Goal: Information Seeking & Learning: Learn about a topic

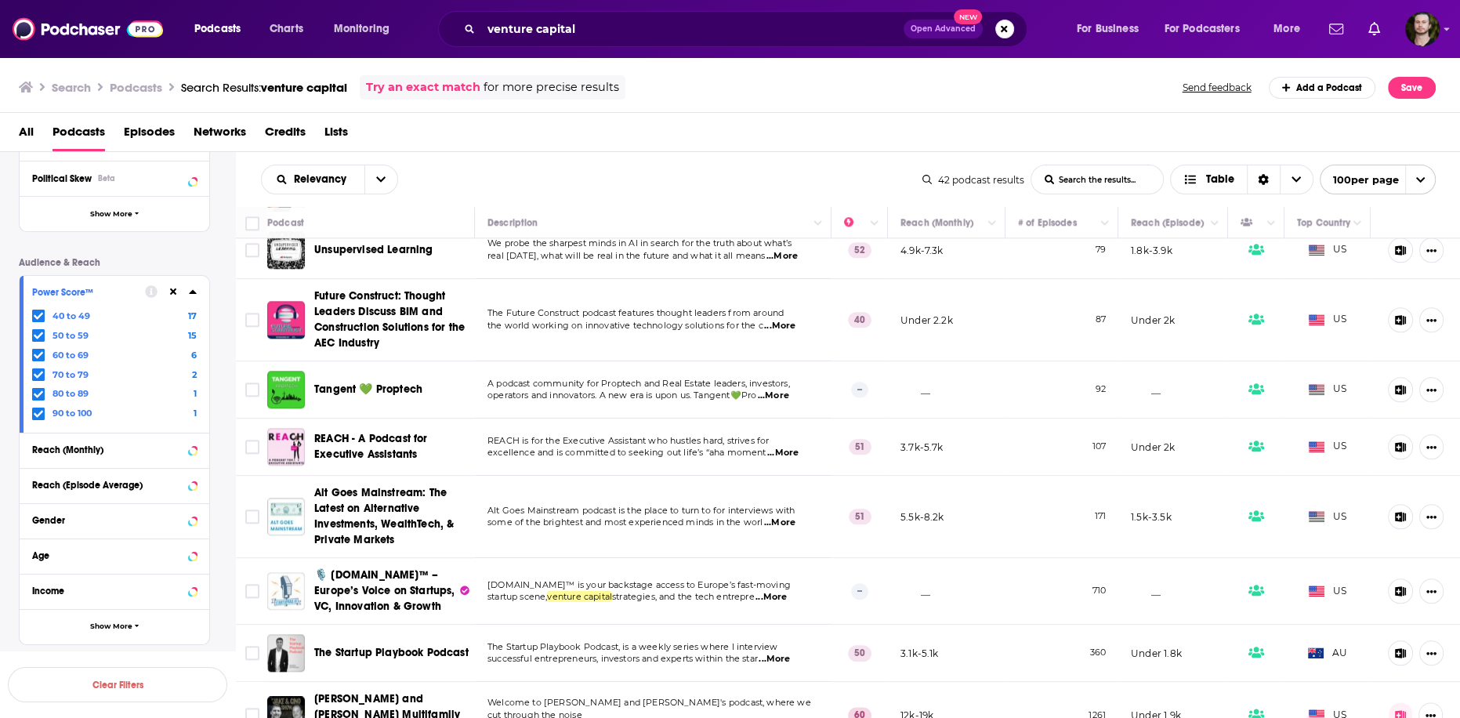
scroll to position [287, 0]
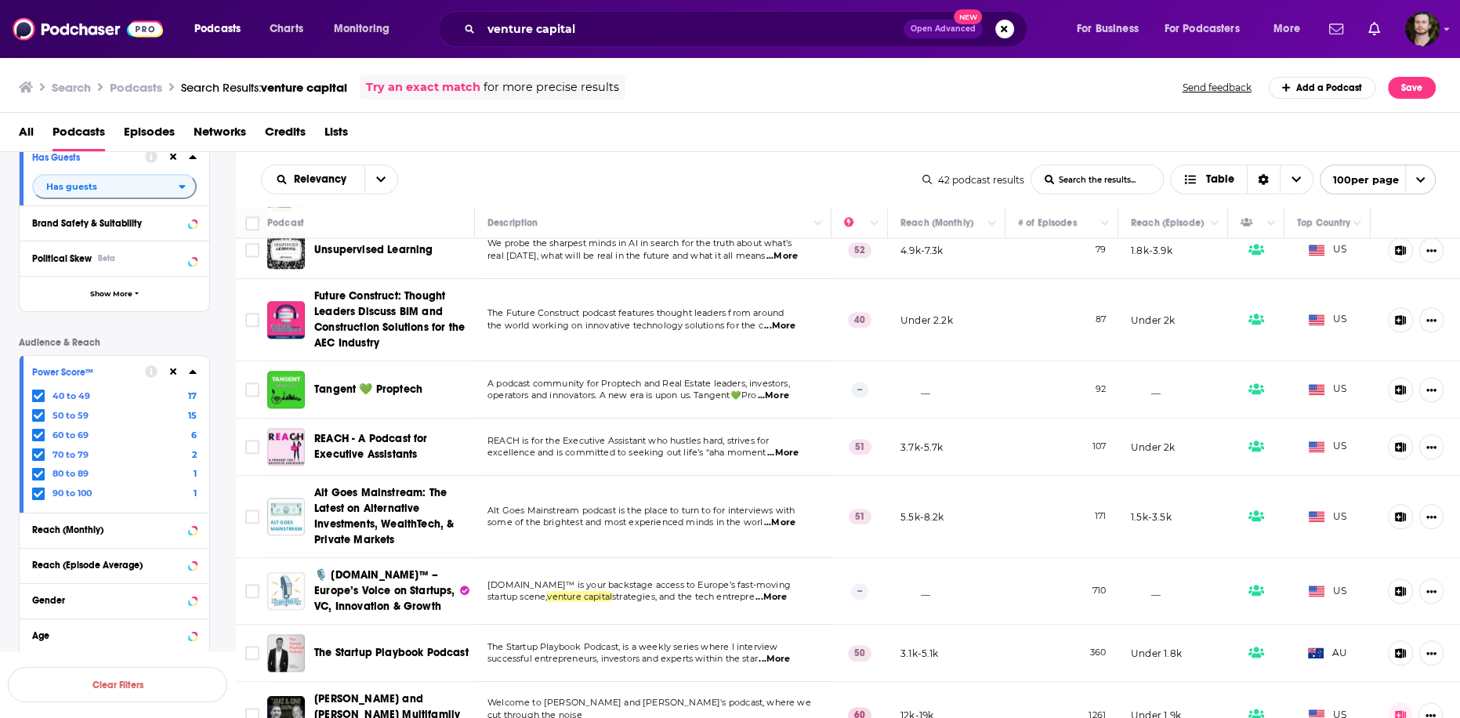
click at [191, 374] on icon at bounding box center [192, 372] width 7 height 4
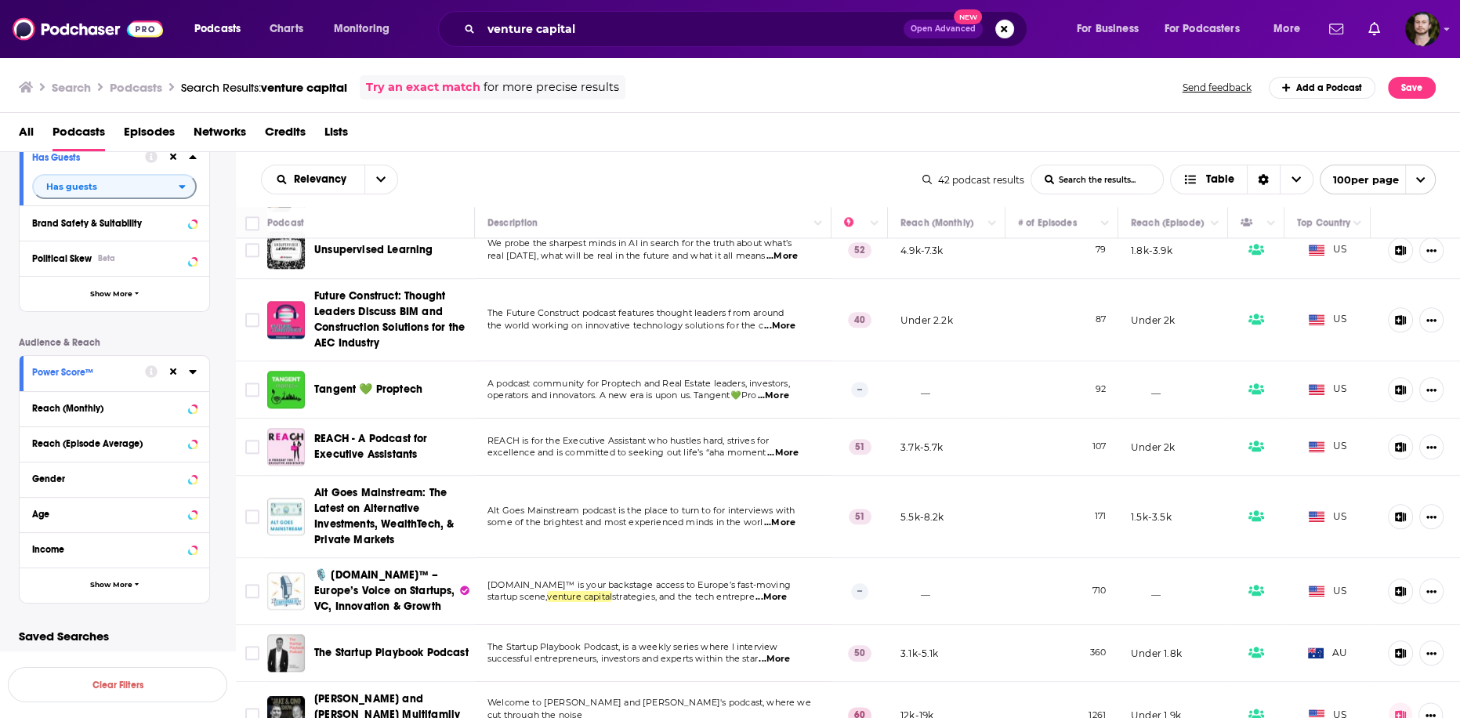
click at [191, 374] on icon at bounding box center [192, 372] width 7 height 4
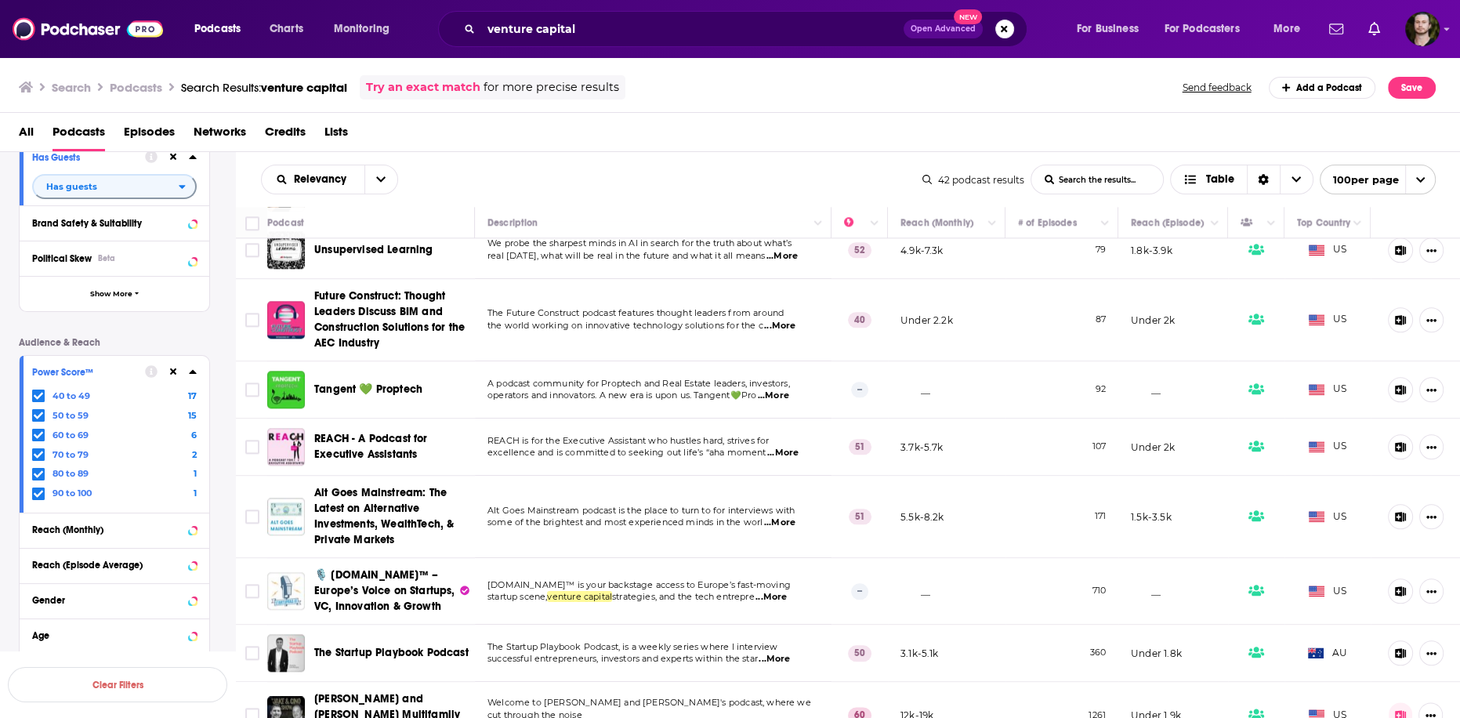
click at [171, 374] on icon at bounding box center [173, 371] width 7 height 7
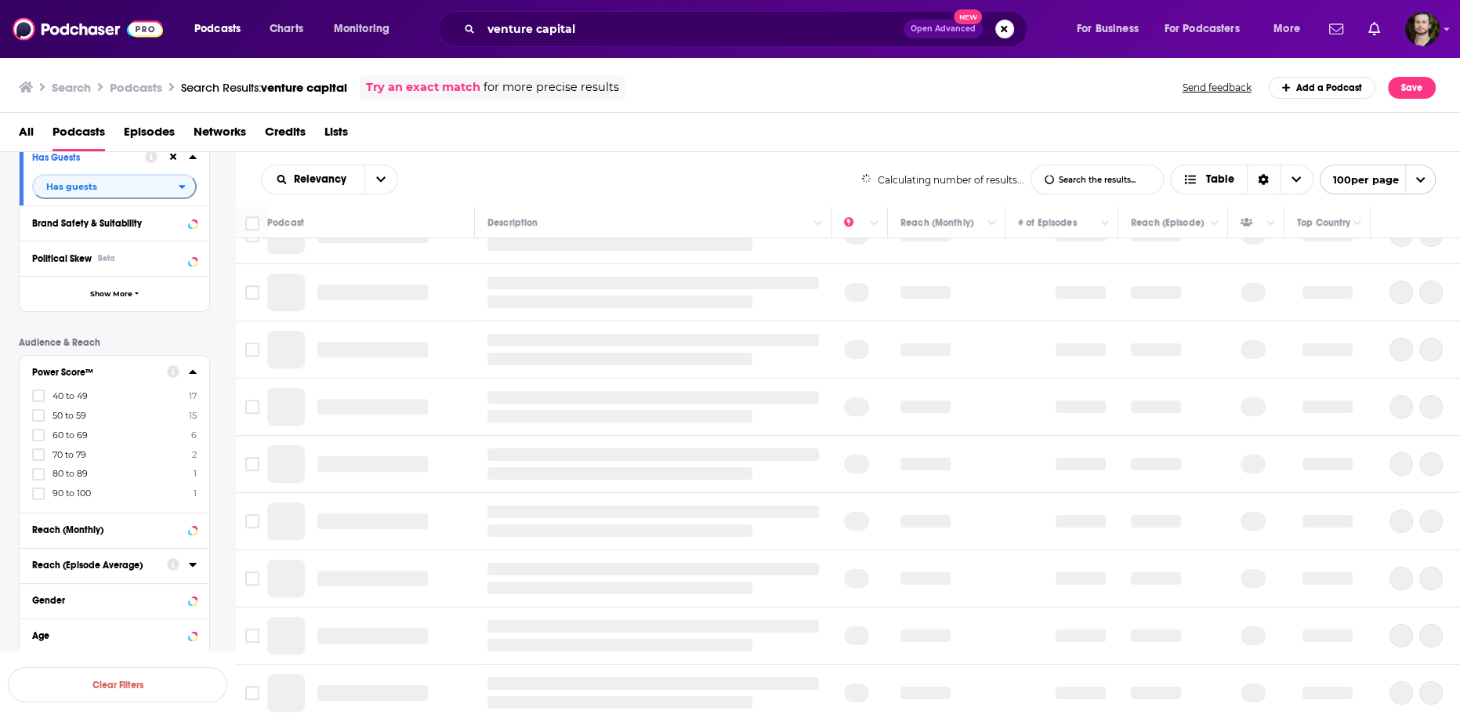
scroll to position [946, 0]
click at [34, 474] on icon at bounding box center [38, 473] width 9 height 9
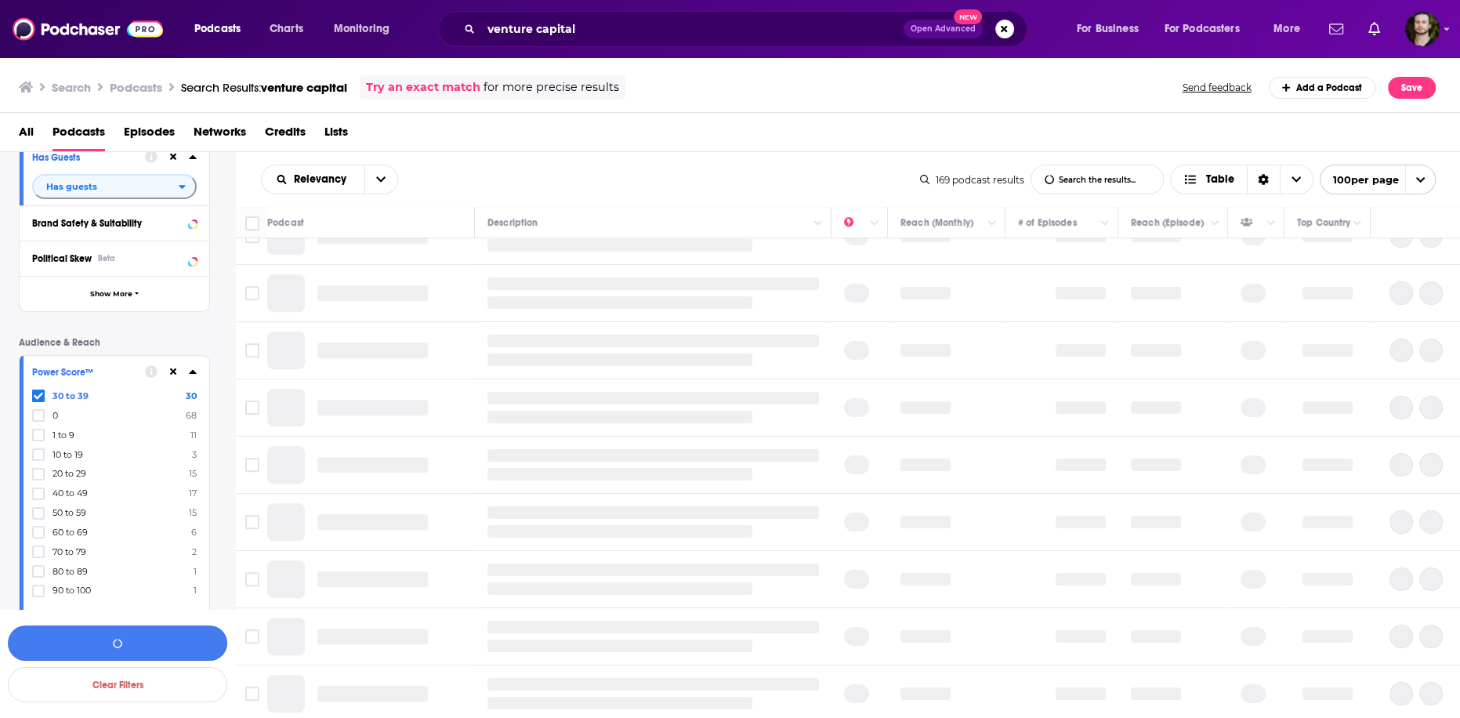
click at [148, 643] on button "button" at bounding box center [117, 642] width 219 height 35
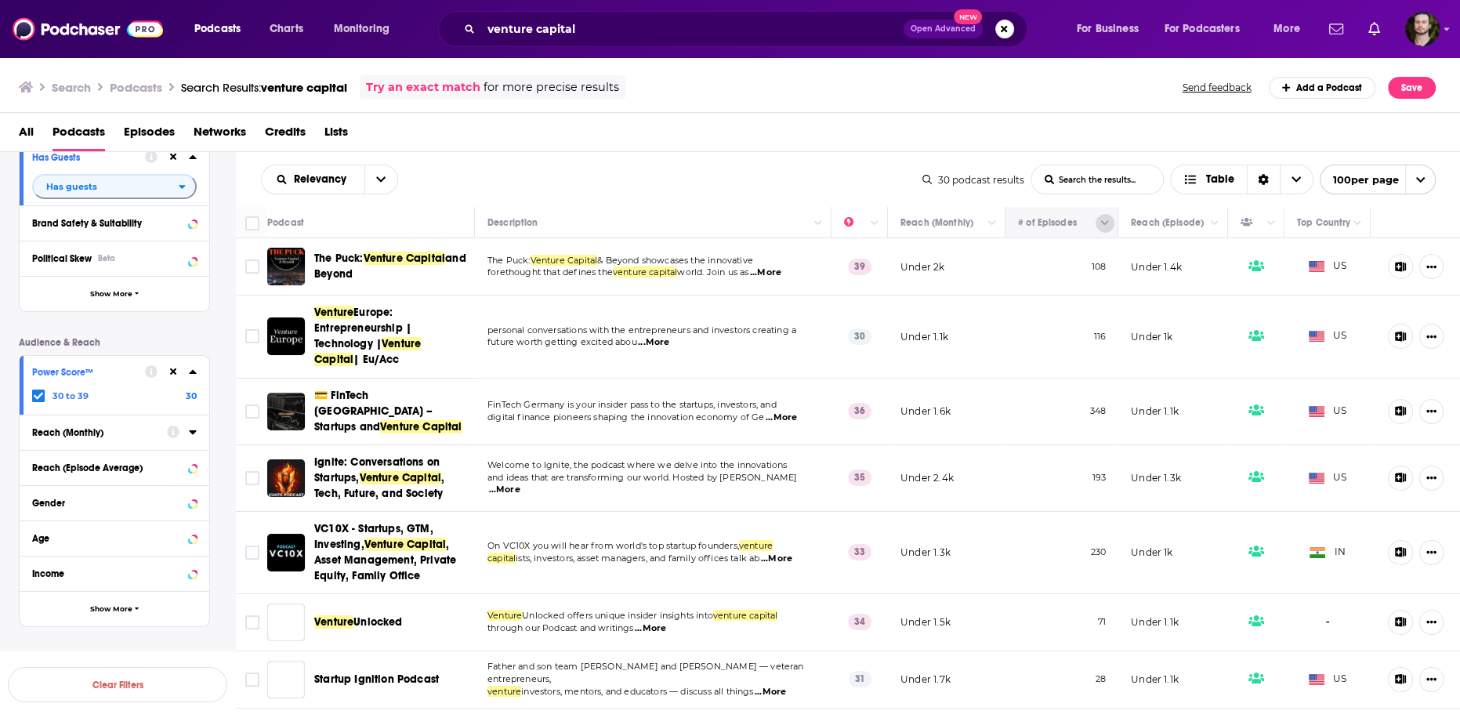
click at [1101, 227] on icon "Column Actions" at bounding box center [1105, 223] width 8 height 9
click at [1099, 223] on div at bounding box center [730, 359] width 1460 height 718
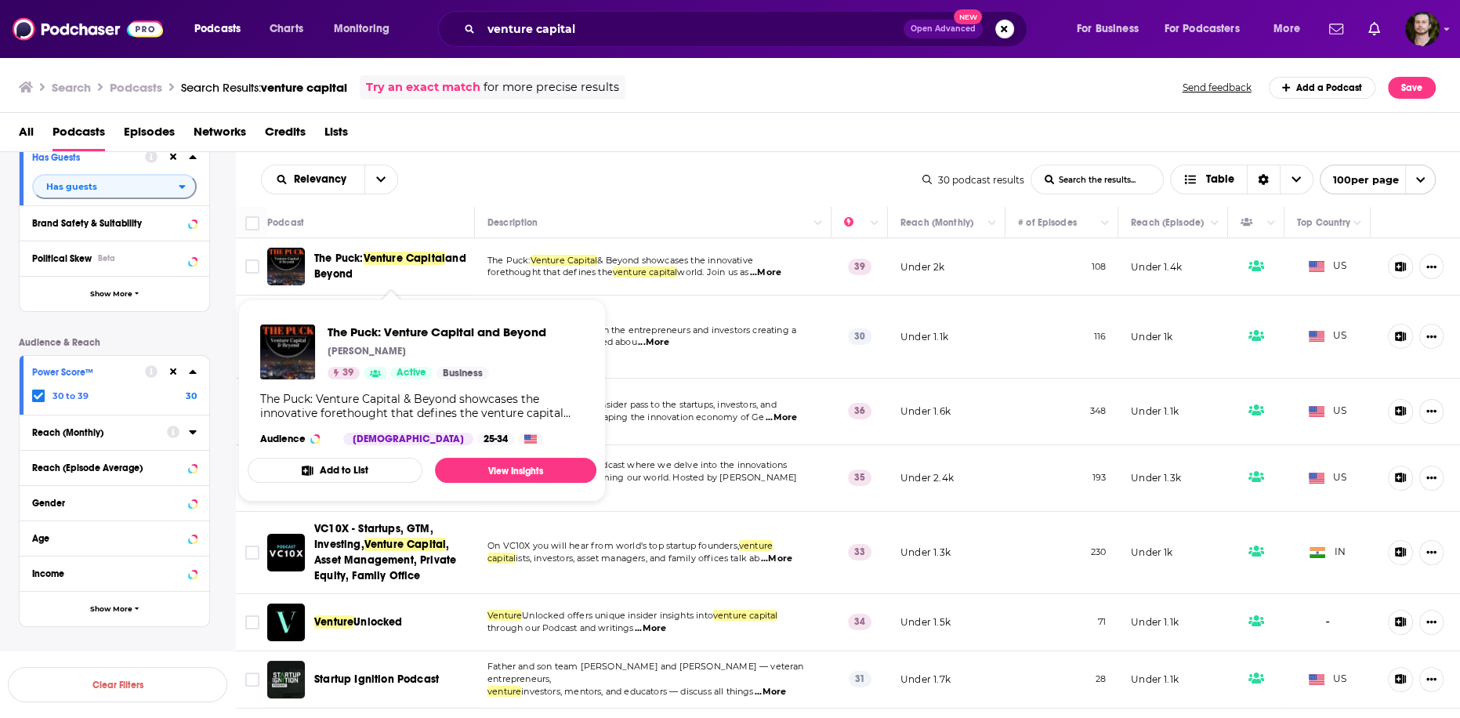
drag, startPoint x: 307, startPoint y: 258, endPoint x: 430, endPoint y: 281, distance: 124.4
click at [430, 281] on div "The Puck: Venture Capital and Beyond" at bounding box center [372, 267] width 210 height 38
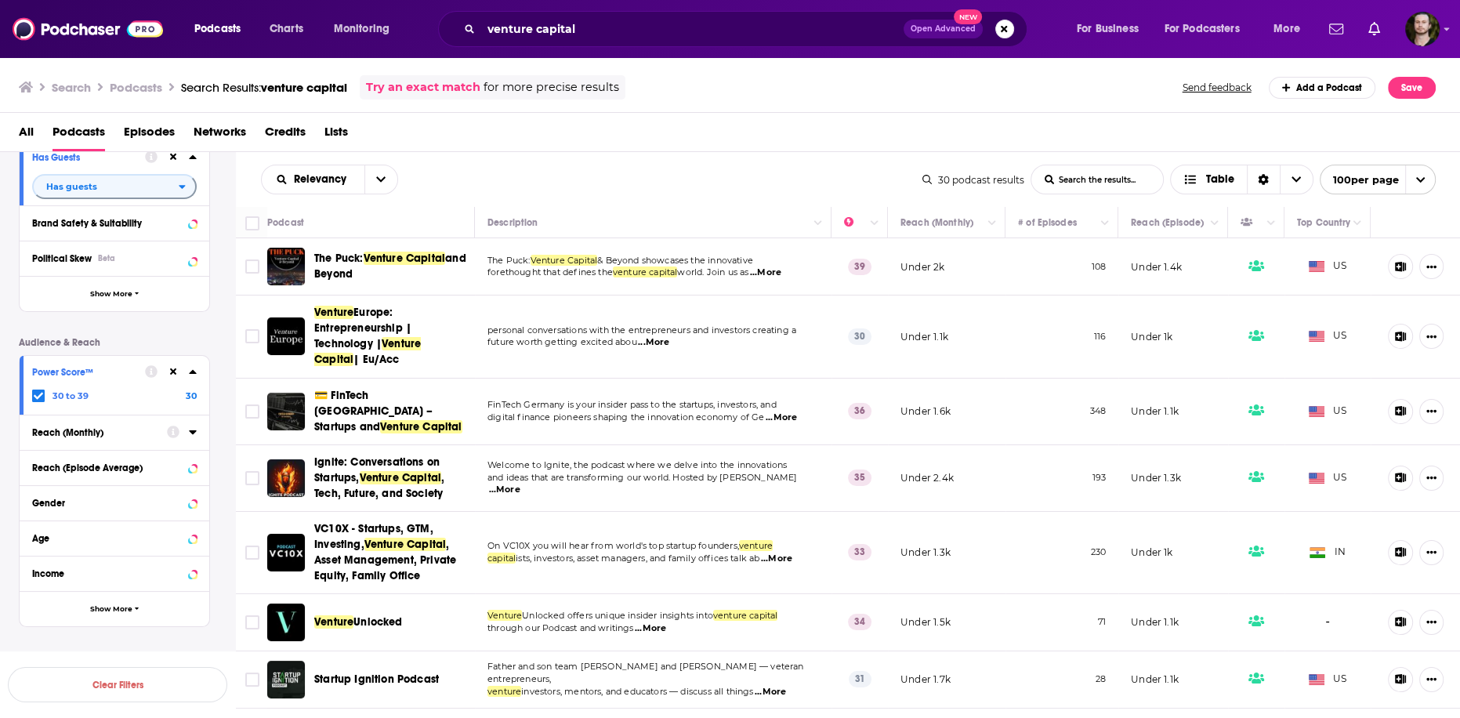
copy div "The Puck: Venture Capital and Beyond"
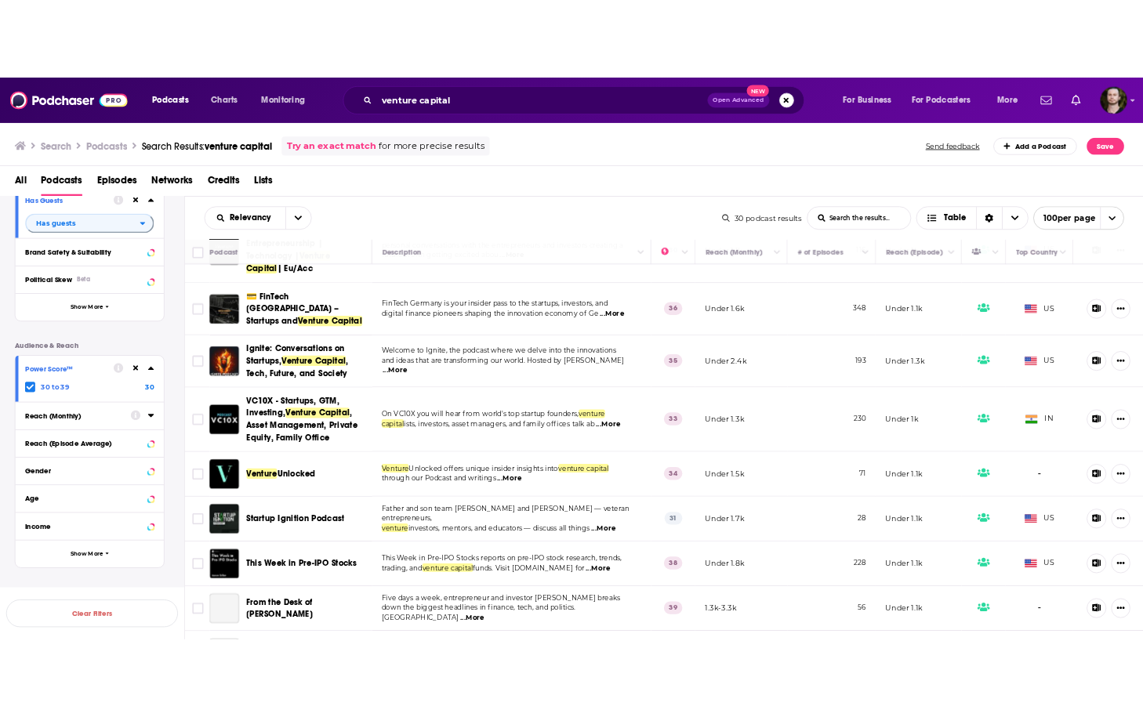
scroll to position [125, 0]
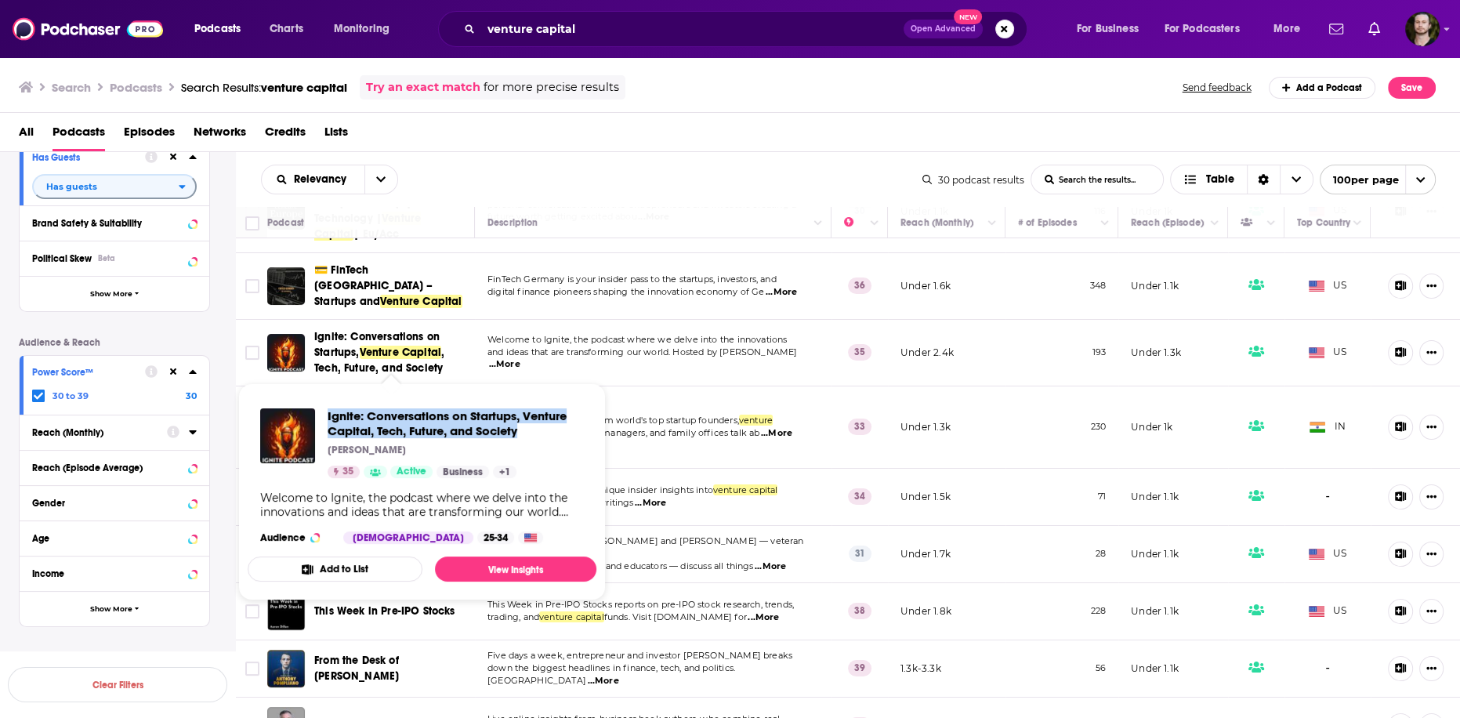
drag, startPoint x: 328, startPoint y: 413, endPoint x: 541, endPoint y: 430, distance: 213.9
click at [541, 430] on div "Ignite: Conversations on Startups, Venture Capital, Tech, Future, and Society B…" at bounding box center [422, 443] width 324 height 70
copy span "Ignite: Conversations on Startups, Venture Capital, Tech, Future, and Society"
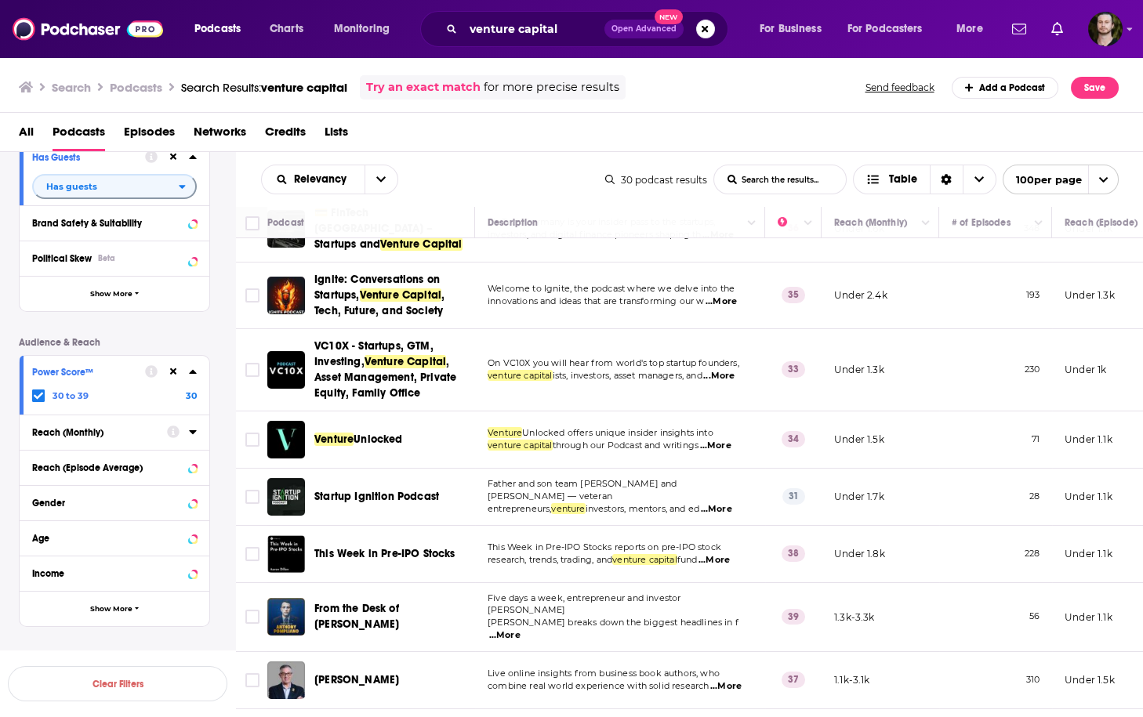
scroll to position [308, 0]
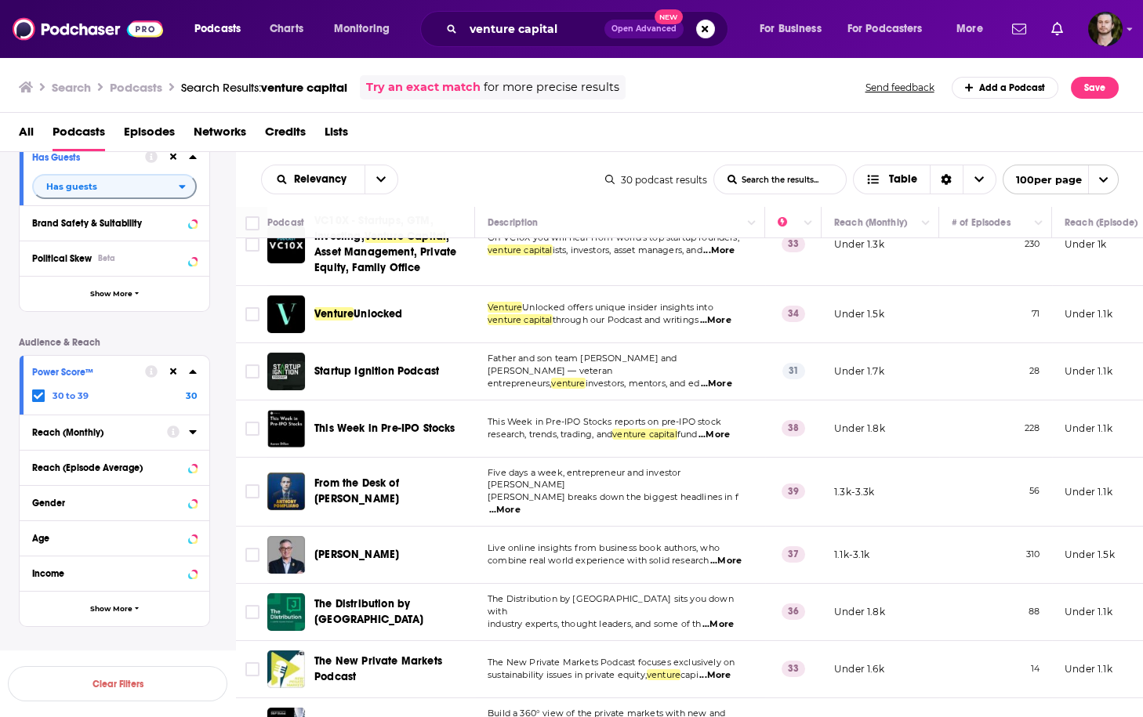
drag, startPoint x: 310, startPoint y: 300, endPoint x: 415, endPoint y: 307, distance: 105.3
click at [415, 307] on div "Venture Unlocked" at bounding box center [372, 314] width 210 height 38
copy span "Venture Unlocked"
click at [476, 365] on div "Startup Ignition Podcast" at bounding box center [395, 372] width 163 height 16
click at [723, 378] on span "...More" at bounding box center [716, 384] width 31 height 13
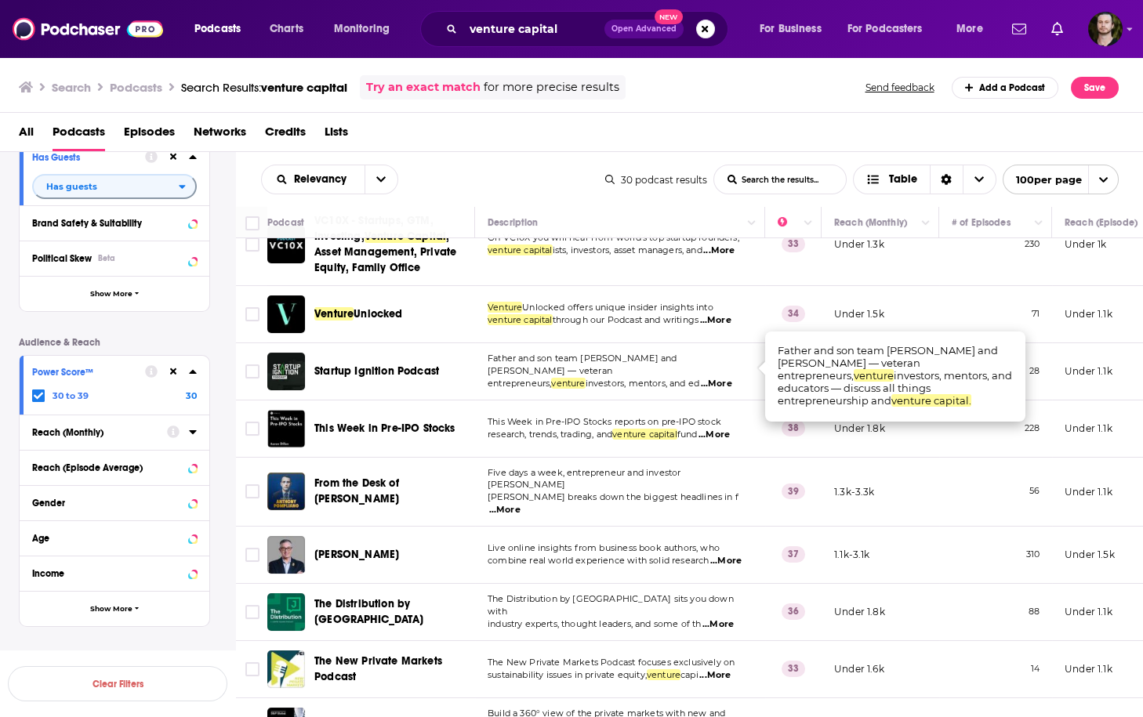
click at [719, 378] on span "...More" at bounding box center [716, 384] width 31 height 13
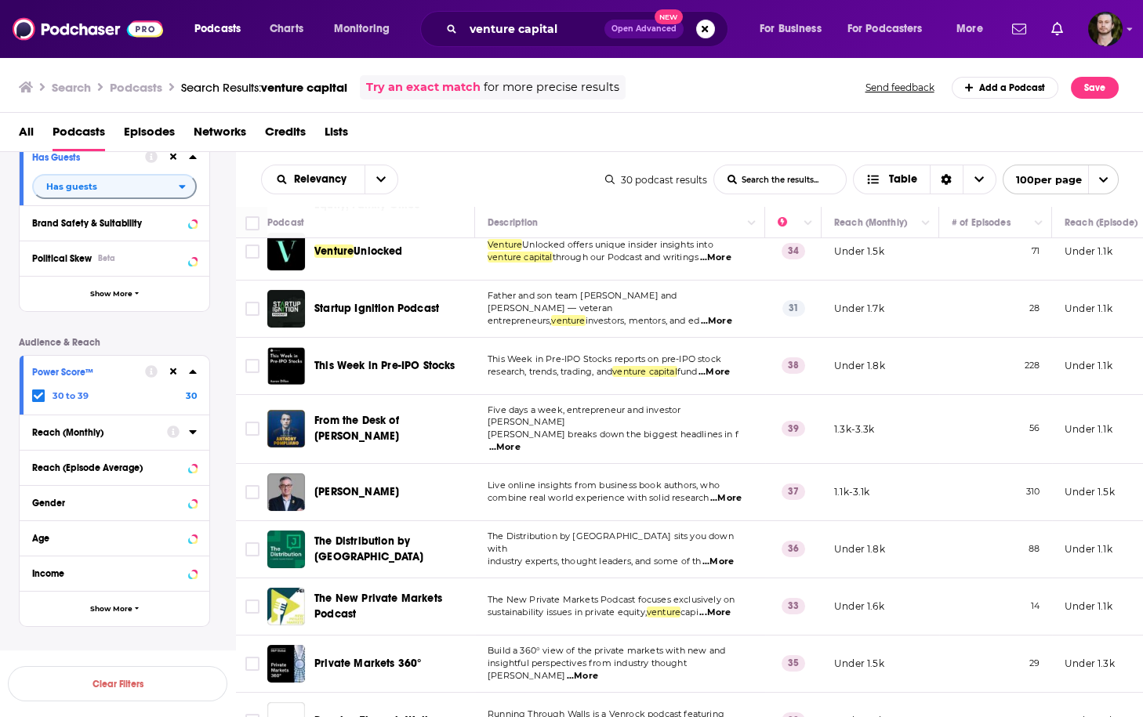
scroll to position [433, 0]
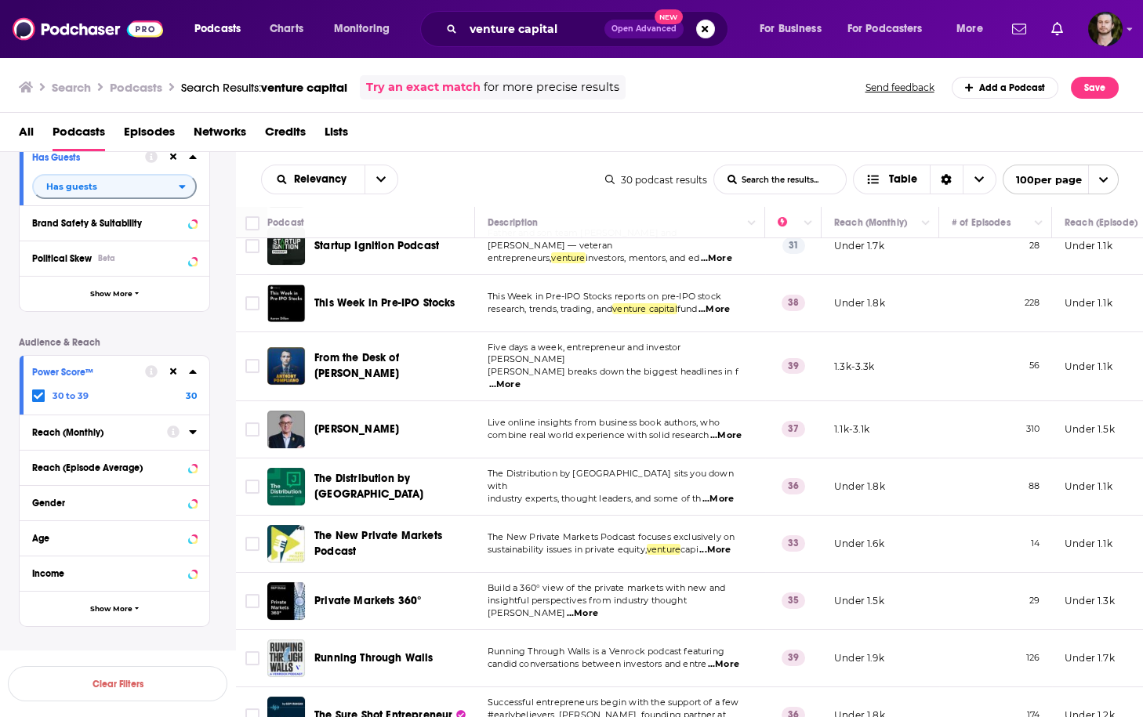
click at [739, 430] on span "...More" at bounding box center [725, 436] width 31 height 13
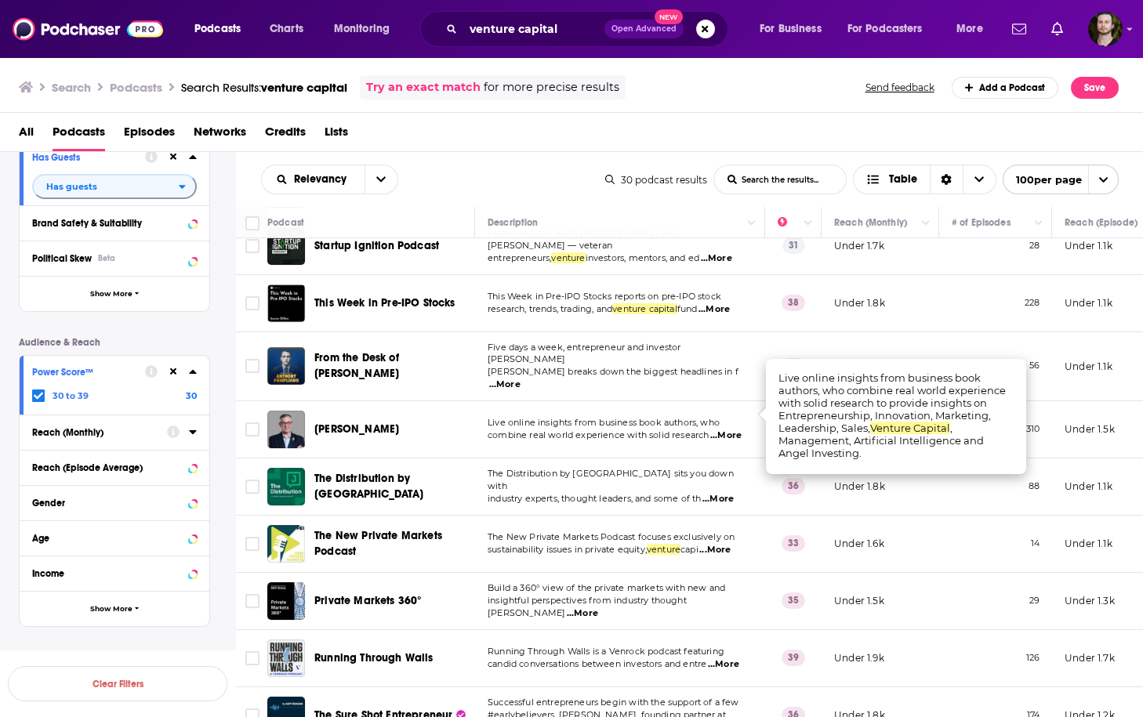
click at [739, 430] on span "...More" at bounding box center [725, 436] width 31 height 13
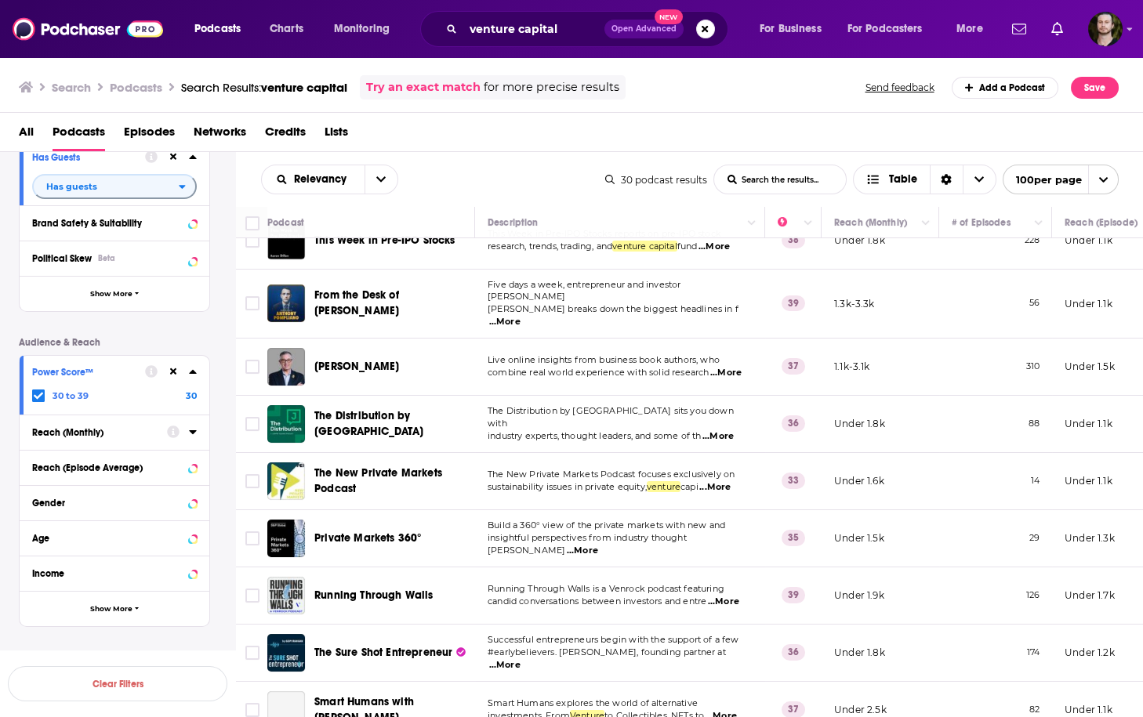
scroll to position [622, 0]
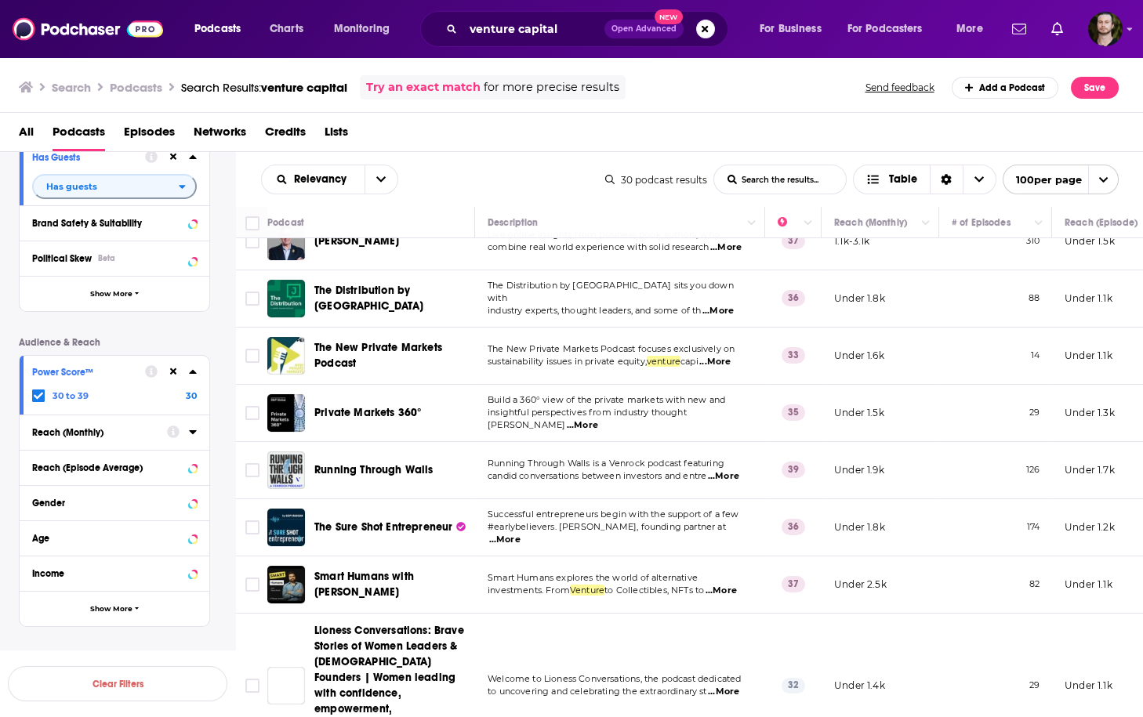
click at [732, 470] on span "...More" at bounding box center [723, 476] width 31 height 13
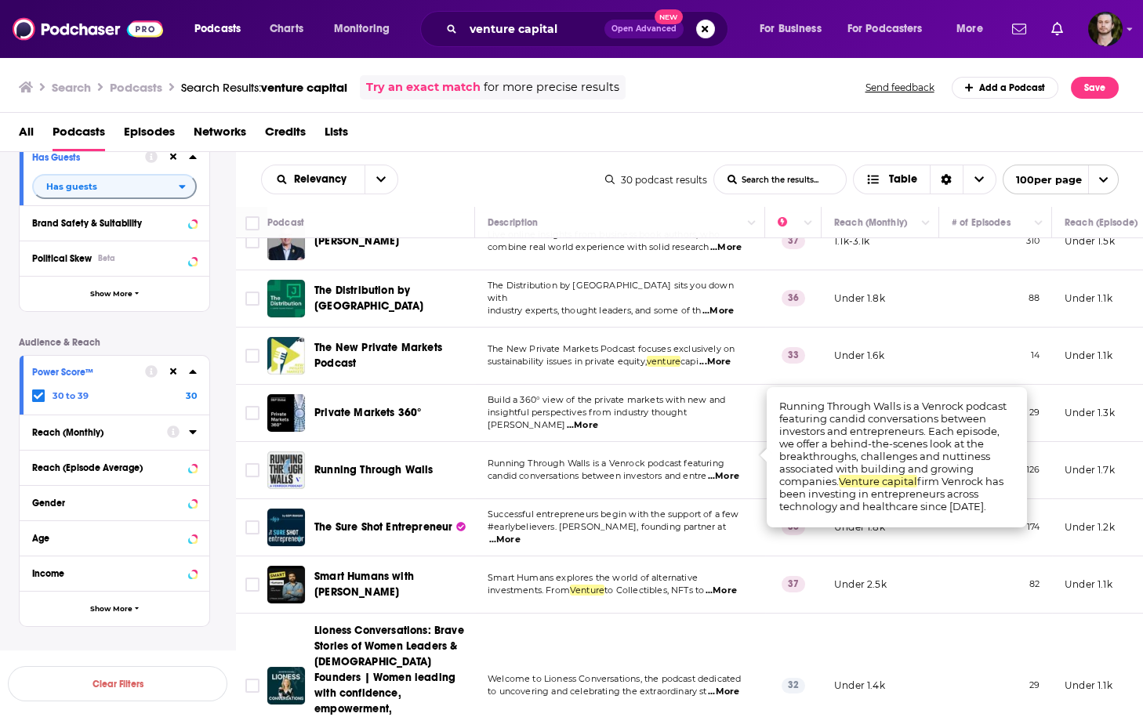
click at [732, 470] on span "...More" at bounding box center [723, 476] width 31 height 13
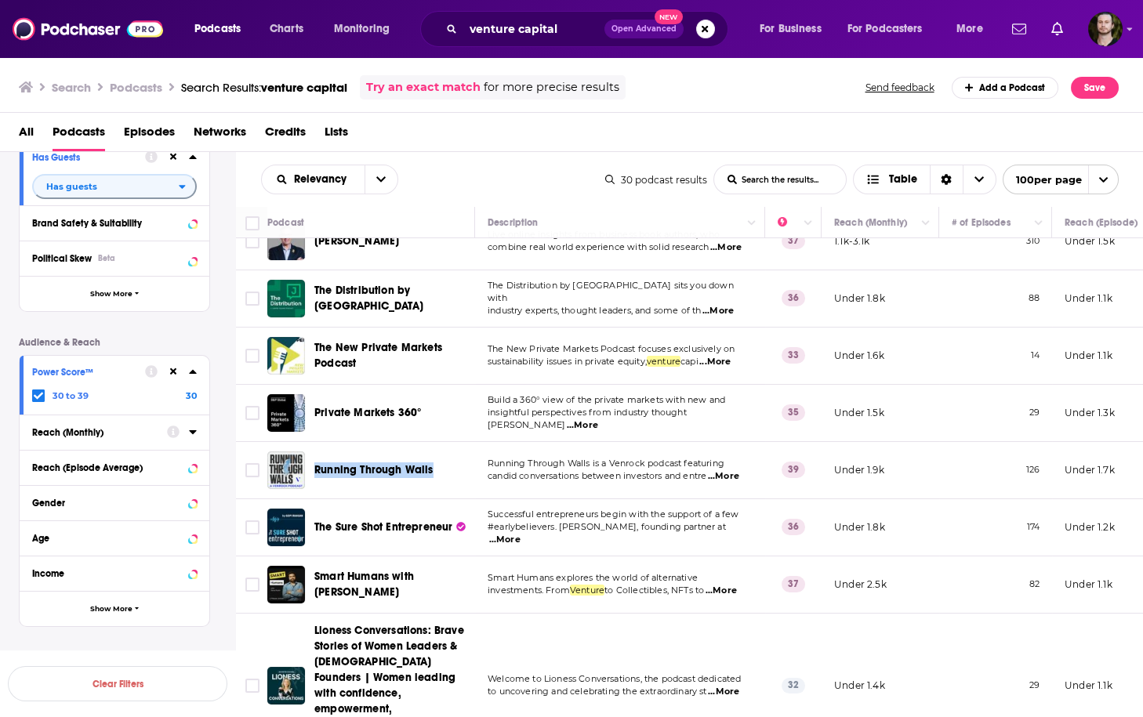
drag, startPoint x: 313, startPoint y: 446, endPoint x: 459, endPoint y: 453, distance: 146.0
click at [459, 453] on div "Running Through Walls" at bounding box center [372, 470] width 210 height 38
copy span "Running Through Walls"
click at [220, 471] on div "Podcast Details Category Active Status Active Language Has Guests Has guests Br…" at bounding box center [127, 306] width 216 height 642
click at [520, 534] on span "...More" at bounding box center [504, 540] width 31 height 13
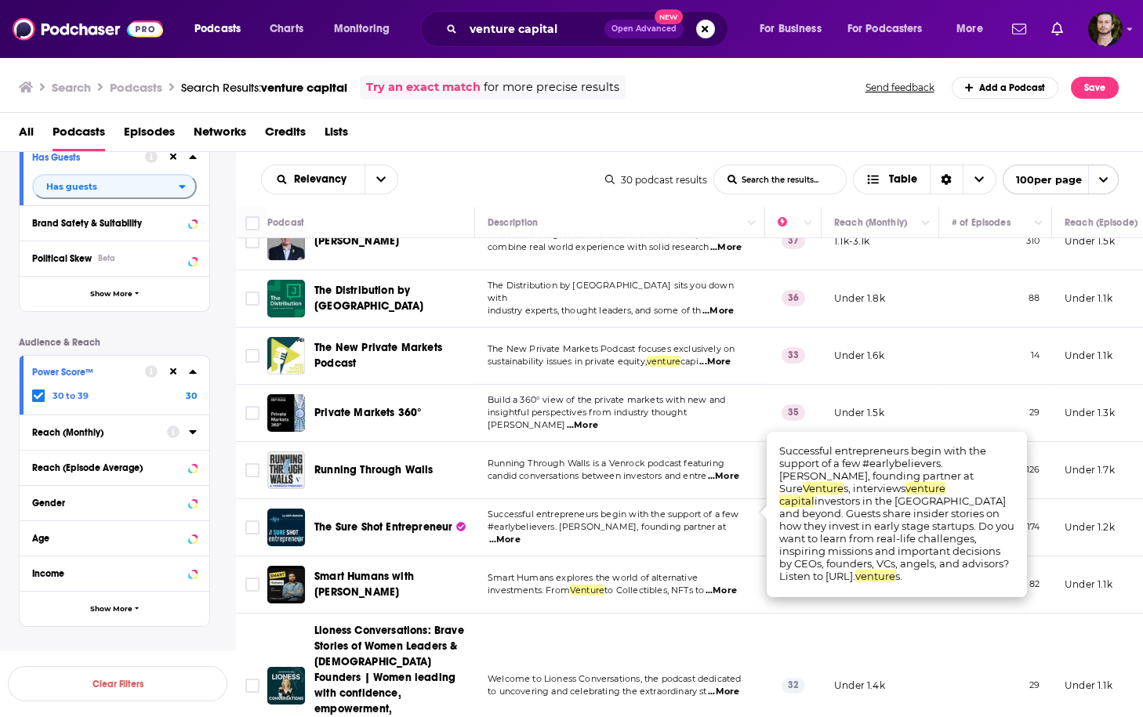
click at [520, 534] on span "...More" at bounding box center [504, 540] width 31 height 13
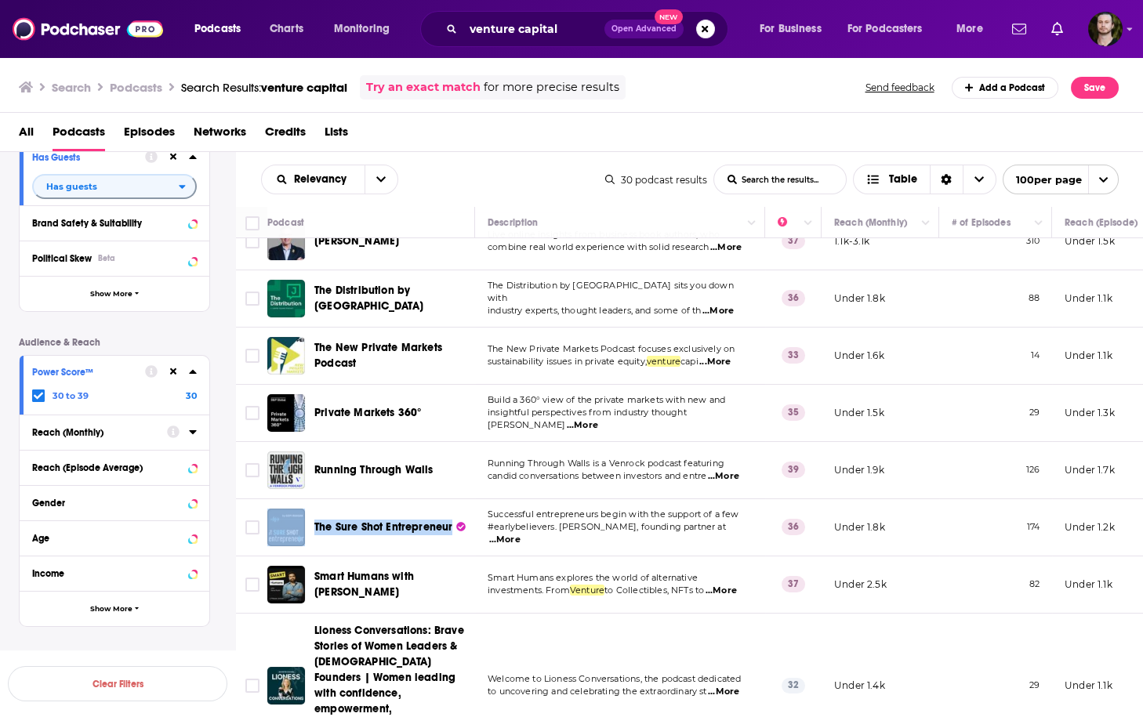
drag, startPoint x: 308, startPoint y: 503, endPoint x: 452, endPoint y: 509, distance: 144.3
click at [452, 509] on div "The Sure Shot Entrepreneur" at bounding box center [372, 528] width 210 height 38
copy div "The Sure Shot Entrepreneur"
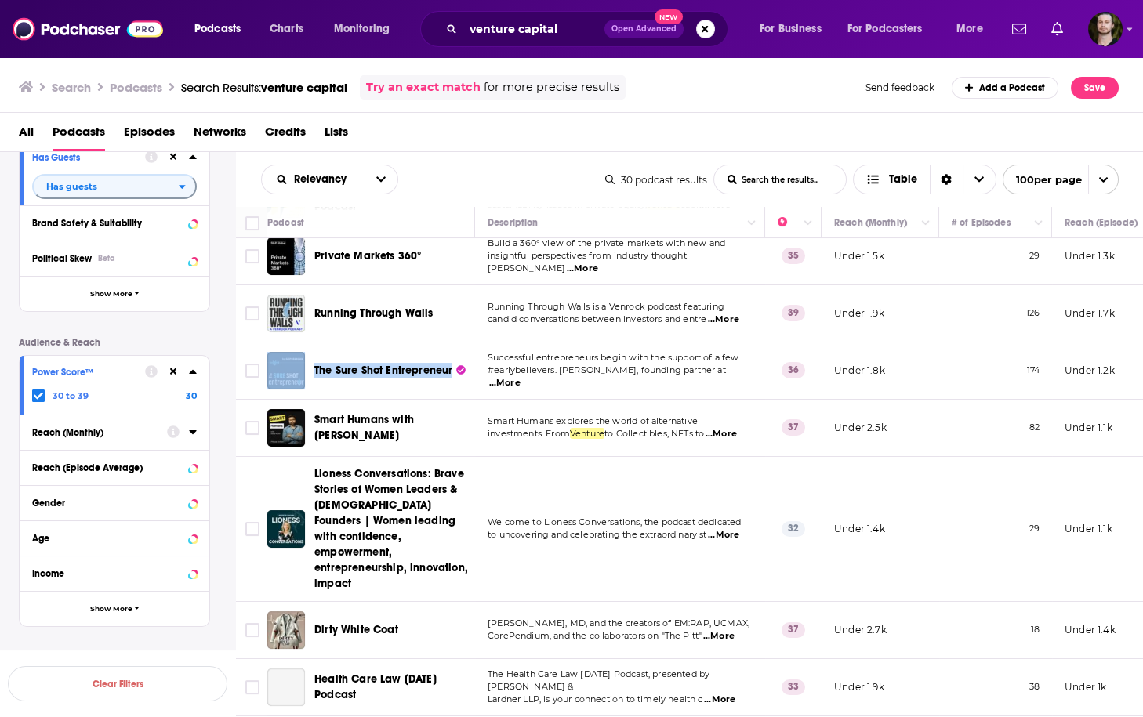
scroll to position [872, 0]
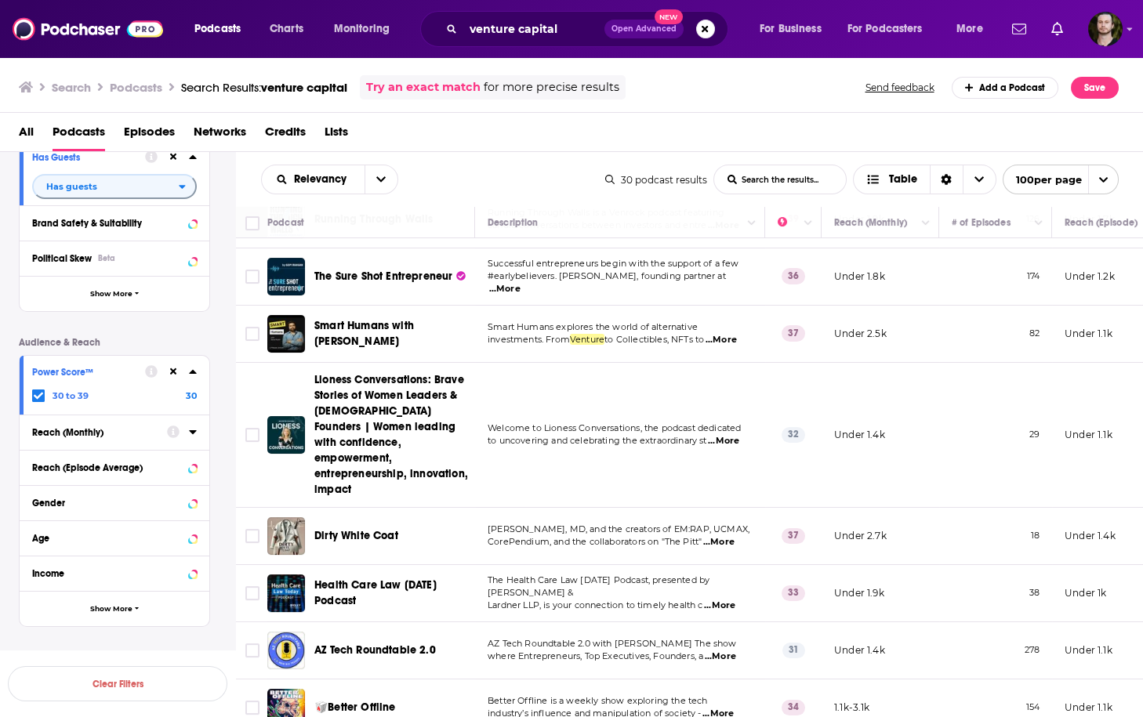
click at [720, 334] on span "...More" at bounding box center [720, 340] width 31 height 13
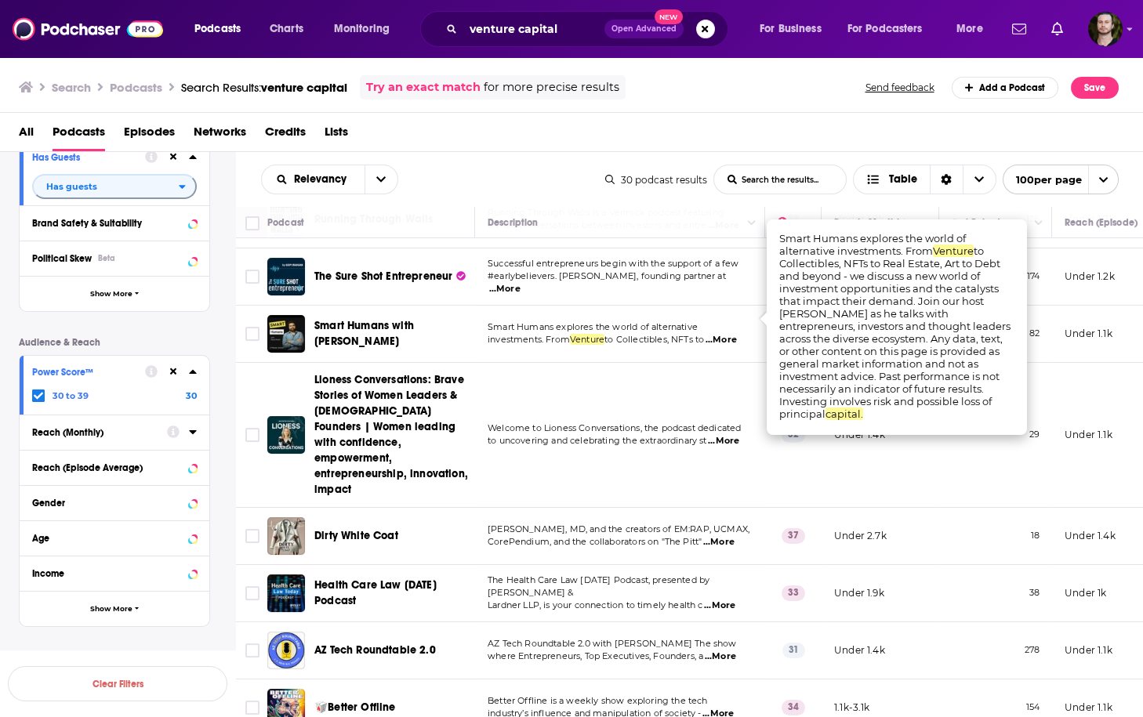
click at [720, 334] on span "...More" at bounding box center [720, 340] width 31 height 13
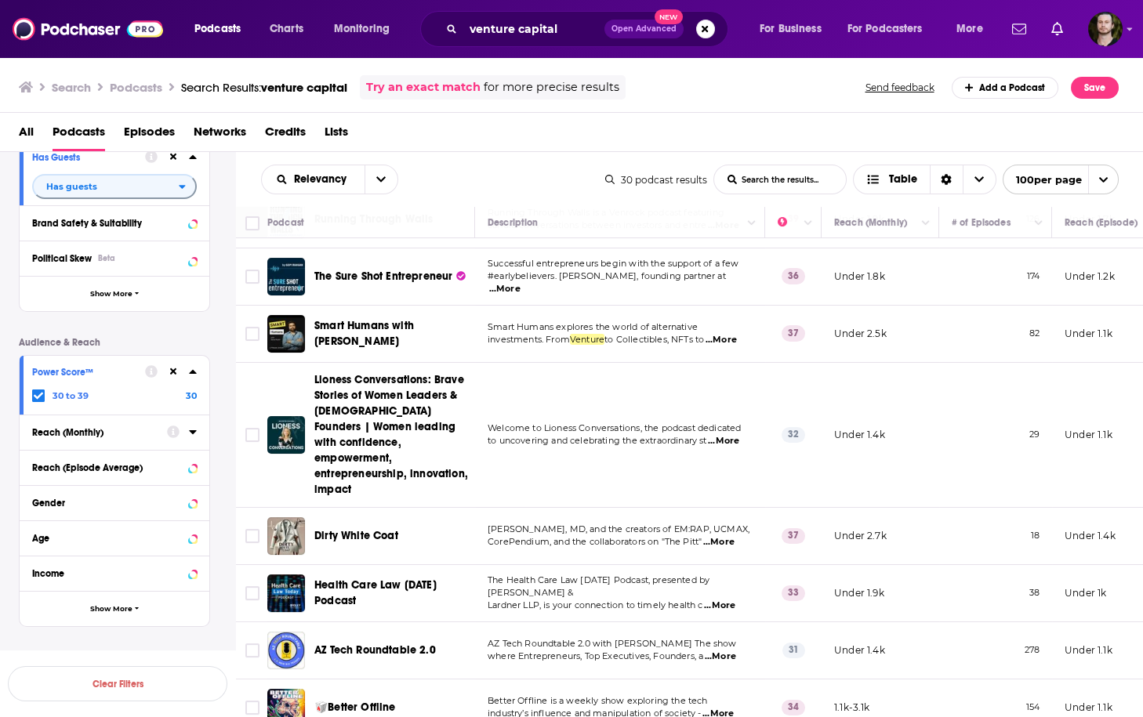
scroll to position [935, 0]
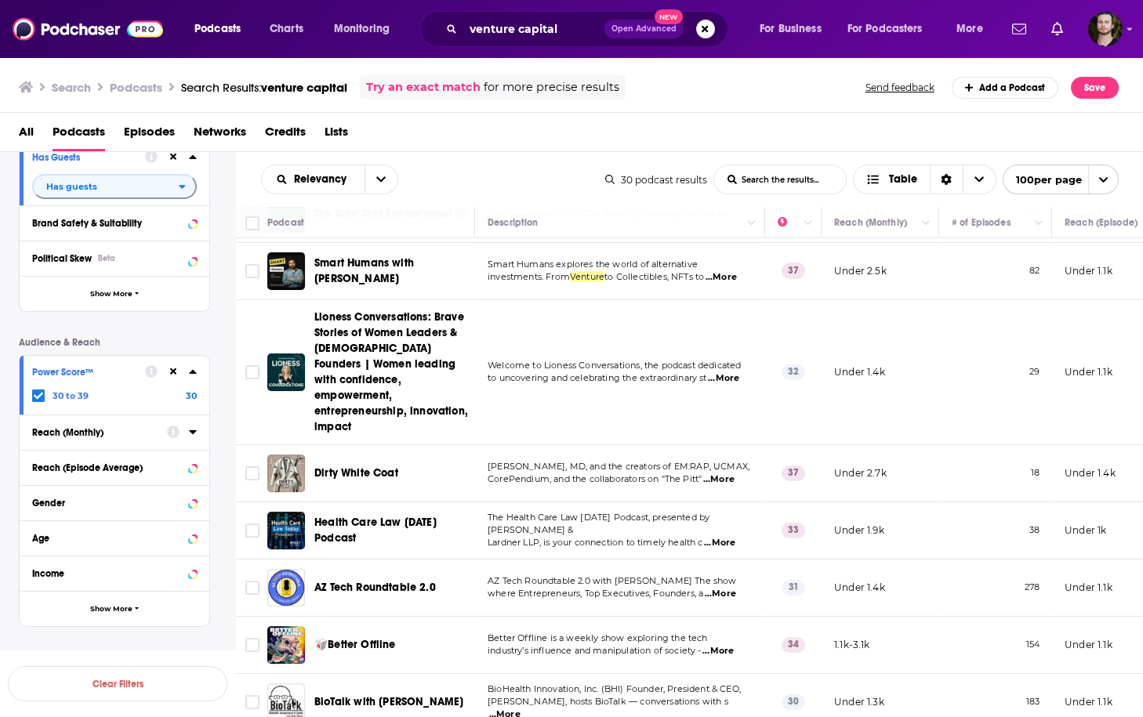
click at [723, 473] on span "...More" at bounding box center [718, 479] width 31 height 13
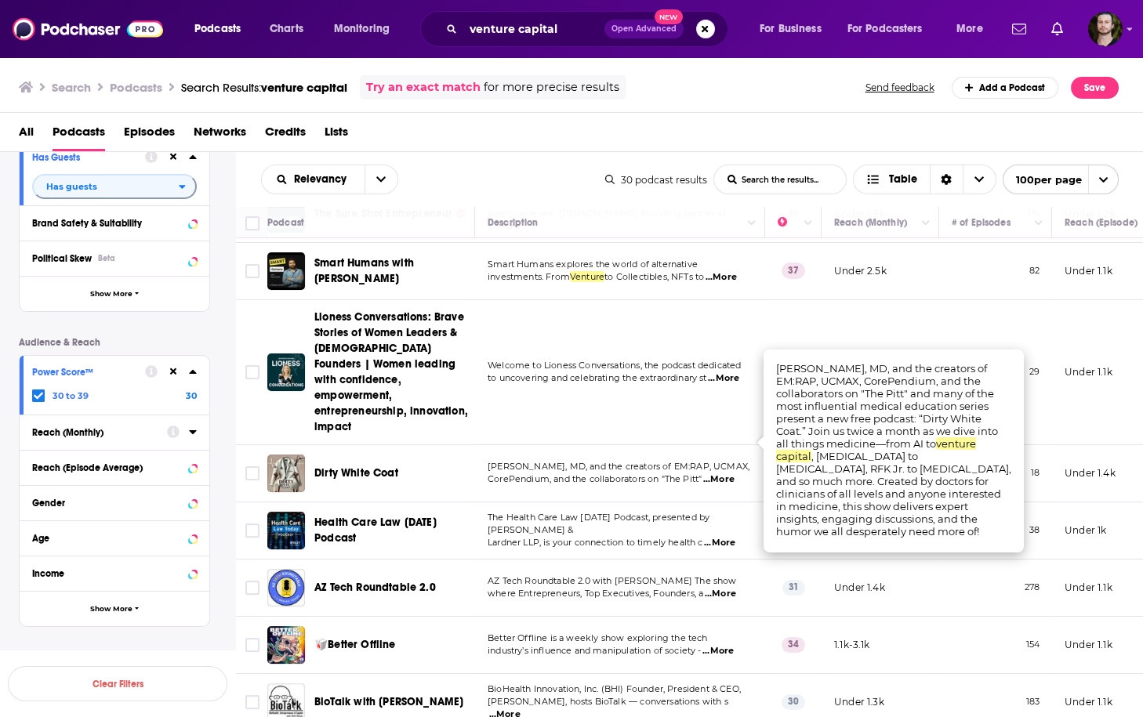
click at [723, 473] on span "...More" at bounding box center [718, 479] width 31 height 13
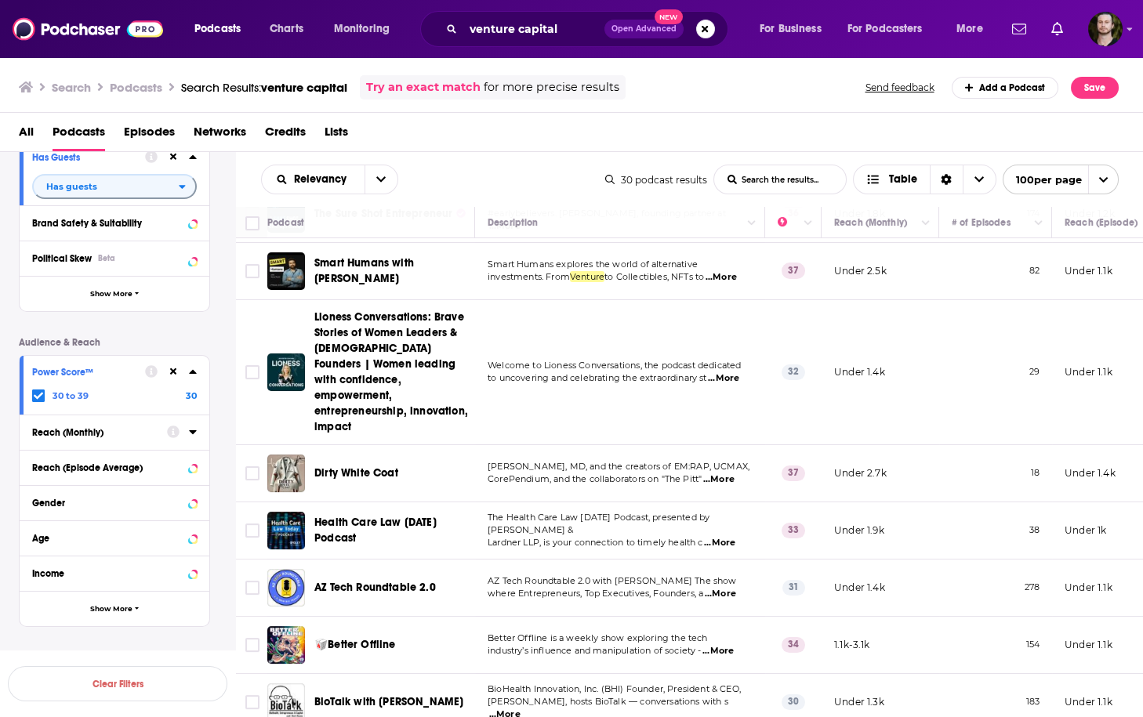
click at [723, 473] on span "...More" at bounding box center [718, 479] width 31 height 13
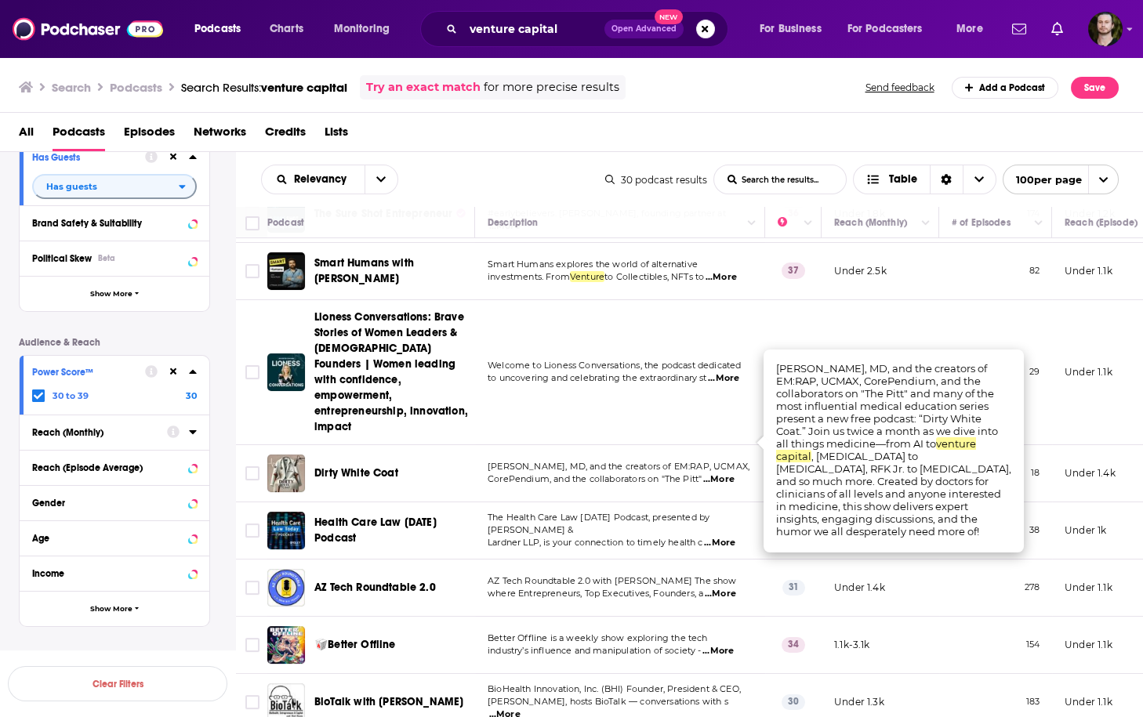
click at [723, 473] on span "...More" at bounding box center [718, 479] width 31 height 13
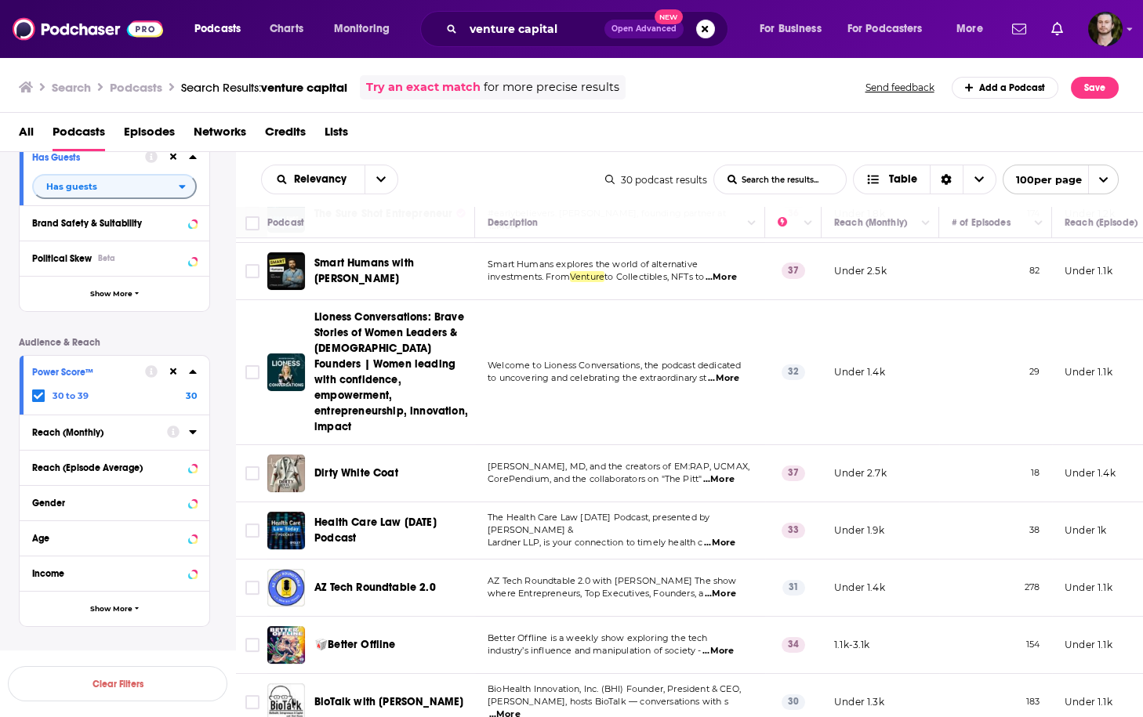
click at [735, 537] on span "...More" at bounding box center [719, 543] width 31 height 13
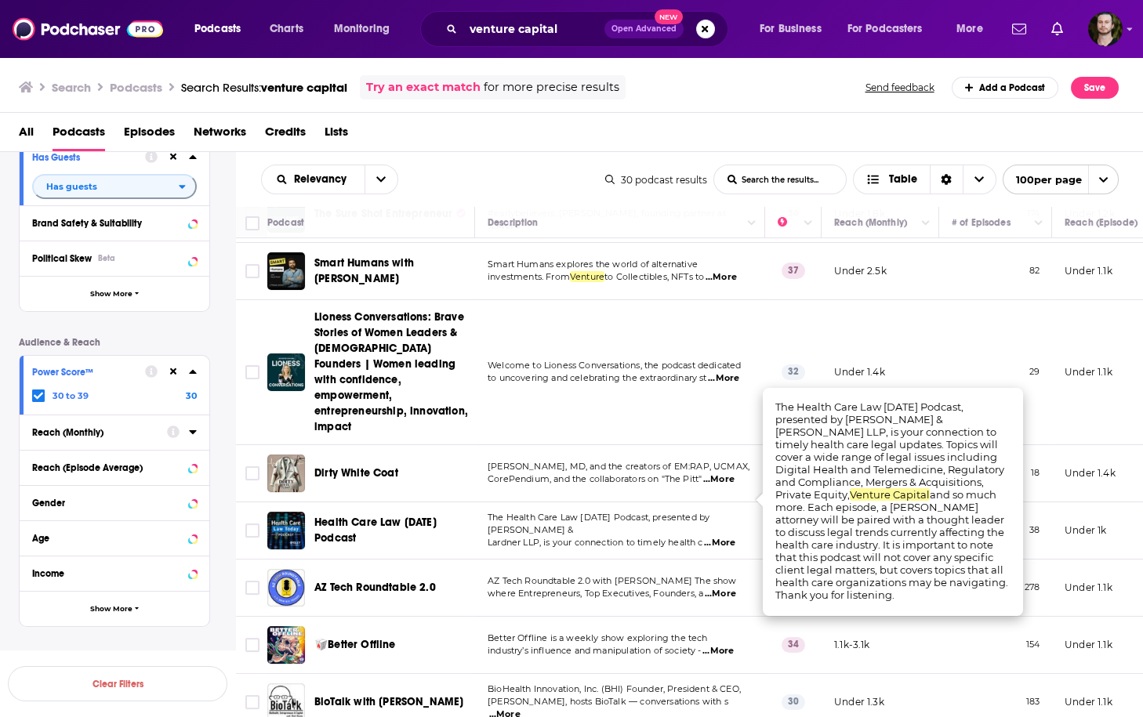
click at [735, 537] on span "...More" at bounding box center [719, 543] width 31 height 13
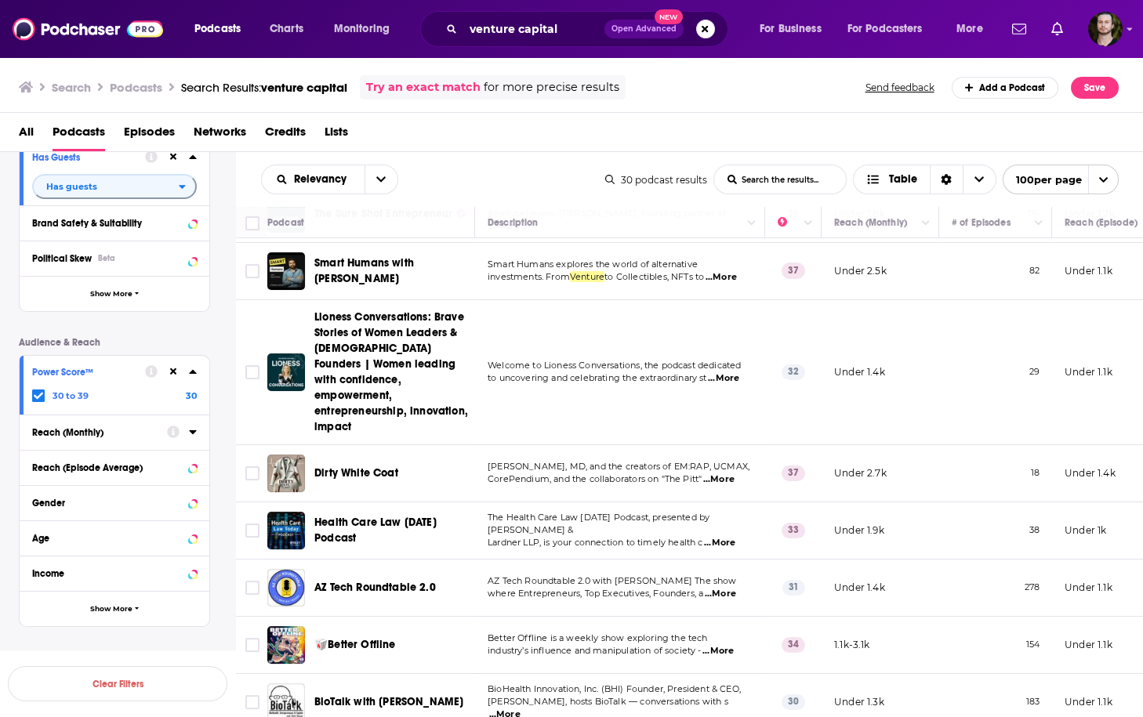
click at [726, 588] on span "...More" at bounding box center [720, 594] width 31 height 13
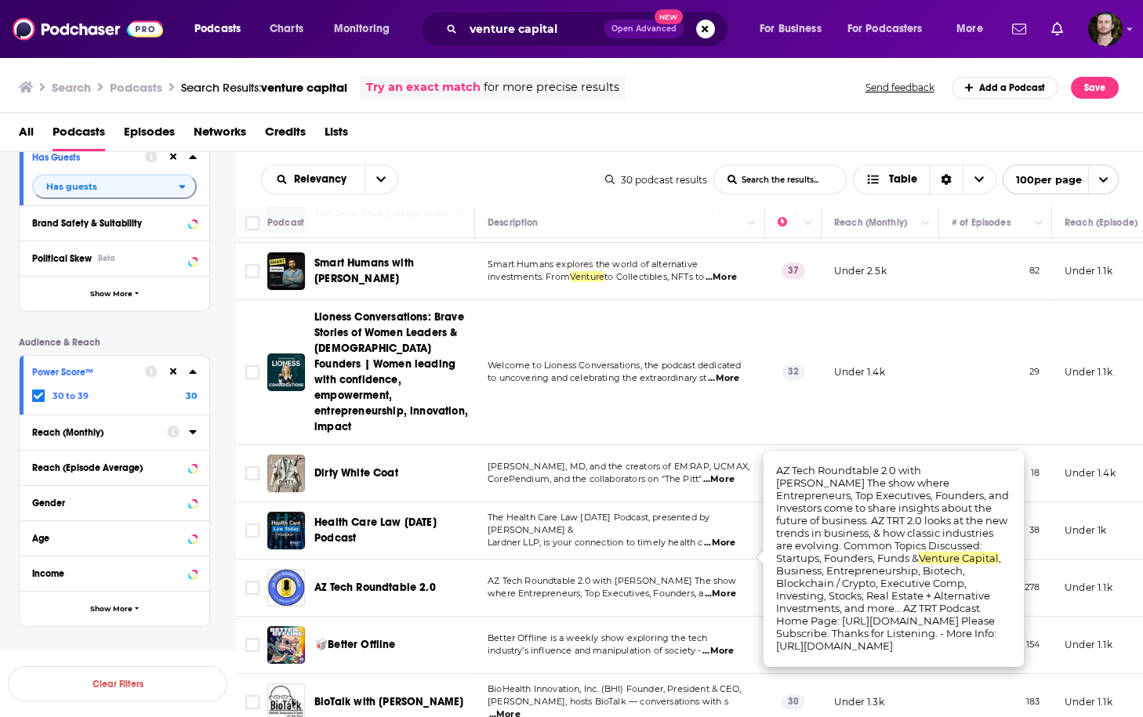
click at [727, 588] on span "...More" at bounding box center [720, 594] width 31 height 13
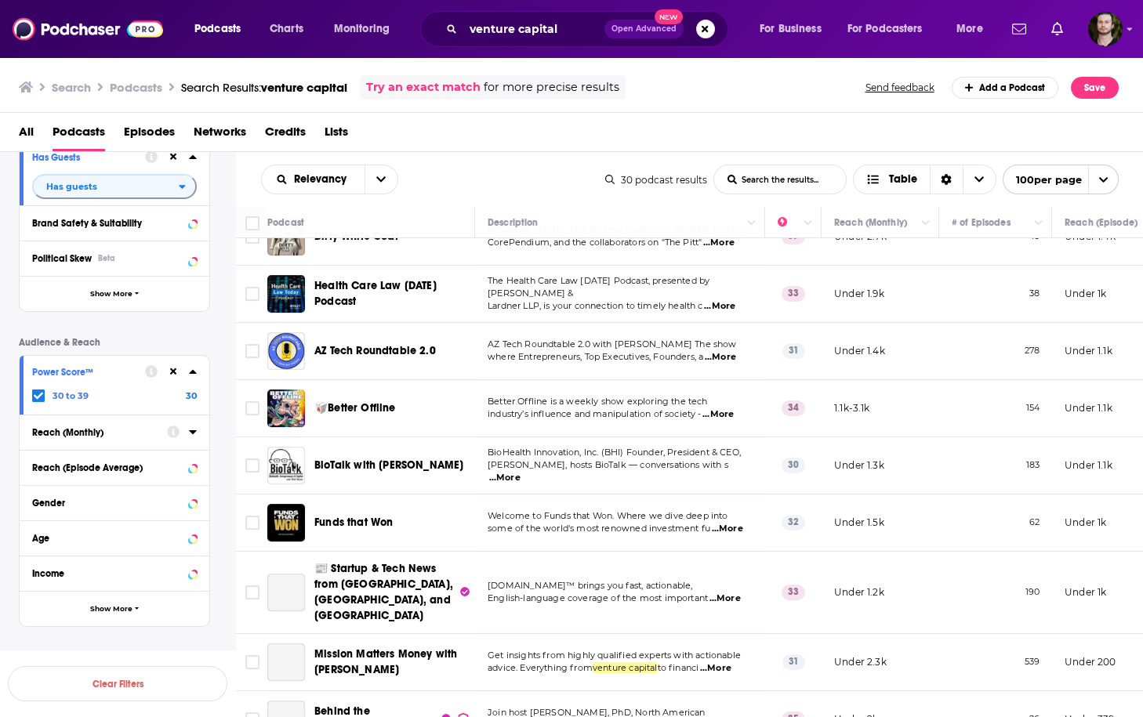
scroll to position [1186, 0]
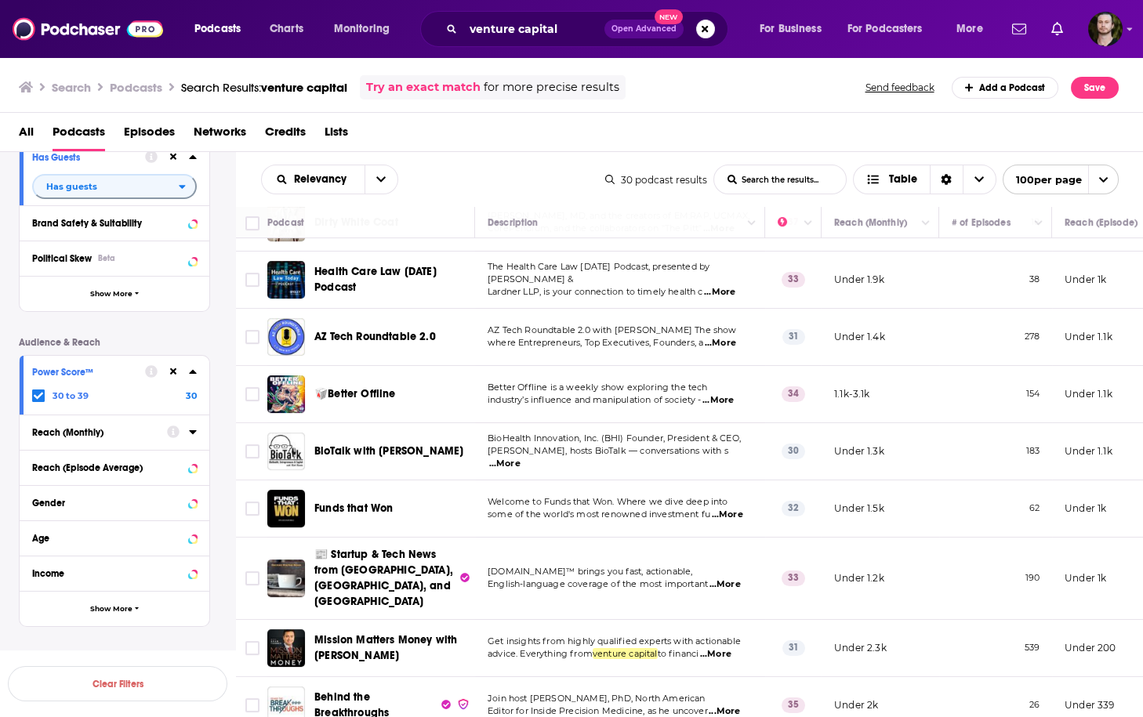
click at [732, 509] on span "...More" at bounding box center [727, 515] width 31 height 13
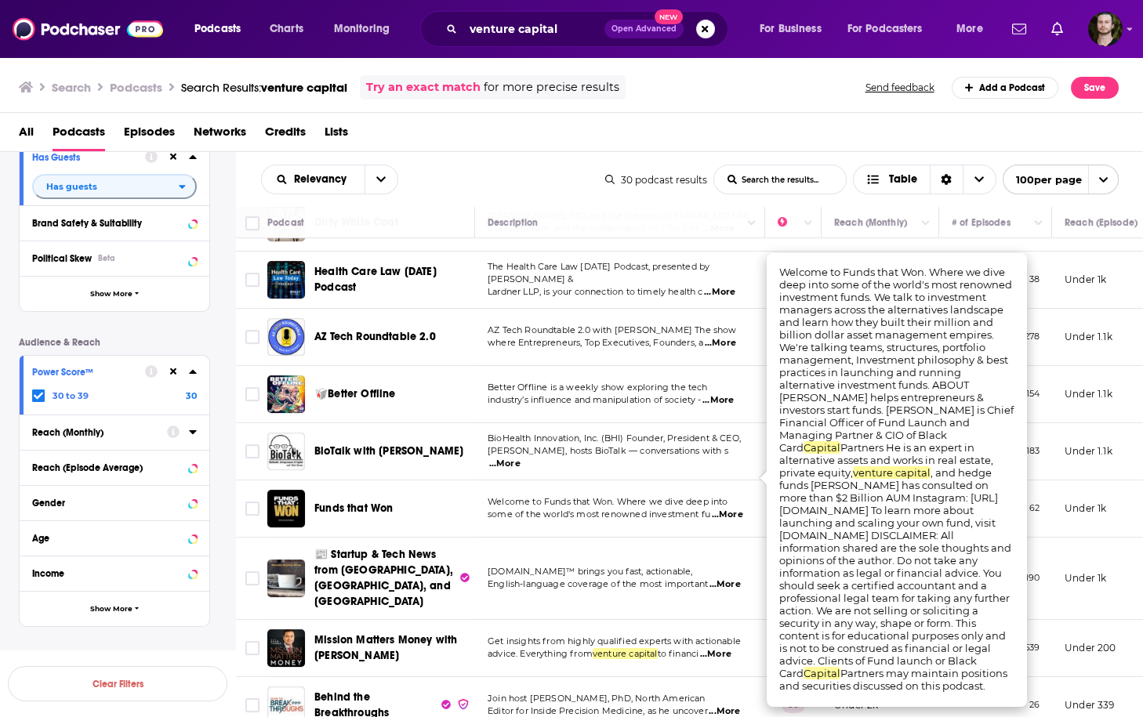
click at [731, 648] on span "...More" at bounding box center [715, 654] width 31 height 13
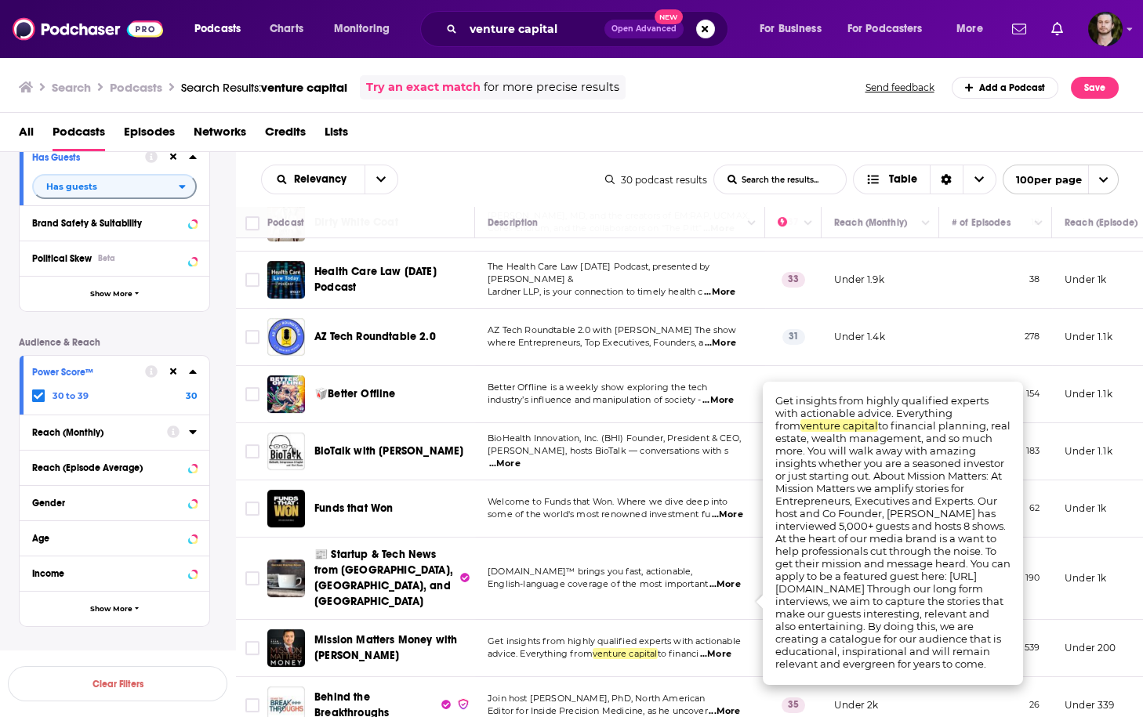
drag, startPoint x: 731, startPoint y: 606, endPoint x: 728, endPoint y: 598, distance: 8.4
click at [731, 648] on span "...More" at bounding box center [715, 654] width 31 height 13
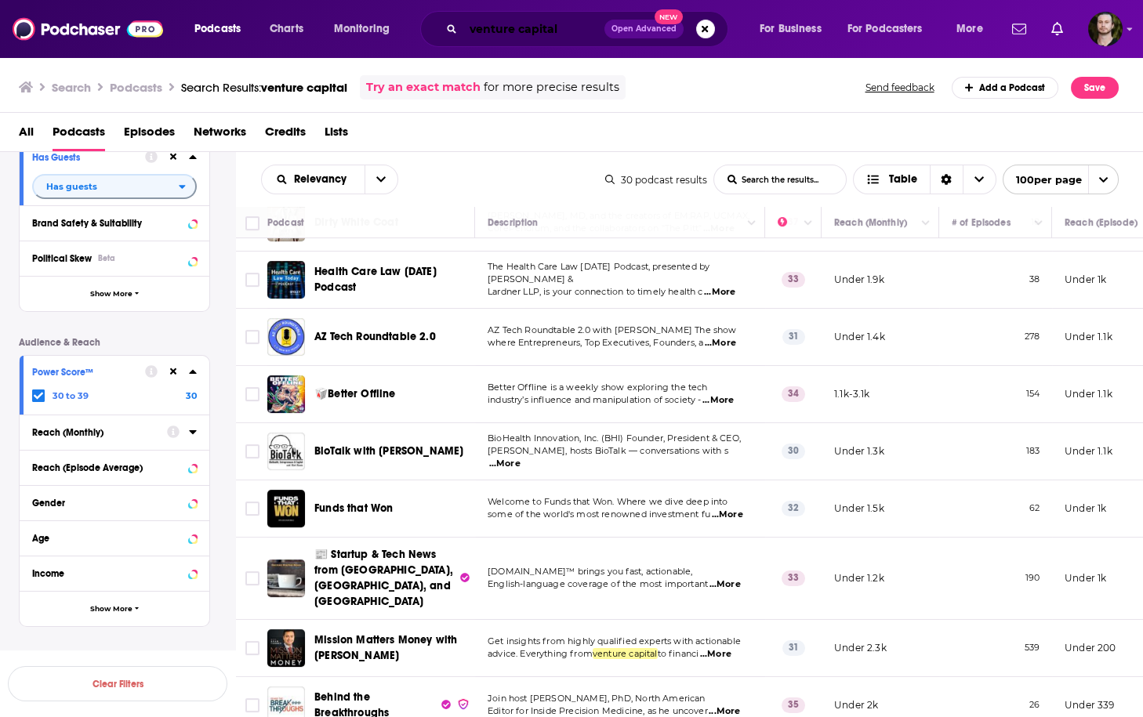
click at [474, 32] on input "venture capital" at bounding box center [533, 28] width 141 height 25
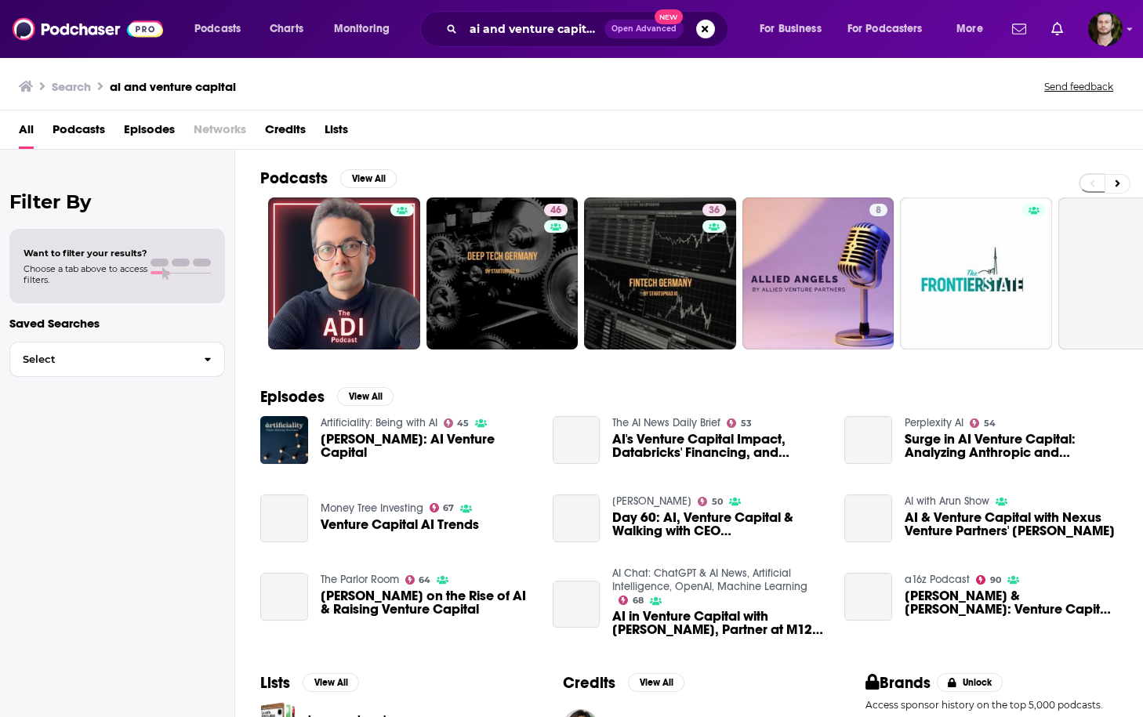
click at [79, 132] on span "Podcasts" at bounding box center [79, 133] width 53 height 32
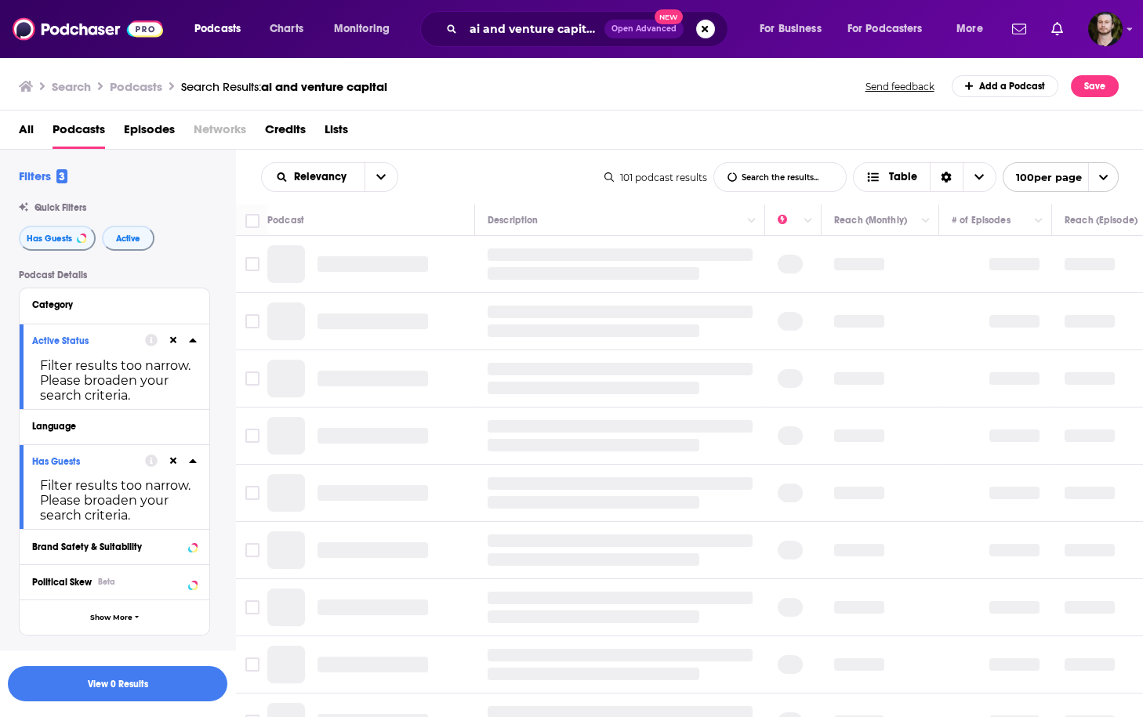
click at [175, 345] on icon at bounding box center [173, 340] width 7 height 10
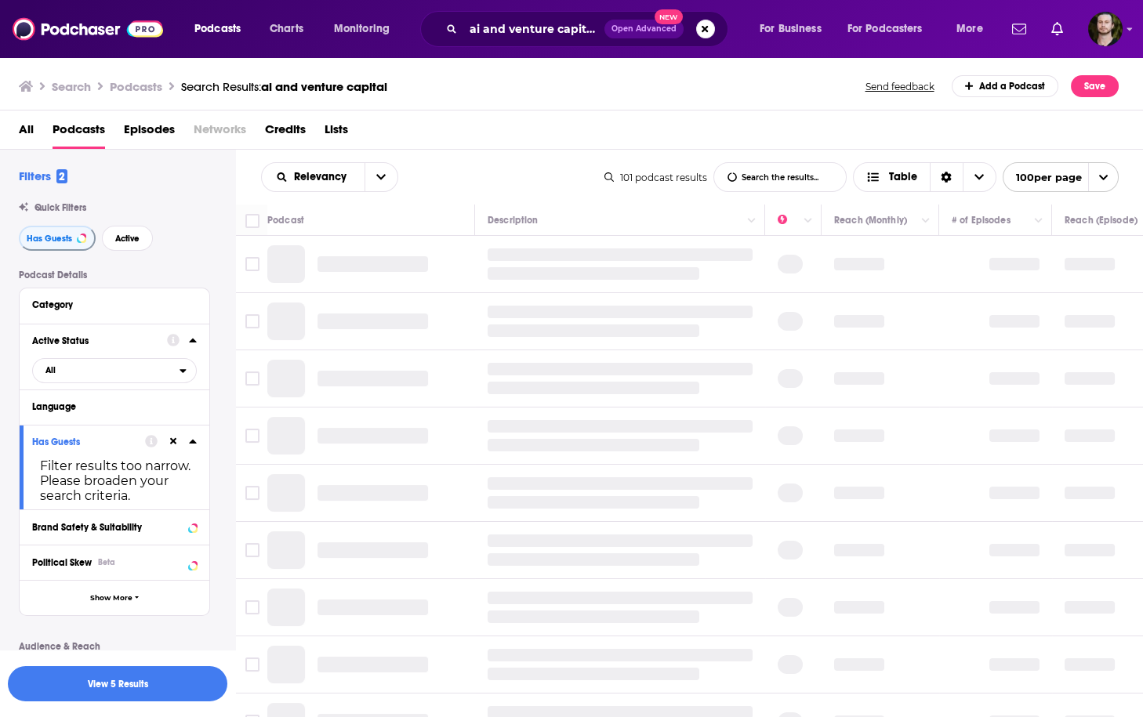
click at [170, 442] on icon at bounding box center [173, 442] width 7 height 10
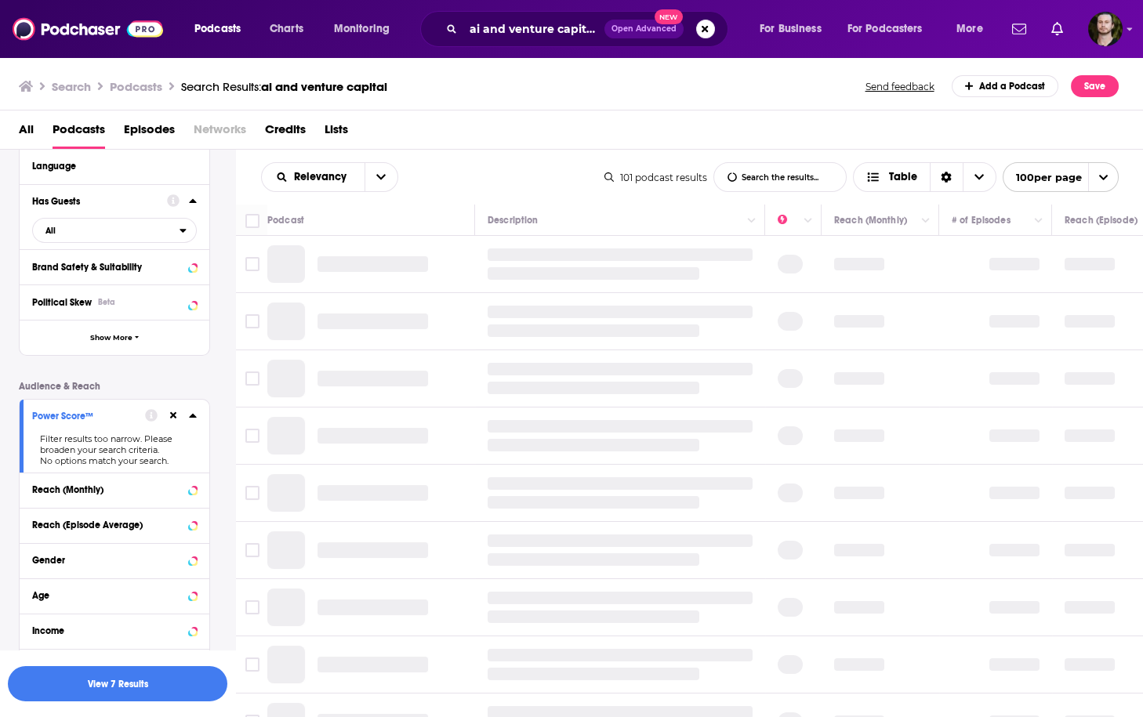
scroll to position [251, 0]
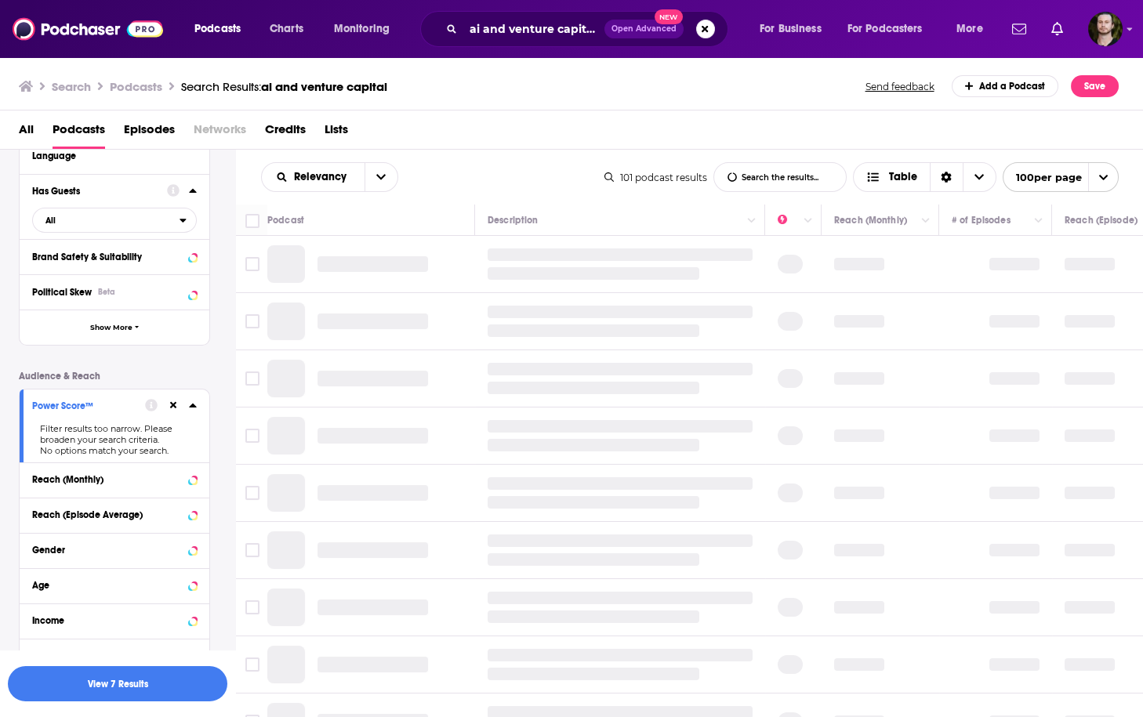
click at [170, 409] on icon at bounding box center [173, 405] width 7 height 7
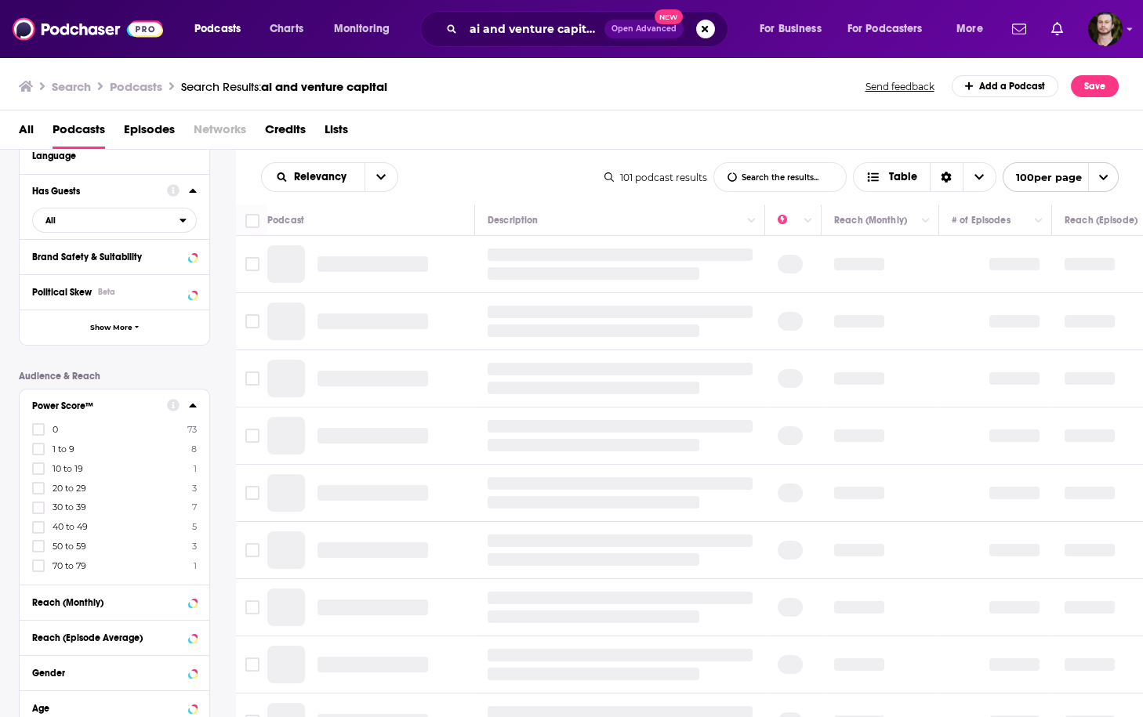
scroll to position [451, 0]
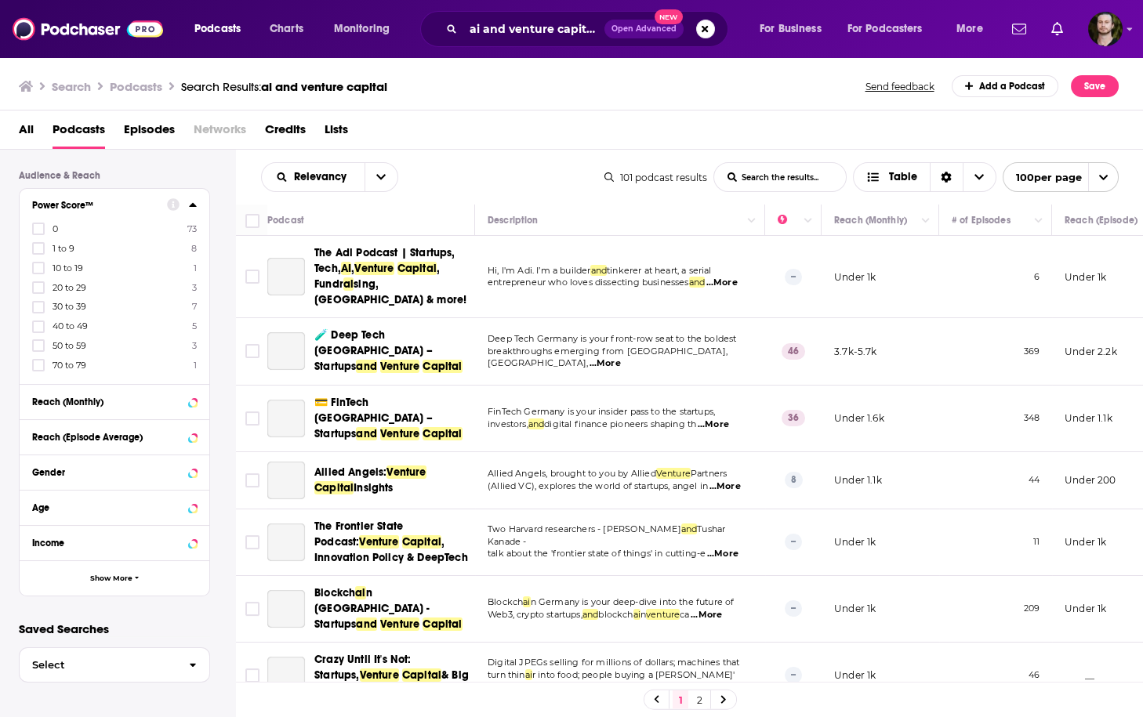
scroll to position [0, 0]
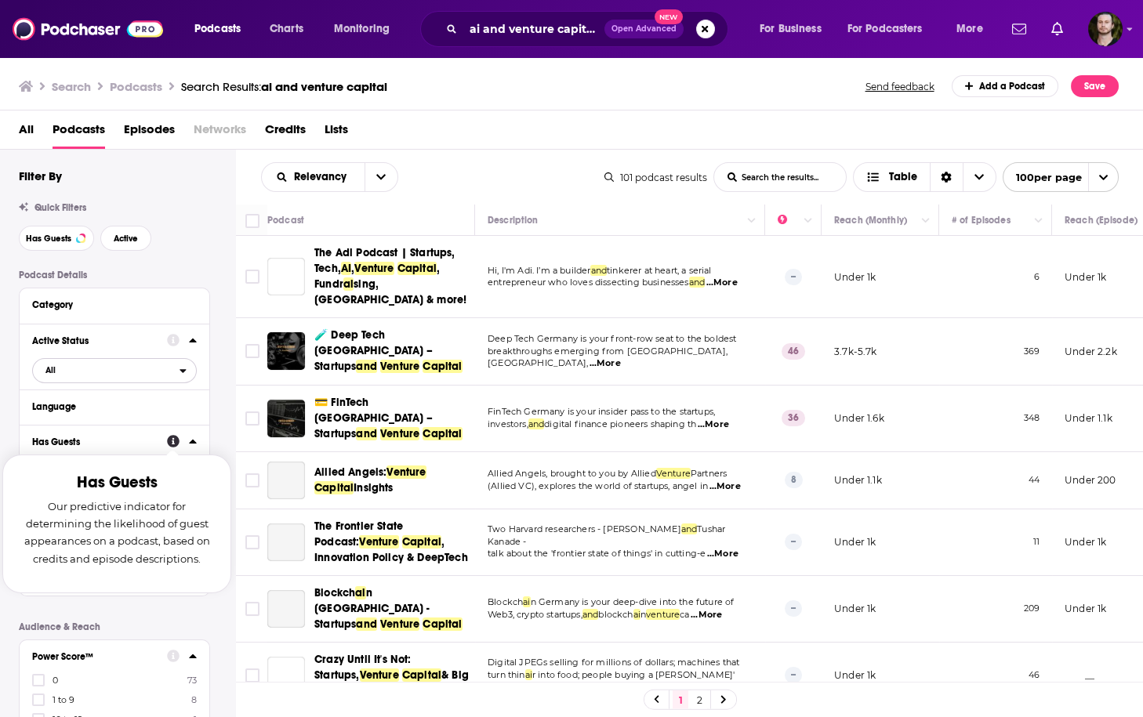
click at [179, 364] on button "All" at bounding box center [114, 370] width 165 height 25
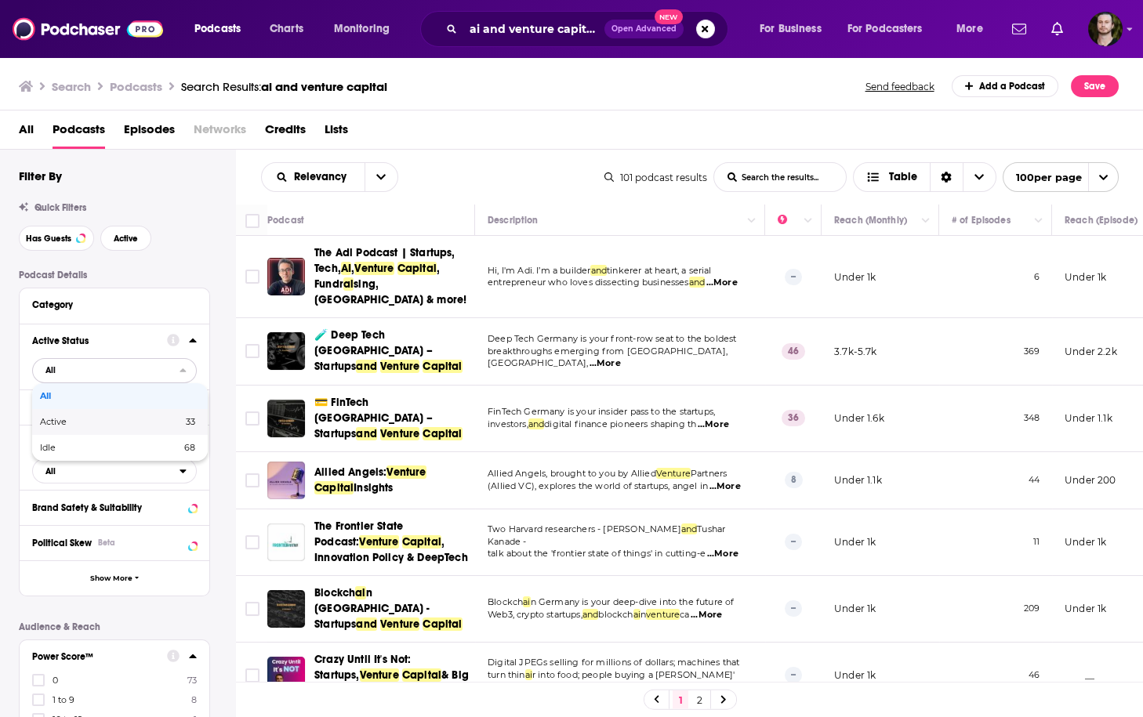
click at [161, 422] on span "33" at bounding box center [160, 422] width 71 height 9
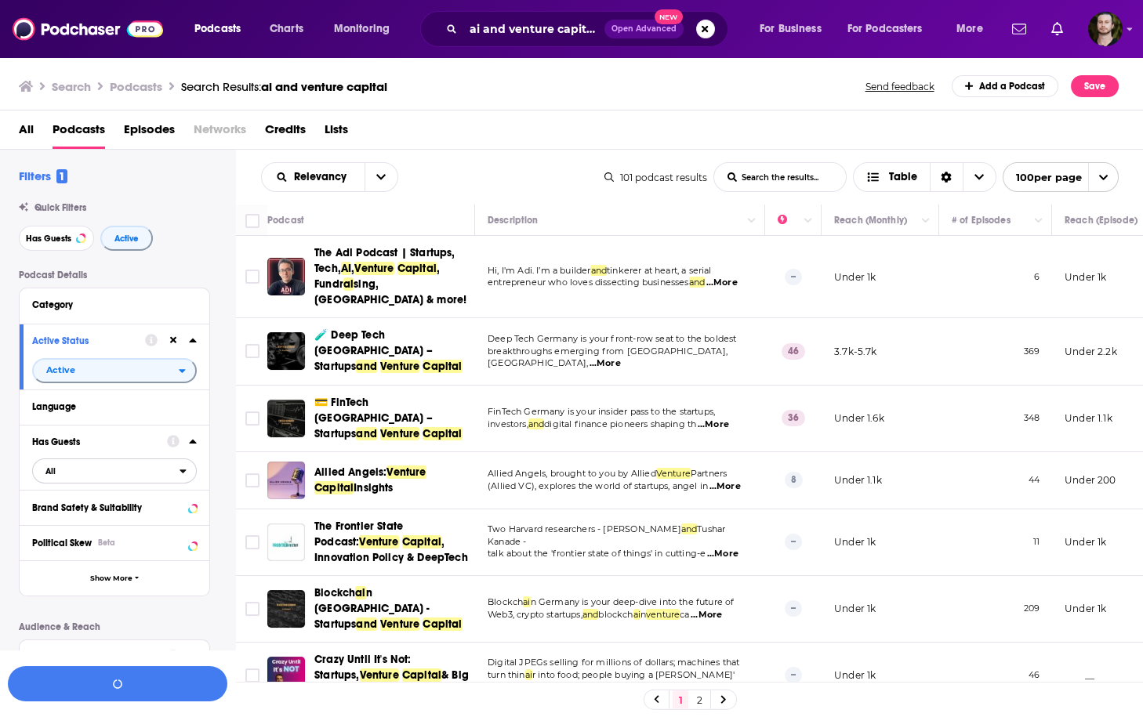
click at [189, 480] on button "All" at bounding box center [114, 471] width 165 height 25
click at [178, 527] on span "45" at bounding box center [186, 522] width 18 height 9
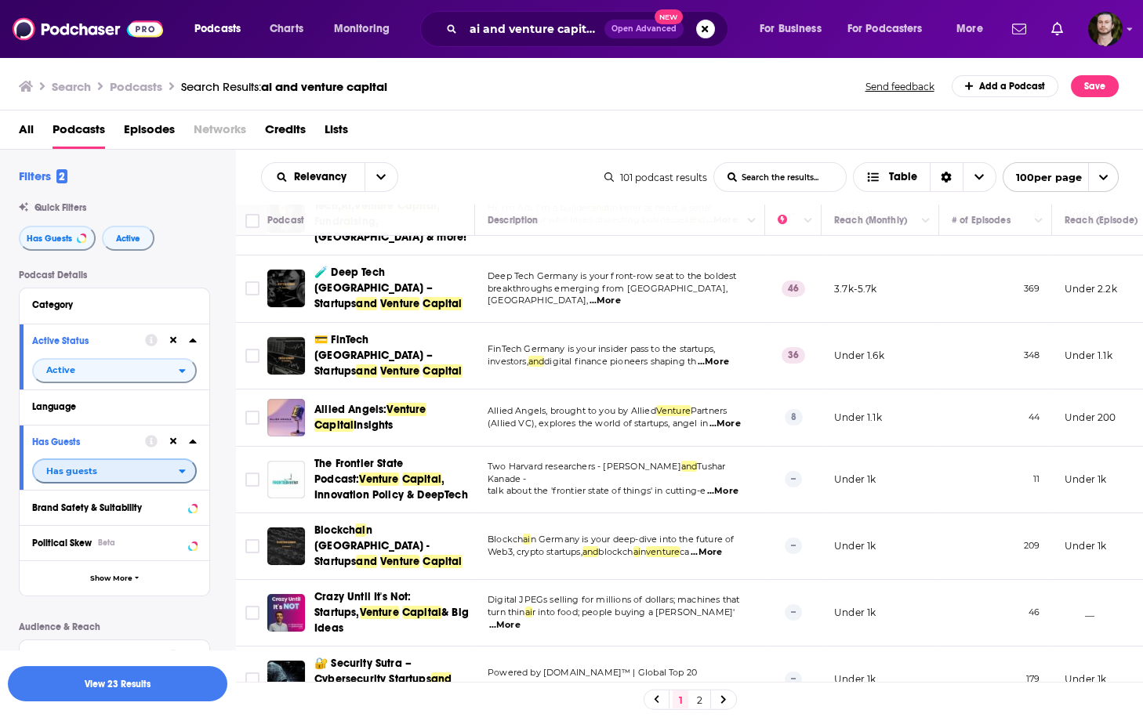
scroll to position [125, 0]
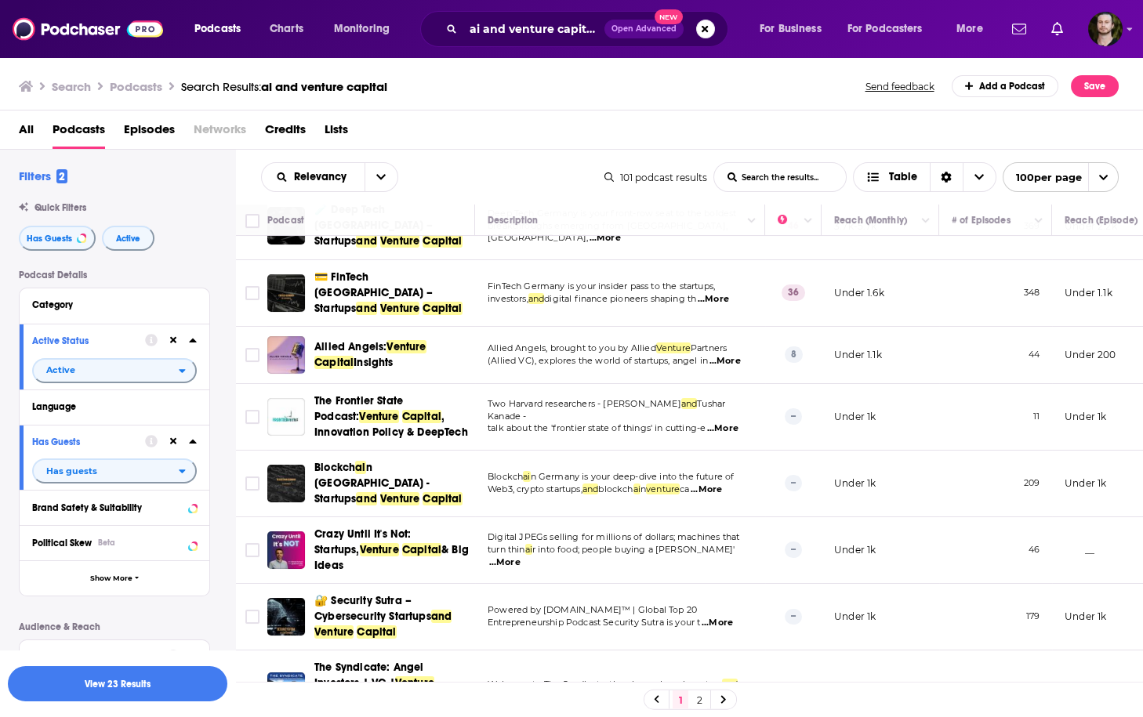
click at [738, 422] on span "...More" at bounding box center [722, 428] width 31 height 13
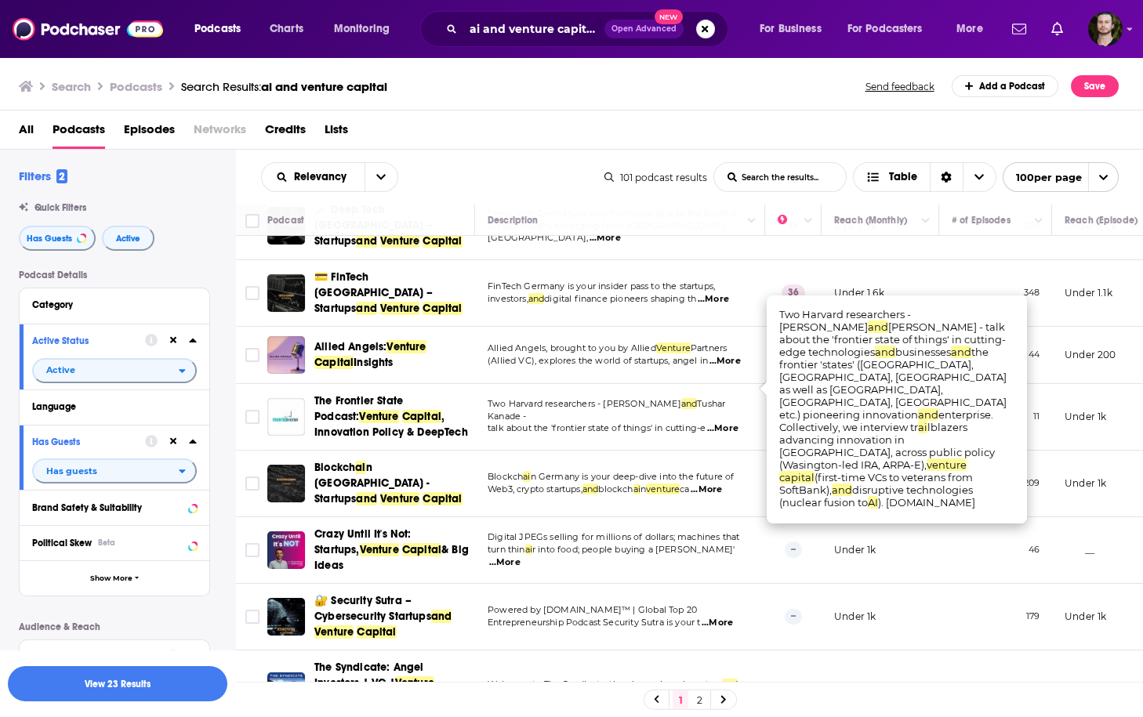
click at [738, 422] on span "...More" at bounding box center [722, 428] width 31 height 13
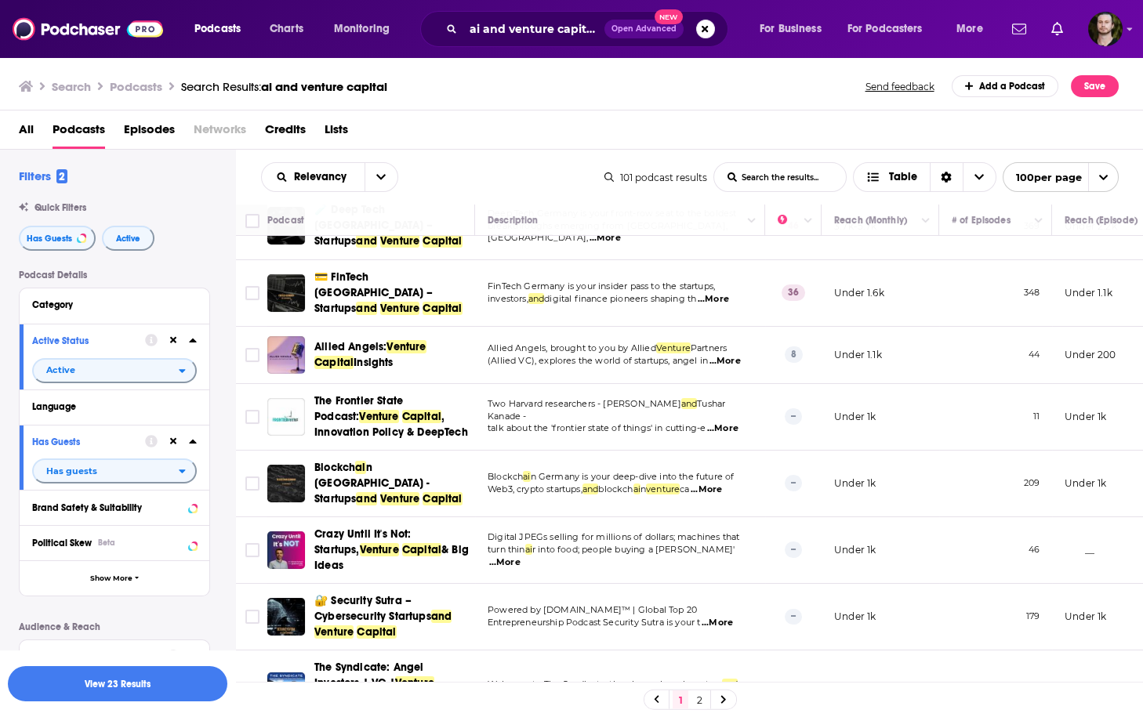
scroll to position [188, 0]
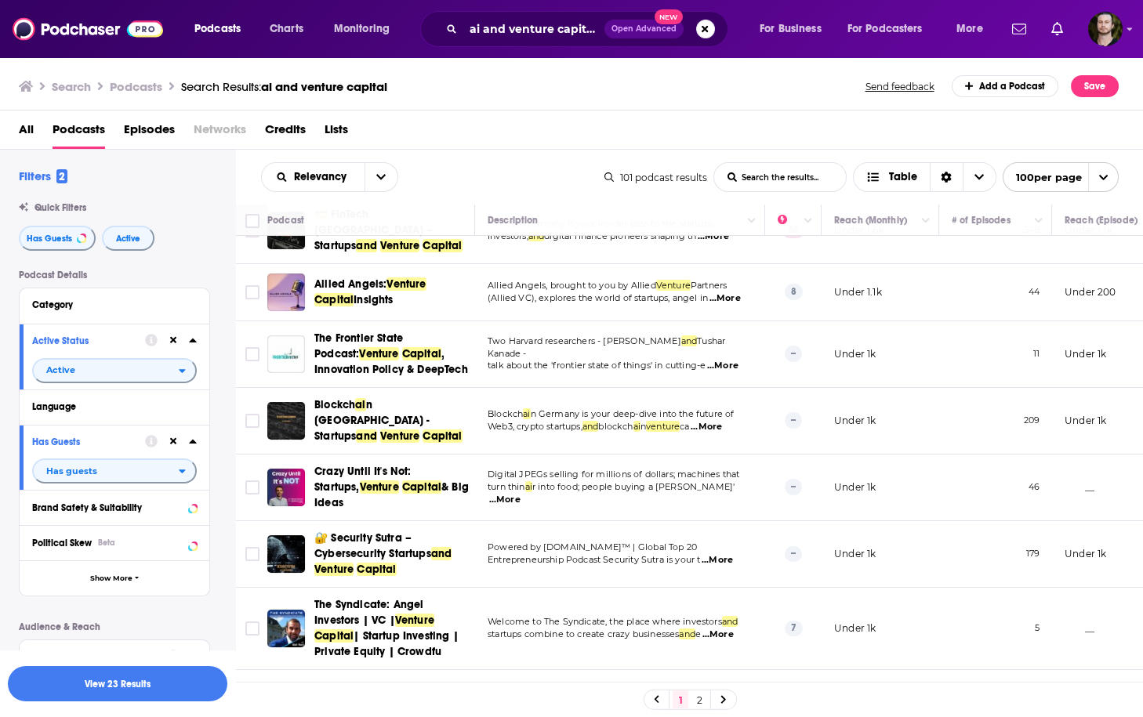
click at [520, 494] on span "...More" at bounding box center [504, 500] width 31 height 13
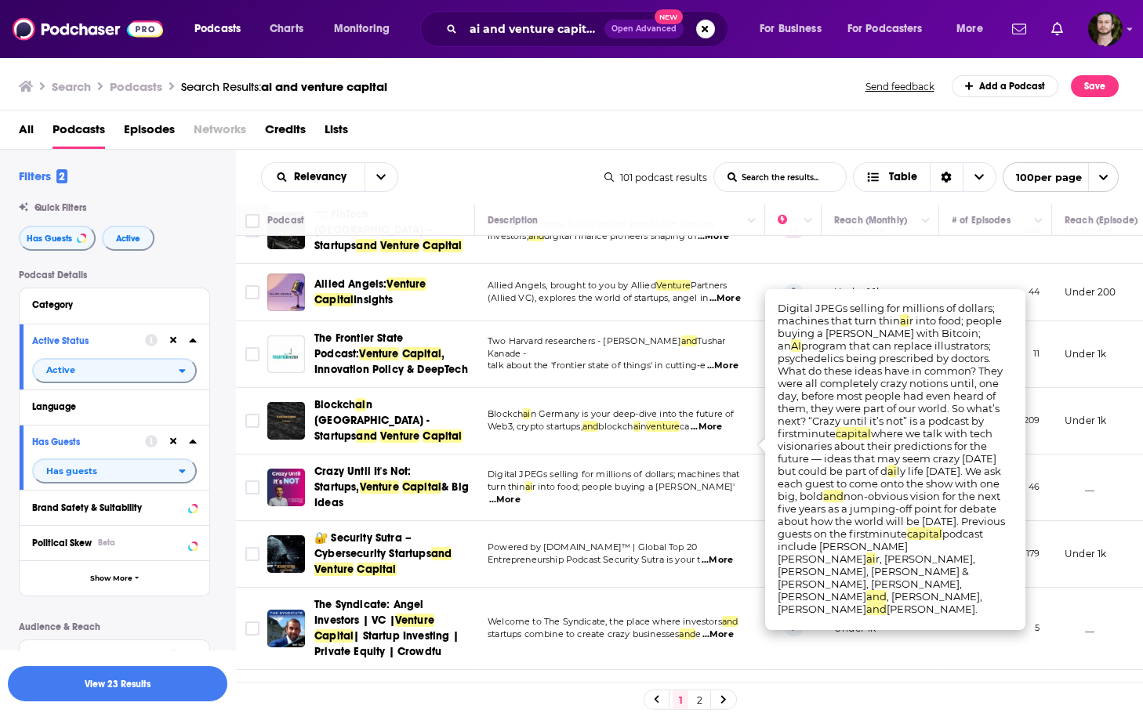
click at [520, 494] on span "...More" at bounding box center [504, 500] width 31 height 13
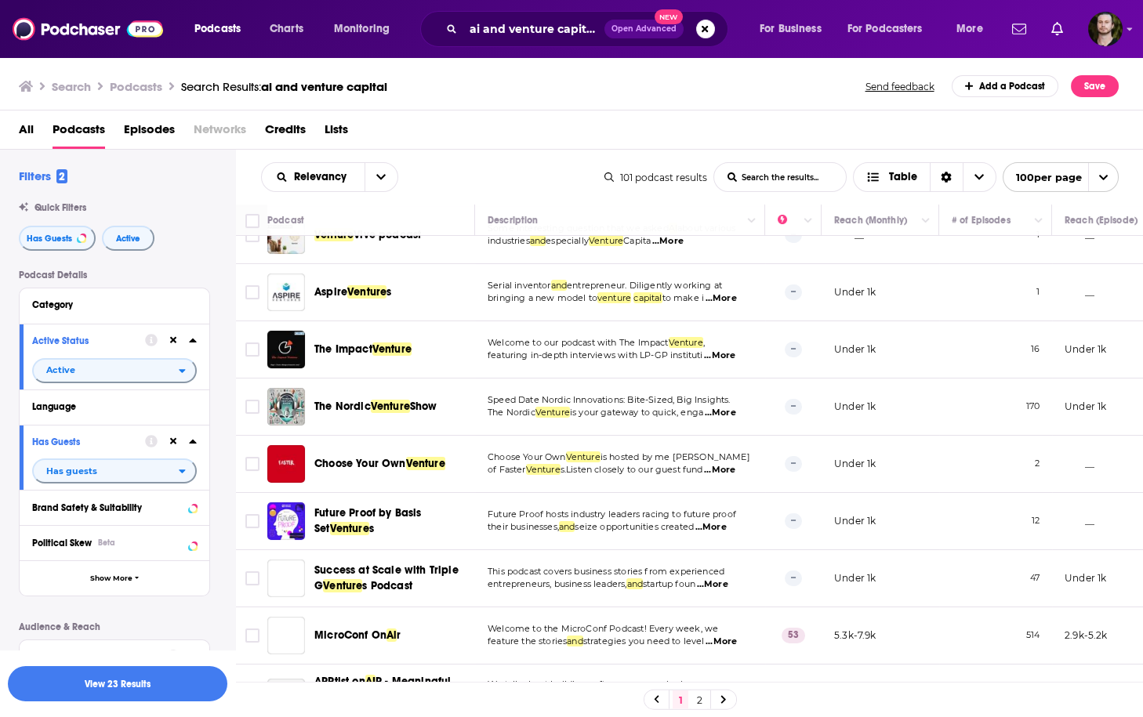
scroll to position [752, 0]
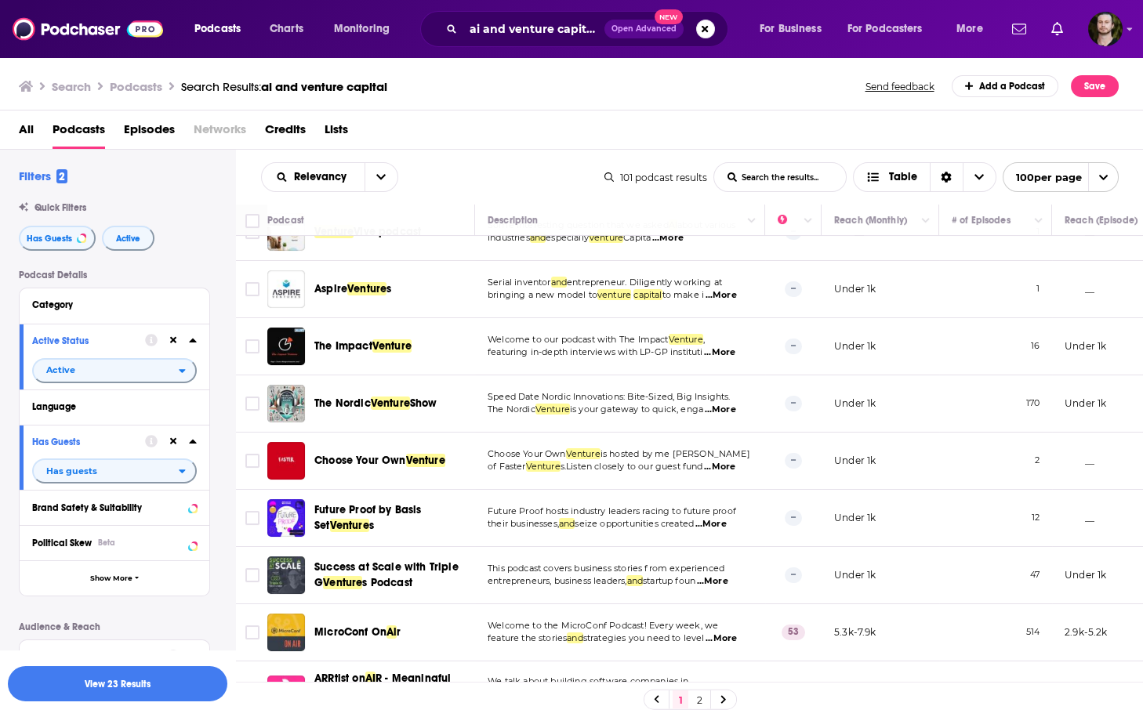
click at [722, 633] on span "...More" at bounding box center [720, 639] width 31 height 13
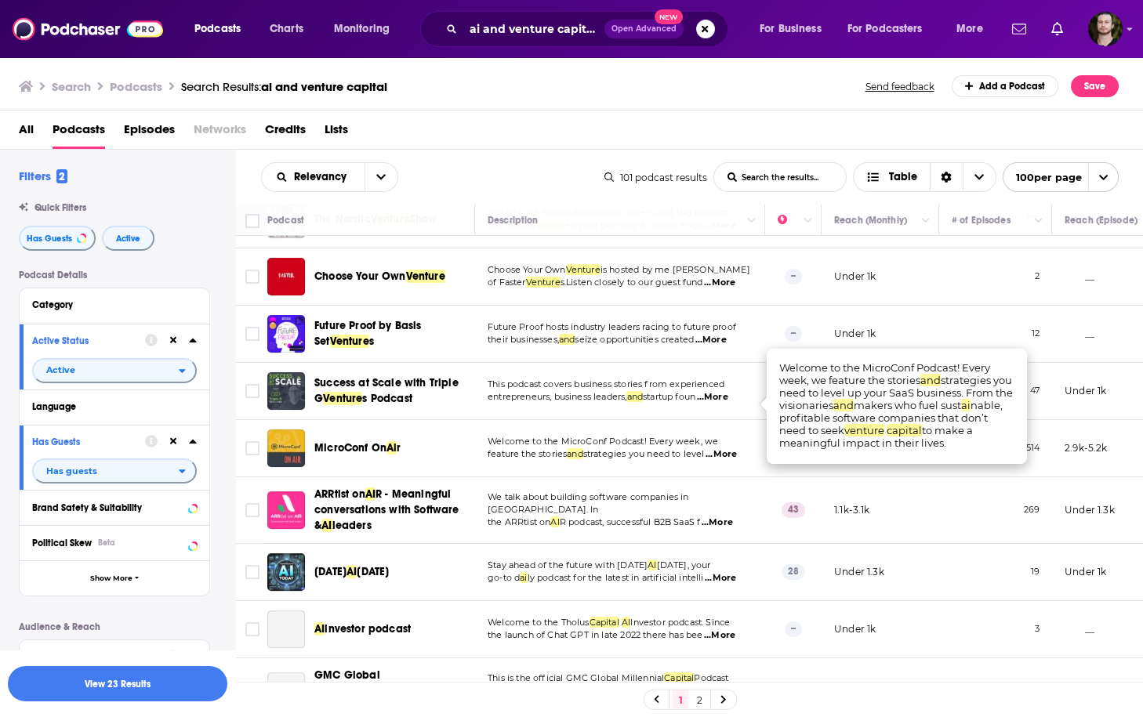
scroll to position [941, 0]
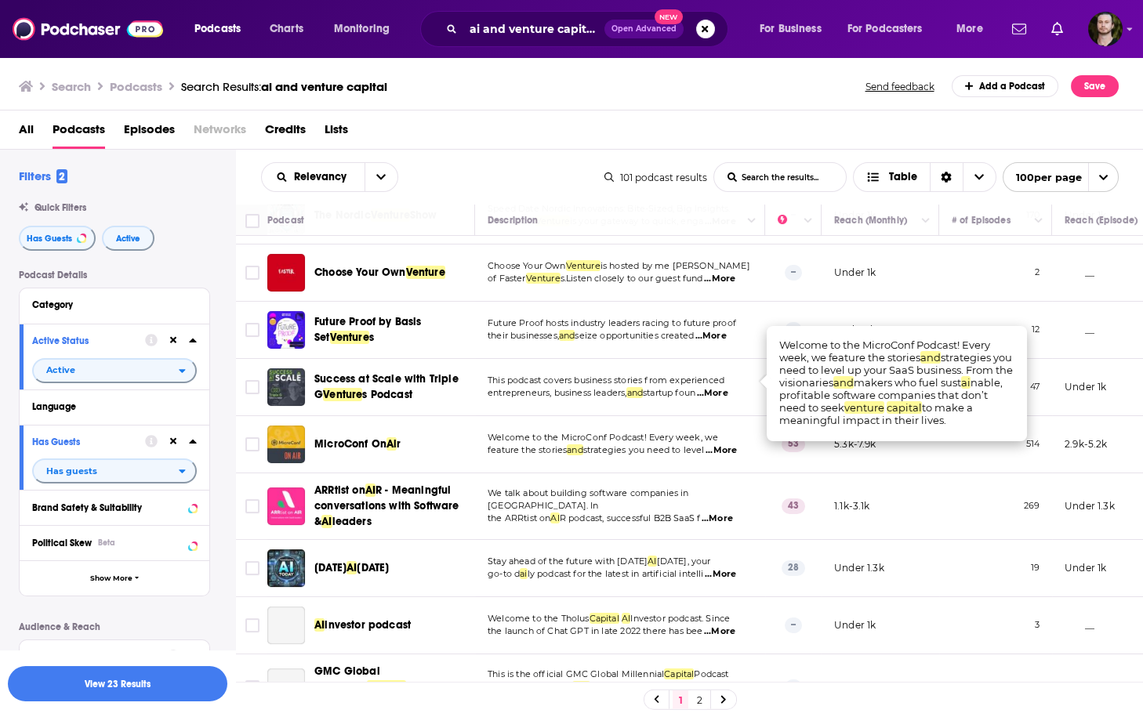
click at [663, 473] on td "We talk about building software companies in Europe. In the ARRtist on AI R pod…" at bounding box center [620, 506] width 290 height 67
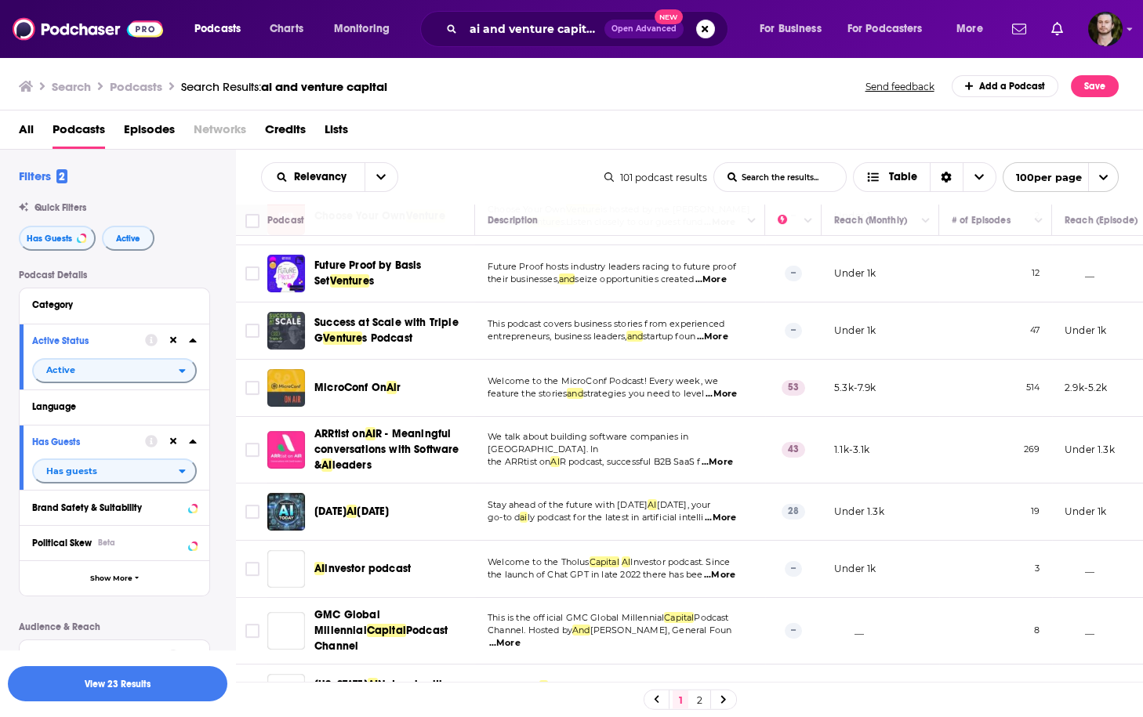
scroll to position [1066, 0]
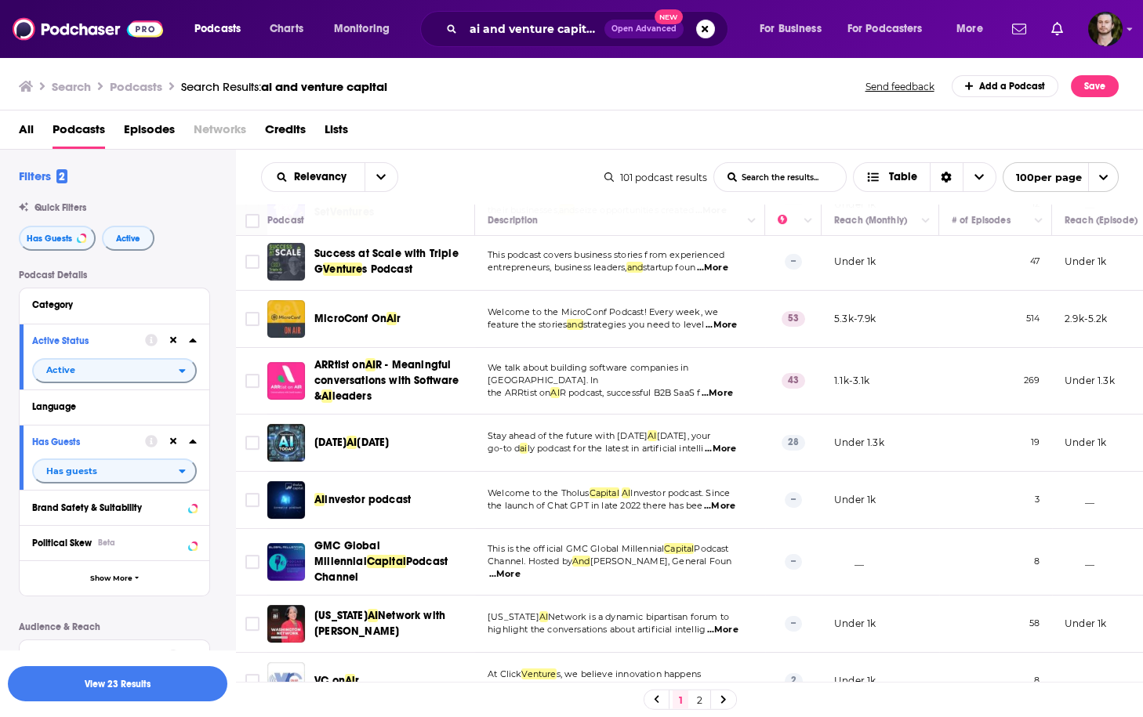
click at [721, 443] on span "...More" at bounding box center [720, 449] width 31 height 13
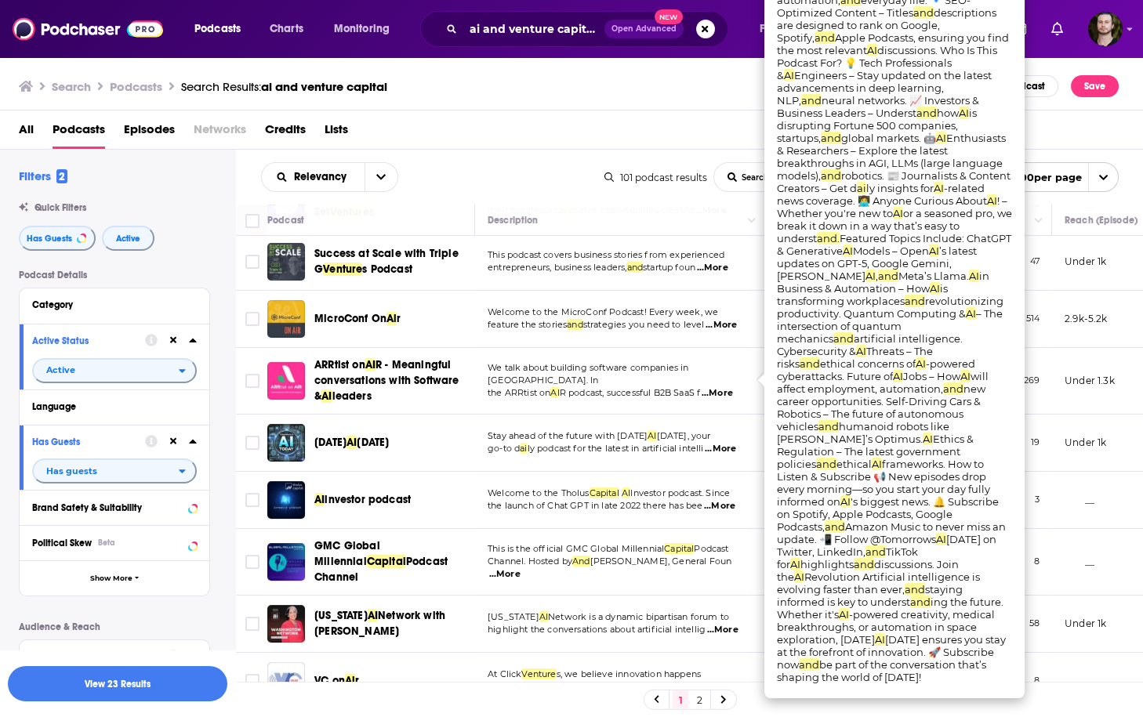
click at [719, 443] on span "...More" at bounding box center [720, 449] width 31 height 13
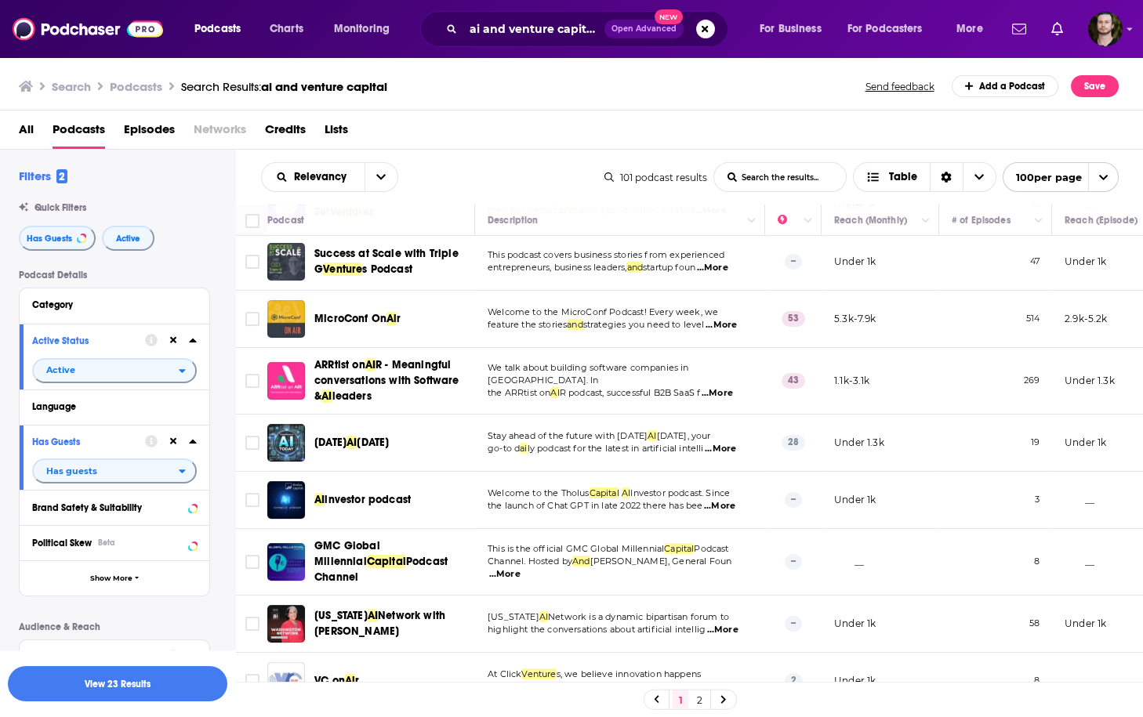
scroll to position [1191, 0]
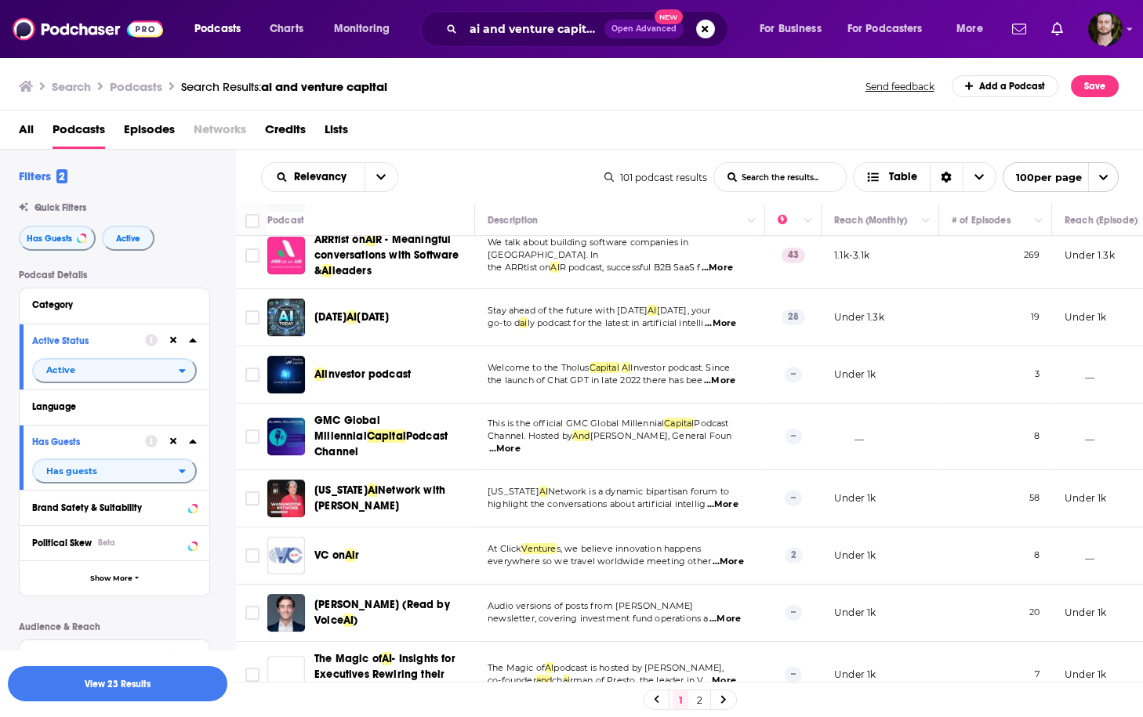
click at [727, 498] on span "...More" at bounding box center [722, 504] width 31 height 13
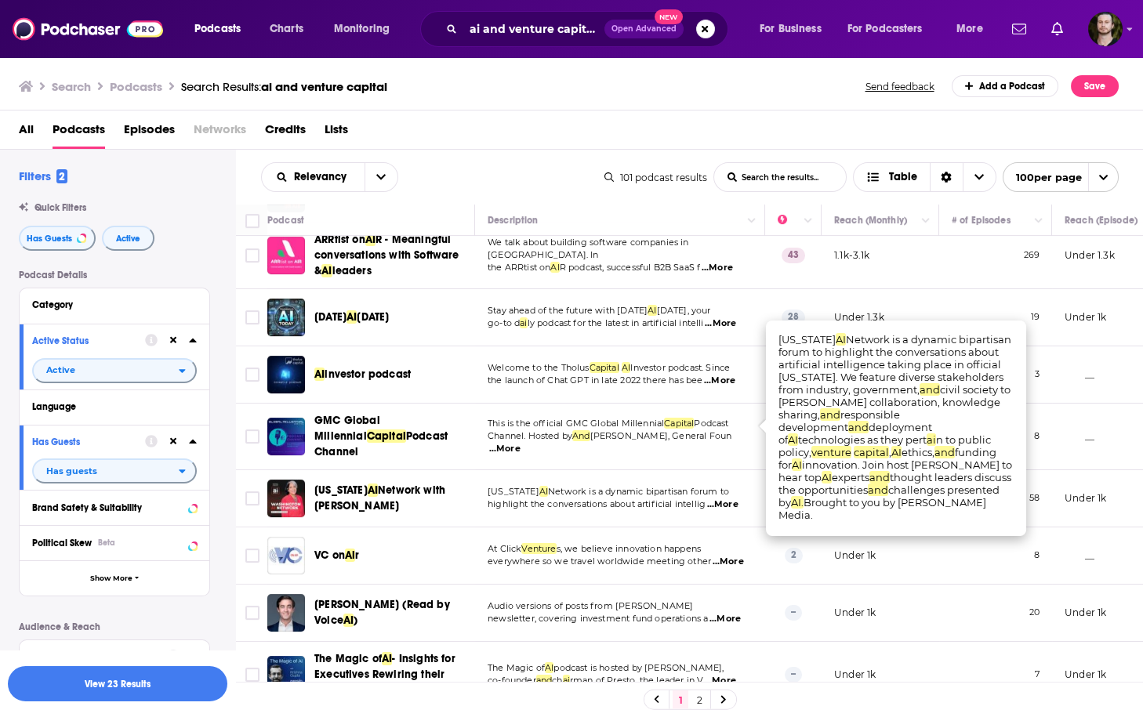
click at [727, 498] on span "...More" at bounding box center [722, 504] width 31 height 13
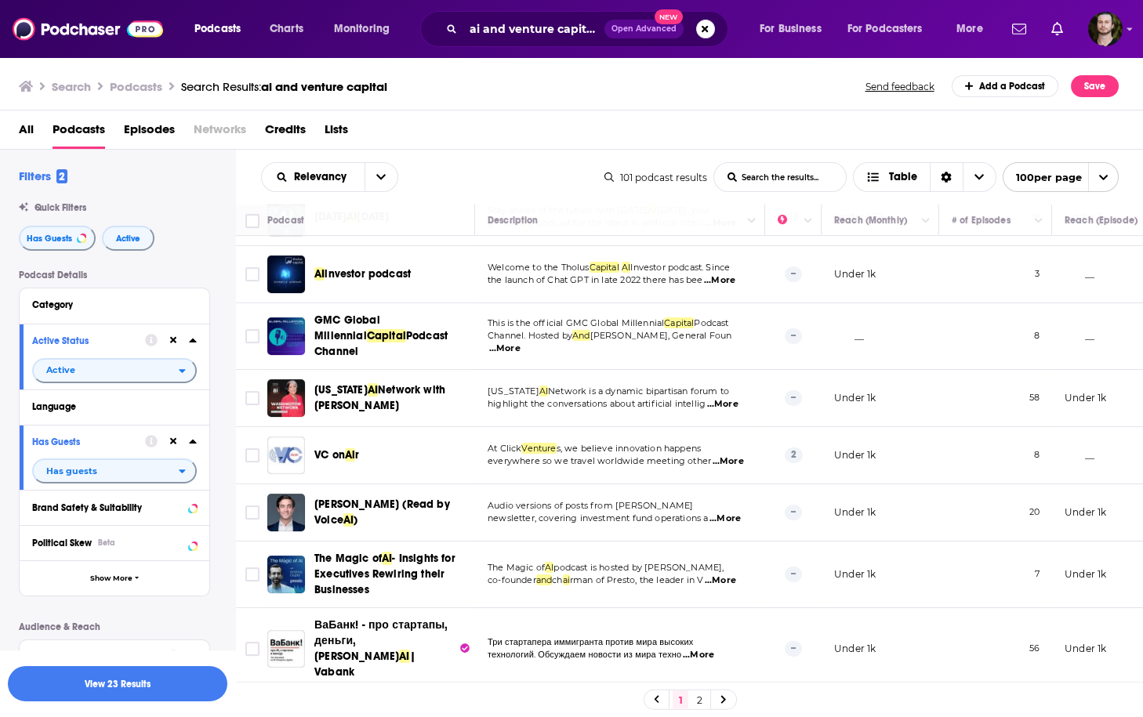
scroll to position [1317, 0]
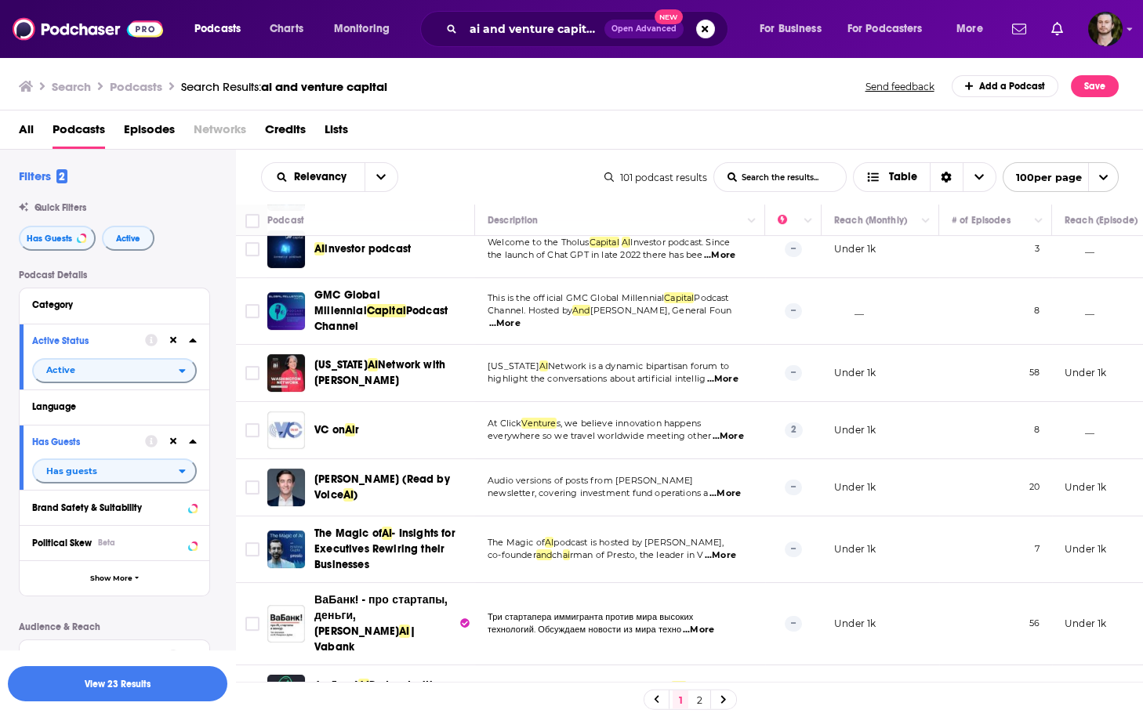
click at [735, 549] on span "...More" at bounding box center [720, 555] width 31 height 13
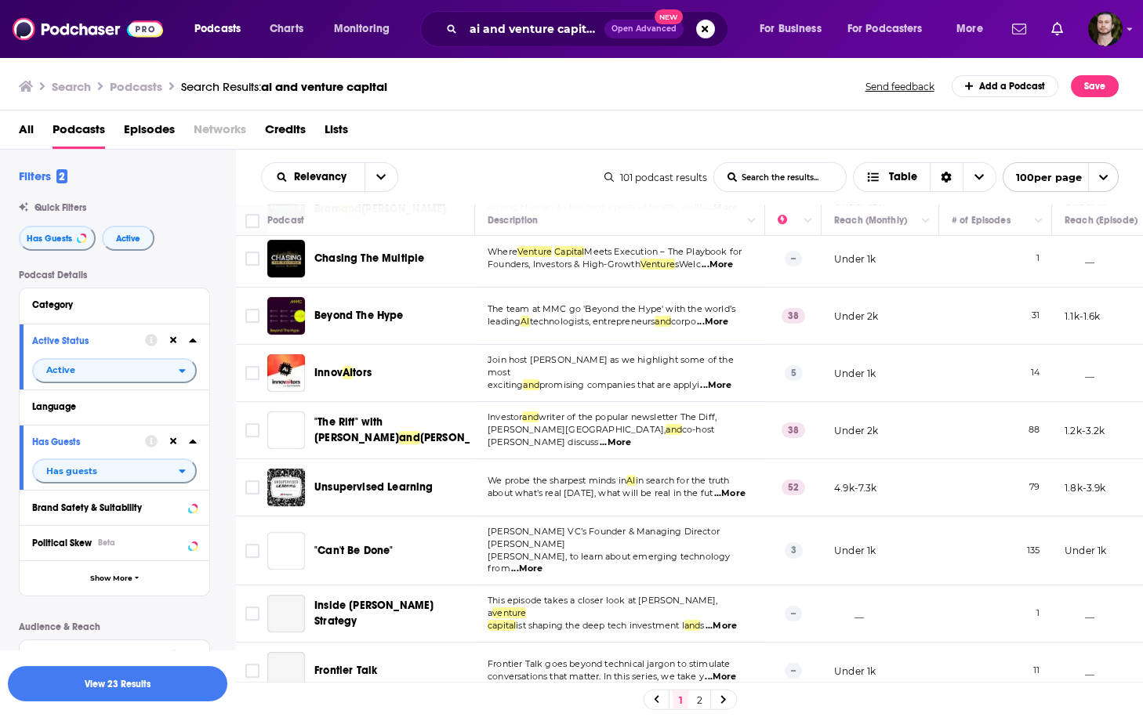
scroll to position [1881, 0]
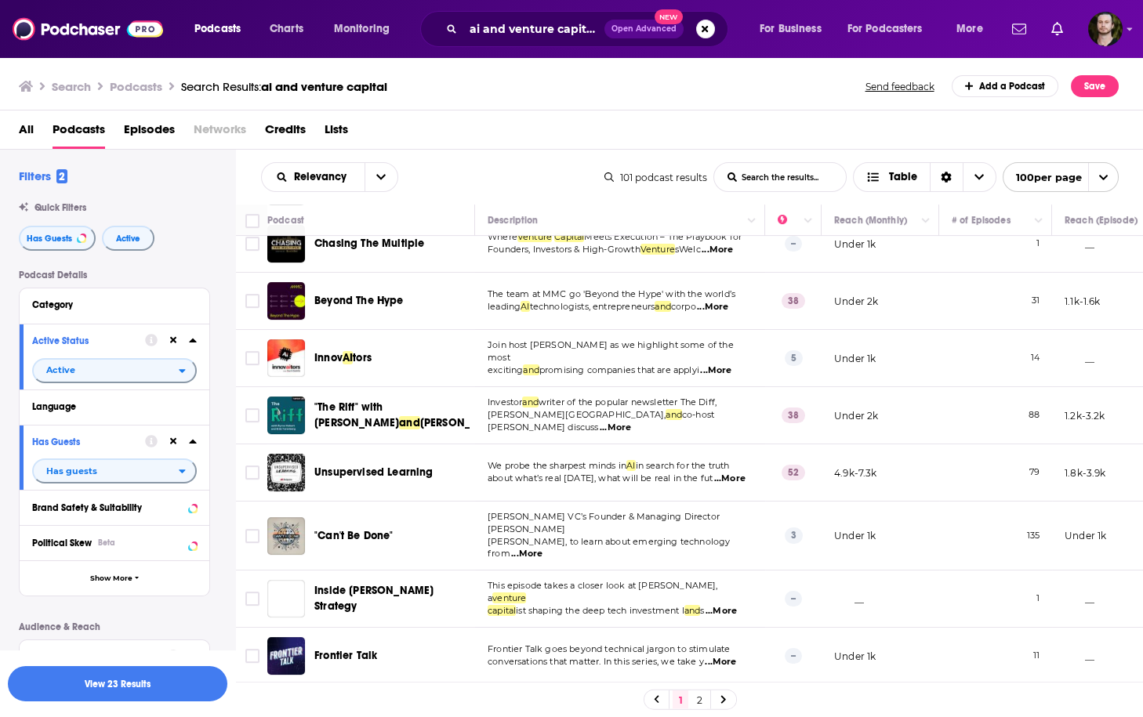
click at [542, 548] on span "...More" at bounding box center [526, 554] width 31 height 13
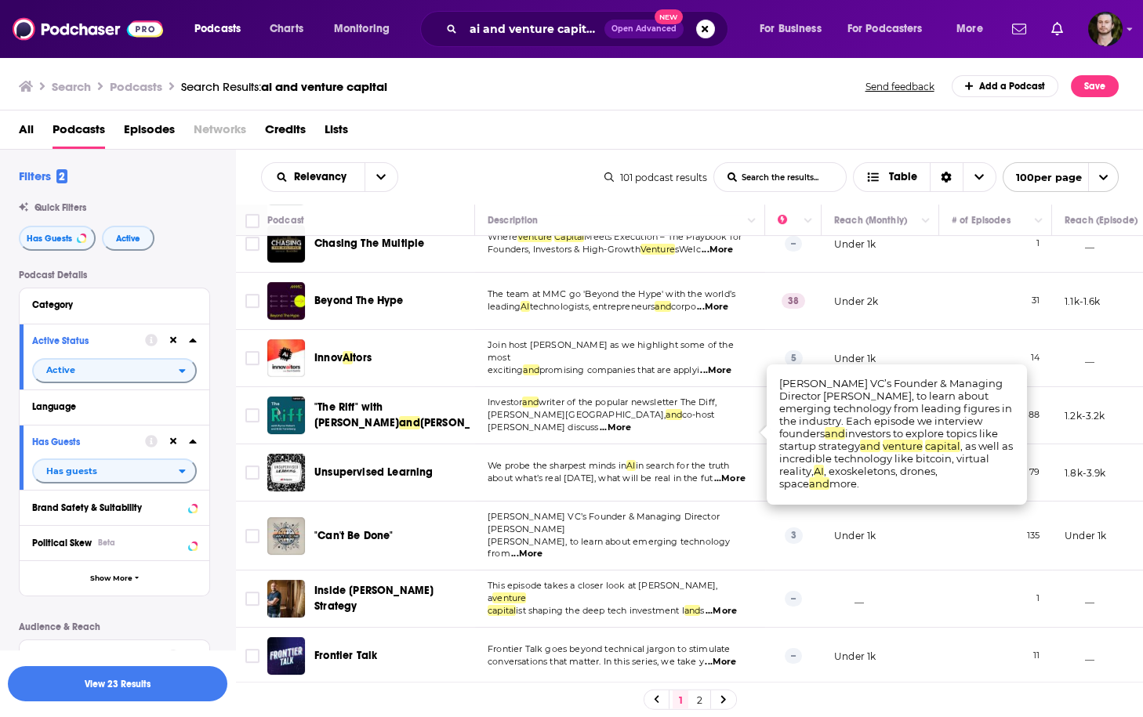
click at [542, 548] on span "...More" at bounding box center [526, 554] width 31 height 13
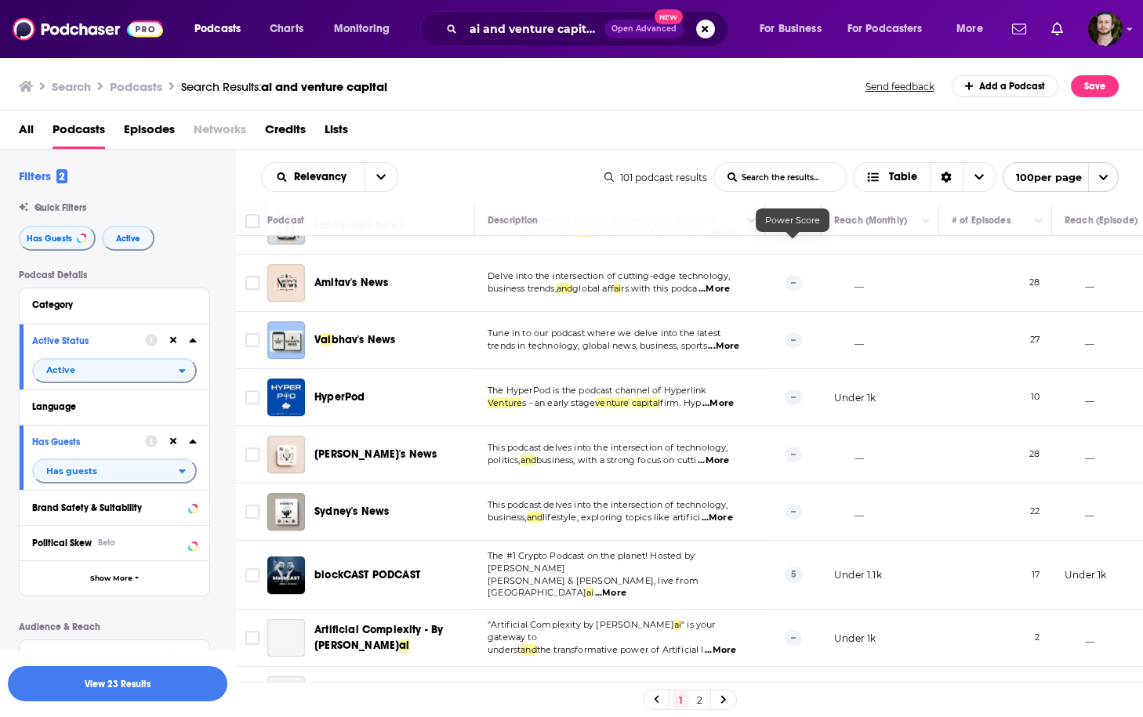
scroll to position [2571, 0]
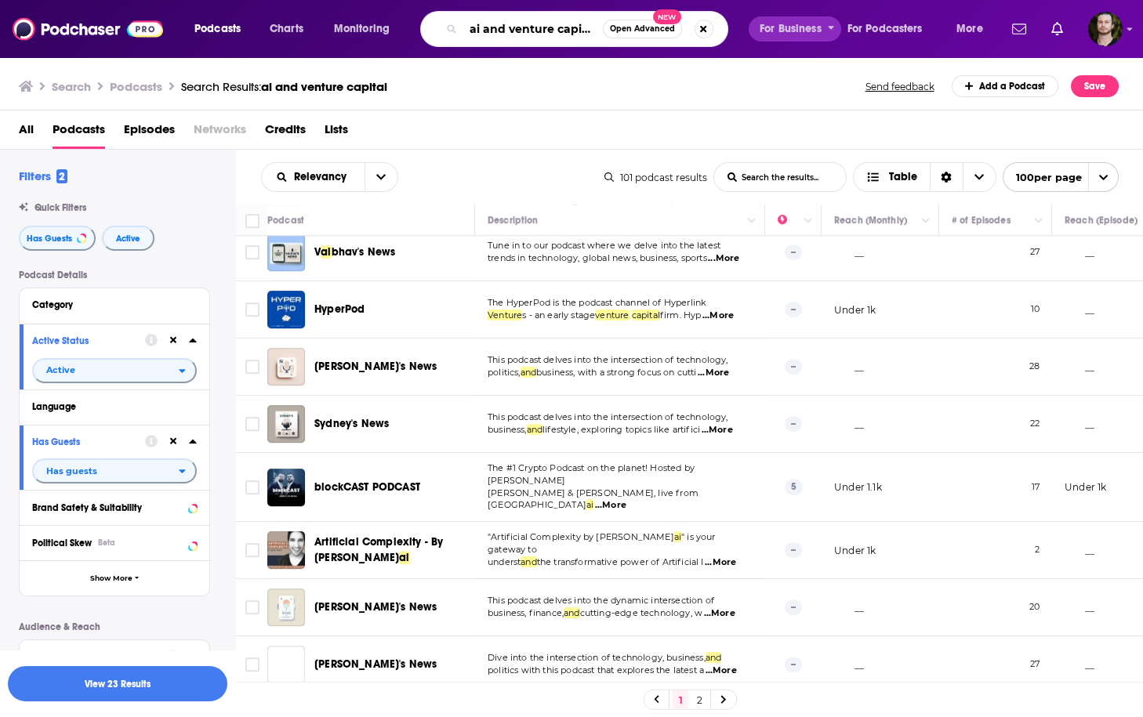
drag, startPoint x: 484, startPoint y: 30, endPoint x: 770, endPoint y: 38, distance: 285.4
click at [770, 38] on div "Podcasts Charts Monitoring ai and venture capital Open Advanced New For Busines…" at bounding box center [590, 29] width 814 height 36
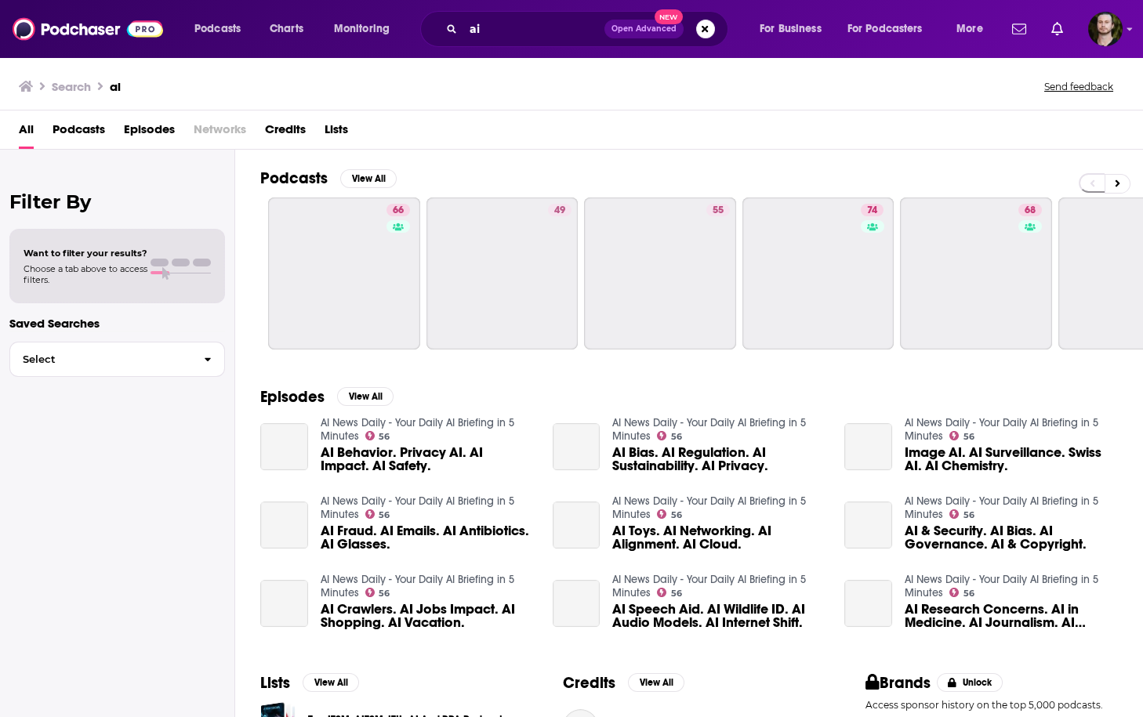
click at [84, 132] on span "Podcasts" at bounding box center [79, 133] width 53 height 32
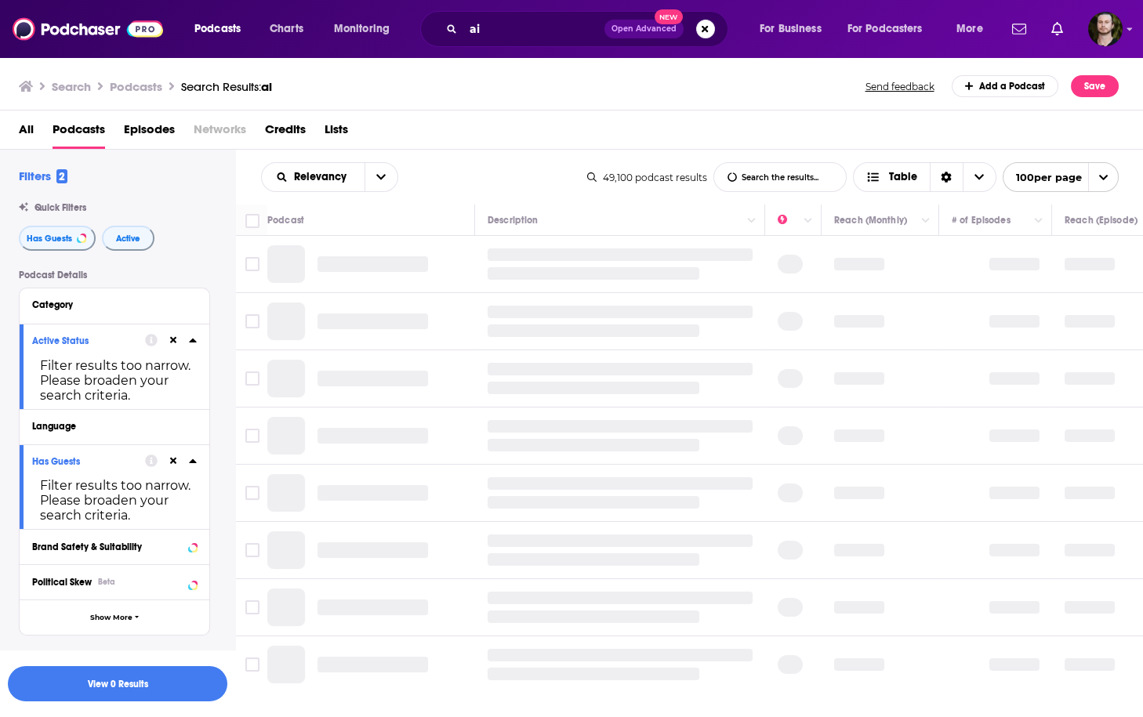
click at [170, 345] on icon at bounding box center [173, 340] width 7 height 10
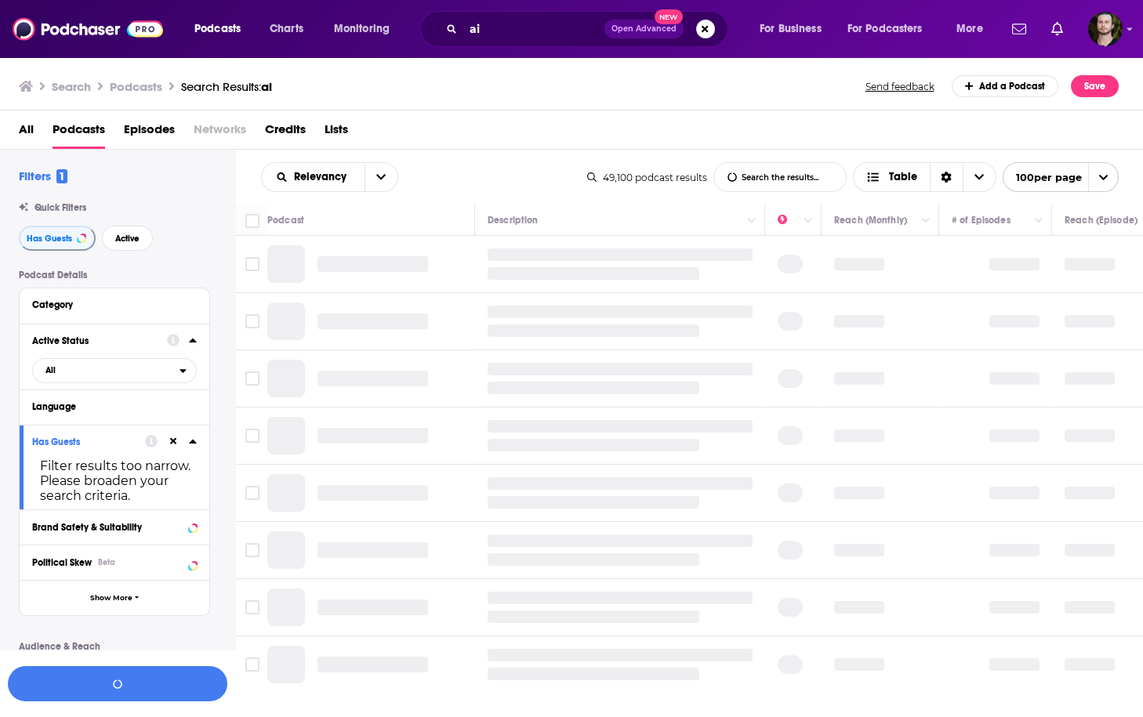
click at [175, 443] on icon at bounding box center [173, 441] width 7 height 7
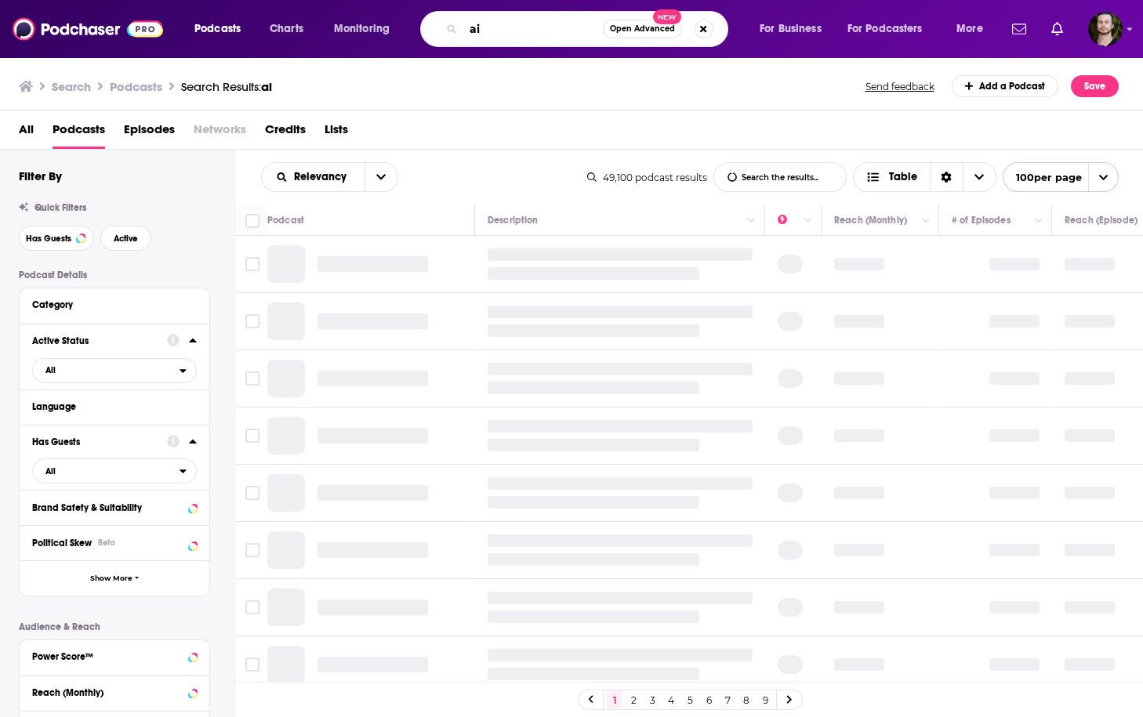
click at [492, 38] on input "ai" at bounding box center [533, 28] width 140 height 25
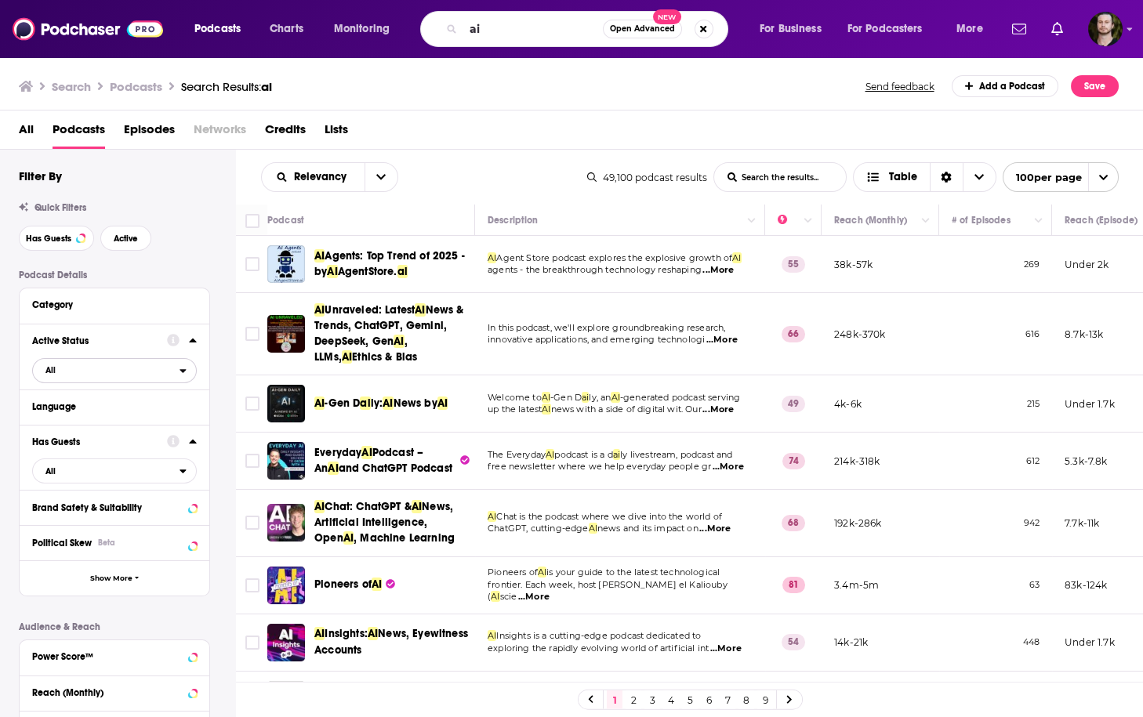
click at [154, 382] on button "All" at bounding box center [114, 370] width 165 height 25
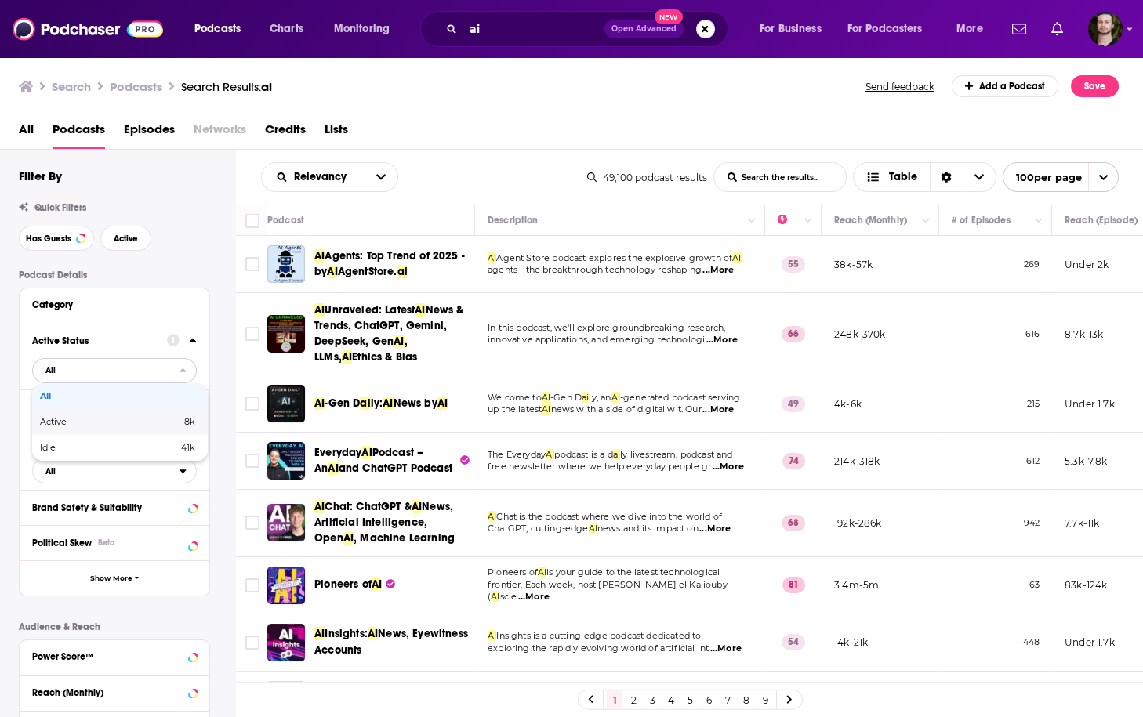
click at [142, 416] on div "Active 8k" at bounding box center [120, 422] width 176 height 26
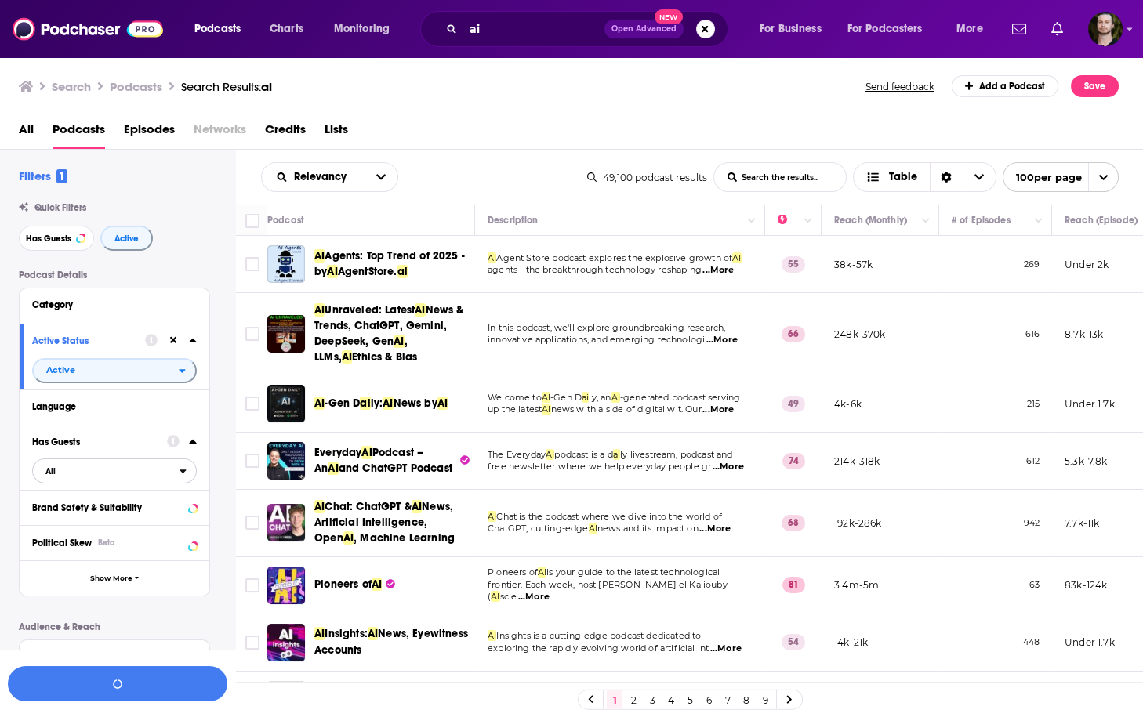
click at [114, 477] on span "All" at bounding box center [106, 471] width 147 height 20
click at [131, 516] on div "Has guests 6k" at bounding box center [120, 522] width 176 height 26
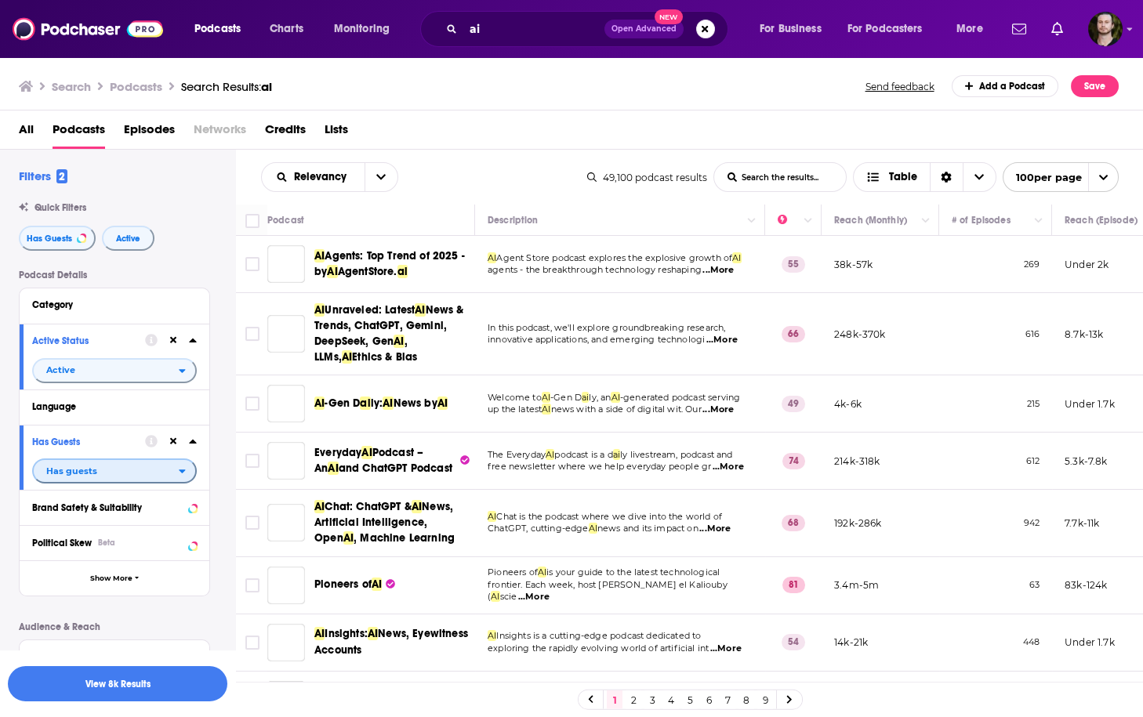
scroll to position [293, 0]
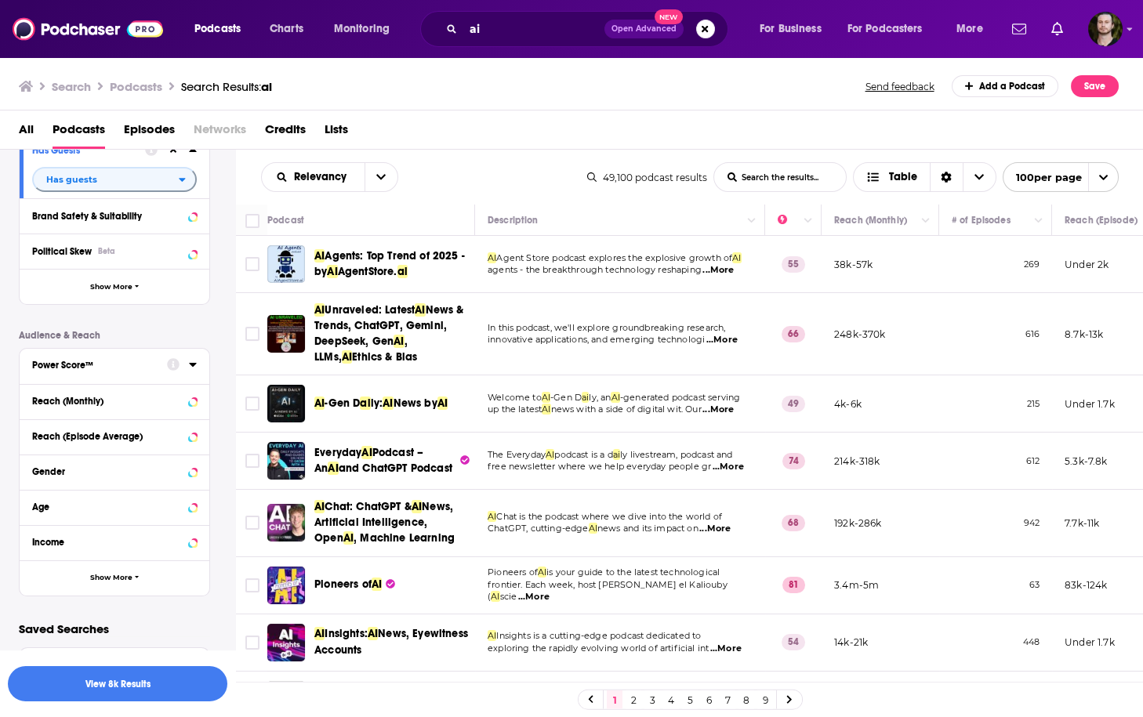
click at [190, 364] on icon at bounding box center [192, 365] width 7 height 4
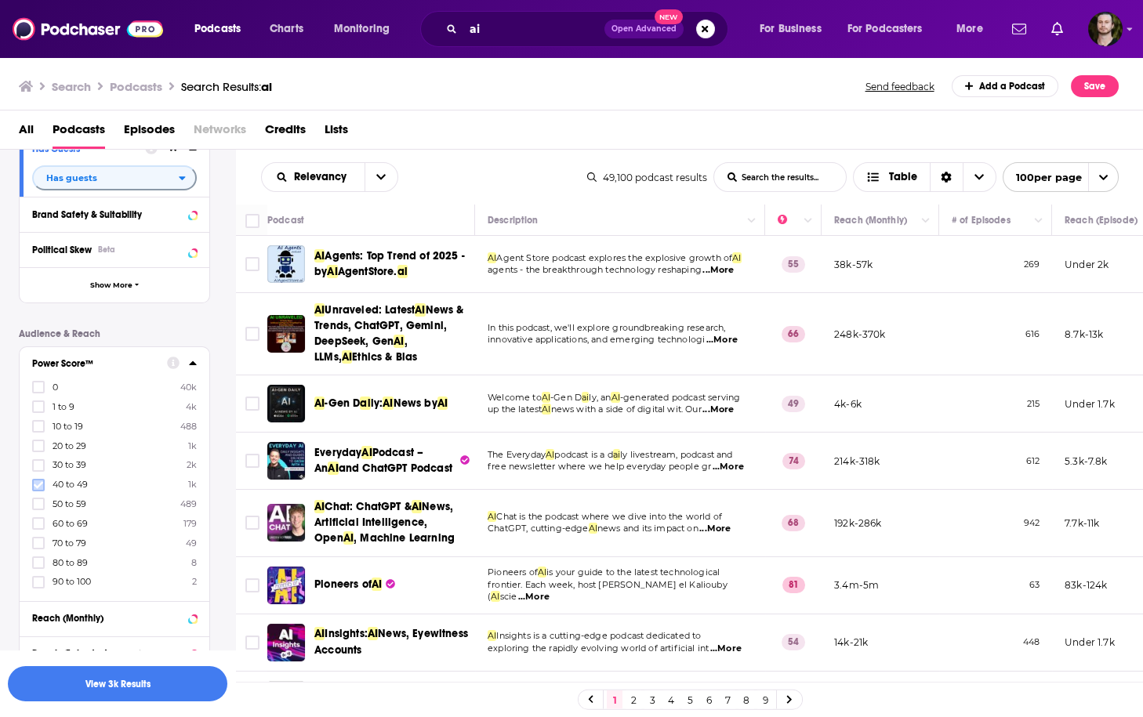
click at [41, 489] on icon at bounding box center [38, 484] width 9 height 9
click at [34, 506] on icon at bounding box center [38, 503] width 9 height 9
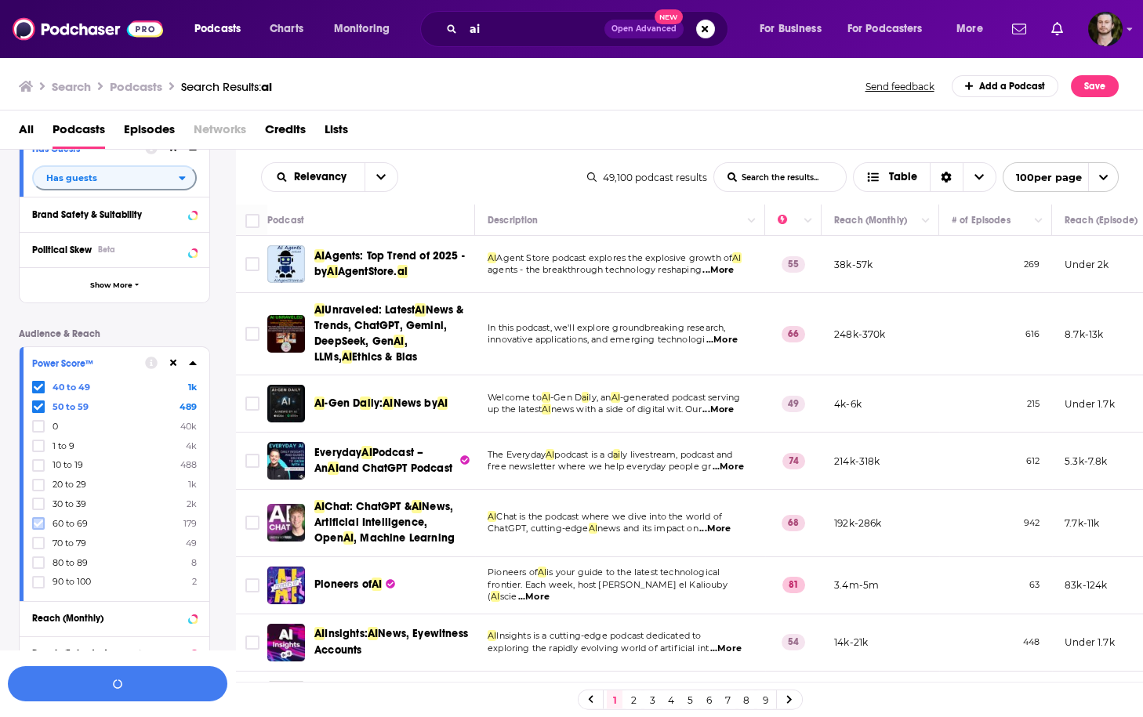
click at [38, 521] on icon at bounding box center [38, 523] width 9 height 9
click at [39, 542] on icon at bounding box center [38, 543] width 9 height 7
click at [40, 562] on icon at bounding box center [38, 562] width 9 height 9
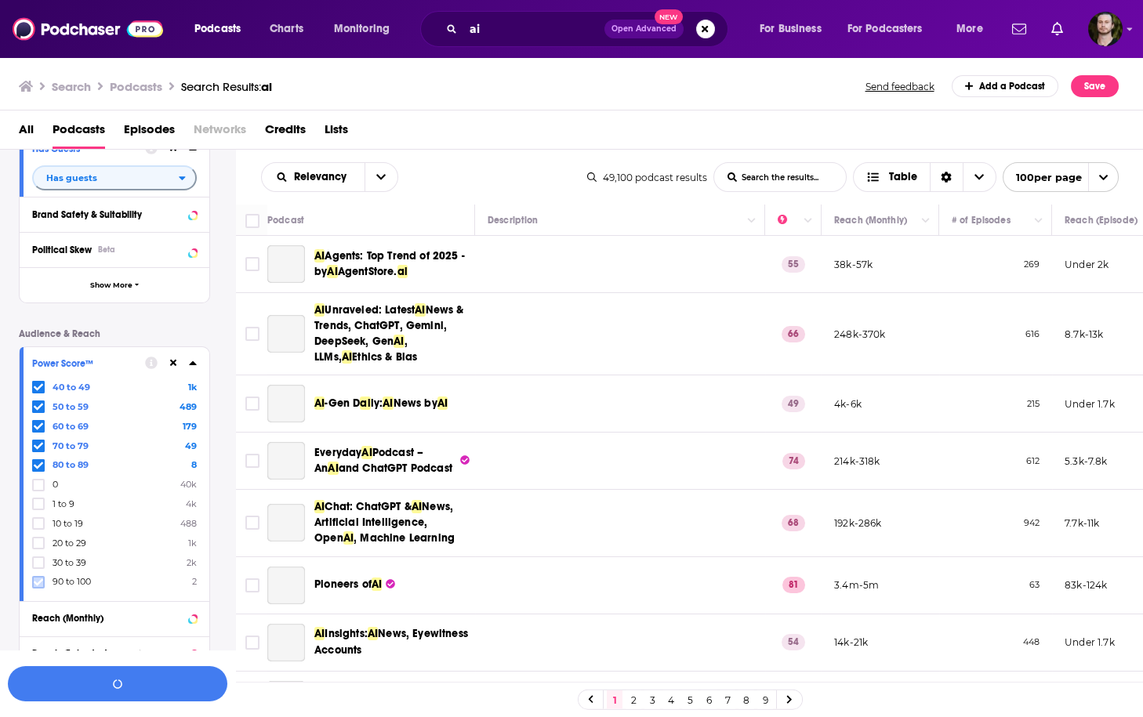
click at [37, 582] on icon at bounding box center [38, 581] width 9 height 7
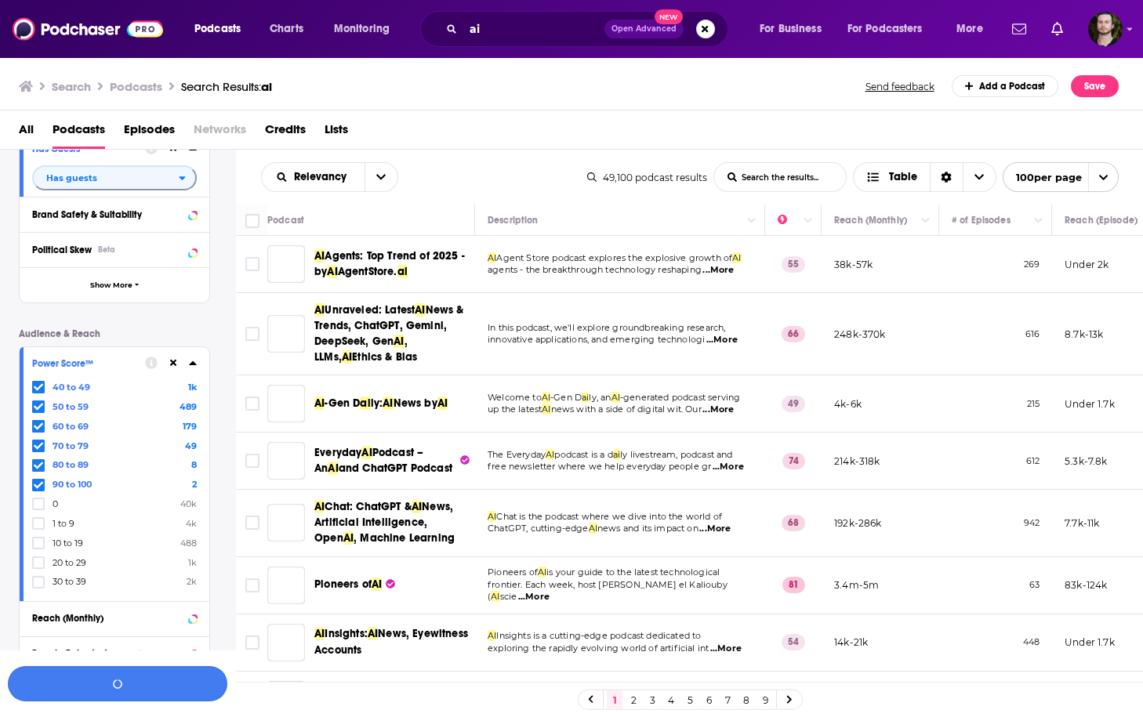
click at [112, 685] on button "button" at bounding box center [117, 683] width 219 height 35
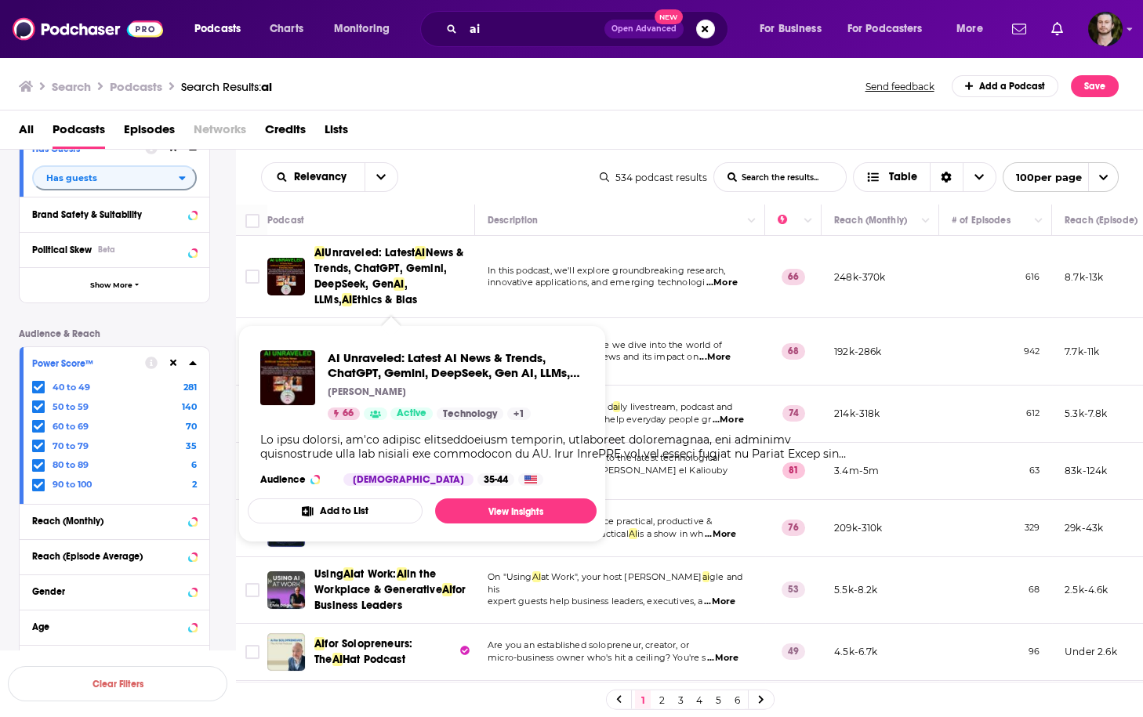
drag, startPoint x: 991, startPoint y: 410, endPoint x: 967, endPoint y: 410, distance: 23.5
click at [991, 410] on td "612" at bounding box center [995, 414] width 113 height 57
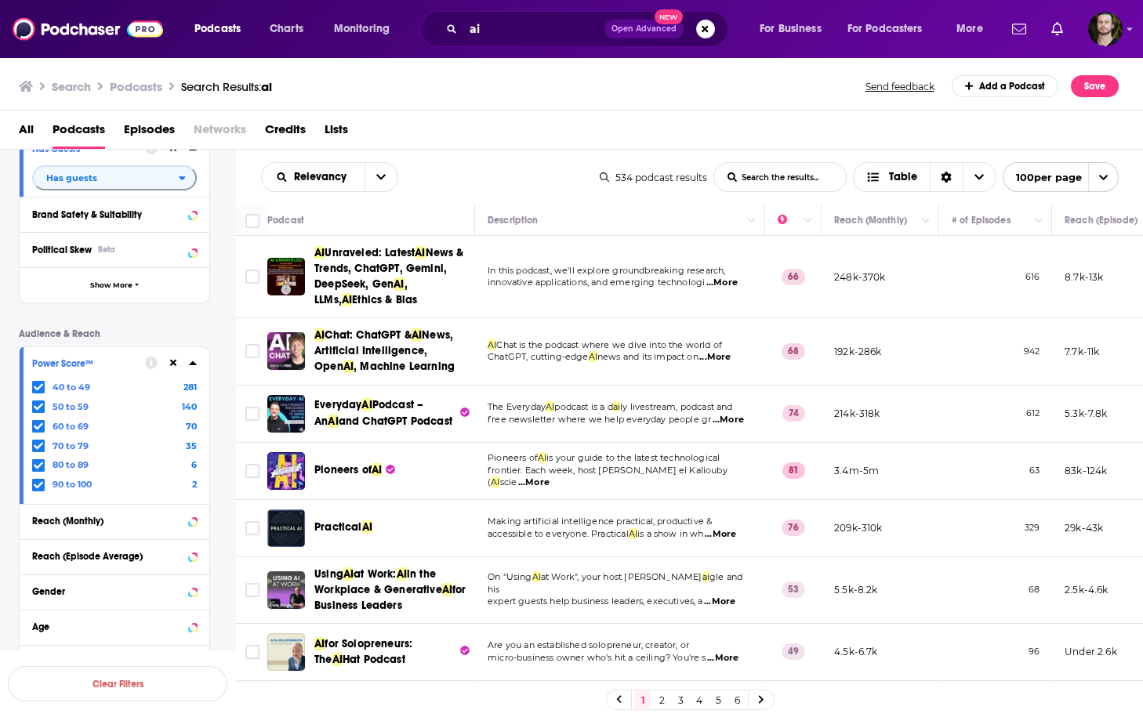
drag, startPoint x: 404, startPoint y: 406, endPoint x: 248, endPoint y: 302, distance: 188.3
click at [226, 340] on div "Podcast Details Category Active Status Active Language Has Guests Has guests Br…" at bounding box center [127, 345] width 216 height 739
drag, startPoint x: 310, startPoint y: 468, endPoint x: 386, endPoint y: 479, distance: 76.8
click at [386, 479] on div "Pioneers of AI" at bounding box center [372, 471] width 210 height 38
copy span "Pioneers of AI"
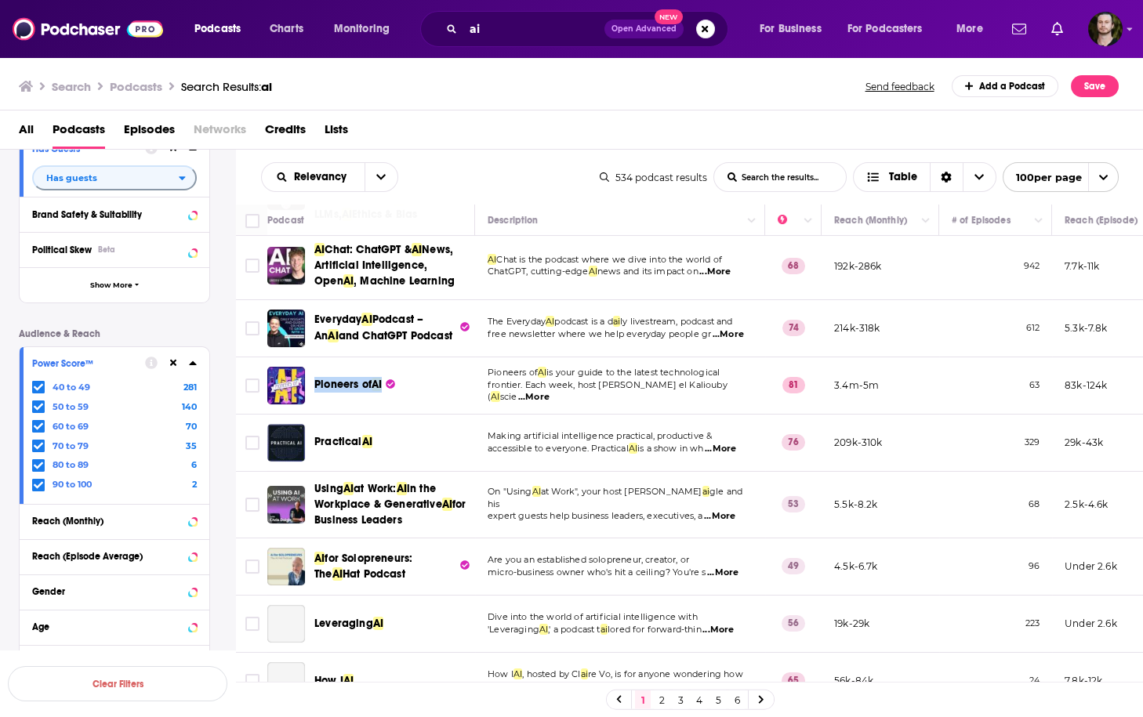
scroll to position [125, 0]
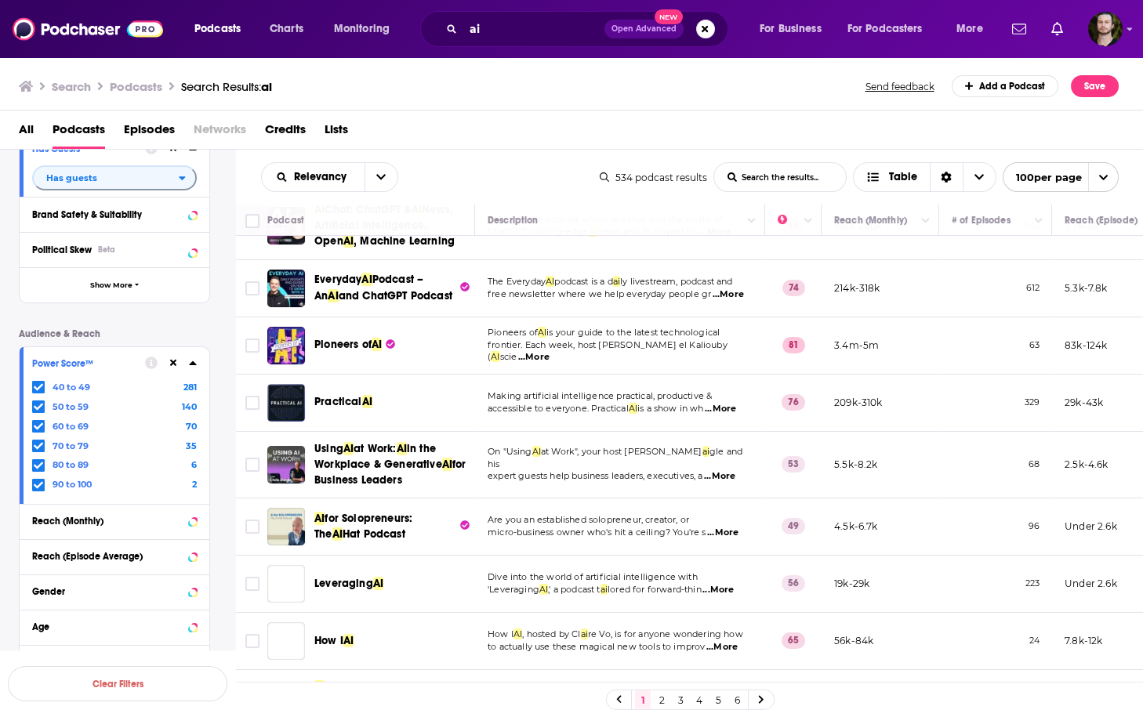
click at [466, 415] on div "Practical AI" at bounding box center [395, 403] width 163 height 38
click at [728, 405] on span "...More" at bounding box center [720, 409] width 31 height 13
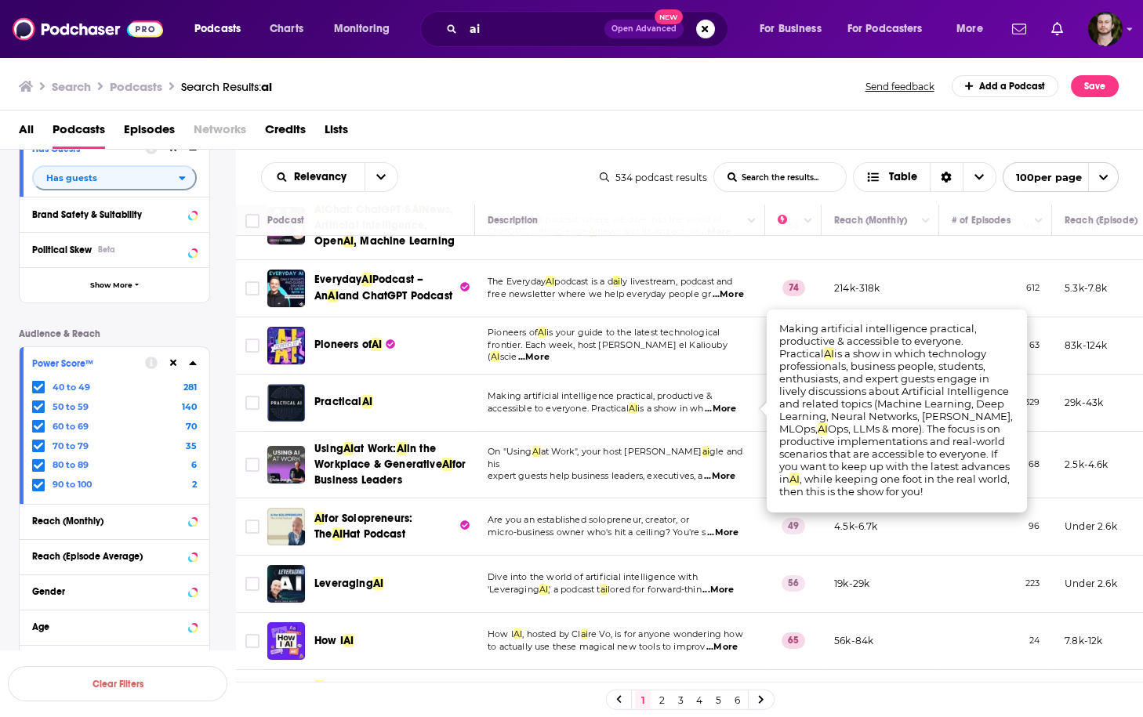
click at [728, 405] on span "...More" at bounding box center [720, 409] width 31 height 13
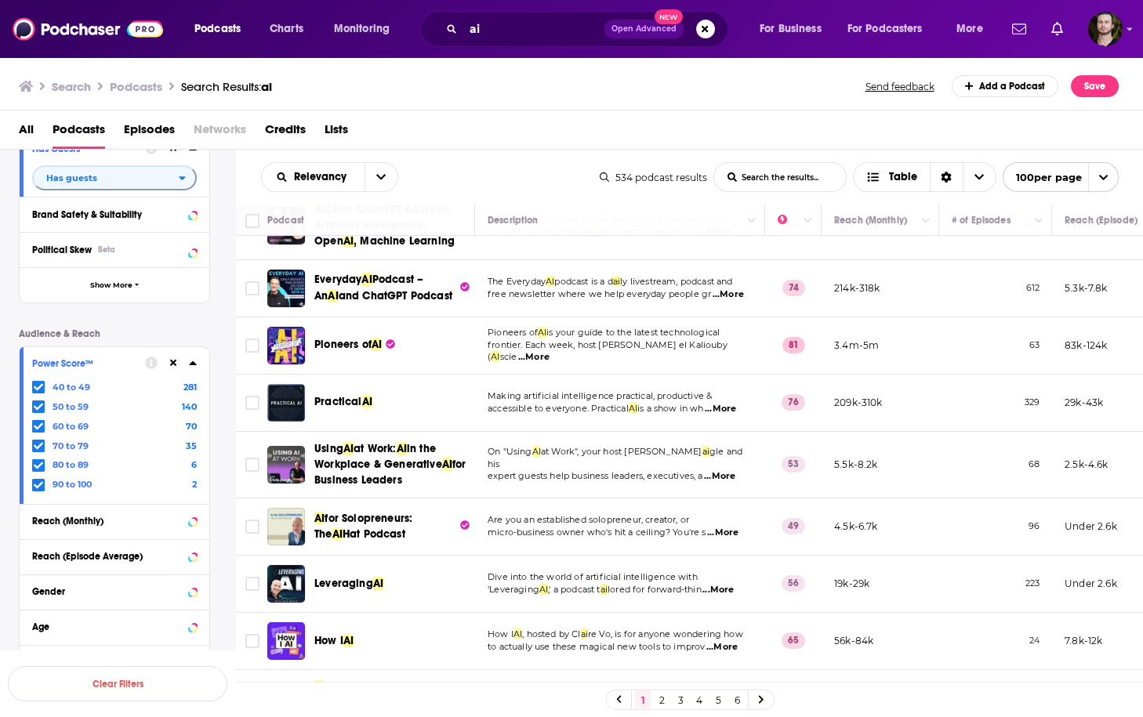
scroll to position [251, 0]
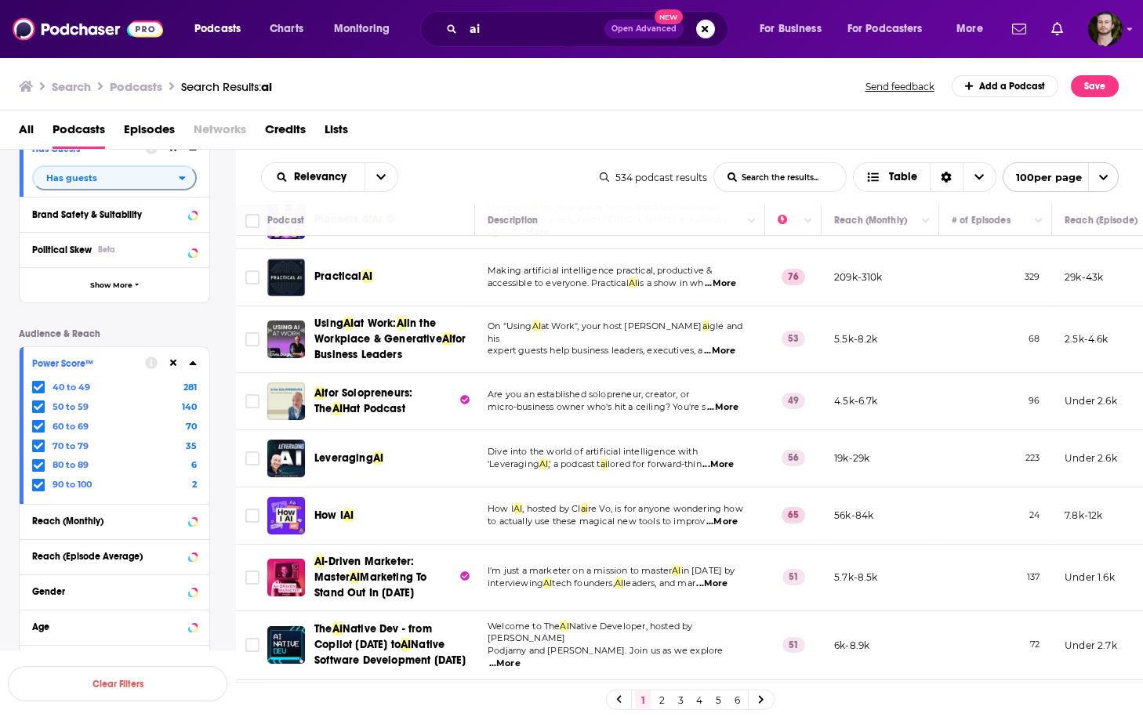
click at [727, 345] on span "...More" at bounding box center [719, 351] width 31 height 13
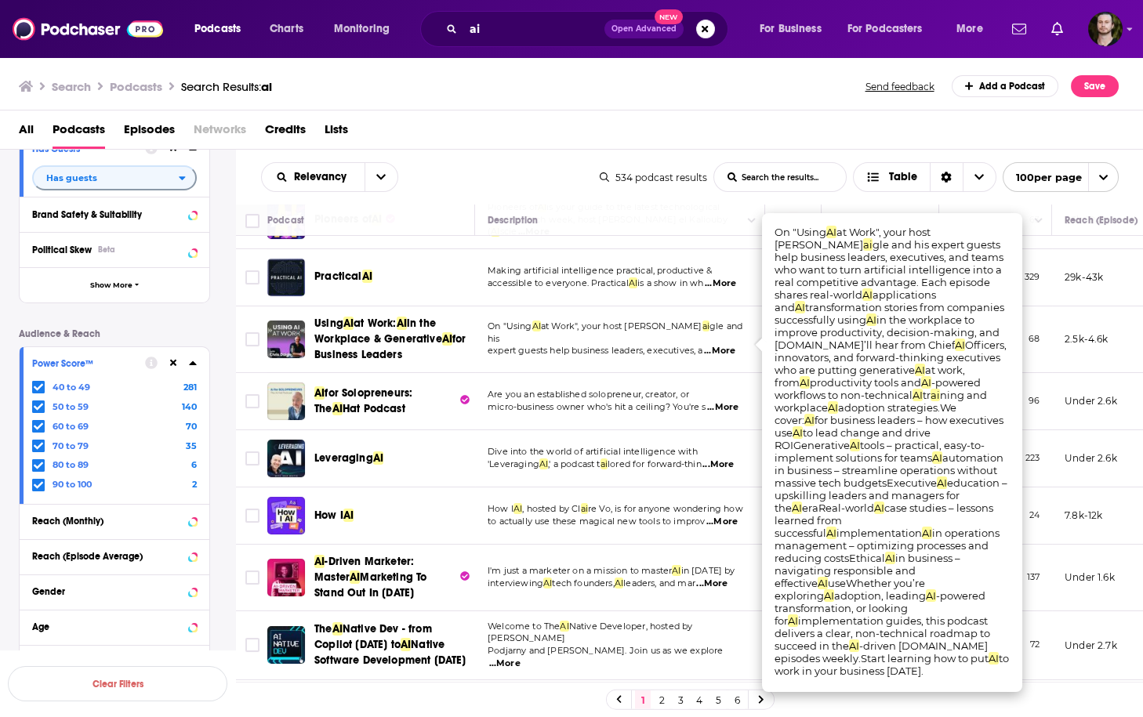
click at [727, 345] on span "...More" at bounding box center [719, 351] width 31 height 13
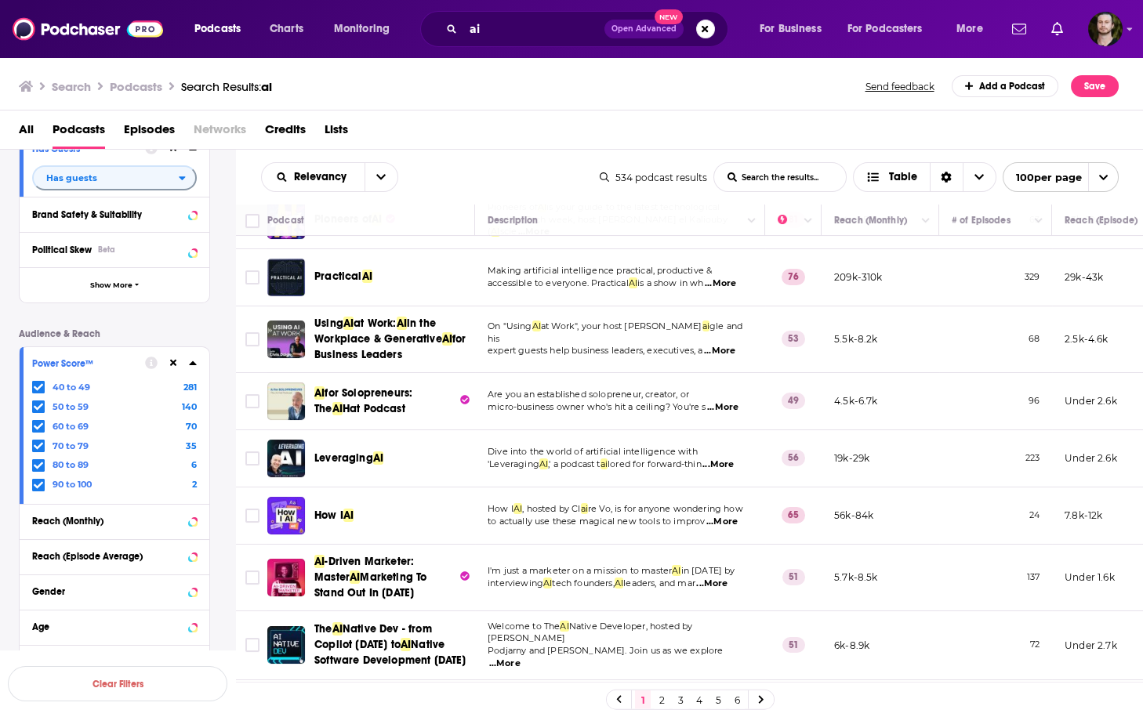
drag, startPoint x: 370, startPoint y: 327, endPoint x: 227, endPoint y: 325, distance: 143.4
click at [227, 325] on div "Podcast Details Category Active Status Active Language Has Guests Has guests Br…" at bounding box center [127, 345] width 216 height 739
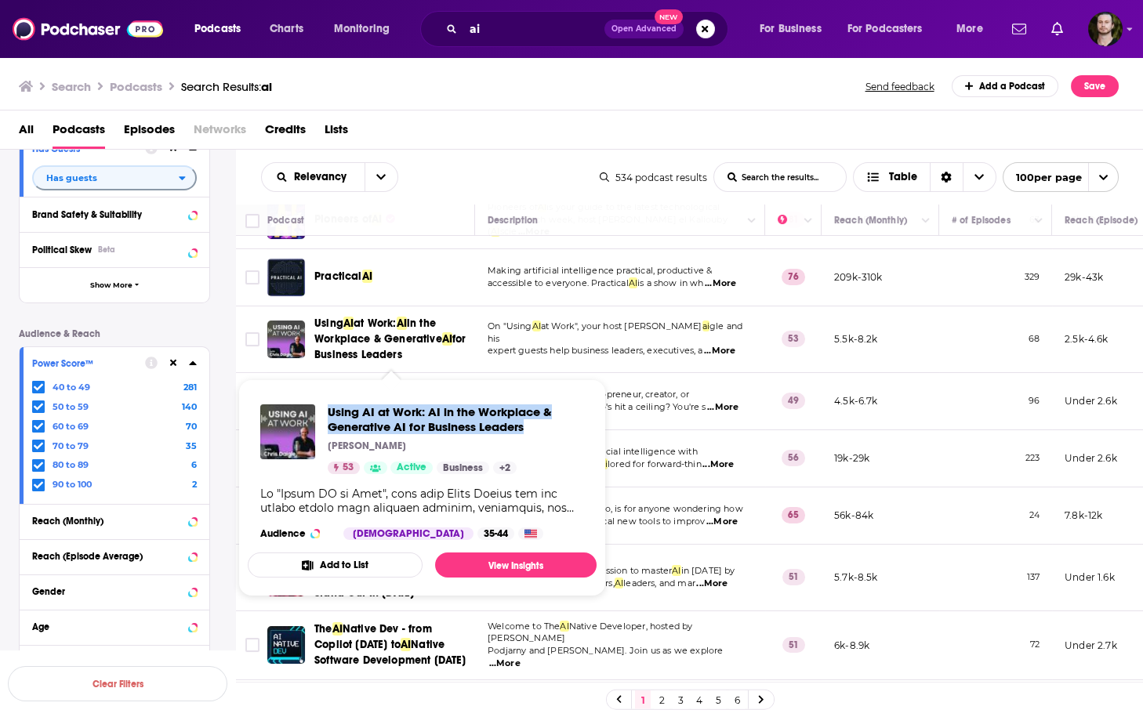
drag, startPoint x: 325, startPoint y: 409, endPoint x: 529, endPoint y: 429, distance: 204.7
click at [529, 429] on div "Using AI at Work: AI in the Workplace & Generative AI for Business Leaders Chri…" at bounding box center [422, 439] width 324 height 70
copy span "Using AI at Work: AI in the Workplace & Generative AI for Business Leaders"
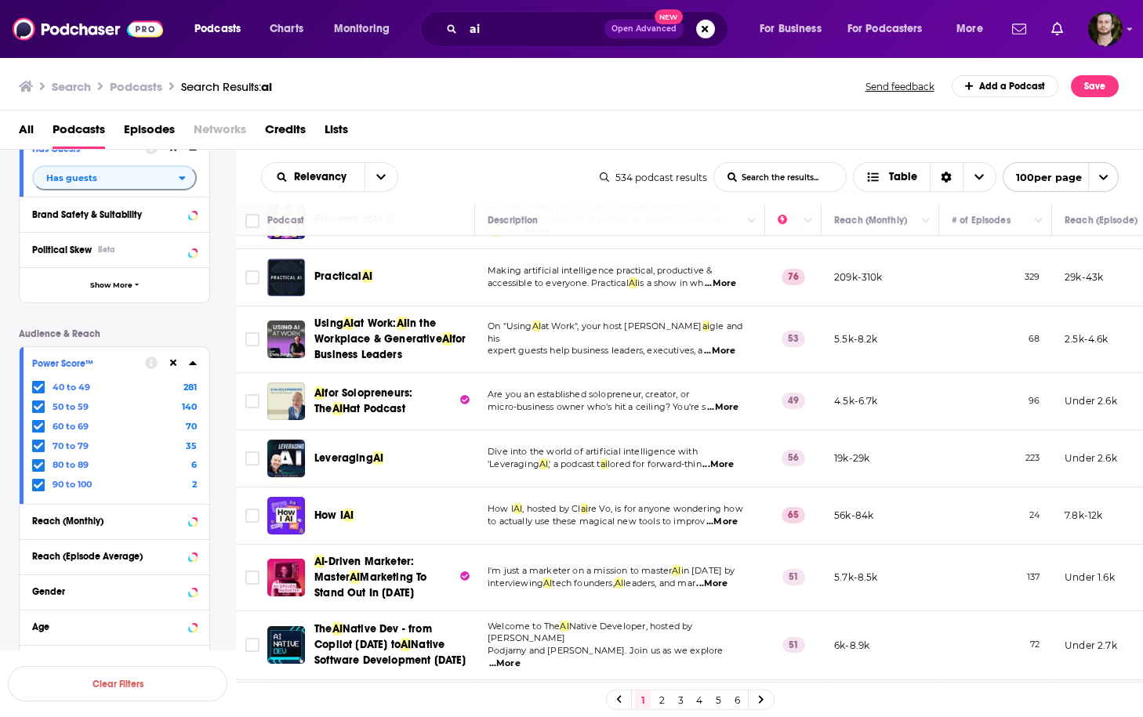
click at [734, 408] on span "...More" at bounding box center [722, 407] width 31 height 13
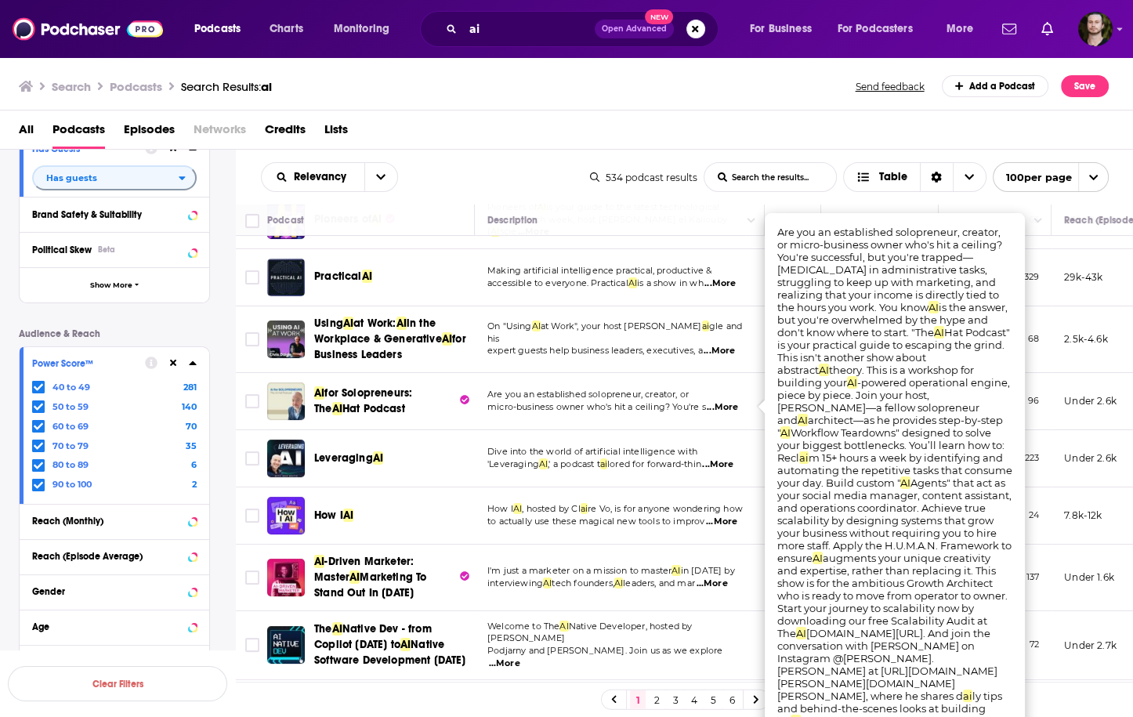
click at [734, 408] on span "...More" at bounding box center [722, 407] width 31 height 13
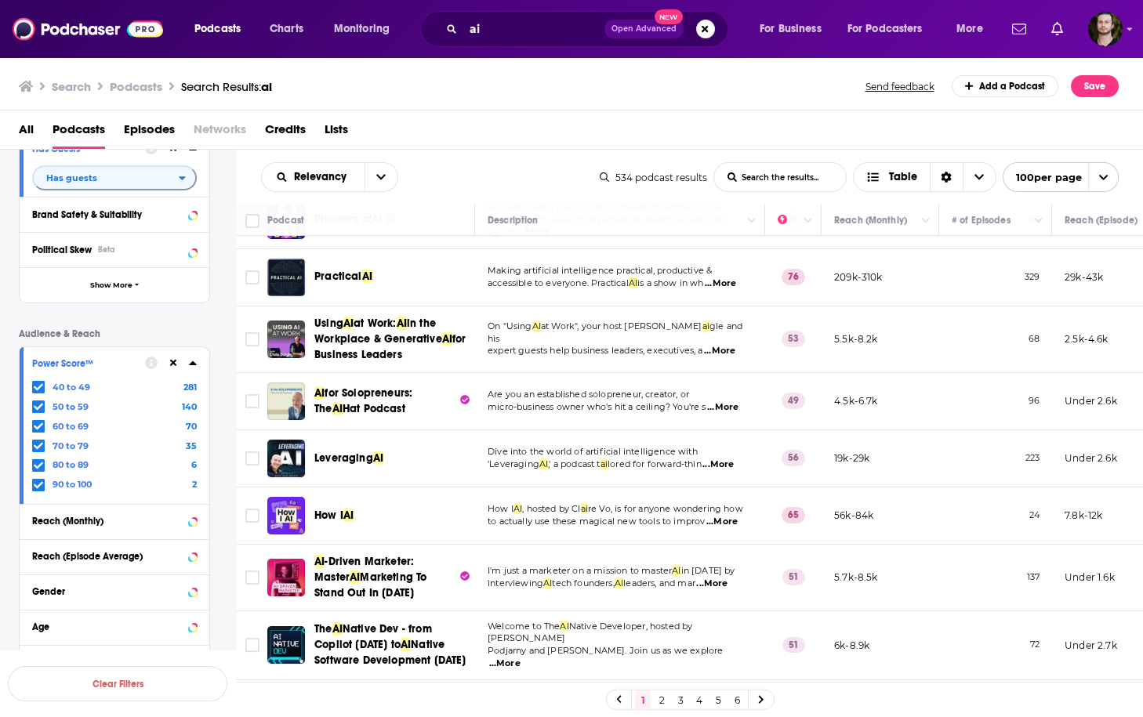
click at [734, 460] on span "...More" at bounding box center [717, 465] width 31 height 13
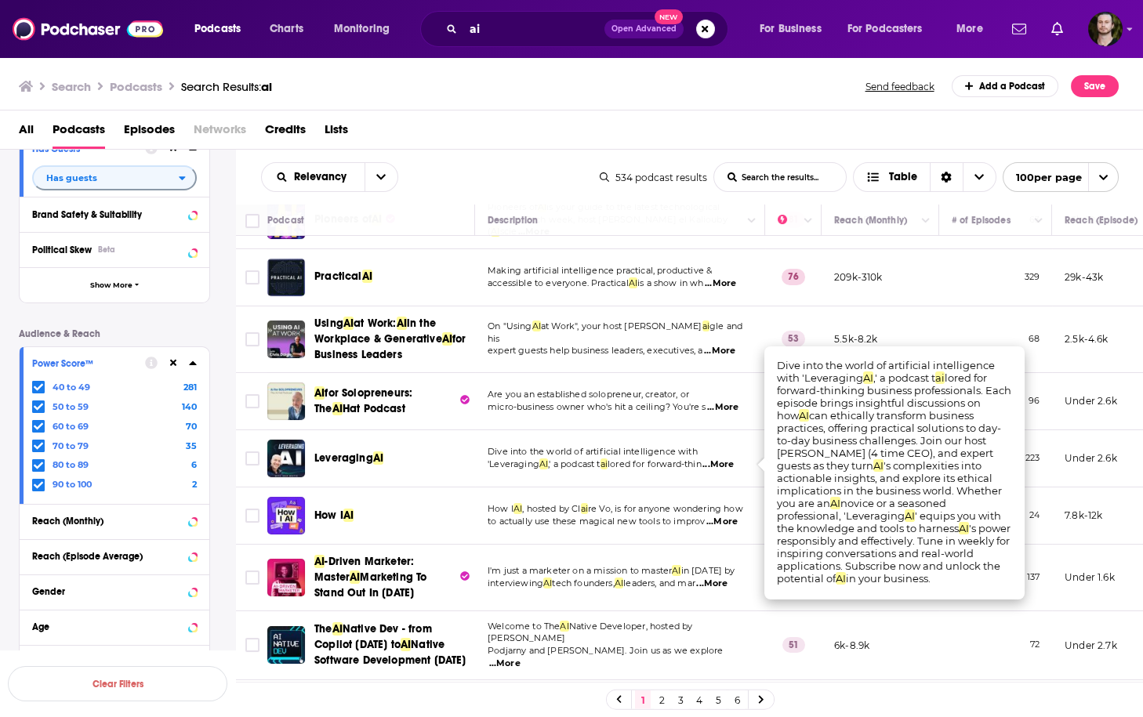
click at [734, 460] on span "...More" at bounding box center [717, 465] width 31 height 13
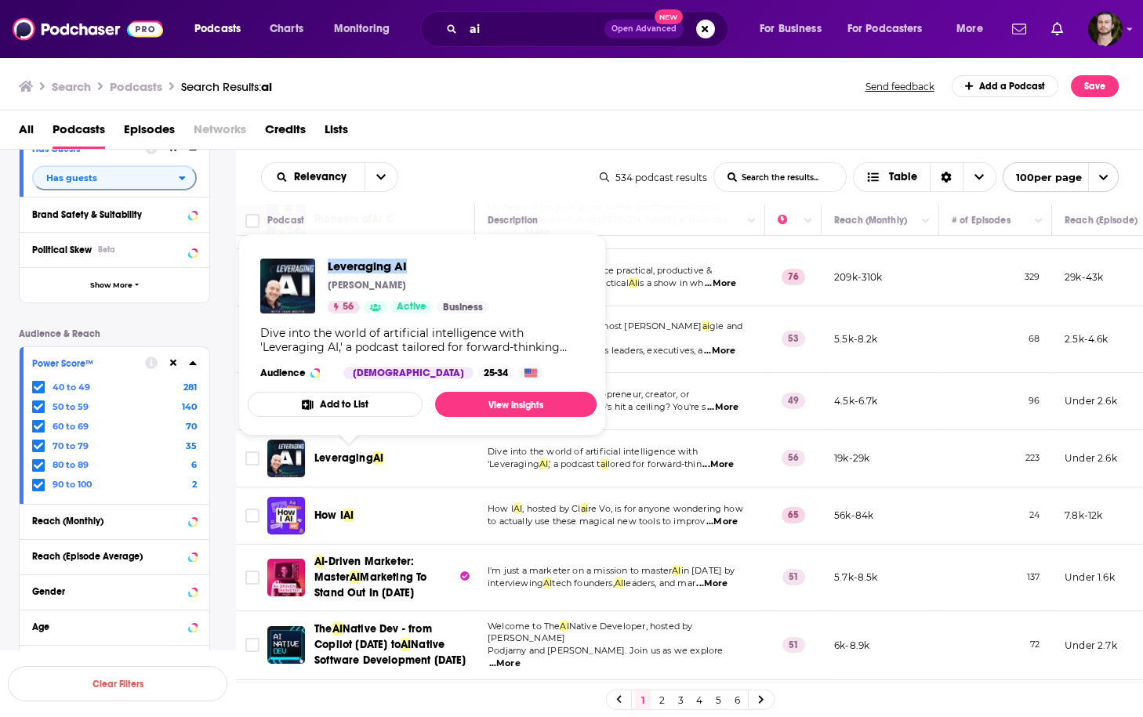
drag, startPoint x: 332, startPoint y: 263, endPoint x: 406, endPoint y: 270, distance: 74.8
click at [406, 270] on div "Leveraging AI Isar Meitis 56 Active Business" at bounding box center [374, 286] width 229 height 55
copy span "Leveraging AI"
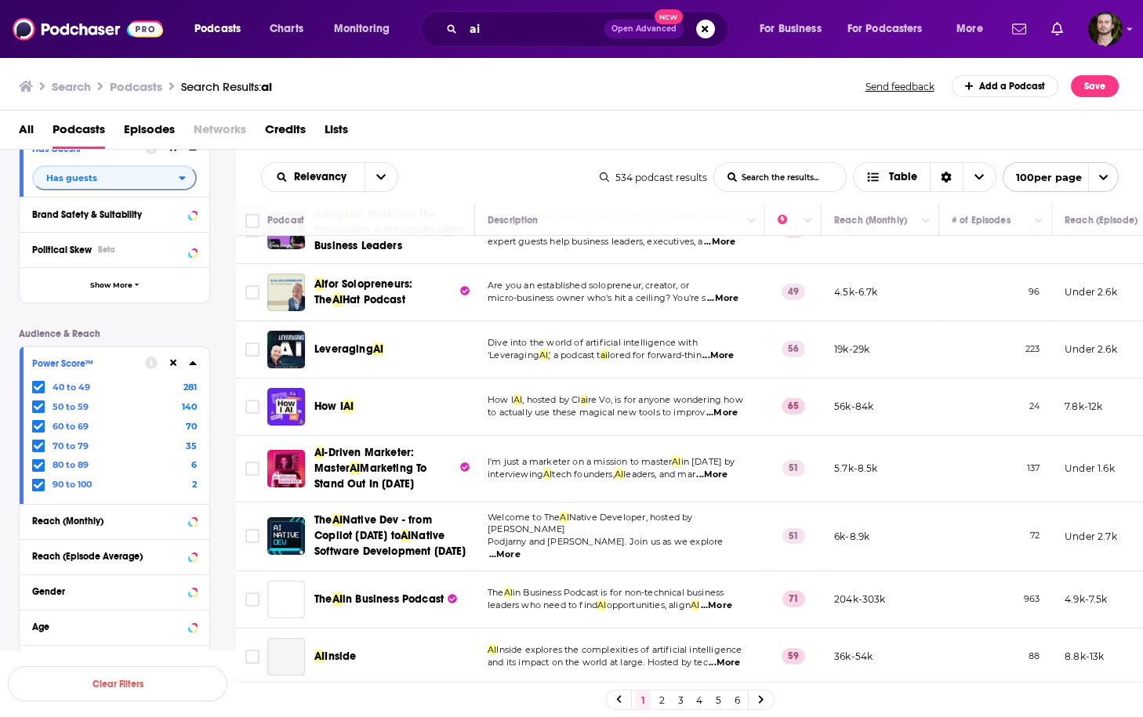
scroll to position [439, 0]
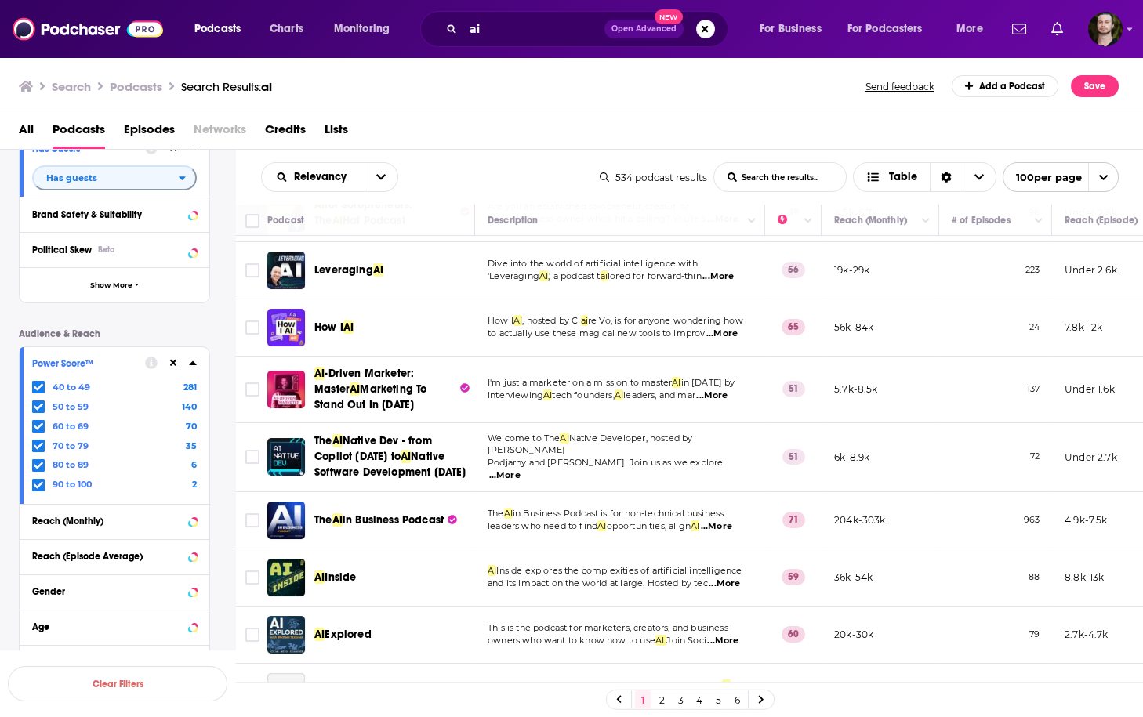
click at [728, 332] on span "...More" at bounding box center [721, 334] width 31 height 13
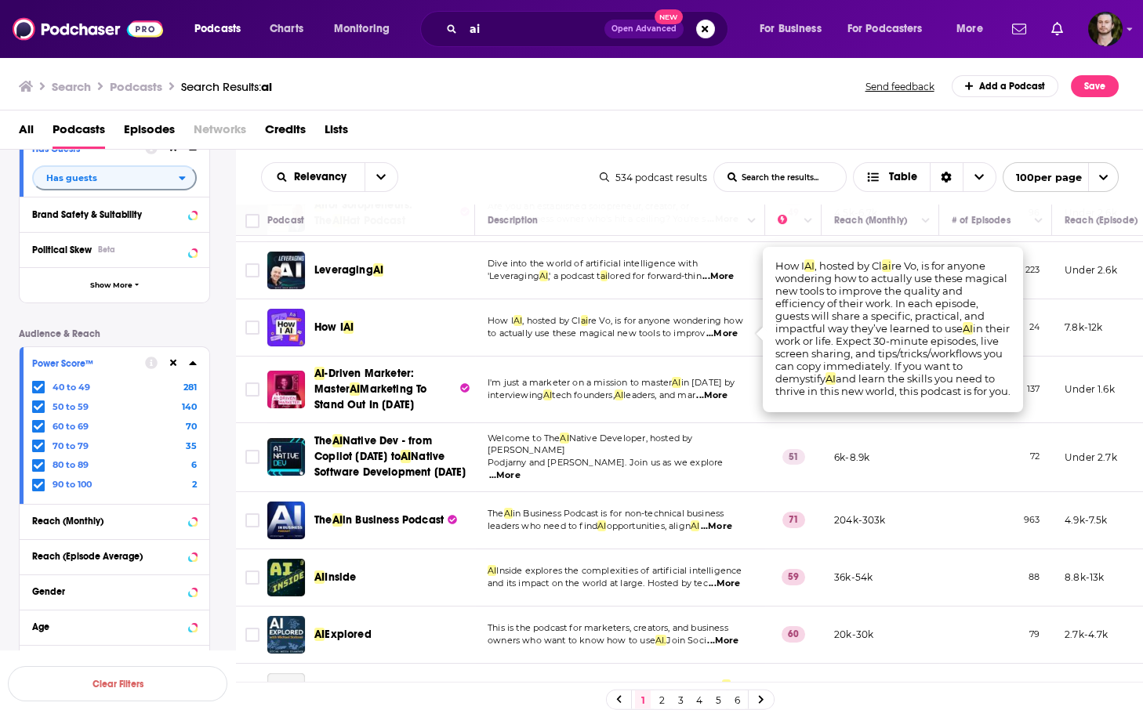
click at [730, 329] on span "...More" at bounding box center [721, 334] width 31 height 13
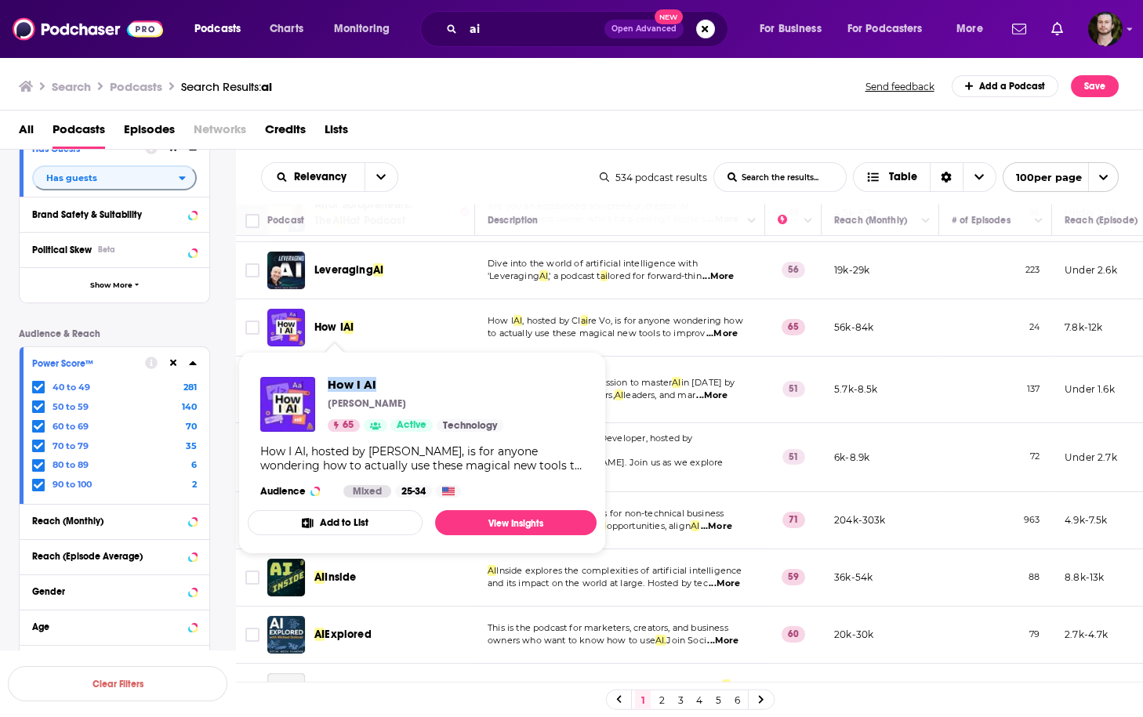
drag, startPoint x: 328, startPoint y: 382, endPoint x: 382, endPoint y: 386, distance: 54.3
click at [382, 386] on div "How I AI Claire Vo 65 Active Technology" at bounding box center [381, 404] width 243 height 55
copy span "How I AI"
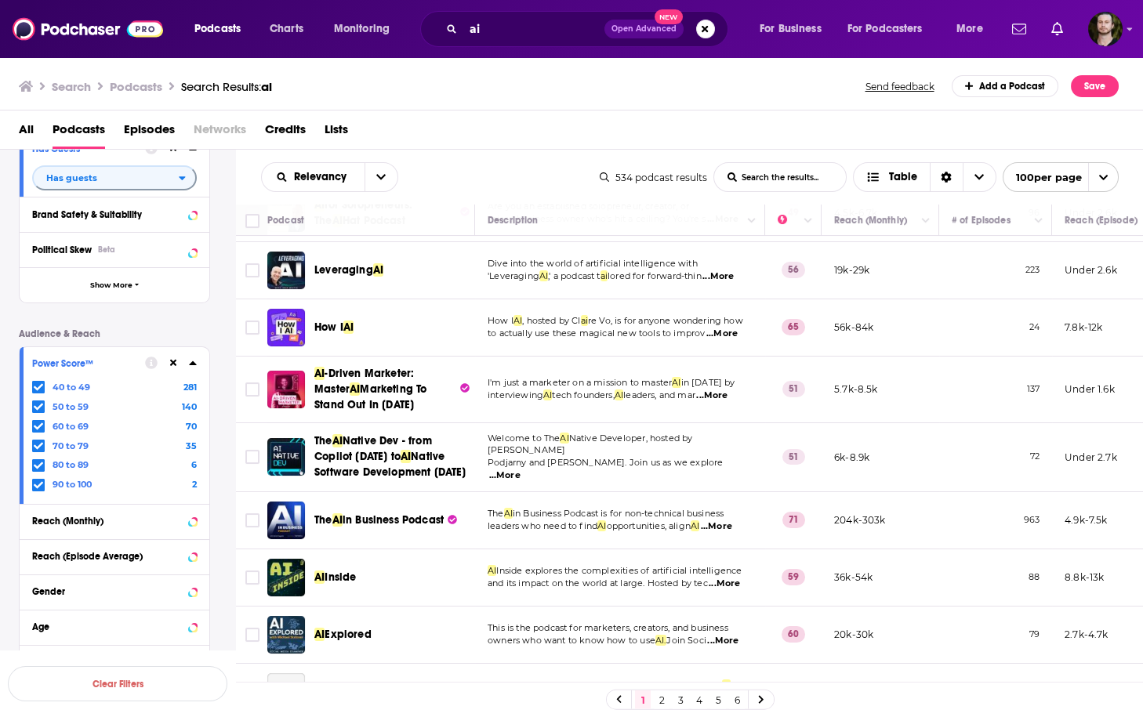
click at [727, 332] on span "...More" at bounding box center [721, 334] width 31 height 13
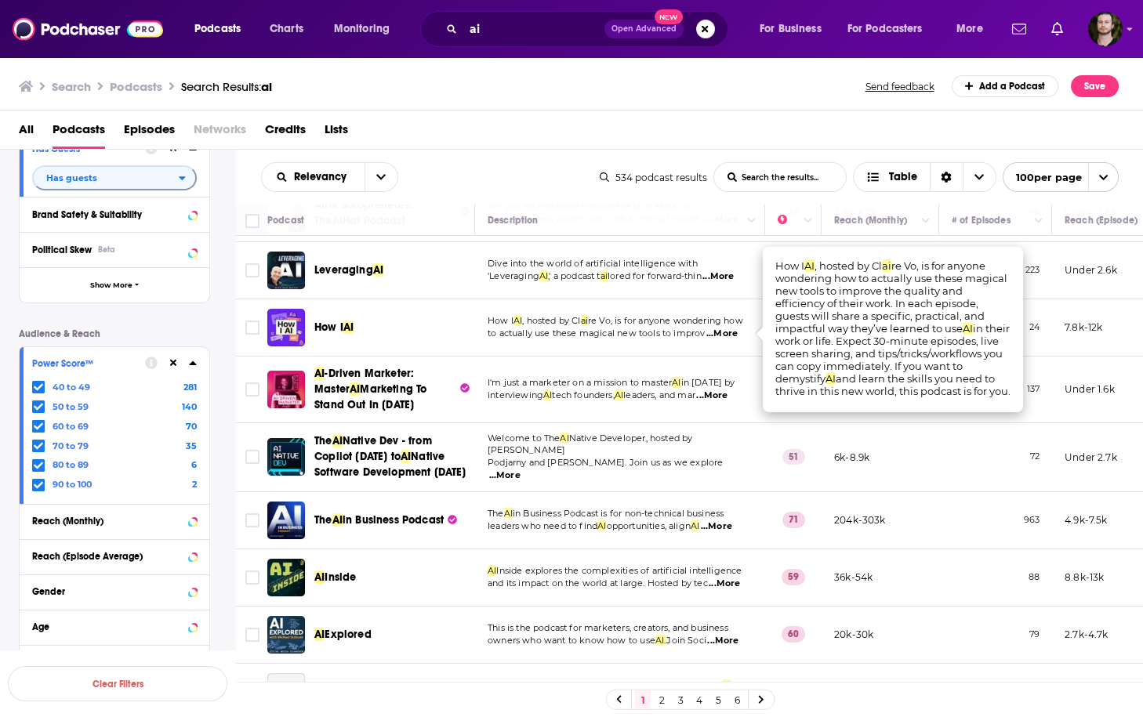
click at [727, 332] on span "...More" at bounding box center [721, 334] width 31 height 13
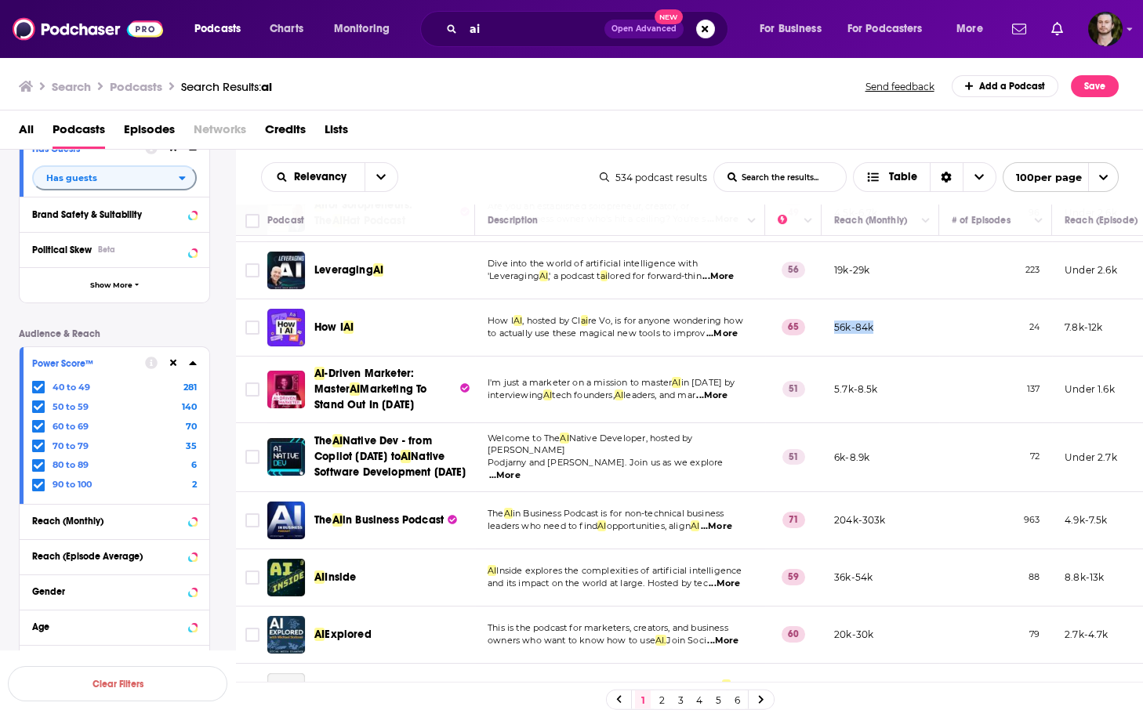
drag, startPoint x: 829, startPoint y: 327, endPoint x: 886, endPoint y: 324, distance: 57.3
click at [886, 324] on td "56k-84k" at bounding box center [880, 327] width 118 height 57
copy p "56k-84k"
drag, startPoint x: 1064, startPoint y: 328, endPoint x: 1101, endPoint y: 326, distance: 37.7
click at [1101, 326] on p "7.8k-12k" at bounding box center [1083, 327] width 38 height 13
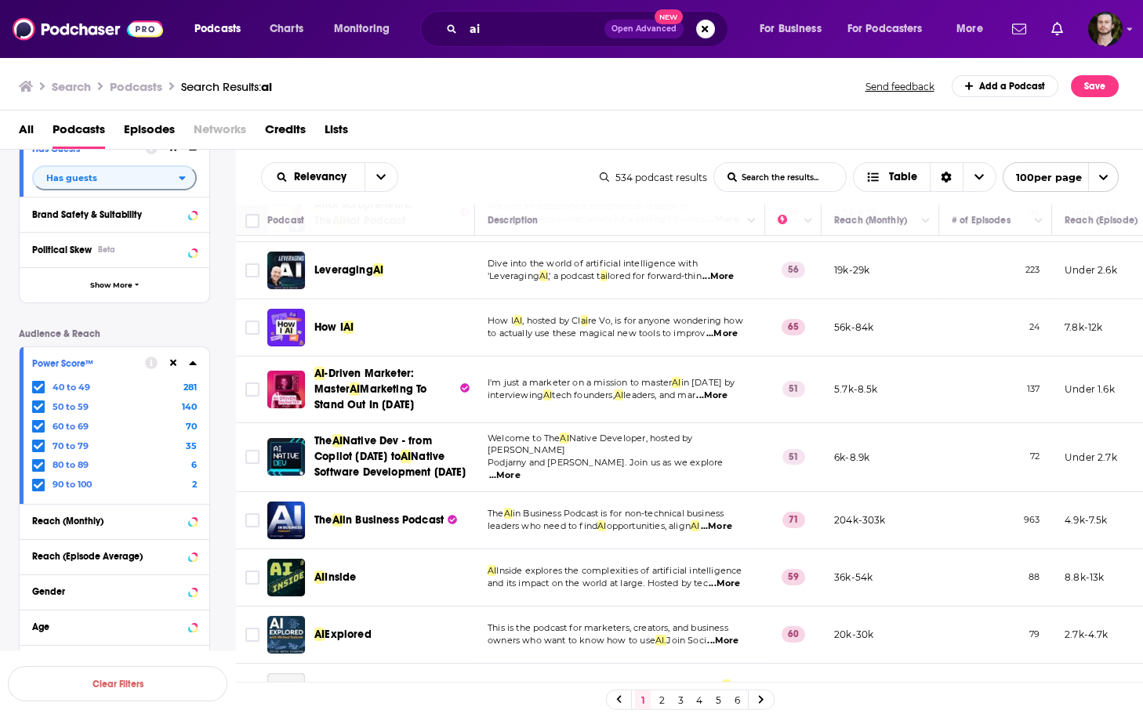
click at [727, 391] on span "...More" at bounding box center [711, 396] width 31 height 13
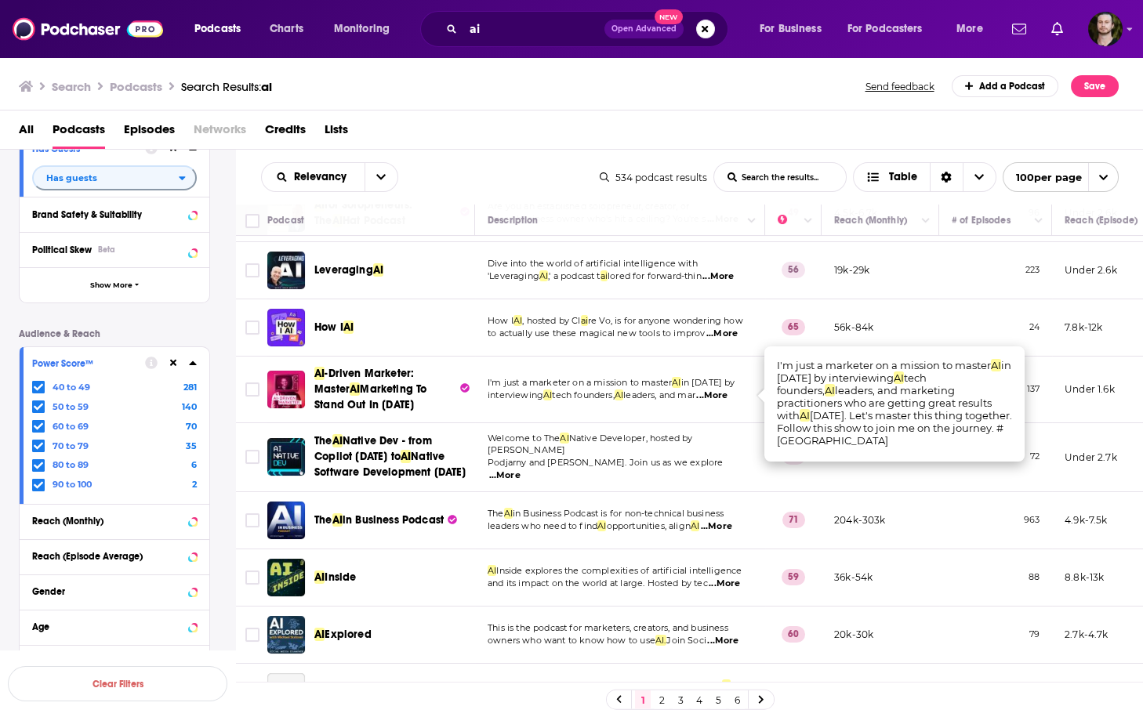
click at [727, 391] on span "...More" at bounding box center [711, 396] width 31 height 13
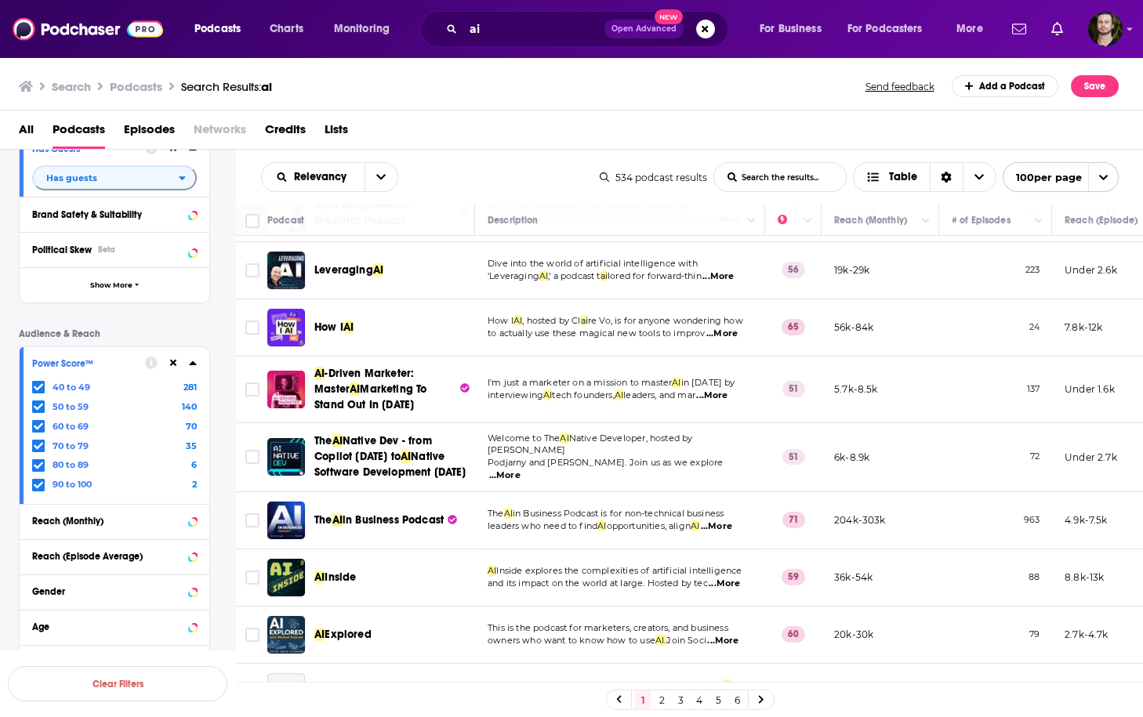
click at [861, 430] on td "6k-8.9k" at bounding box center [880, 457] width 118 height 69
click at [879, 460] on td "6k-8.9k" at bounding box center [880, 457] width 118 height 69
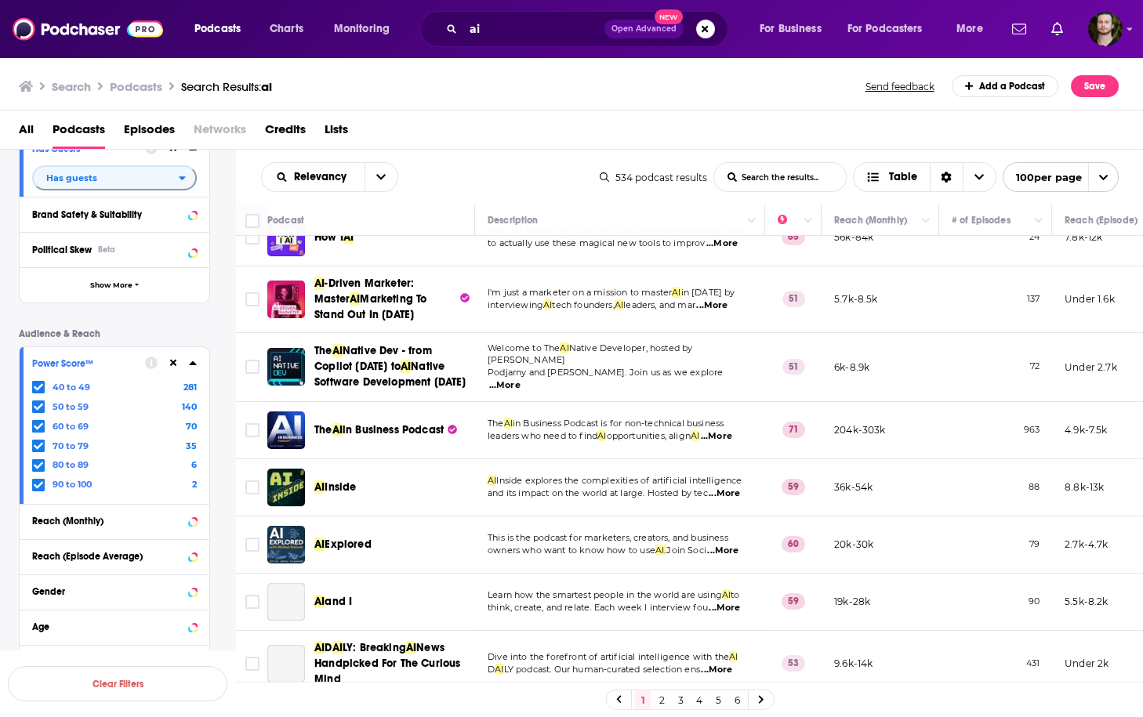
scroll to position [564, 0]
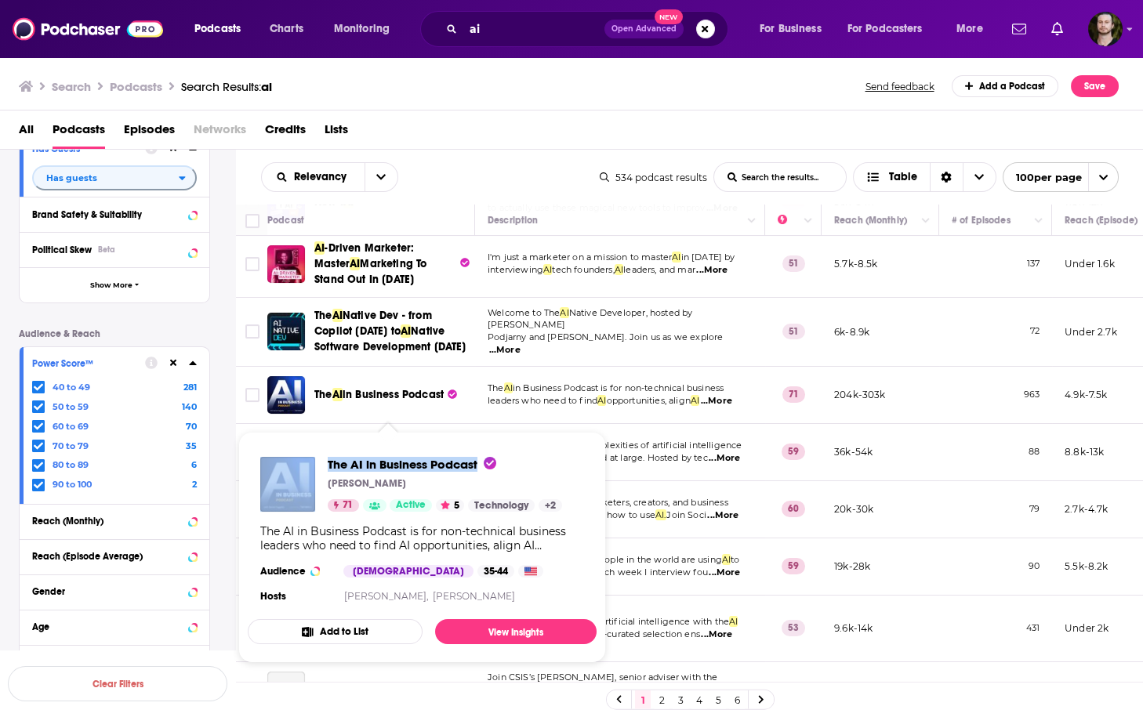
drag, startPoint x: 319, startPoint y: 464, endPoint x: 479, endPoint y: 462, distance: 159.9
click at [479, 462] on div "The AI in Business Podcast Daniel Faggella 71 Active 5 Technology + 2" at bounding box center [411, 484] width 302 height 55
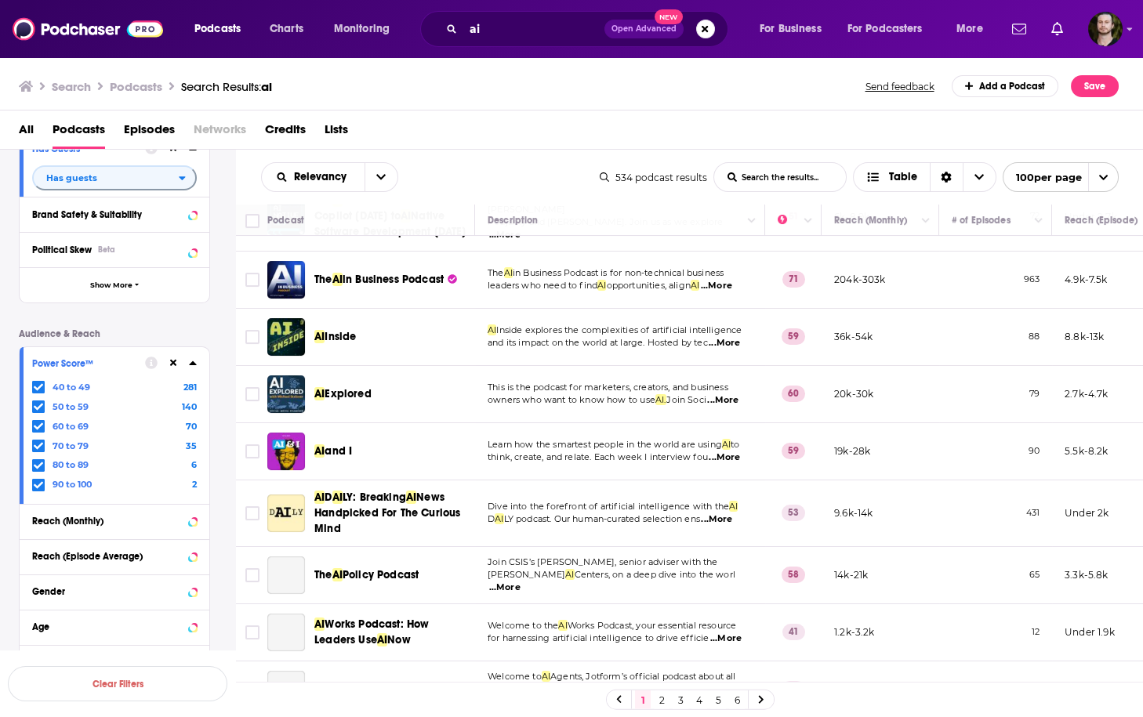
scroll to position [690, 0]
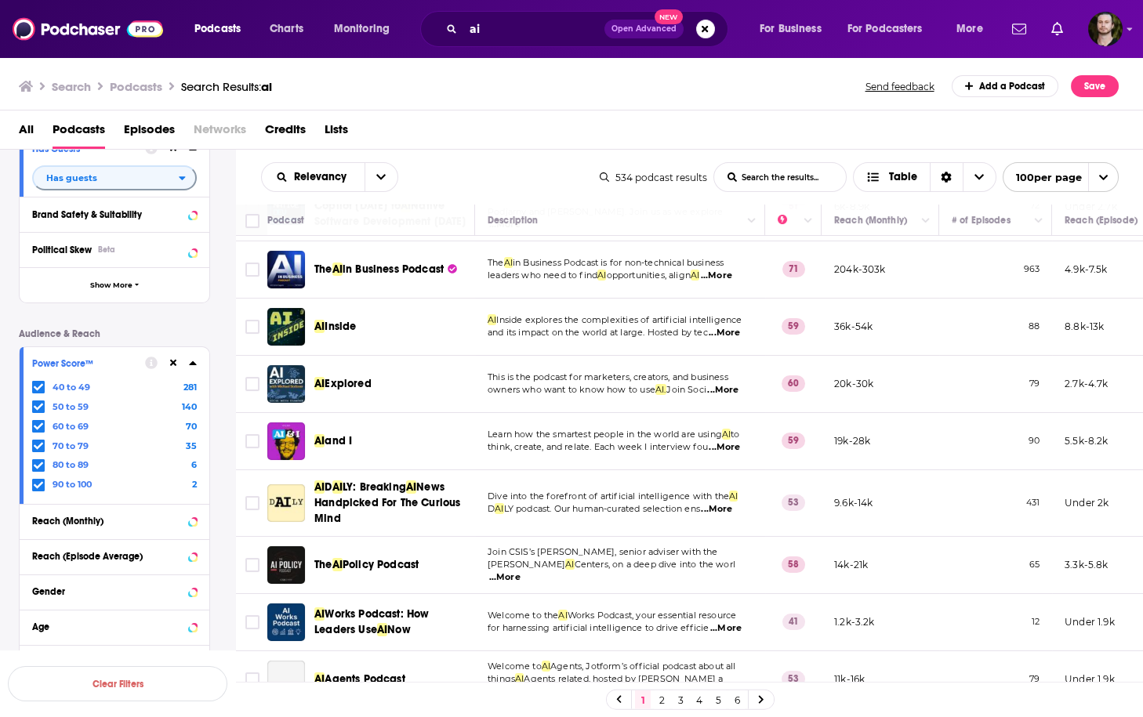
click at [736, 339] on span "...More" at bounding box center [724, 333] width 31 height 13
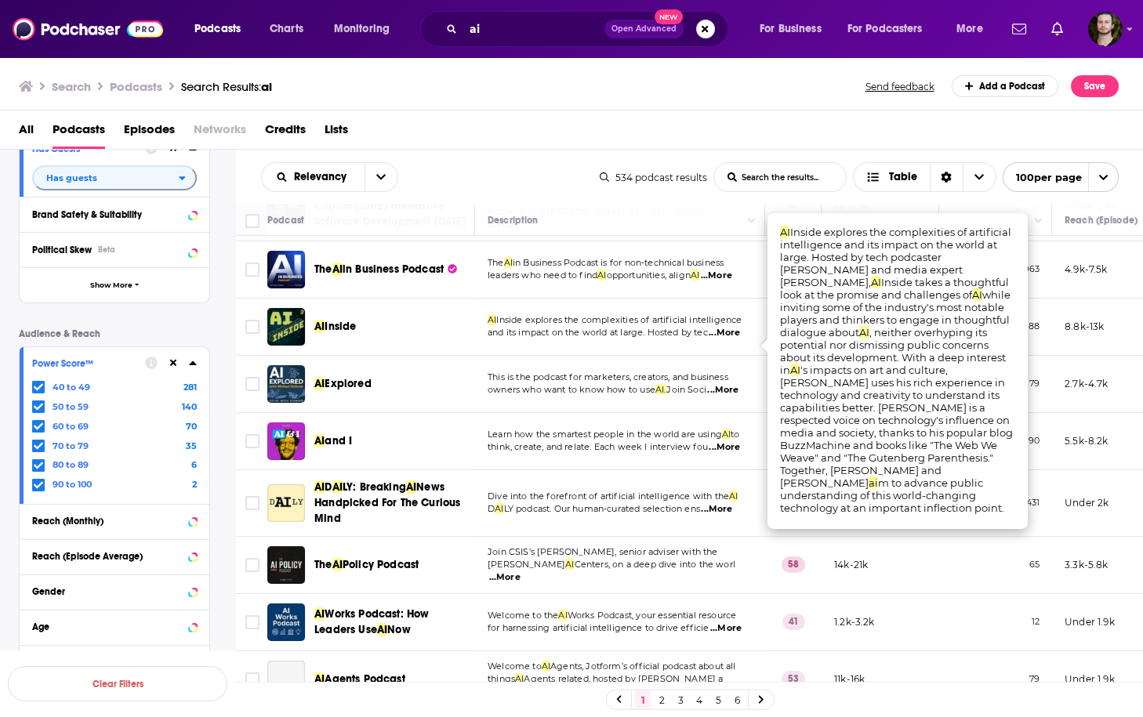
click at [488, 484] on td "Dive into the forefront of artificial intelligence with the AI D AI LY podcast.…" at bounding box center [620, 503] width 290 height 67
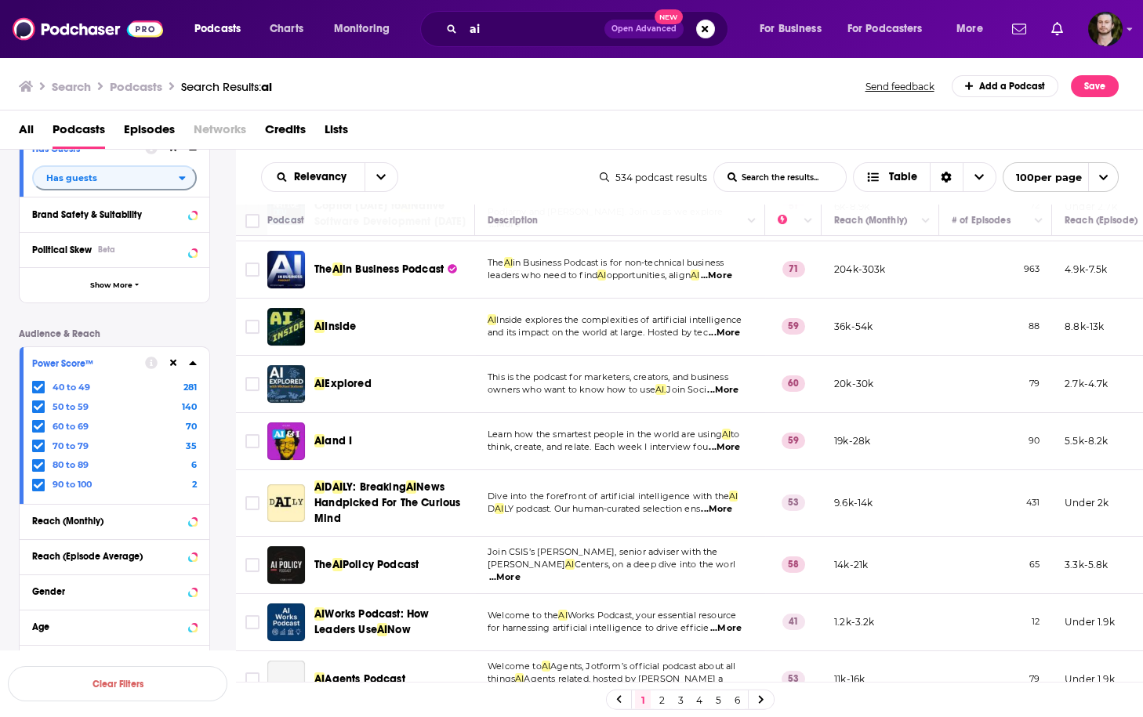
scroll to position [752, 0]
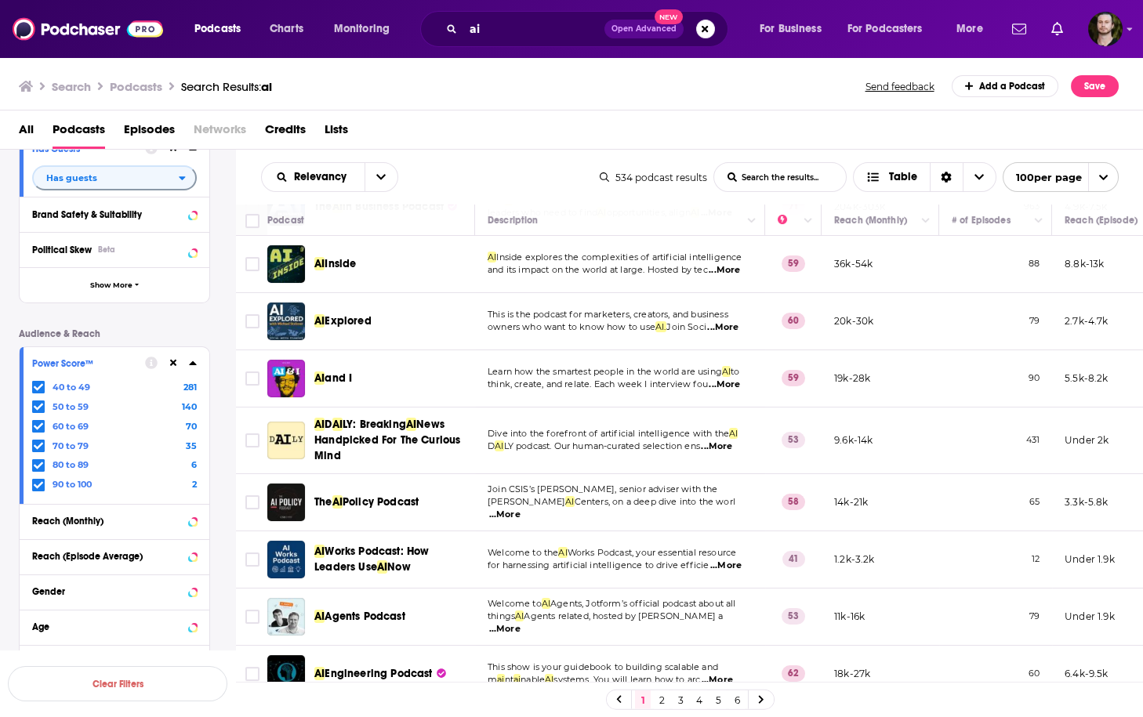
click at [520, 521] on span "...More" at bounding box center [504, 515] width 31 height 13
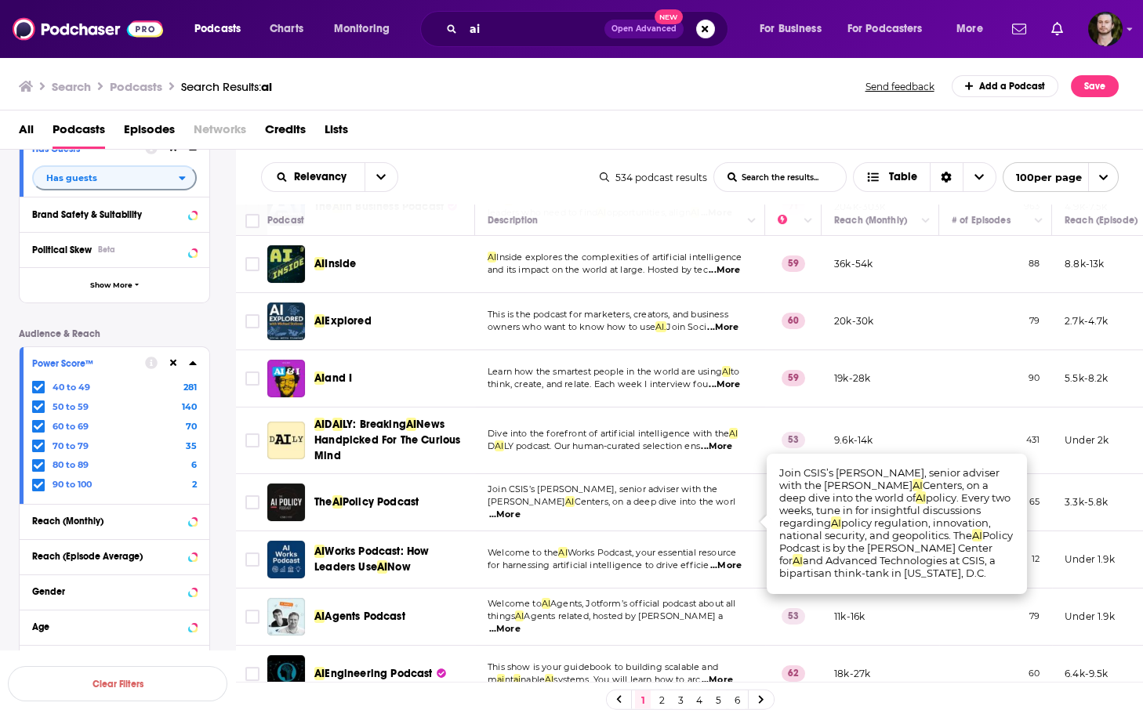
click at [520, 521] on span "...More" at bounding box center [504, 515] width 31 height 13
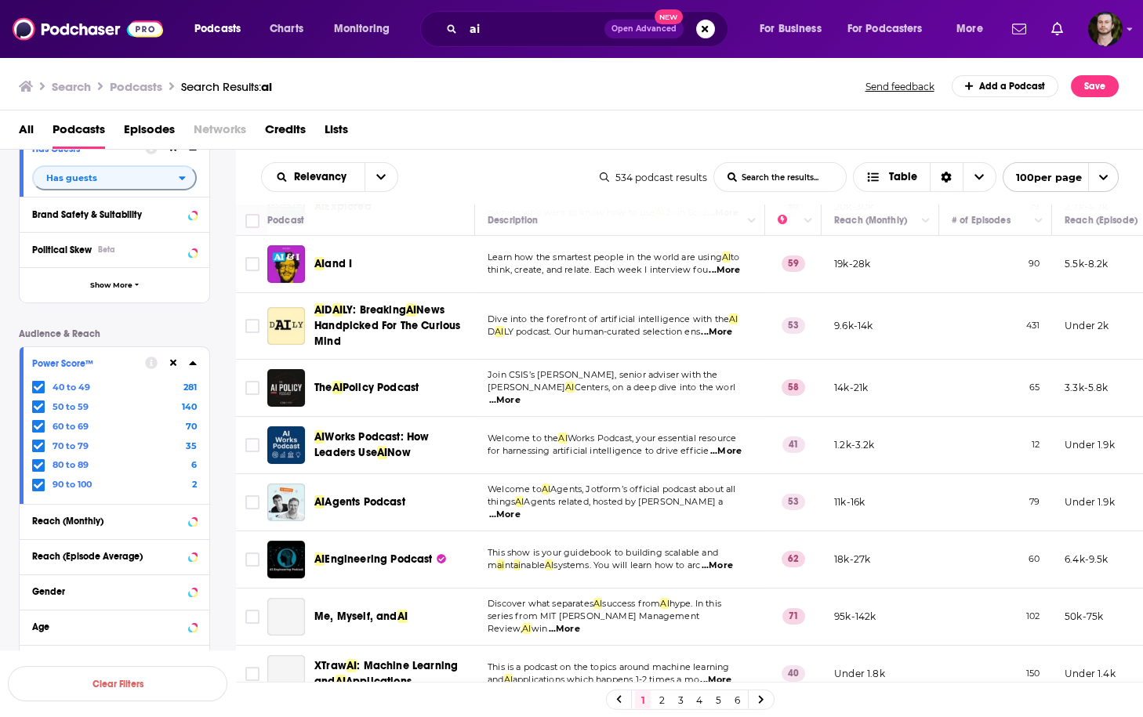
scroll to position [878, 0]
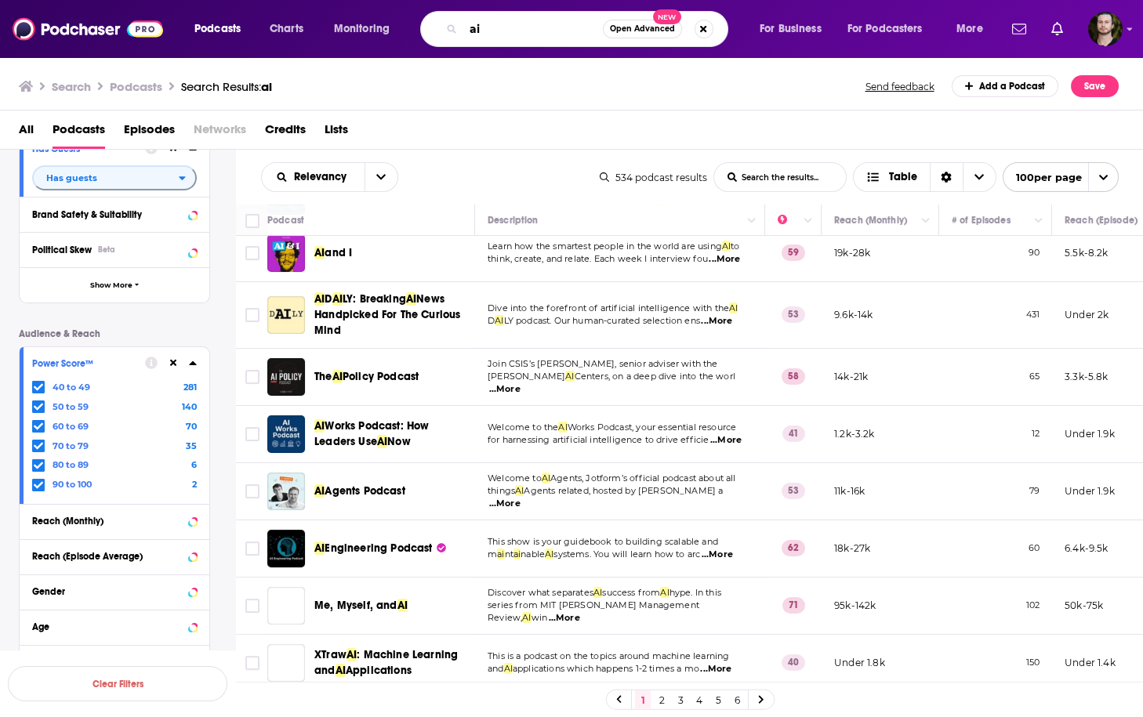
click at [512, 32] on input "ai" at bounding box center [533, 28] width 140 height 25
type input "ai in product design"
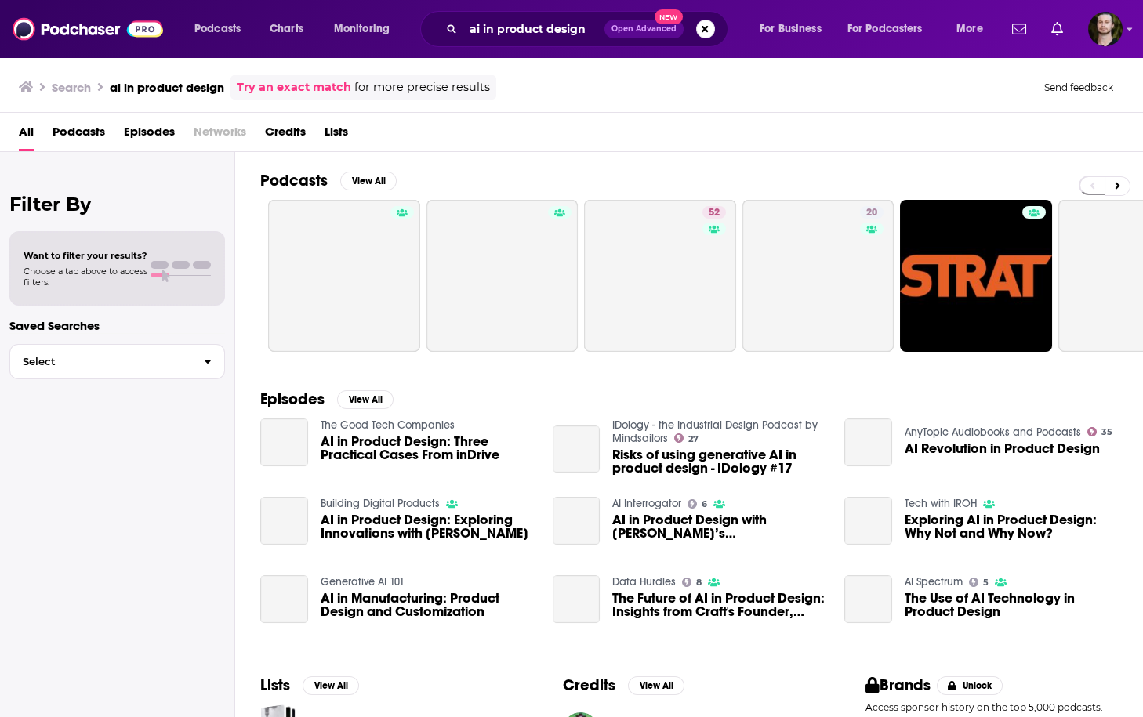
click at [82, 132] on span "Podcasts" at bounding box center [79, 135] width 53 height 32
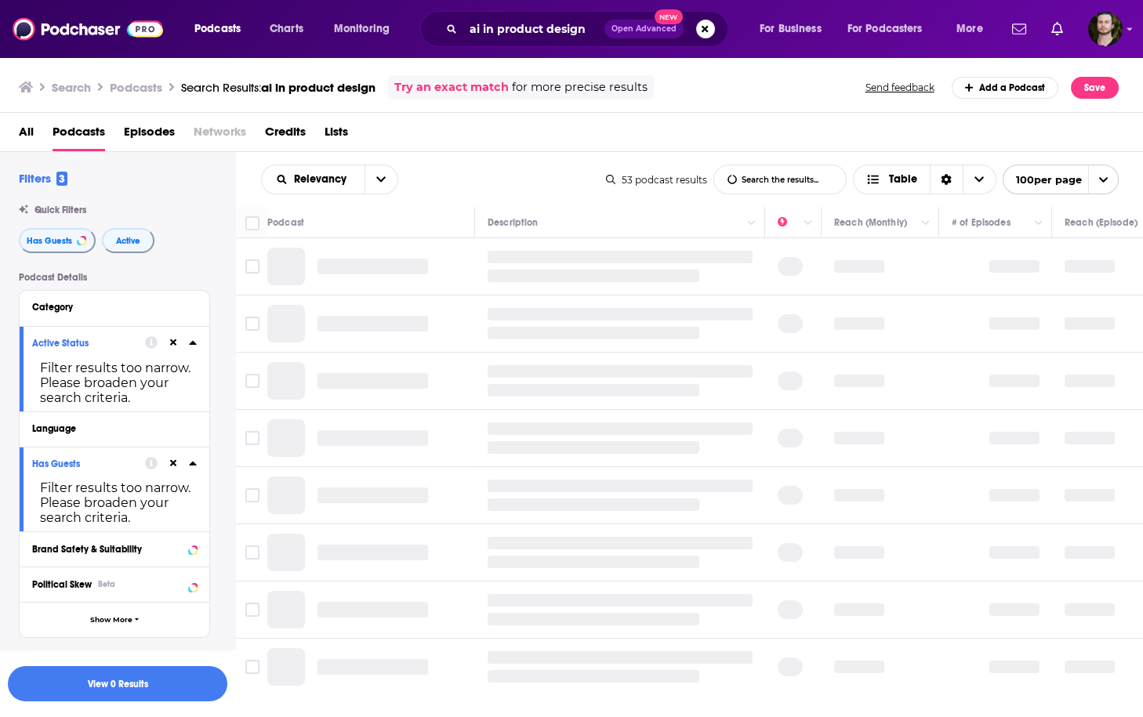
click at [174, 340] on icon at bounding box center [173, 343] width 7 height 10
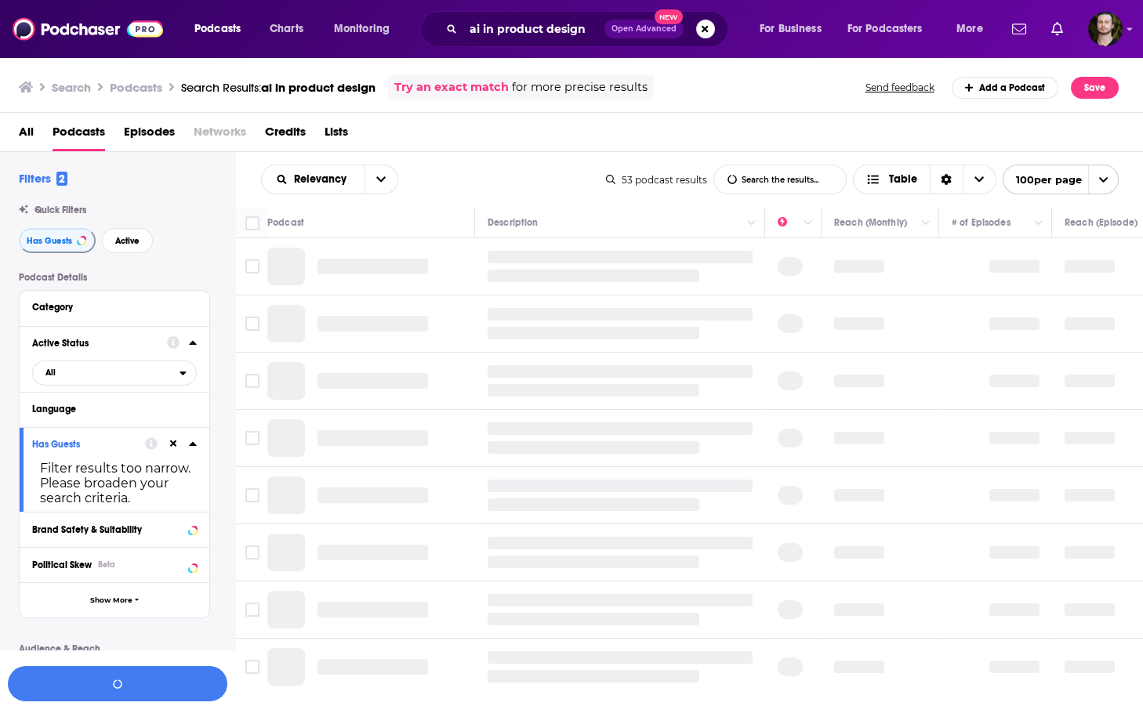
click at [171, 444] on icon at bounding box center [173, 444] width 7 height 10
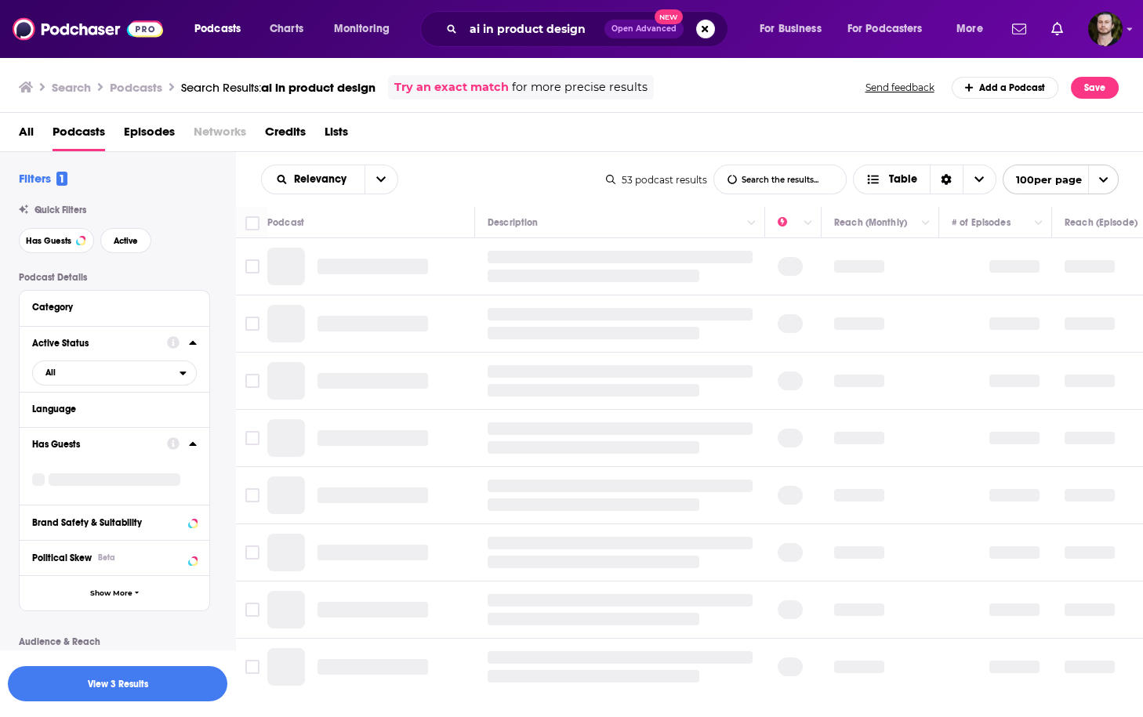
scroll to position [314, 0]
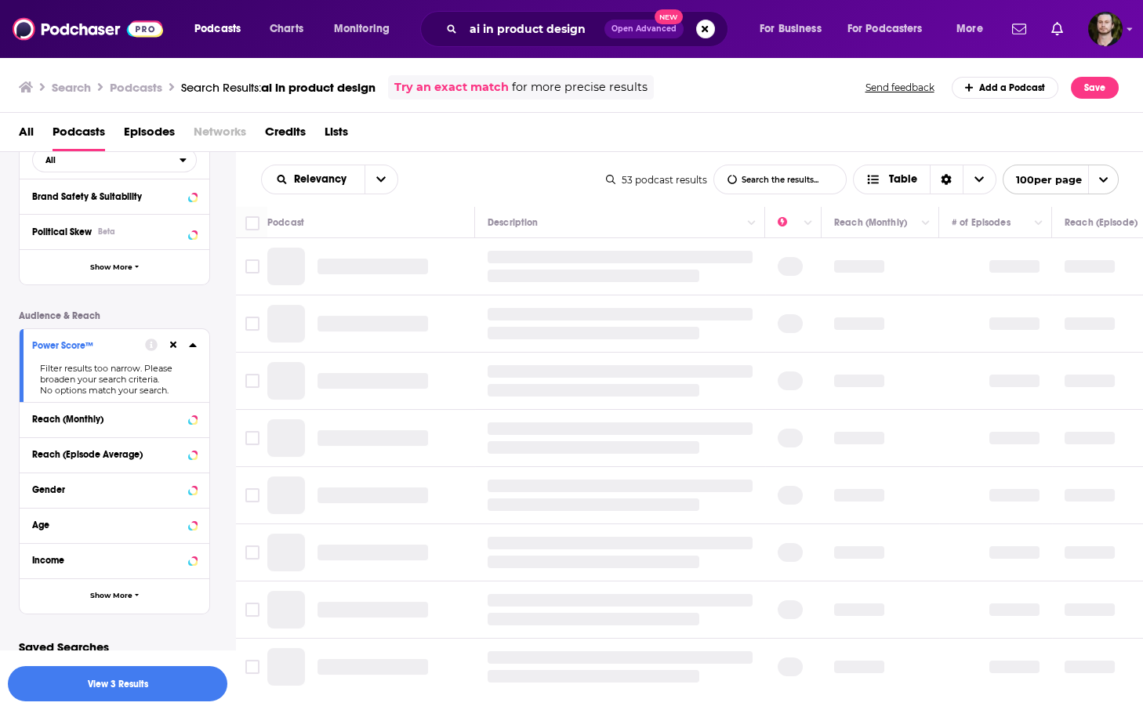
click at [172, 340] on button at bounding box center [173, 345] width 13 height 13
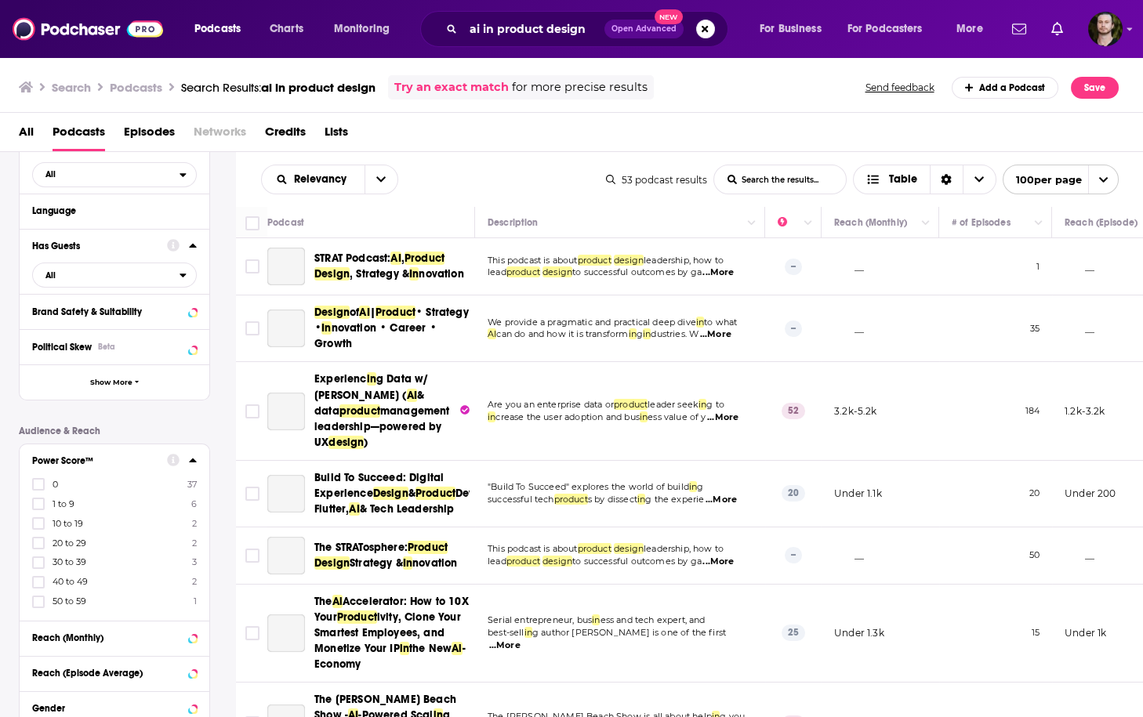
scroll to position [125, 0]
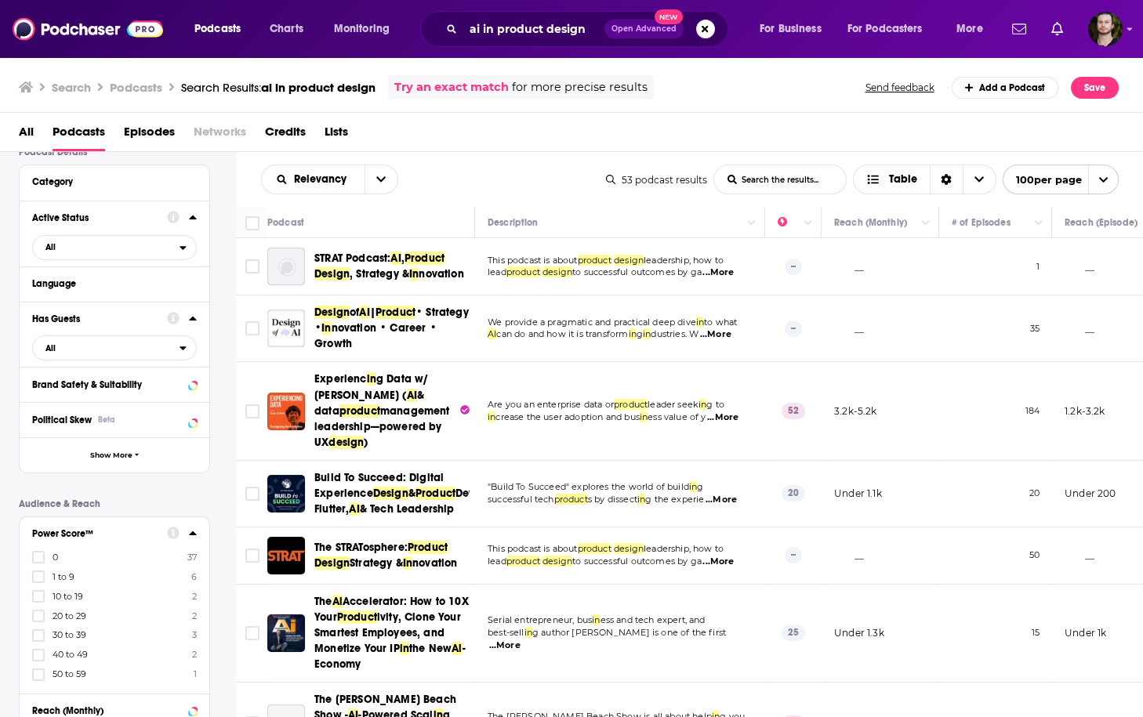
click at [566, 185] on div "Relevancy List Search Input Search the results... Table" at bounding box center [433, 180] width 345 height 30
click at [137, 252] on span "All" at bounding box center [106, 247] width 147 height 20
click at [145, 296] on span "19" at bounding box center [160, 299] width 71 height 9
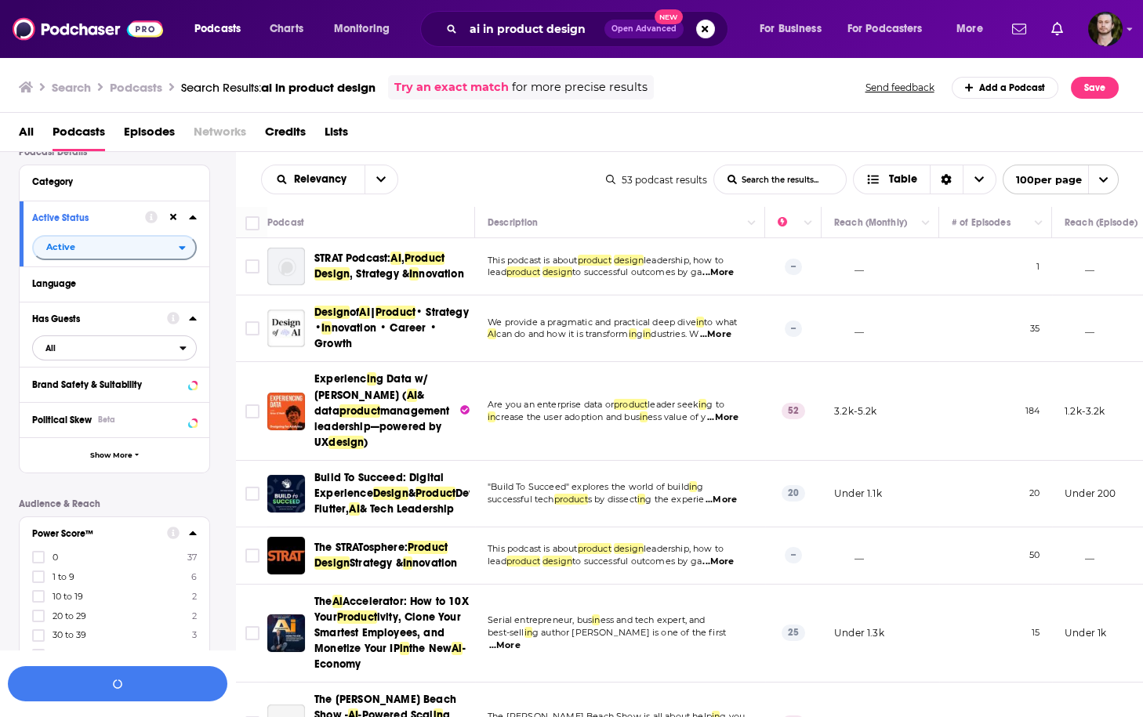
click at [153, 345] on span "All" at bounding box center [106, 348] width 147 height 20
drag, startPoint x: 163, startPoint y: 395, endPoint x: 148, endPoint y: 692, distance: 297.4
click at [163, 395] on div "Unlikely to have guests 25" at bounding box center [120, 399] width 176 height 26
click at [787, 451] on td "52" at bounding box center [793, 411] width 56 height 98
click at [729, 415] on span "...More" at bounding box center [722, 417] width 31 height 13
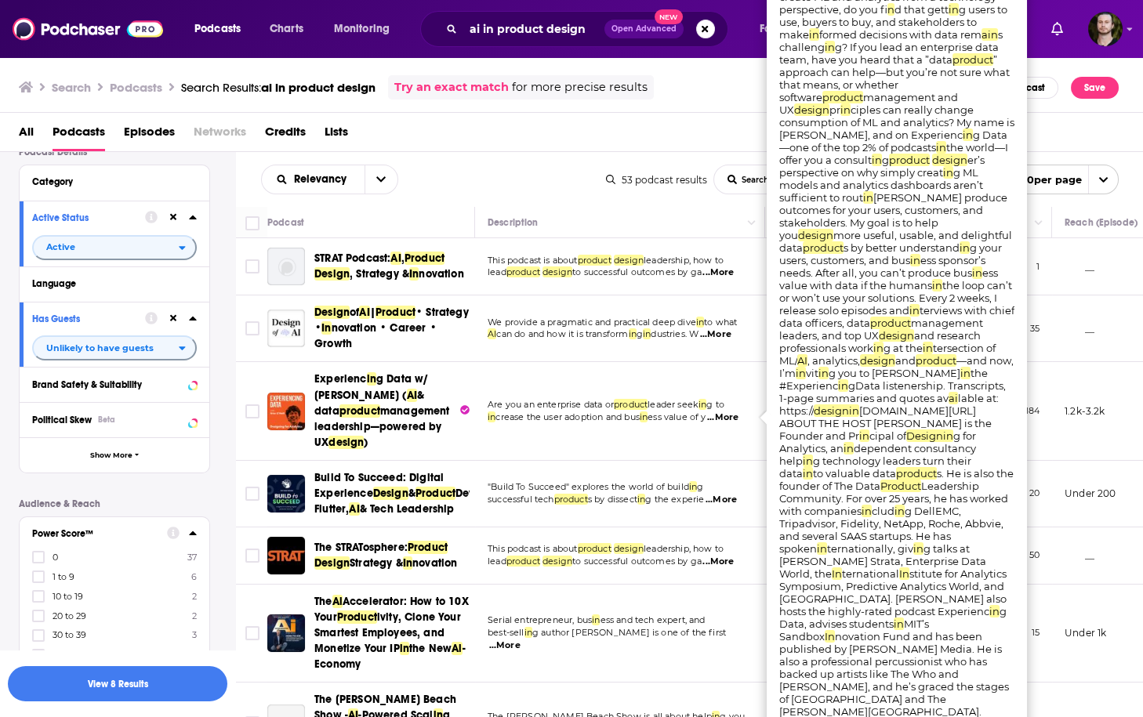
click at [729, 415] on span "...More" at bounding box center [722, 417] width 31 height 13
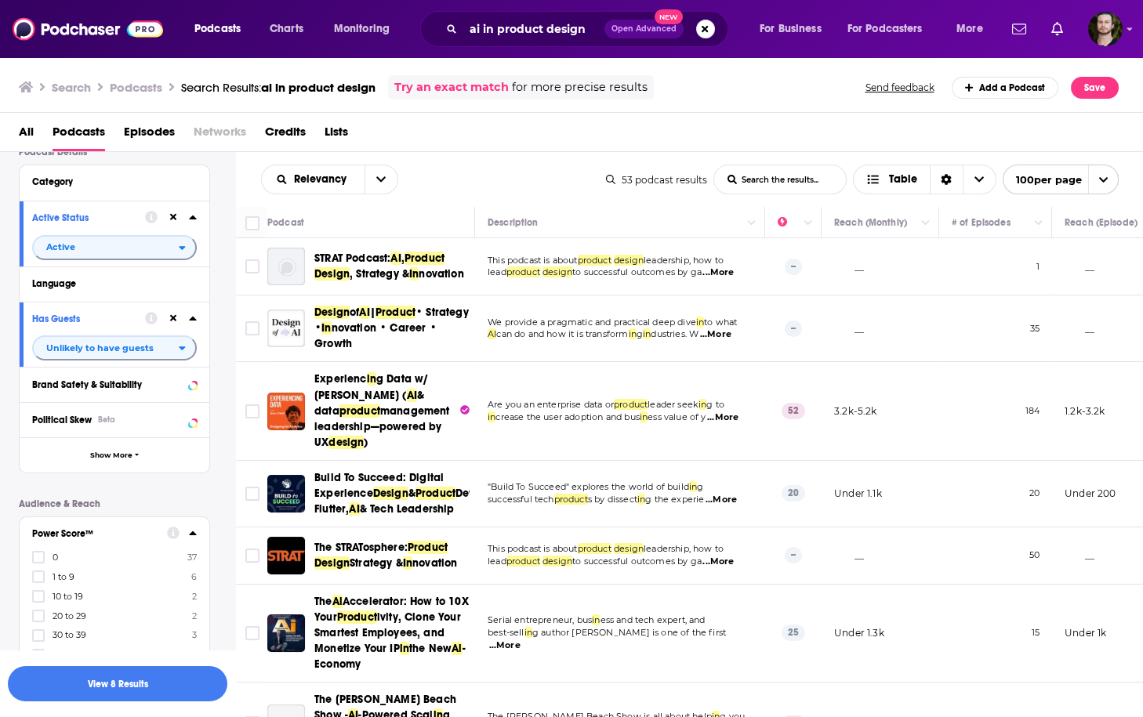
click at [736, 506] on span "...More" at bounding box center [720, 500] width 31 height 13
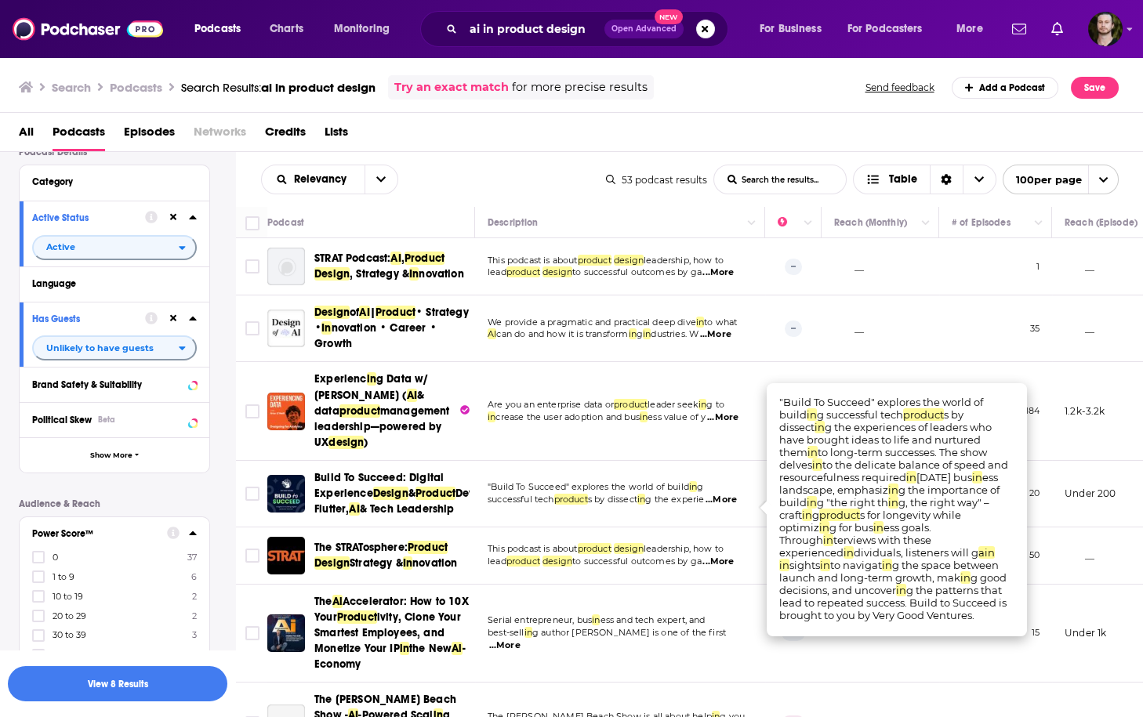
click at [734, 506] on span "...More" at bounding box center [720, 500] width 31 height 13
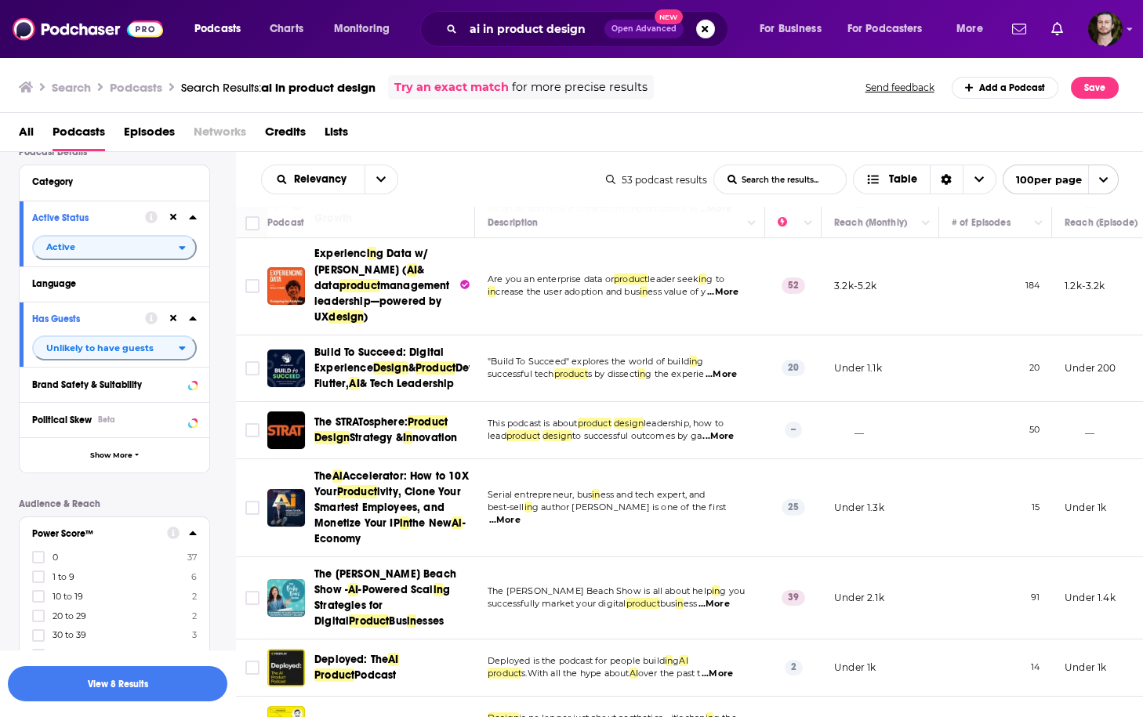
click at [520, 526] on span "...More" at bounding box center [504, 520] width 31 height 13
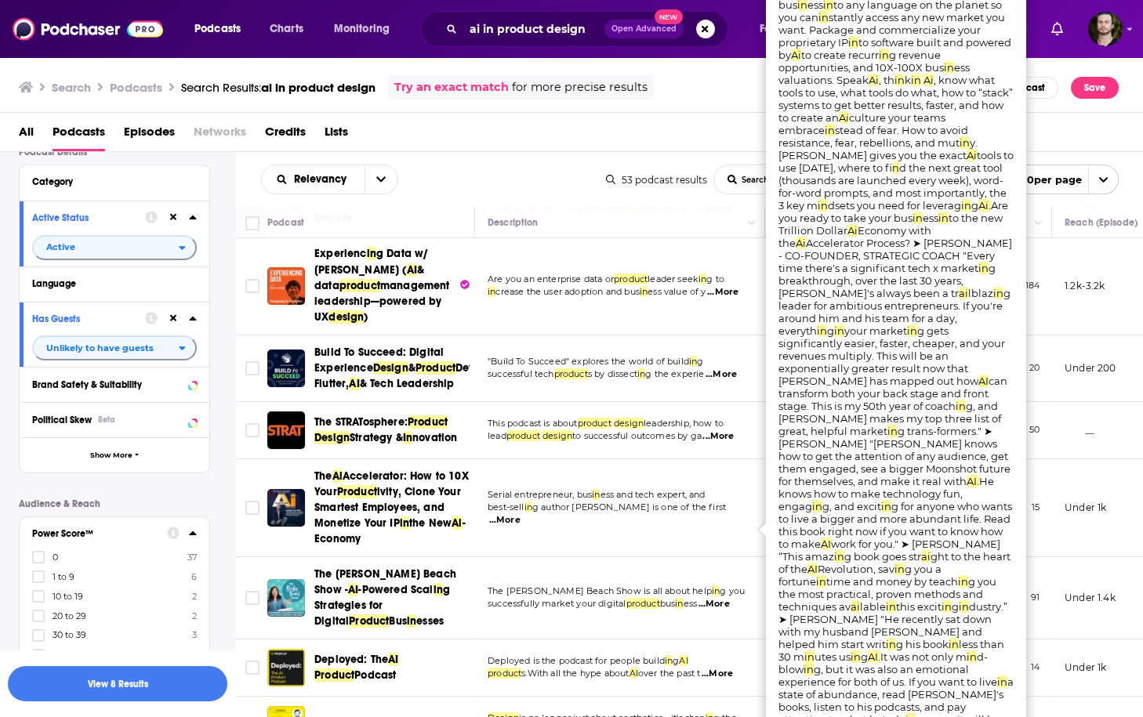
click at [520, 527] on span "...More" at bounding box center [504, 520] width 31 height 13
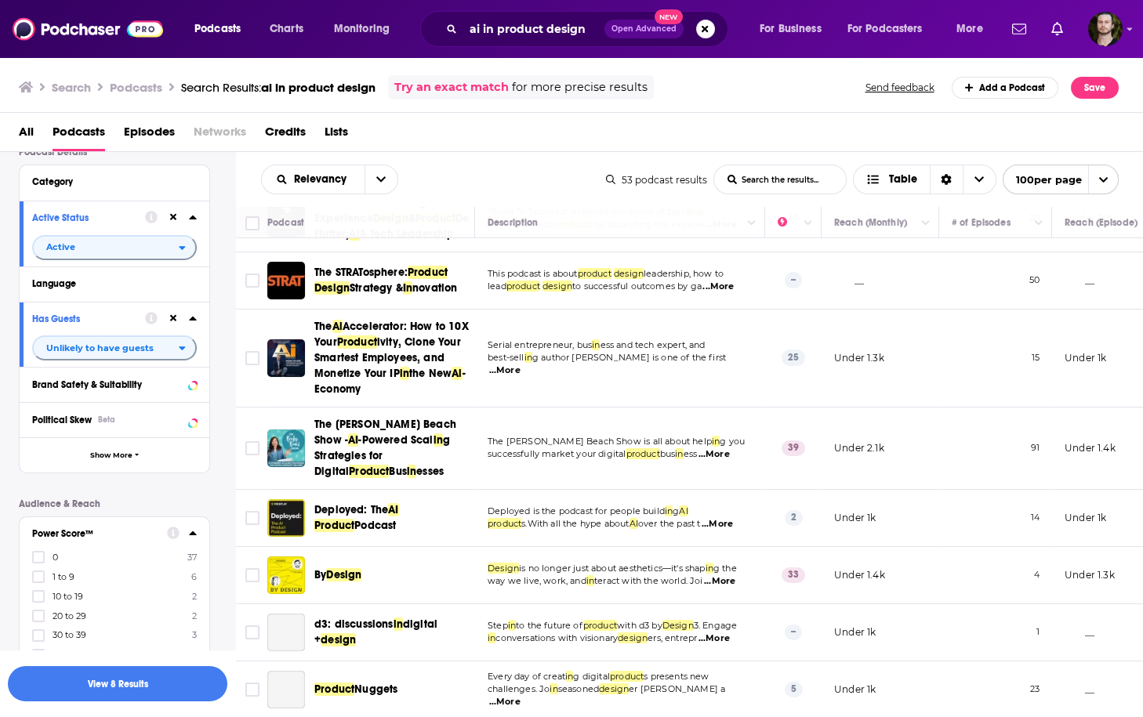
scroll to position [376, 0]
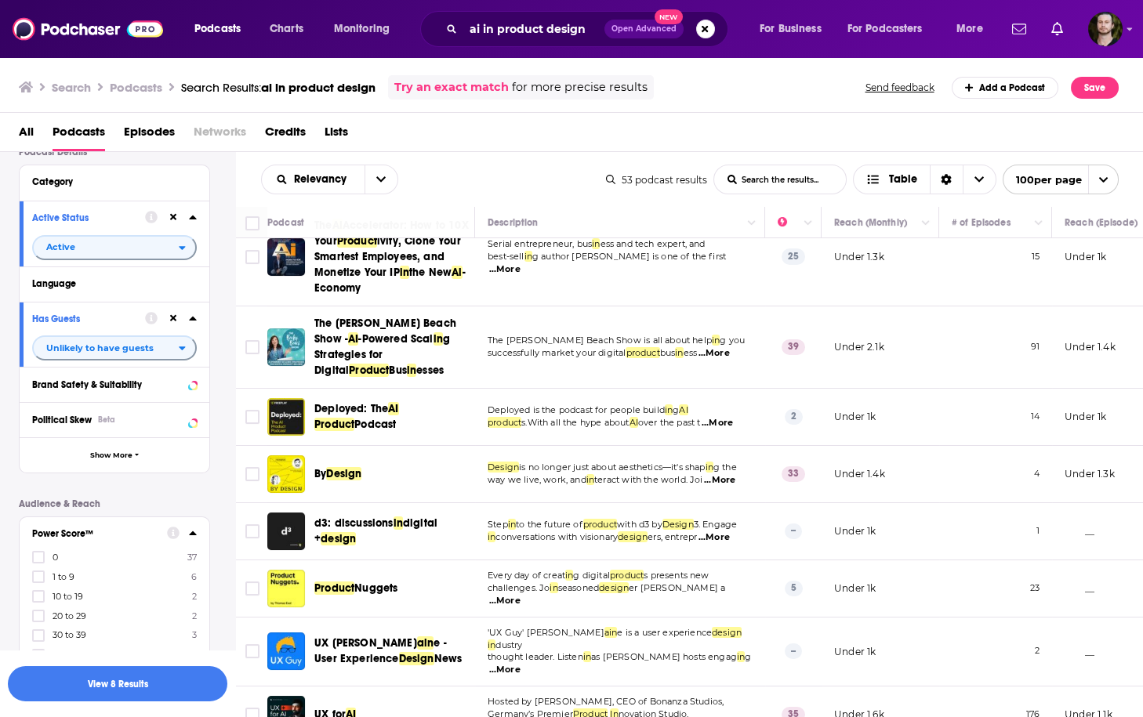
click at [728, 422] on span "...More" at bounding box center [716, 423] width 31 height 13
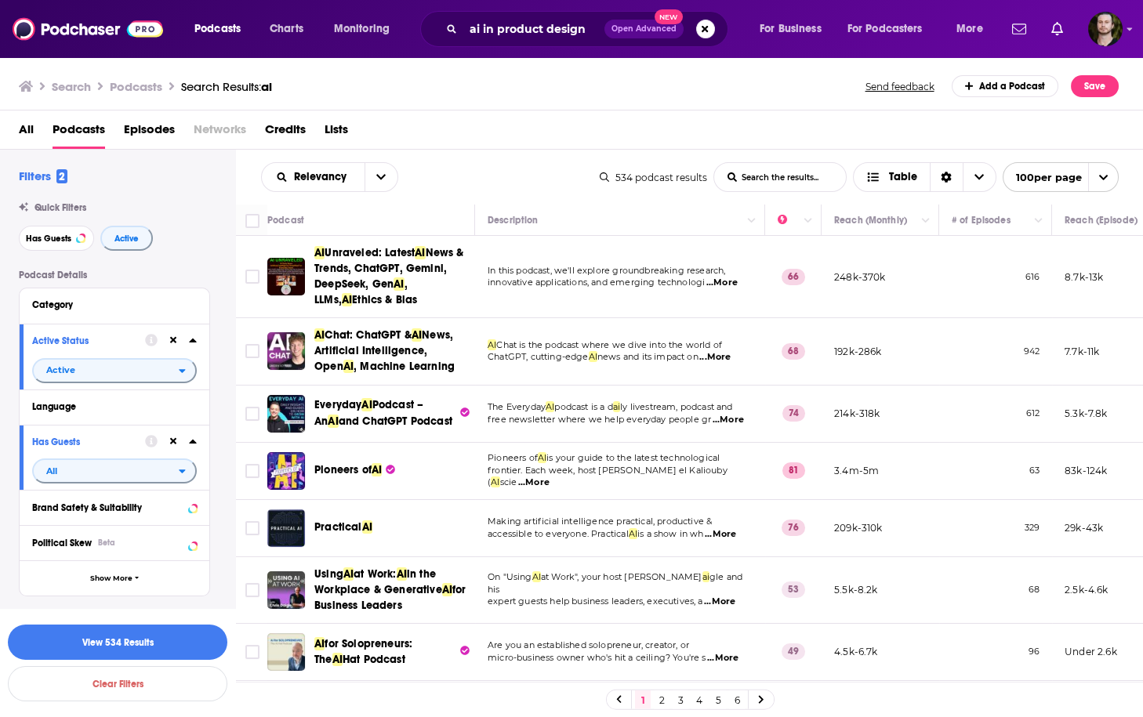
scroll to position [293, 0]
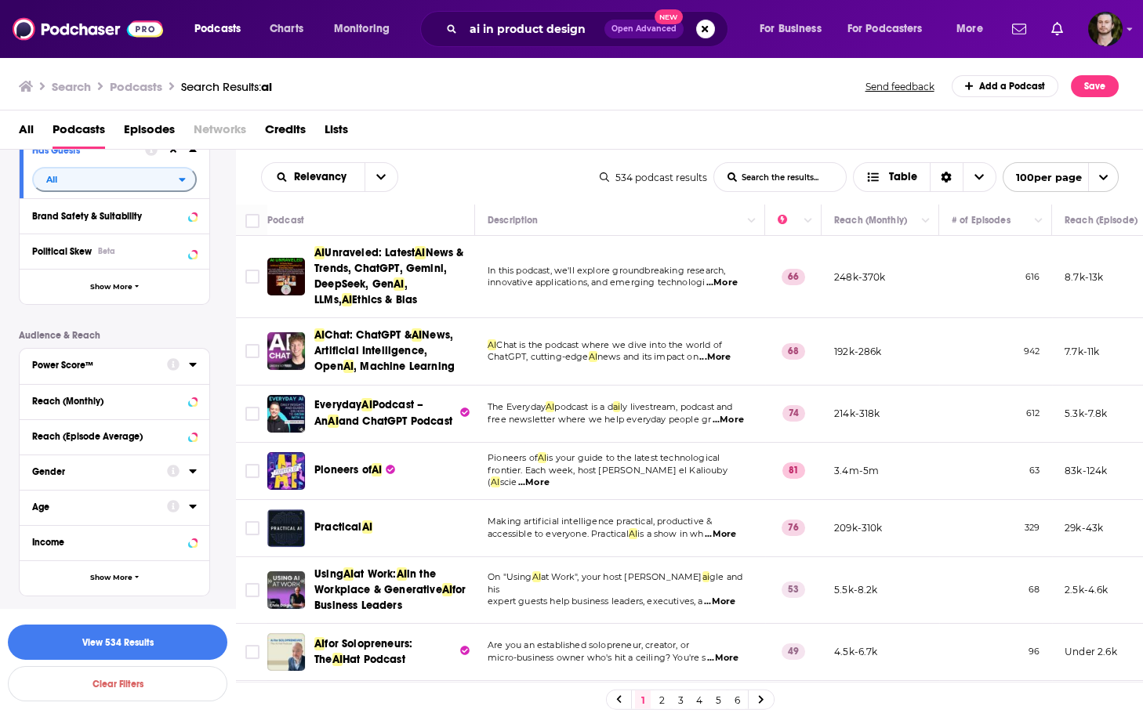
click at [190, 362] on icon at bounding box center [193, 364] width 8 height 13
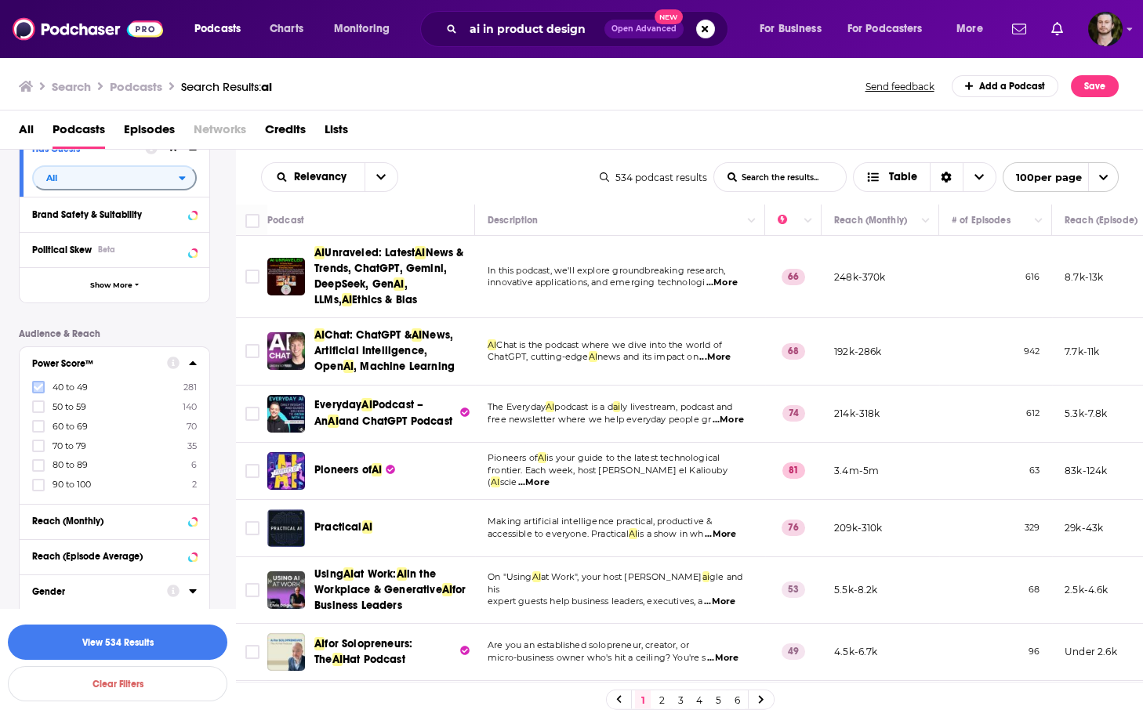
click at [38, 392] on icon at bounding box center [38, 386] width 9 height 9
click at [39, 409] on icon at bounding box center [38, 406] width 9 height 9
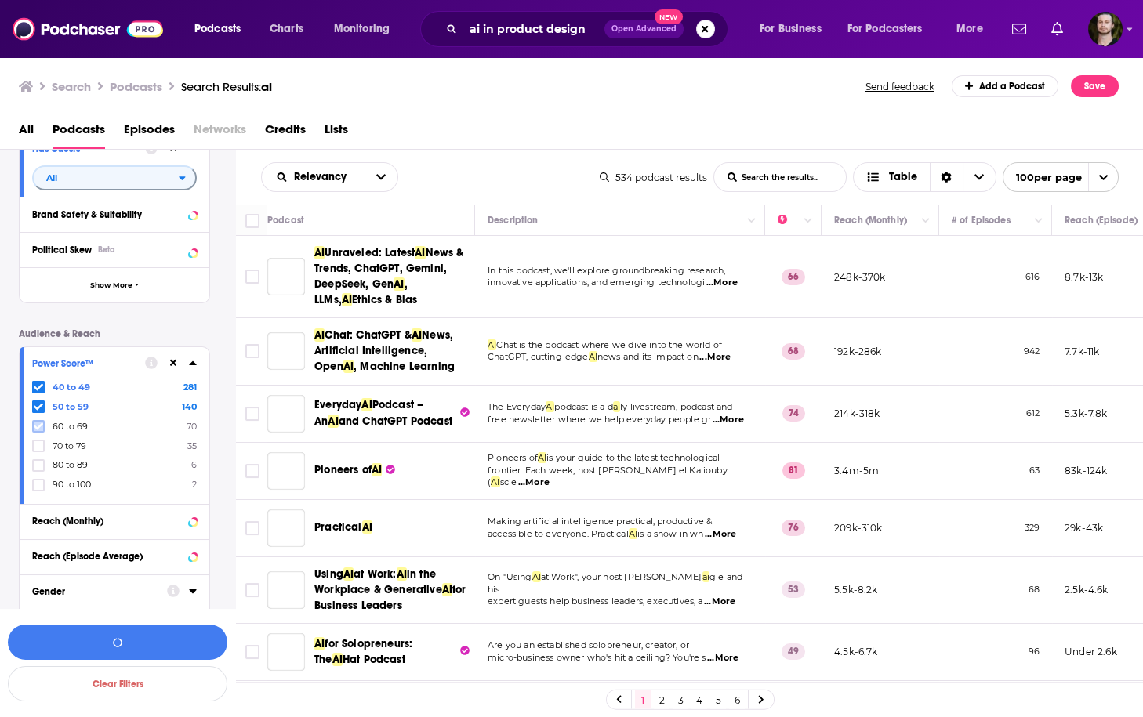
click at [39, 429] on icon at bounding box center [38, 426] width 9 height 9
click at [39, 450] on icon at bounding box center [38, 445] width 9 height 9
click at [38, 467] on icon at bounding box center [38, 465] width 9 height 7
click at [142, 648] on button "button" at bounding box center [117, 642] width 219 height 35
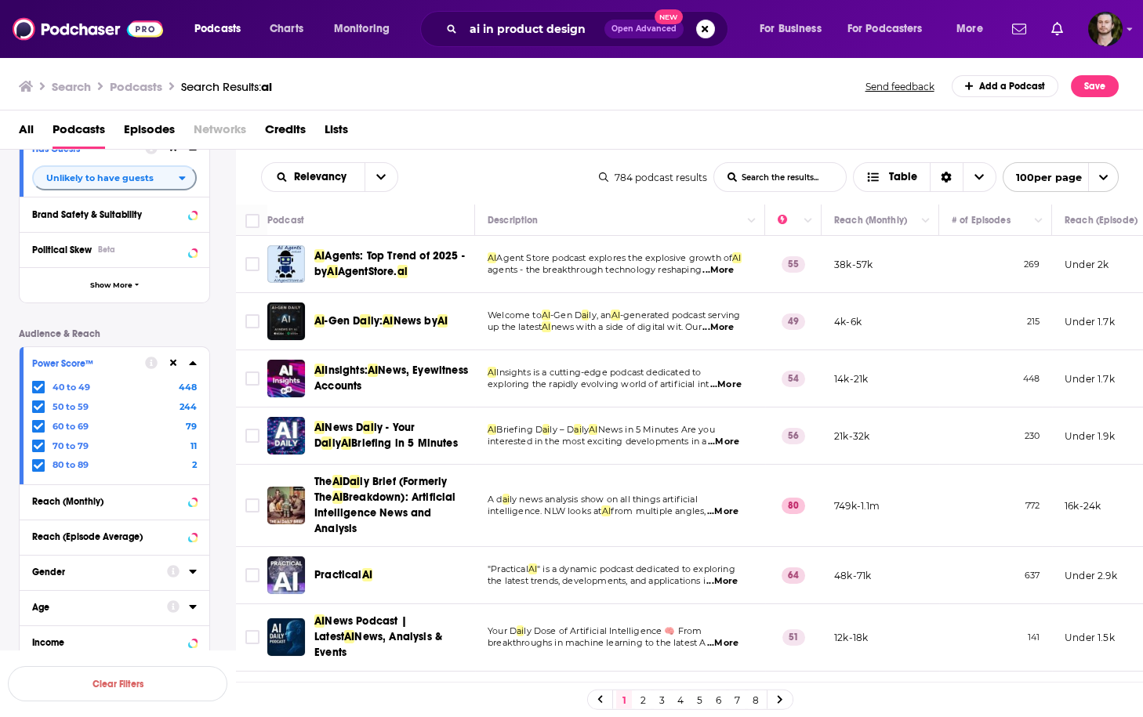
click at [716, 271] on span "...More" at bounding box center [717, 270] width 31 height 13
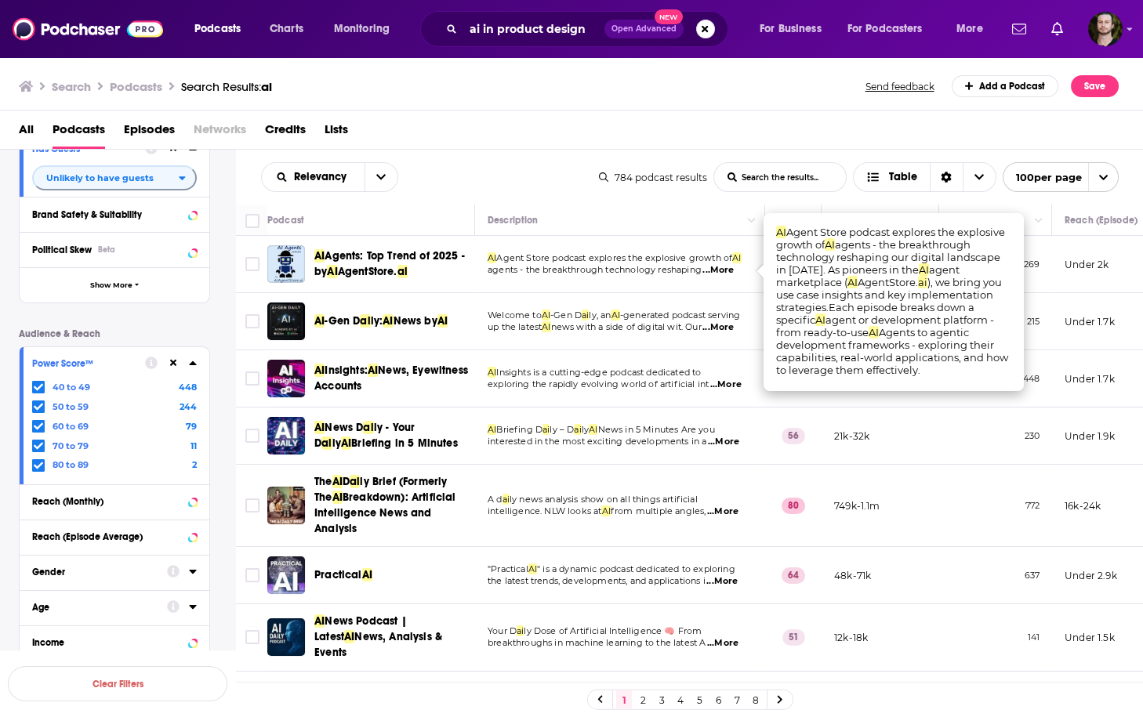
click at [716, 271] on span "...More" at bounding box center [717, 270] width 31 height 13
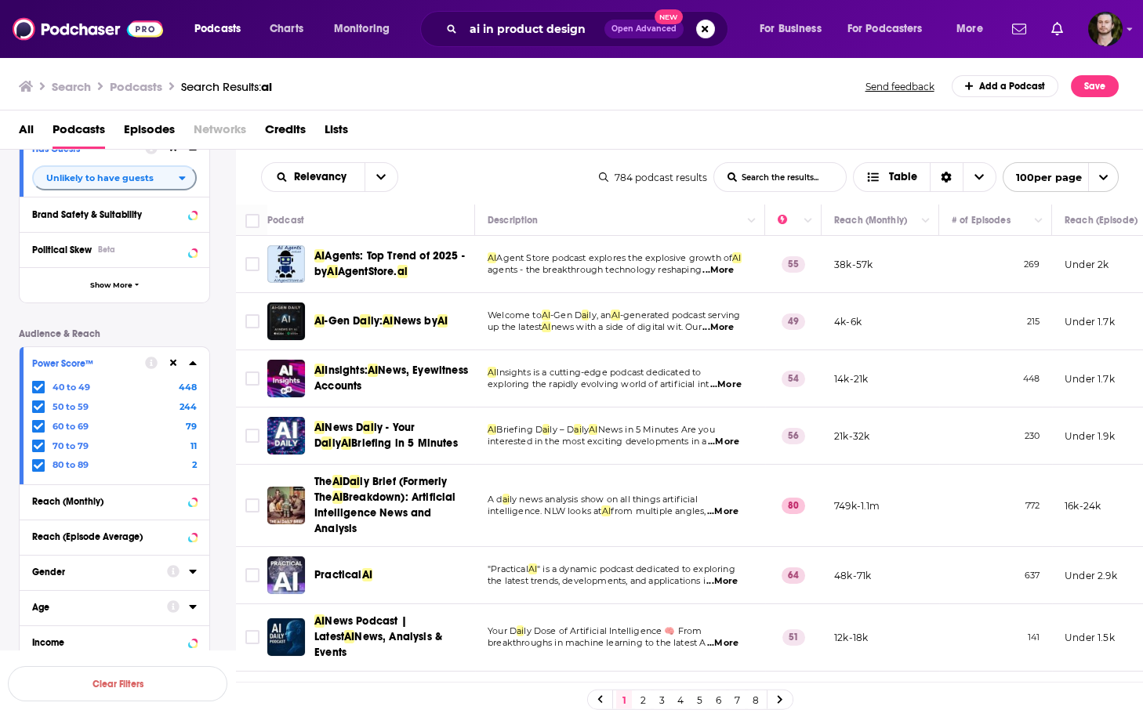
click at [730, 329] on span "...More" at bounding box center [717, 327] width 31 height 13
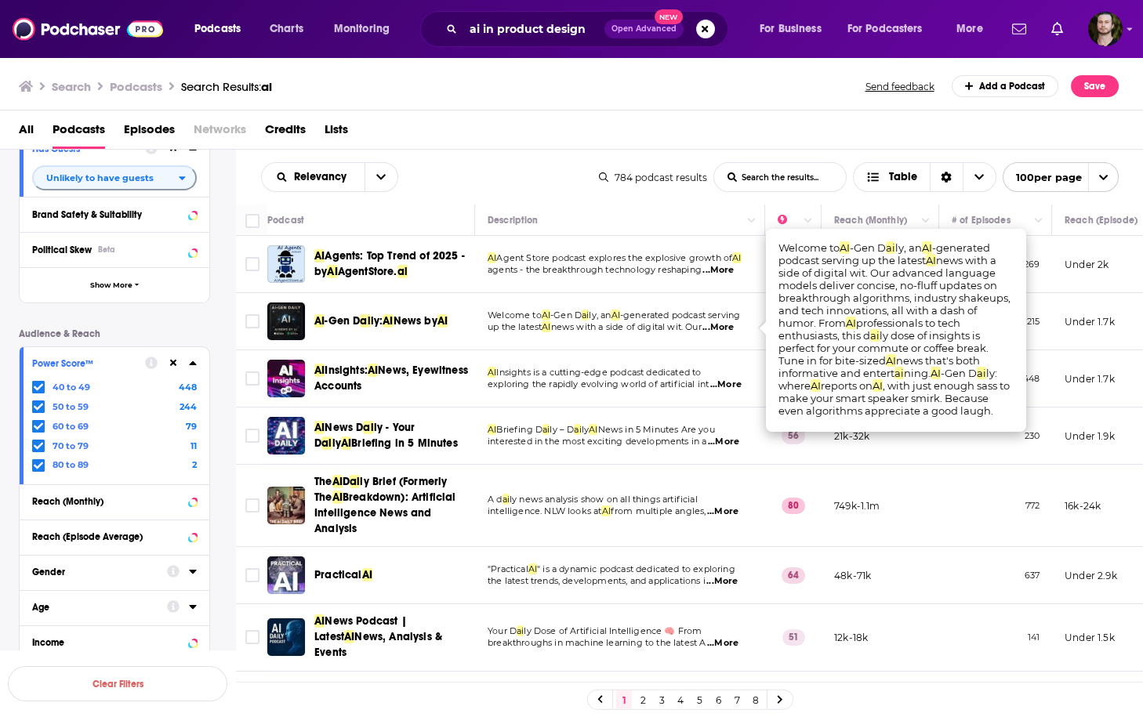
click at [730, 328] on span "...More" at bounding box center [717, 327] width 31 height 13
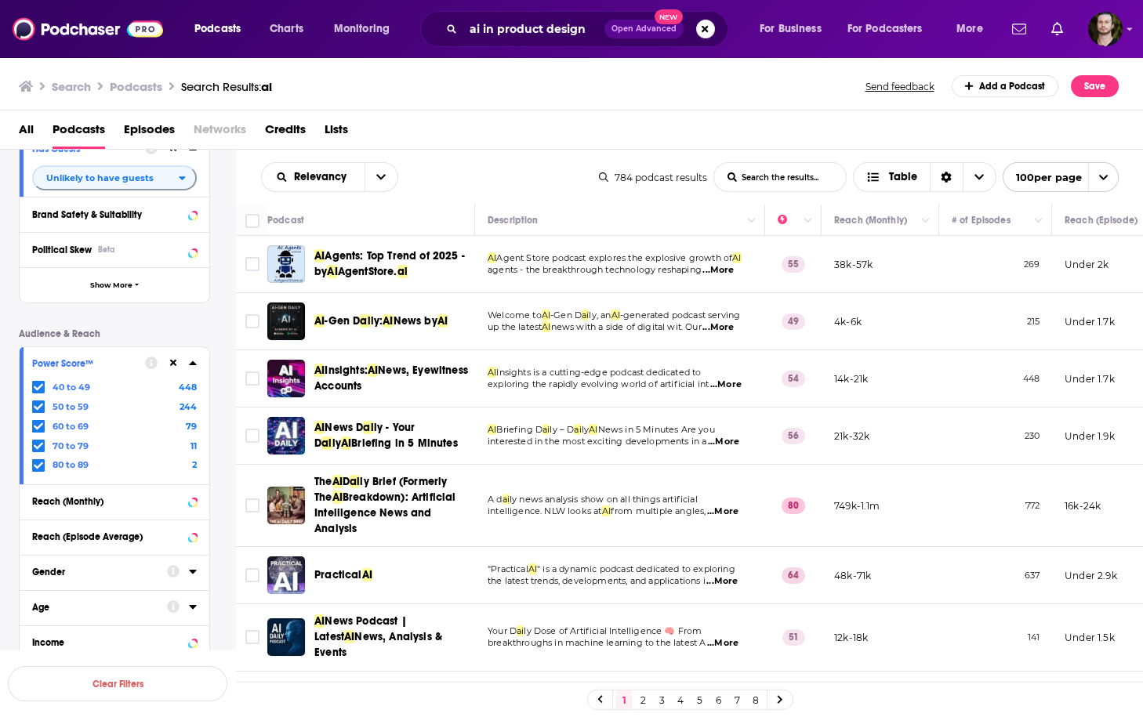
click at [737, 380] on span "...More" at bounding box center [725, 385] width 31 height 13
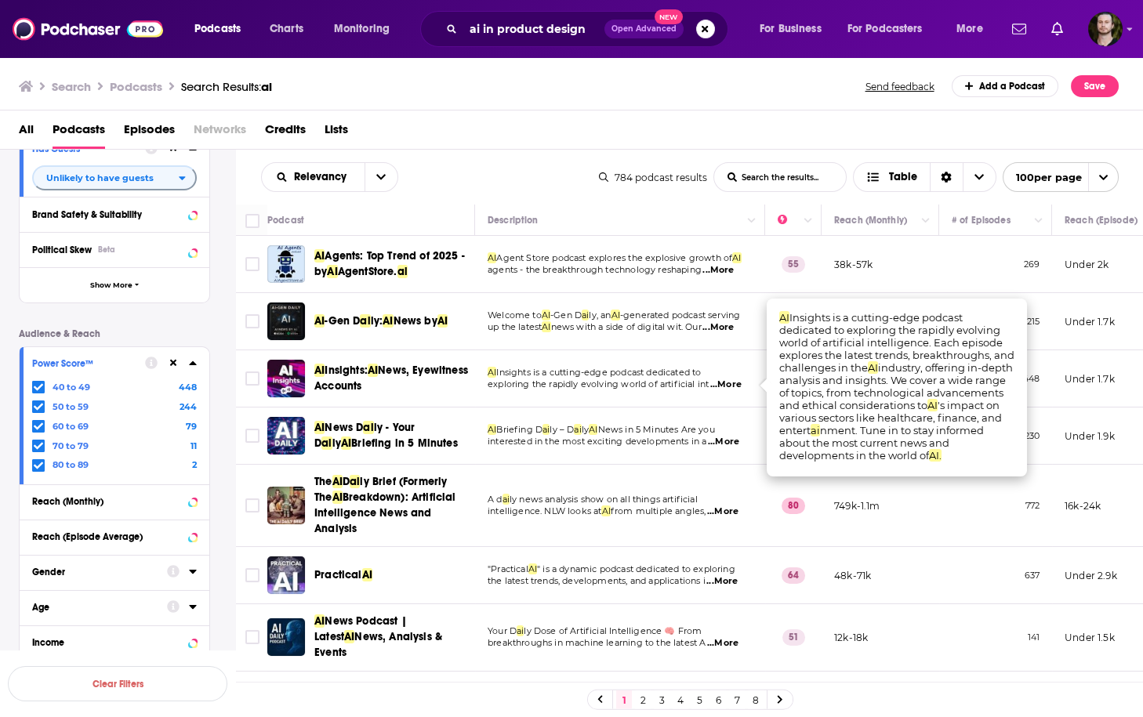
click at [737, 380] on span "...More" at bounding box center [725, 385] width 31 height 13
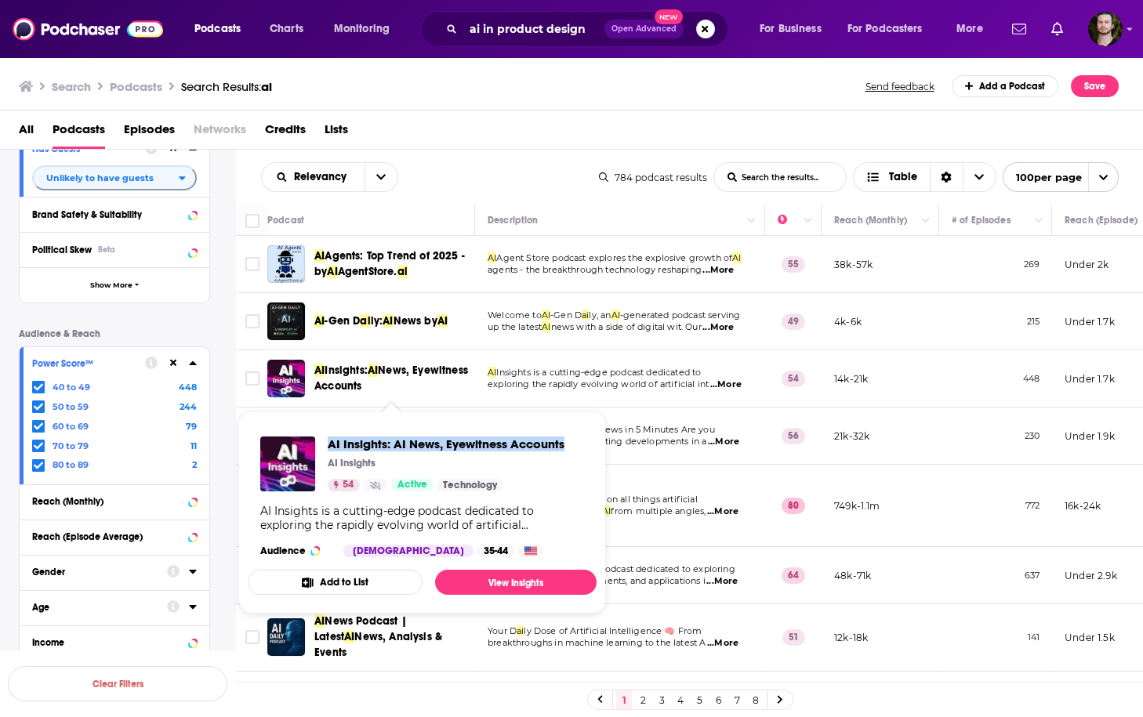
drag, startPoint x: 325, startPoint y: 440, endPoint x: 565, endPoint y: 448, distance: 240.0
click at [565, 448] on div "AI Insights: AI News, Eyewitness Accounts AI Insights 54 Active Technology AI I…" at bounding box center [422, 497] width 349 height 146
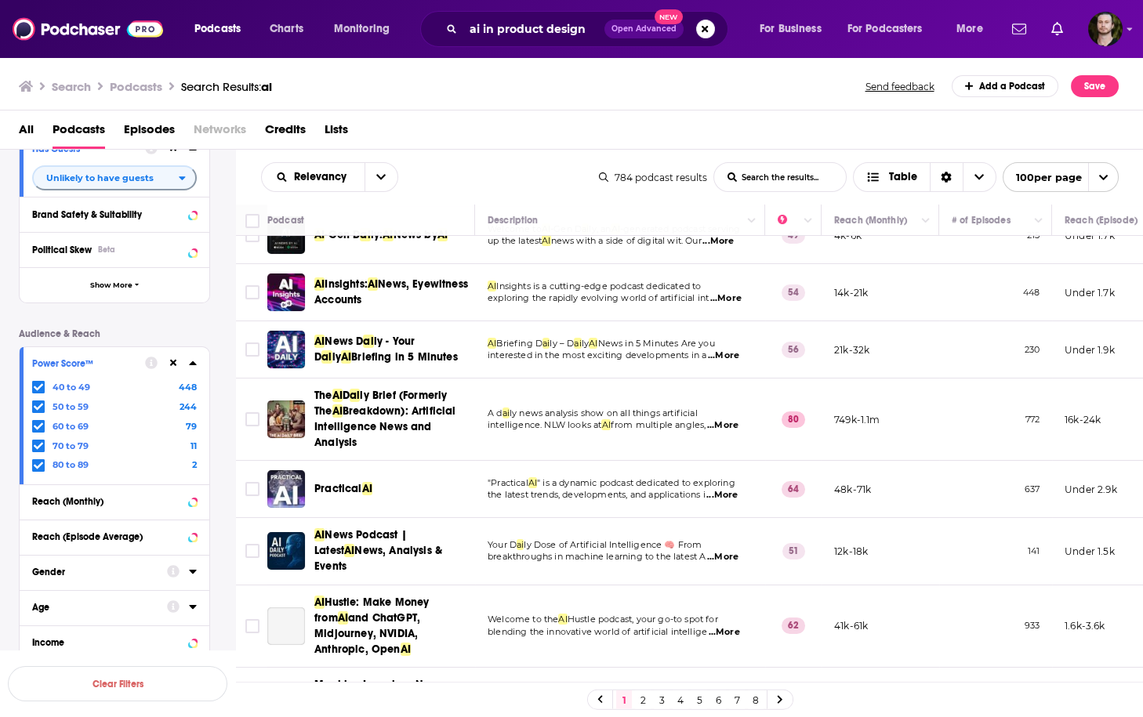
scroll to position [125, 0]
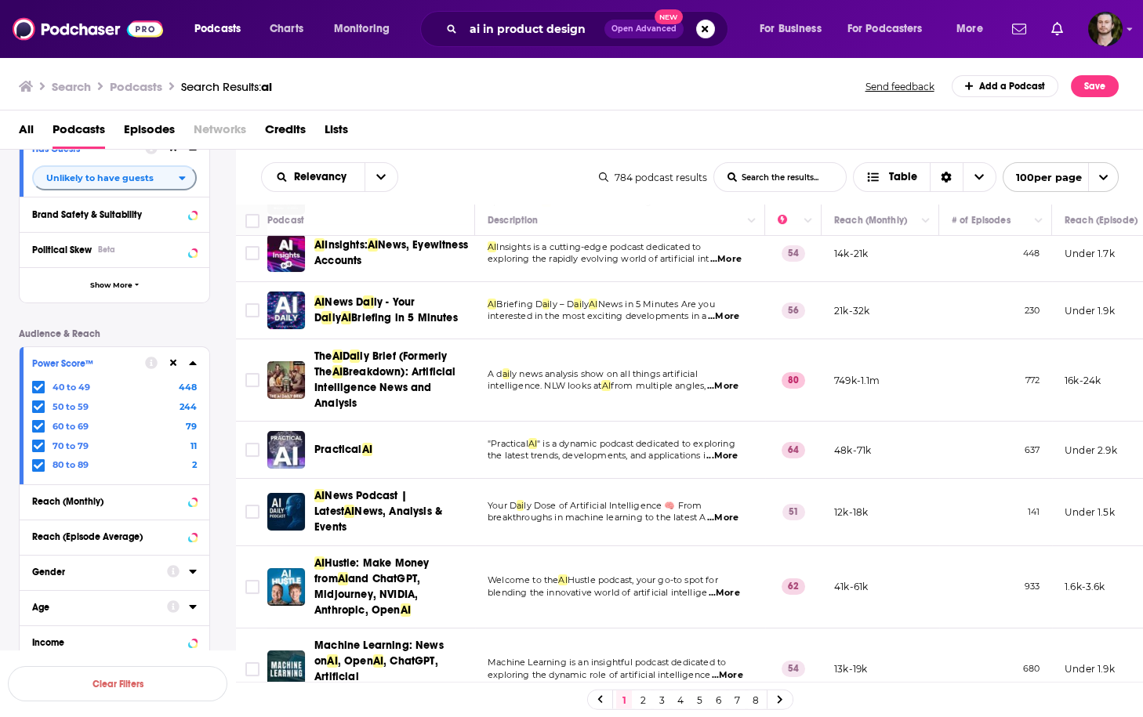
click at [729, 451] on span "...More" at bounding box center [721, 456] width 31 height 13
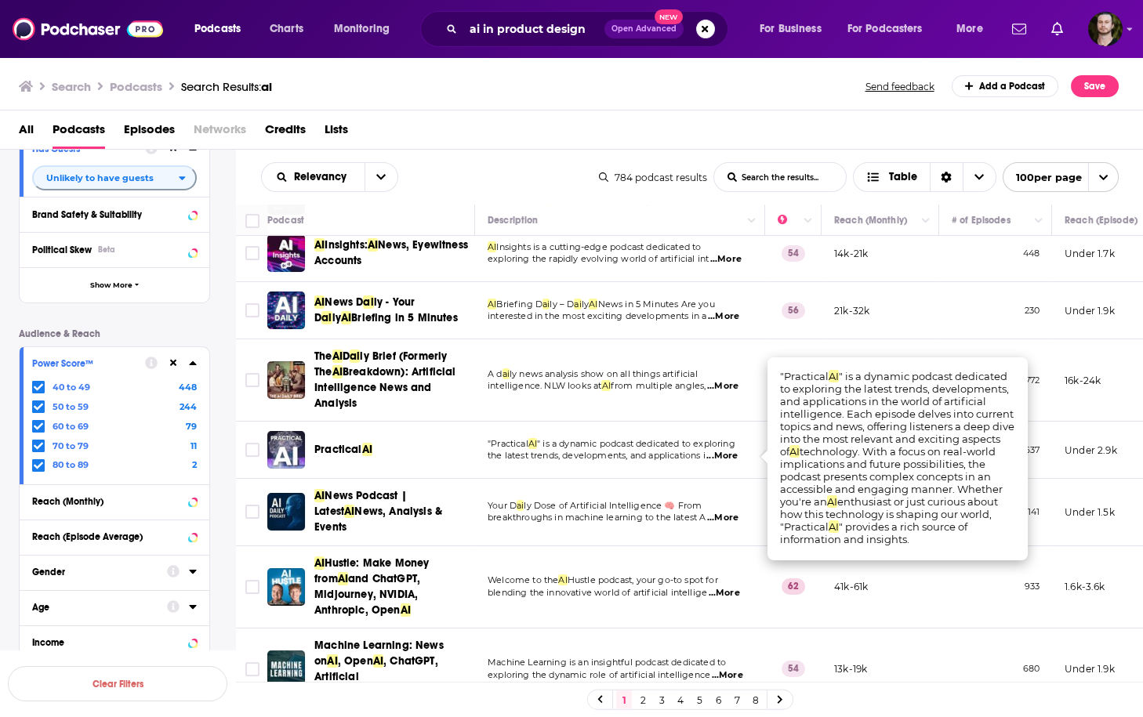
click at [706, 129] on div "All Podcasts Episodes Networks Credits Lists" at bounding box center [575, 133] width 1112 height 32
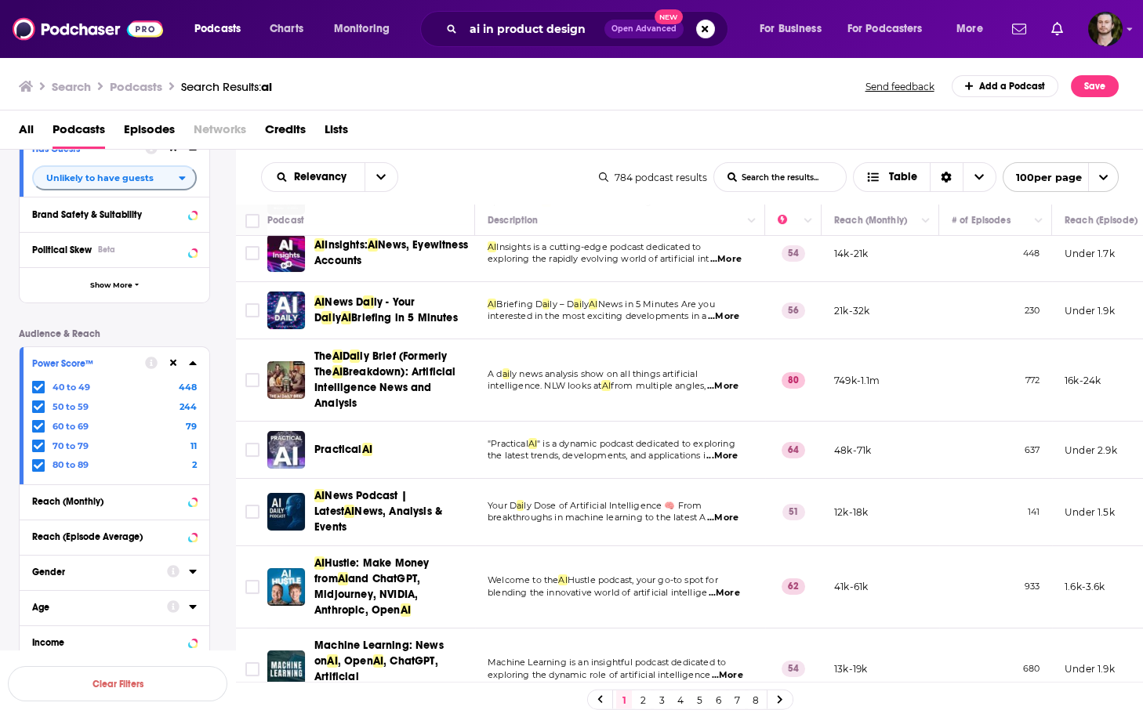
click at [681, 111] on div "All Podcasts Episodes Networks Credits Lists" at bounding box center [572, 130] width 1144 height 39
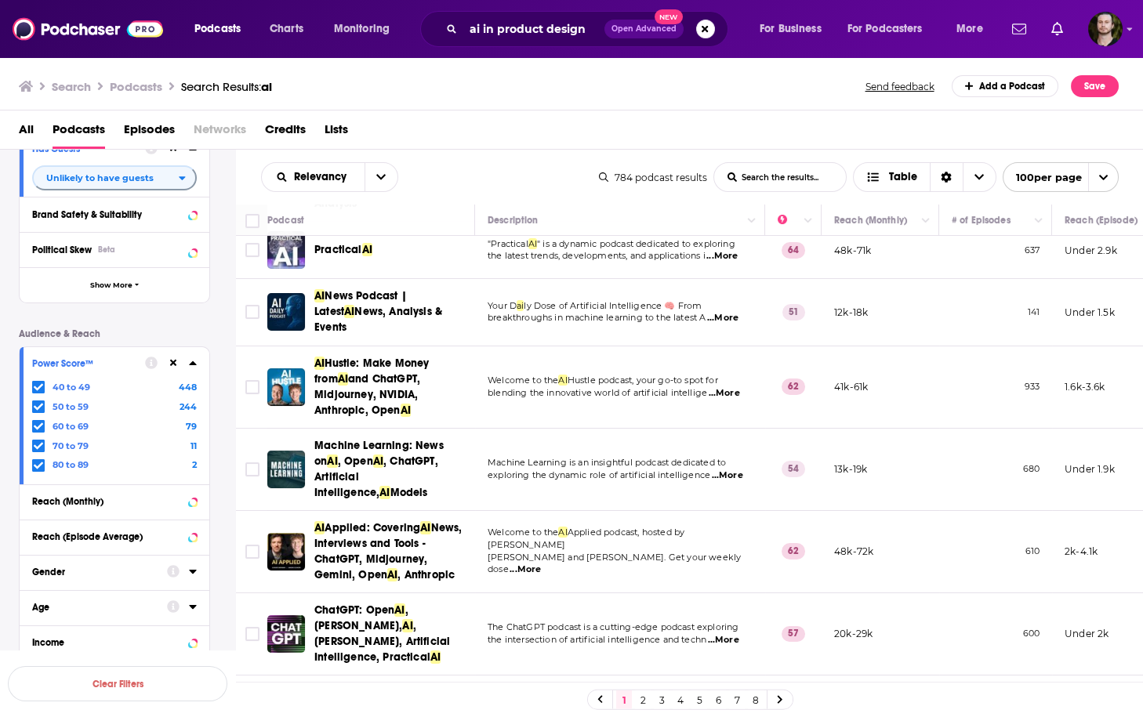
scroll to position [376, 0]
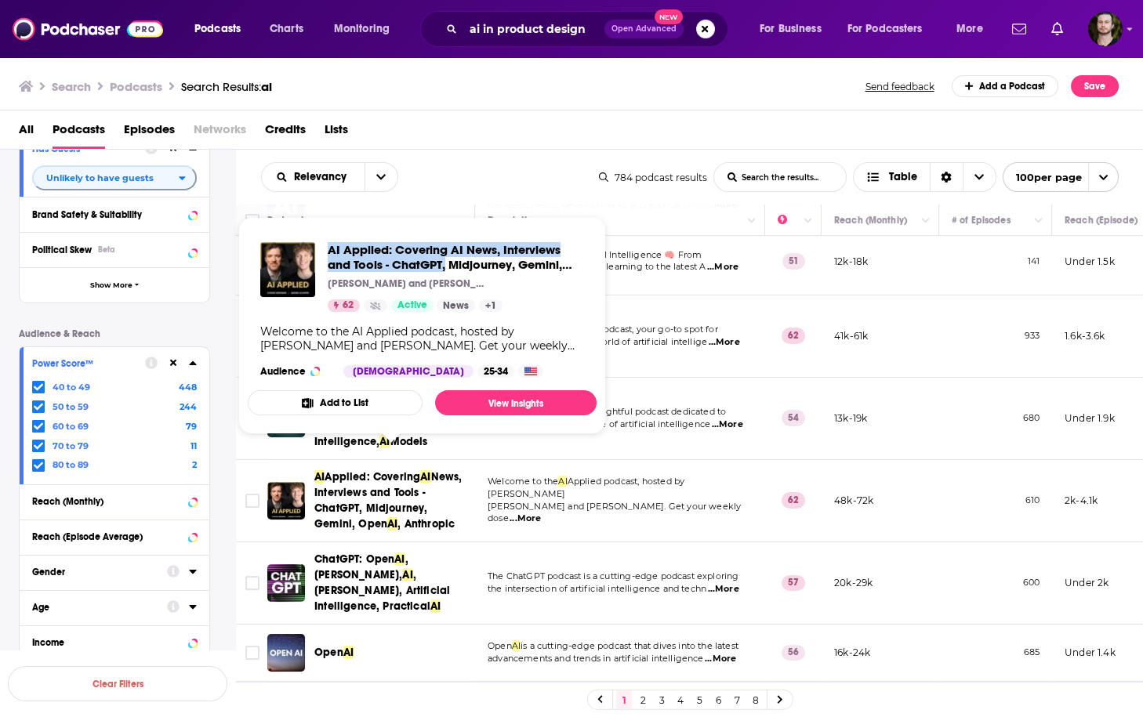
drag, startPoint x: 325, startPoint y: 241, endPoint x: 446, endPoint y: 263, distance: 122.5
click at [446, 263] on div "AI Applied: Covering AI News, Interviews and Tools - ChatGPT, Midjourney, Gemin…" at bounding box center [422, 310] width 349 height 161
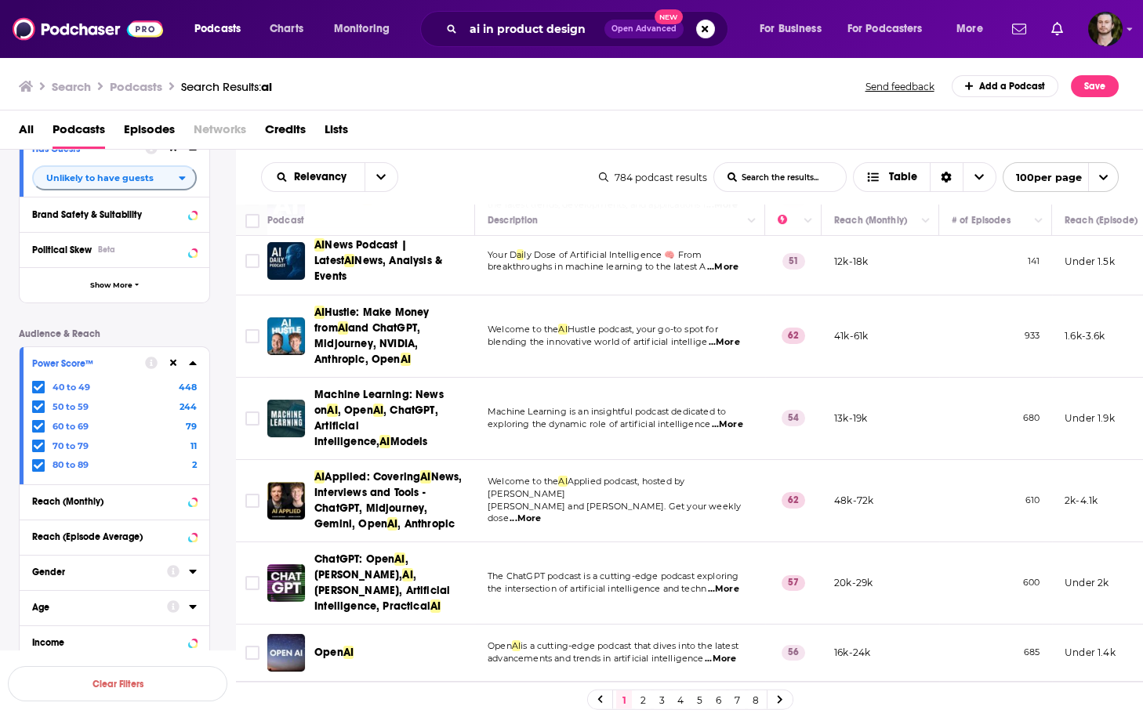
drag, startPoint x: 564, startPoint y: 520, endPoint x: 562, endPoint y: 539, distance: 19.7
click at [564, 542] on td "The ChatGPT podcast is a cutting-edge podcast exploring the intersection of art…" at bounding box center [620, 583] width 290 height 82
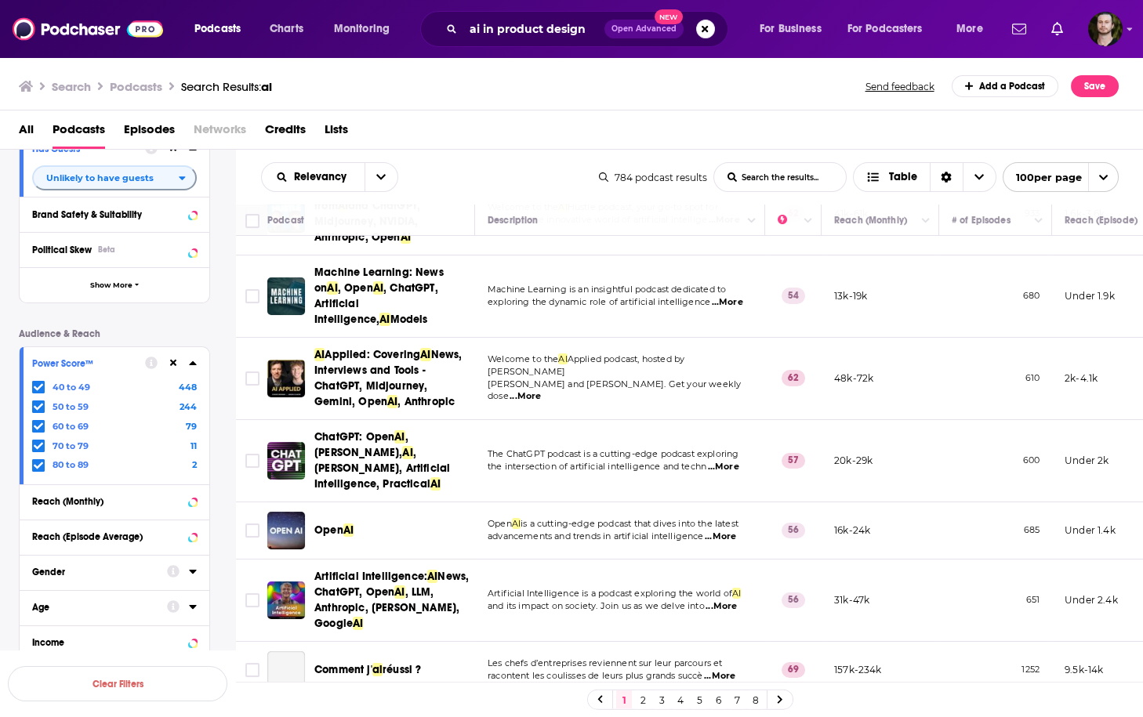
scroll to position [502, 0]
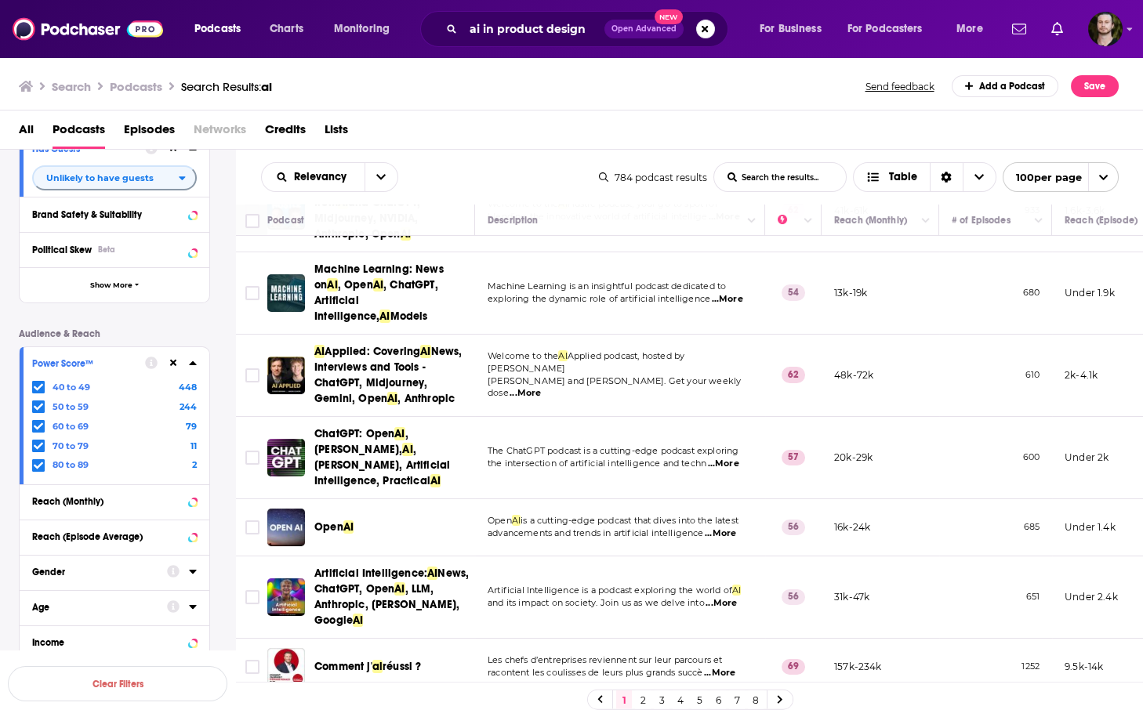
click at [814, 111] on div "All Podcasts Episodes Networks Credits Lists" at bounding box center [572, 130] width 1144 height 39
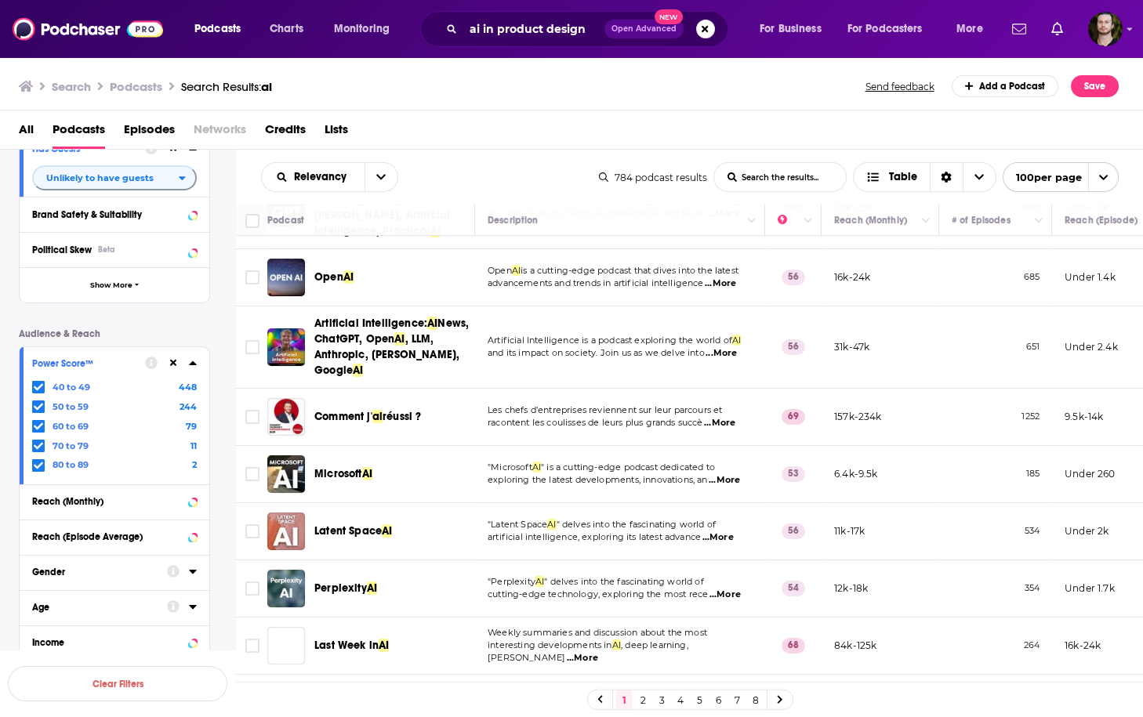
scroll to position [815, 0]
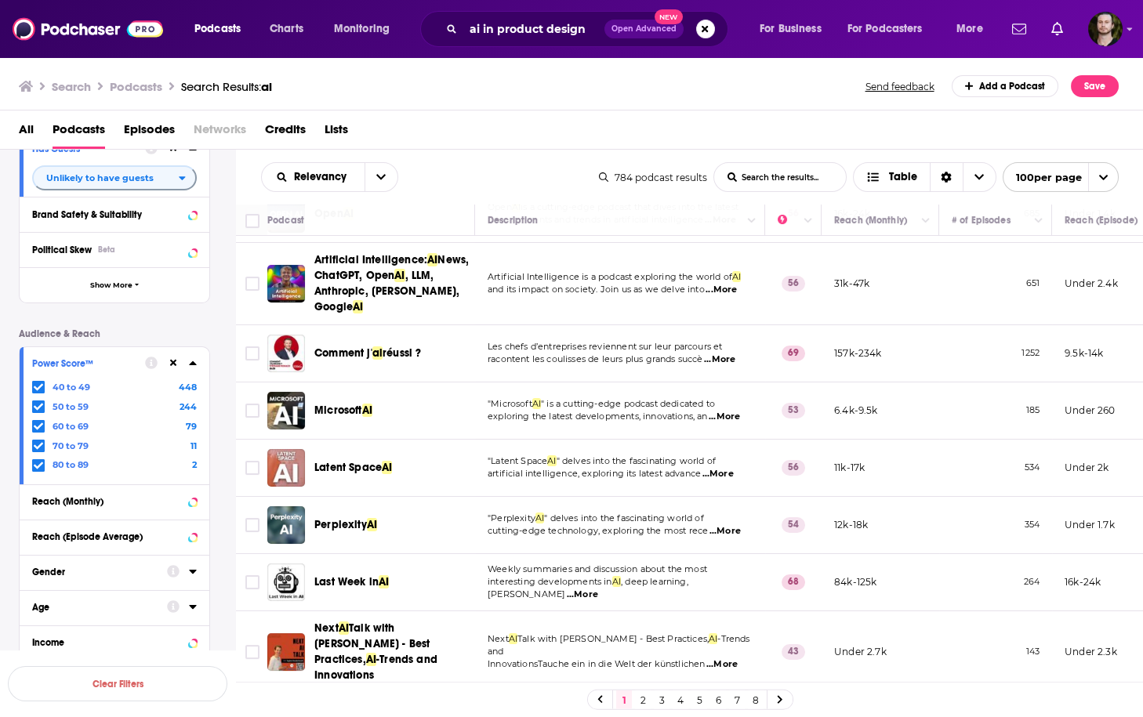
click at [713, 468] on span "...More" at bounding box center [717, 474] width 31 height 13
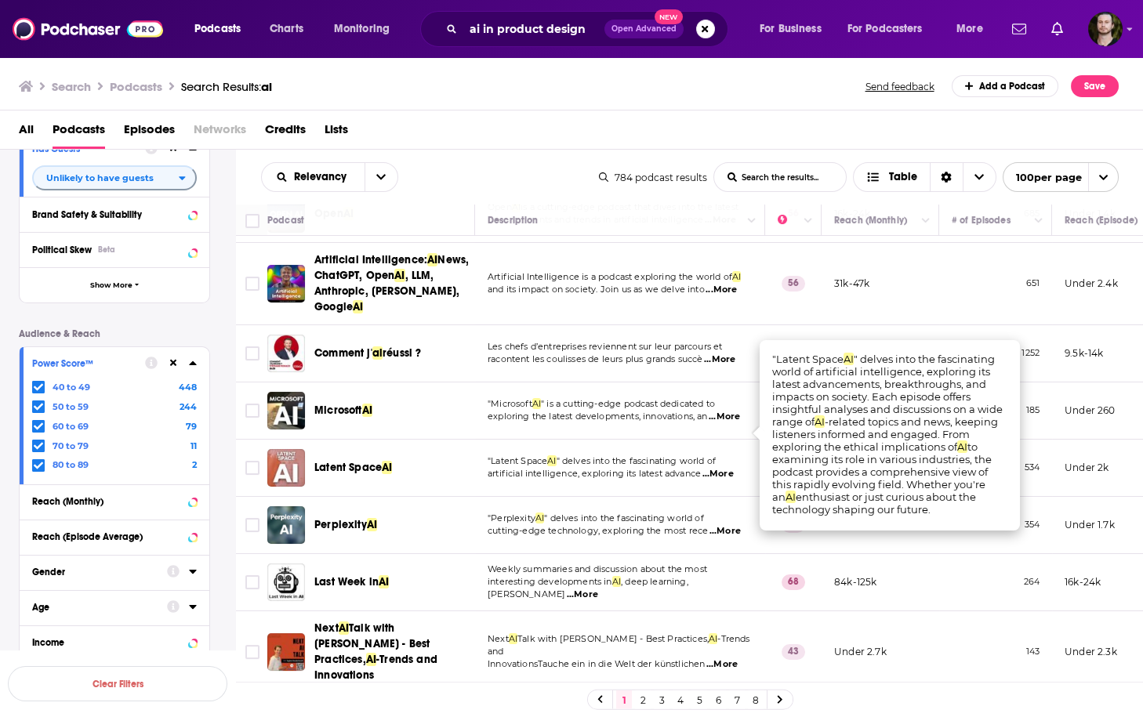
click at [721, 468] on span "...More" at bounding box center [717, 474] width 31 height 13
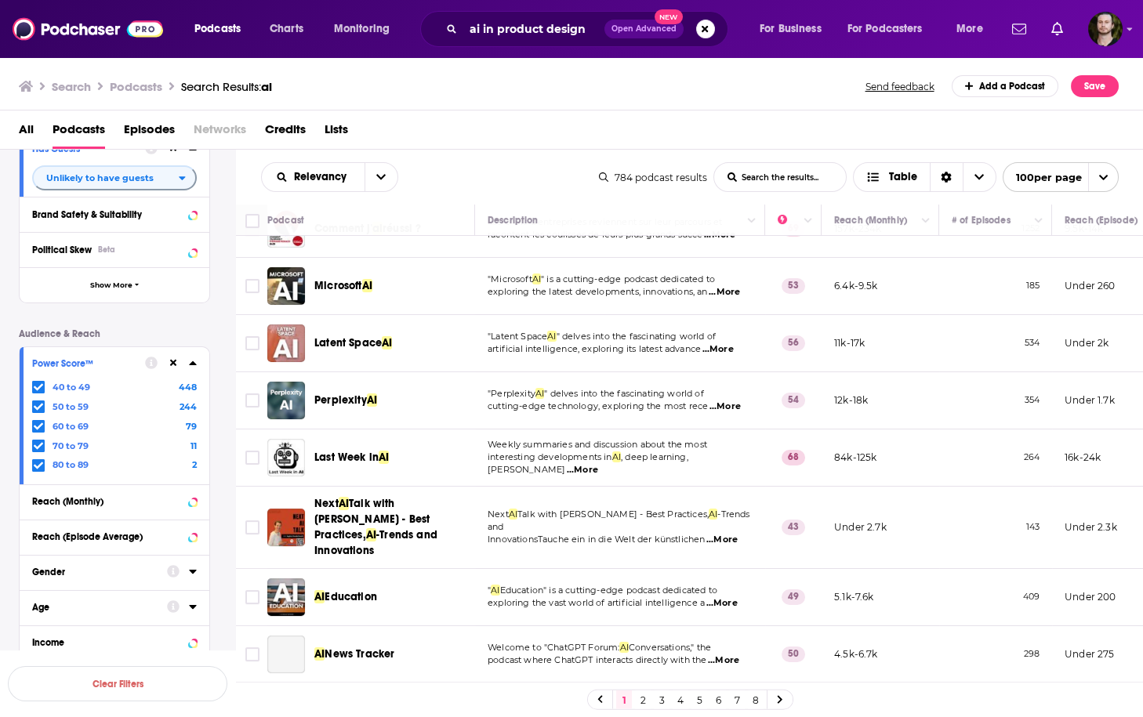
scroll to position [941, 0]
click at [741, 451] on p "interesting developments in AI , deep learning, rob ...More" at bounding box center [620, 463] width 264 height 25
click at [598, 463] on span "...More" at bounding box center [582, 469] width 31 height 13
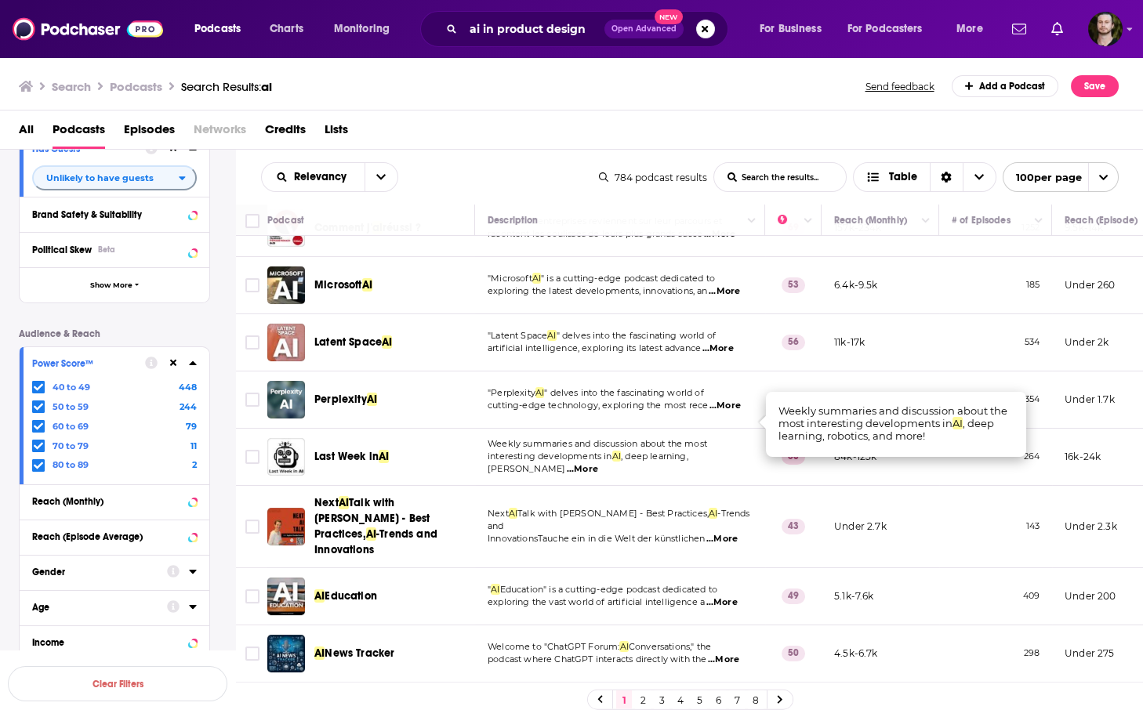
click at [598, 463] on span "...More" at bounding box center [582, 469] width 31 height 13
click at [726, 533] on span "...More" at bounding box center [721, 539] width 31 height 13
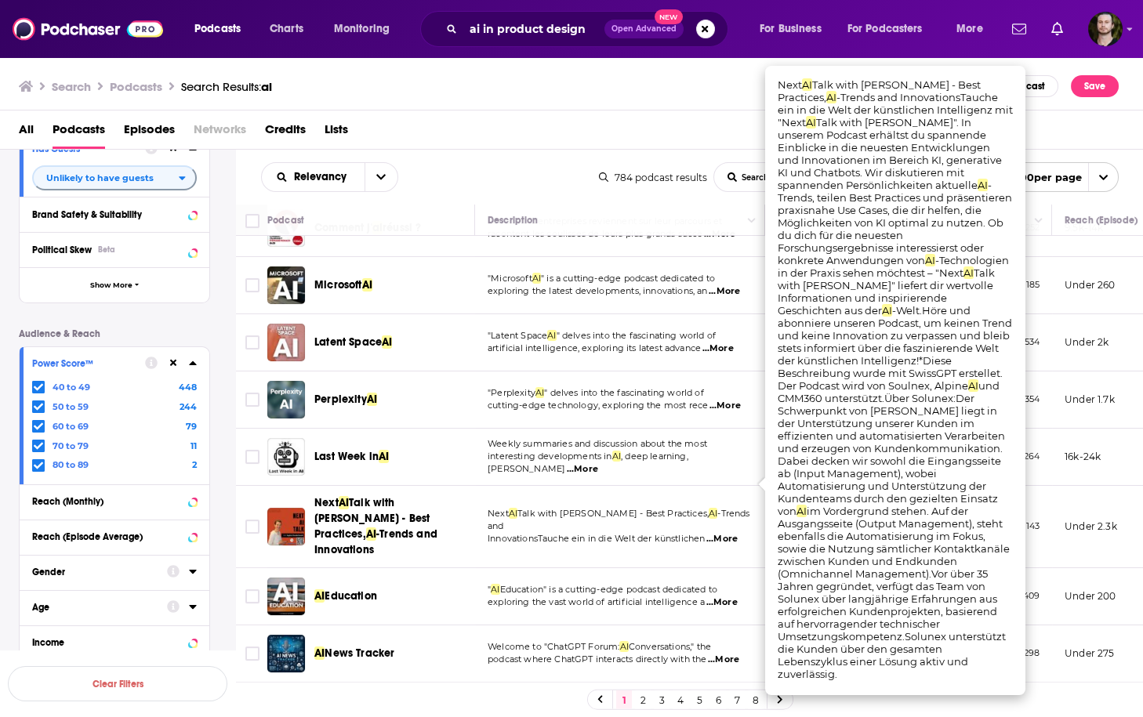
click at [723, 533] on span "...More" at bounding box center [721, 539] width 31 height 13
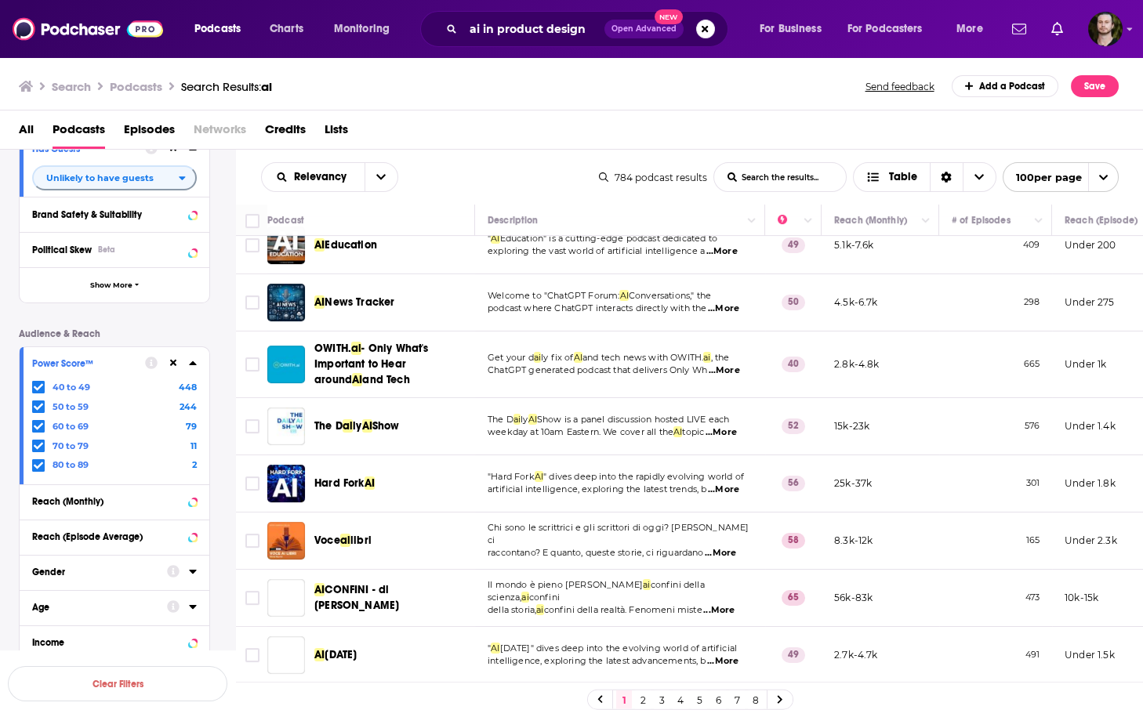
scroll to position [1317, 0]
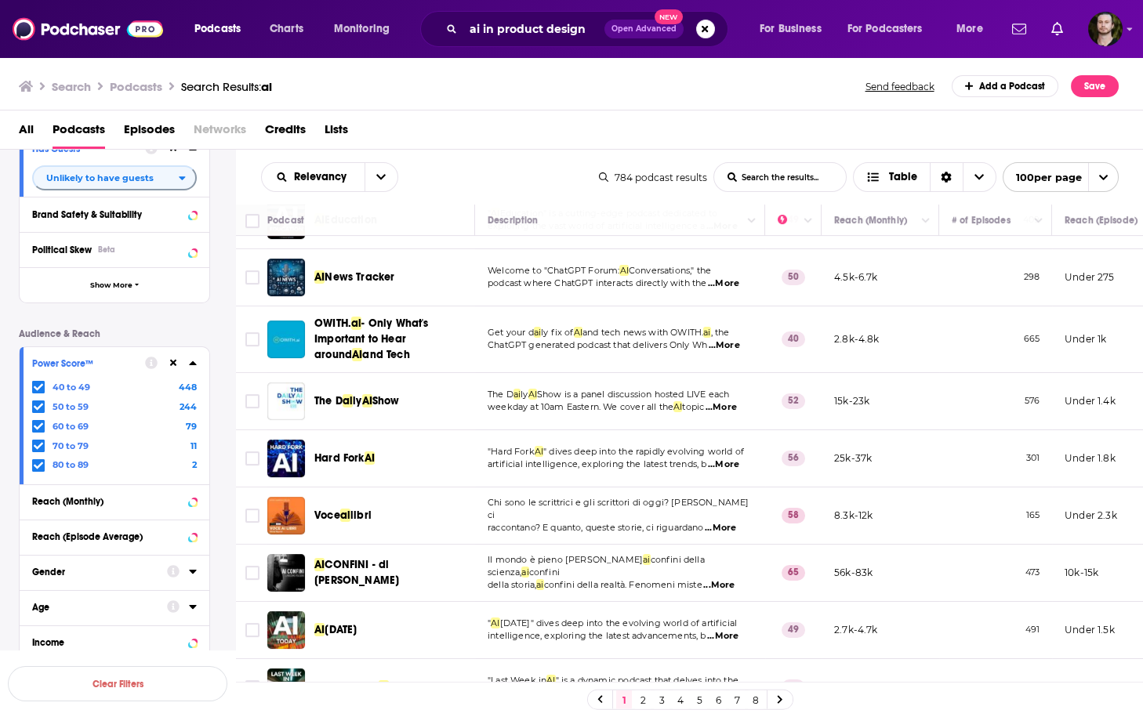
click at [723, 459] on span "...More" at bounding box center [723, 465] width 31 height 13
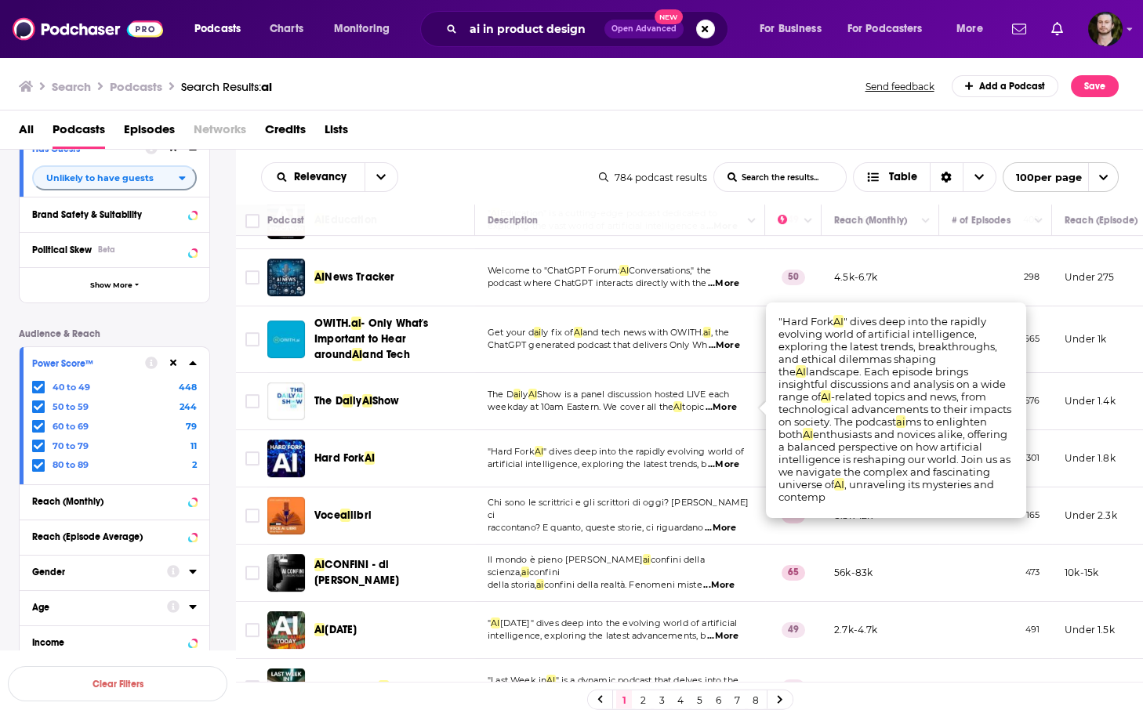
click at [723, 459] on span "...More" at bounding box center [723, 465] width 31 height 13
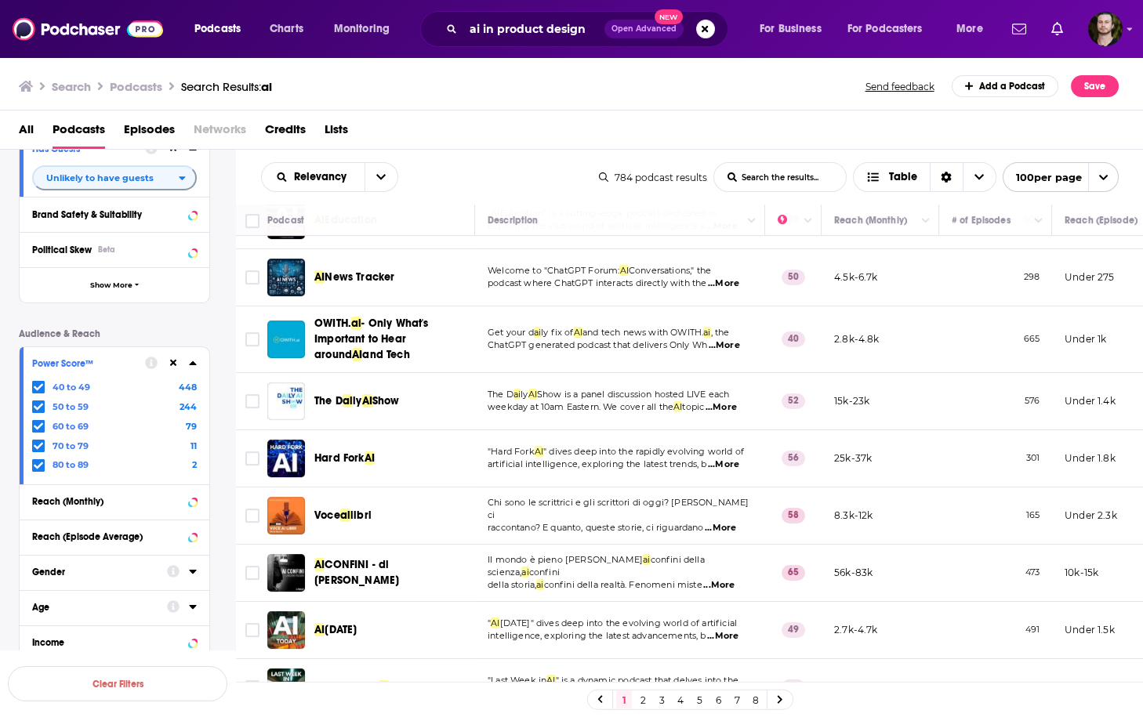
click at [727, 459] on span "...More" at bounding box center [723, 465] width 31 height 13
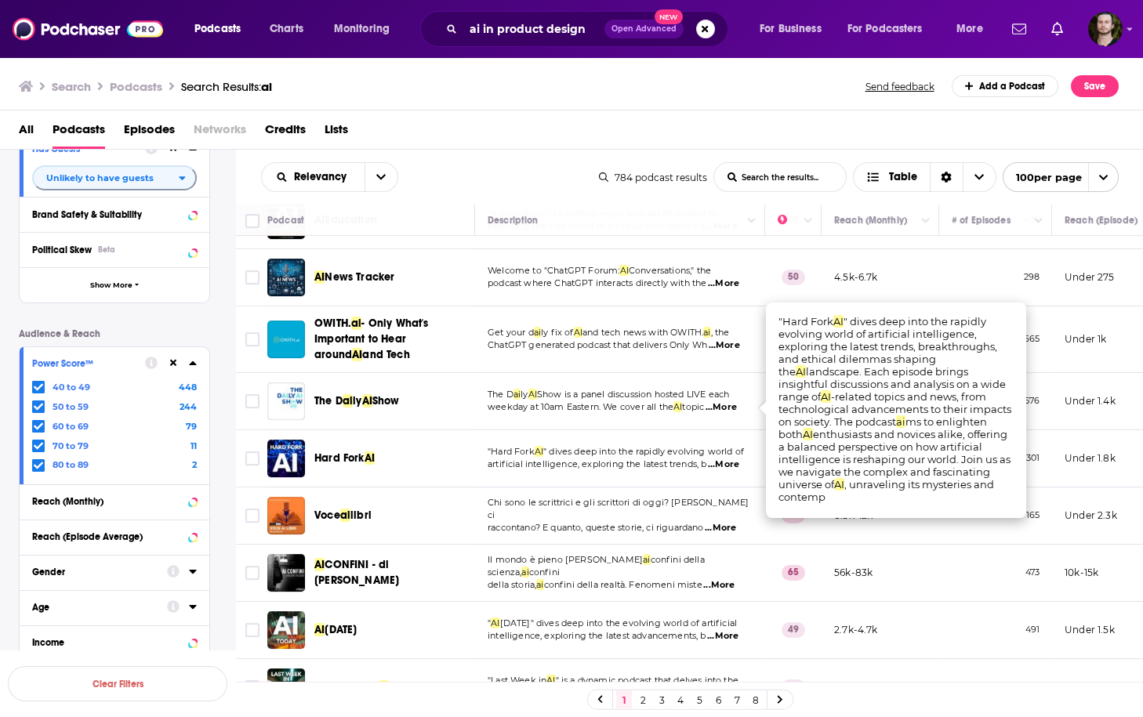
click at [727, 459] on span "...More" at bounding box center [723, 465] width 31 height 13
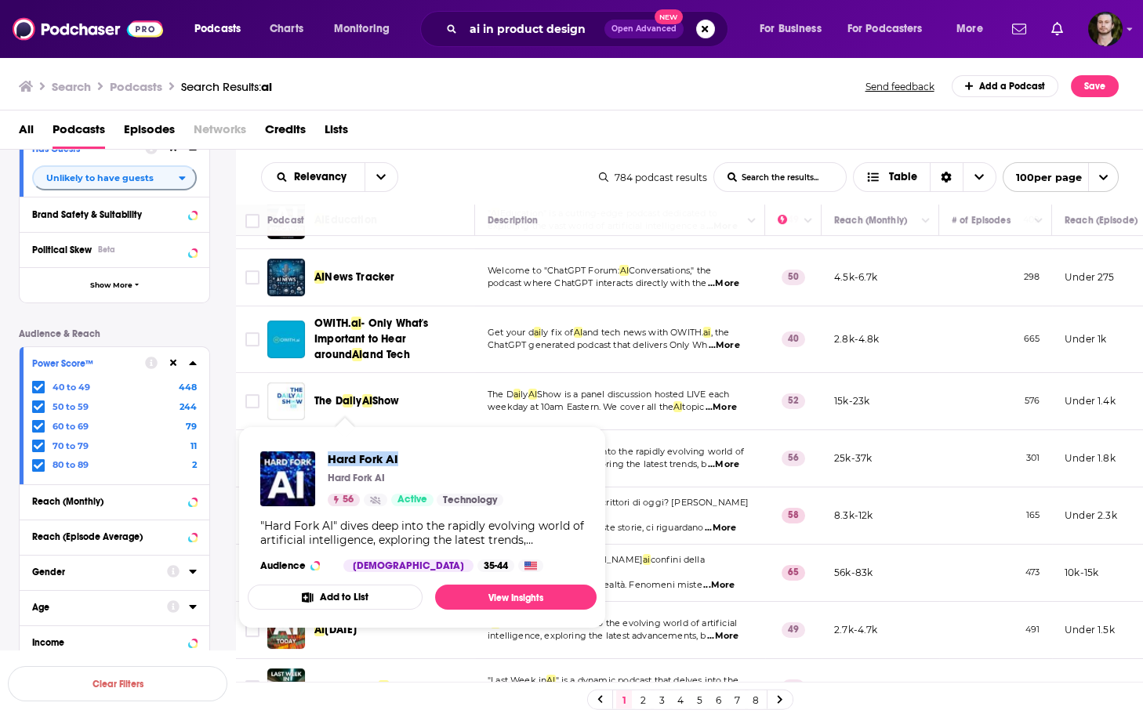
drag, startPoint x: 323, startPoint y: 455, endPoint x: 445, endPoint y: 466, distance: 122.8
click at [445, 466] on div "Hard Fork AI Hard Fork AI 56 Active Technology" at bounding box center [381, 478] width 243 height 55
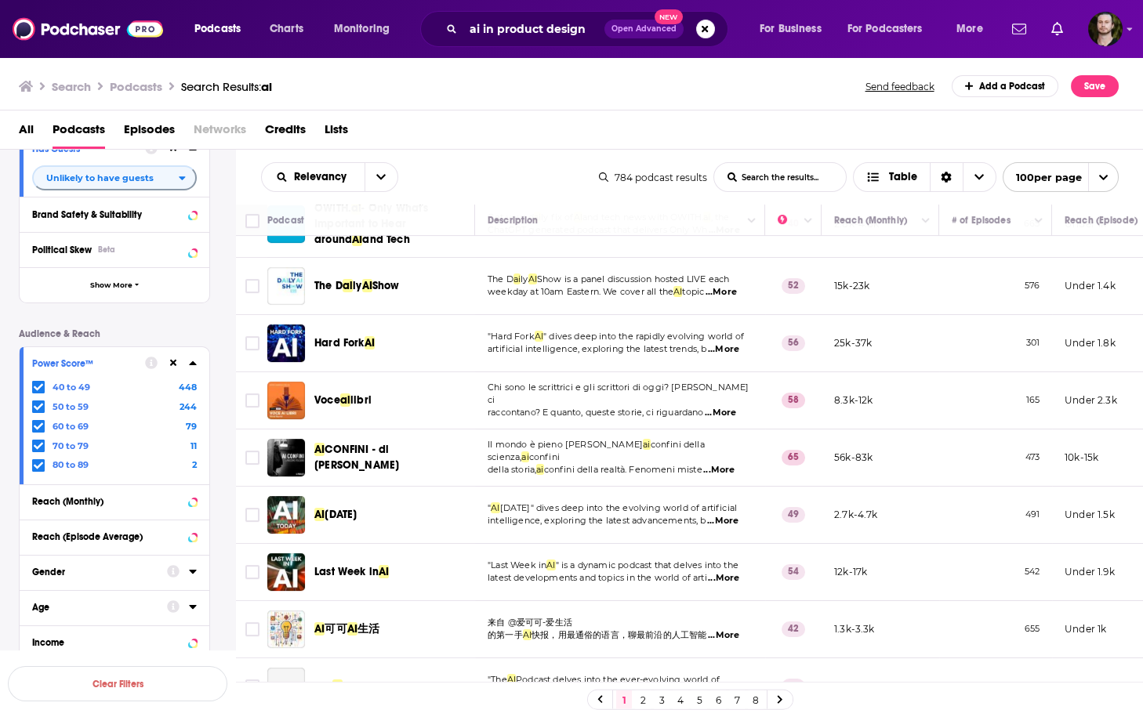
scroll to position [1442, 0]
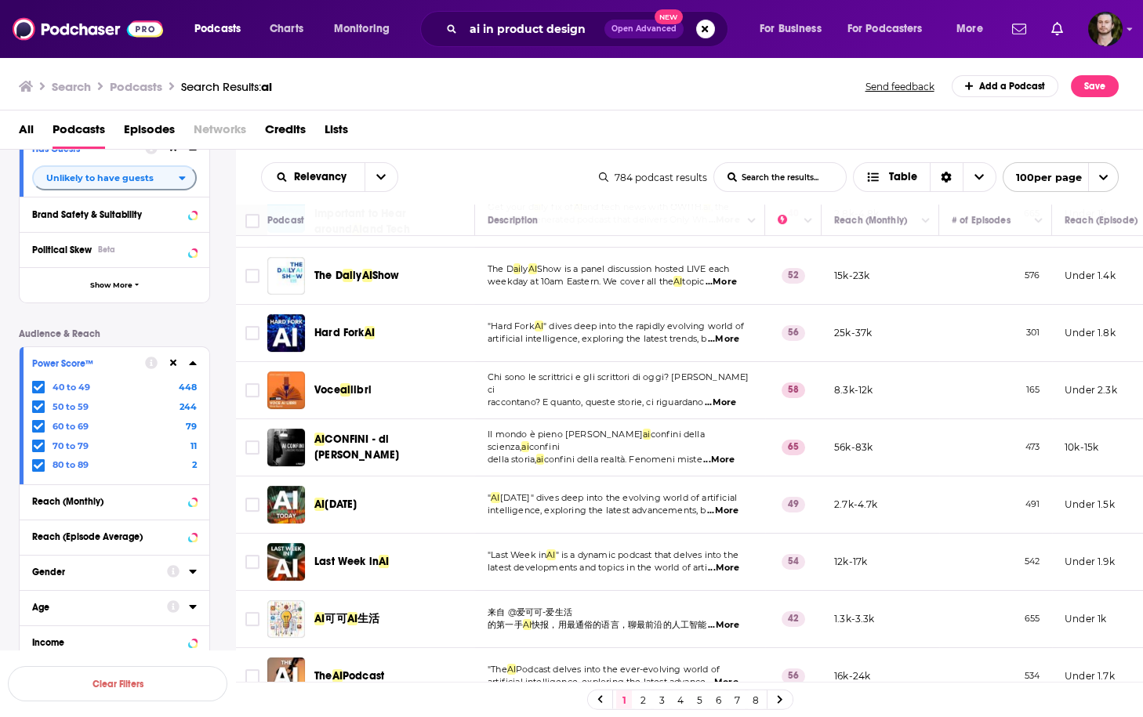
click at [733, 505] on span "...More" at bounding box center [722, 511] width 31 height 13
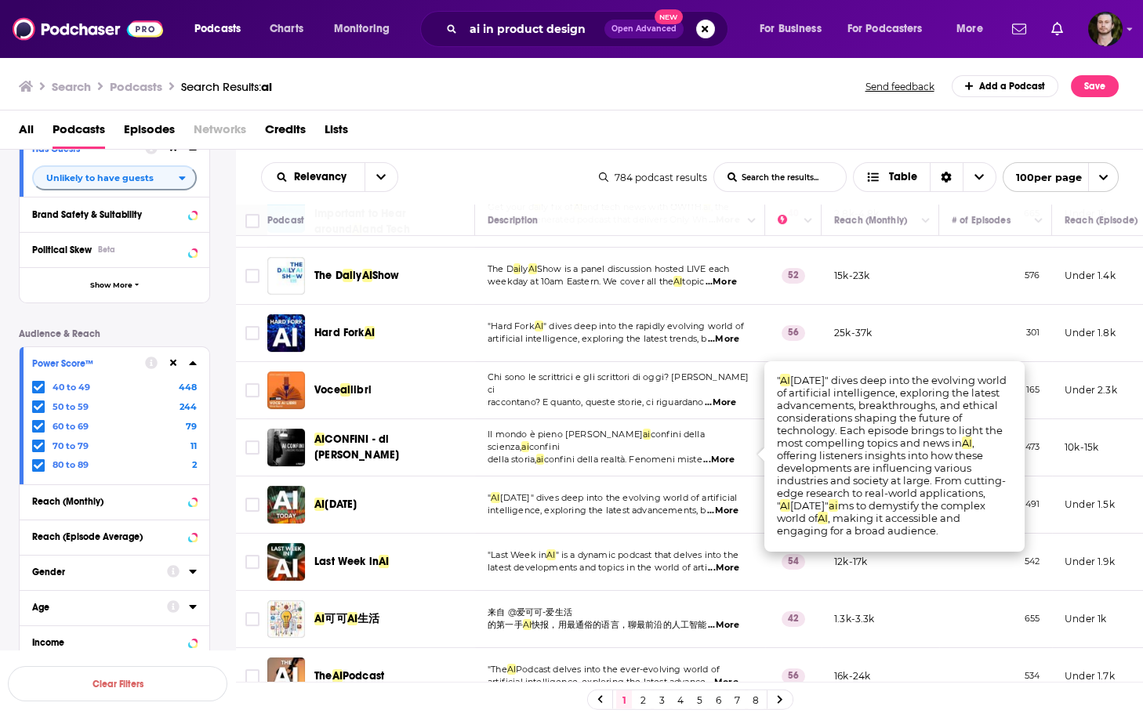
click at [725, 505] on span "...More" at bounding box center [722, 511] width 31 height 13
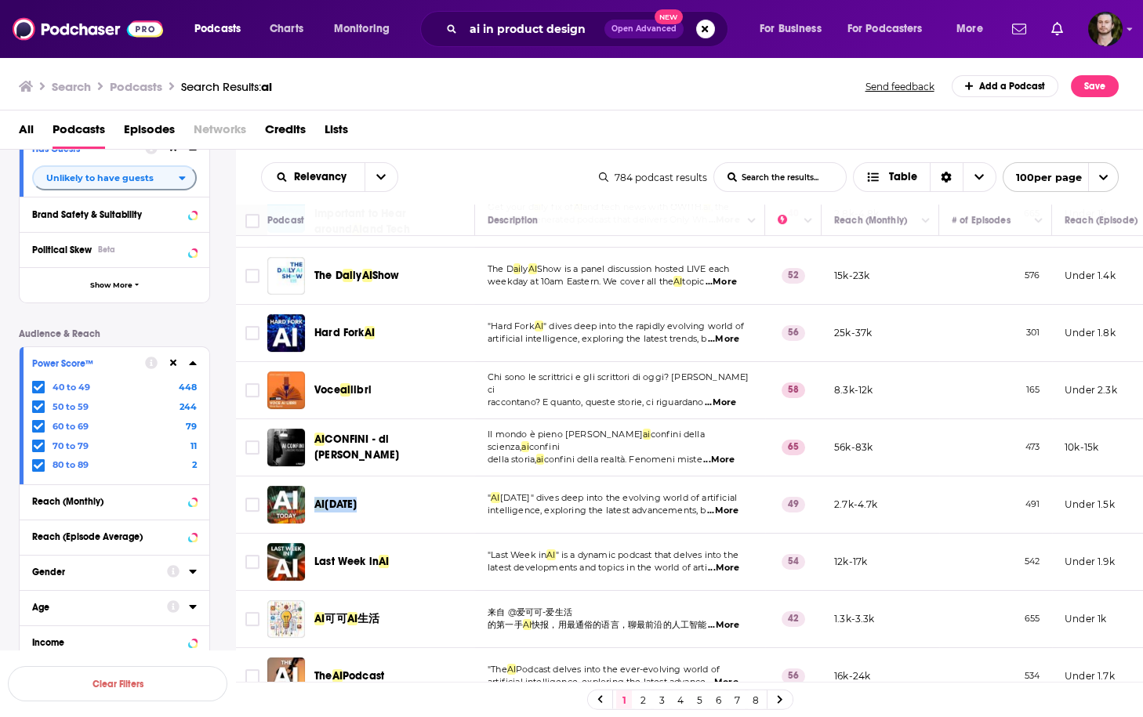
drag, startPoint x: 376, startPoint y: 444, endPoint x: 353, endPoint y: 338, distance: 109.2
click at [314, 486] on div "AI Today" at bounding box center [372, 505] width 210 height 38
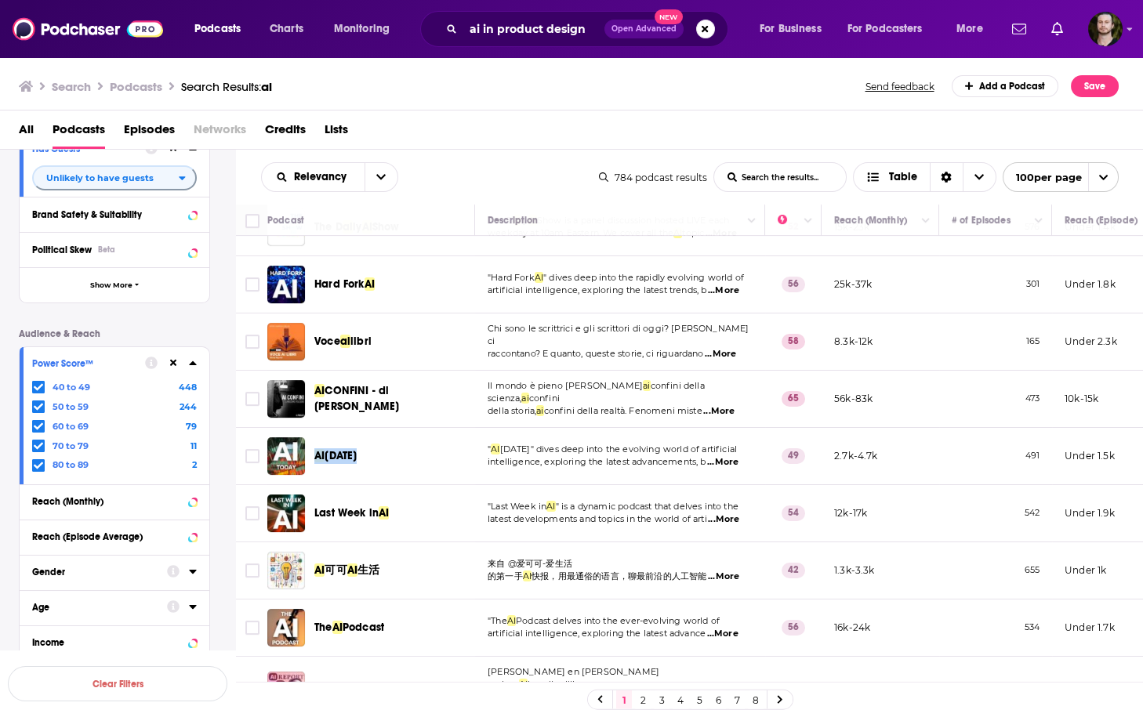
scroll to position [1568, 0]
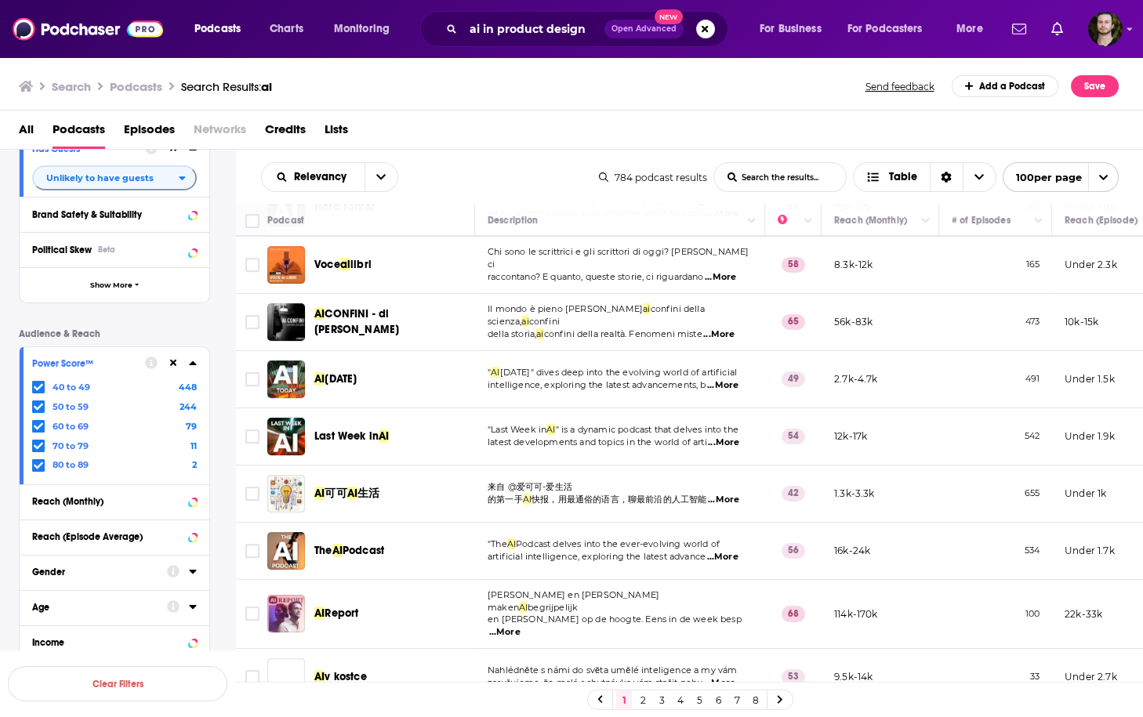
click at [733, 437] on span "...More" at bounding box center [723, 443] width 31 height 13
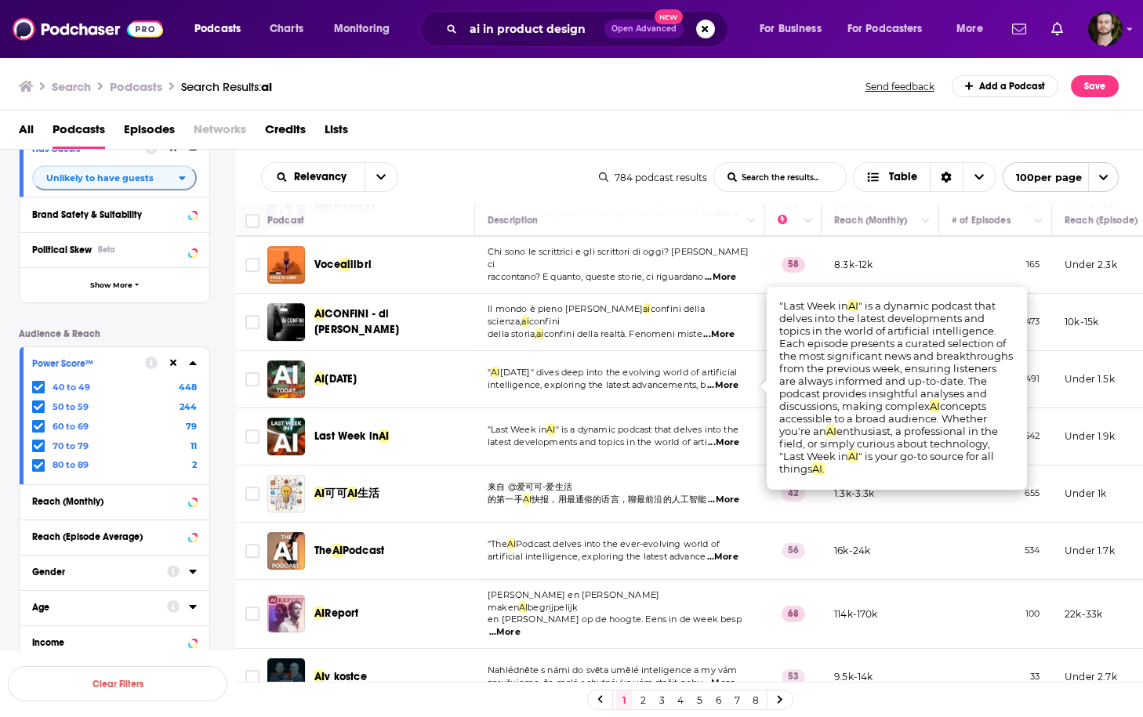
click at [733, 437] on span "...More" at bounding box center [723, 443] width 31 height 13
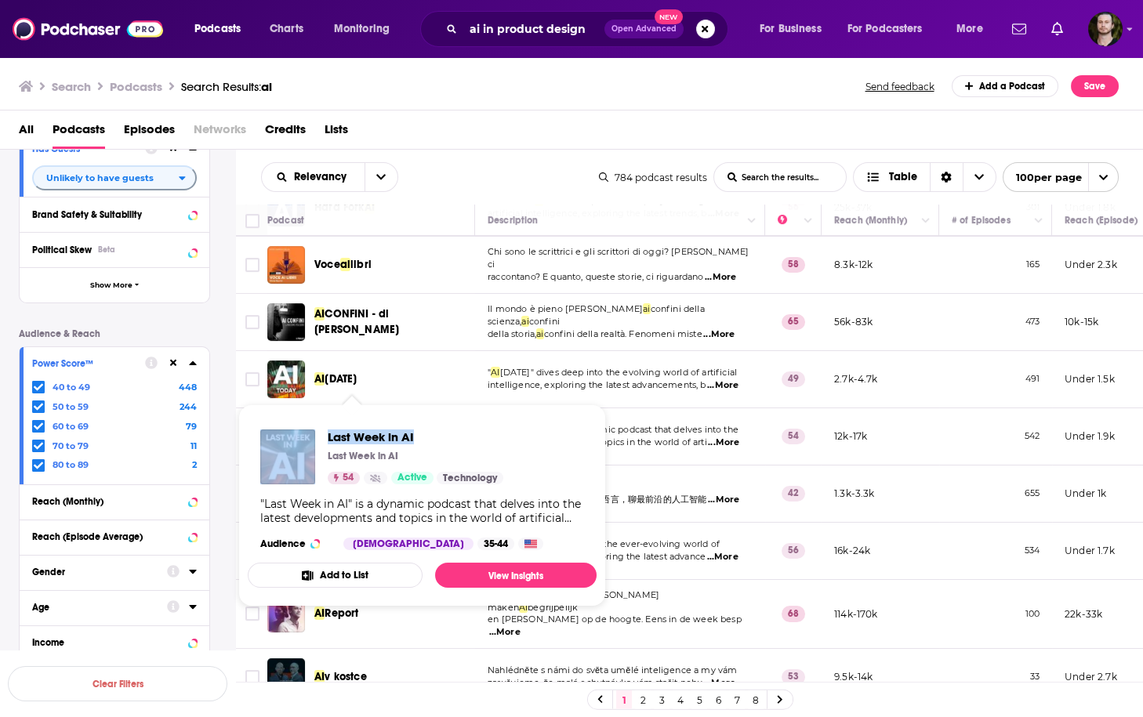
drag, startPoint x: 317, startPoint y: 433, endPoint x: 455, endPoint y: 440, distance: 138.9
click at [455, 440] on div "Last Week in AI Last Week in AI 54 Active Technology" at bounding box center [381, 457] width 243 height 55
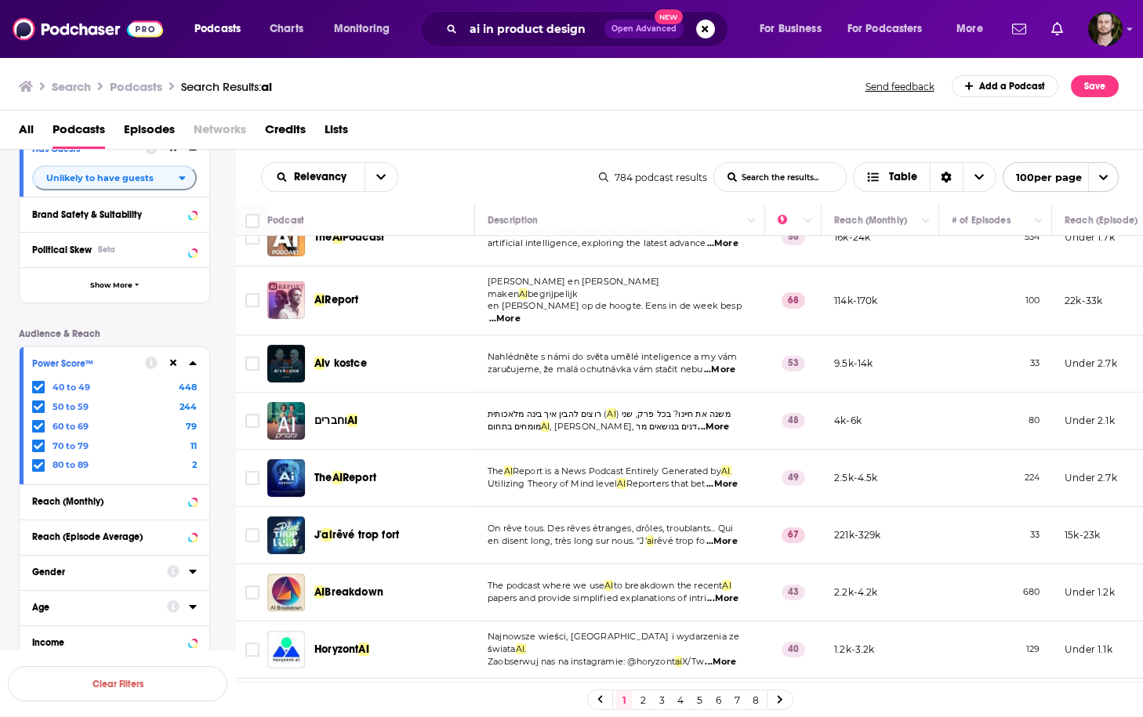
scroll to position [1818, 0]
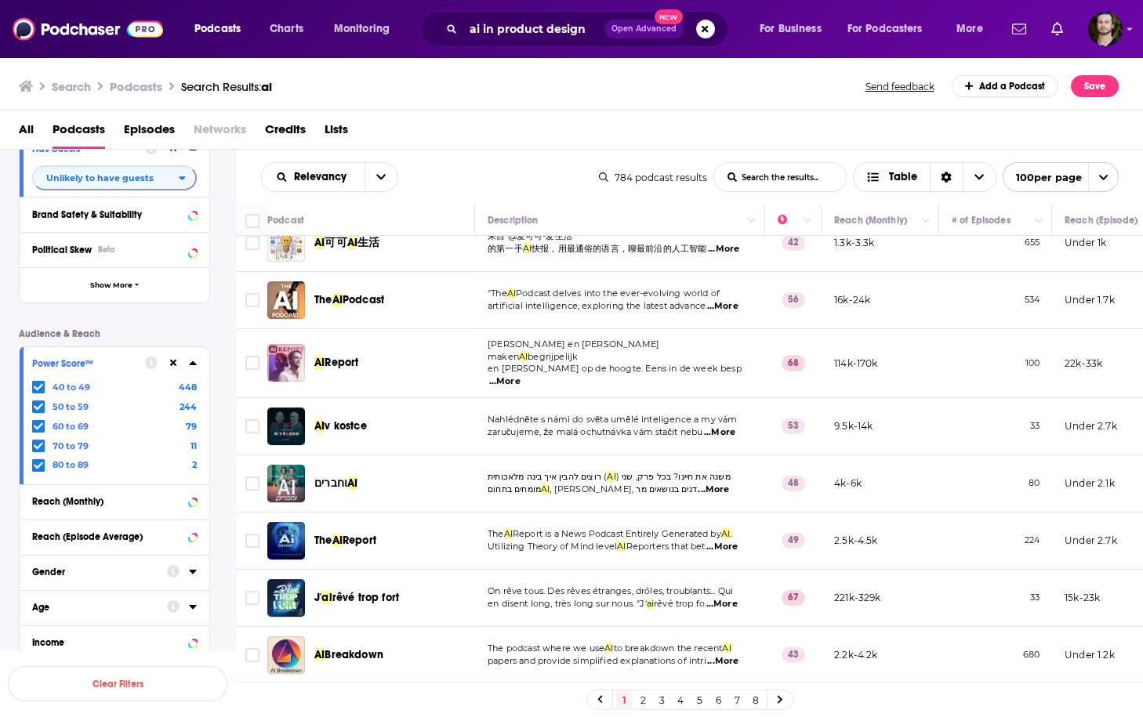
click at [733, 541] on span "...More" at bounding box center [721, 547] width 31 height 13
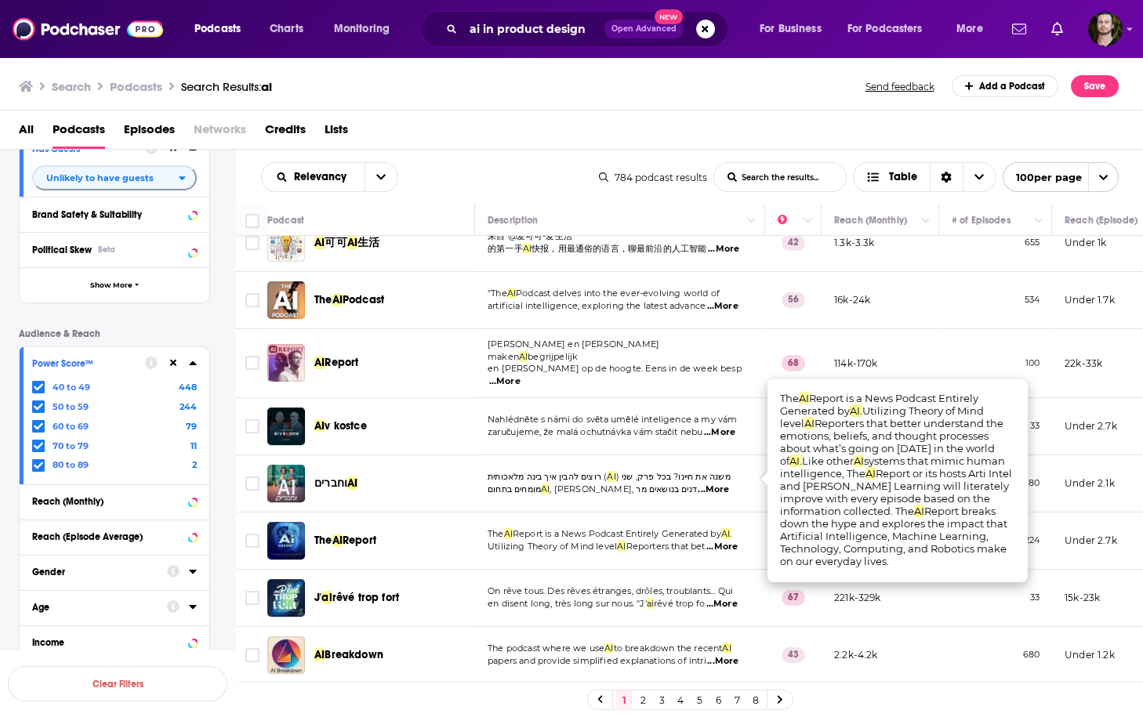
click at [733, 541] on span "...More" at bounding box center [721, 547] width 31 height 13
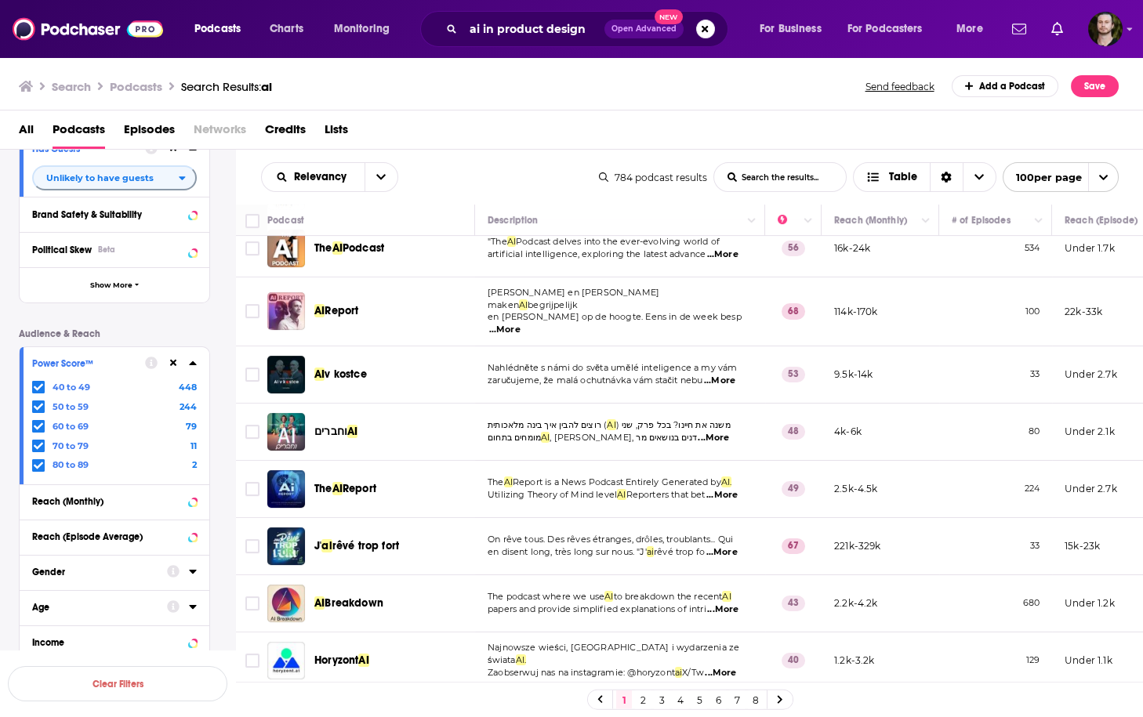
scroll to position [1944, 0]
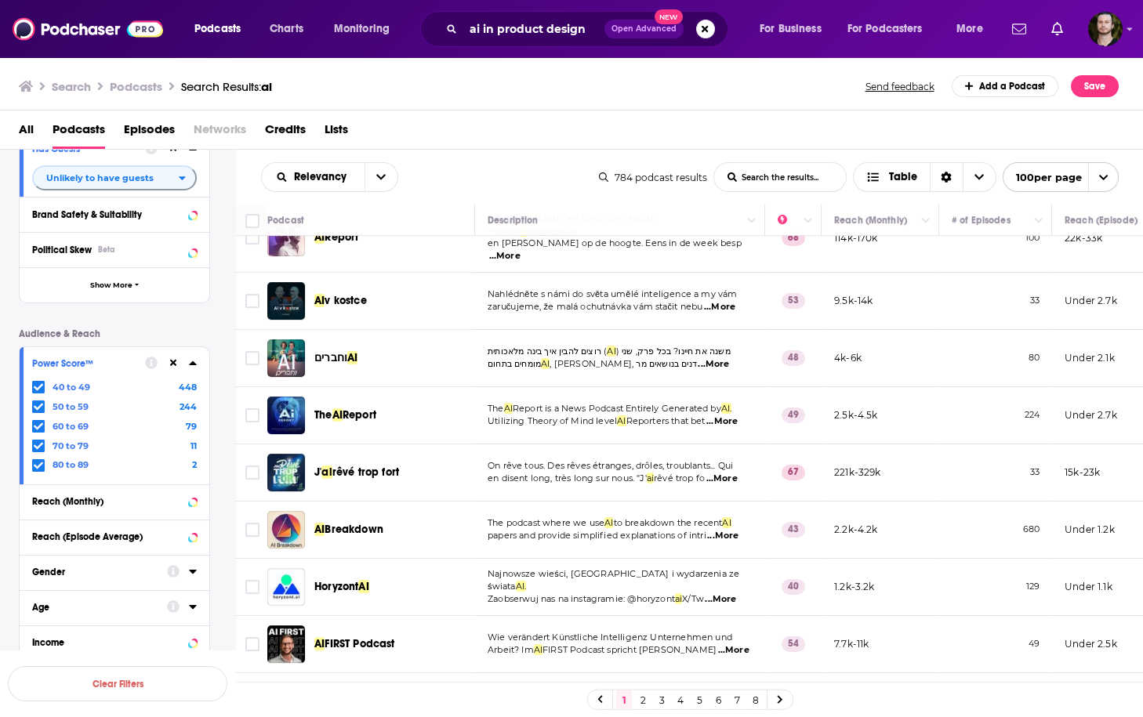
click at [730, 530] on span "...More" at bounding box center [722, 536] width 31 height 13
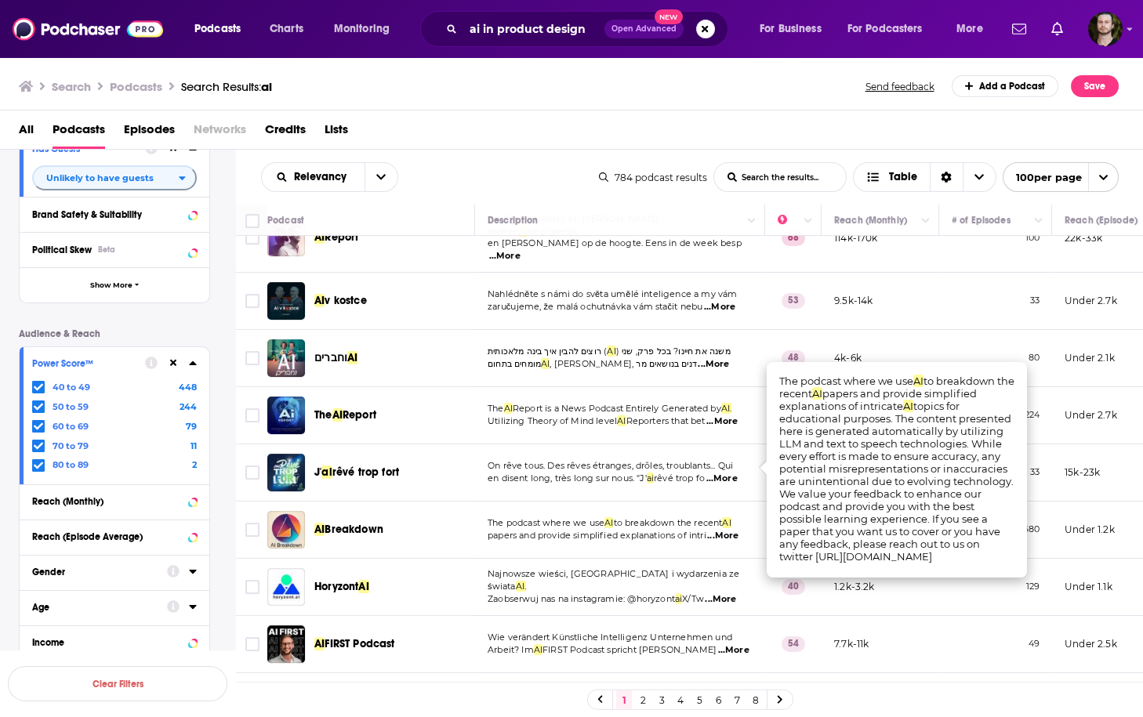
click at [730, 530] on span "...More" at bounding box center [722, 536] width 31 height 13
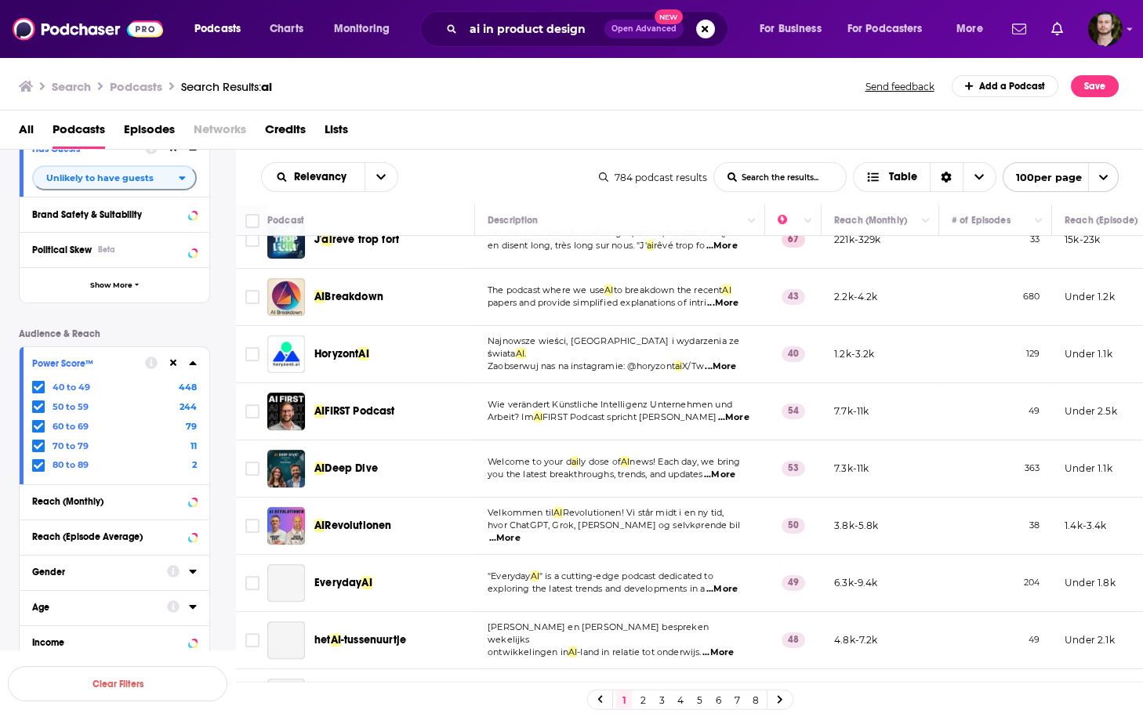
scroll to position [2195, 0]
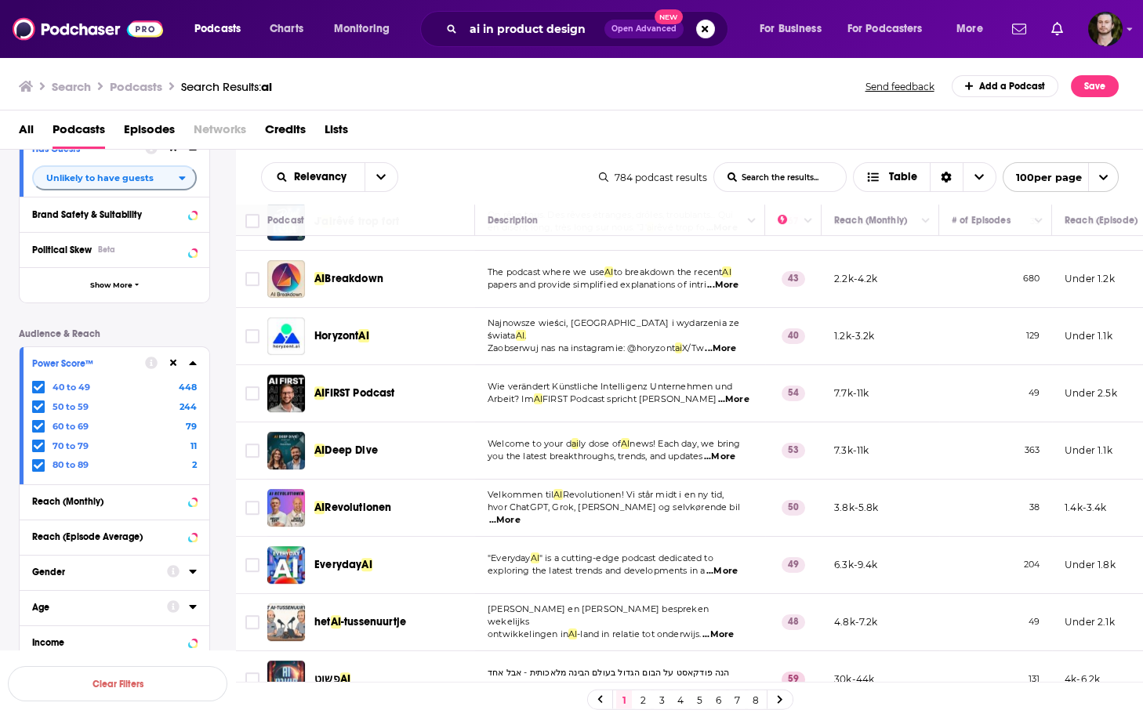
click at [734, 451] on span "...More" at bounding box center [719, 457] width 31 height 13
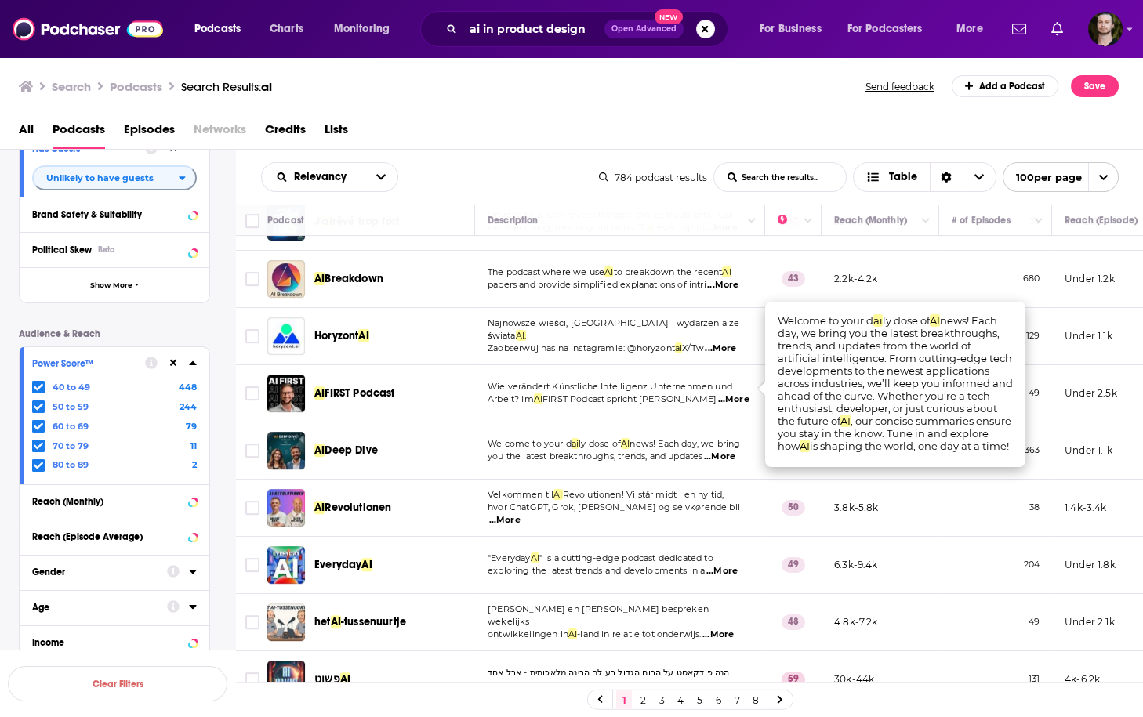
click at [734, 451] on span "...More" at bounding box center [719, 457] width 31 height 13
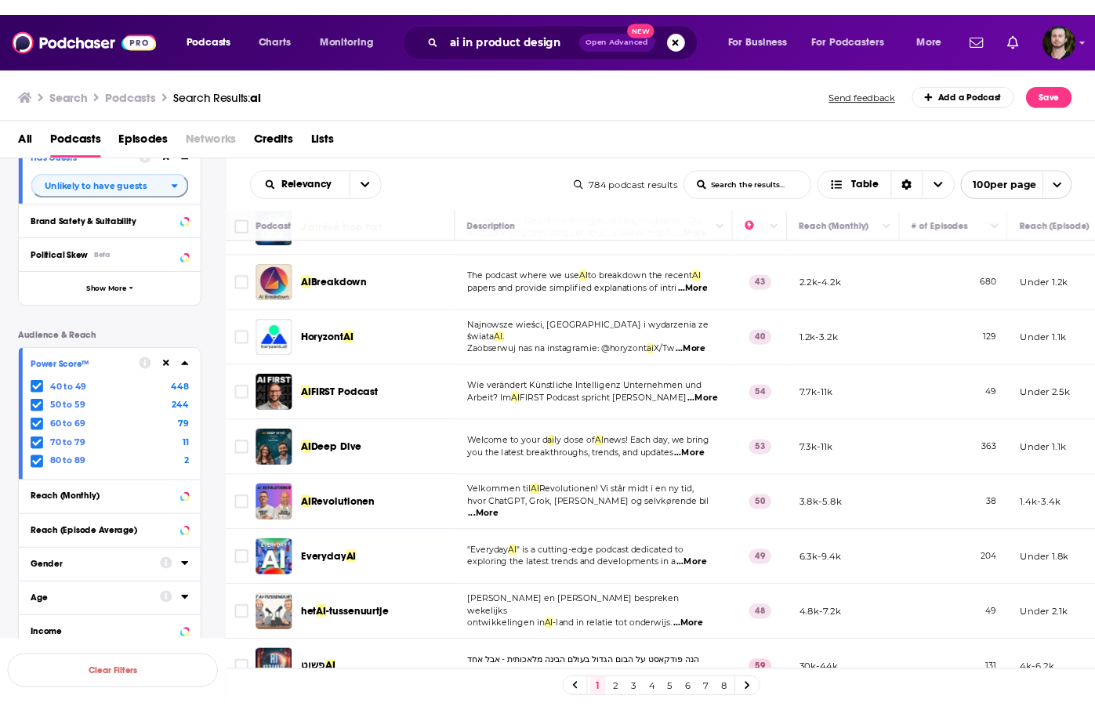
scroll to position [2320, 0]
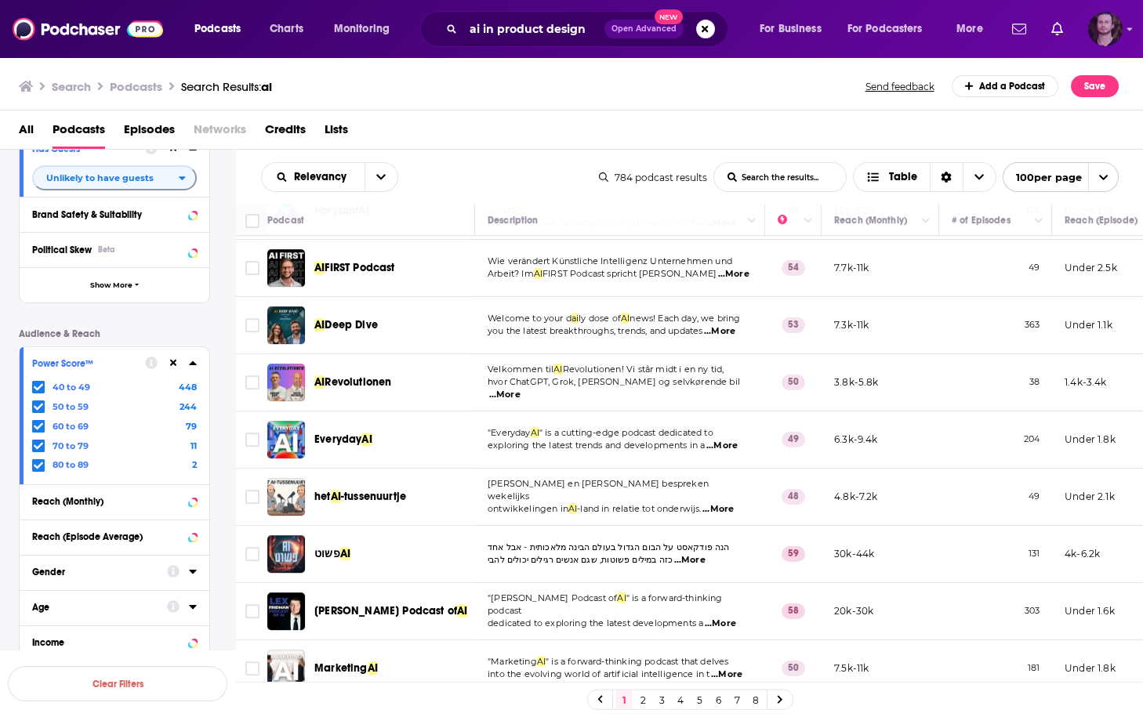
click at [1104, 27] on img "Logged in as OutlierAudio" at bounding box center [1105, 29] width 34 height 34
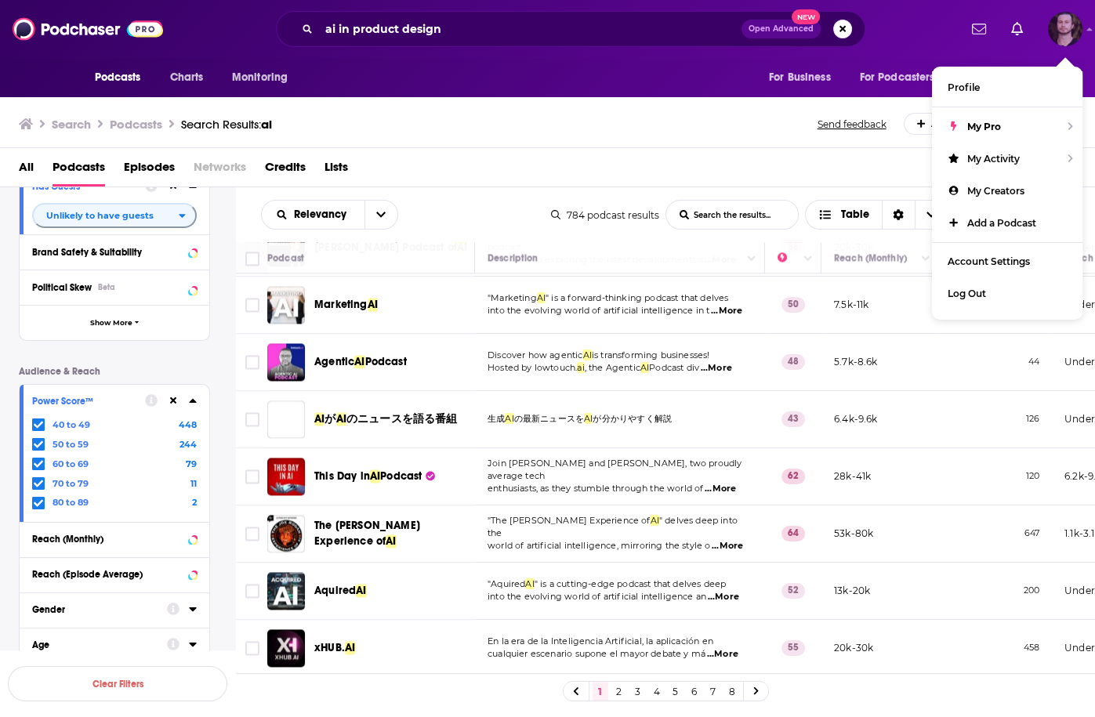
scroll to position [2822, 0]
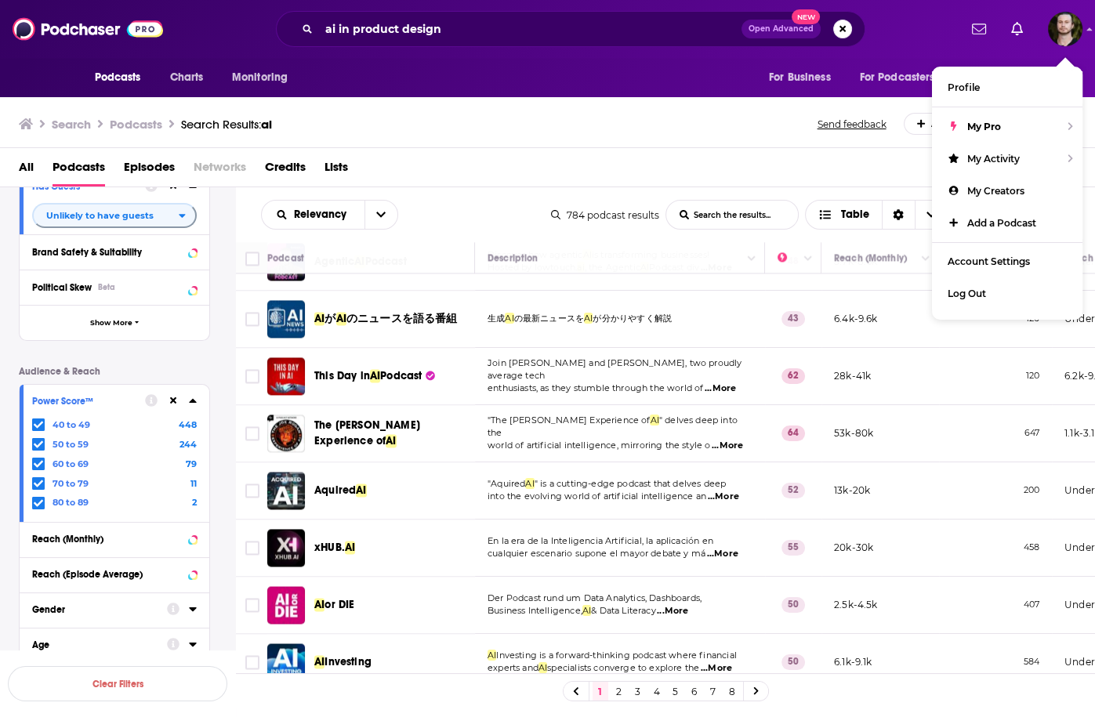
click at [737, 491] on span "...More" at bounding box center [723, 497] width 31 height 13
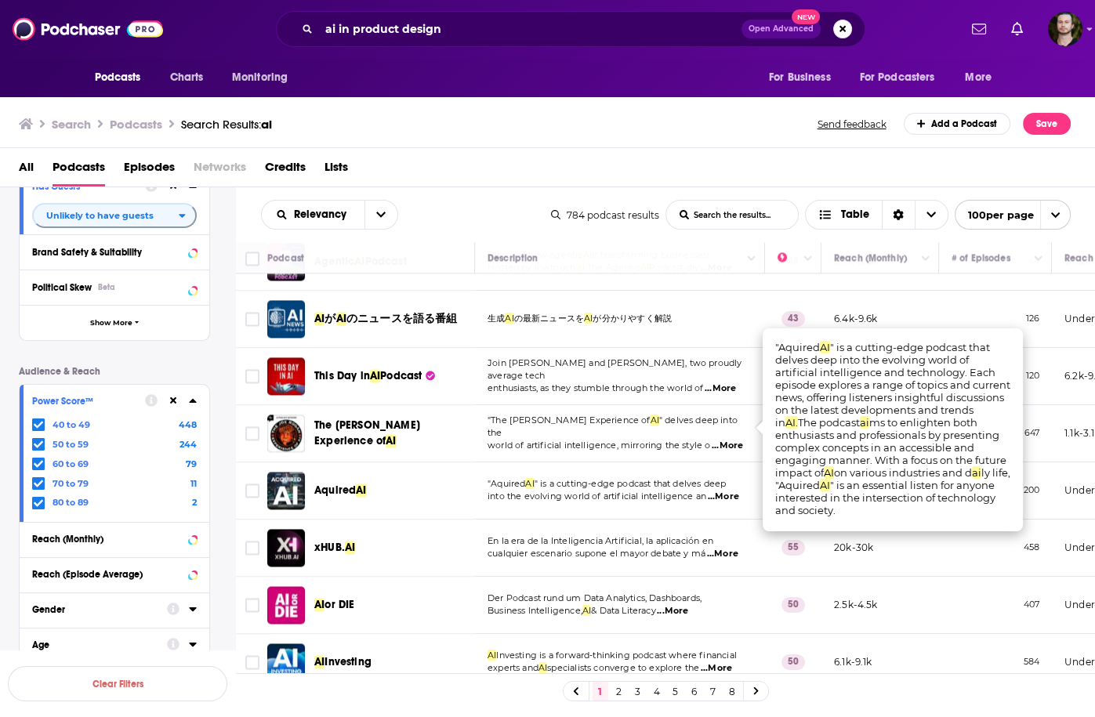
click at [734, 491] on span "...More" at bounding box center [723, 497] width 31 height 13
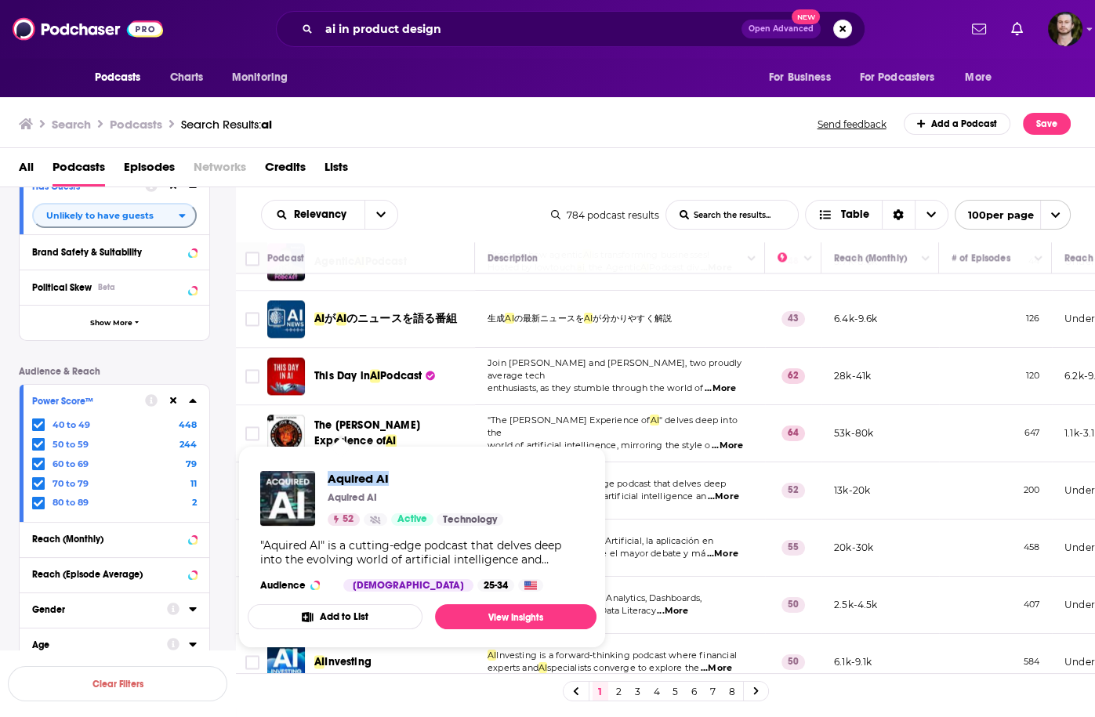
drag, startPoint x: 324, startPoint y: 473, endPoint x: 442, endPoint y: 472, distance: 118.4
click at [442, 472] on div "Aquired AI Aquired AI 52 Active Technology" at bounding box center [381, 498] width 243 height 55
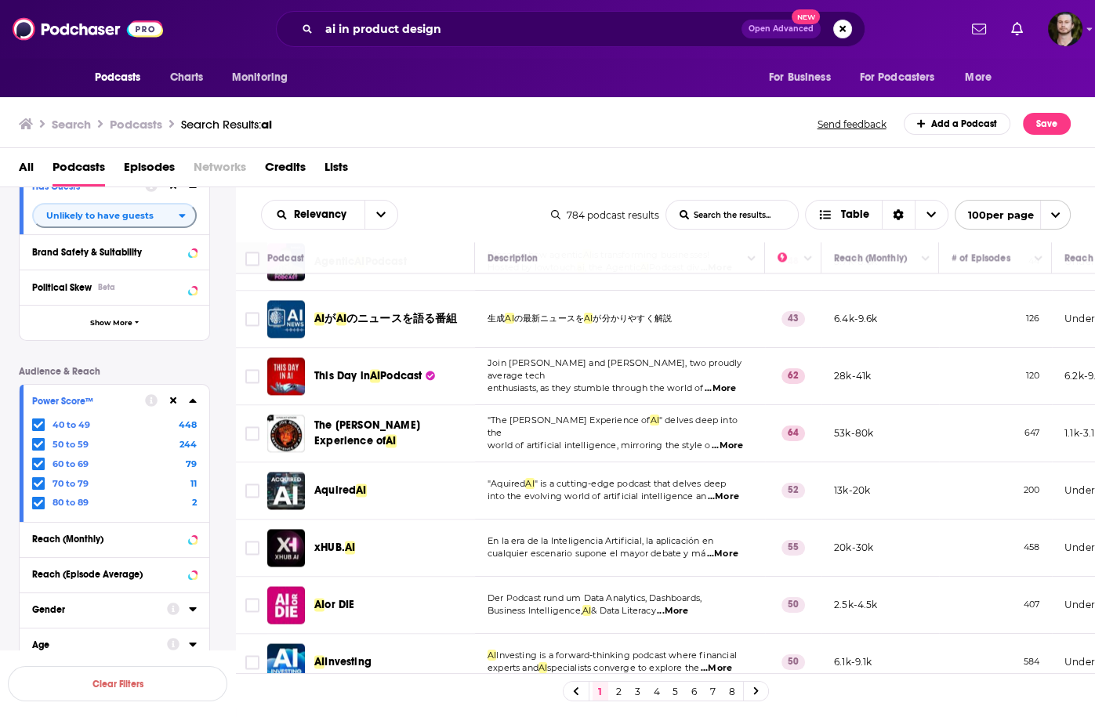
drag, startPoint x: 1078, startPoint y: 0, endPoint x: 438, endPoint y: 228, distance: 679.0
click at [438, 228] on div "Relevancy List Search Input Search the results... Table" at bounding box center [406, 215] width 290 height 30
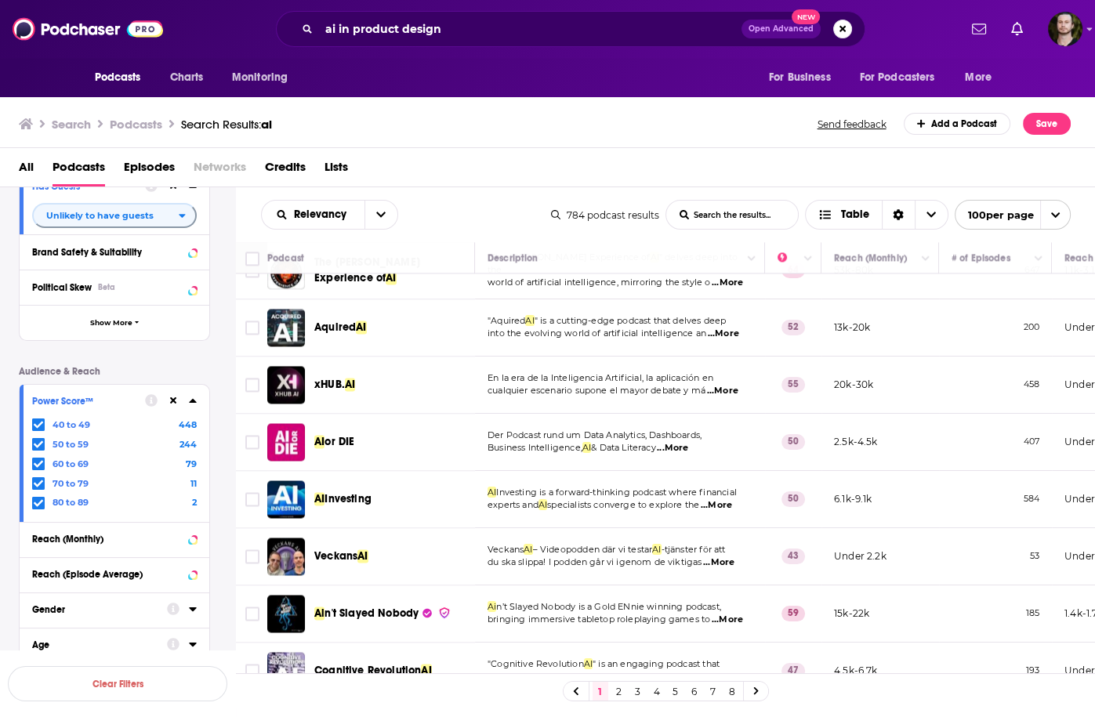
scroll to position [3010, 0]
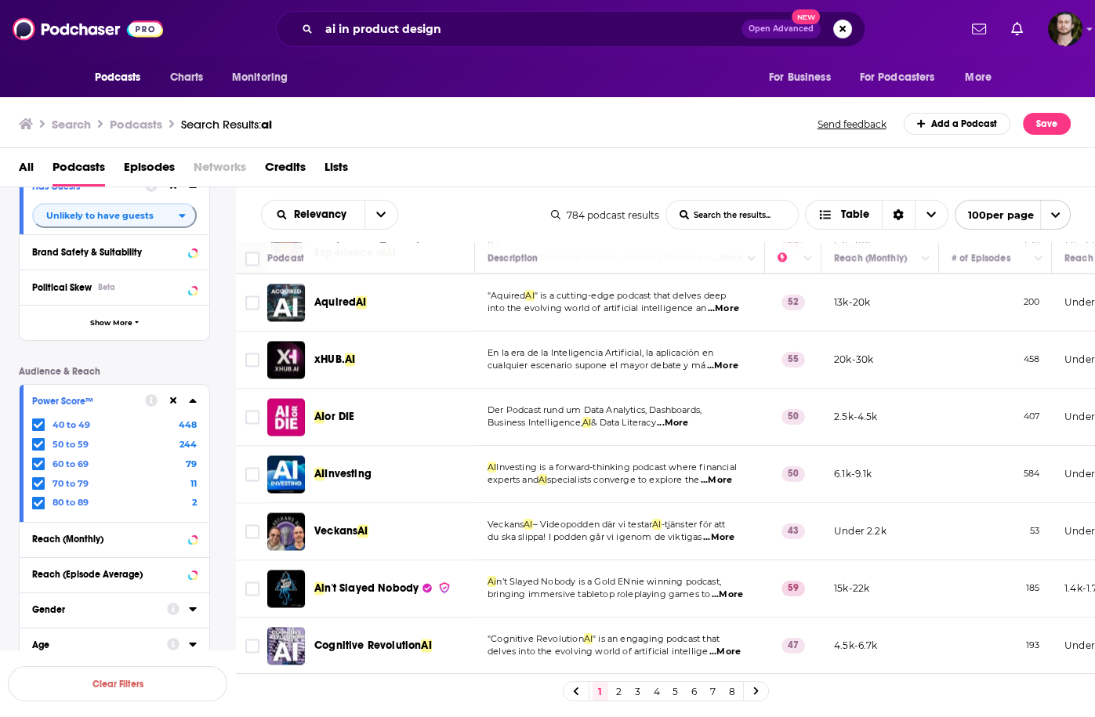
click at [731, 474] on span "...More" at bounding box center [716, 480] width 31 height 13
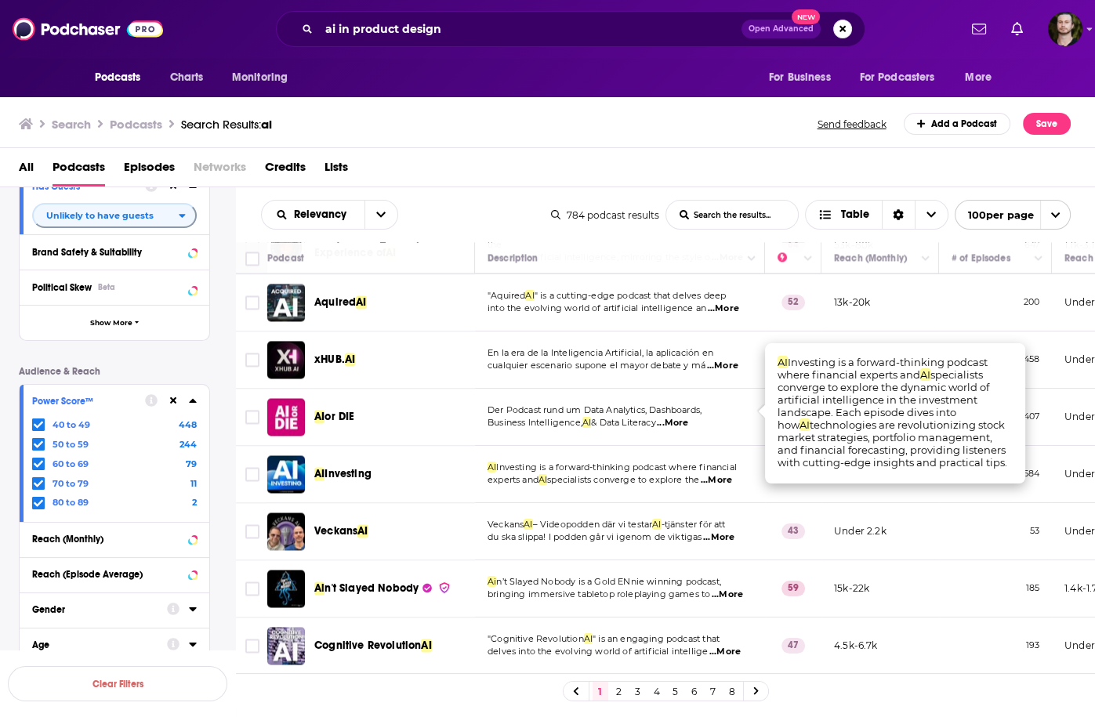
click at [731, 474] on span "...More" at bounding box center [716, 480] width 31 height 13
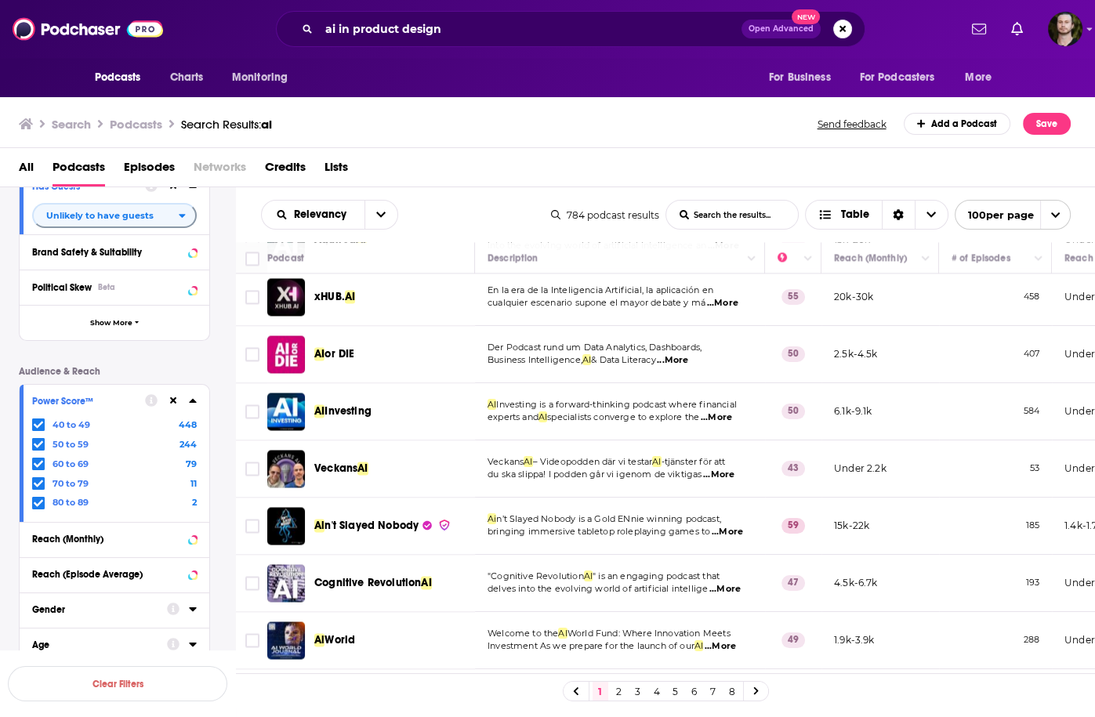
scroll to position [3135, 0]
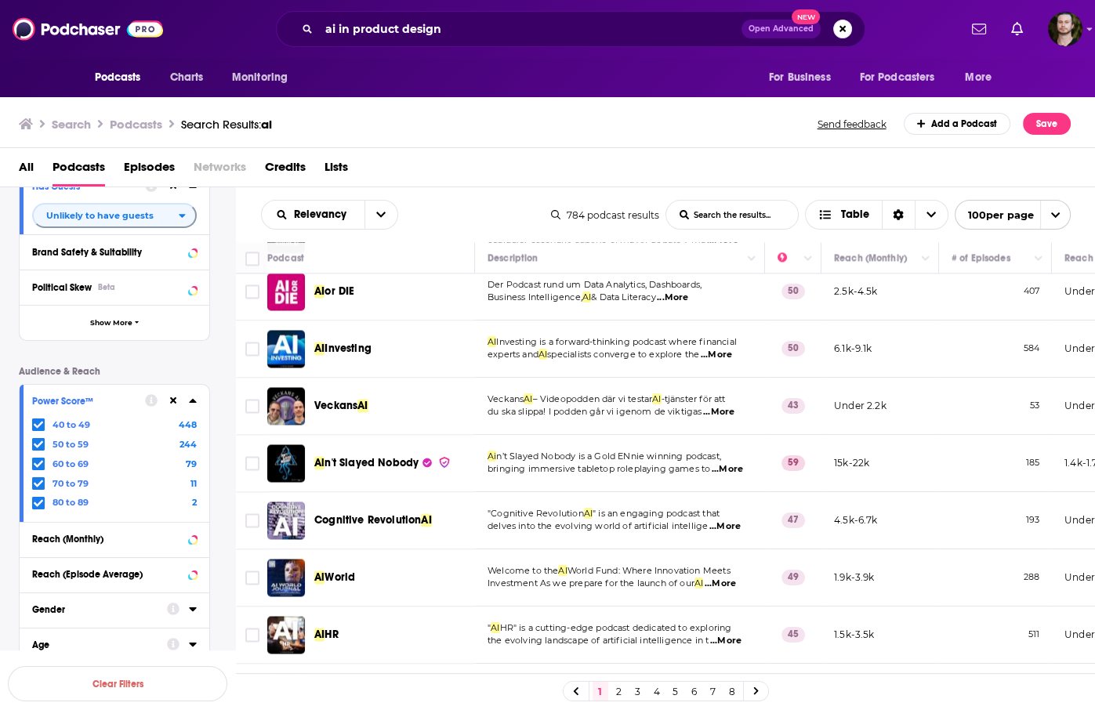
click at [727, 578] on span "...More" at bounding box center [720, 584] width 31 height 13
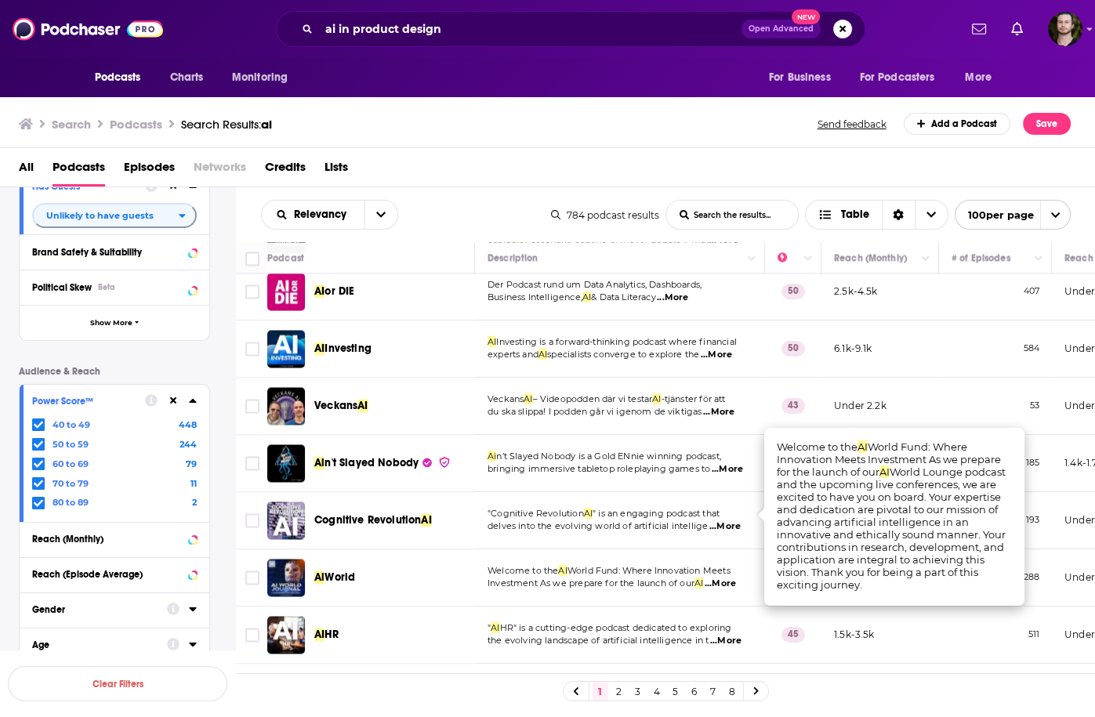
click at [727, 578] on span "...More" at bounding box center [720, 584] width 31 height 13
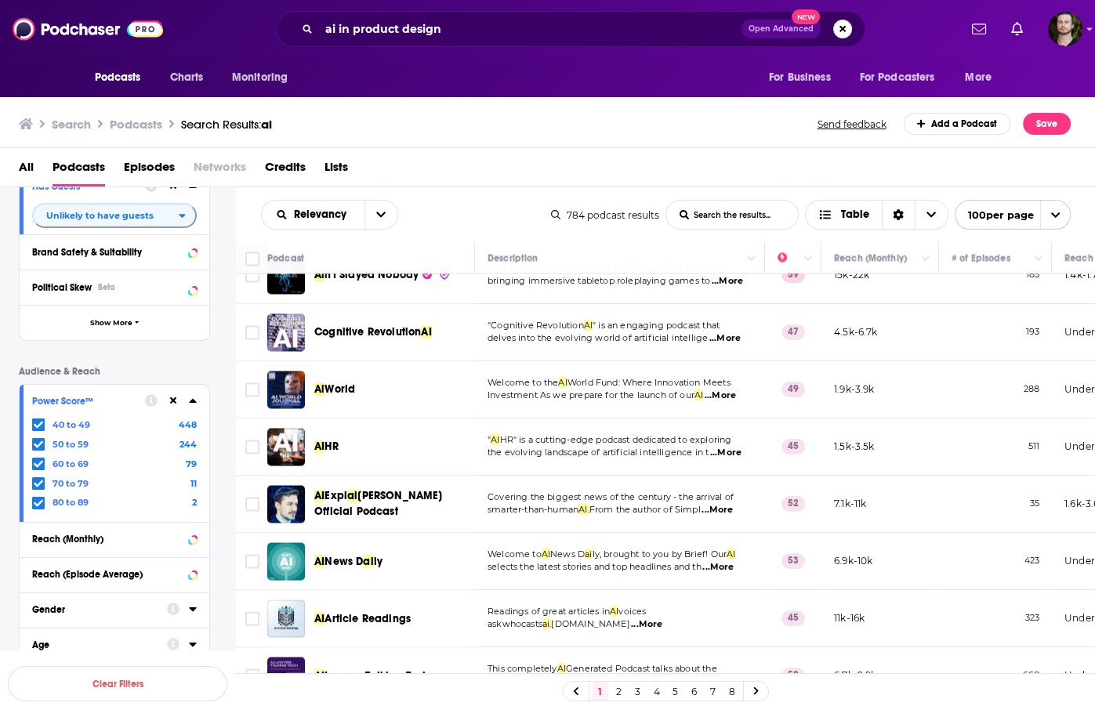
scroll to position [3574, 0]
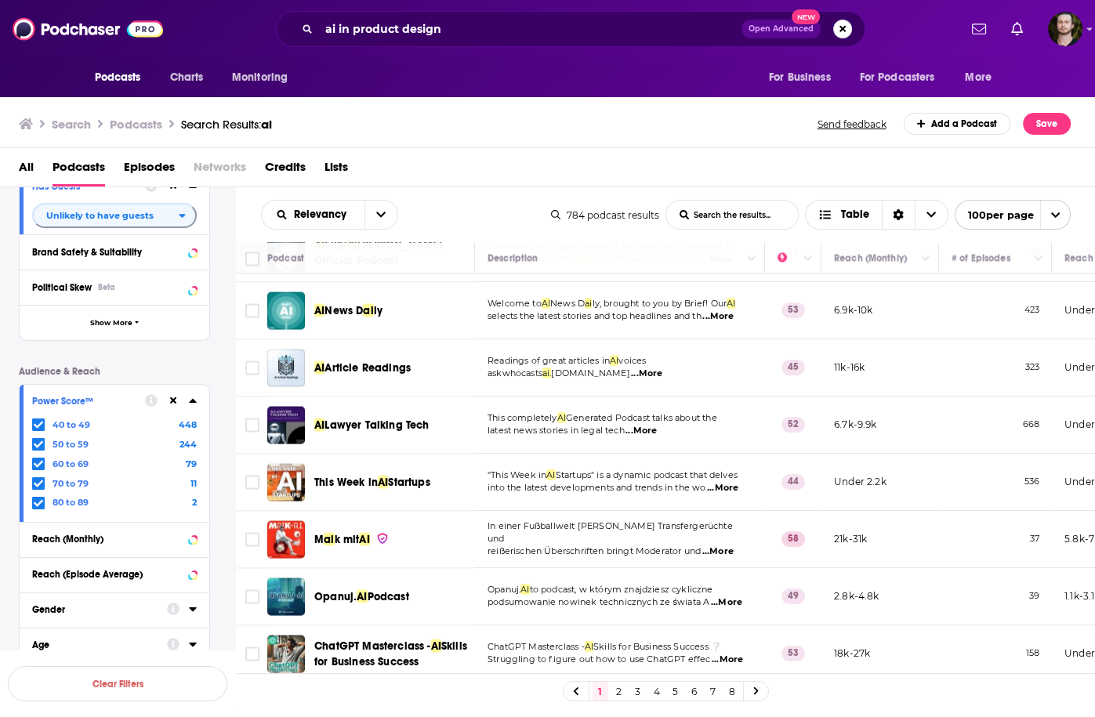
click at [631, 368] on span "...More" at bounding box center [646, 374] width 31 height 13
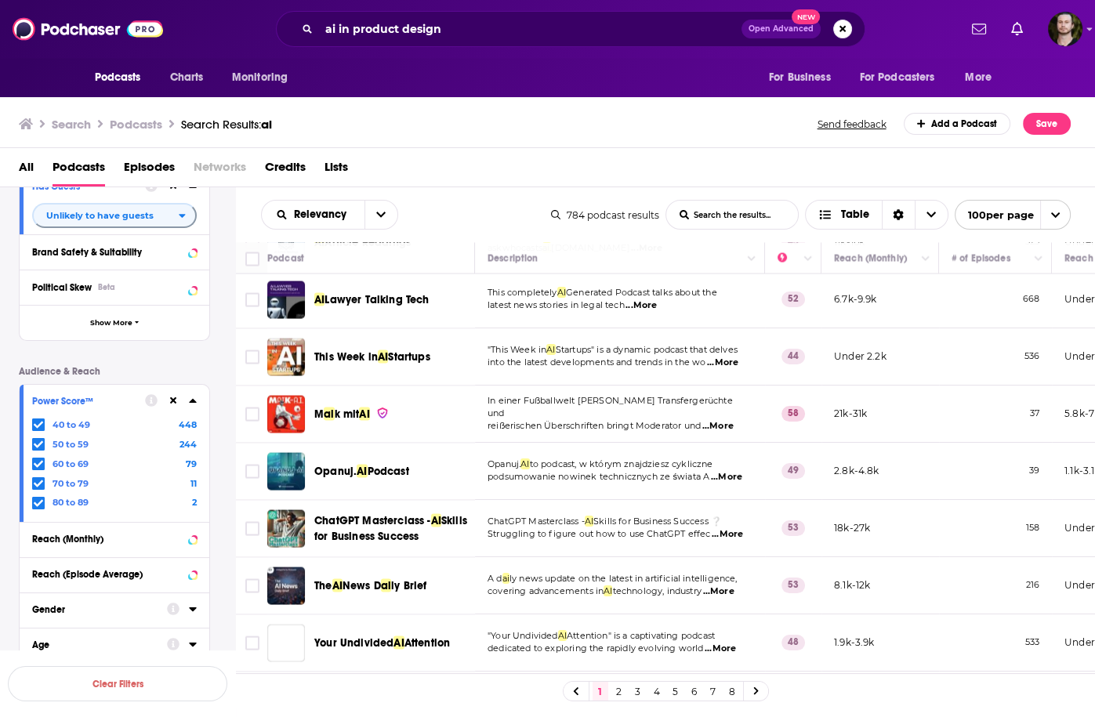
scroll to position [3888, 0]
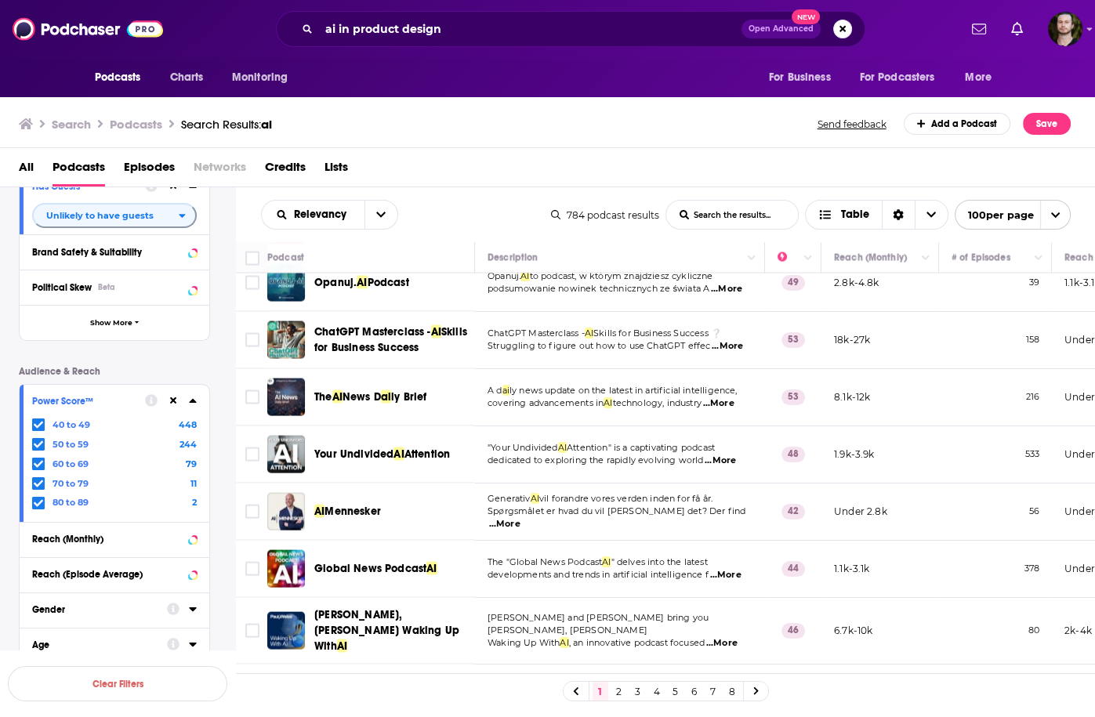
click at [736, 455] on span "...More" at bounding box center [720, 461] width 31 height 13
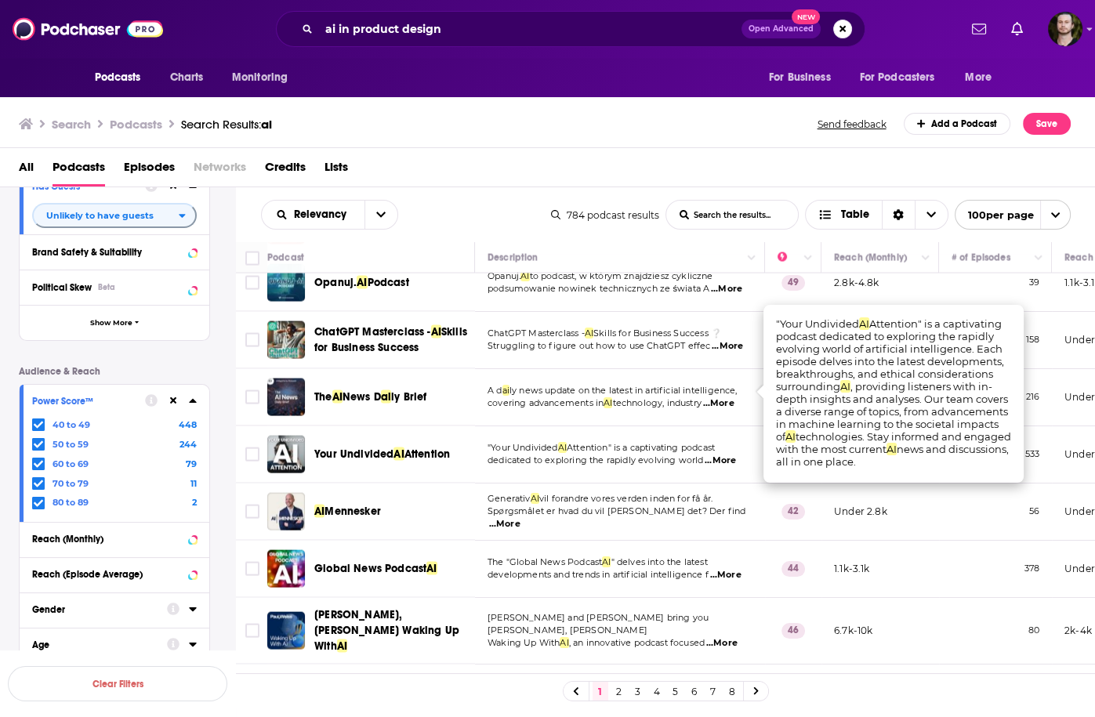
click at [727, 455] on span "...More" at bounding box center [720, 461] width 31 height 13
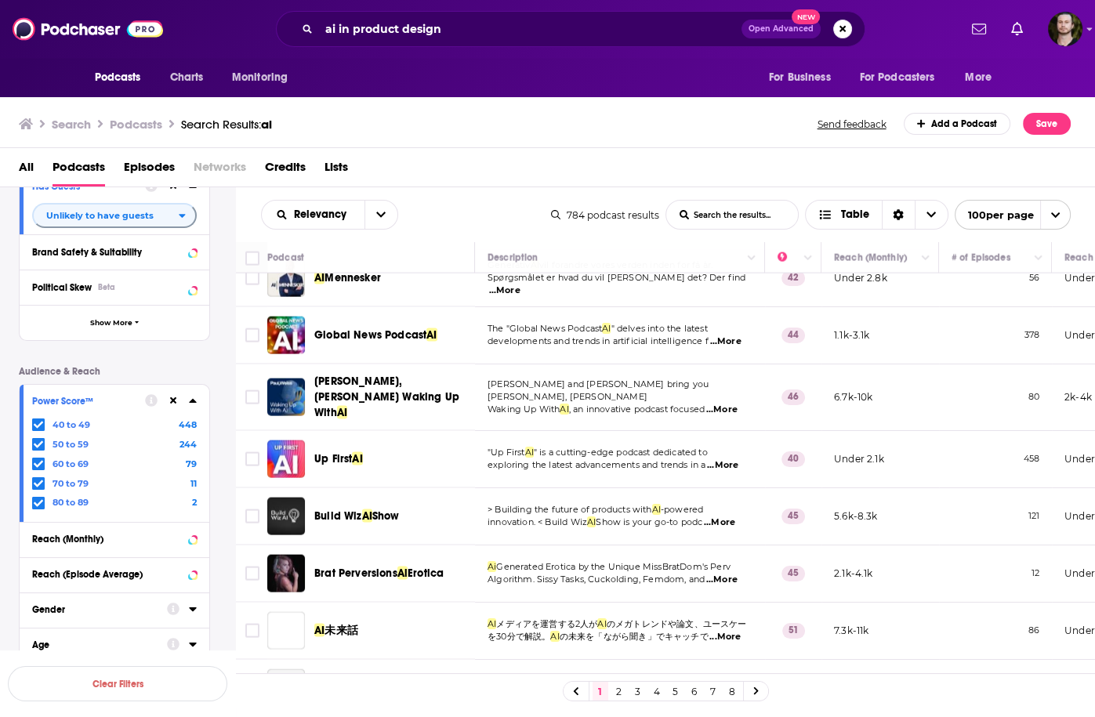
scroll to position [4138, 0]
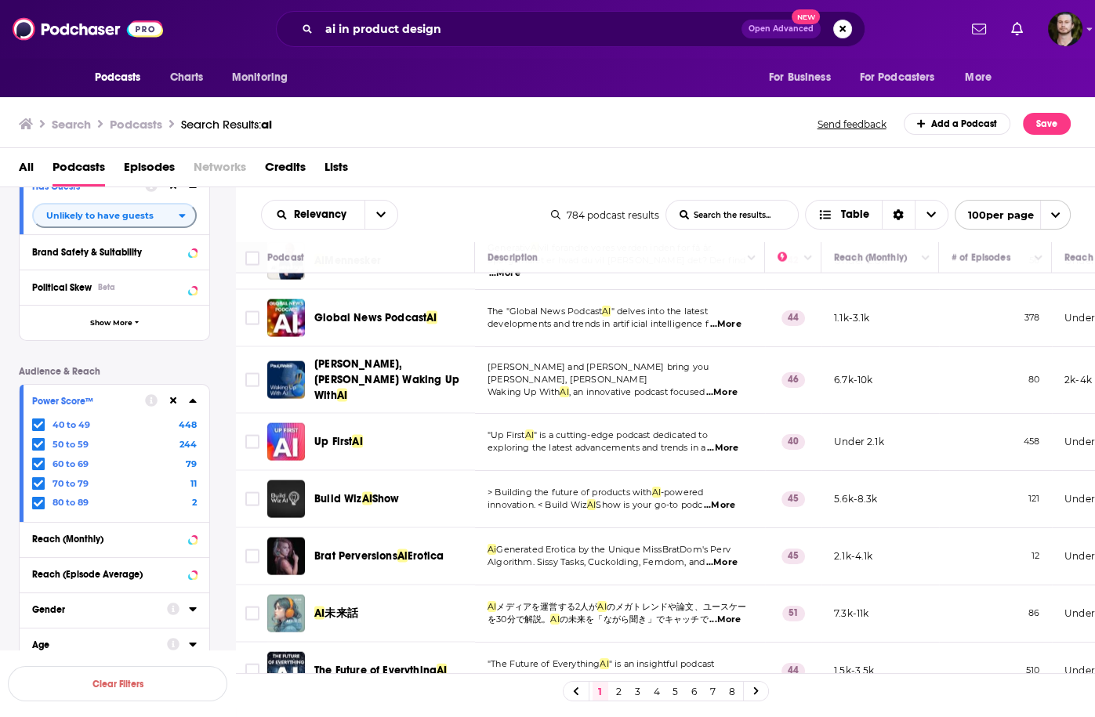
click at [721, 499] on span "...More" at bounding box center [719, 505] width 31 height 13
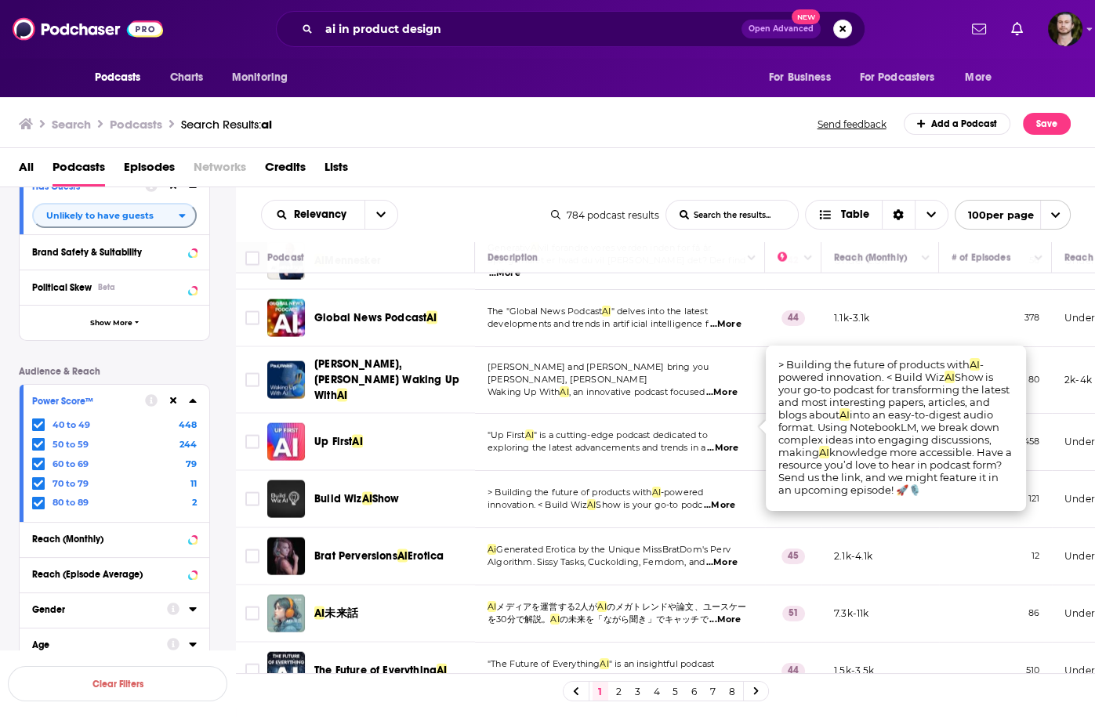
click at [721, 499] on span "...More" at bounding box center [719, 505] width 31 height 13
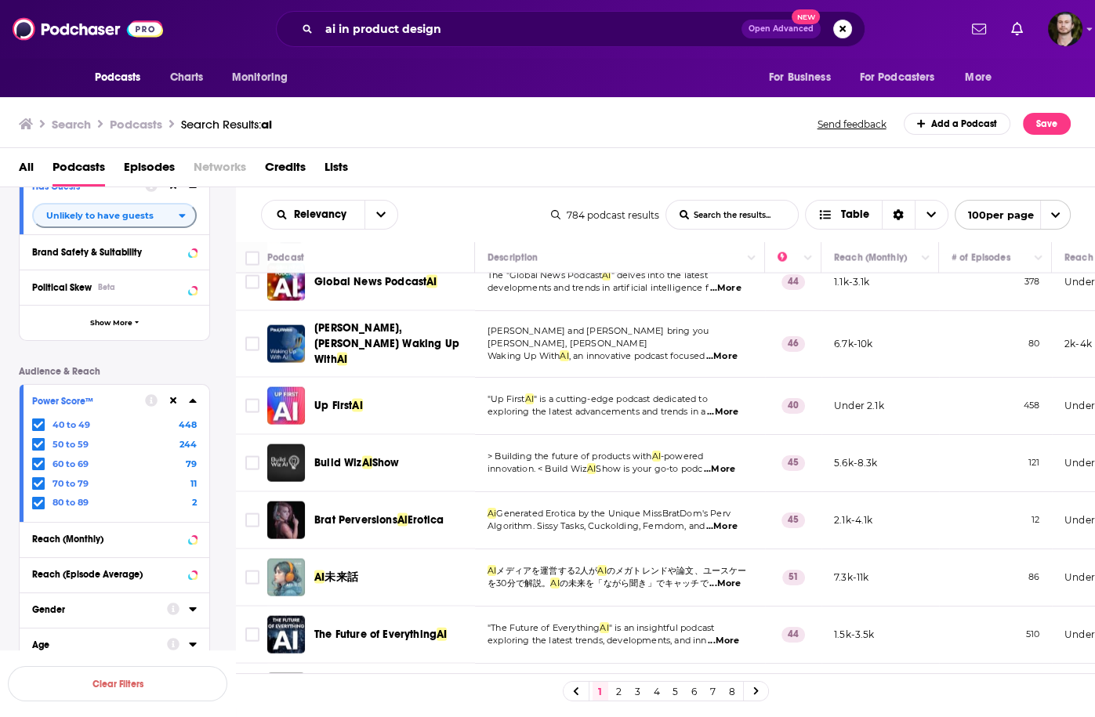
scroll to position [4201, 0]
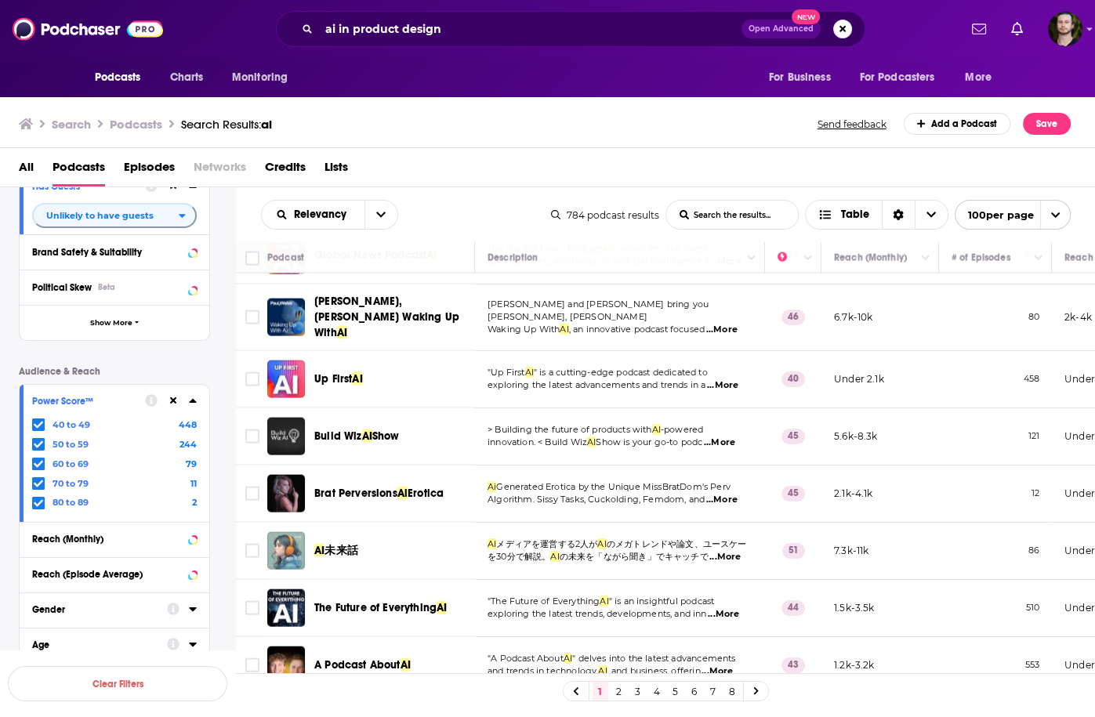
click at [724, 608] on span "...More" at bounding box center [723, 614] width 31 height 13
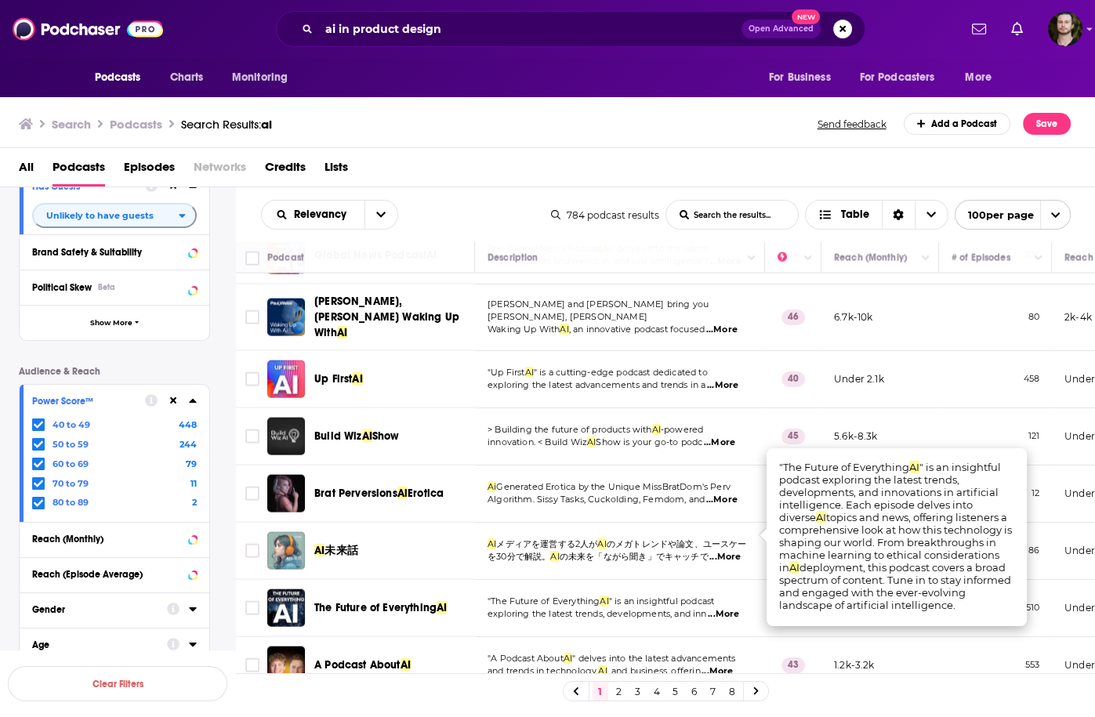
click at [723, 608] on span "...More" at bounding box center [723, 614] width 31 height 13
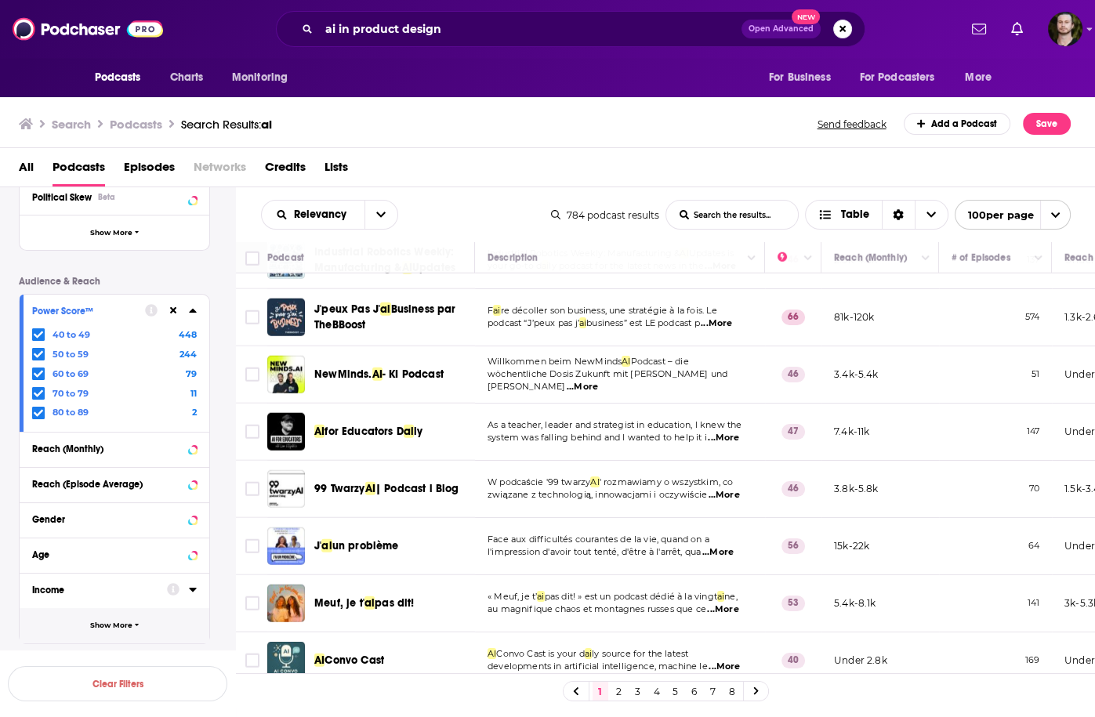
scroll to position [433, 0]
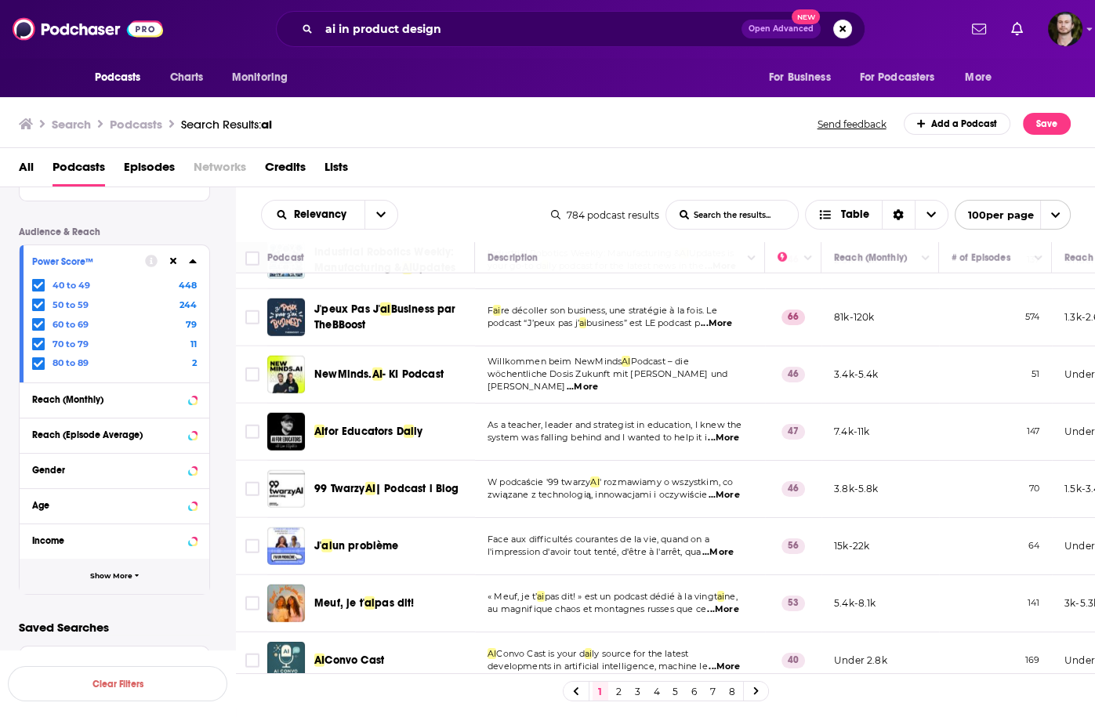
click at [128, 577] on span "Show More" at bounding box center [111, 576] width 42 height 9
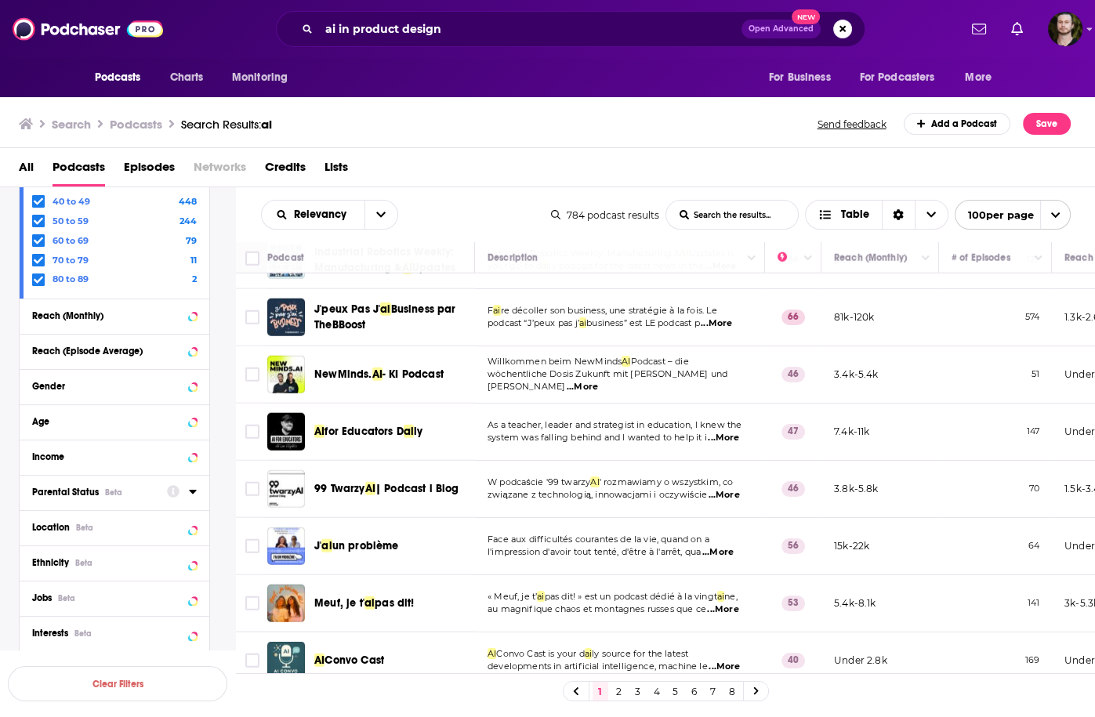
scroll to position [680, 0]
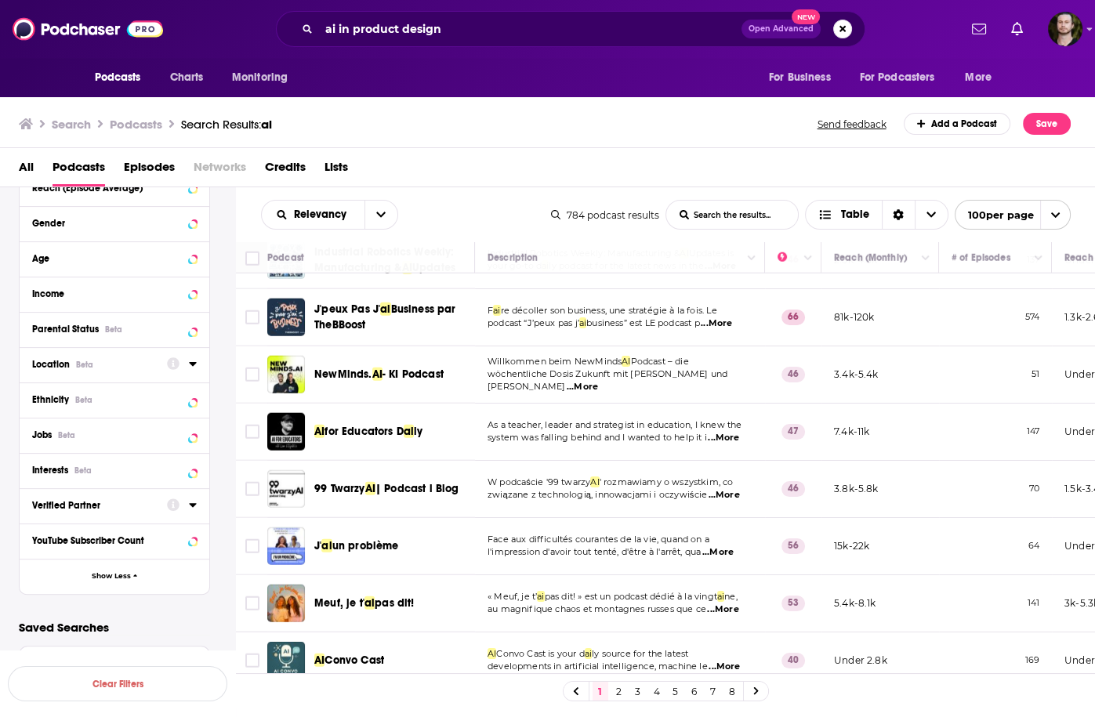
click at [190, 367] on icon at bounding box center [193, 363] width 8 height 13
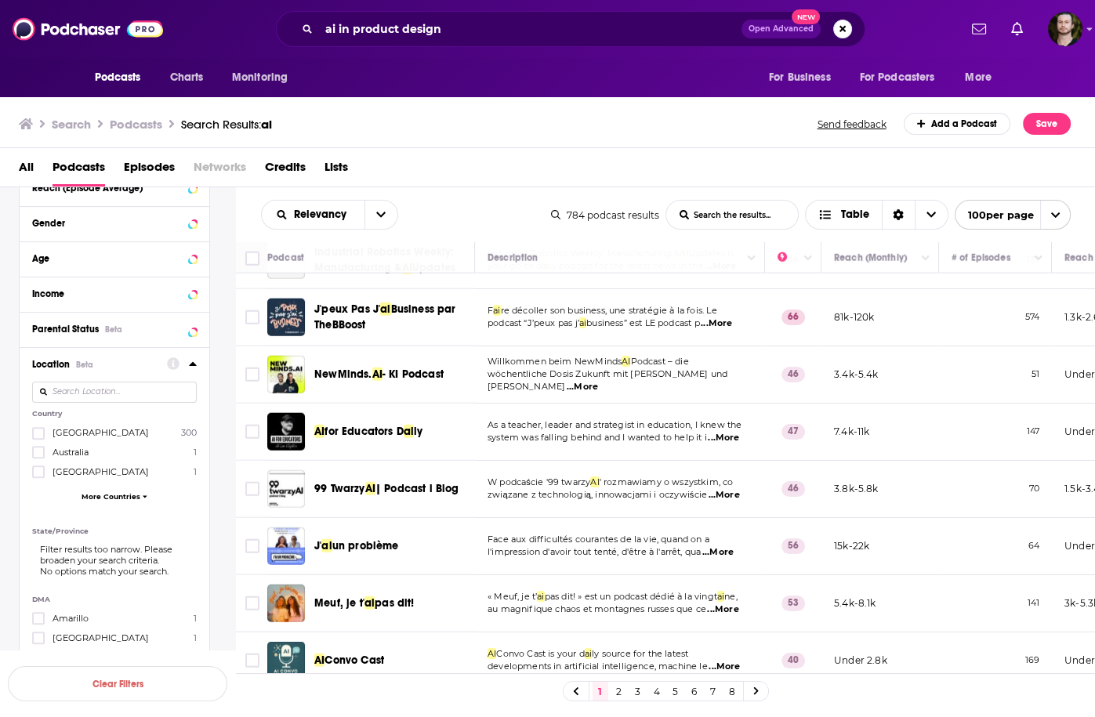
click at [121, 433] on label "United States 300" at bounding box center [114, 432] width 165 height 13
click at [38, 438] on input "multiSelectOption-unitedstates-0" at bounding box center [38, 438] width 0 height 0
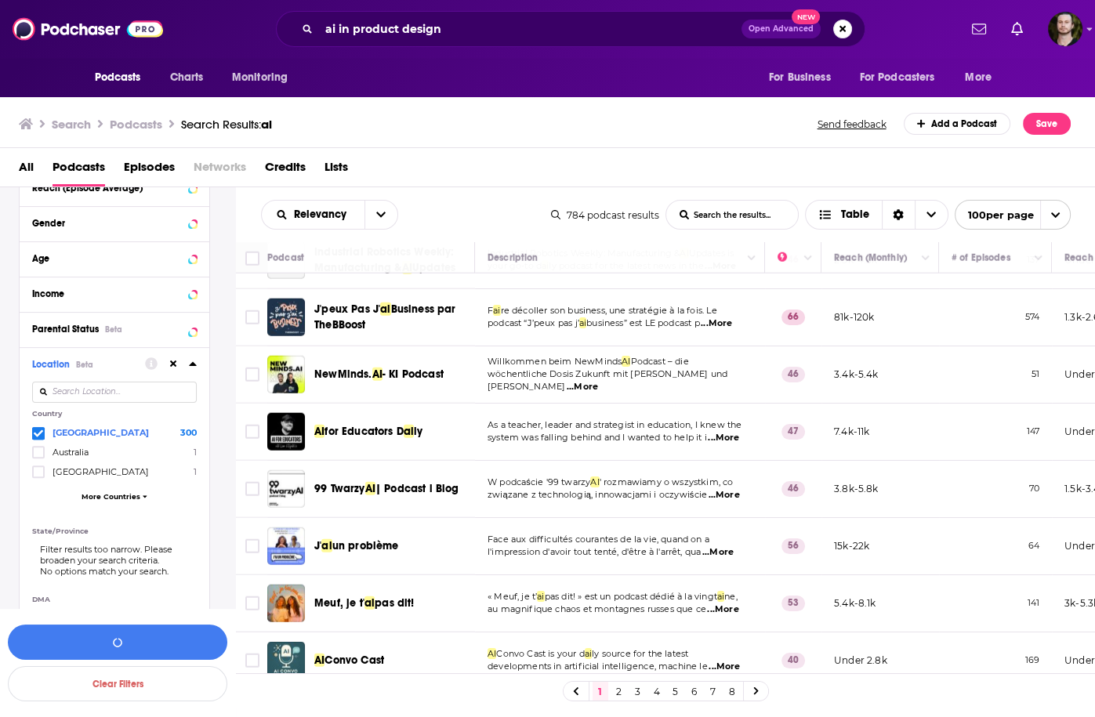
click at [36, 432] on icon at bounding box center [38, 433] width 9 height 9
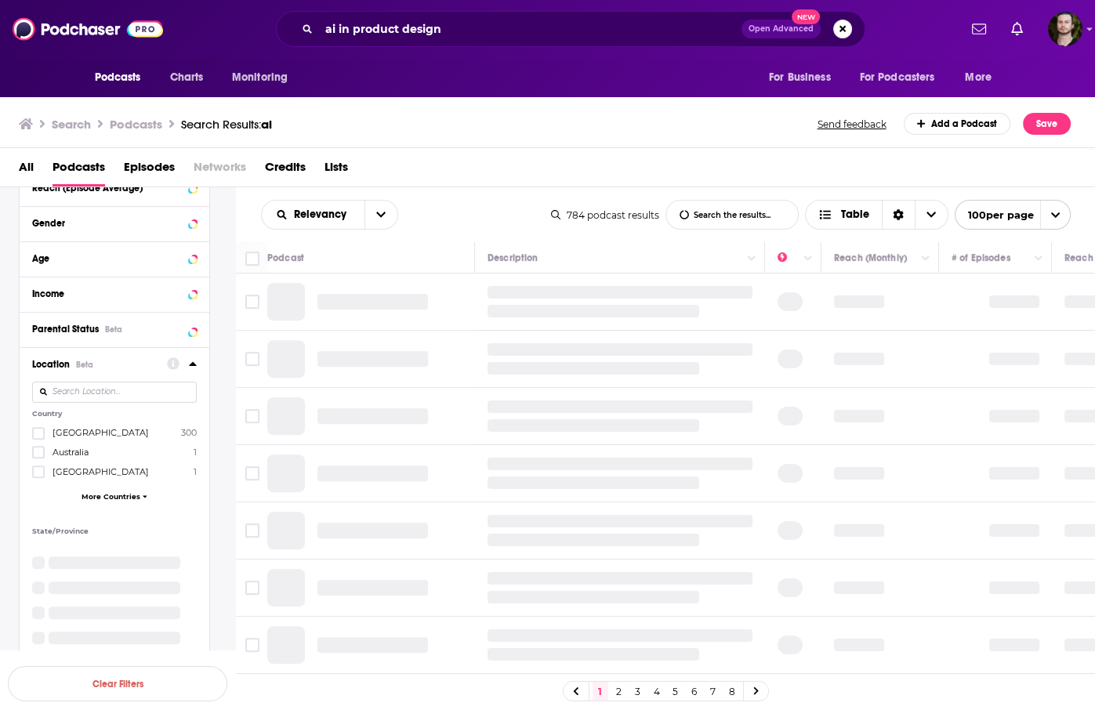
scroll to position [1039, 0]
click at [36, 432] on icon at bounding box center [38, 433] width 9 height 9
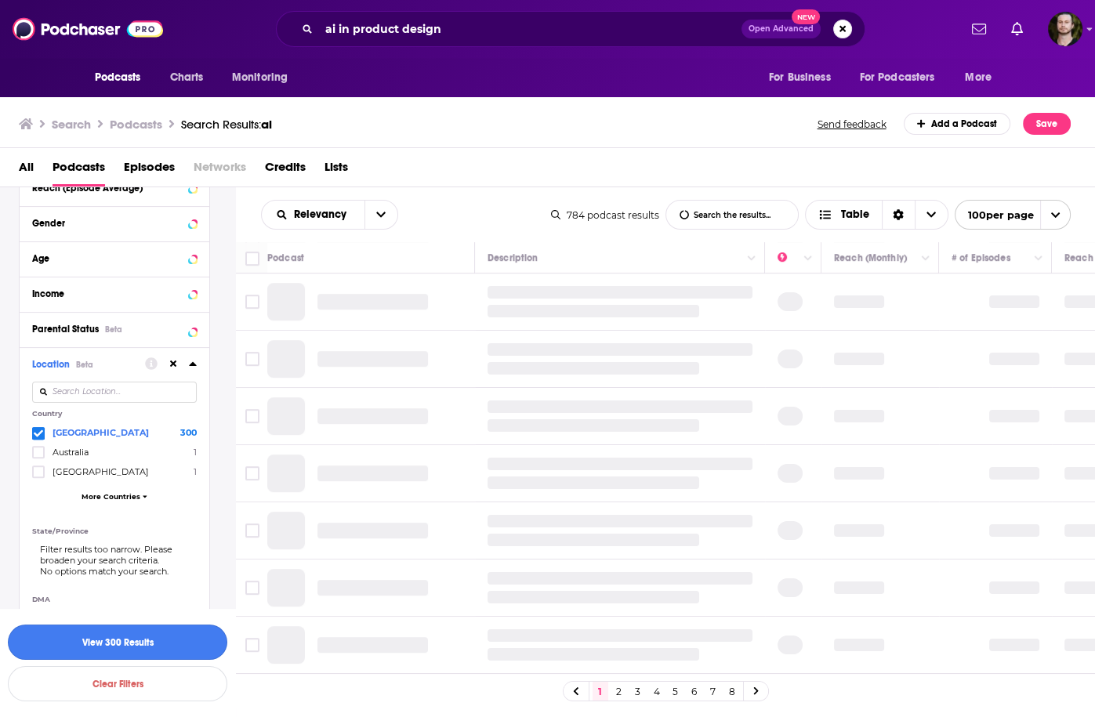
click at [156, 644] on button "View 300 Results" at bounding box center [117, 642] width 219 height 35
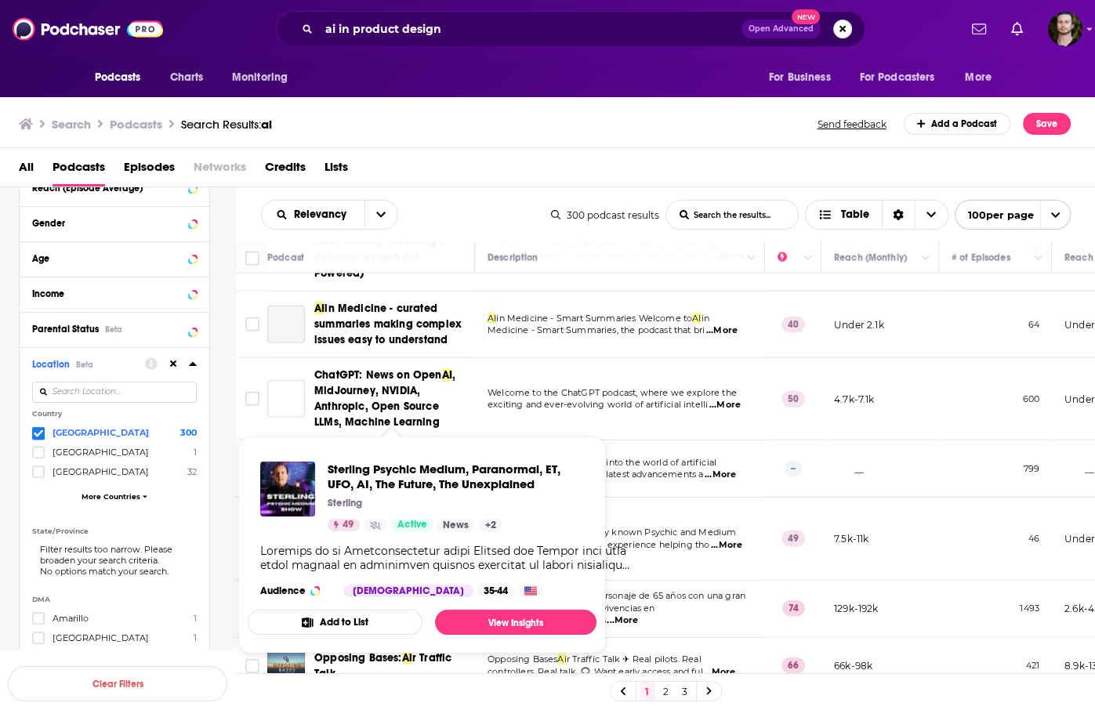
scroll to position [4828, 0]
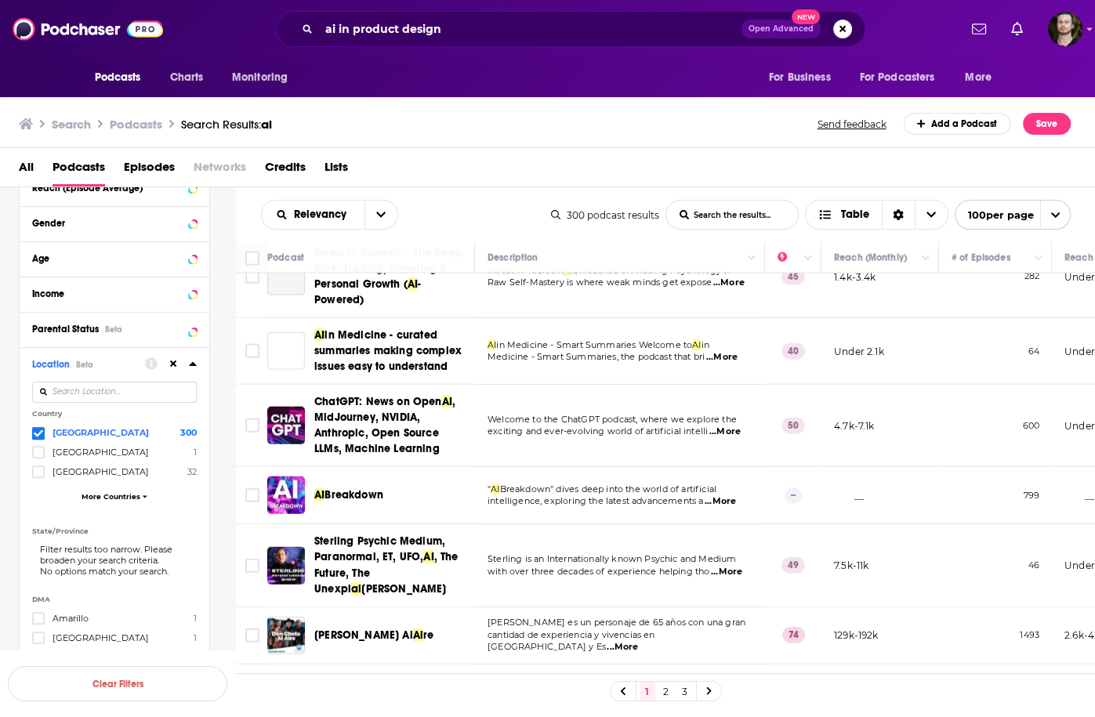
click at [715, 495] on span "...More" at bounding box center [720, 501] width 31 height 13
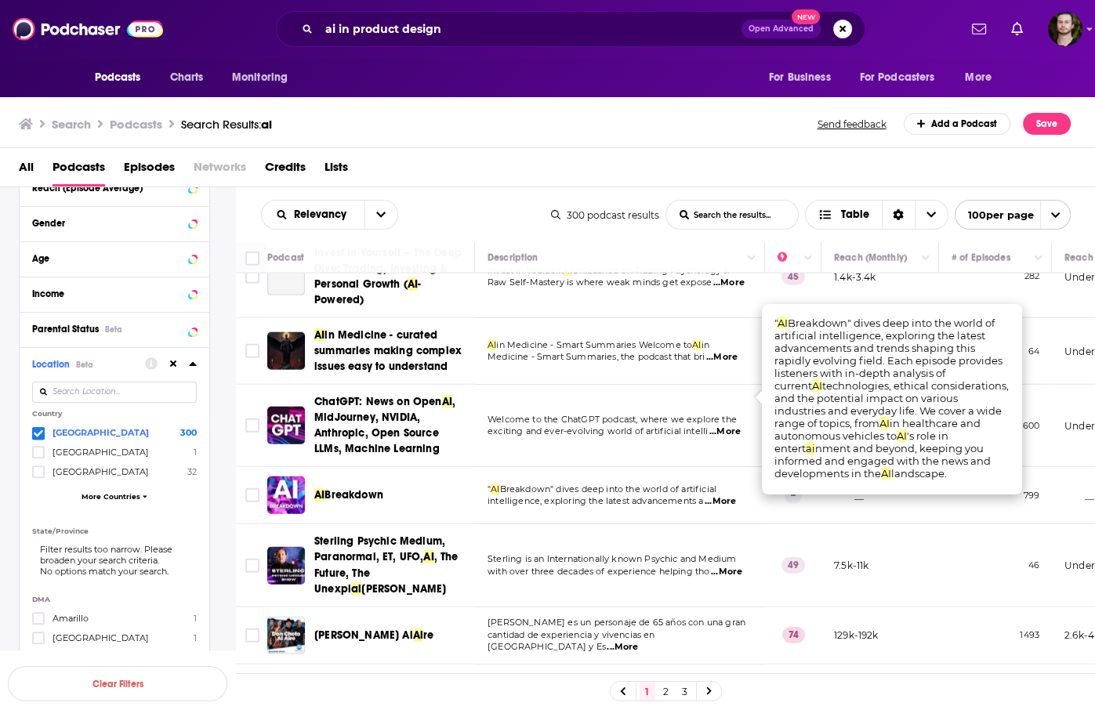
click at [715, 495] on span "...More" at bounding box center [720, 501] width 31 height 13
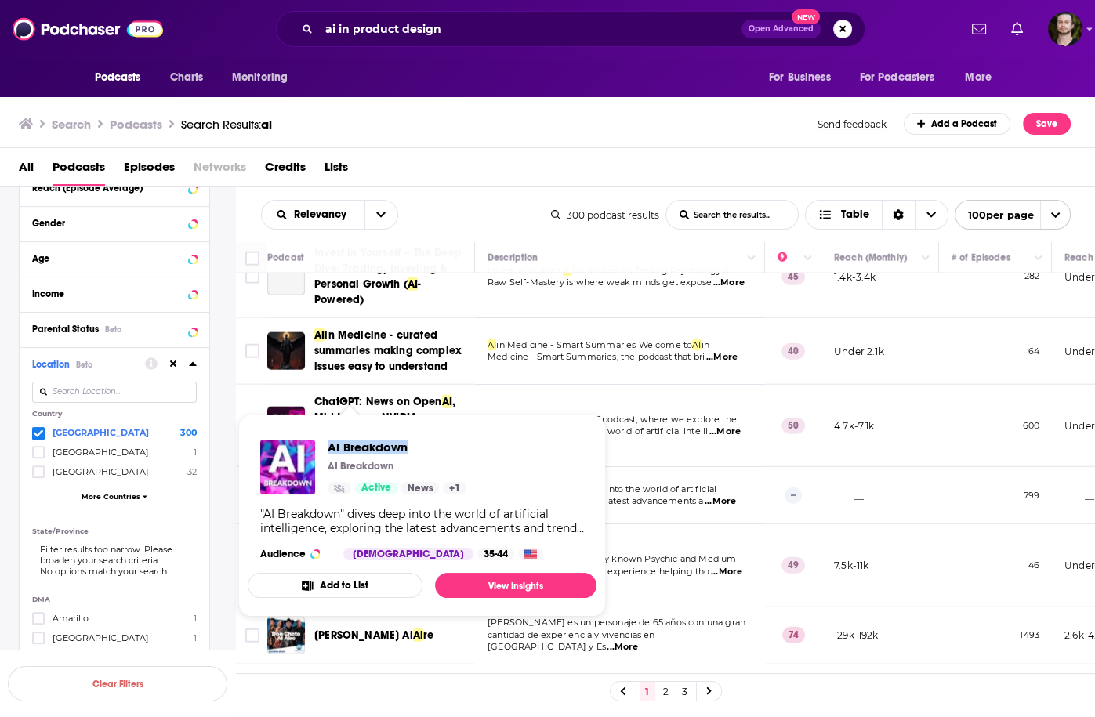
drag, startPoint x: 324, startPoint y: 440, endPoint x: 422, endPoint y: 442, distance: 98.0
click at [422, 442] on div "AI Breakdown AI Breakdown Active News + 1" at bounding box center [363, 467] width 206 height 55
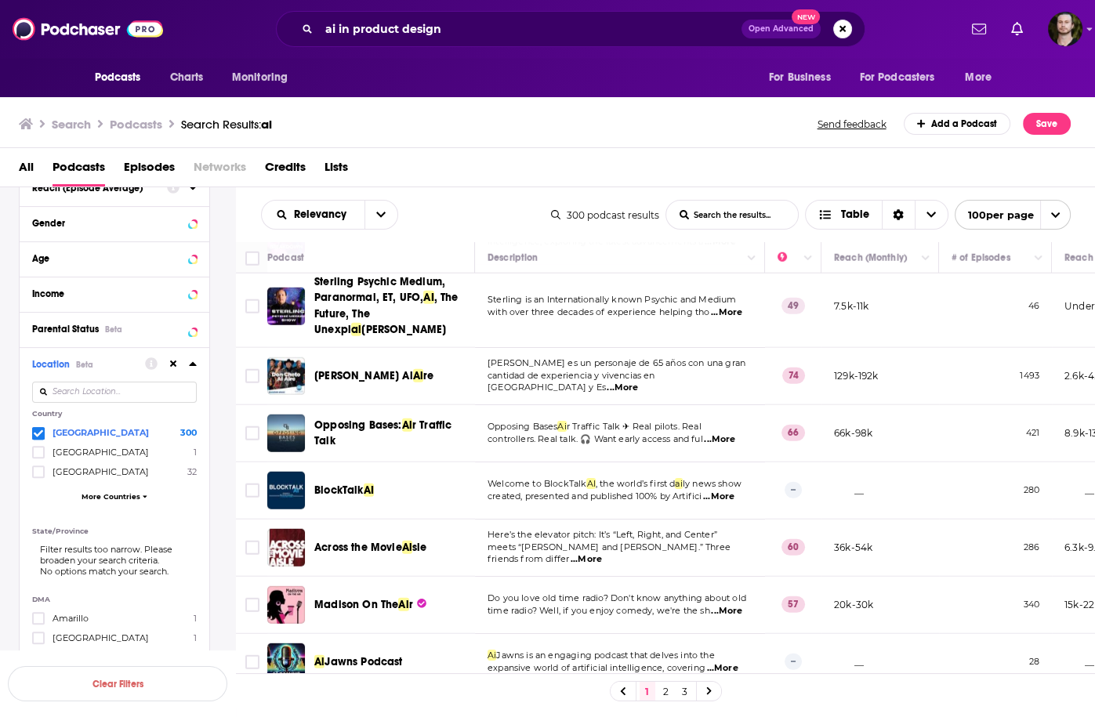
scroll to position [5142, 0]
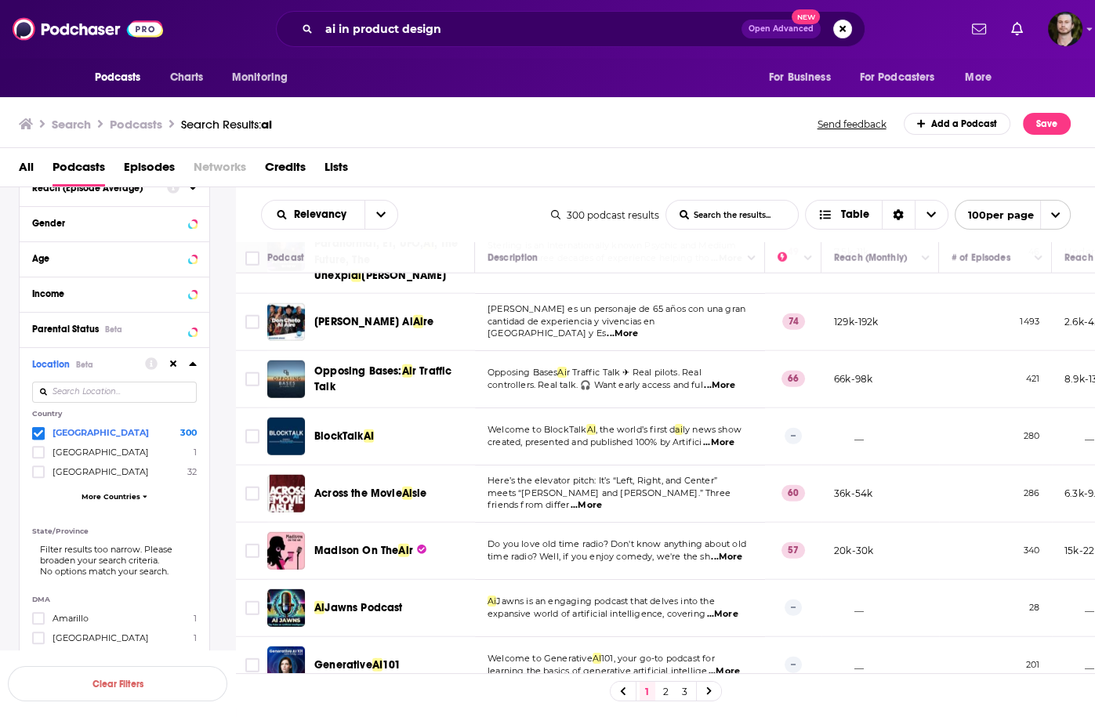
click at [725, 608] on span "...More" at bounding box center [721, 614] width 31 height 13
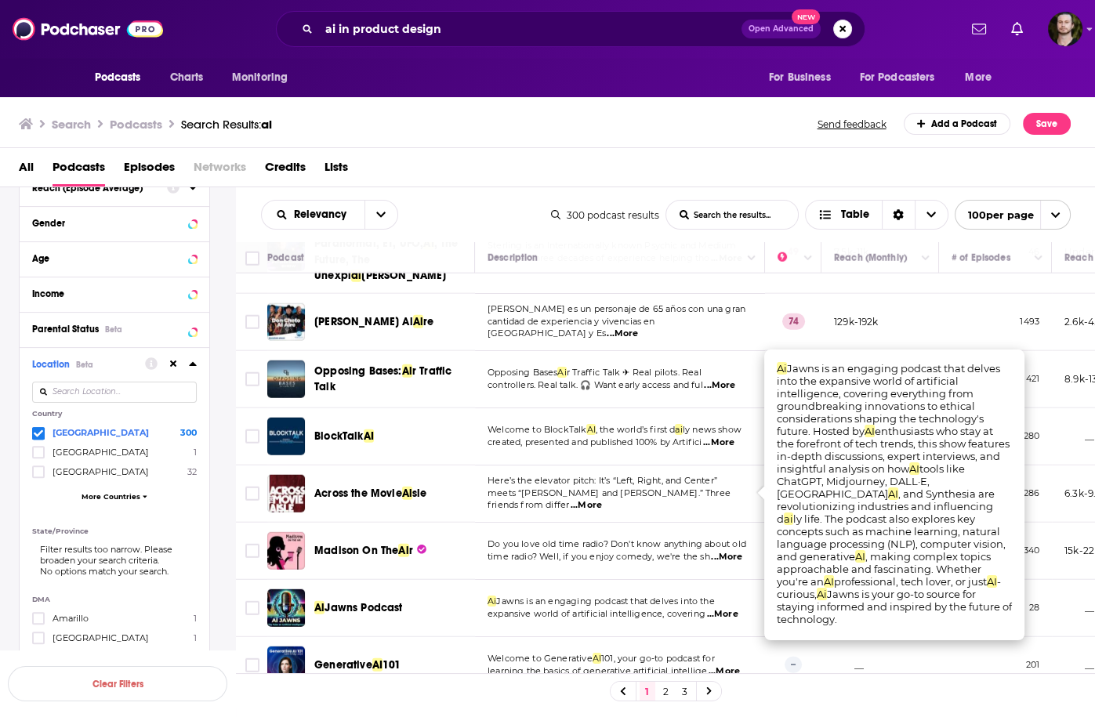
click at [723, 608] on span "...More" at bounding box center [721, 614] width 31 height 13
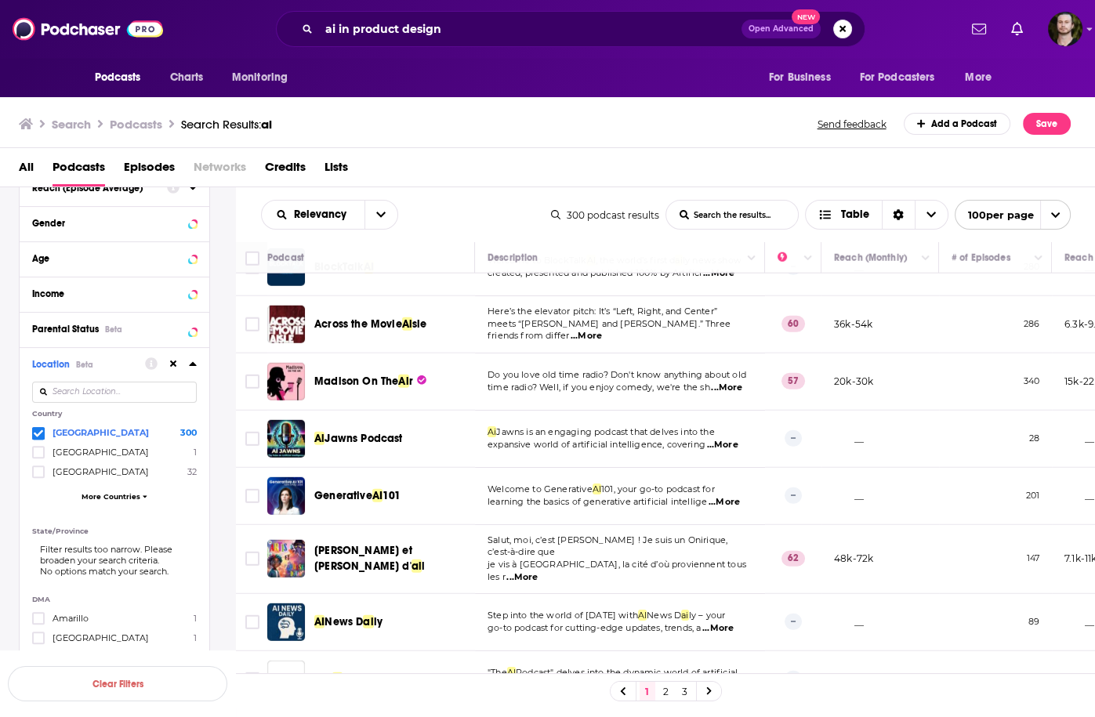
scroll to position [5330, 0]
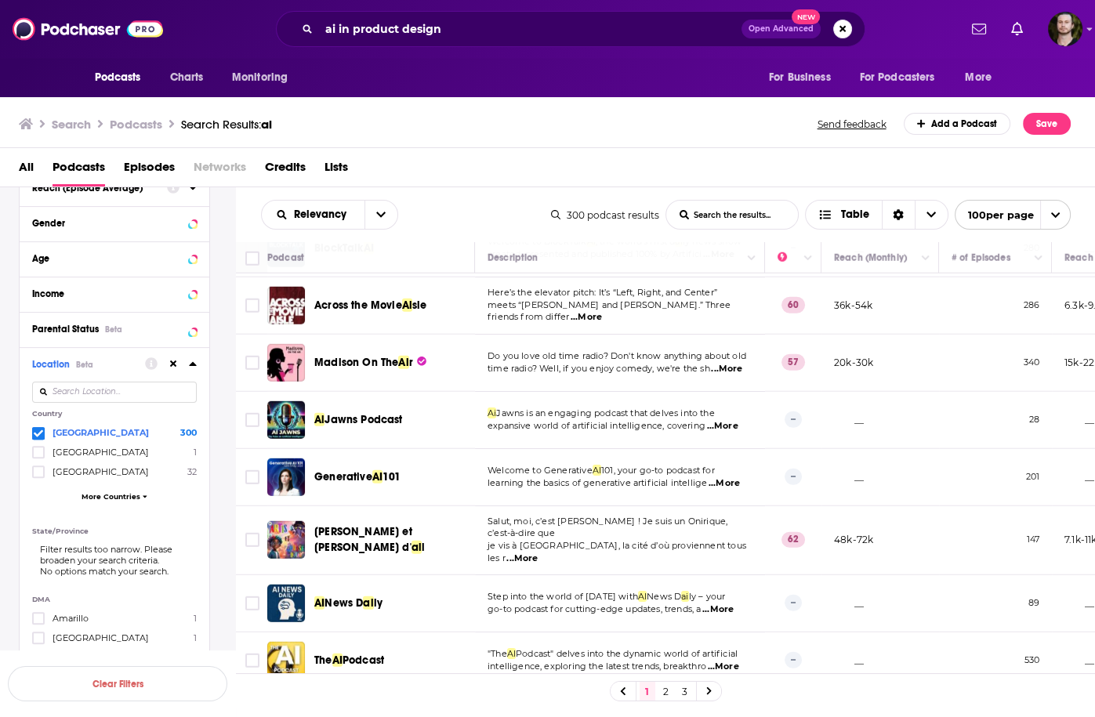
click at [730, 661] on span "...More" at bounding box center [722, 667] width 31 height 13
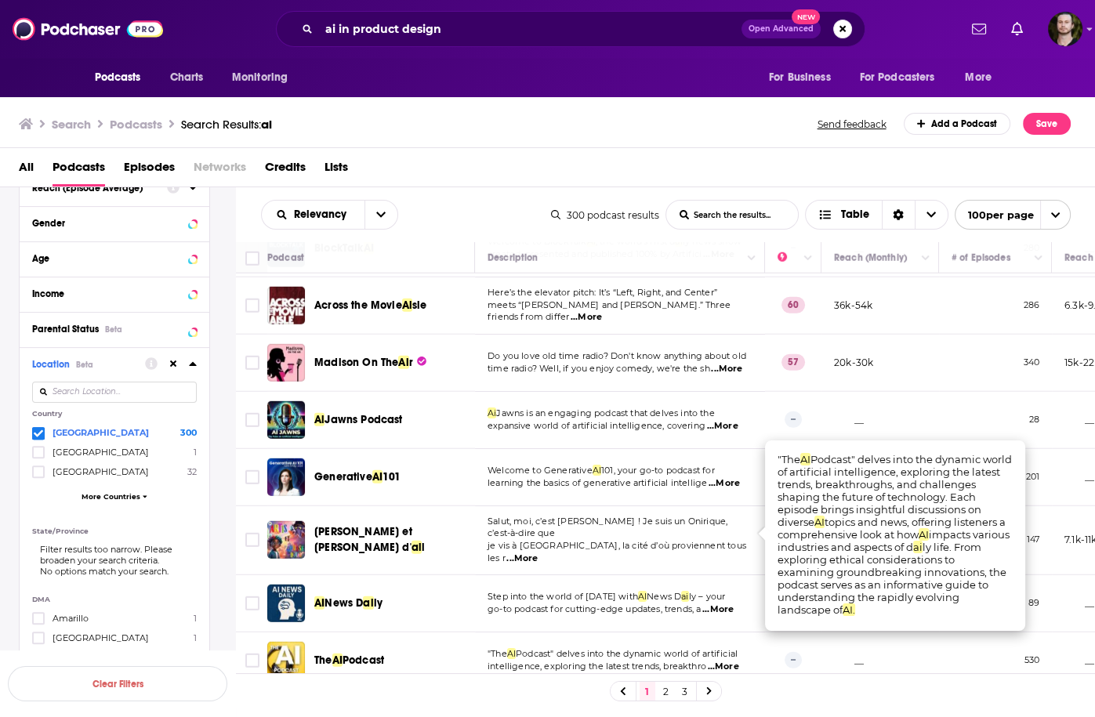
click at [730, 661] on span "...More" at bounding box center [722, 667] width 31 height 13
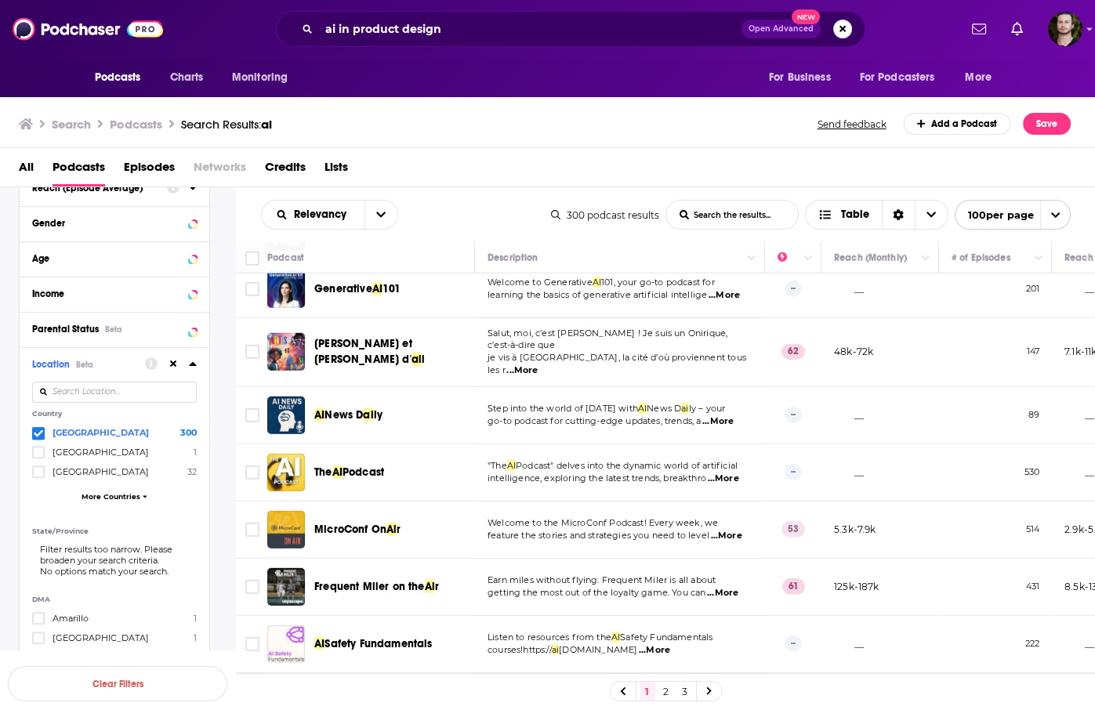
scroll to position [5564, 0]
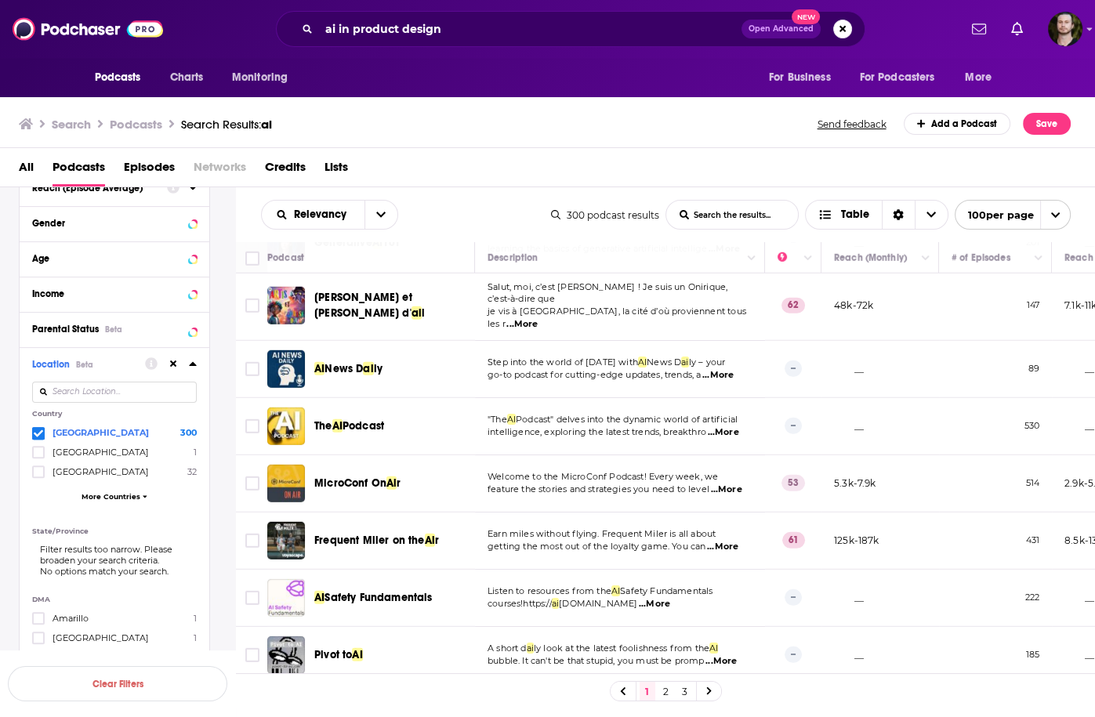
click at [729, 712] on span "...More" at bounding box center [725, 718] width 31 height 13
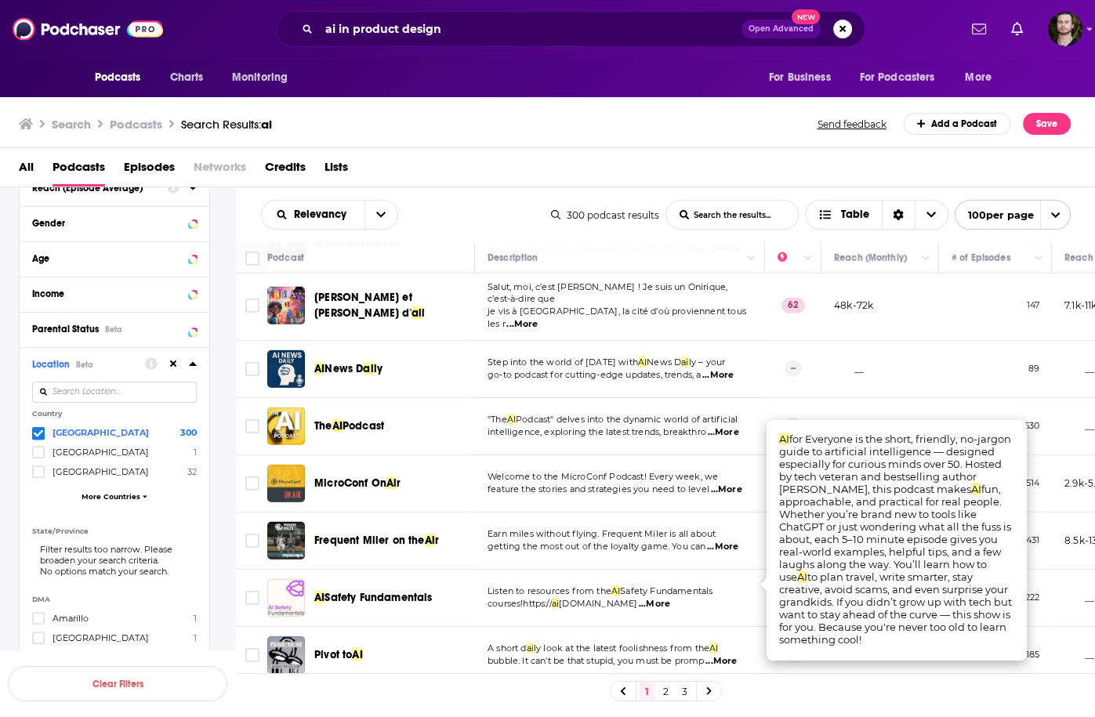
click at [734, 712] on span "...More" at bounding box center [725, 718] width 31 height 13
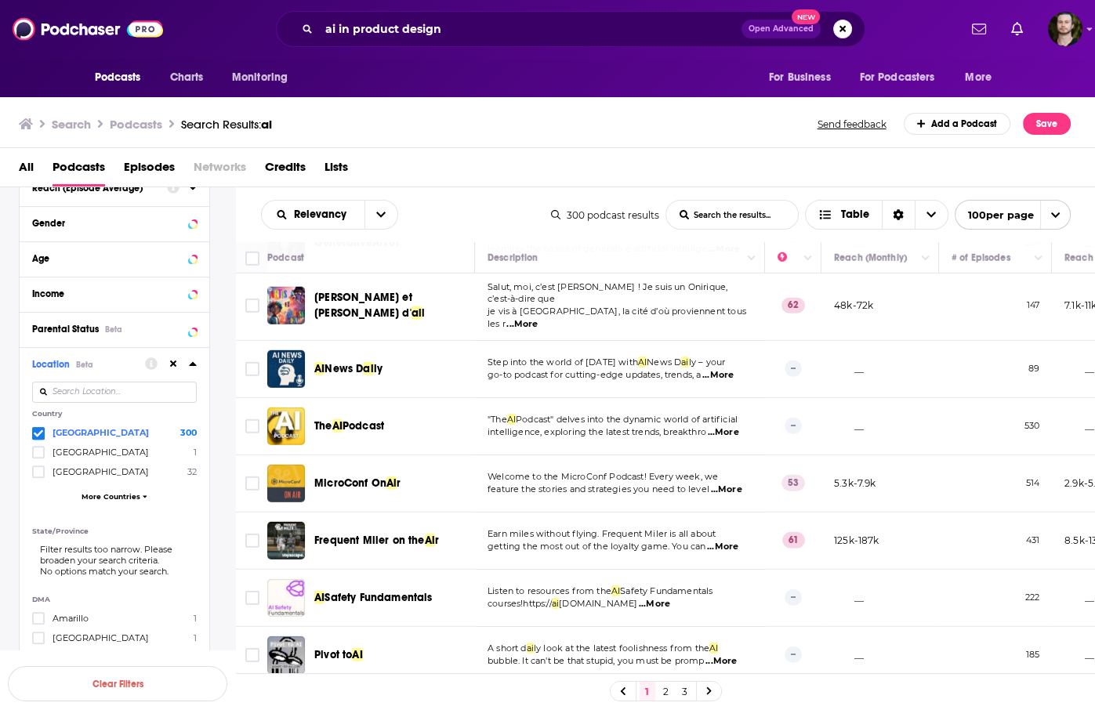
click at [194, 364] on icon at bounding box center [192, 364] width 7 height 4
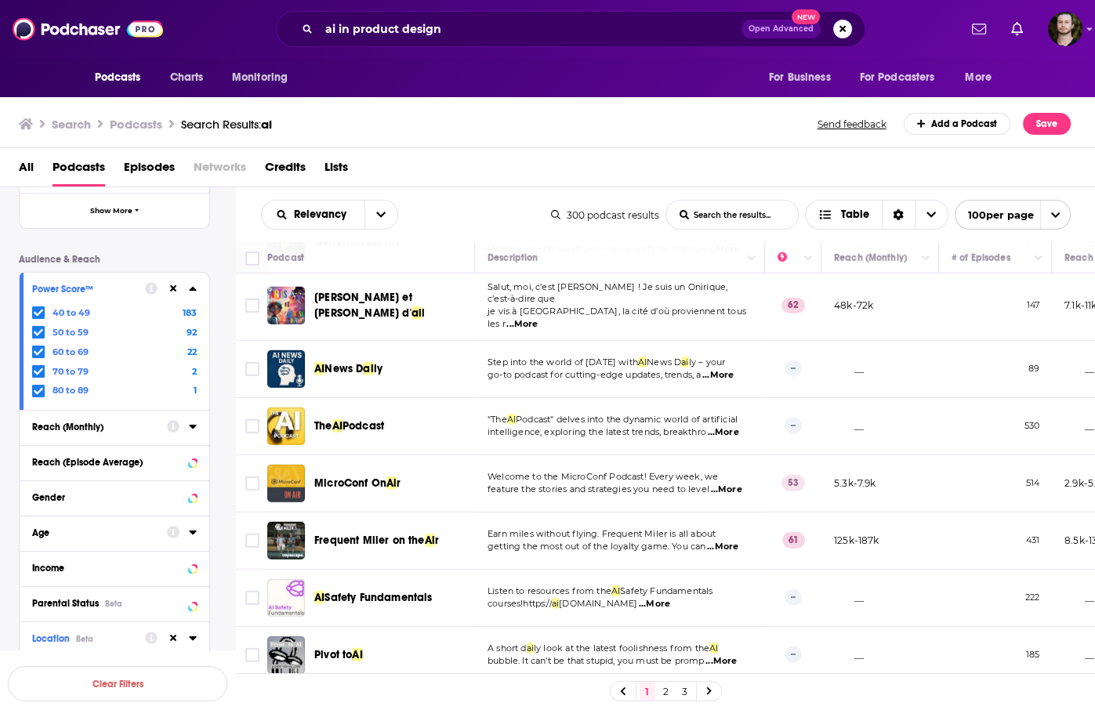
scroll to position [303, 0]
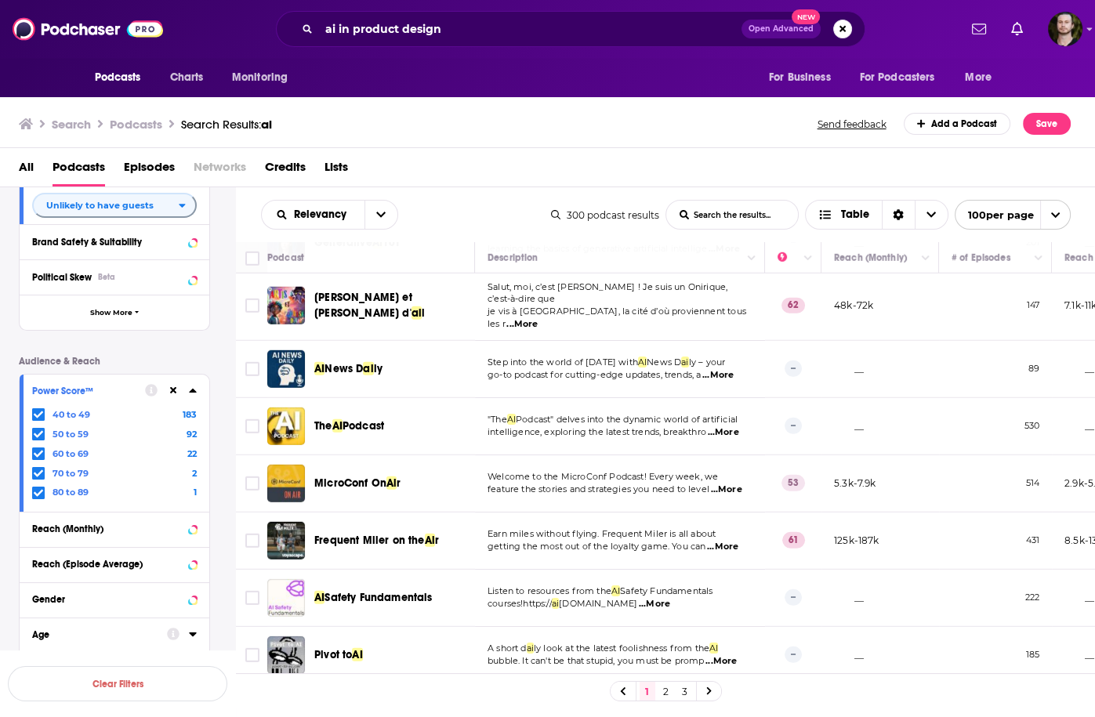
click at [670, 688] on link "2" at bounding box center [666, 691] width 16 height 19
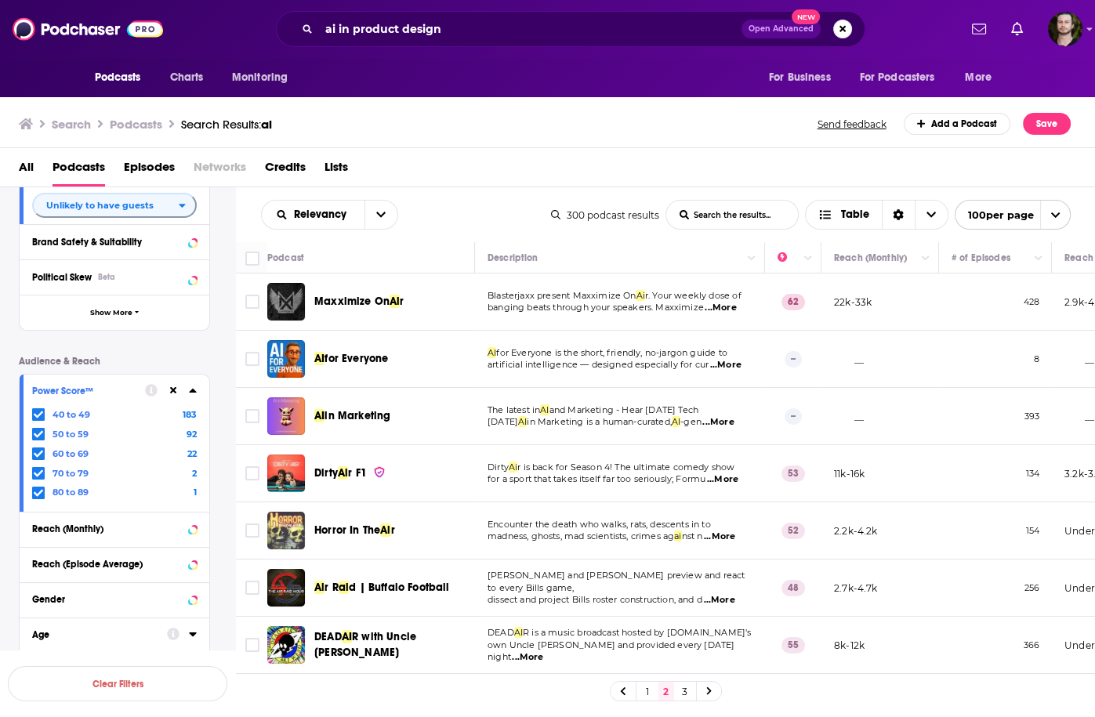
click at [717, 421] on span "...More" at bounding box center [717, 422] width 31 height 13
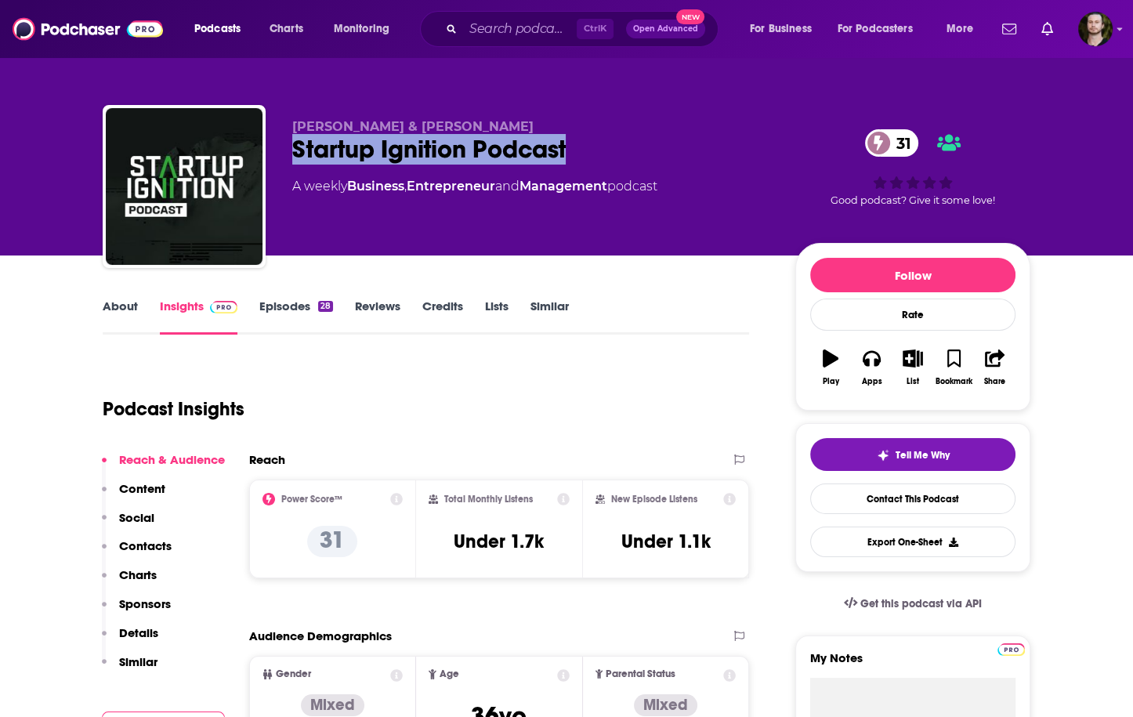
drag, startPoint x: 281, startPoint y: 149, endPoint x: 619, endPoint y: 165, distance: 339.0
click at [619, 165] on div "John & Tyler Richards Startup Ignition Podcast 31 A weekly Business , Entrepren…" at bounding box center [567, 189] width 928 height 169
copy h2 "Startup Ignition Podcast"
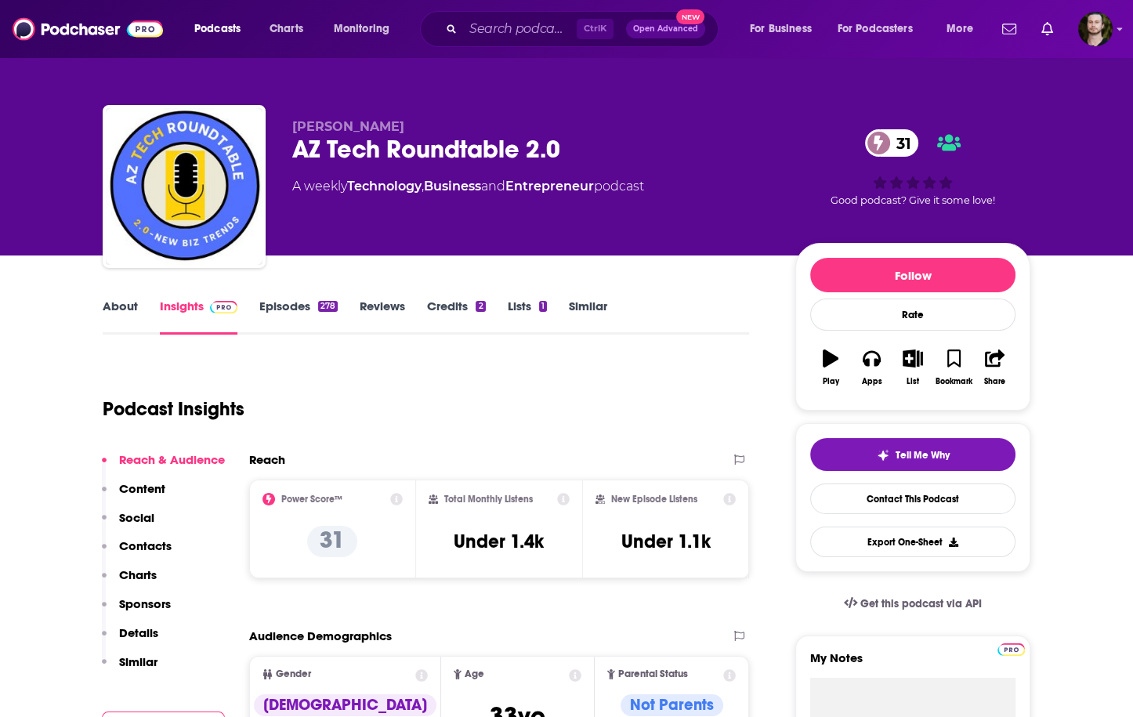
click at [283, 303] on link "Episodes 278" at bounding box center [298, 317] width 78 height 36
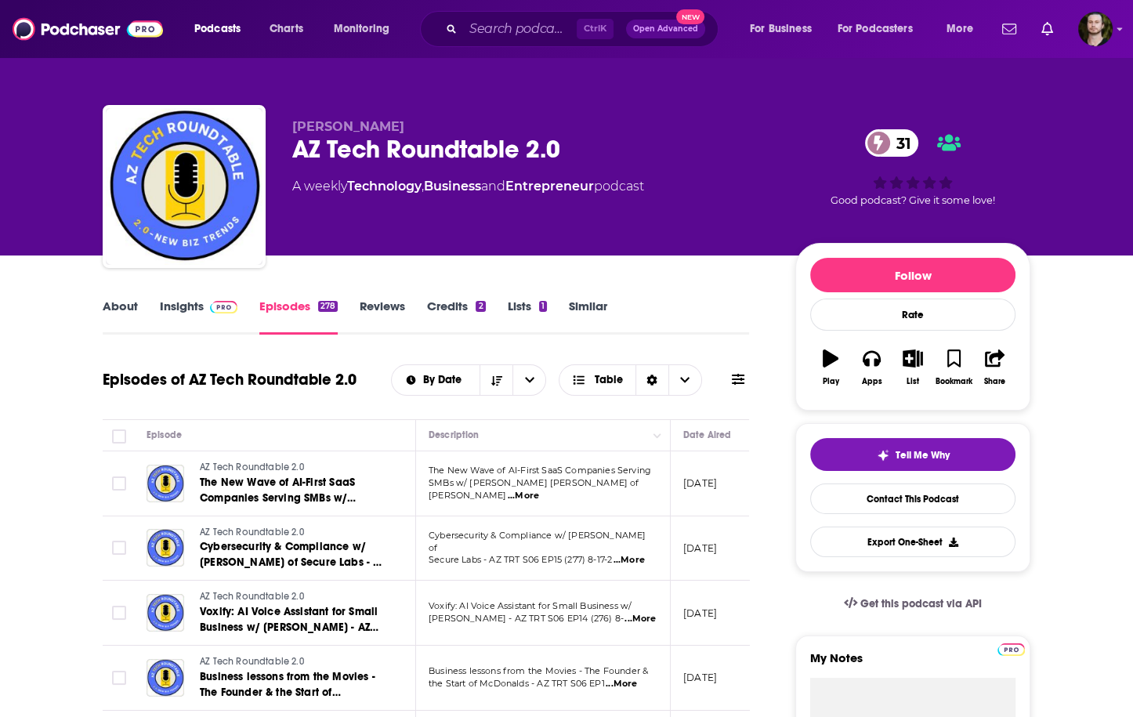
click at [539, 490] on span "...More" at bounding box center [523, 496] width 31 height 13
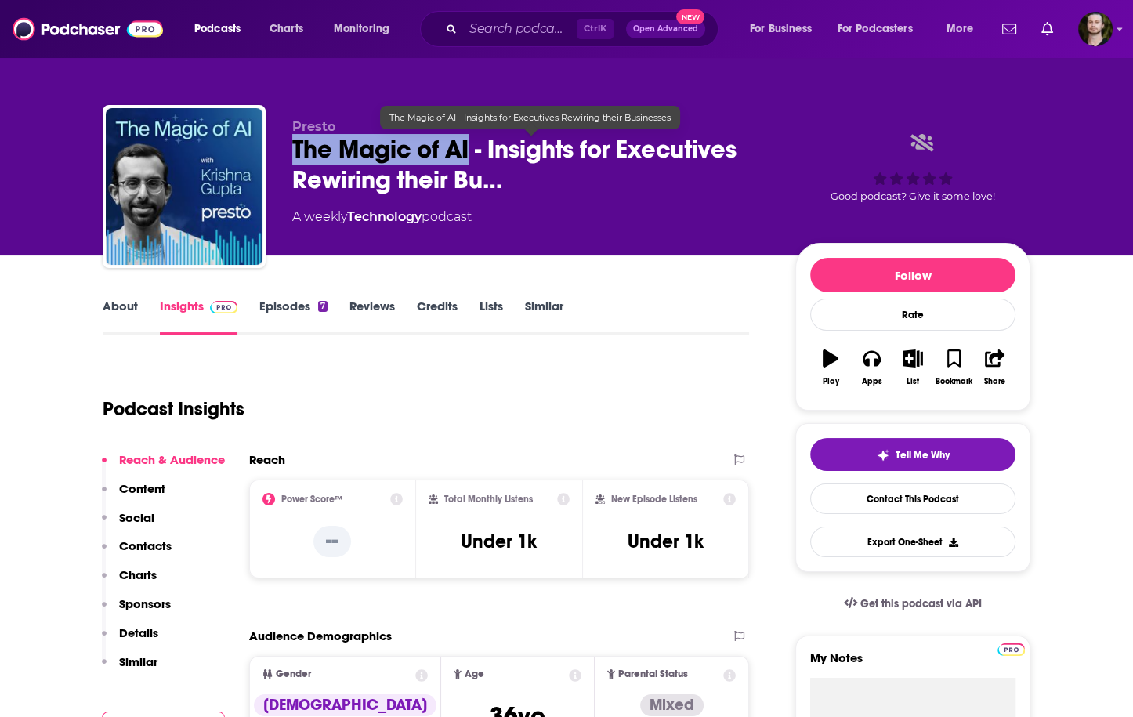
drag, startPoint x: 303, startPoint y: 154, endPoint x: 471, endPoint y: 151, distance: 167.7
click at [471, 151] on div "Presto The Magic of AI - Insights for Executives Rewiring their Bu… A weekly Te…" at bounding box center [567, 189] width 928 height 169
copy h2 "The Magic of AI"
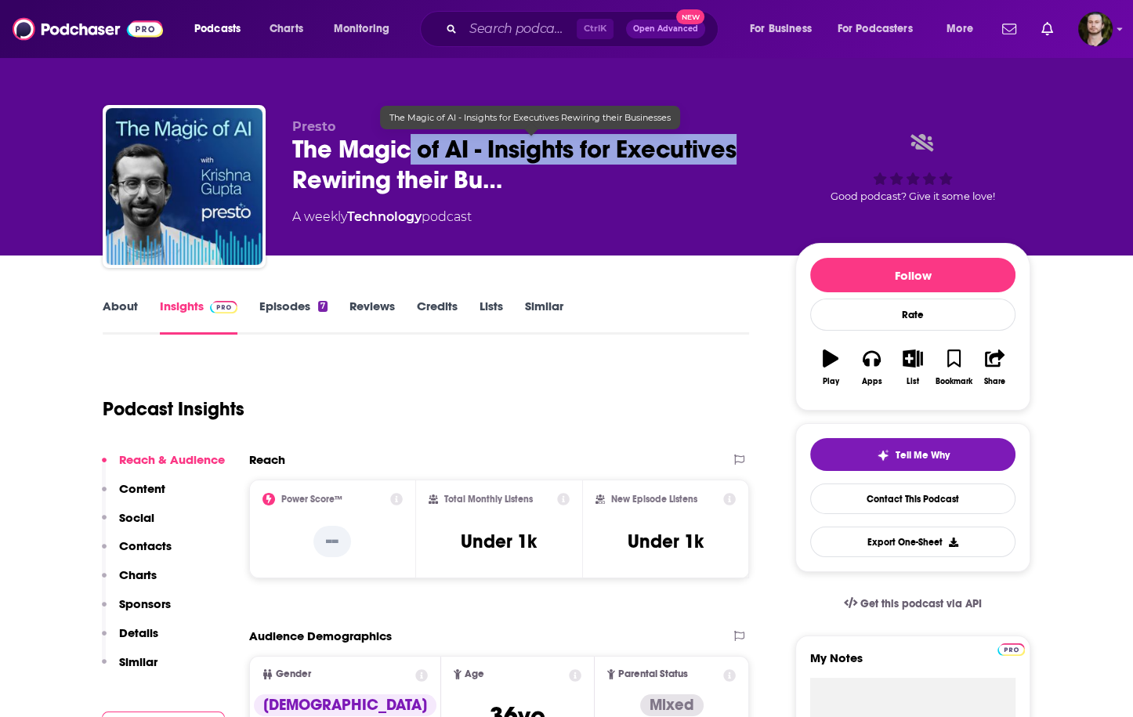
drag, startPoint x: 749, startPoint y: 150, endPoint x: 406, endPoint y: 136, distance: 342.8
click at [406, 136] on span "The Magic of AI - Insights for Executives Rewiring their Bu…" at bounding box center [531, 164] width 478 height 61
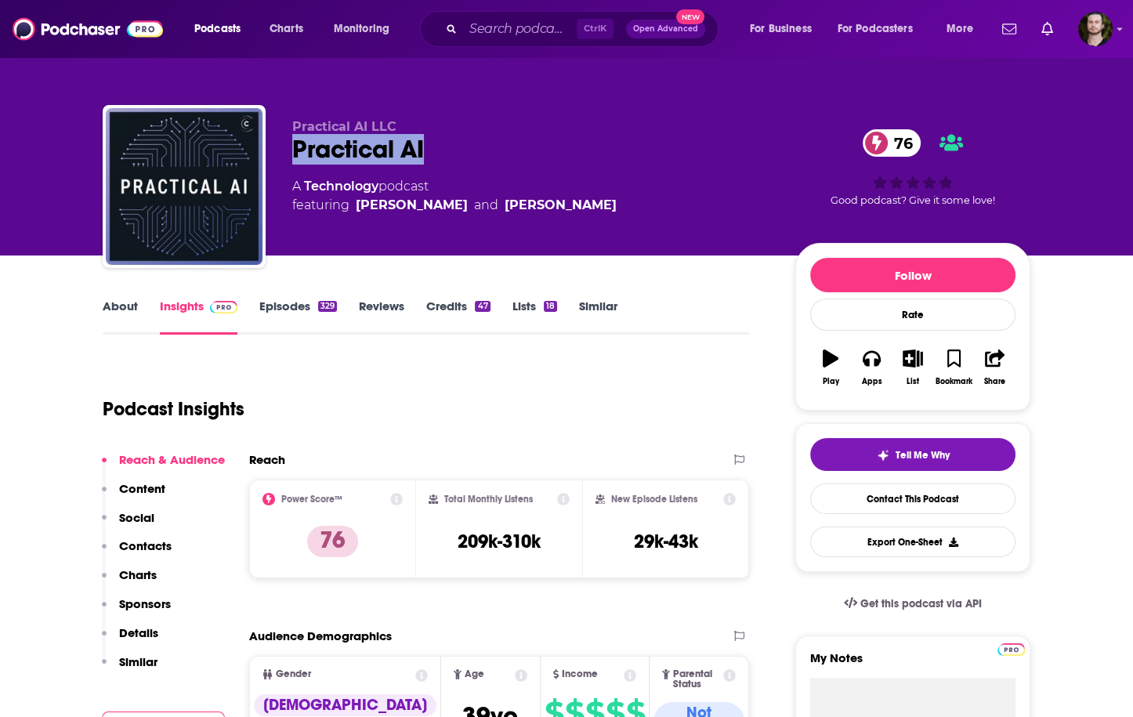
drag, startPoint x: 289, startPoint y: 152, endPoint x: 468, endPoint y: 154, distance: 178.7
click at [468, 154] on div "Practical AI LLC Practical AI 76 A Technology podcast featuring [PERSON_NAME] a…" at bounding box center [567, 189] width 928 height 169
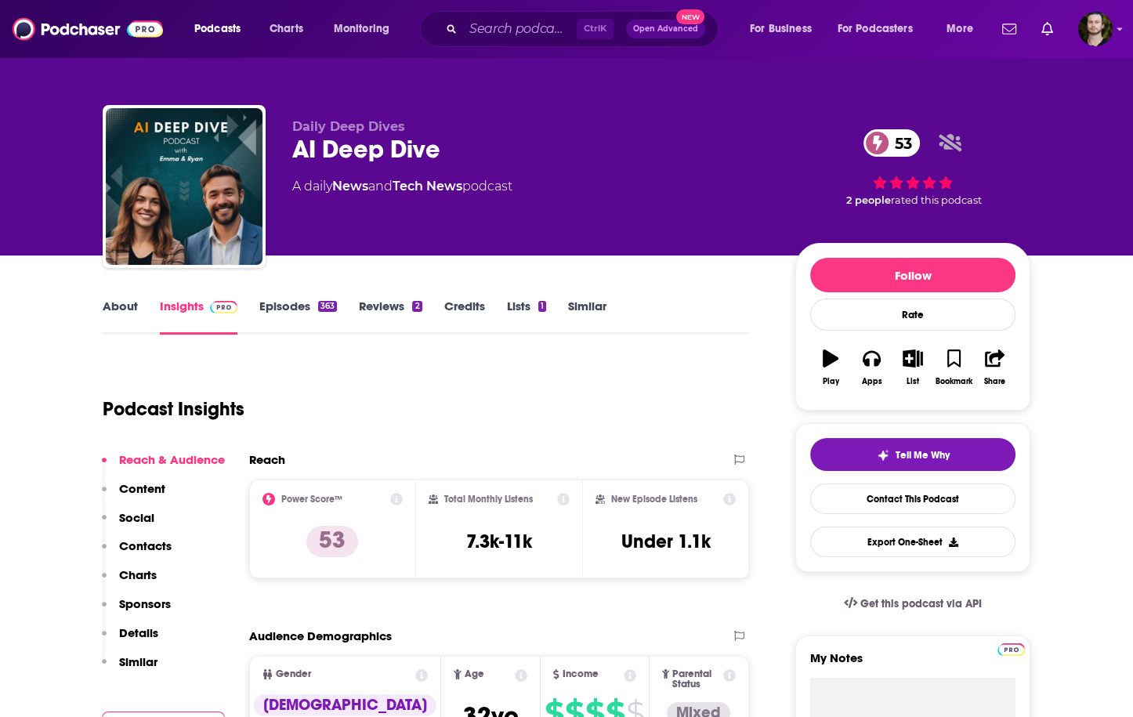
click at [316, 314] on link "Episodes 363" at bounding box center [298, 317] width 78 height 36
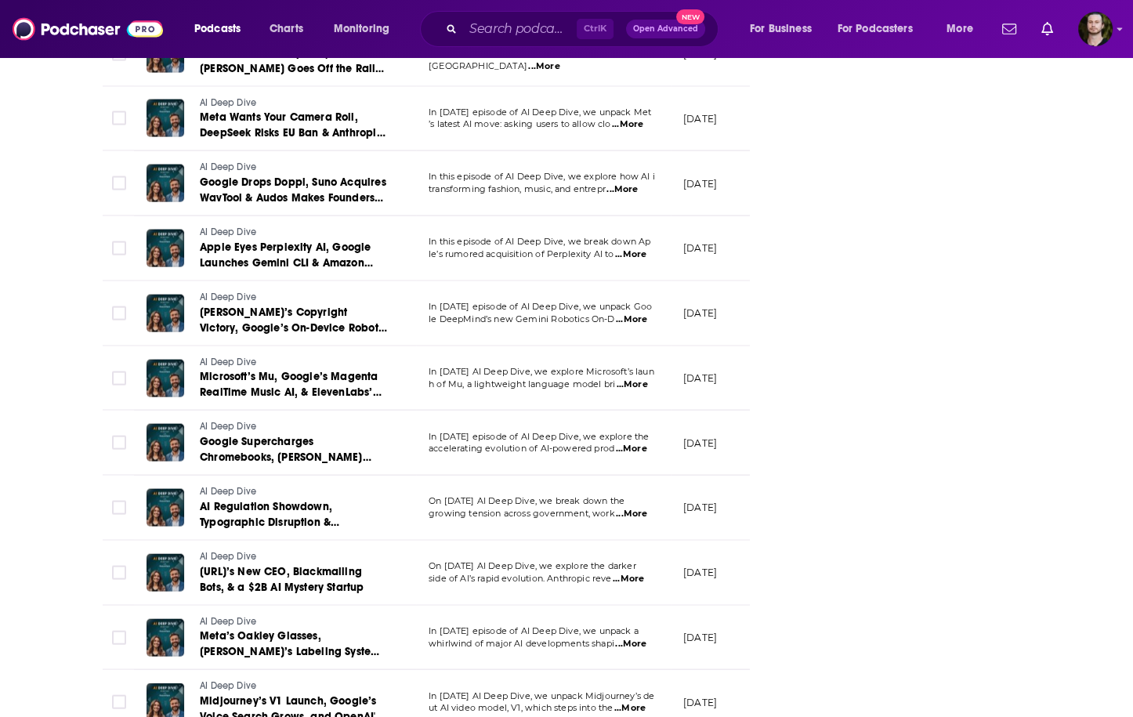
scroll to position [3825, 0]
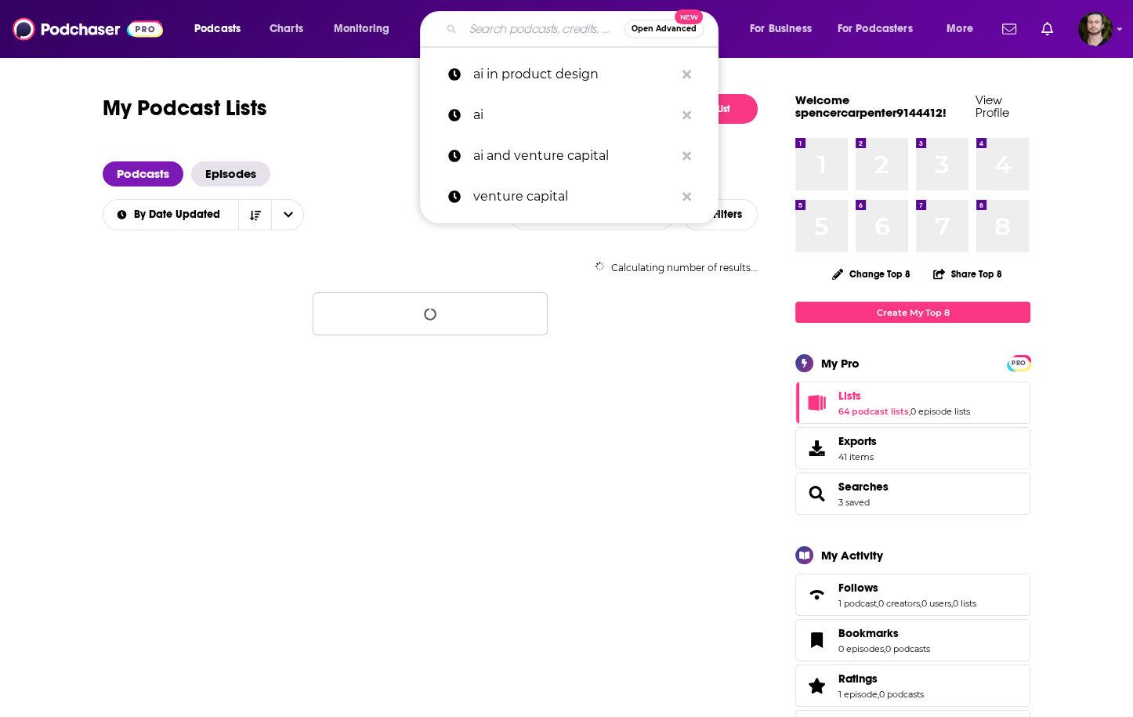
click at [494, 23] on input "Search podcasts, credits, & more..." at bounding box center [543, 28] width 161 height 25
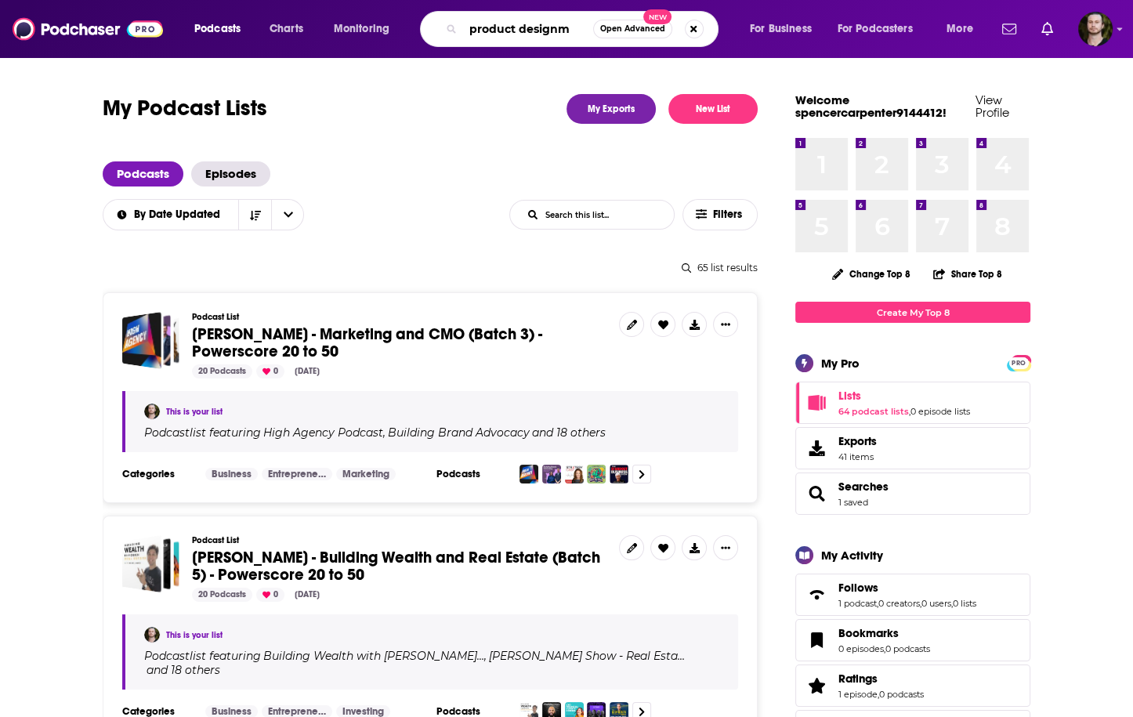
type input "product design"
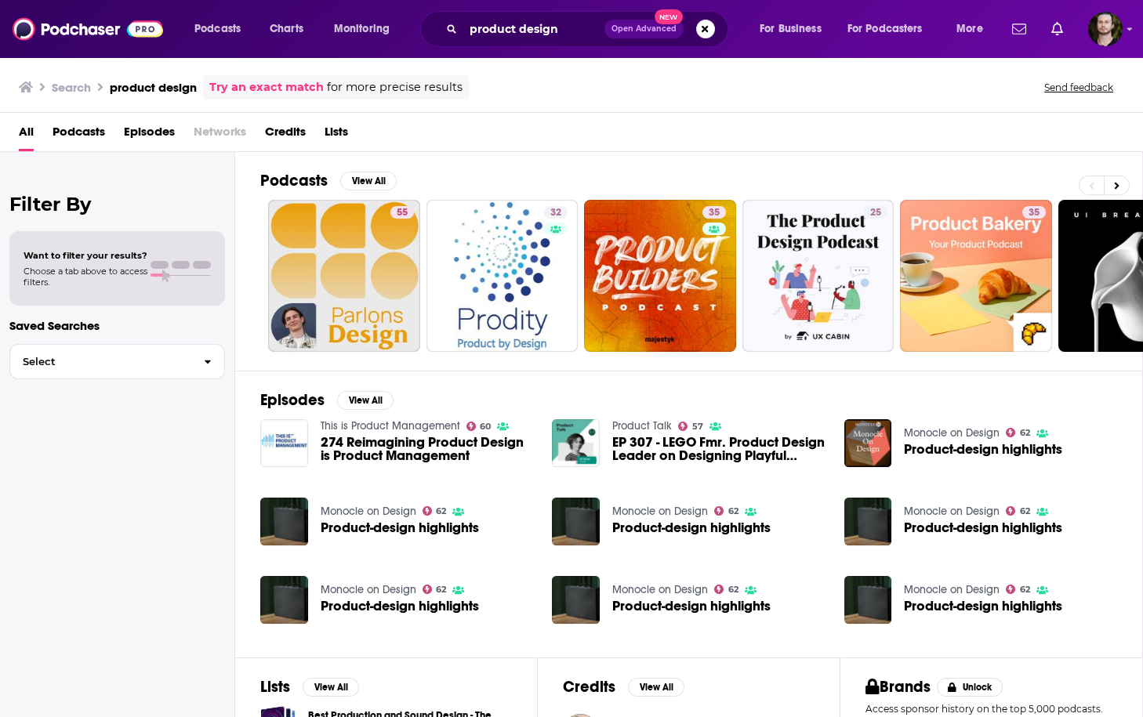
click at [61, 134] on span "Podcasts" at bounding box center [79, 135] width 53 height 32
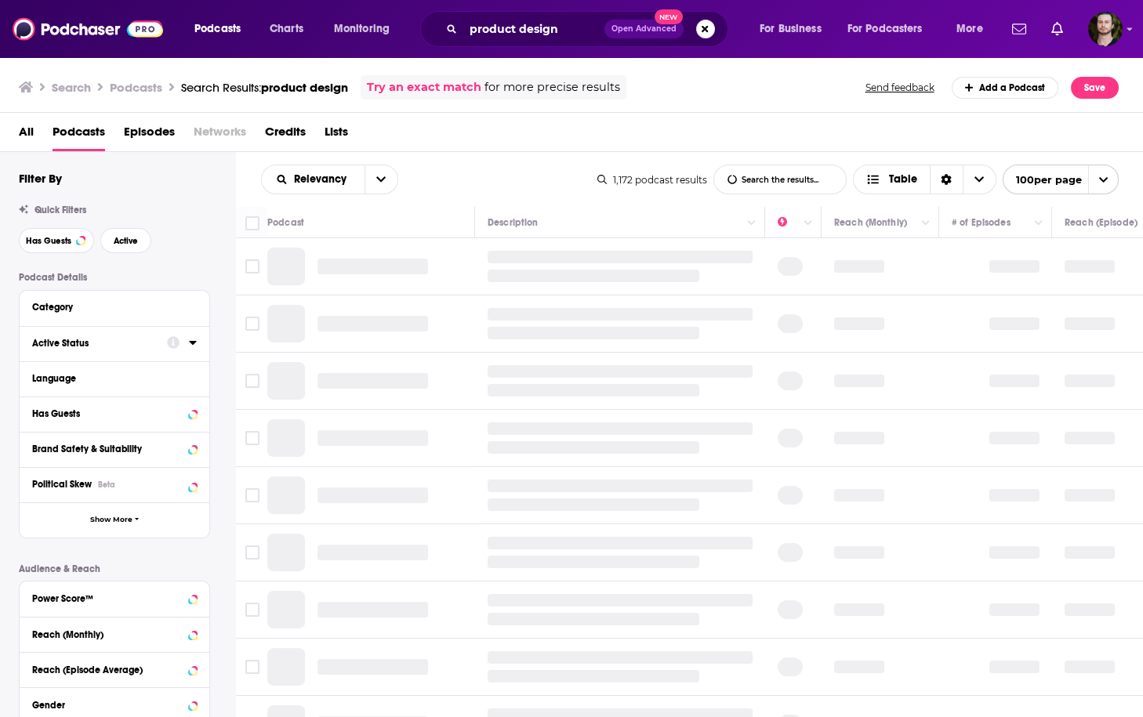
click at [192, 348] on icon at bounding box center [193, 342] width 8 height 13
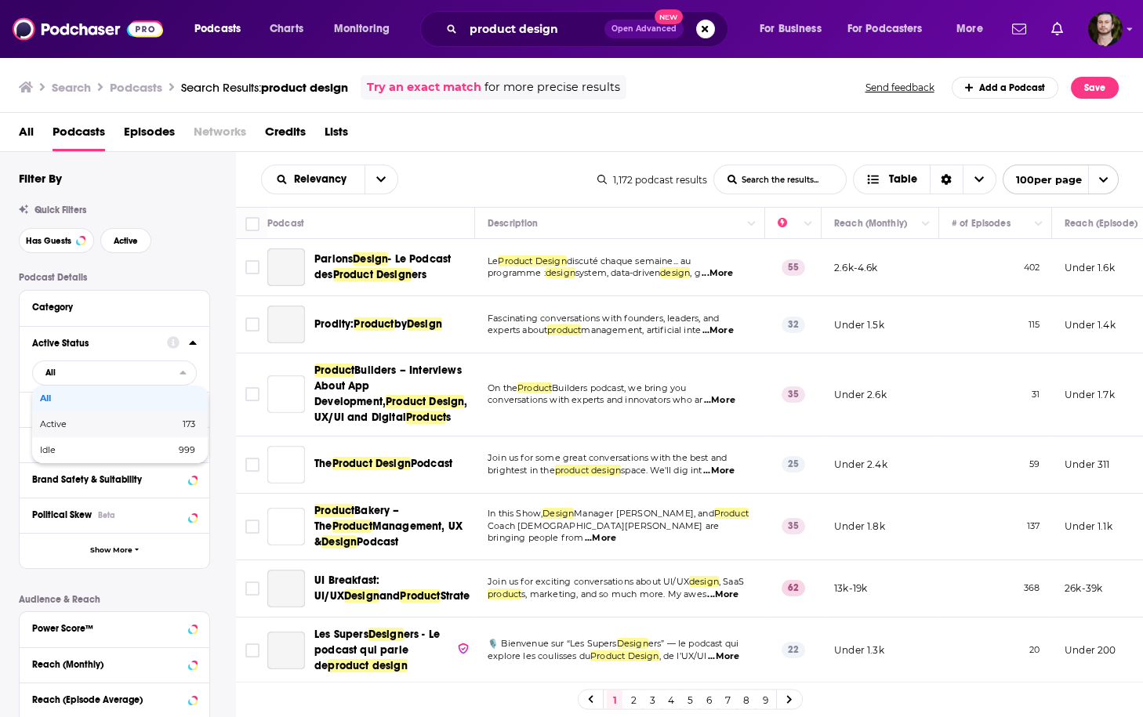
click at [149, 426] on span "173" at bounding box center [159, 424] width 72 height 9
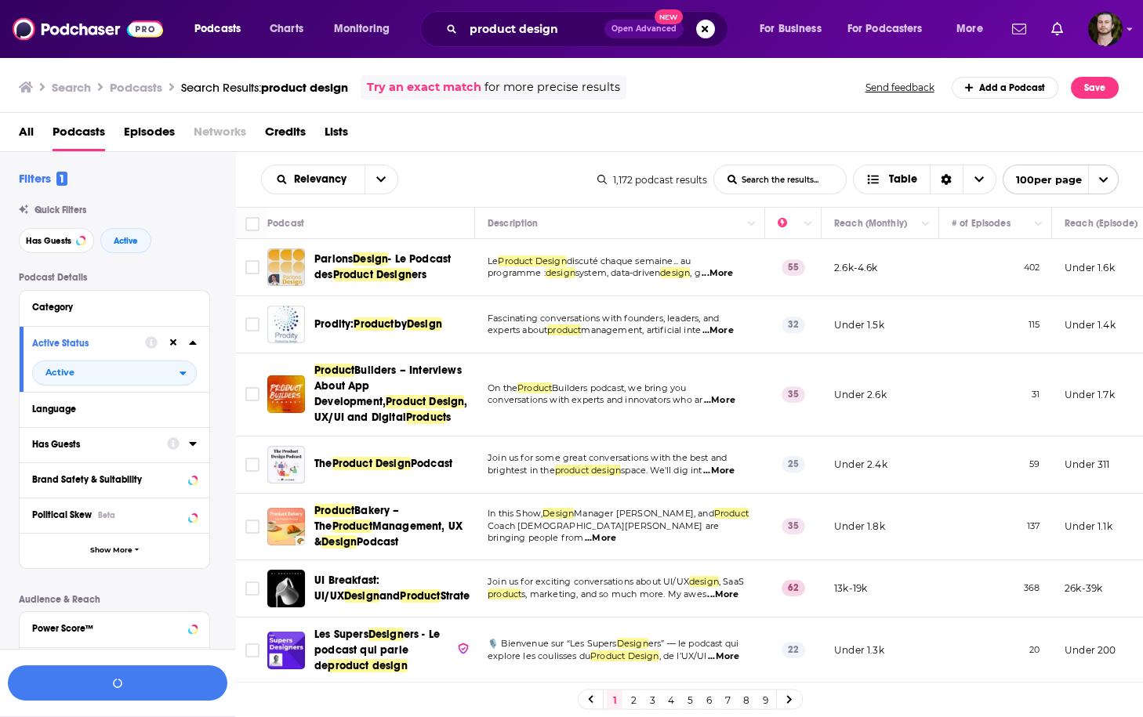
click at [191, 444] on icon at bounding box center [192, 444] width 7 height 4
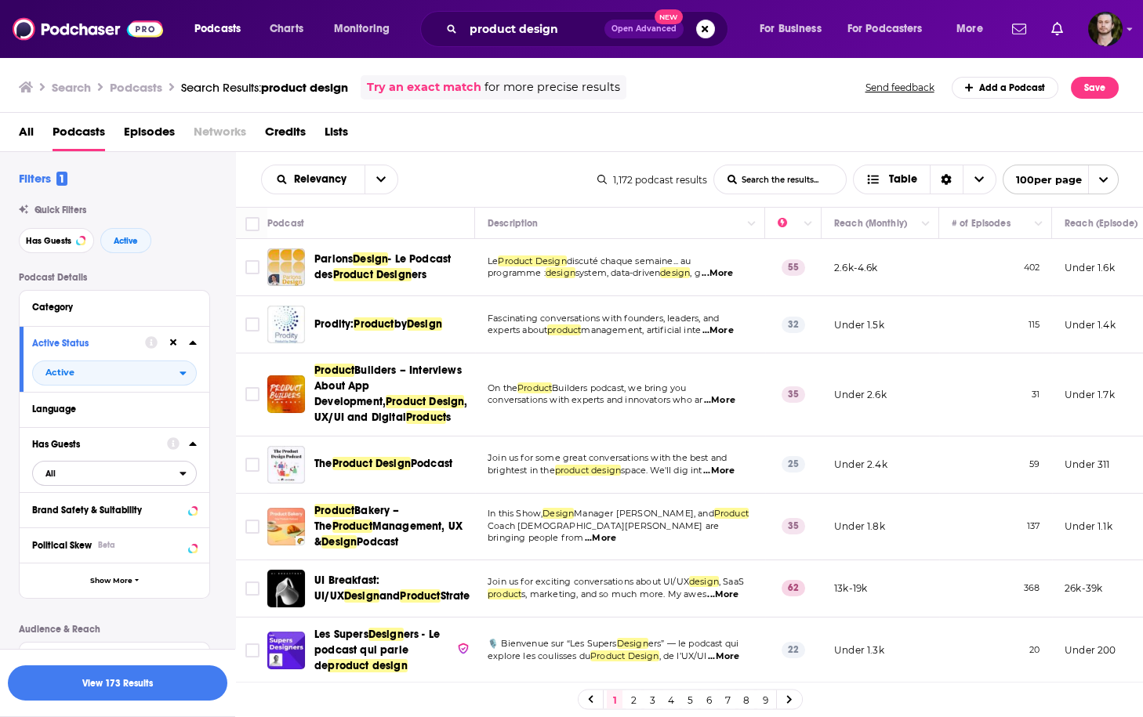
click at [150, 478] on span "All" at bounding box center [106, 473] width 147 height 20
click at [134, 520] on div "Has guests 325" at bounding box center [120, 525] width 176 height 26
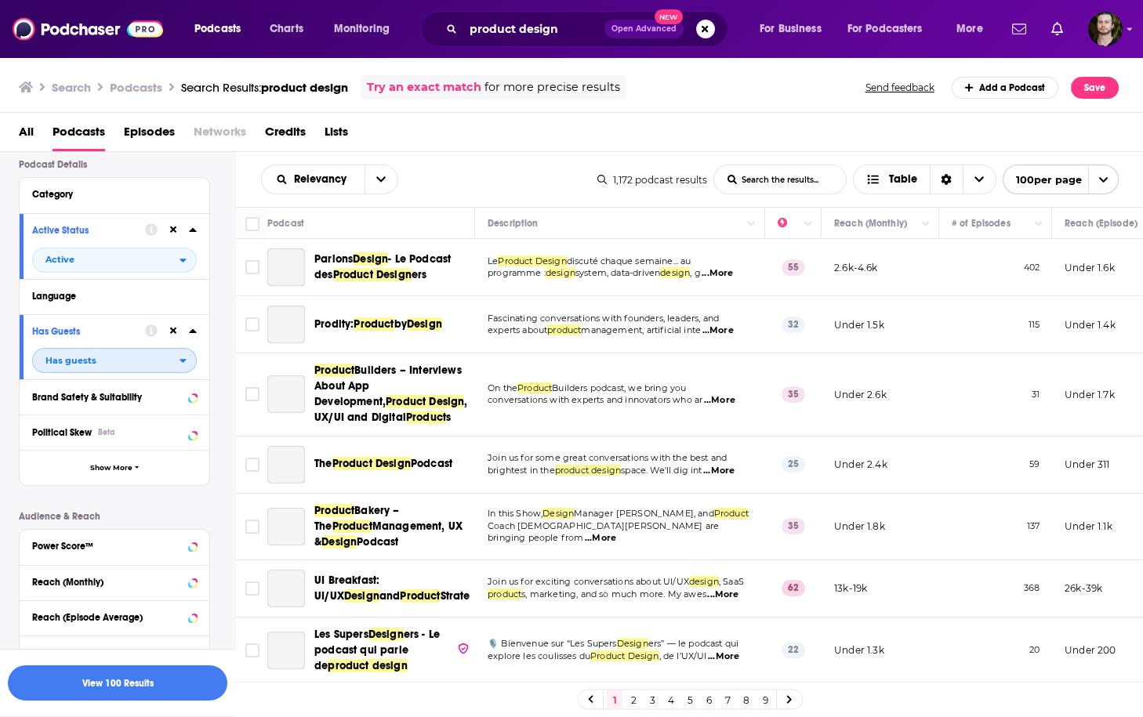
scroll to position [251, 0]
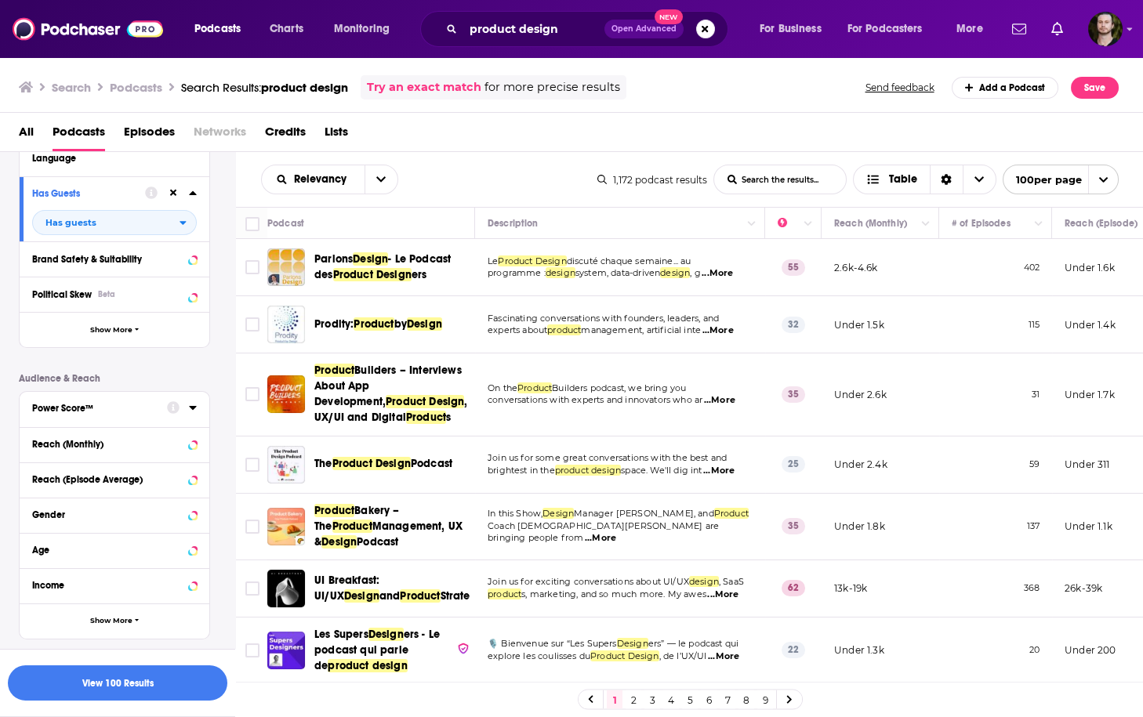
click at [194, 411] on icon at bounding box center [193, 407] width 8 height 13
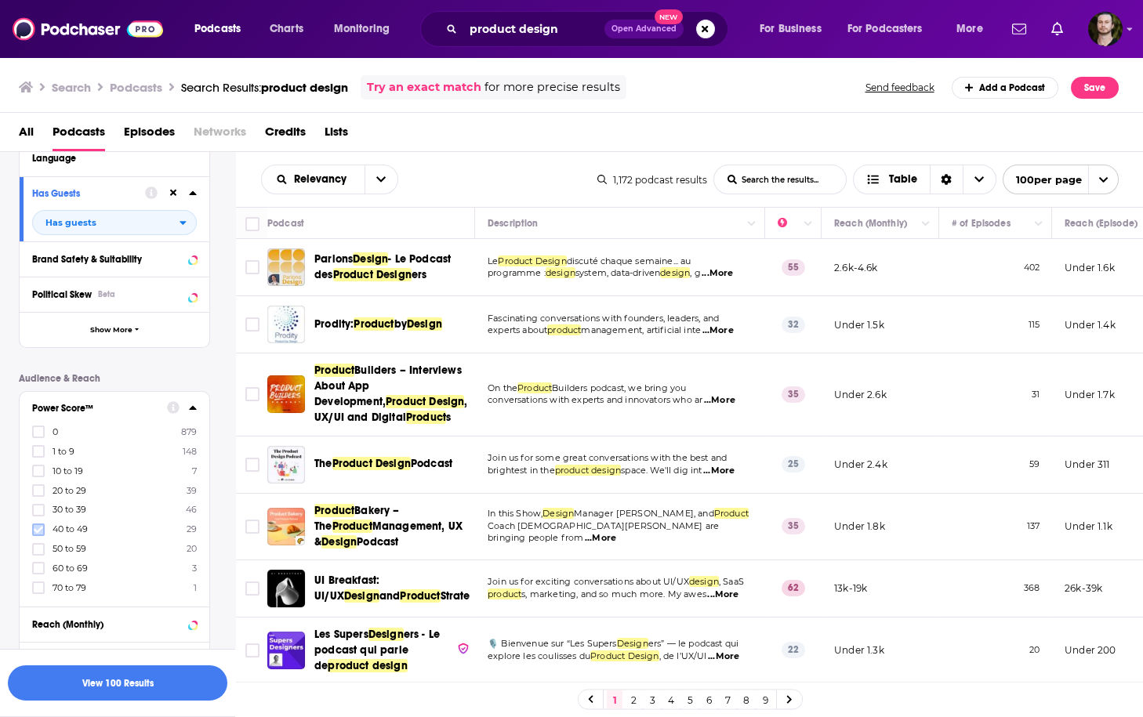
click at [34, 527] on icon at bounding box center [38, 529] width 9 height 9
click at [39, 547] on icon at bounding box center [38, 549] width 9 height 7
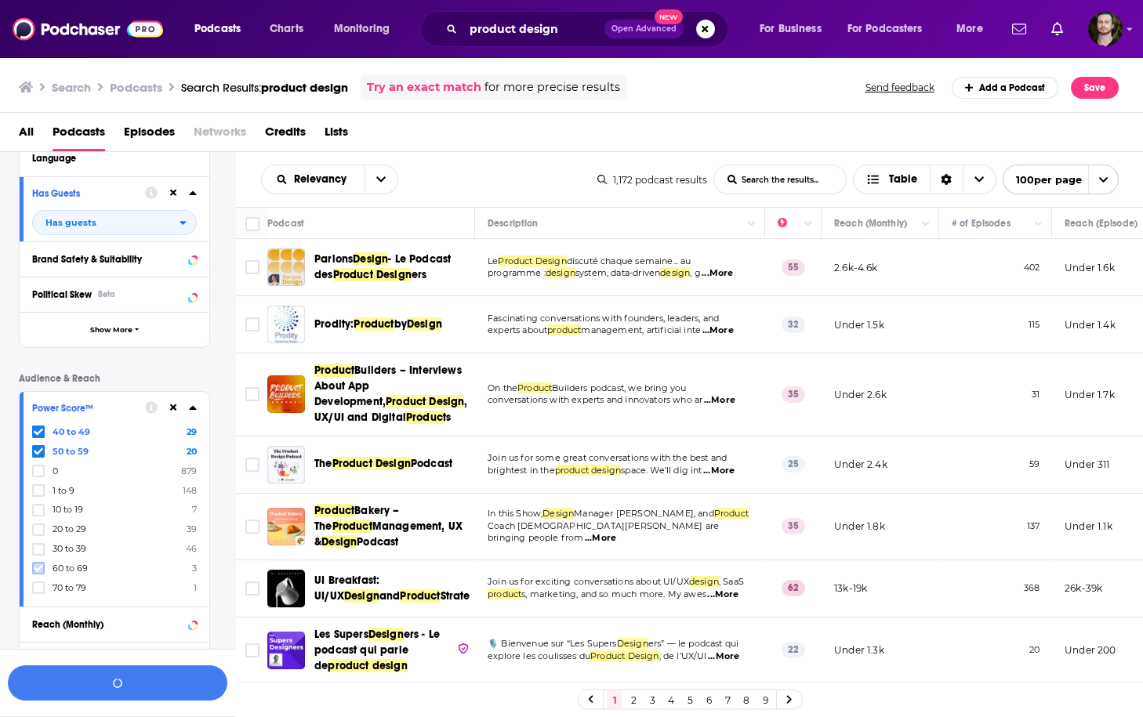
click at [40, 566] on icon at bounding box center [38, 568] width 9 height 7
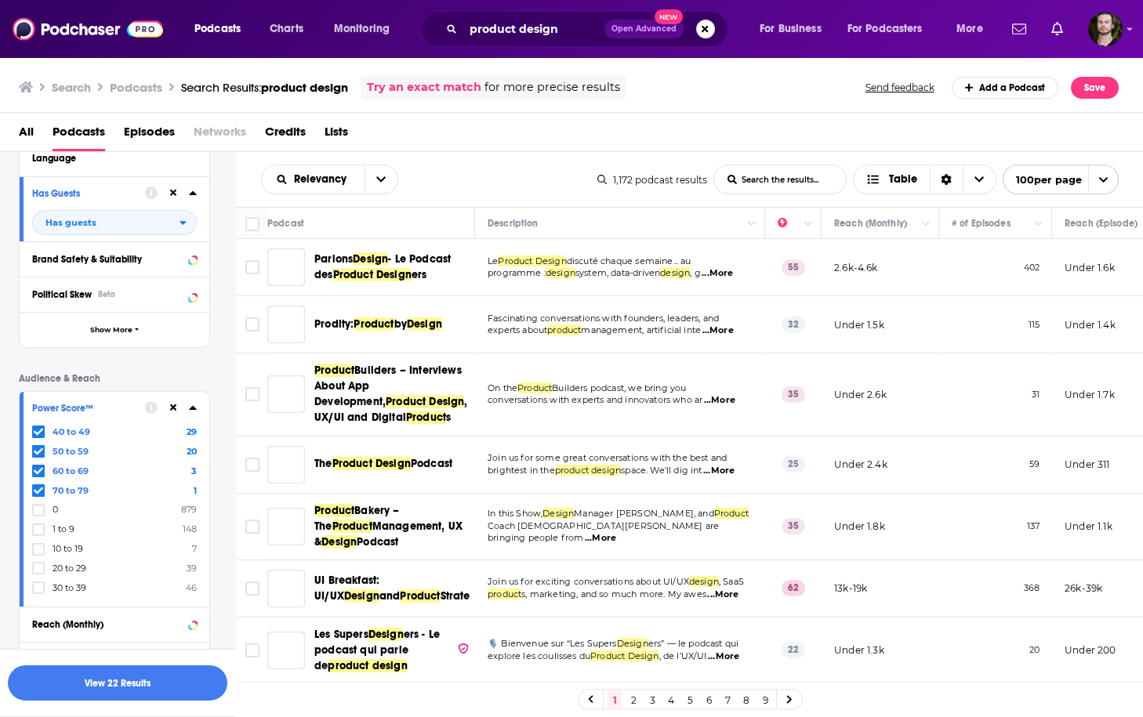
scroll to position [470, 0]
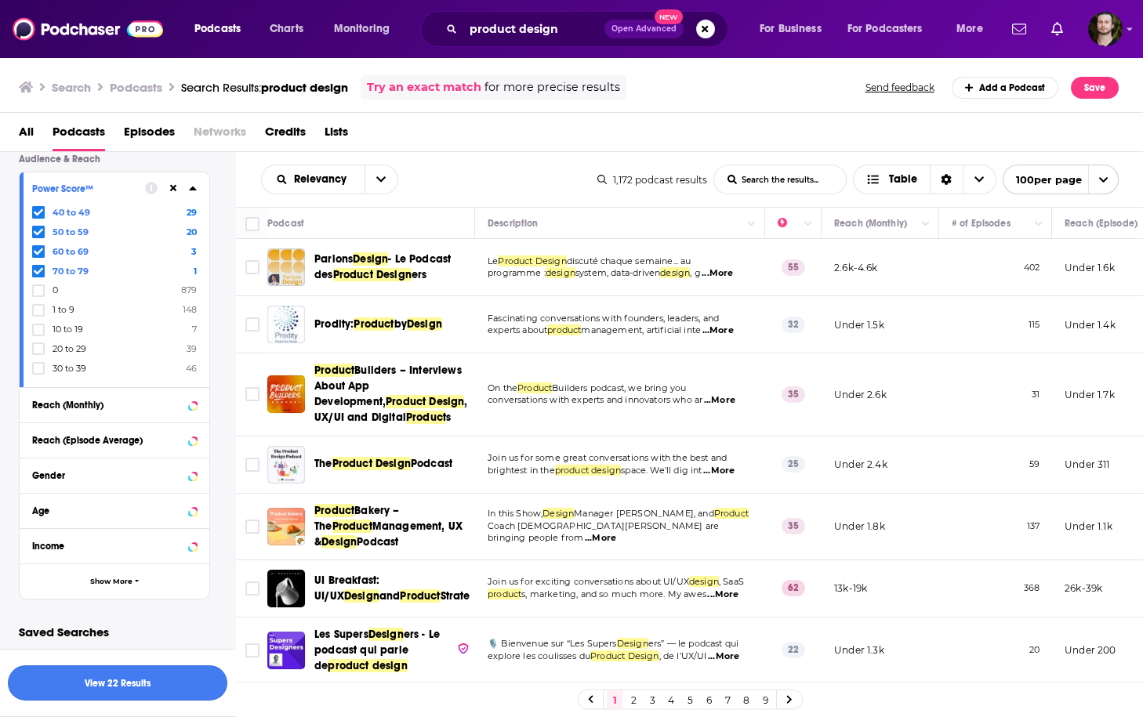
click at [154, 687] on button "View 22 Results" at bounding box center [117, 682] width 219 height 35
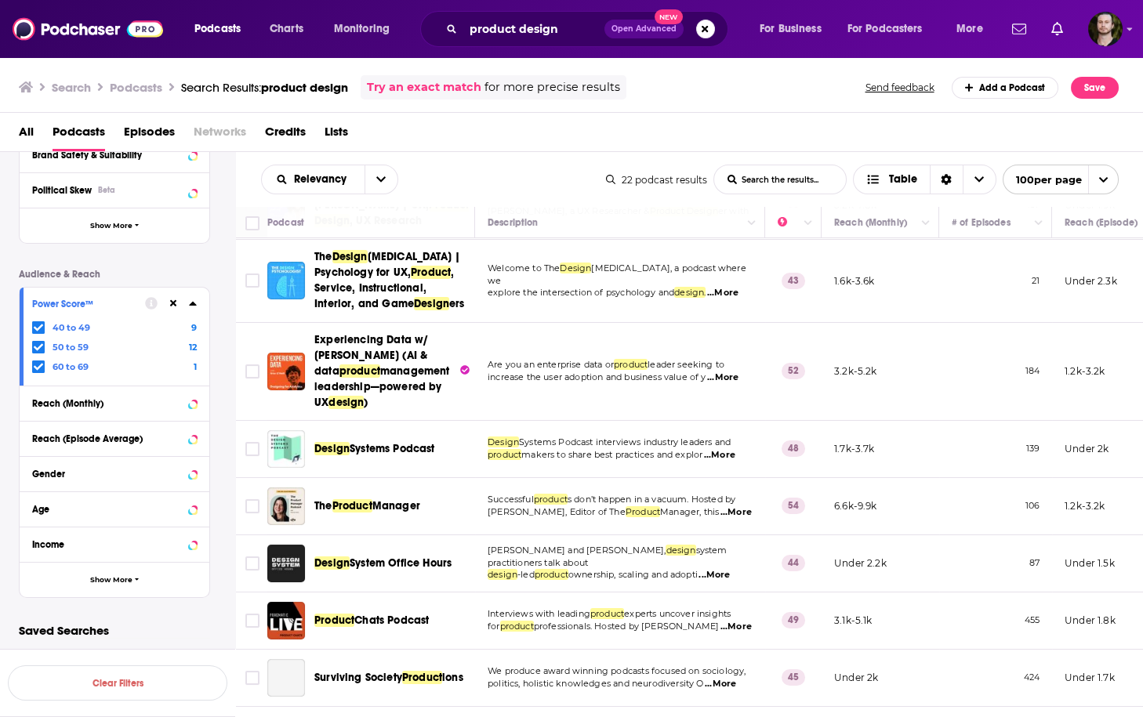
scroll to position [188, 0]
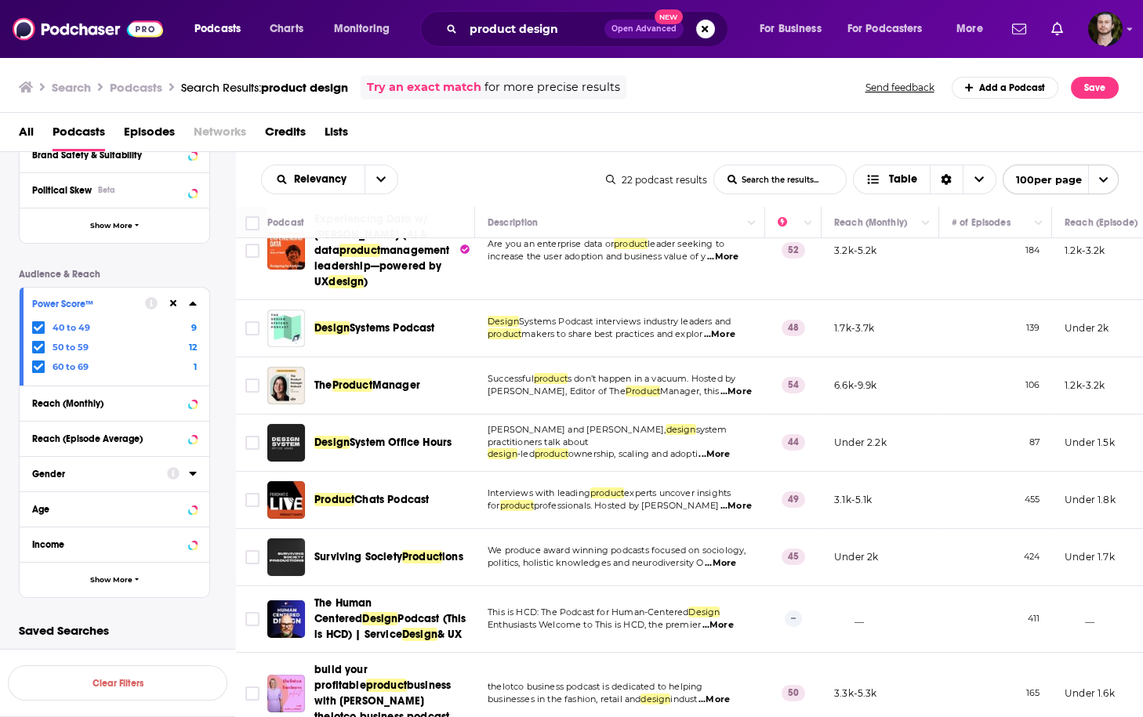
drag, startPoint x: 640, startPoint y: 125, endPoint x: 633, endPoint y: 131, distance: 8.9
click at [640, 125] on div "All Podcasts Episodes Networks Credits Lists" at bounding box center [575, 135] width 1112 height 32
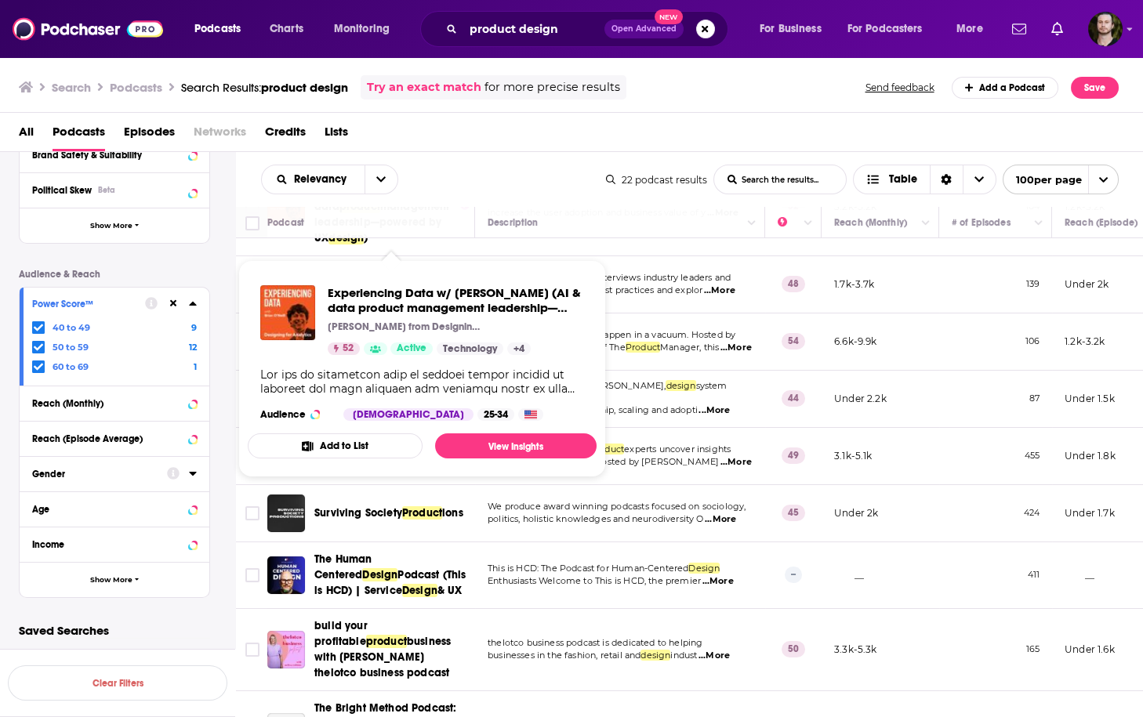
scroll to position [251, 0]
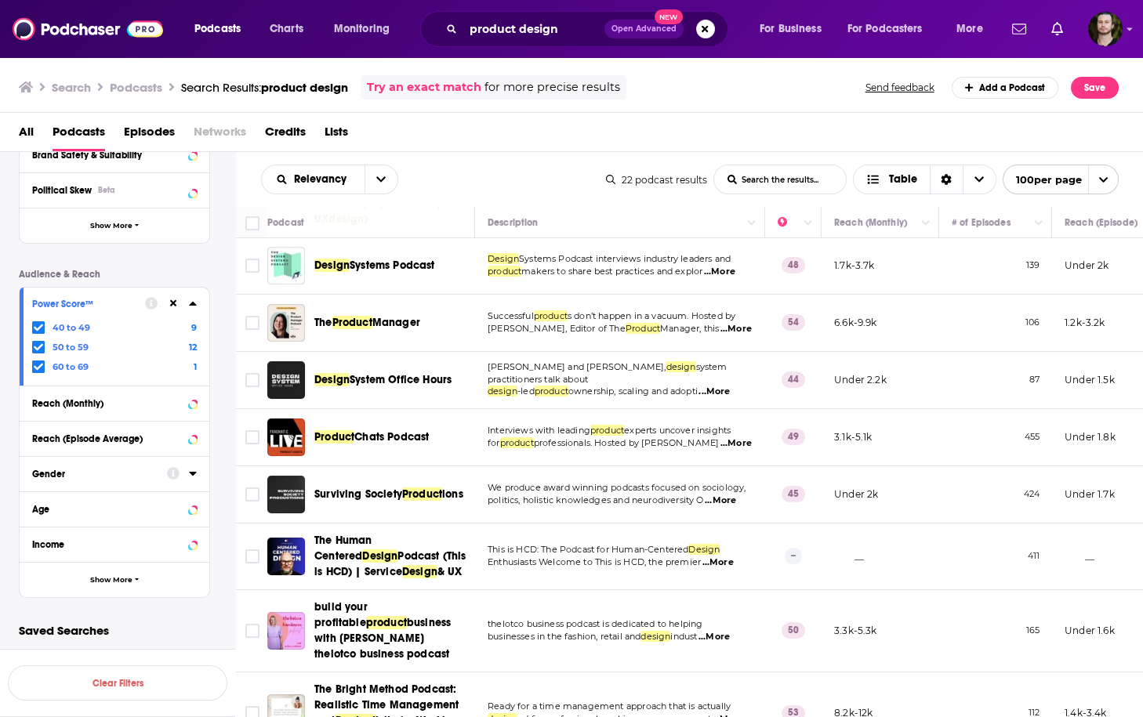
click at [727, 325] on span "...More" at bounding box center [735, 329] width 31 height 13
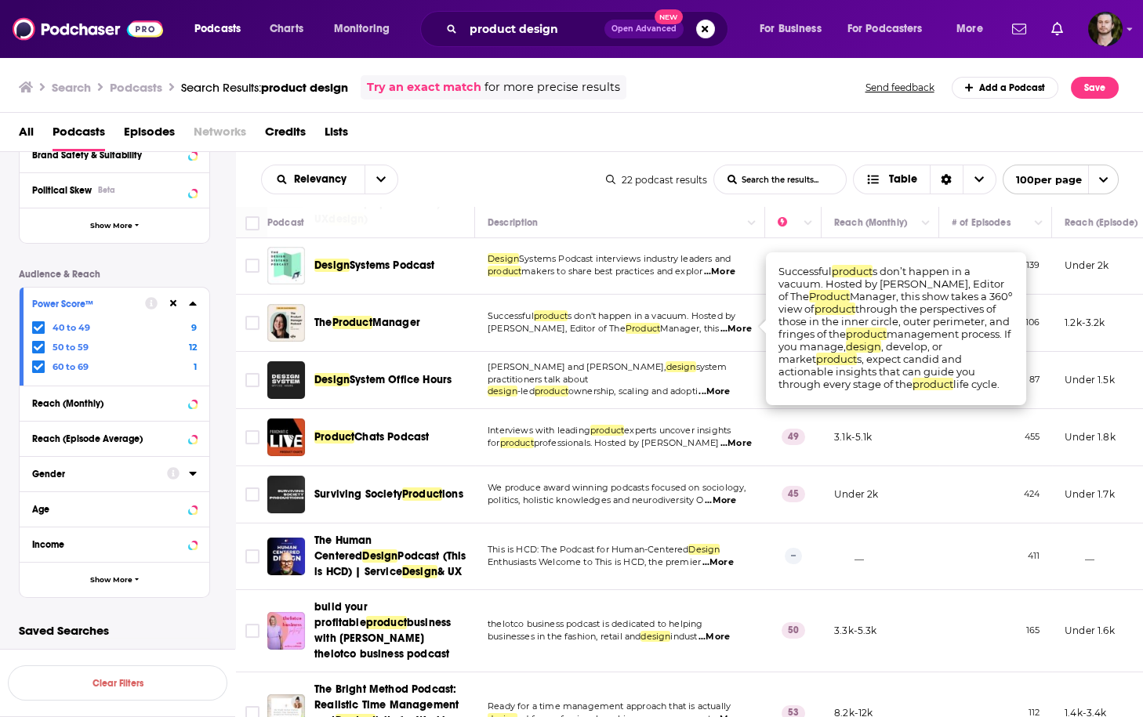
click at [727, 325] on span "...More" at bounding box center [735, 329] width 31 height 13
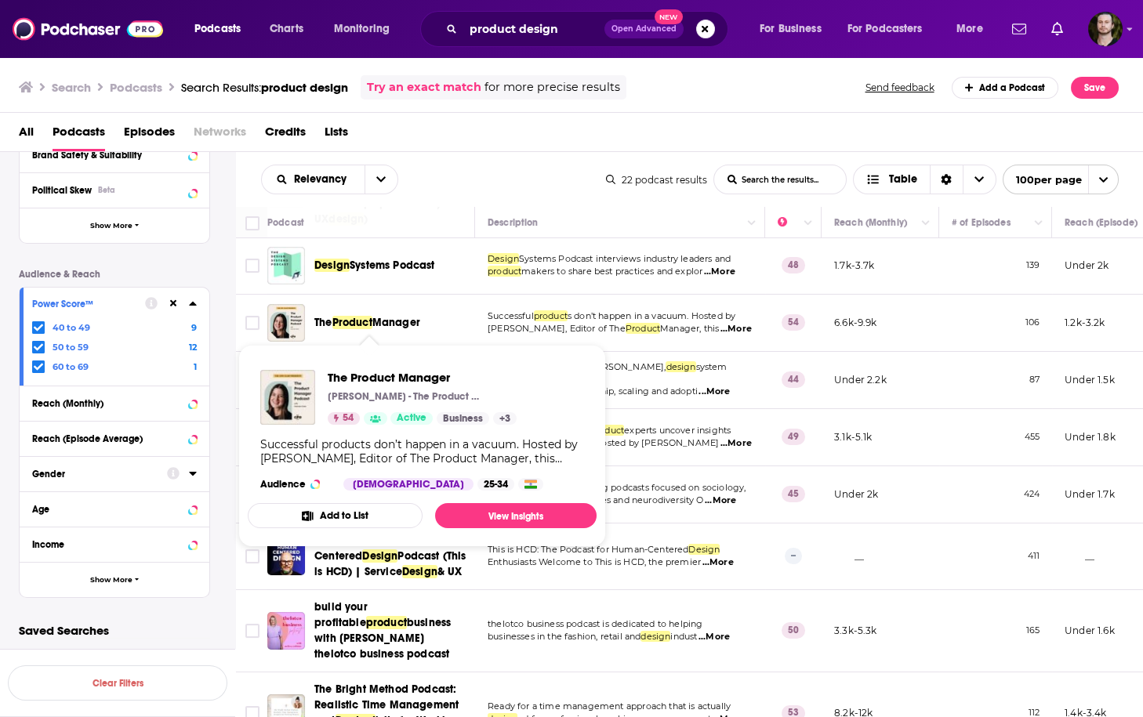
drag, startPoint x: 310, startPoint y: 321, endPoint x: 426, endPoint y: 322, distance: 116.0
click at [426, 322] on div "The Product Manager" at bounding box center [372, 323] width 210 height 38
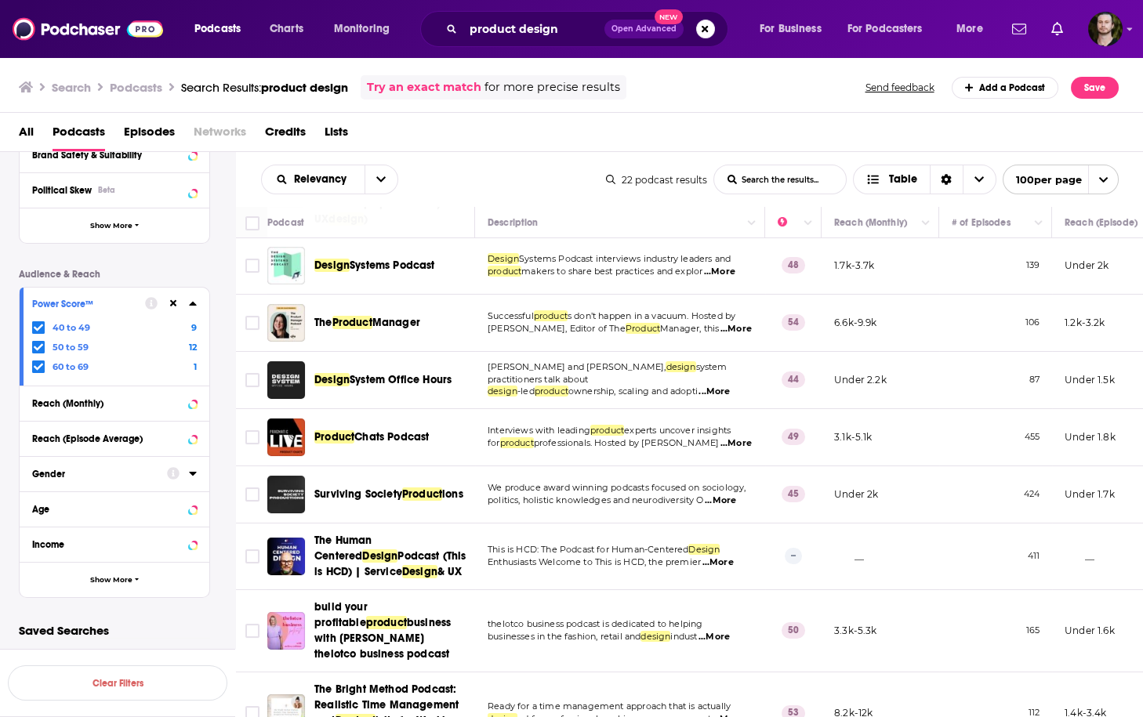
copy span "The Product Manager"
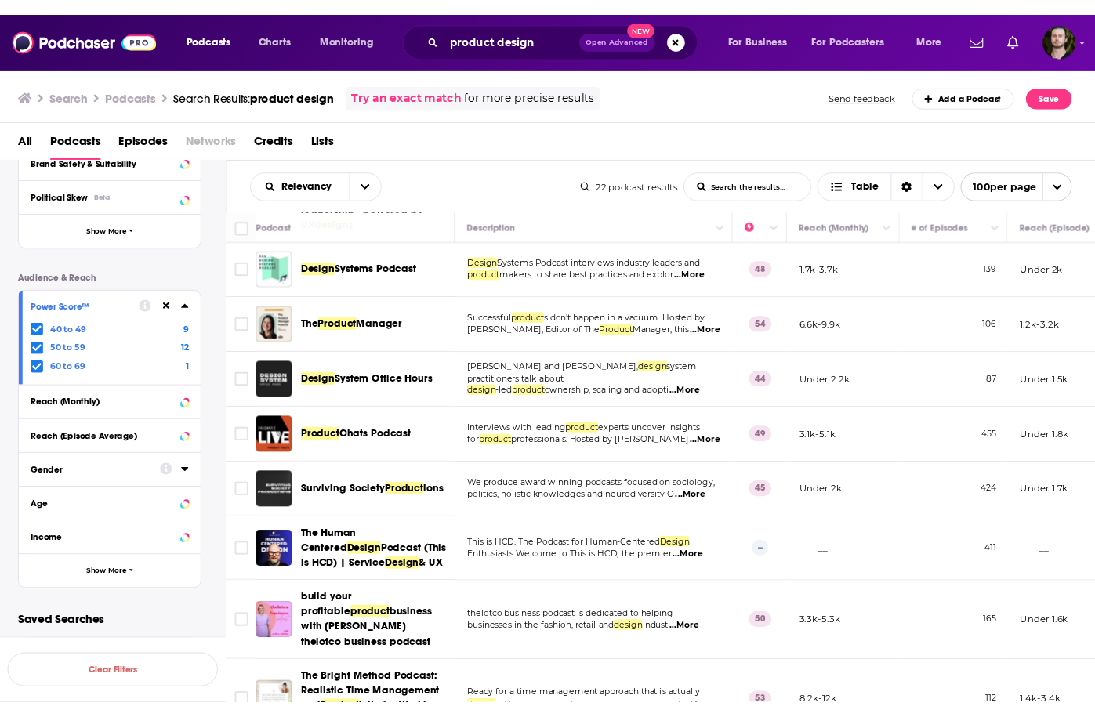
scroll to position [314, 0]
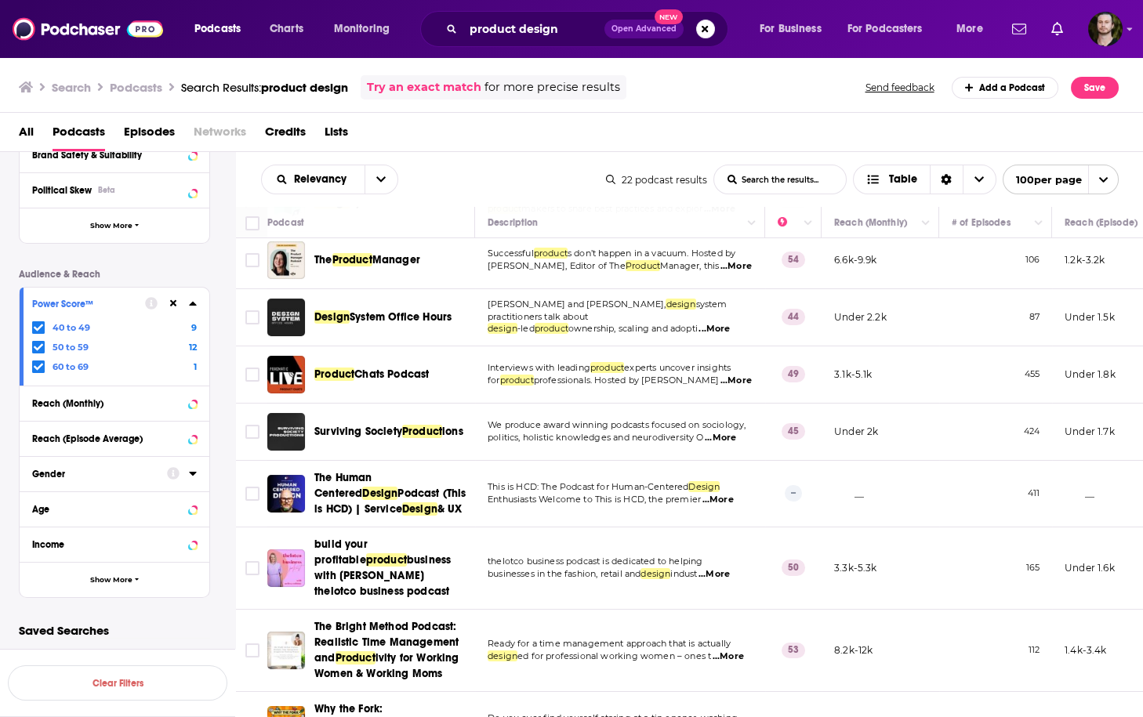
click at [727, 323] on span "...More" at bounding box center [713, 329] width 31 height 13
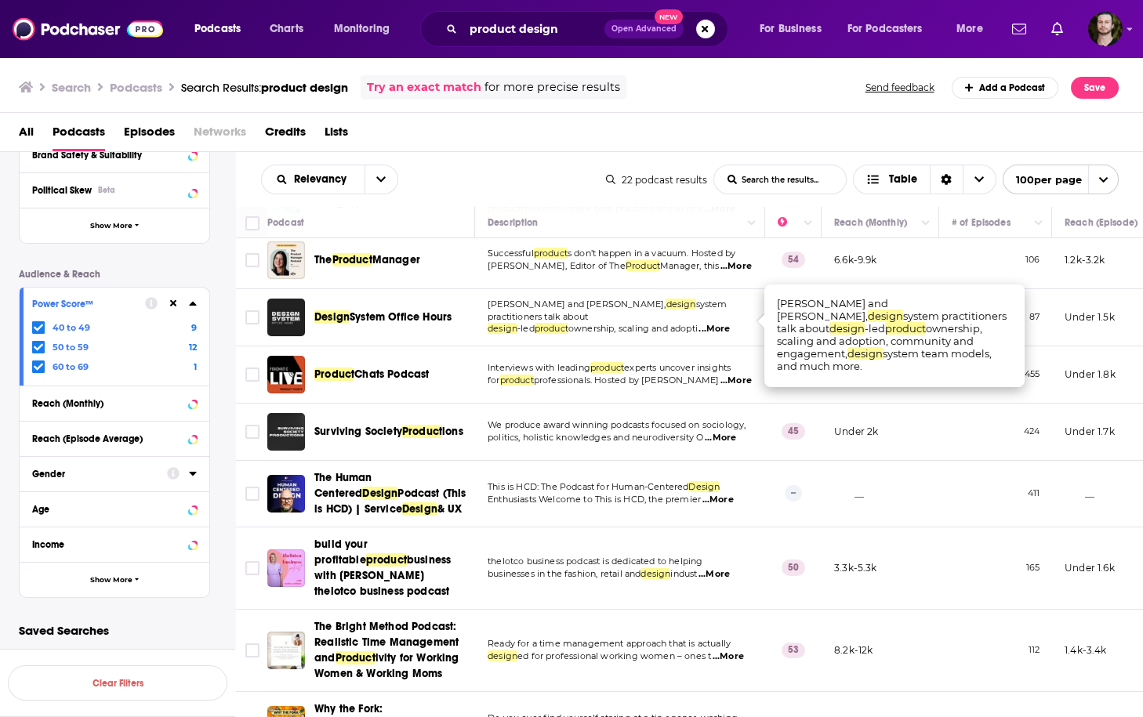
click at [727, 323] on span "...More" at bounding box center [713, 329] width 31 height 13
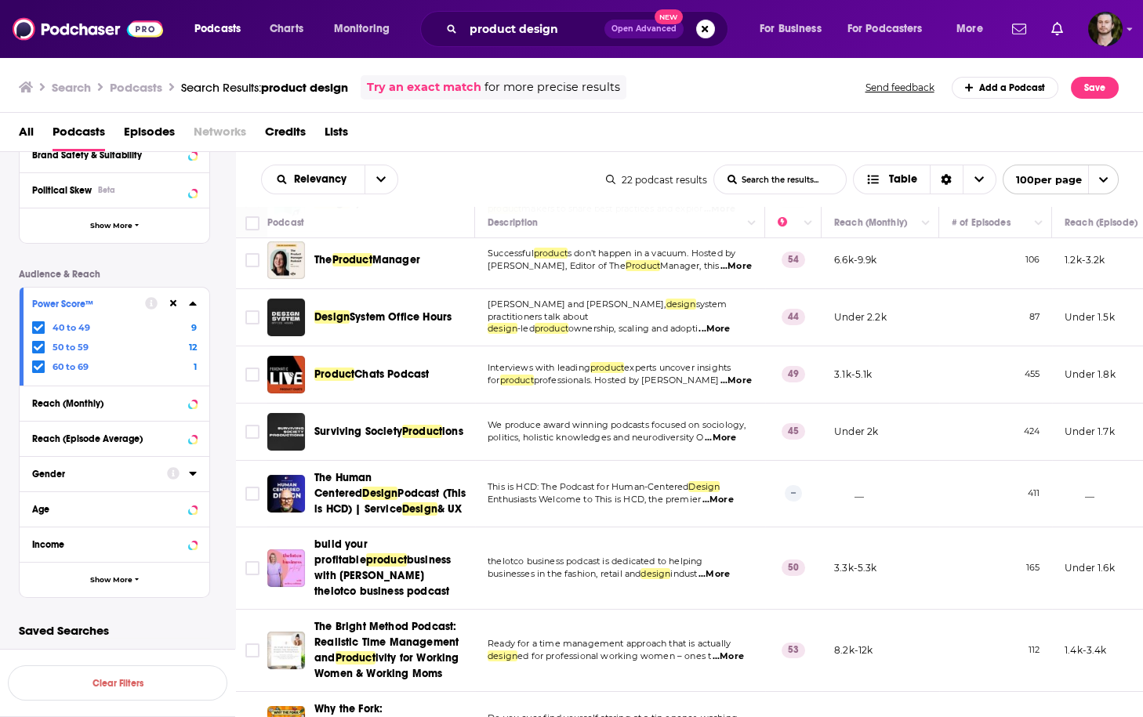
click at [727, 323] on span "...More" at bounding box center [713, 329] width 31 height 13
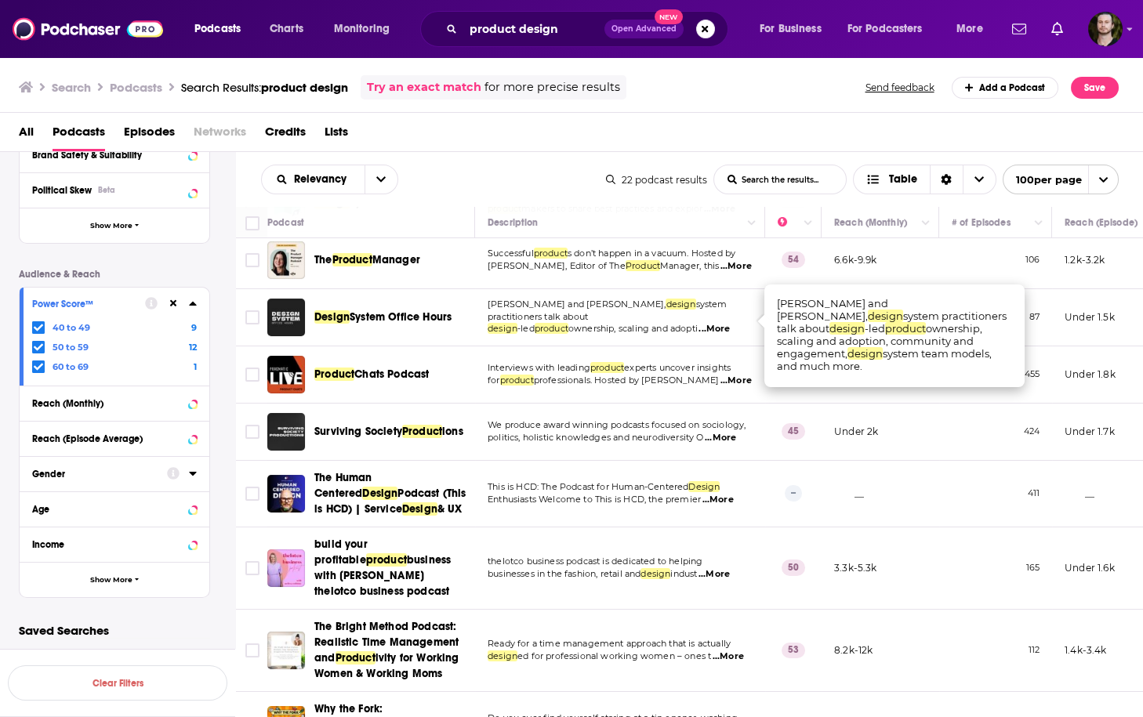
click at [727, 323] on span "...More" at bounding box center [713, 329] width 31 height 13
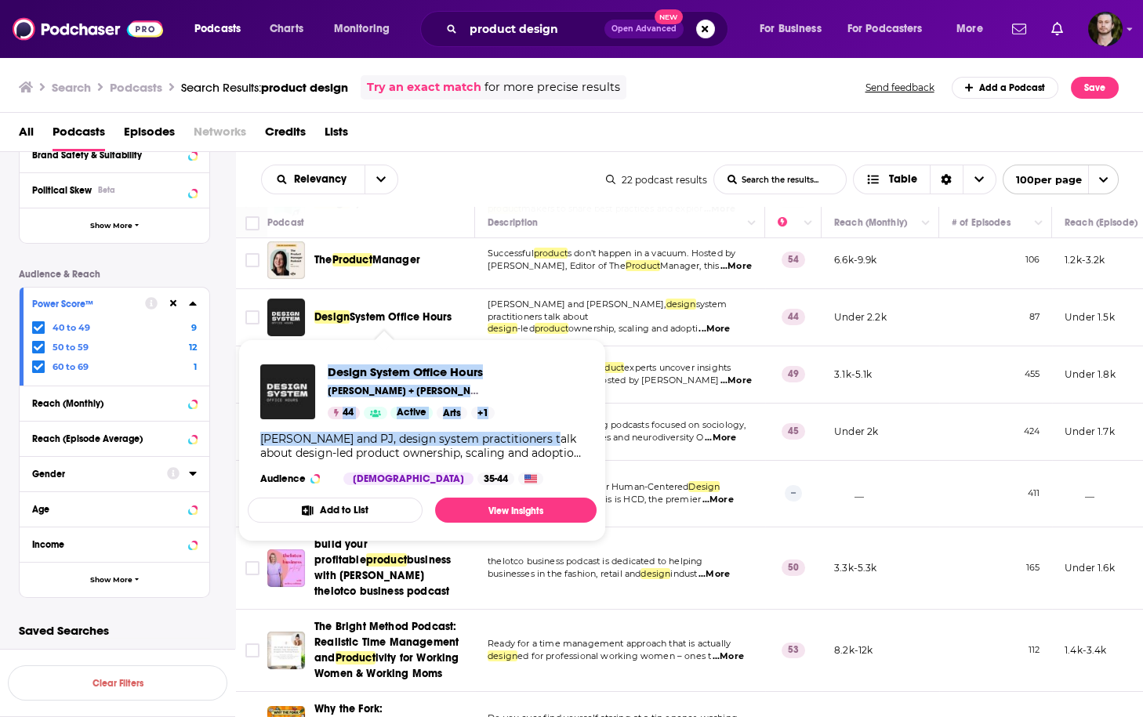
drag, startPoint x: 326, startPoint y: 374, endPoint x: 564, endPoint y: 368, distance: 237.6
click at [564, 368] on div "Design System Office Hours Davy Fung + PJ Onori 44 Active Arts + 1 Davy and PJ,…" at bounding box center [422, 425] width 349 height 146
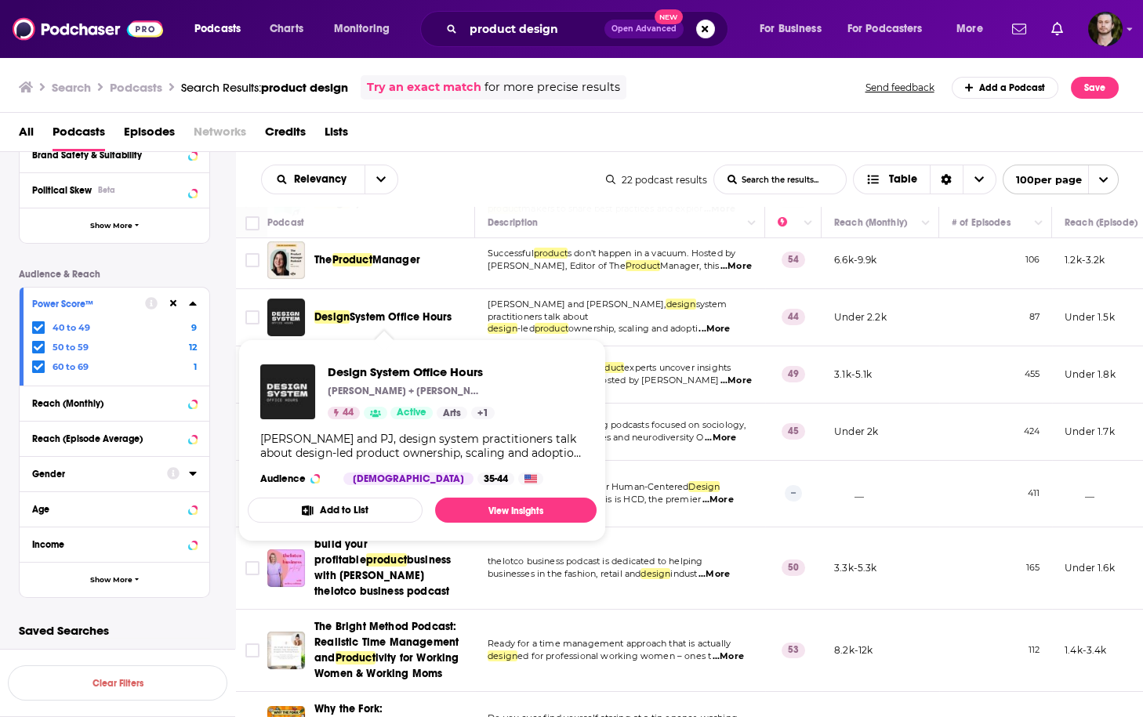
click at [321, 374] on div "Design System Office Hours Davy Fung + PJ Onori 44 Active Arts + 1" at bounding box center [377, 391] width 234 height 55
drag, startPoint x: 324, startPoint y: 370, endPoint x: 509, endPoint y: 377, distance: 185.1
click at [509, 377] on div "Design System Office Hours Davy Fung + PJ Onori 44 Active Arts + 1 Davy and PJ,…" at bounding box center [422, 425] width 349 height 146
copy span "Design System Office Hours"
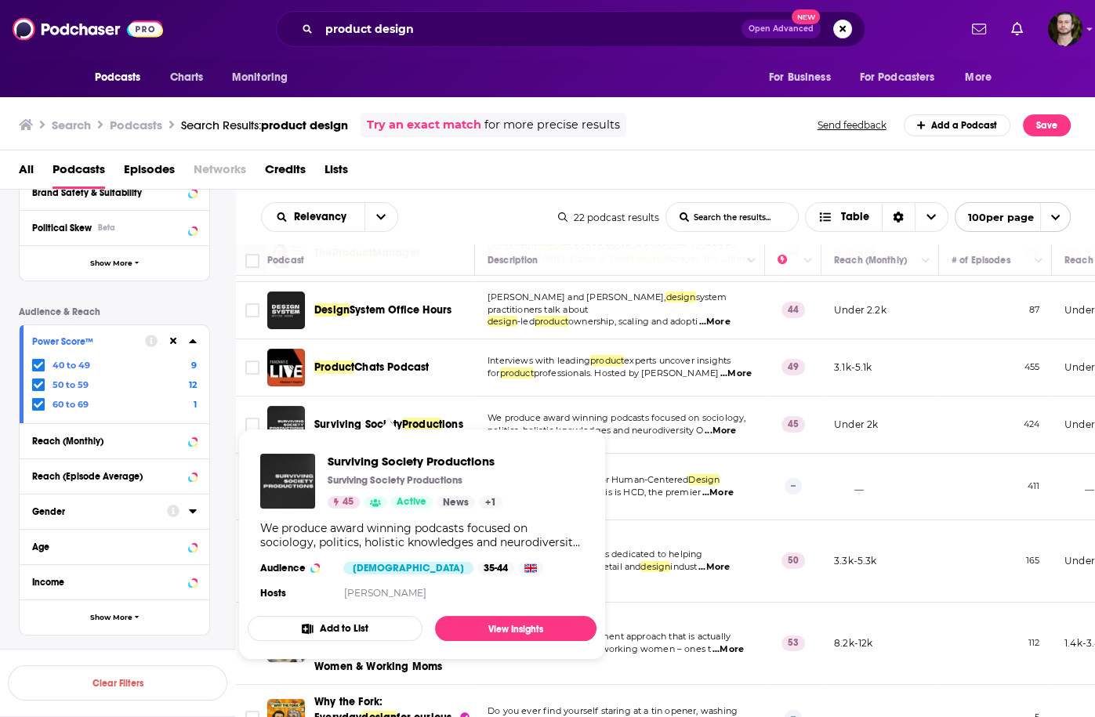
scroll to position [376, 0]
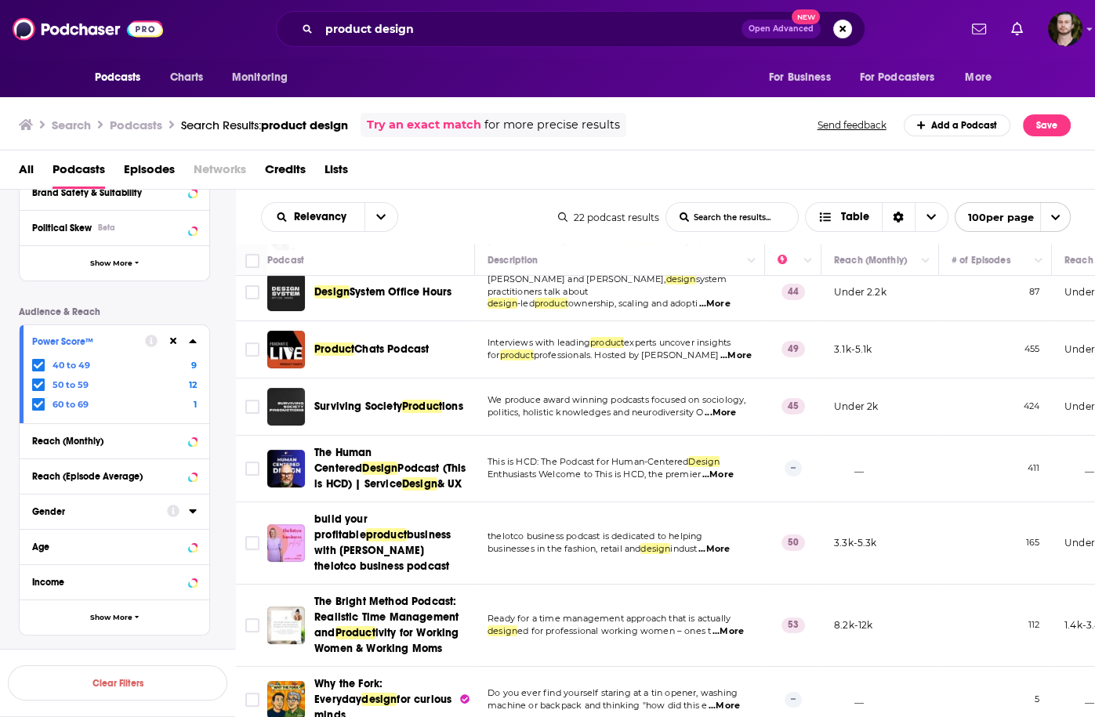
click at [772, 454] on td "--" at bounding box center [793, 469] width 56 height 67
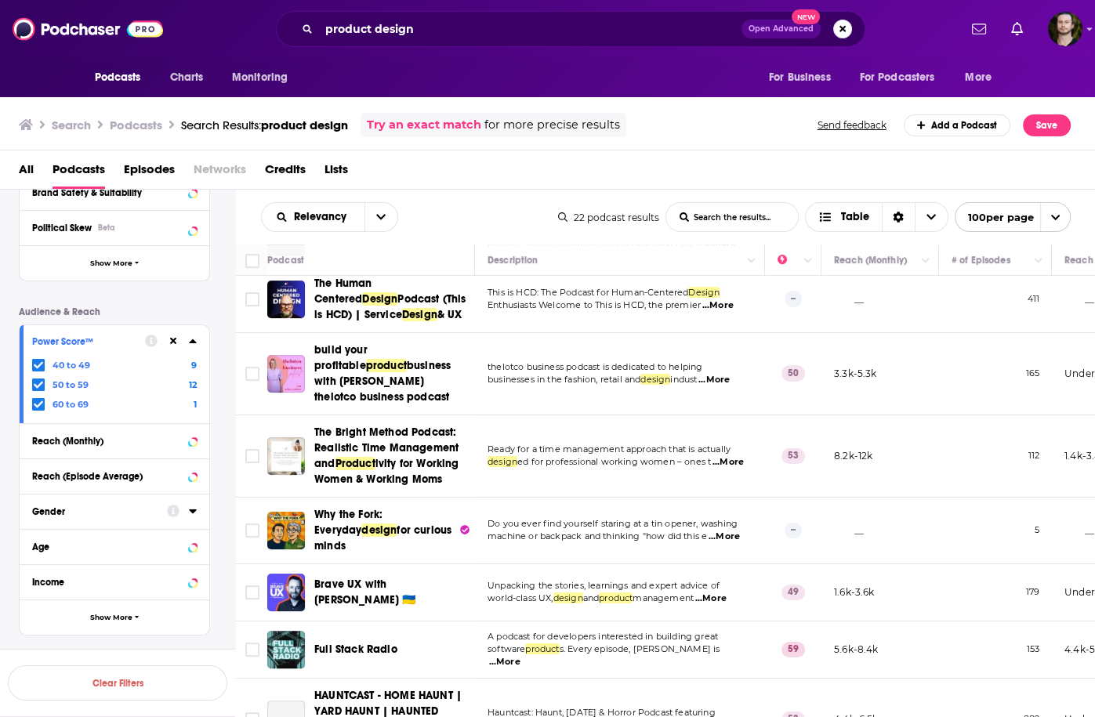
scroll to position [564, 0]
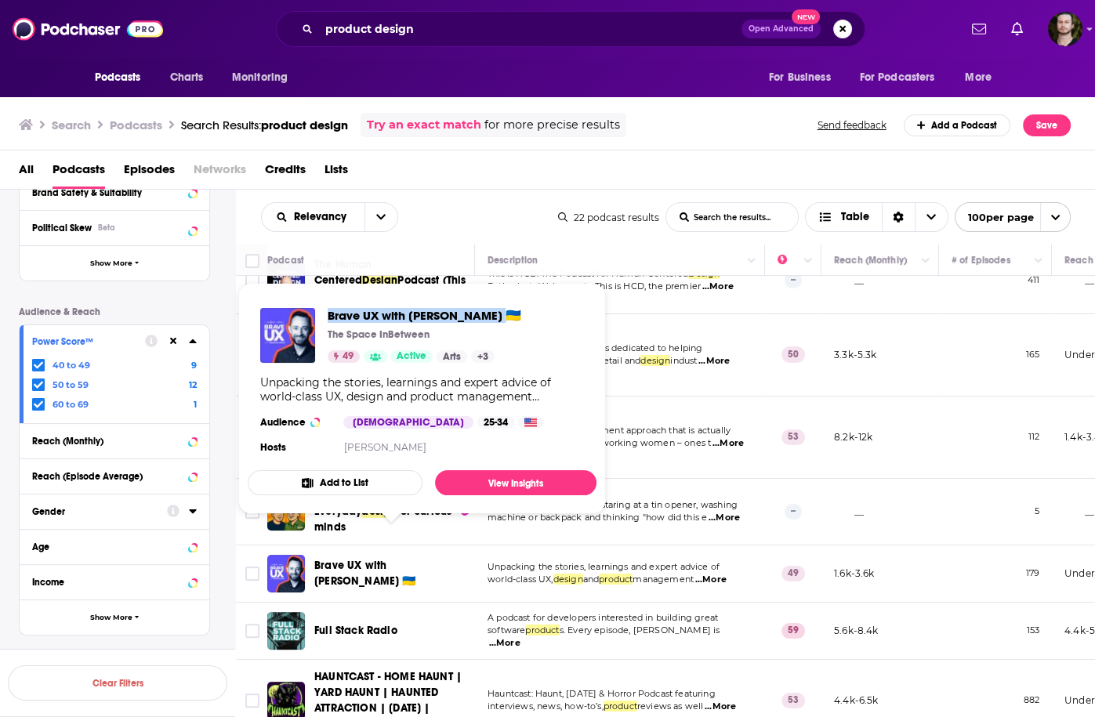
drag, startPoint x: 324, startPoint y: 317, endPoint x: 491, endPoint y: 310, distance: 167.9
click at [491, 310] on div "Brave UX with Brendan Jarvis 🇺🇦 The Space InBetween 49 Active Arts + 3" at bounding box center [390, 335] width 261 height 55
copy span "Brave UX with Brendan Jarvis"
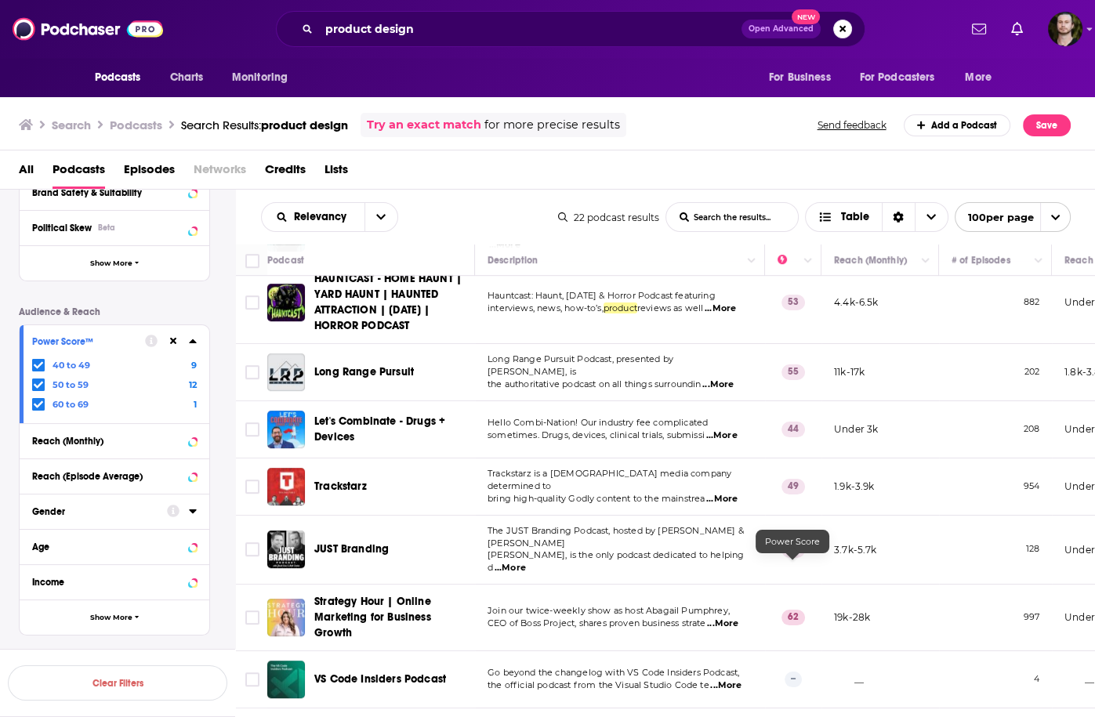
scroll to position [974, 0]
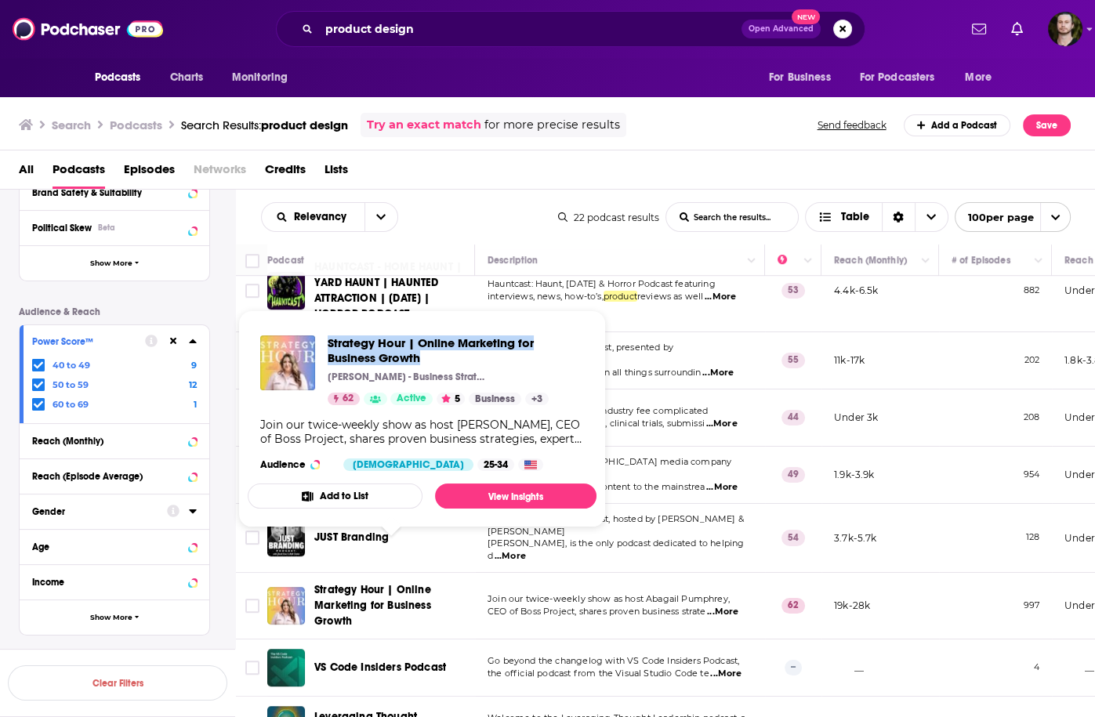
drag, startPoint x: 325, startPoint y: 336, endPoint x: 422, endPoint y: 354, distance: 98.8
click at [422, 354] on div "Strategy Hour | Online Marketing for Business Growth Abagail Pumphrey - Busines…" at bounding box center [422, 370] width 324 height 70
copy span "Strategy Hour | Online Marketing for Business Growth"
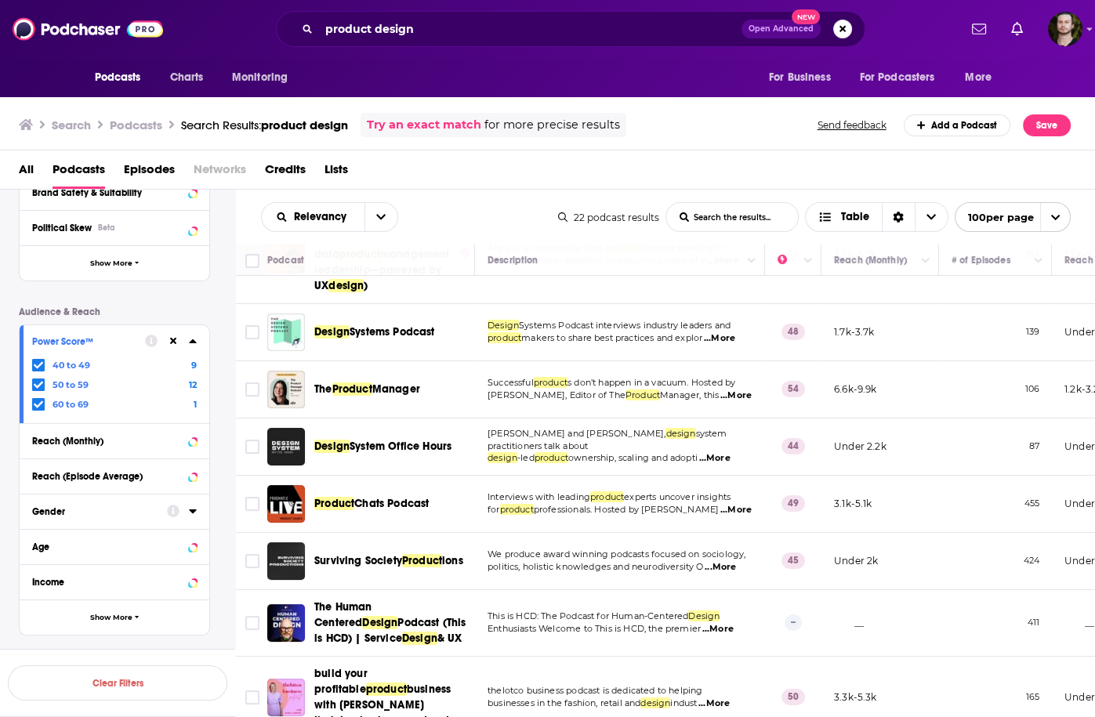
scroll to position [0, 0]
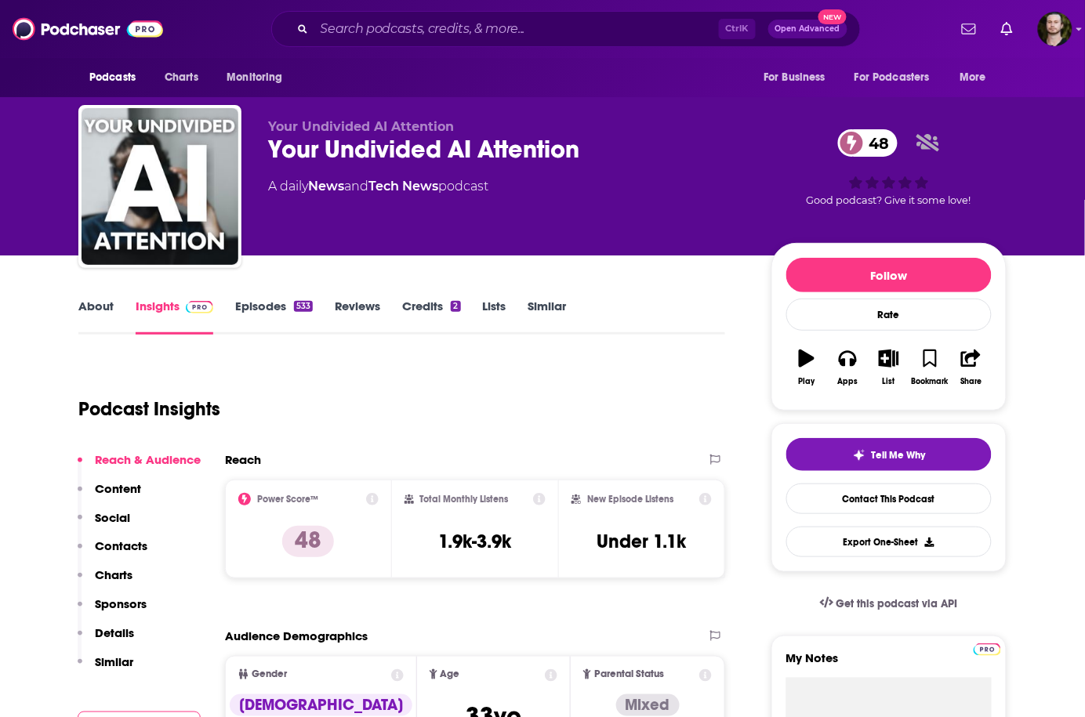
click at [280, 309] on link "Episodes 533" at bounding box center [274, 317] width 78 height 36
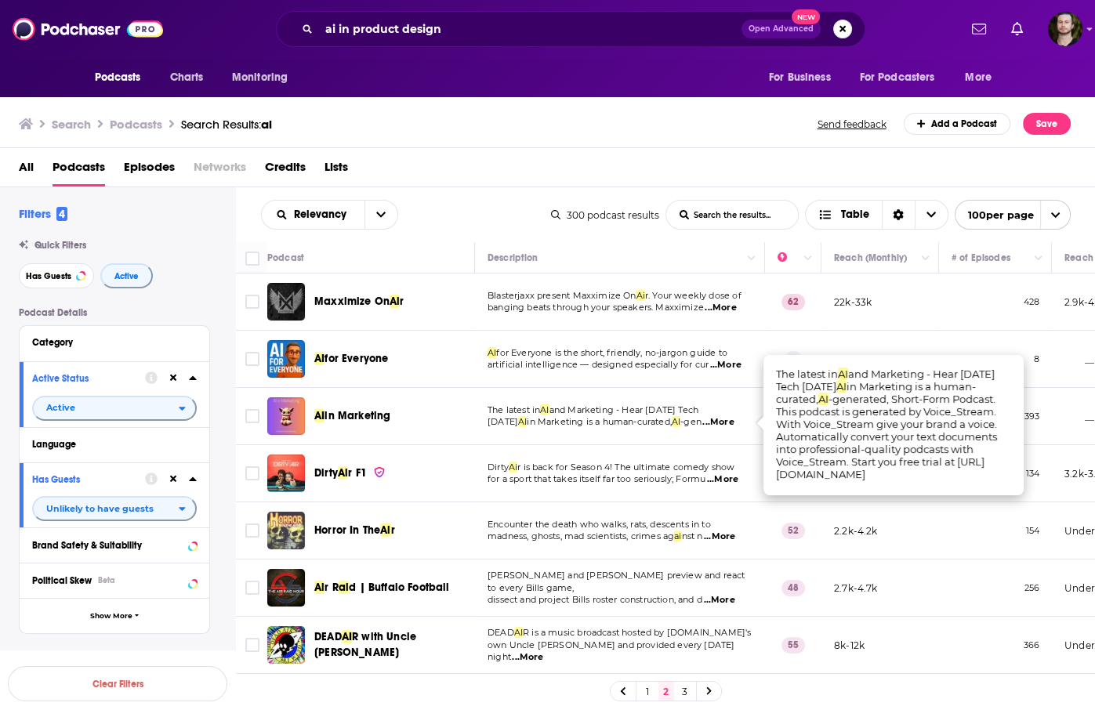
scroll to position [303, 0]
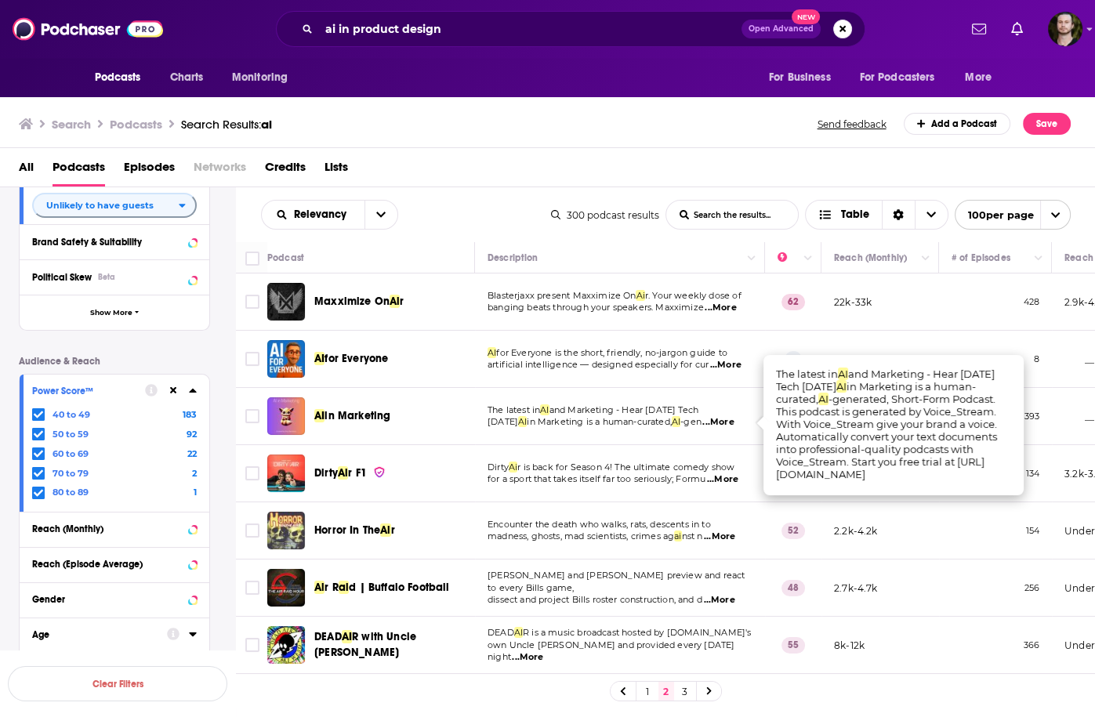
click at [733, 423] on span "...More" at bounding box center [717, 422] width 31 height 13
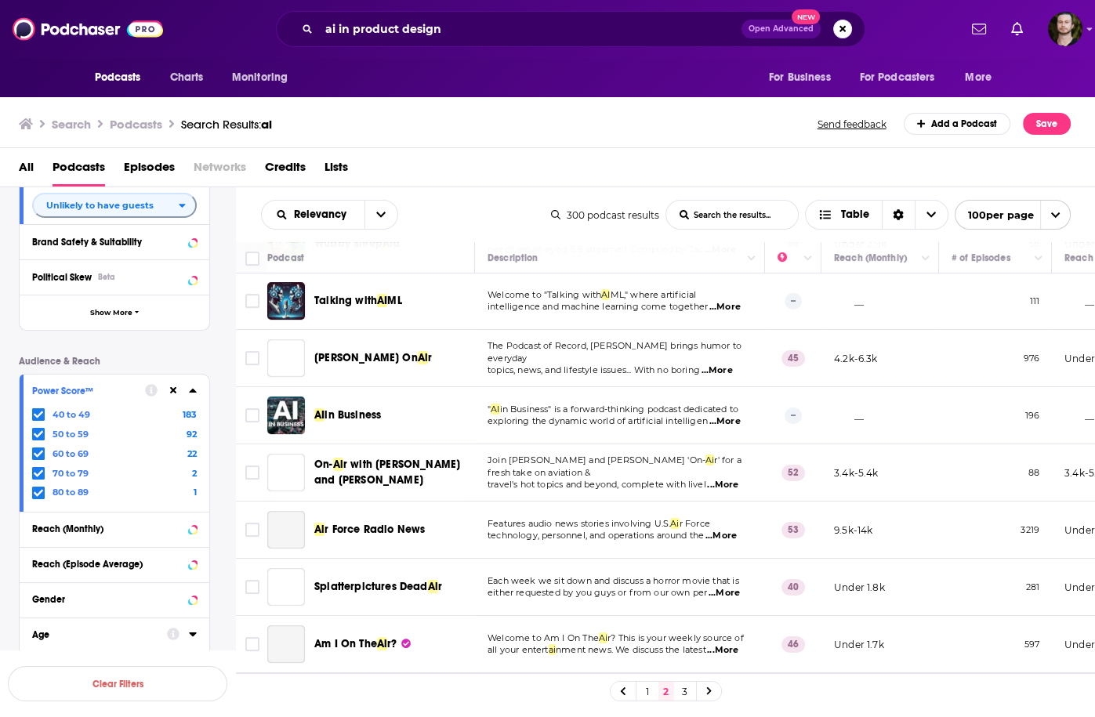
scroll to position [564, 0]
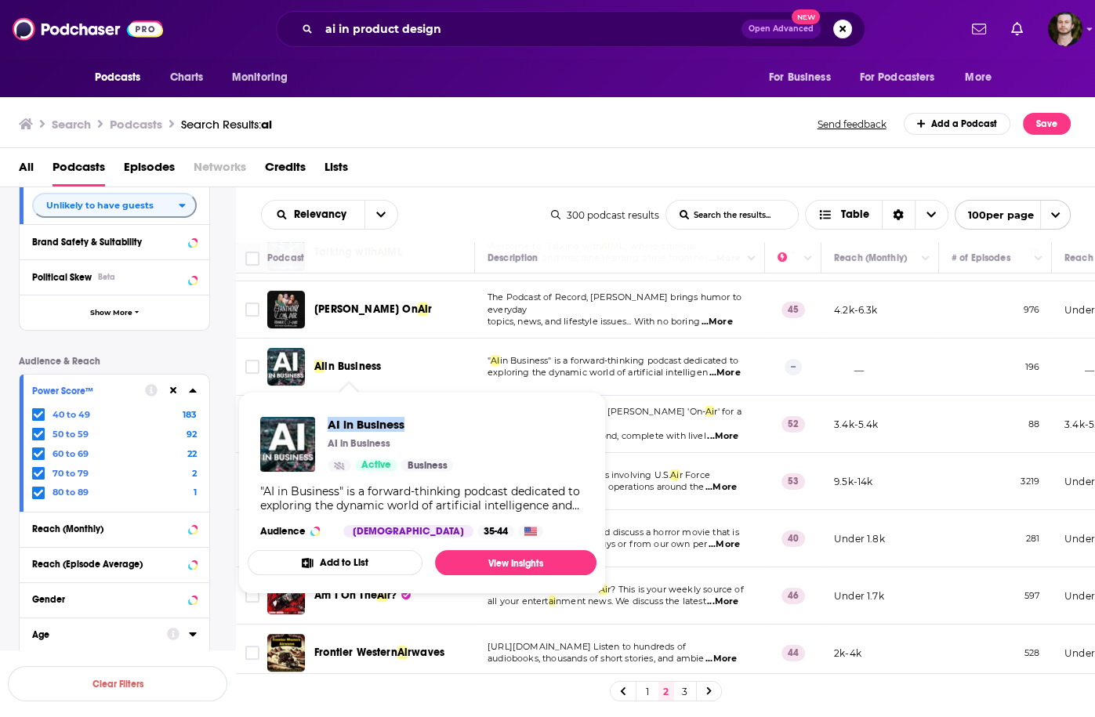
drag, startPoint x: 350, startPoint y: 424, endPoint x: 465, endPoint y: 425, distance: 114.4
click at [465, 425] on div "AI in Business AI in Business Active Business "AI in Business" is a forward-thi…" at bounding box center [422, 477] width 349 height 146
copy span "AI in Business"
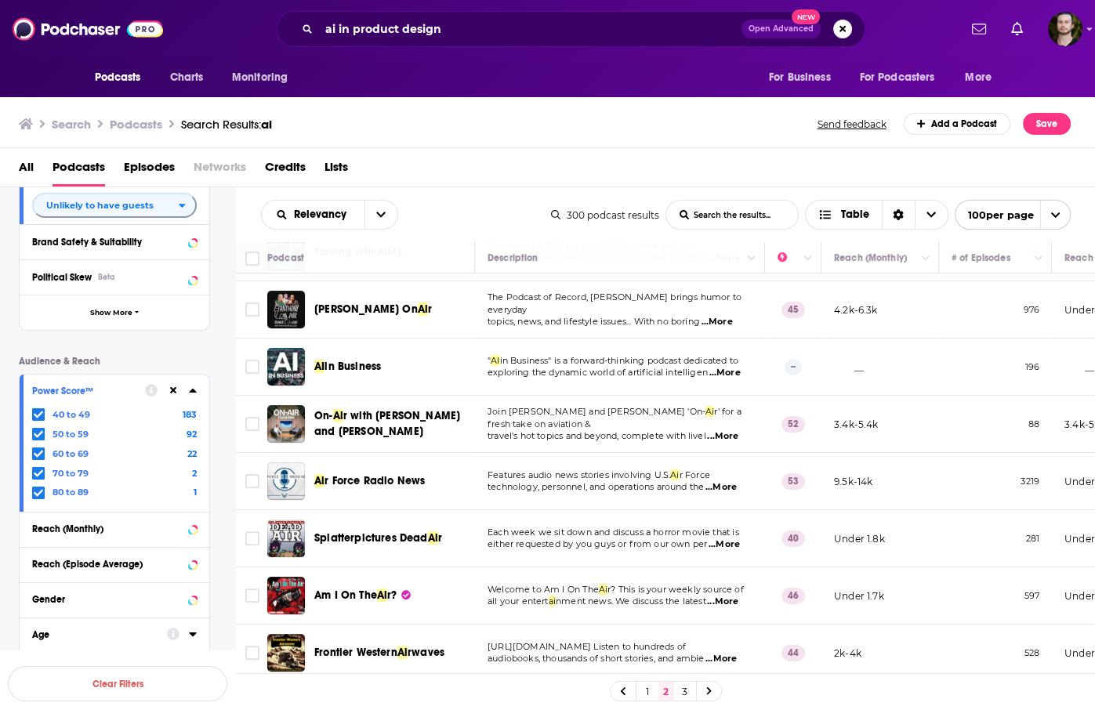
click at [724, 490] on span "...More" at bounding box center [720, 487] width 31 height 13
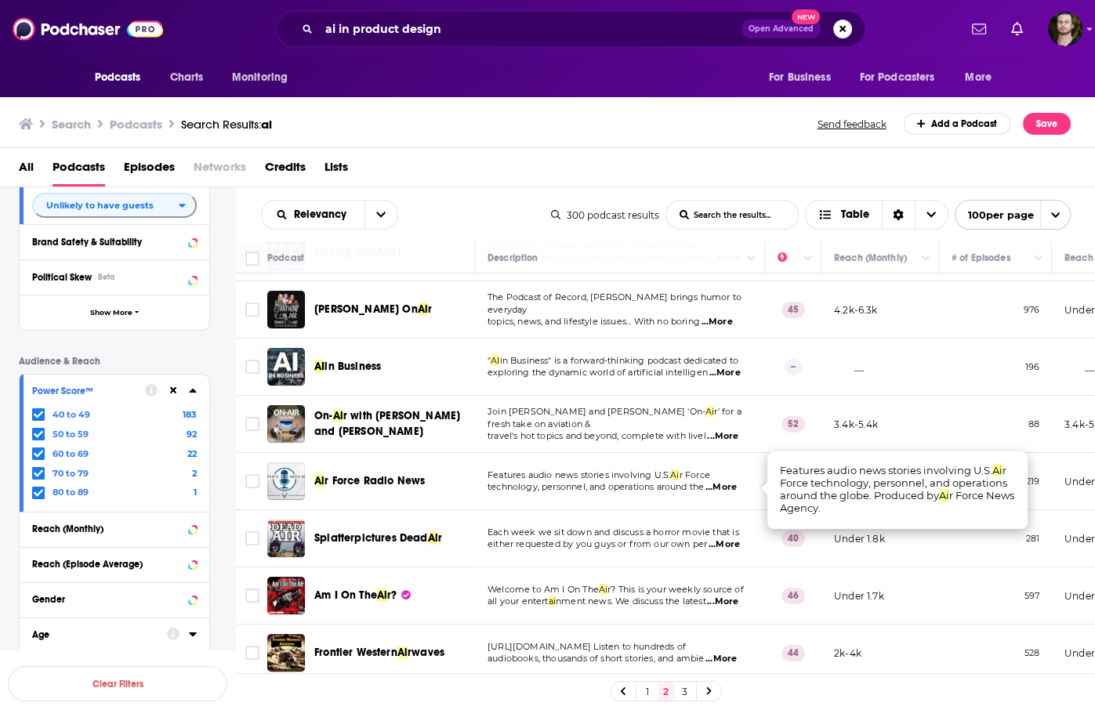
click at [724, 489] on span "...More" at bounding box center [720, 487] width 31 height 13
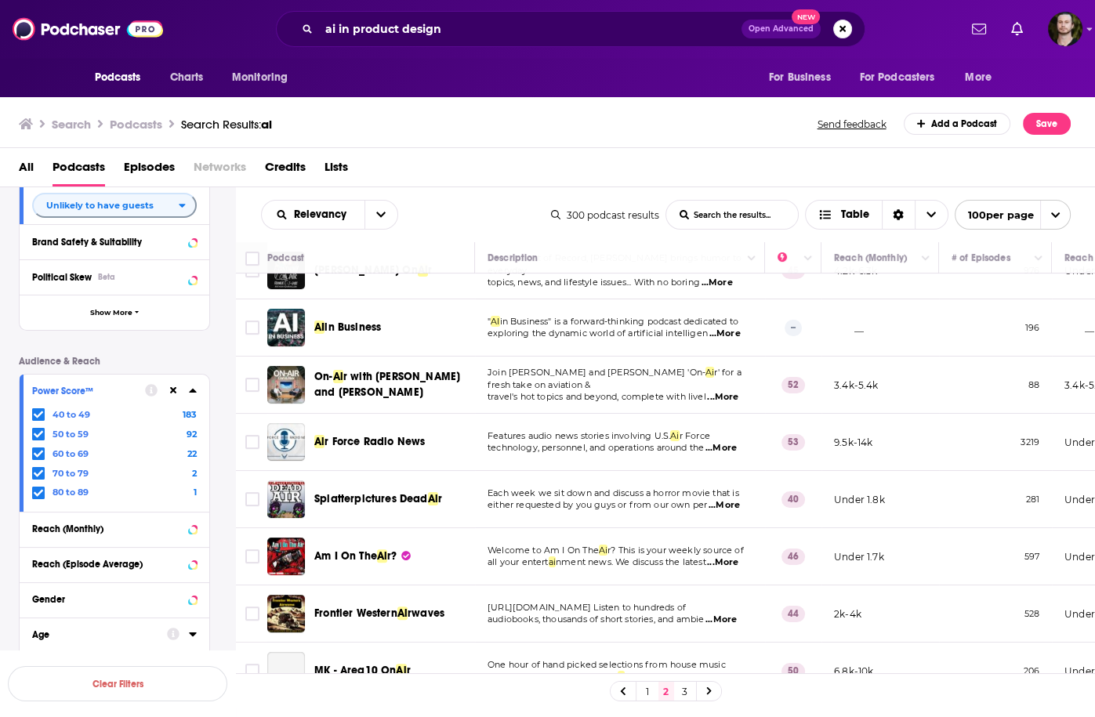
scroll to position [690, 0]
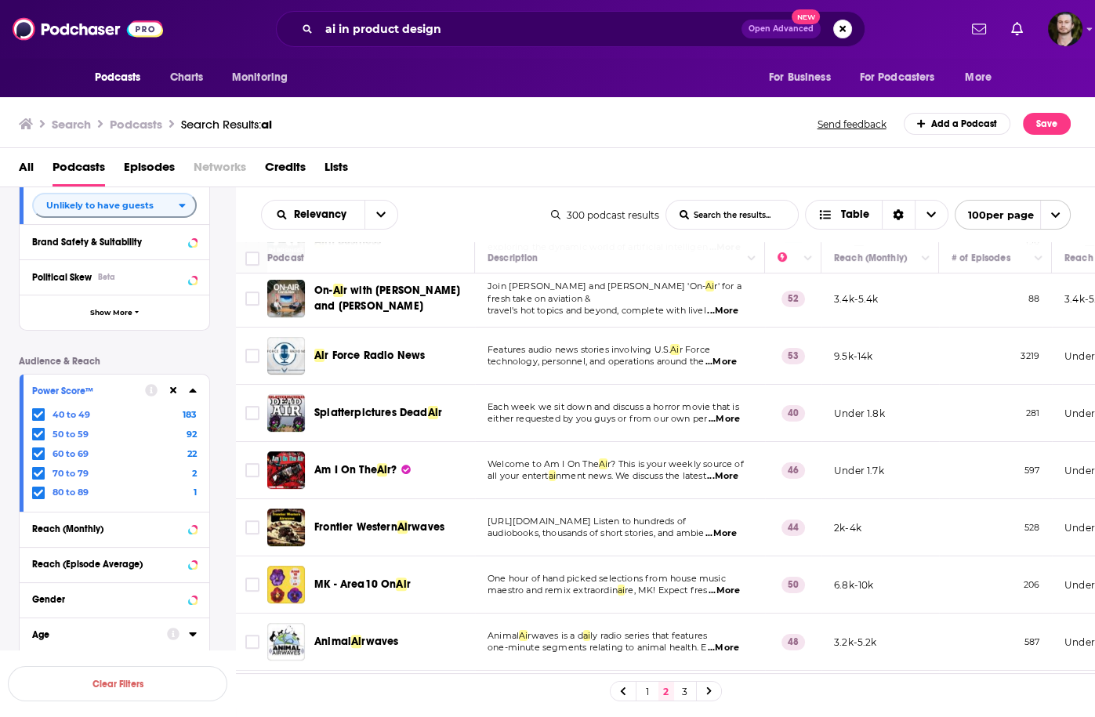
click at [600, 442] on td "Each week we sit down and discuss a horror movie that is either requested by yo…" at bounding box center [620, 413] width 290 height 57
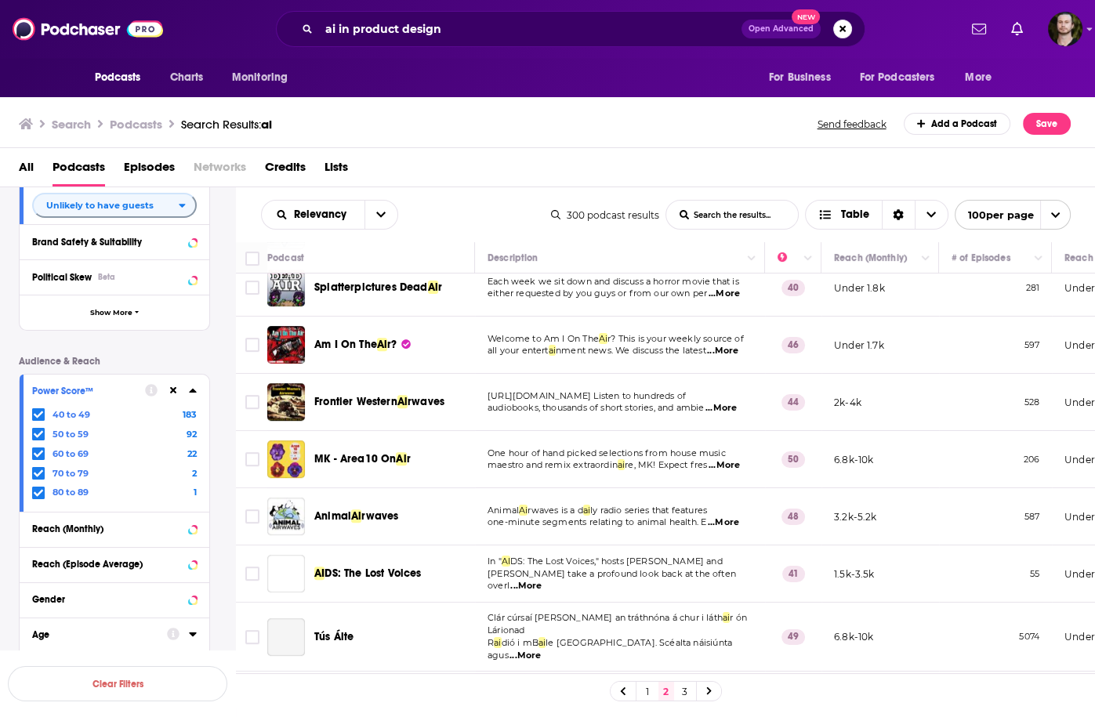
scroll to position [1129, 0]
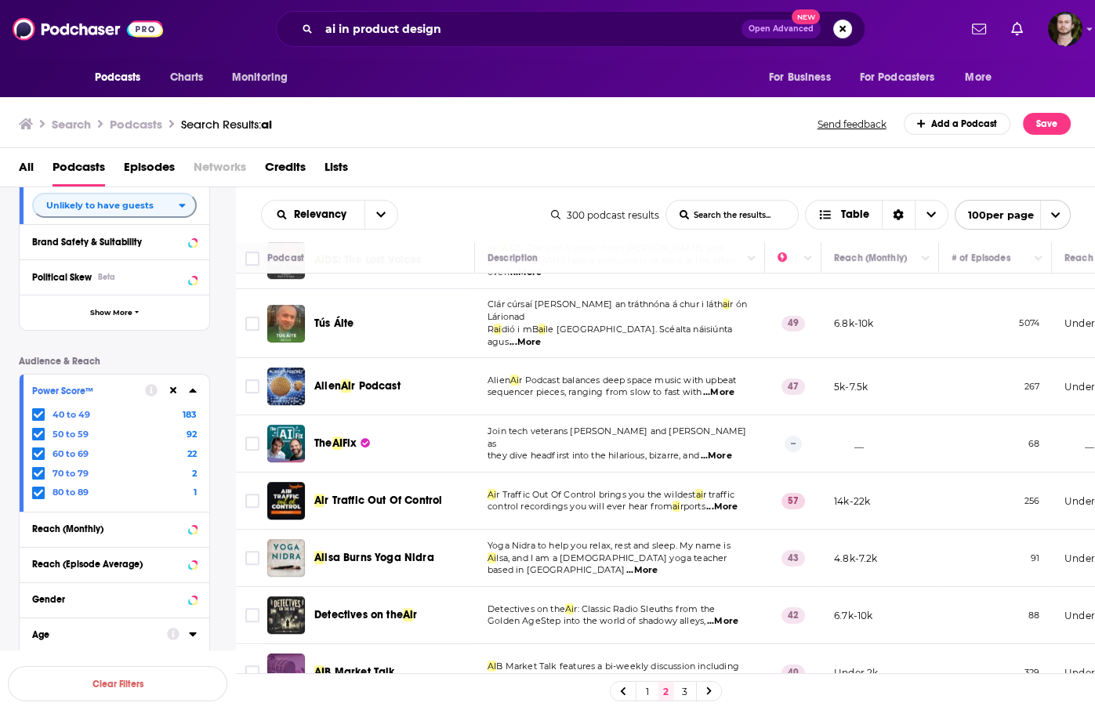
click at [728, 450] on span "...More" at bounding box center [715, 456] width 31 height 13
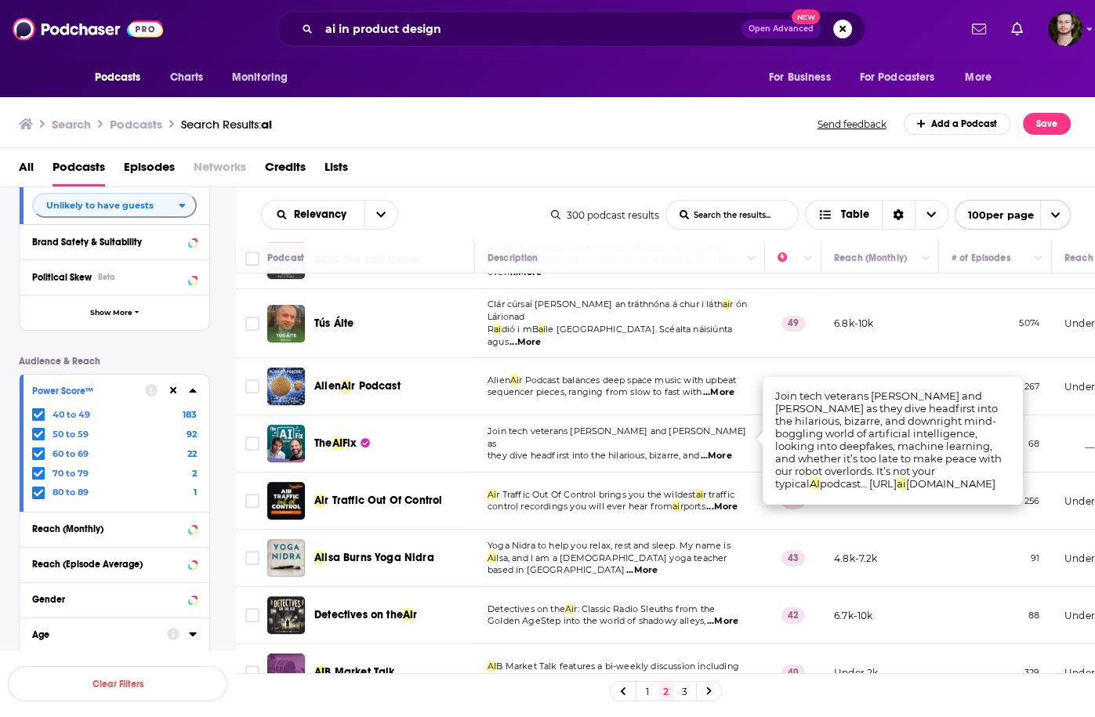
click at [728, 450] on span "...More" at bounding box center [715, 456] width 31 height 13
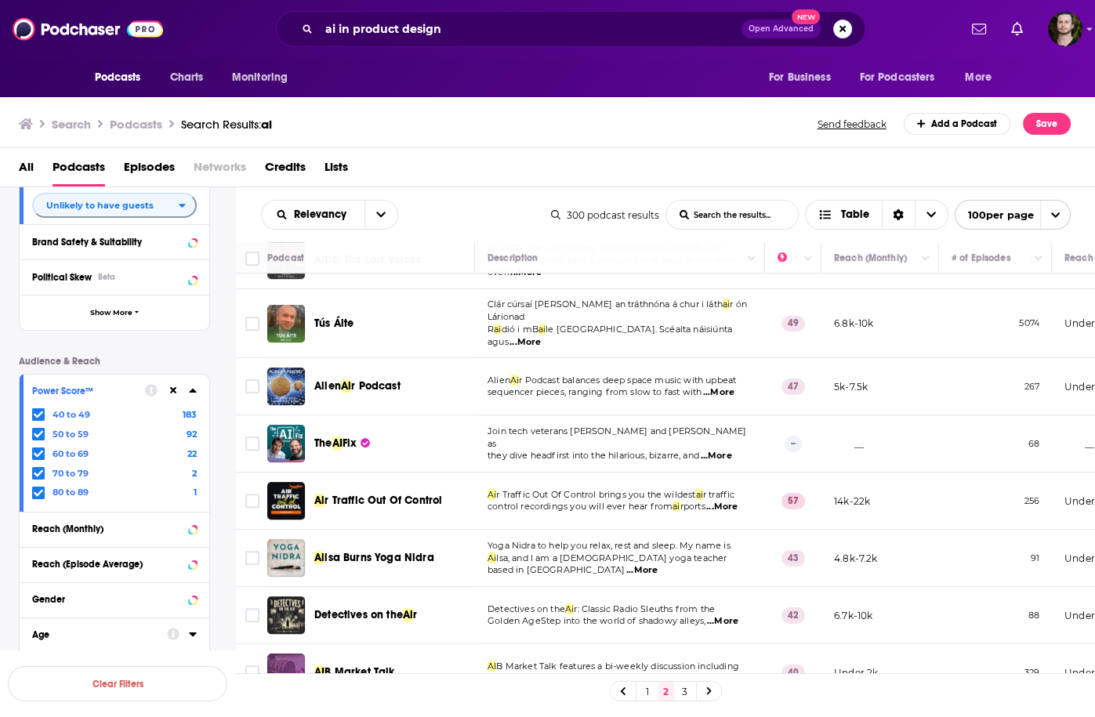
click at [667, 450] on span "they dive headfirst into the hilarious, bizarre, and" at bounding box center [594, 455] width 212 height 11
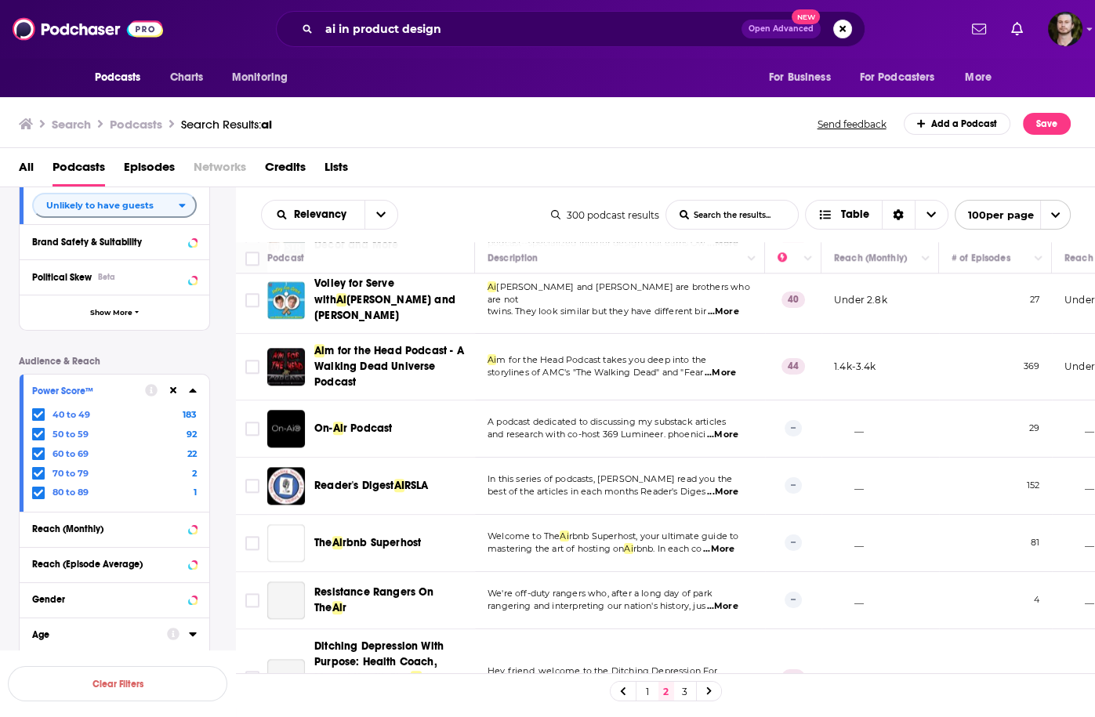
scroll to position [2132, 0]
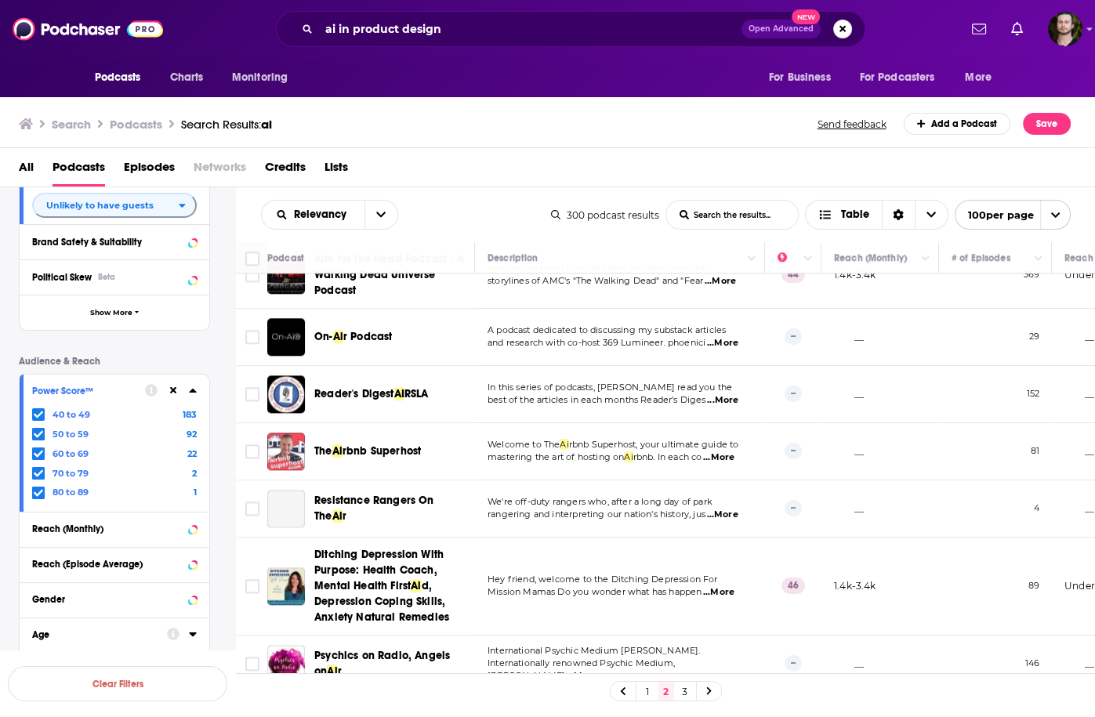
click at [38, 411] on icon at bounding box center [38, 414] width 9 height 9
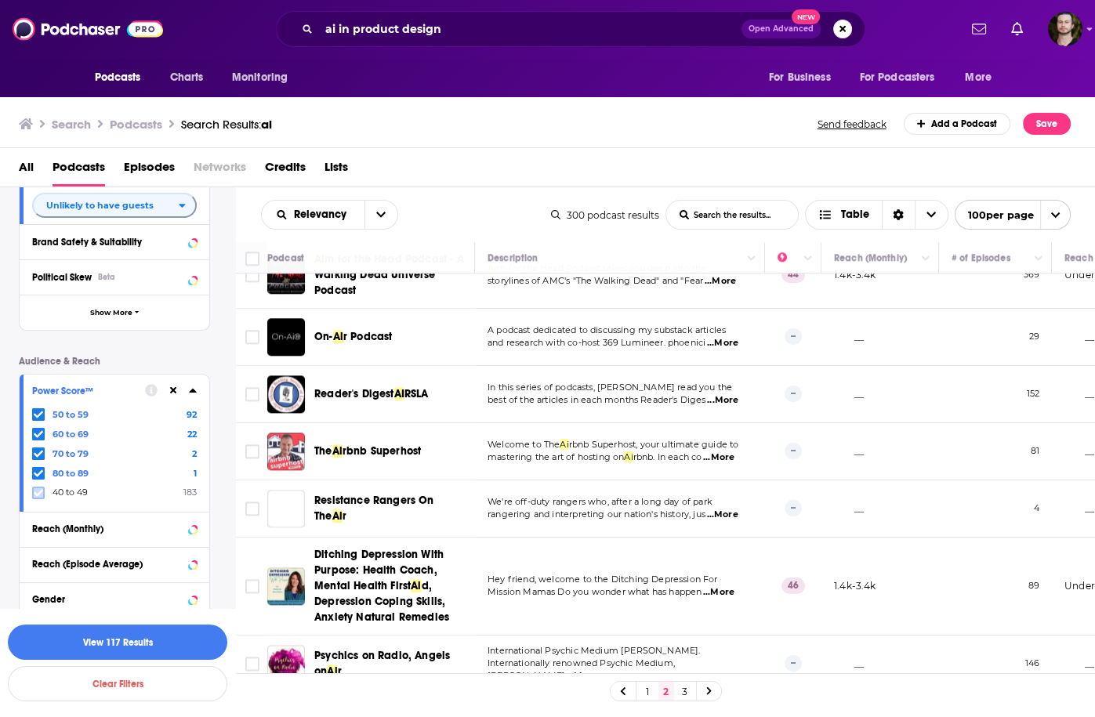
click at [42, 495] on icon at bounding box center [38, 492] width 9 height 9
click at [132, 643] on button "View 300 Results" at bounding box center [117, 642] width 219 height 35
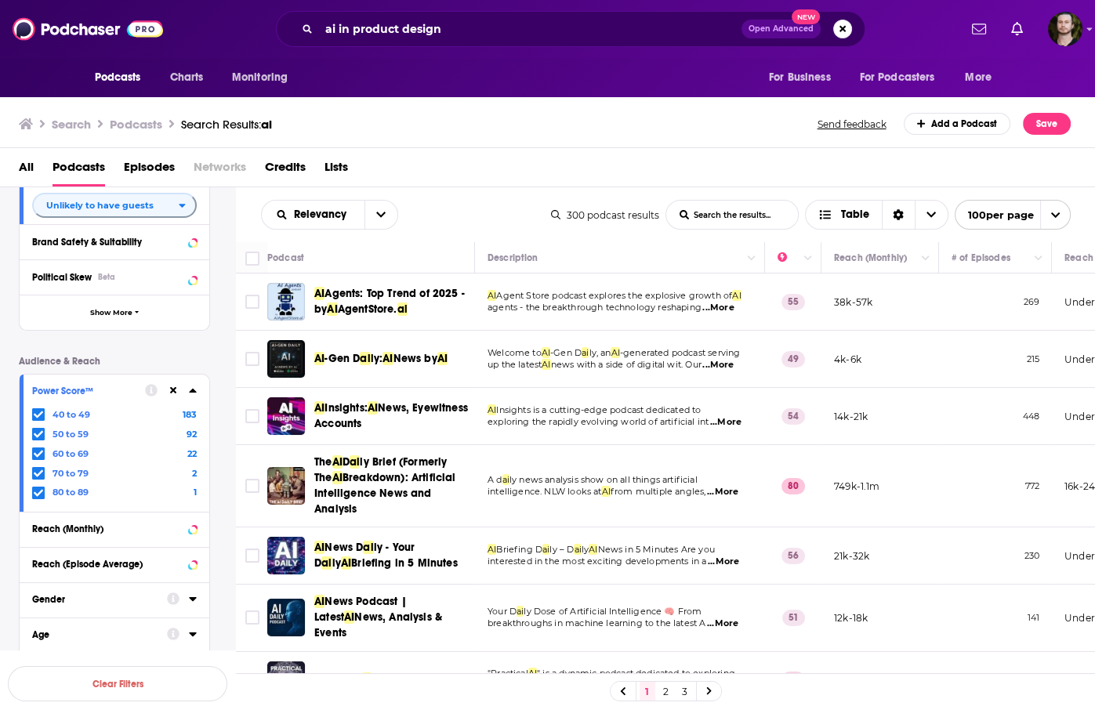
click at [713, 303] on span "...More" at bounding box center [717, 308] width 31 height 13
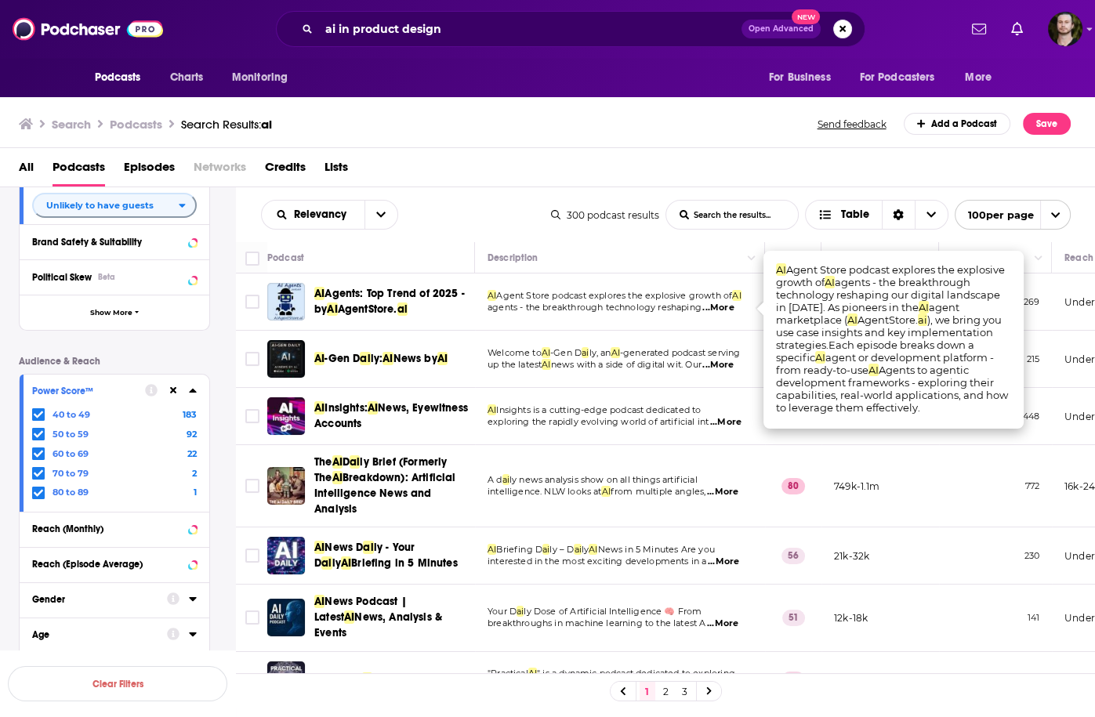
click at [713, 304] on span "...More" at bounding box center [717, 308] width 31 height 13
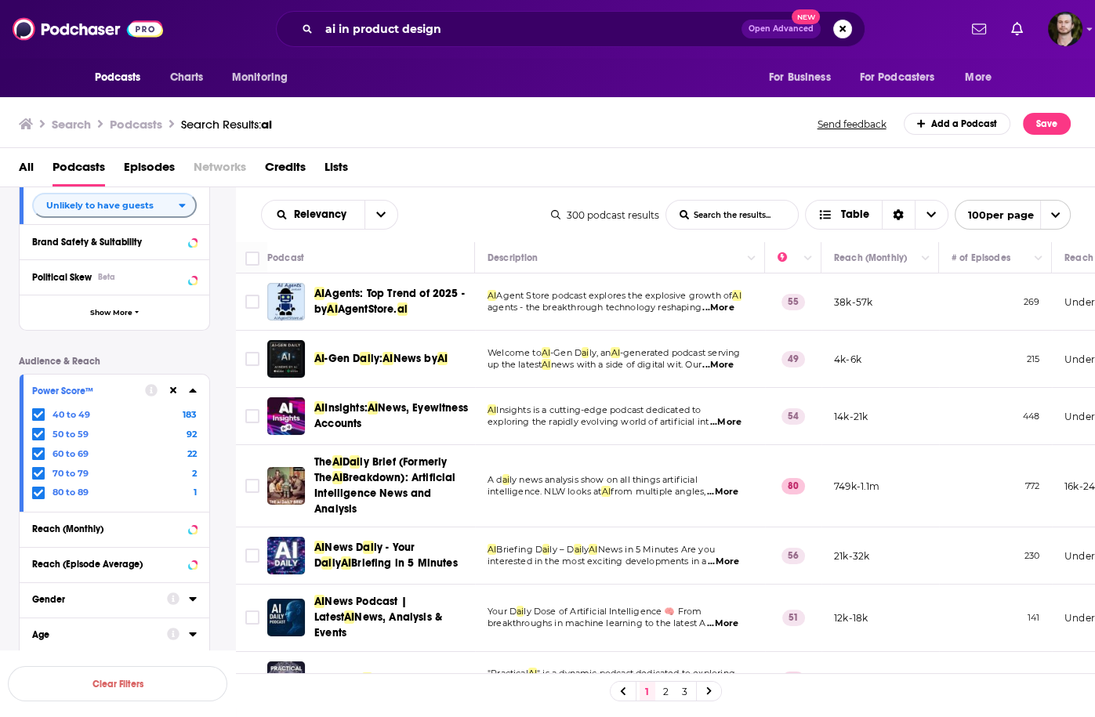
click at [714, 305] on span "...More" at bounding box center [717, 308] width 31 height 13
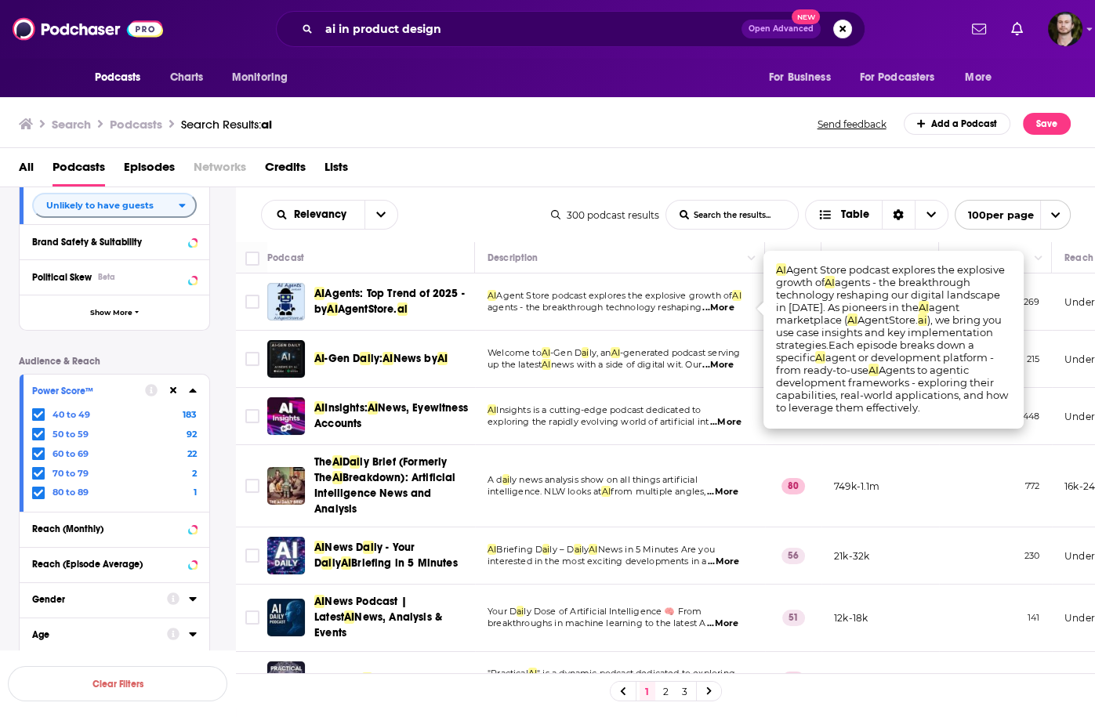
click at [714, 305] on span "...More" at bounding box center [717, 308] width 31 height 13
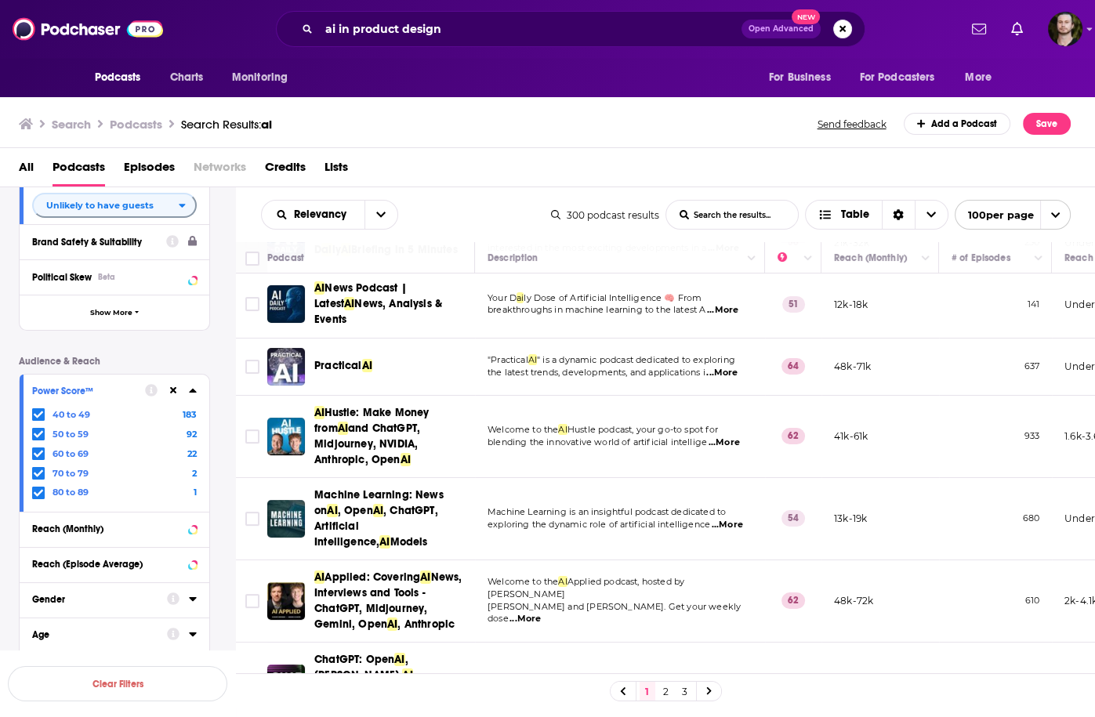
scroll to position [376, 0]
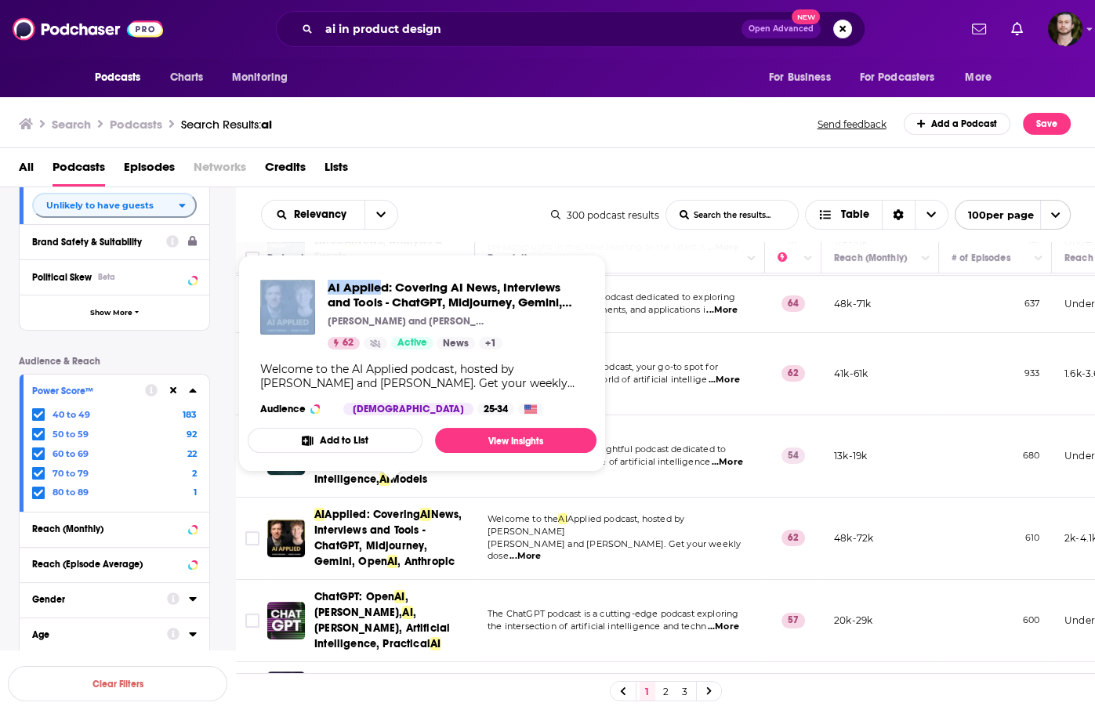
drag, startPoint x: 319, startPoint y: 277, endPoint x: 384, endPoint y: 292, distance: 66.7
click at [384, 292] on div "AI Applied: Covering AI News, Interviews and Tools - ChatGPT, Midjourney, Gemin…" at bounding box center [422, 347] width 349 height 161
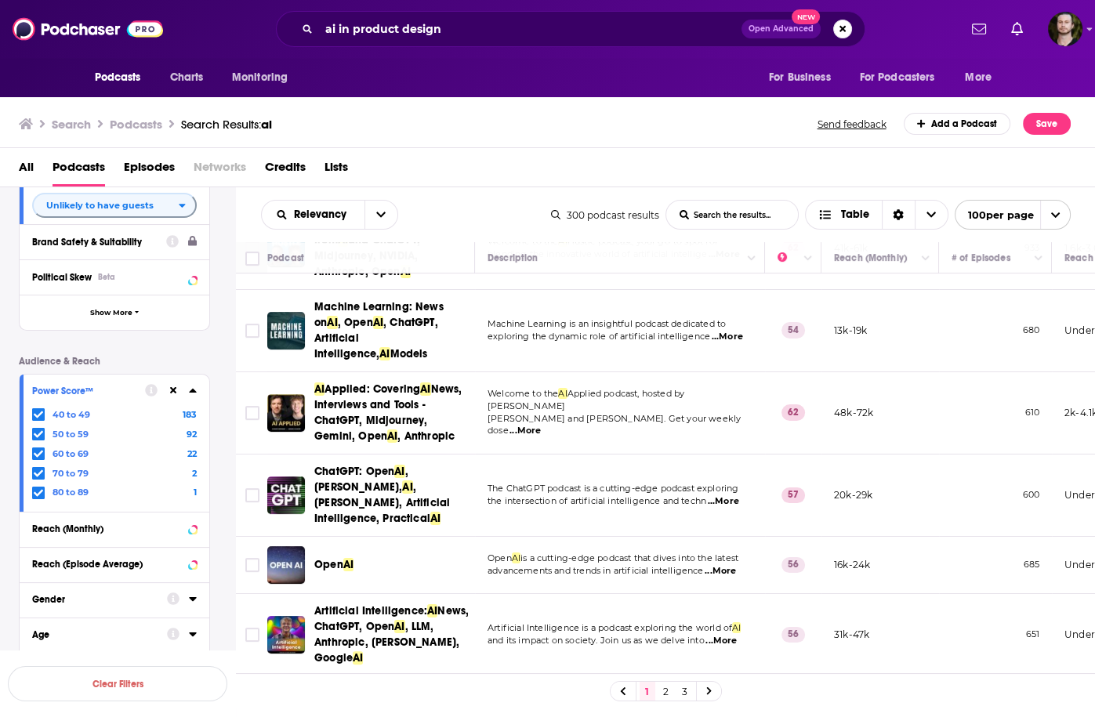
scroll to position [564, 0]
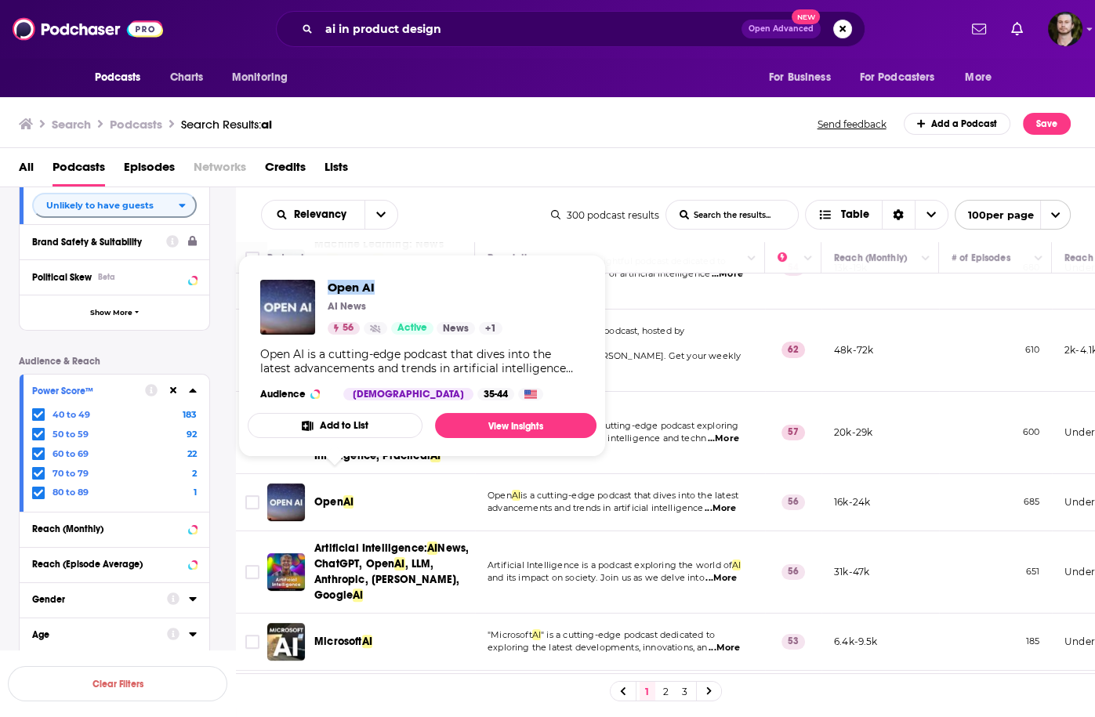
drag, startPoint x: 324, startPoint y: 284, endPoint x: 378, endPoint y: 279, distance: 53.5
click at [378, 280] on div "Open AI AI News 56 Active News + 1" at bounding box center [381, 307] width 242 height 55
copy span "Open AI"
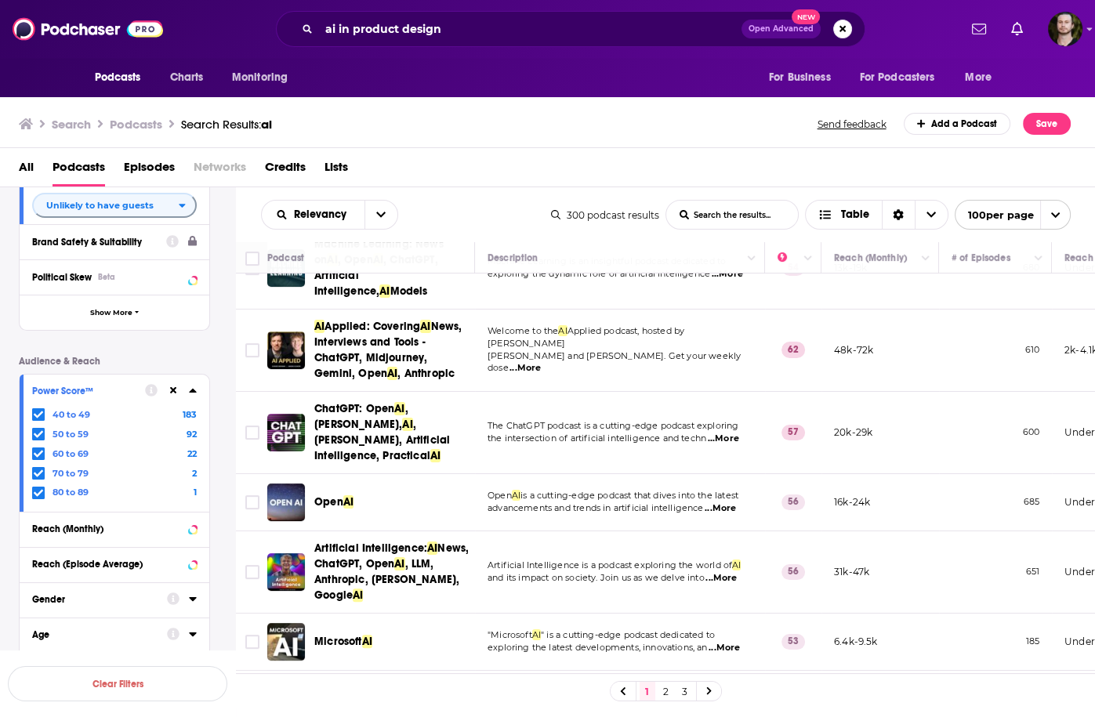
click at [546, 531] on td "Artificial Intelligence is a podcast exploring the world of AI and its impact o…" at bounding box center [620, 572] width 290 height 82
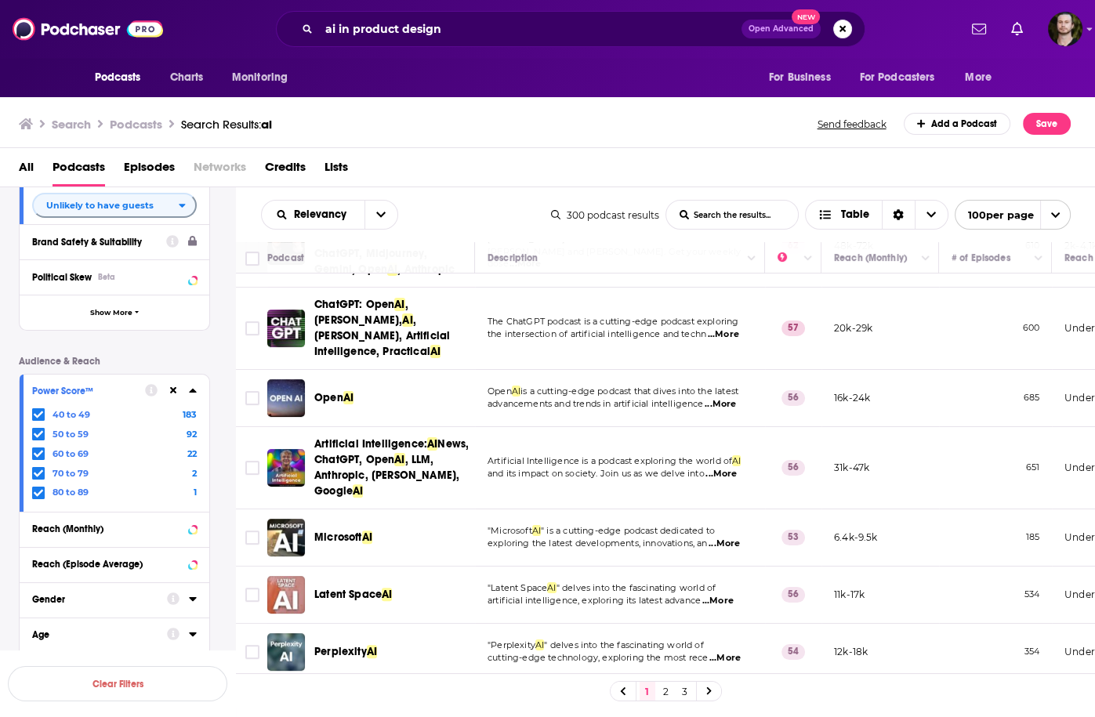
scroll to position [752, 0]
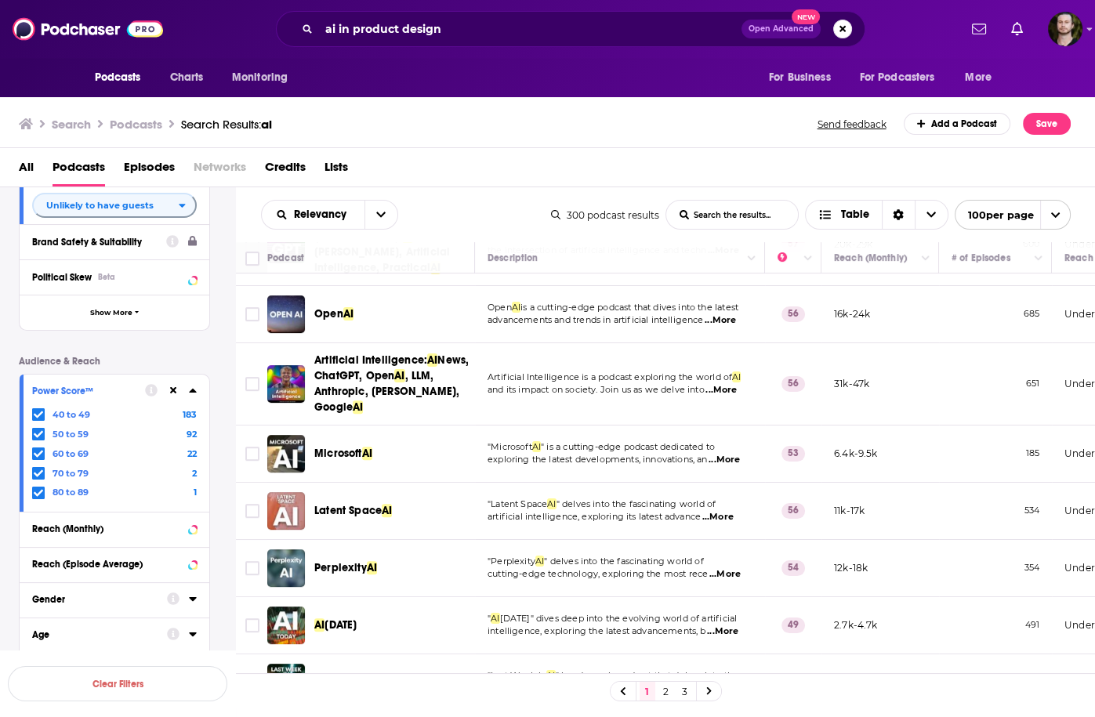
click at [721, 511] on span "...More" at bounding box center [717, 517] width 31 height 13
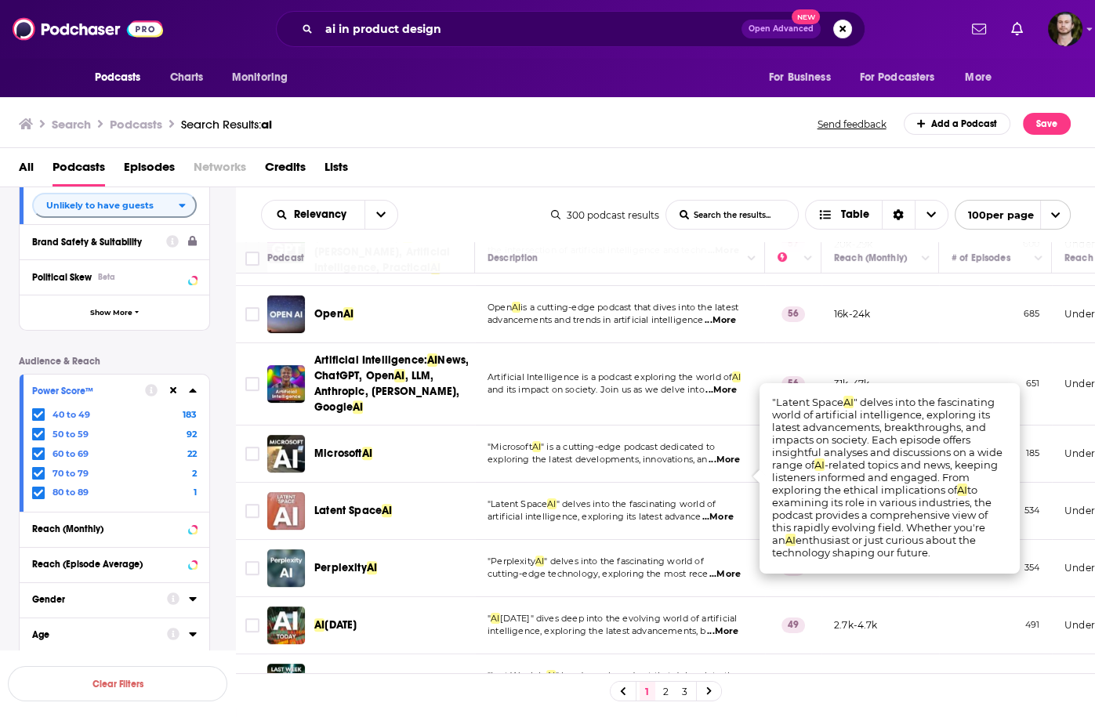
click at [719, 511] on span "...More" at bounding box center [717, 517] width 31 height 13
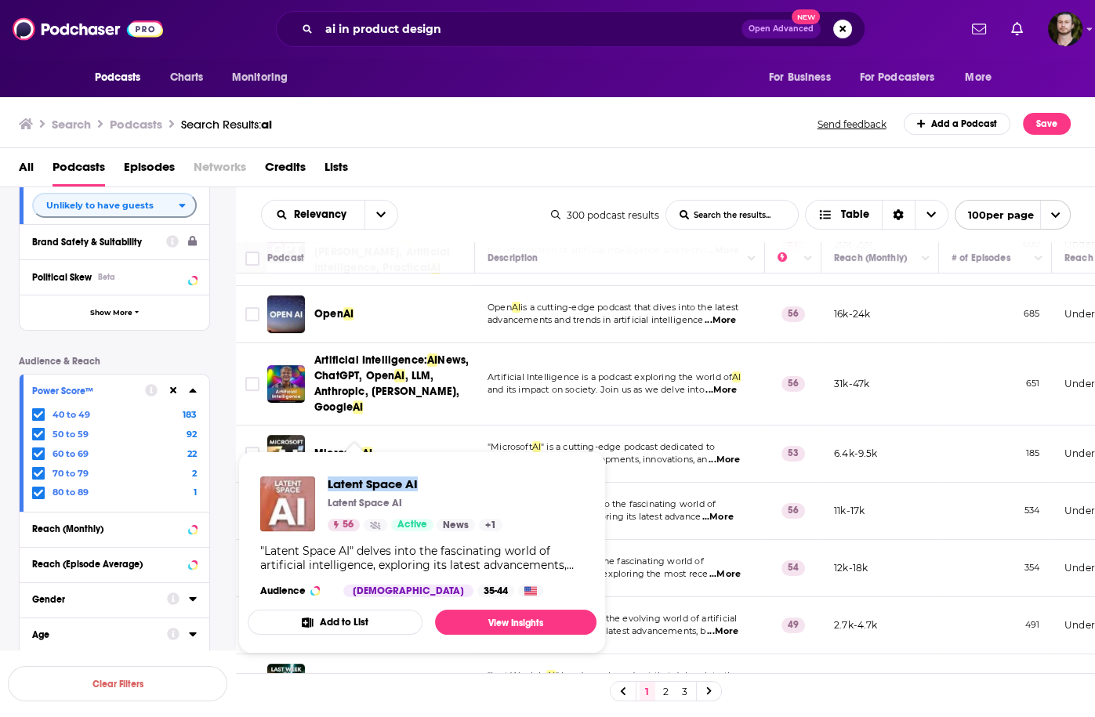
drag, startPoint x: 322, startPoint y: 480, endPoint x: 476, endPoint y: 482, distance: 153.6
click at [476, 482] on div "Latent Space AI Latent Space AI 56 Active News + 1" at bounding box center [381, 504] width 242 height 55
copy span "Latent Space AI"
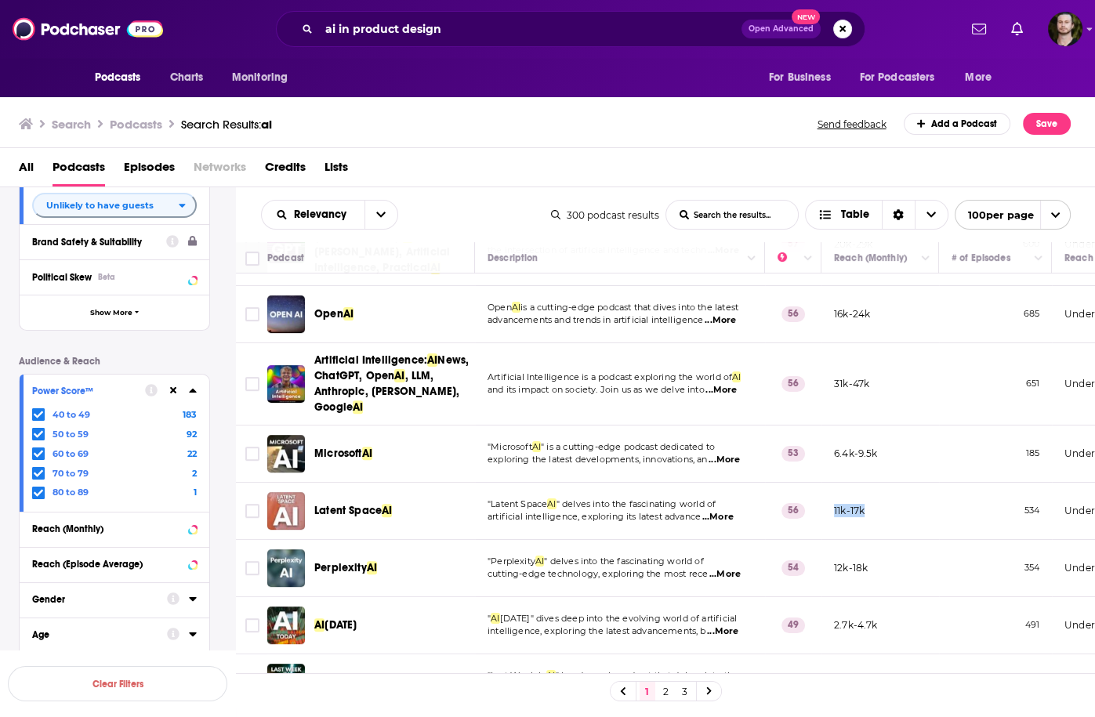
drag, startPoint x: 832, startPoint y: 469, endPoint x: 882, endPoint y: 468, distance: 49.4
click at [882, 483] on td "11k-17k" at bounding box center [880, 511] width 118 height 57
copy p "11k-17k"
click at [792, 498] on td "56" at bounding box center [793, 511] width 56 height 57
click at [727, 568] on span "...More" at bounding box center [724, 574] width 31 height 13
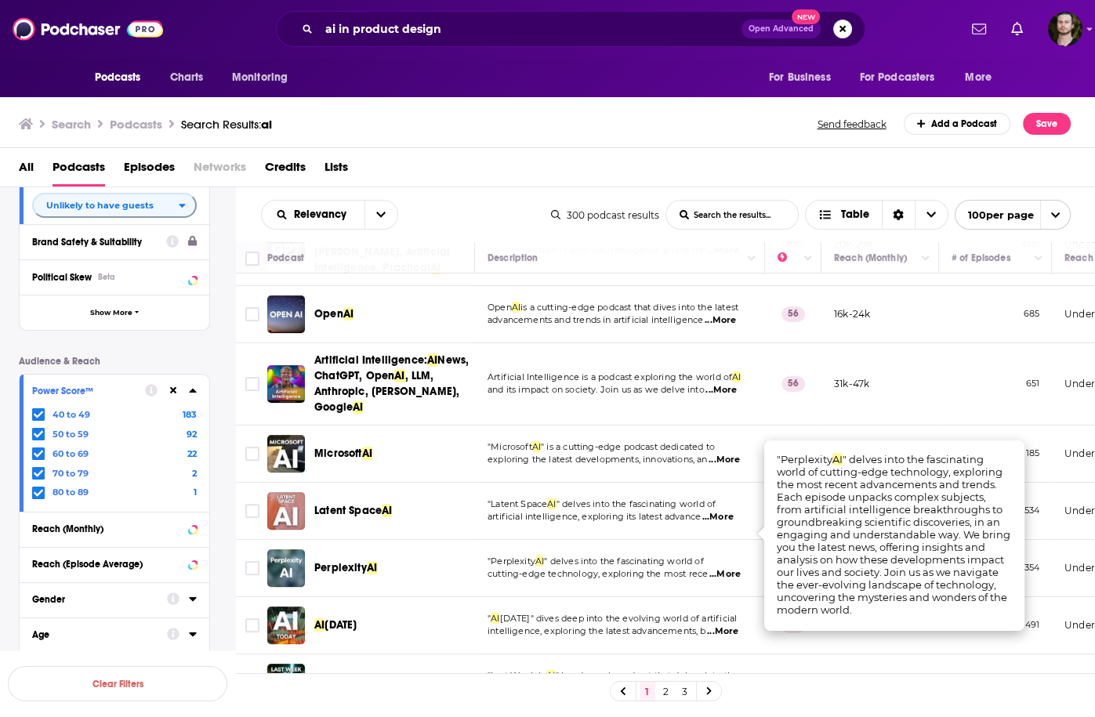
click at [727, 568] on span "...More" at bounding box center [724, 574] width 31 height 13
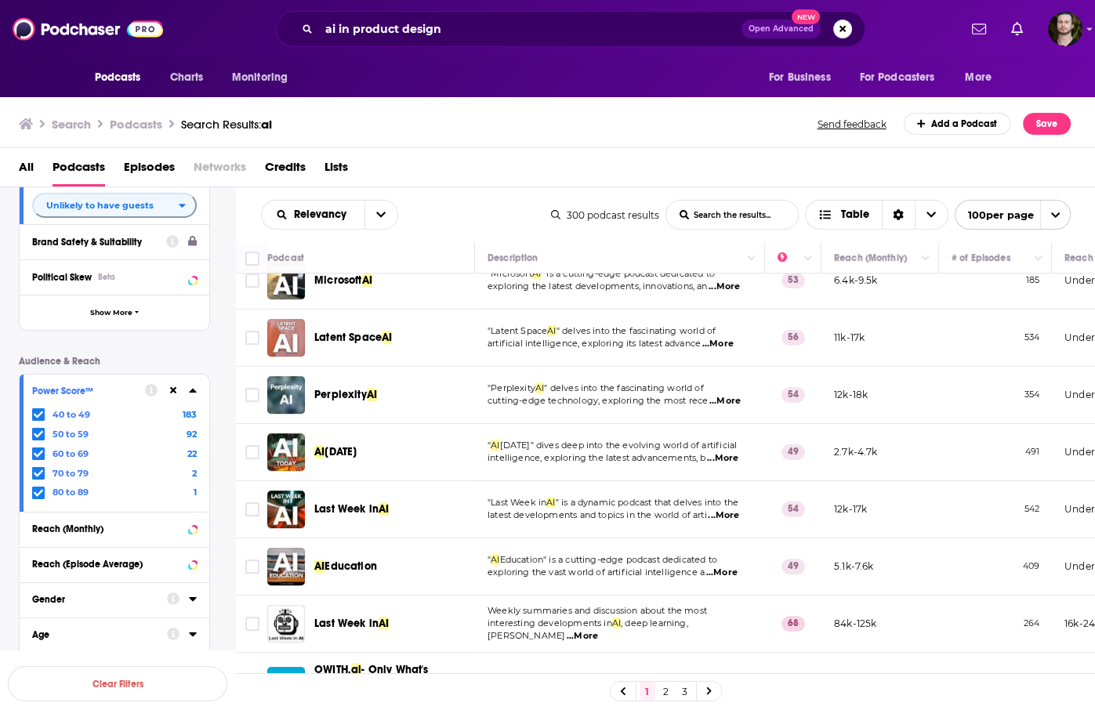
scroll to position [941, 0]
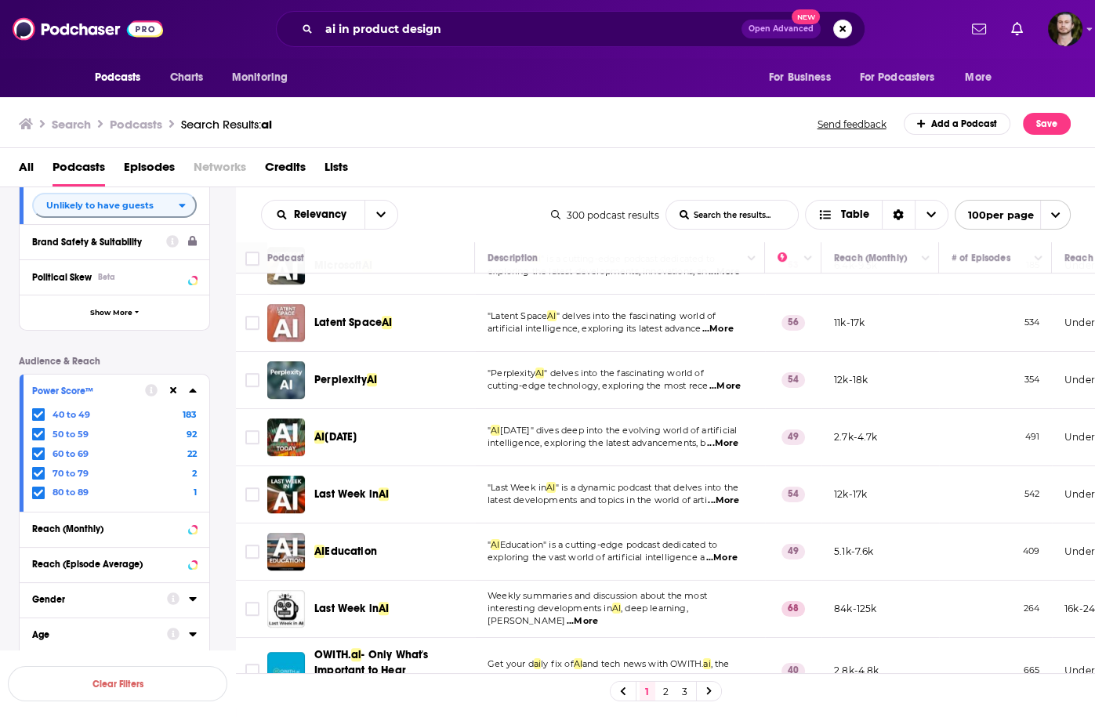
click at [731, 495] on span "...More" at bounding box center [723, 501] width 31 height 13
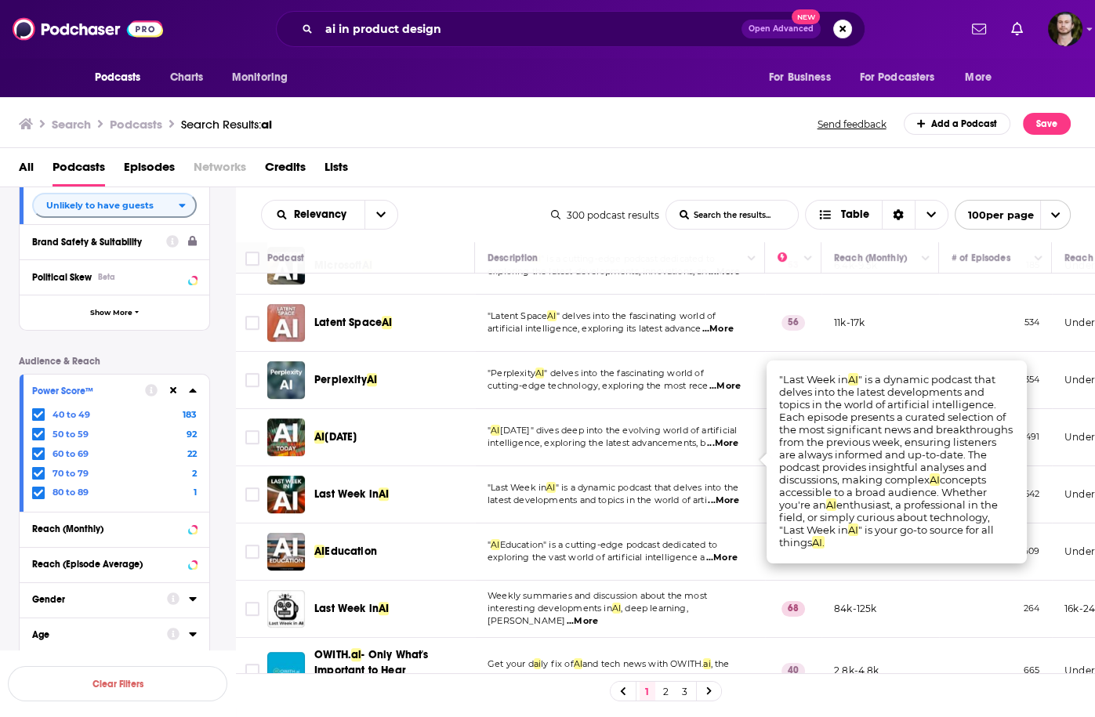
click at [731, 495] on span "...More" at bounding box center [723, 501] width 31 height 13
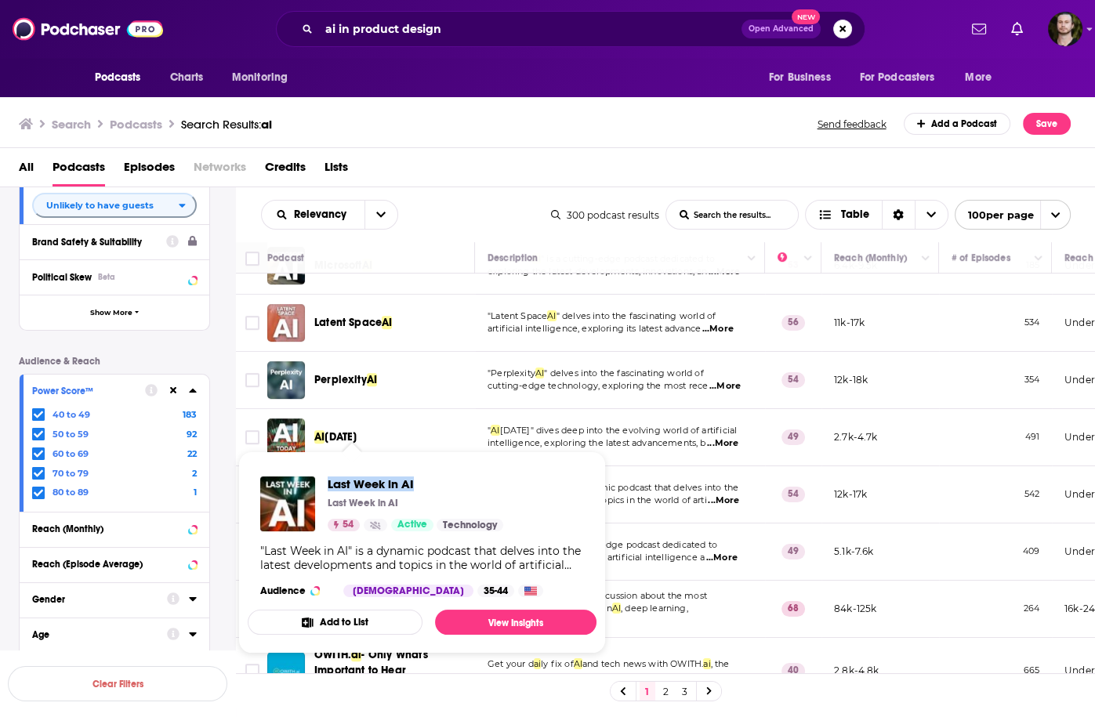
drag, startPoint x: 324, startPoint y: 483, endPoint x: 429, endPoint y: 481, distance: 104.3
click at [429, 481] on div "Last Week in AI Last Week in AI 54 Active Technology" at bounding box center [381, 504] width 243 height 55
copy span "Last Week in AI"
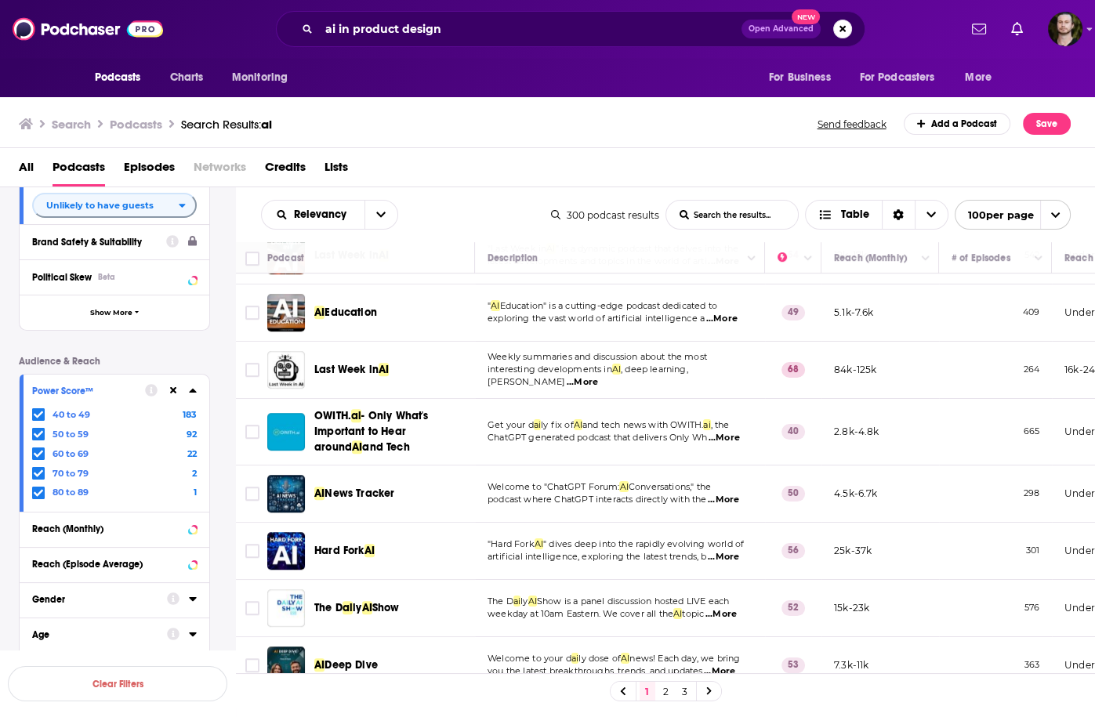
scroll to position [1254, 0]
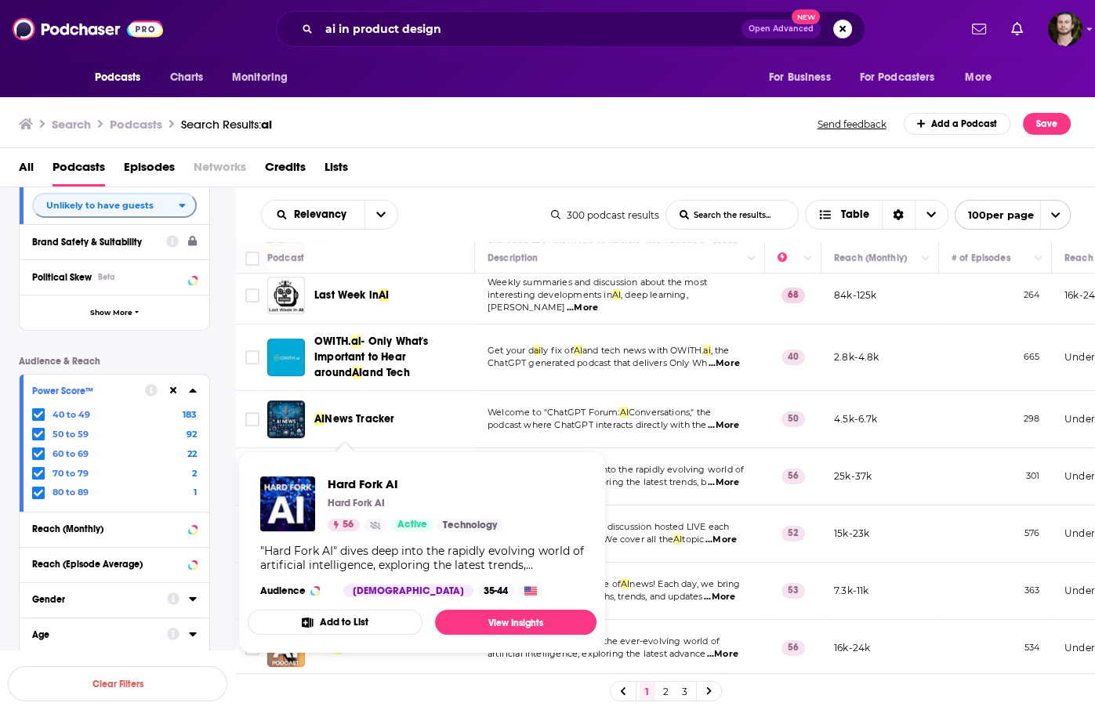
drag, startPoint x: 312, startPoint y: 433, endPoint x: 382, endPoint y: 433, distance: 70.5
click at [382, 458] on div "Hard Fork AI" at bounding box center [372, 477] width 210 height 38
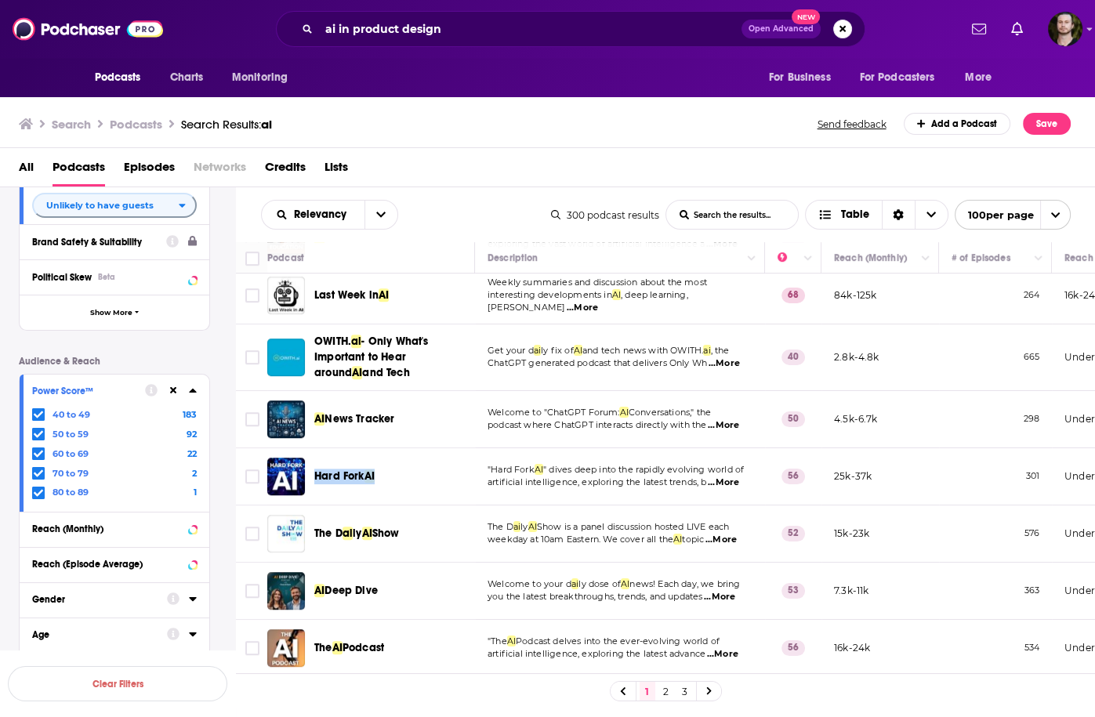
copy span "Hard Fork AI"
click at [732, 477] on span "...More" at bounding box center [723, 483] width 31 height 13
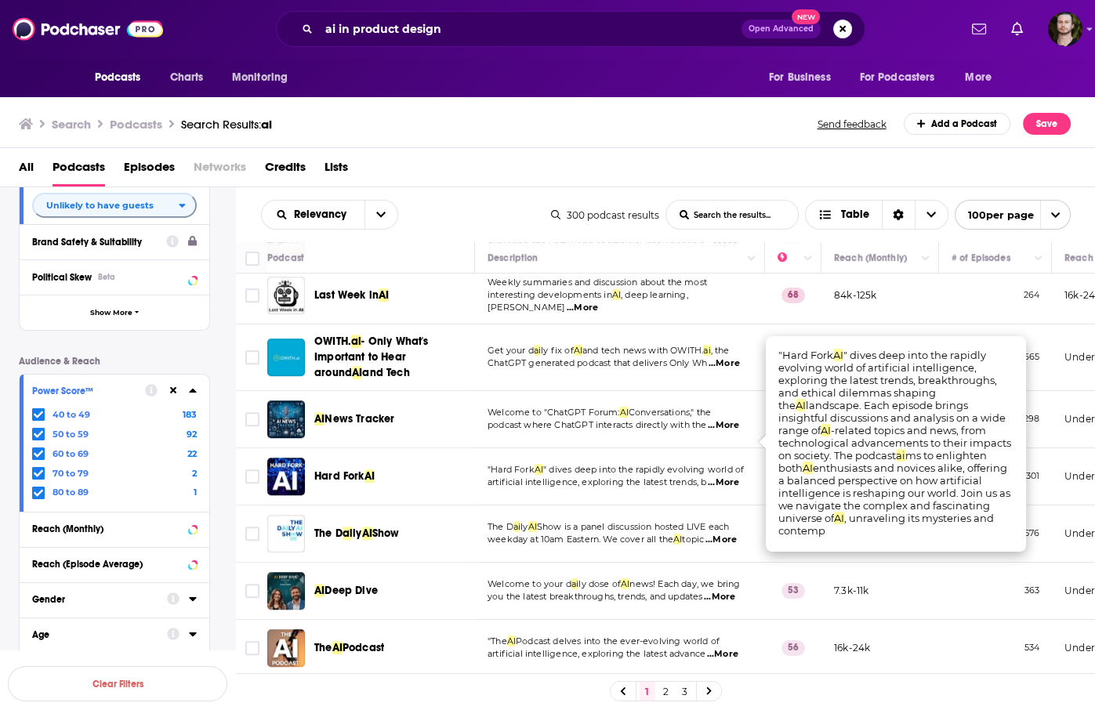
click at [732, 477] on span "...More" at bounding box center [723, 483] width 31 height 13
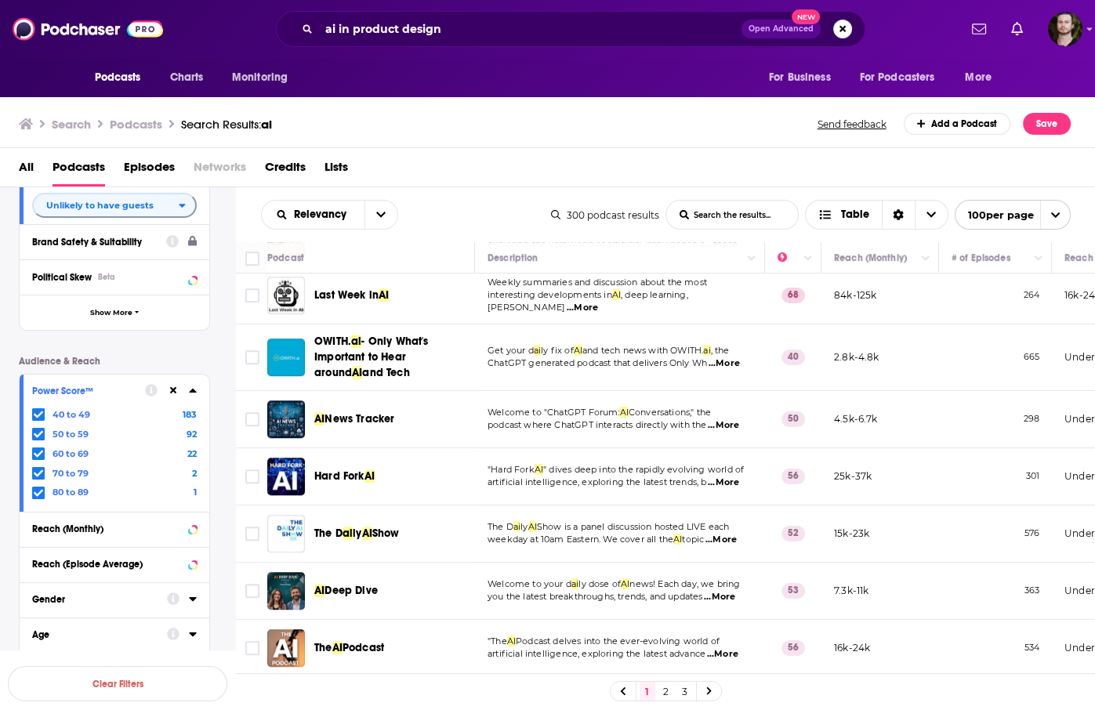
scroll to position [1317, 0]
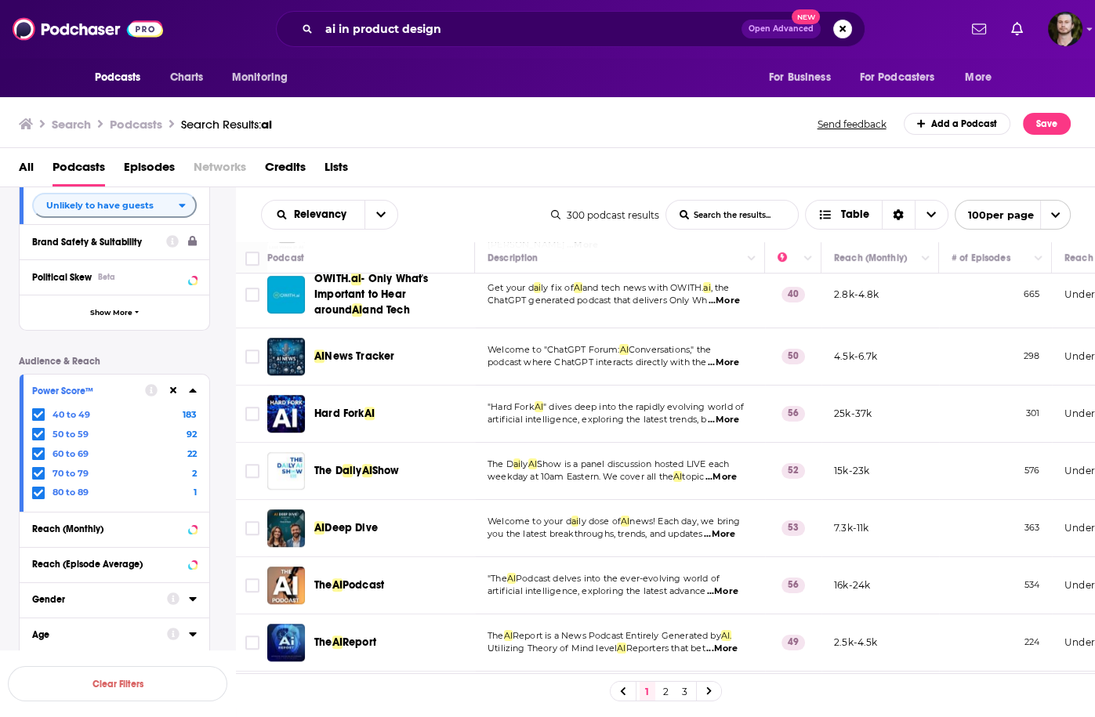
click at [728, 471] on span "...More" at bounding box center [720, 477] width 31 height 13
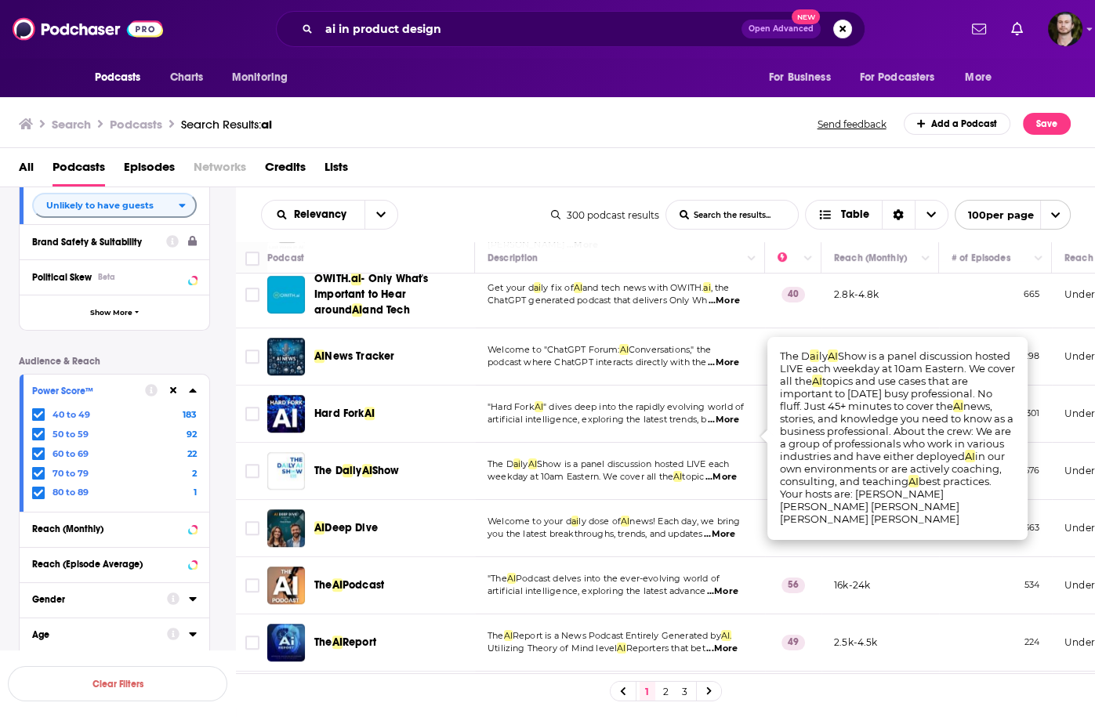
click at [723, 471] on span "...More" at bounding box center [720, 477] width 31 height 13
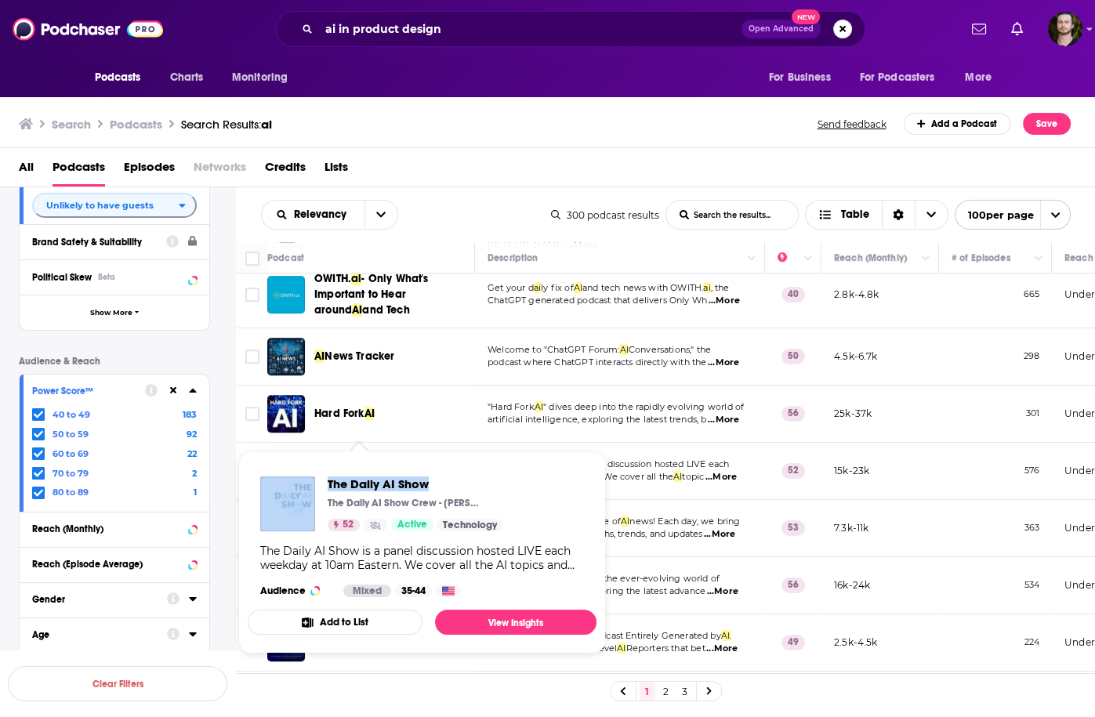
drag, startPoint x: 321, startPoint y: 482, endPoint x: 442, endPoint y: 480, distance: 121.5
click at [441, 480] on div "The Daily AI Show The Daily AI Show Crew - Brian, Beth, Jyunmi, Andy, Karl, and…" at bounding box center [381, 504] width 243 height 55
copy div "The Daily AI Show"
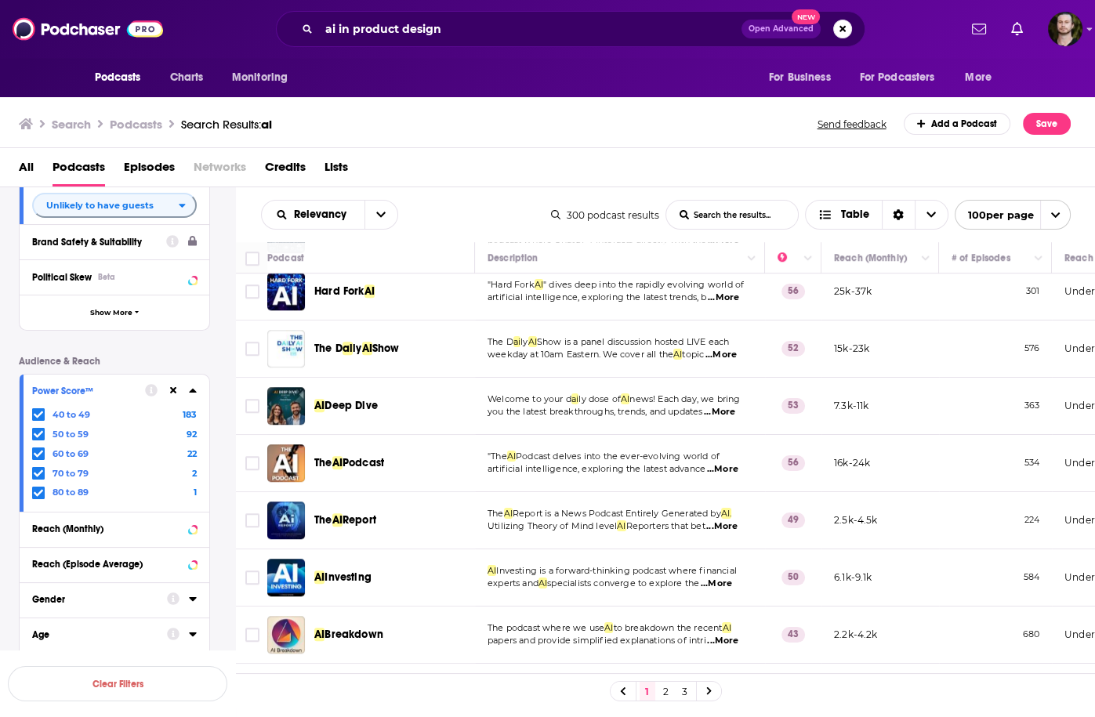
scroll to position [1442, 0]
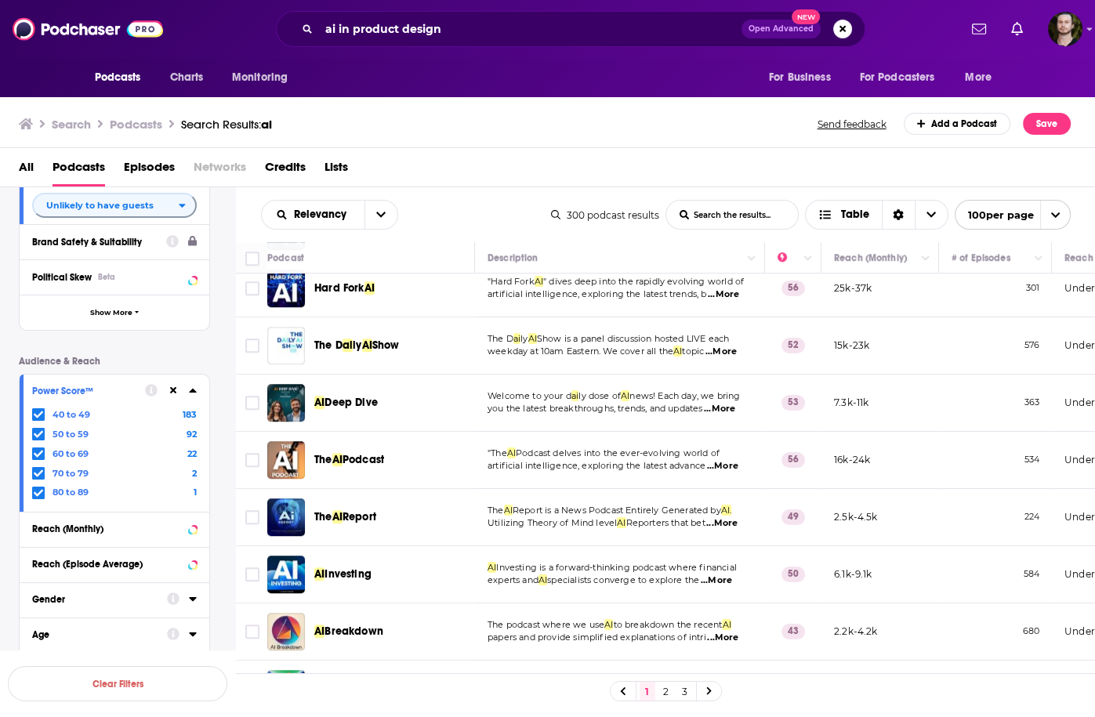
click at [730, 403] on span "...More" at bounding box center [719, 409] width 31 height 13
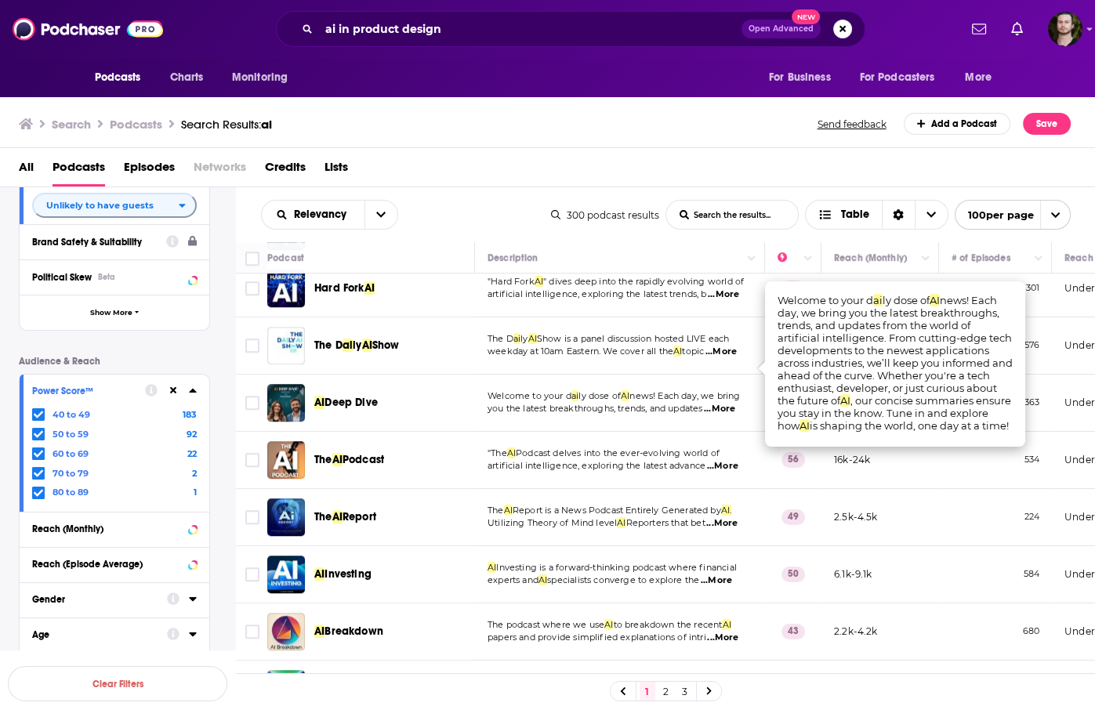
click at [730, 403] on span "...More" at bounding box center [719, 409] width 31 height 13
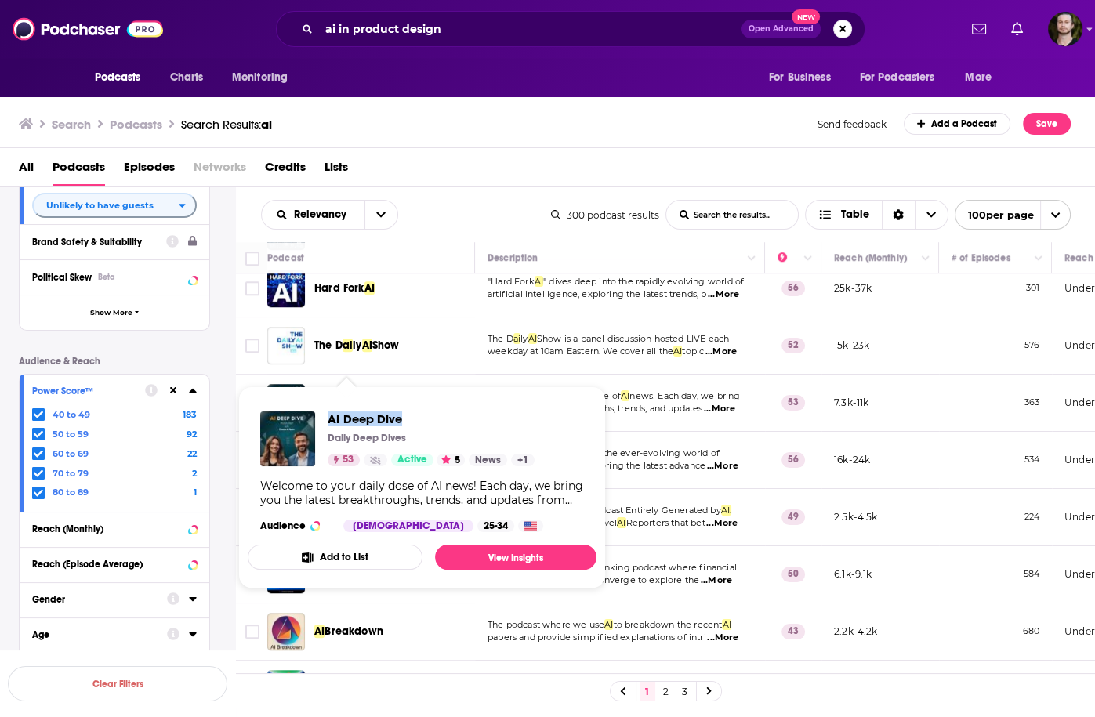
drag, startPoint x: 322, startPoint y: 411, endPoint x: 463, endPoint y: 417, distance: 141.2
click at [463, 417] on div "AI Deep Dive Daily Deep Dives 53 Active 5 News + 1" at bounding box center [397, 438] width 274 height 55
copy span "AI Deep Dive"
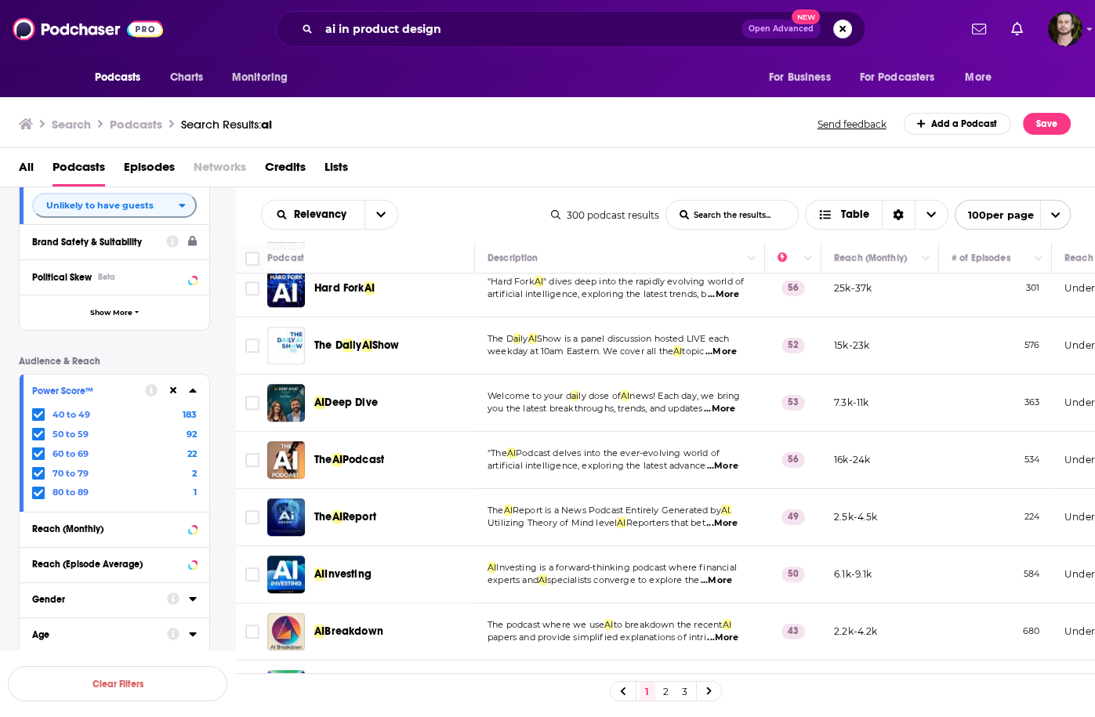
click at [674, 448] on span "Podcast delves into the ever-evolving world of" at bounding box center [618, 453] width 204 height 11
click at [732, 575] on span "...More" at bounding box center [716, 581] width 31 height 13
drag, startPoint x: 778, startPoint y: 493, endPoint x: 809, endPoint y: 489, distance: 31.6
click at [431, 546] on td "AI Investing" at bounding box center [371, 574] width 208 height 57
drag, startPoint x: 307, startPoint y: 534, endPoint x: 374, endPoint y: 540, distance: 66.9
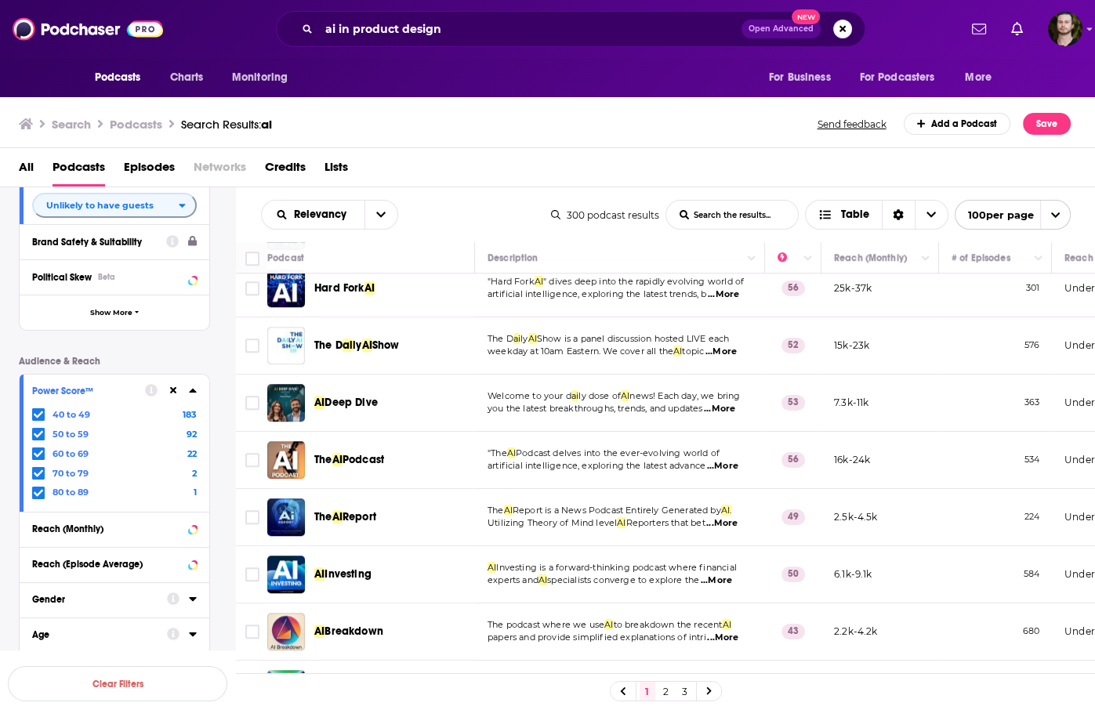
click at [374, 556] on div "AI Investing" at bounding box center [372, 575] width 210 height 38
copy div "AI Investing"
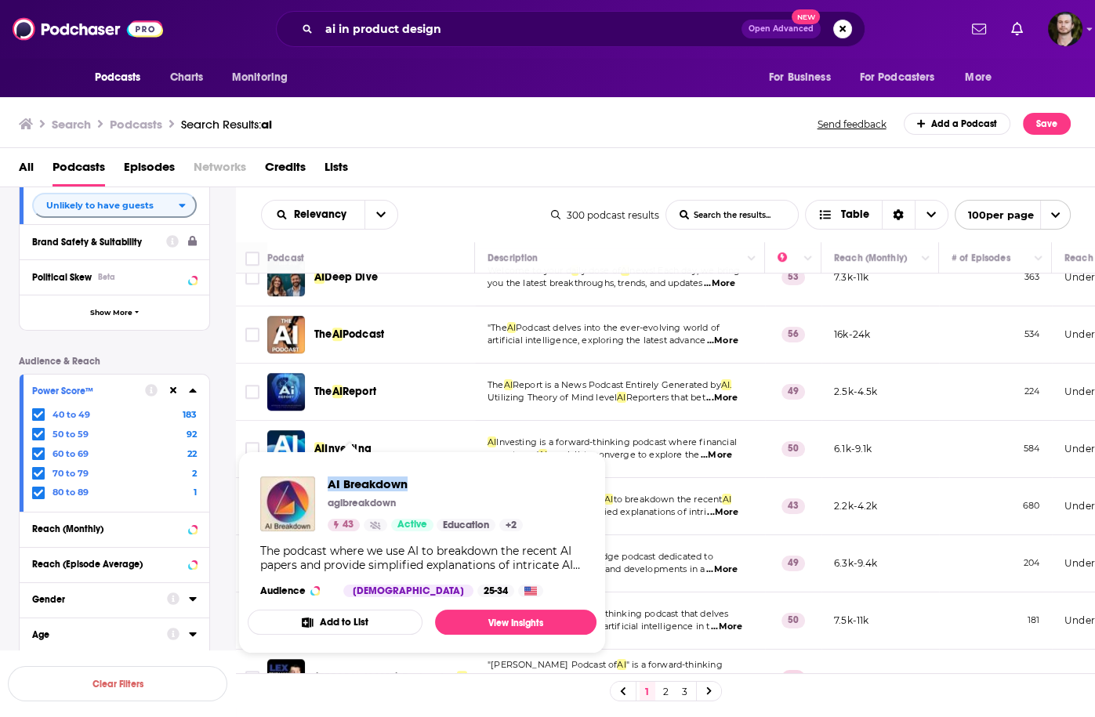
drag, startPoint x: 324, startPoint y: 485, endPoint x: 451, endPoint y: 489, distance: 127.0
click at [451, 489] on div "AI Breakdown agibreakdown 43 Active Education + 2" at bounding box center [391, 504] width 263 height 55
copy span "AI Breakdown"
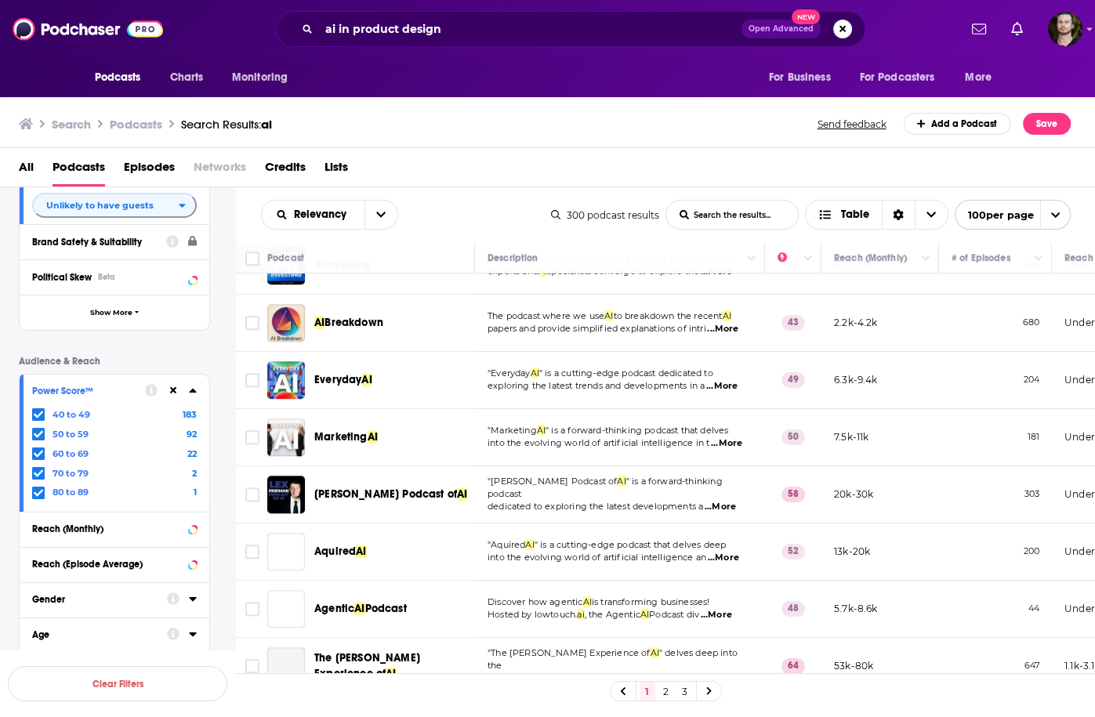
scroll to position [1756, 0]
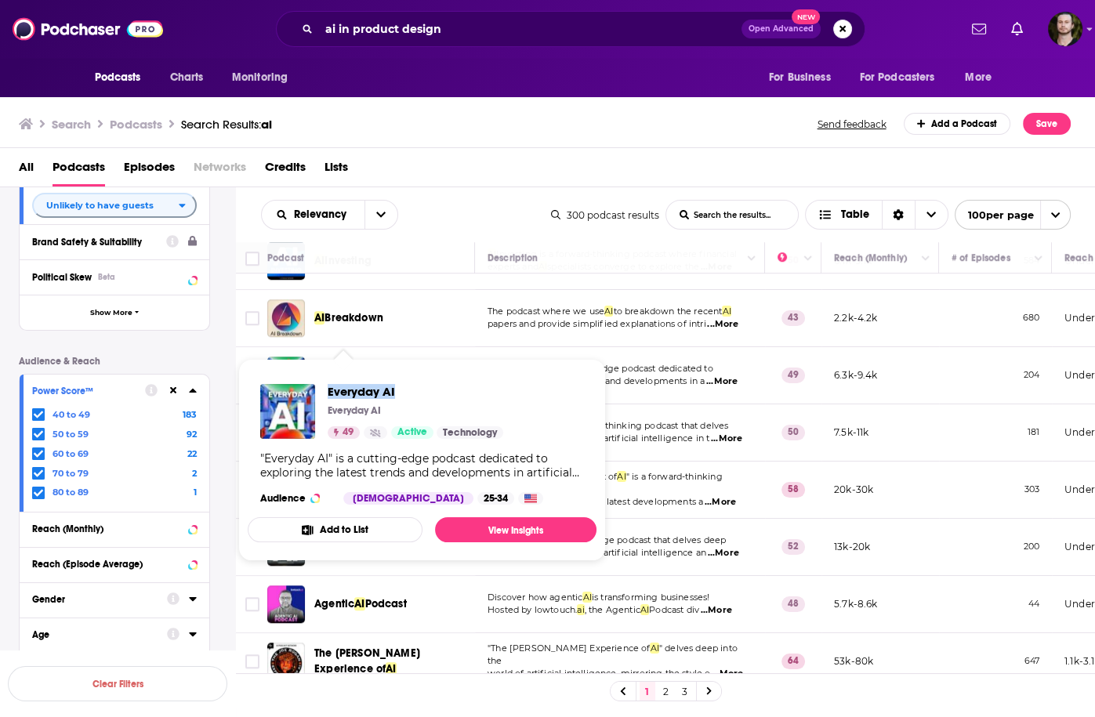
drag, startPoint x: 323, startPoint y: 385, endPoint x: 452, endPoint y: 396, distance: 129.8
click at [452, 396] on div "Everyday AI Everyday AI 49 Active Technology" at bounding box center [381, 411] width 243 height 55
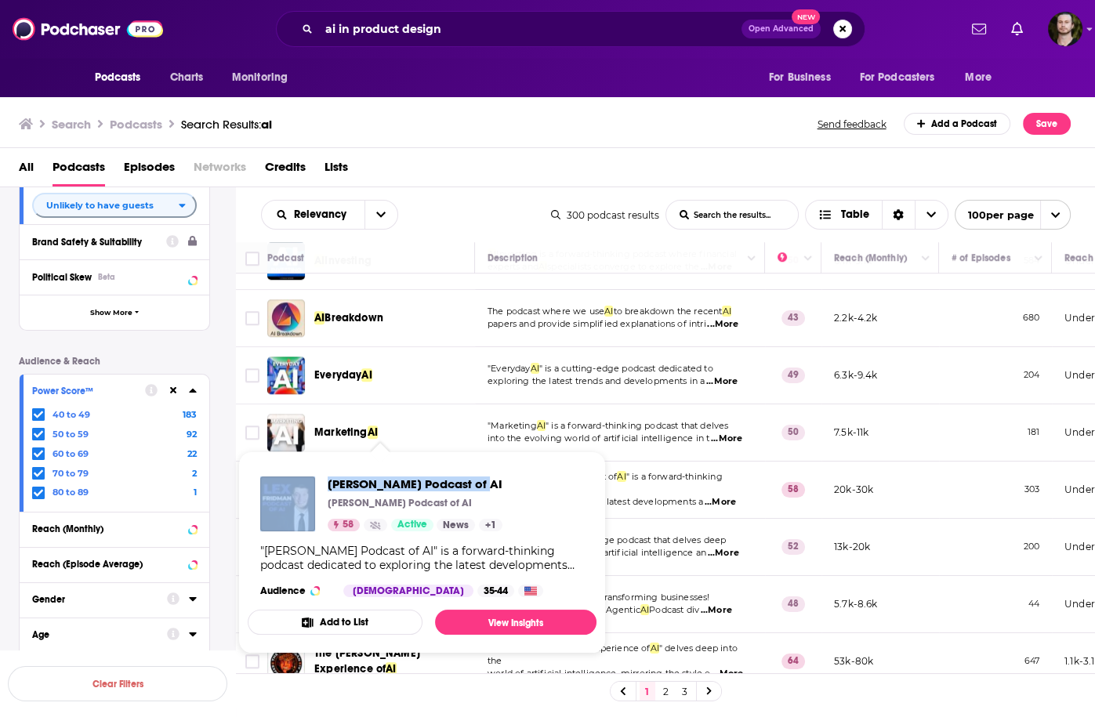
drag, startPoint x: 333, startPoint y: 482, endPoint x: 484, endPoint y: 491, distance: 150.7
click at [484, 491] on div "Lex Fridman Podcast of AI Lex Fridman Podcast of AI 58 Active News + 1" at bounding box center [381, 504] width 242 height 55
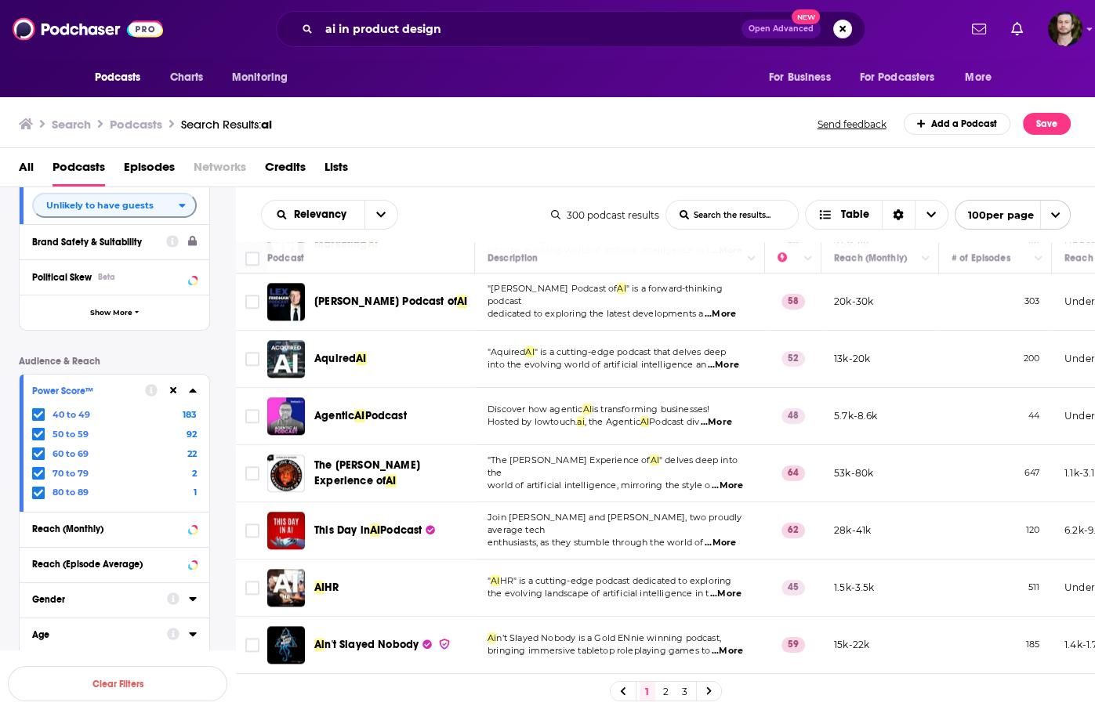
scroll to position [2007, 0]
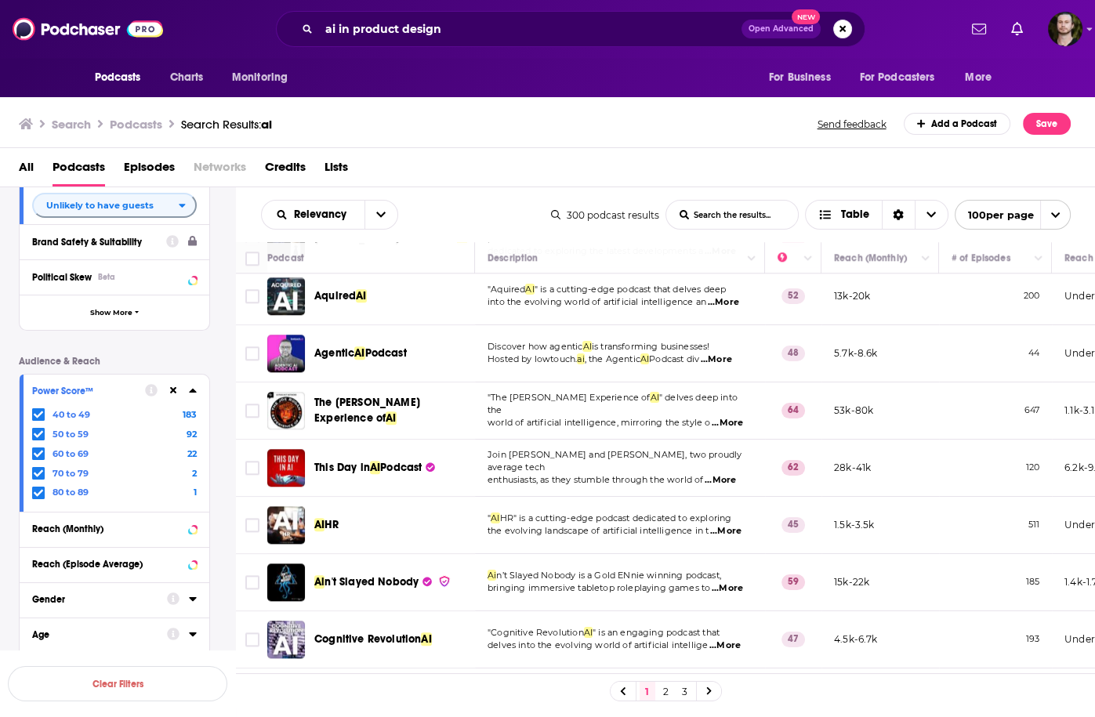
click at [727, 474] on span "...More" at bounding box center [720, 480] width 31 height 13
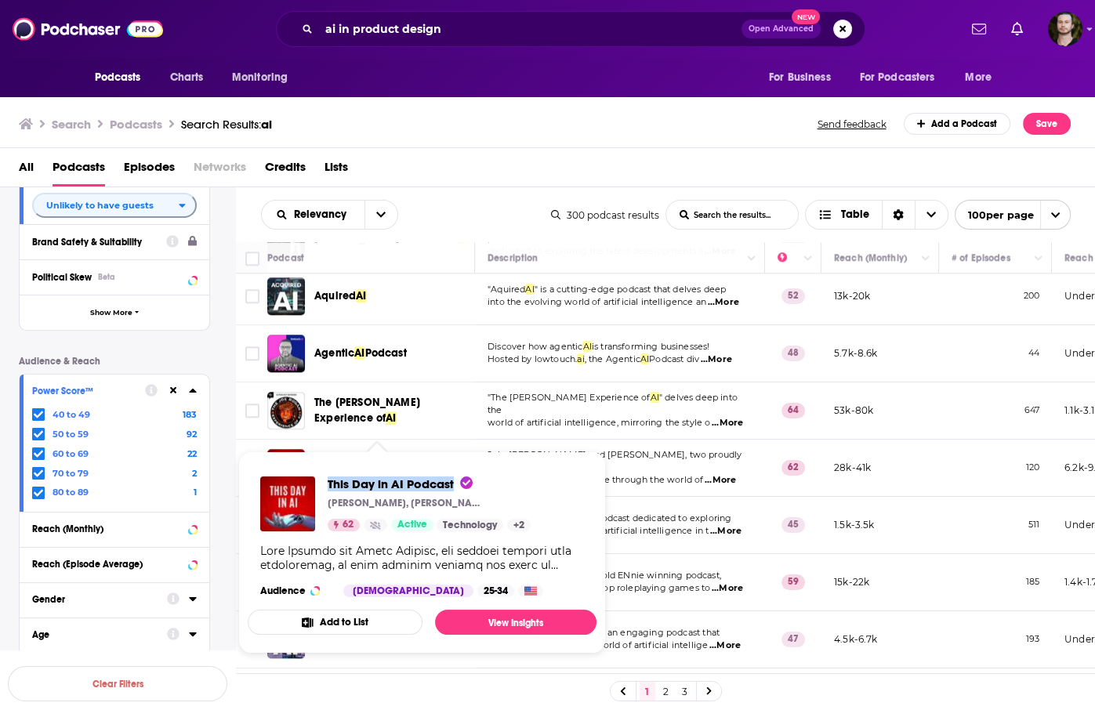
drag, startPoint x: 325, startPoint y: 481, endPoint x: 452, endPoint y: 480, distance: 127.0
click at [452, 480] on div "This Day in AI Podcast Michael Sharkey, Chris Sharkey 62 Active Technology + 2" at bounding box center [395, 504] width 270 height 55
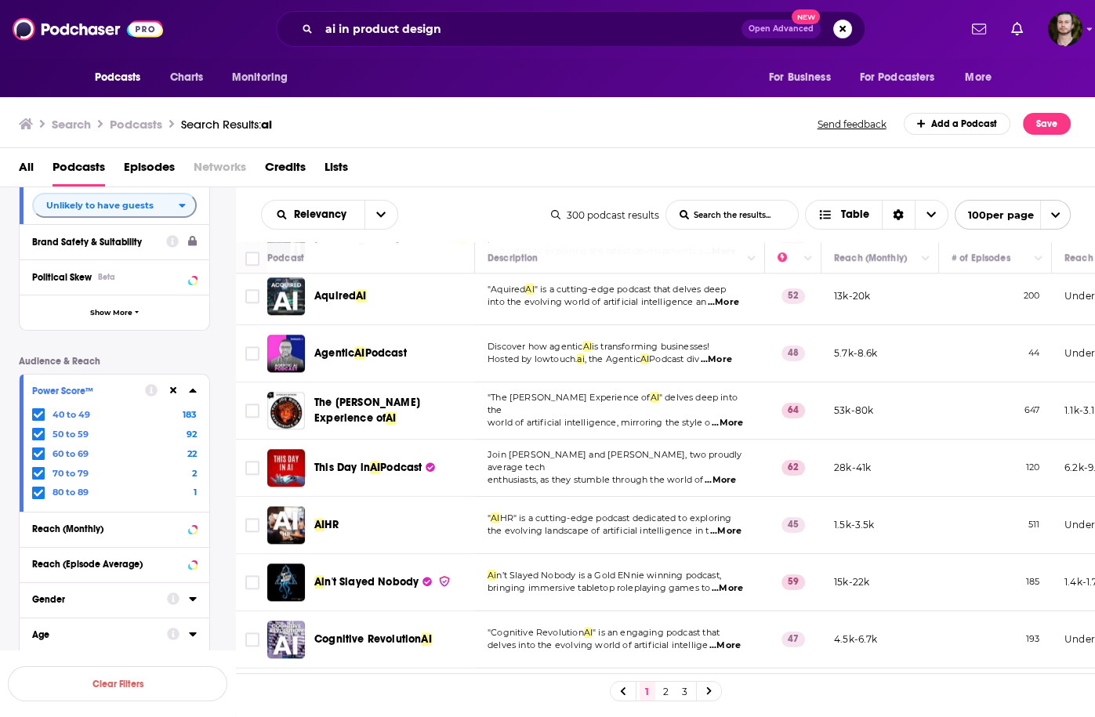
scroll to position [2195, 0]
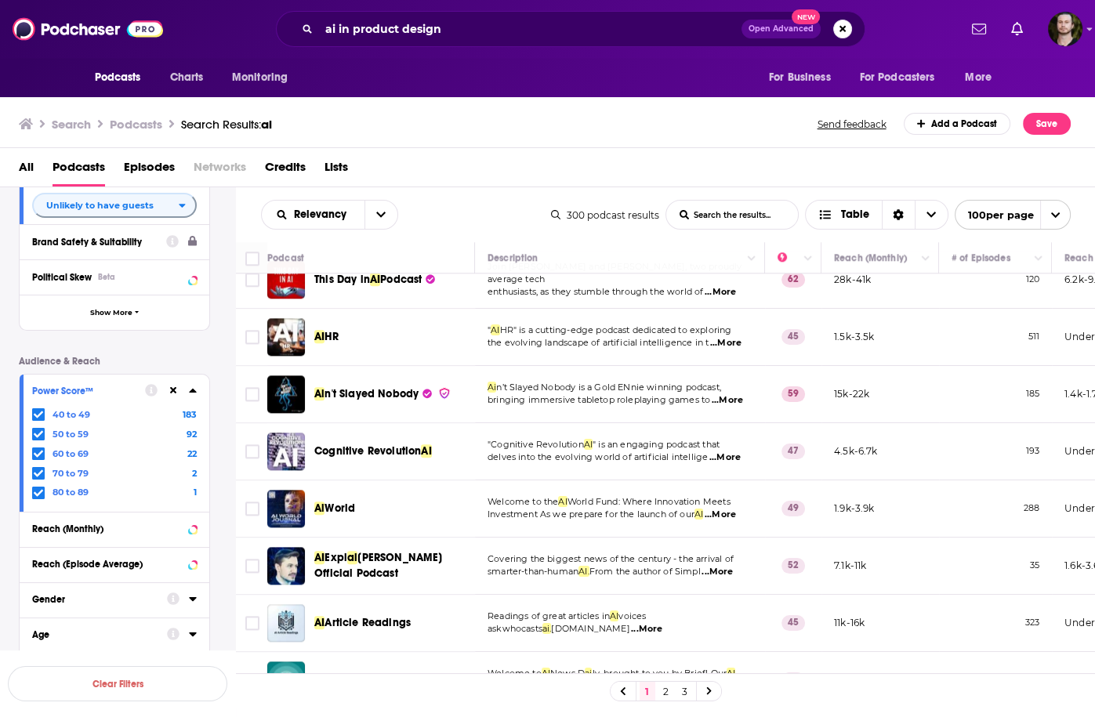
click at [726, 394] on span "...More" at bounding box center [727, 400] width 31 height 13
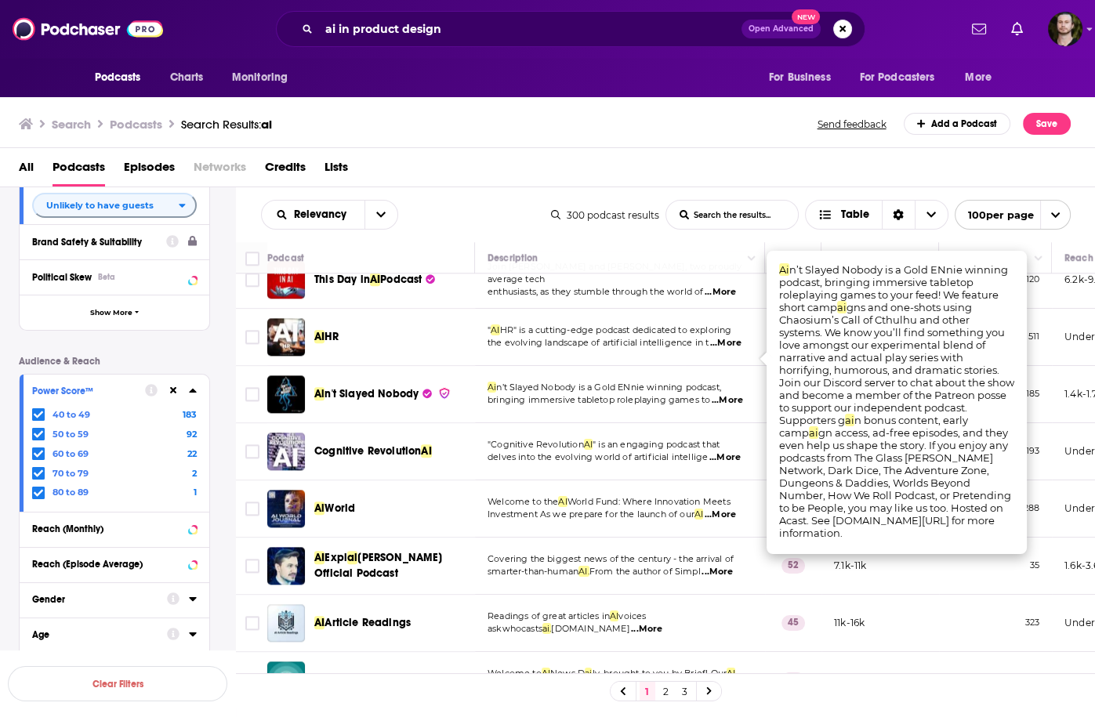
click at [726, 394] on span "...More" at bounding box center [727, 400] width 31 height 13
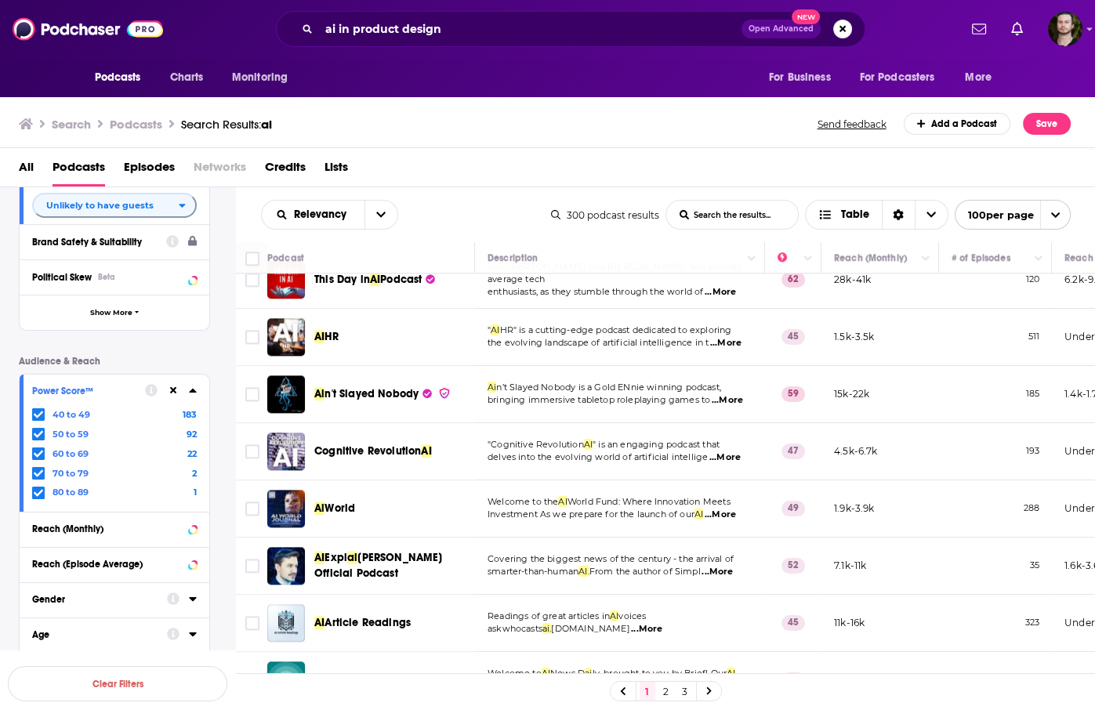
scroll to position [2320, 0]
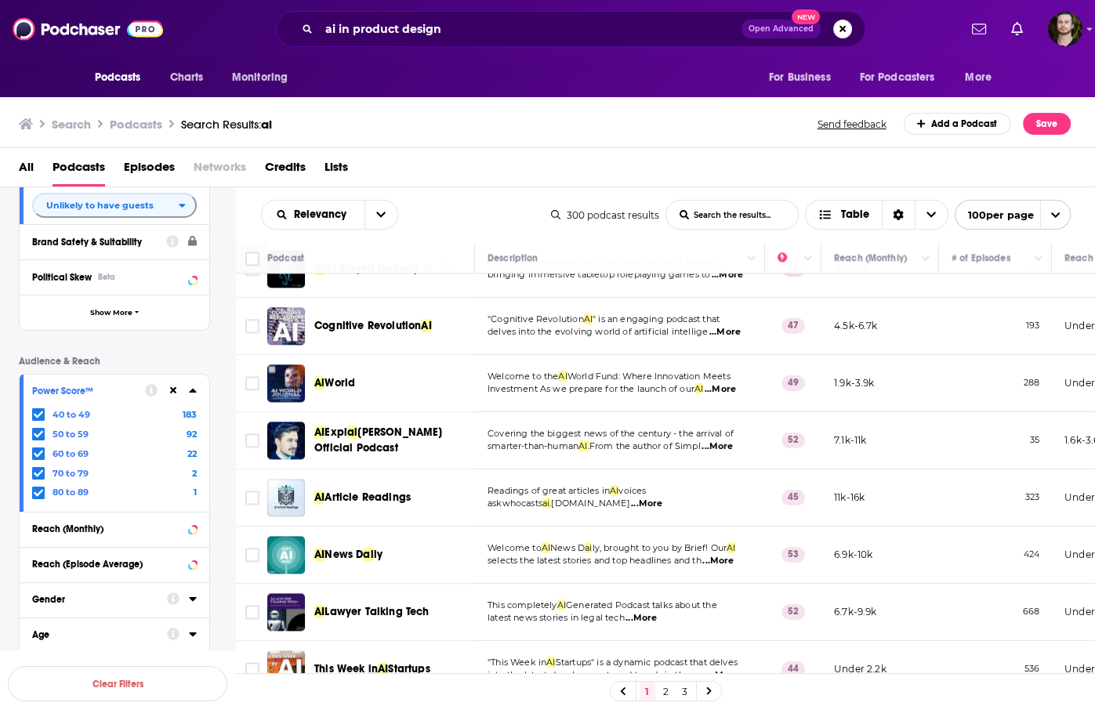
click at [727, 440] on span "...More" at bounding box center [716, 446] width 31 height 13
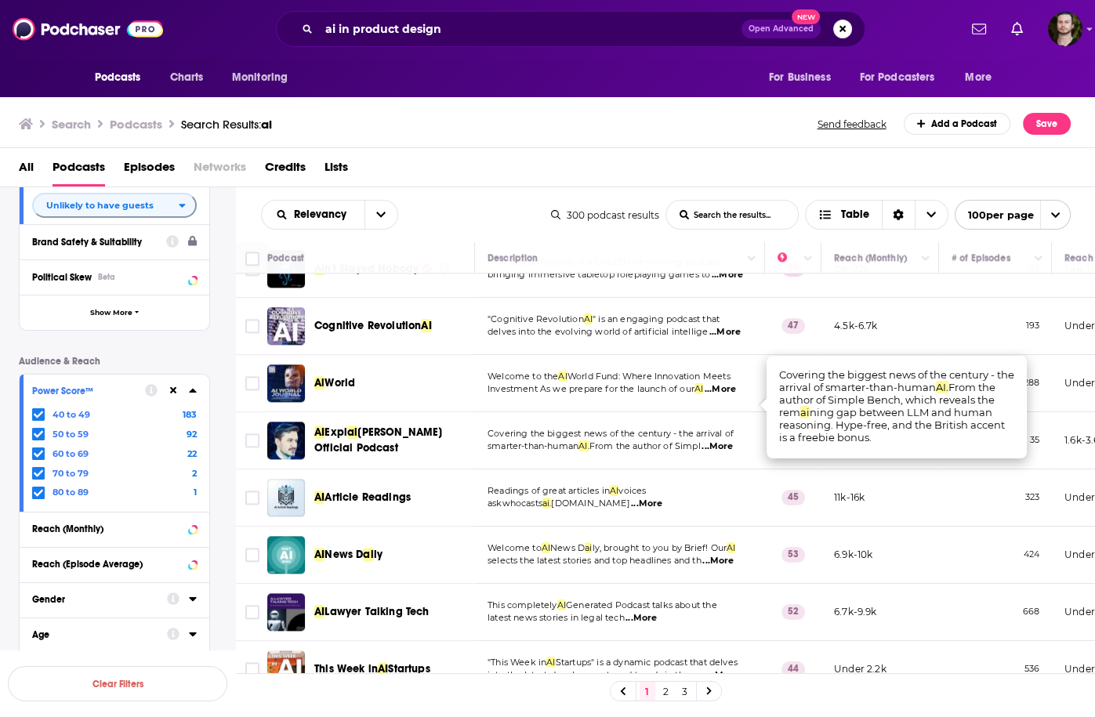
click at [727, 440] on span "...More" at bounding box center [716, 446] width 31 height 13
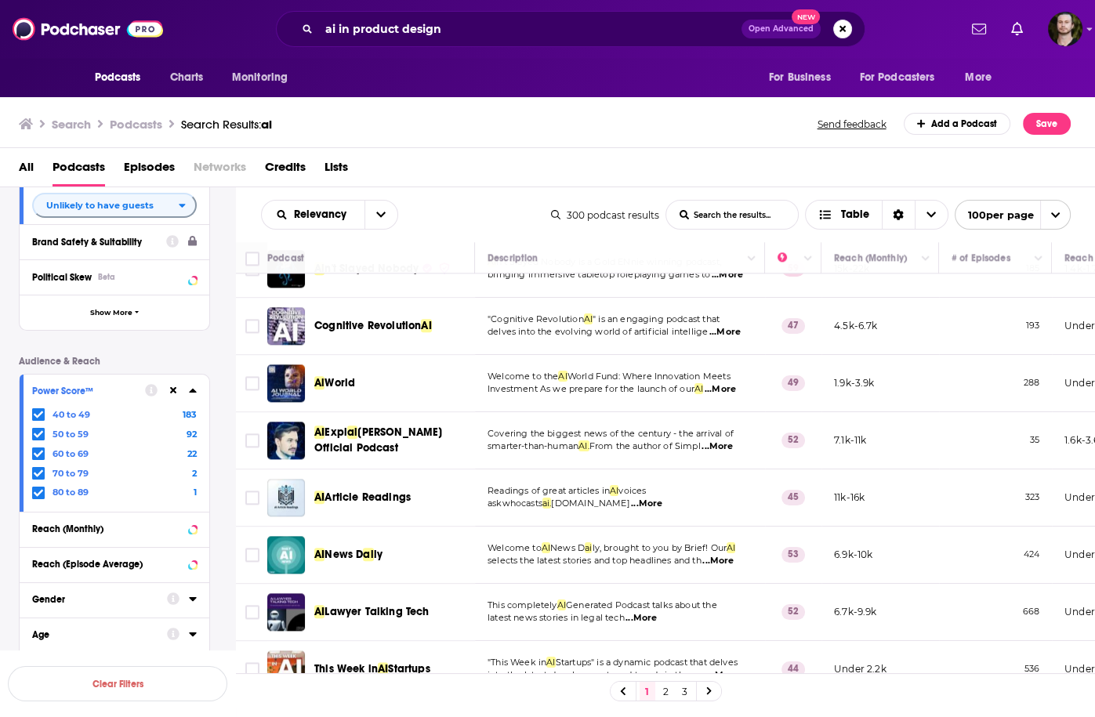
scroll to position [2445, 0]
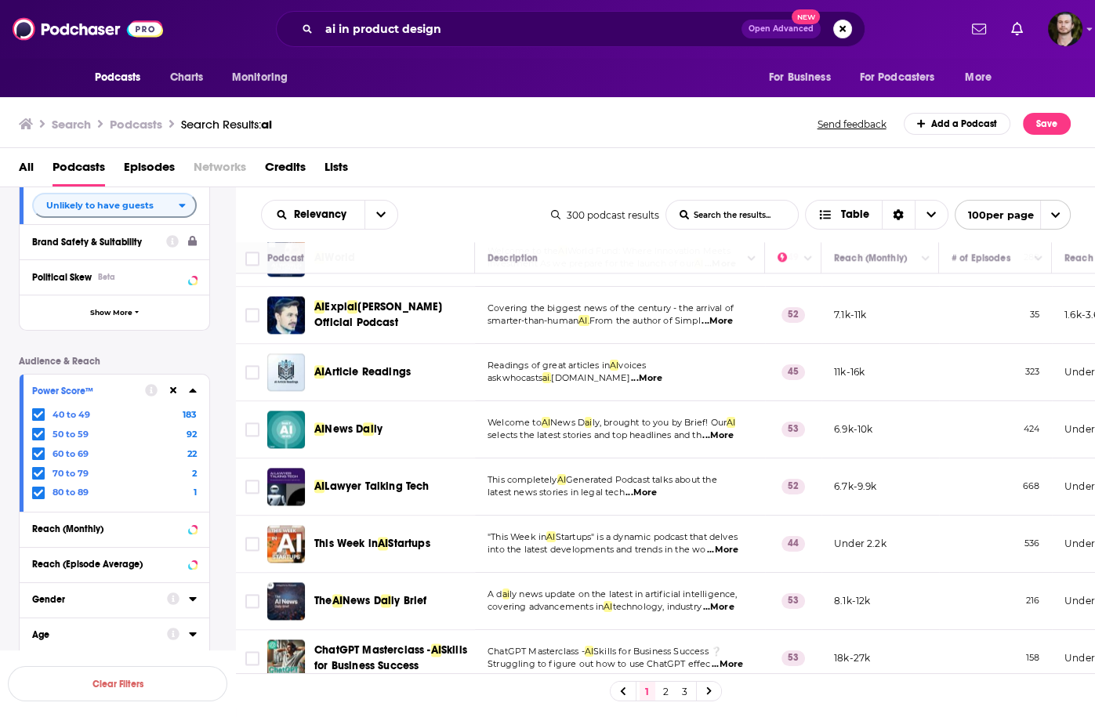
click at [728, 544] on span "...More" at bounding box center [722, 550] width 31 height 13
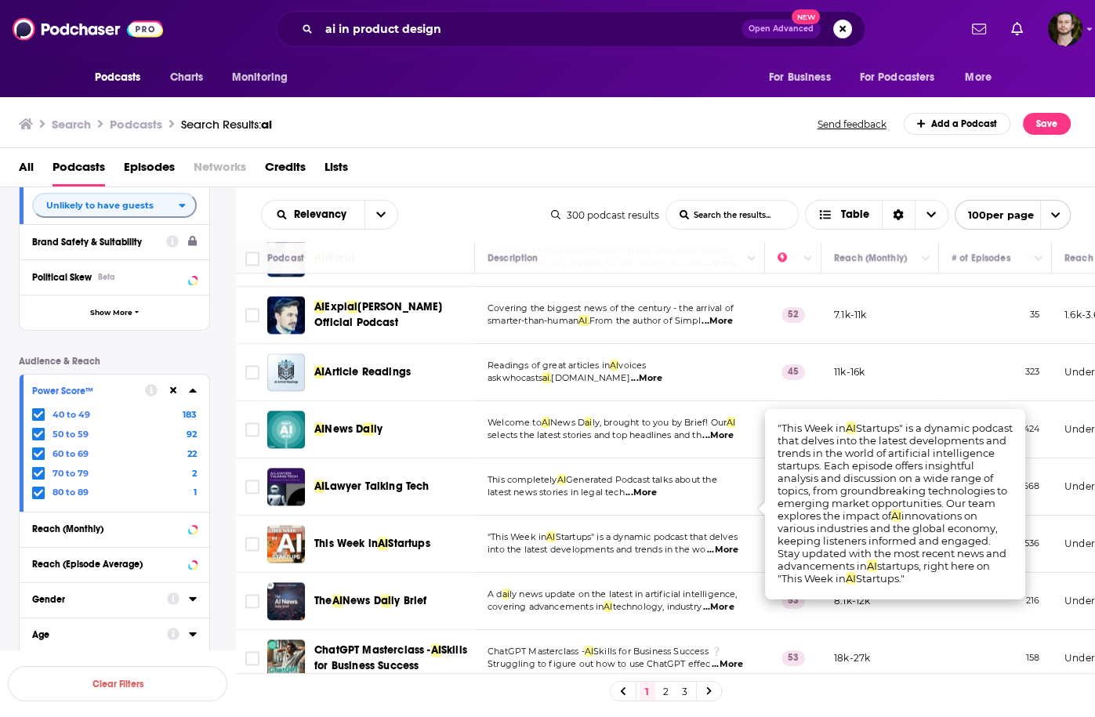
click at [728, 544] on span "...More" at bounding box center [722, 550] width 31 height 13
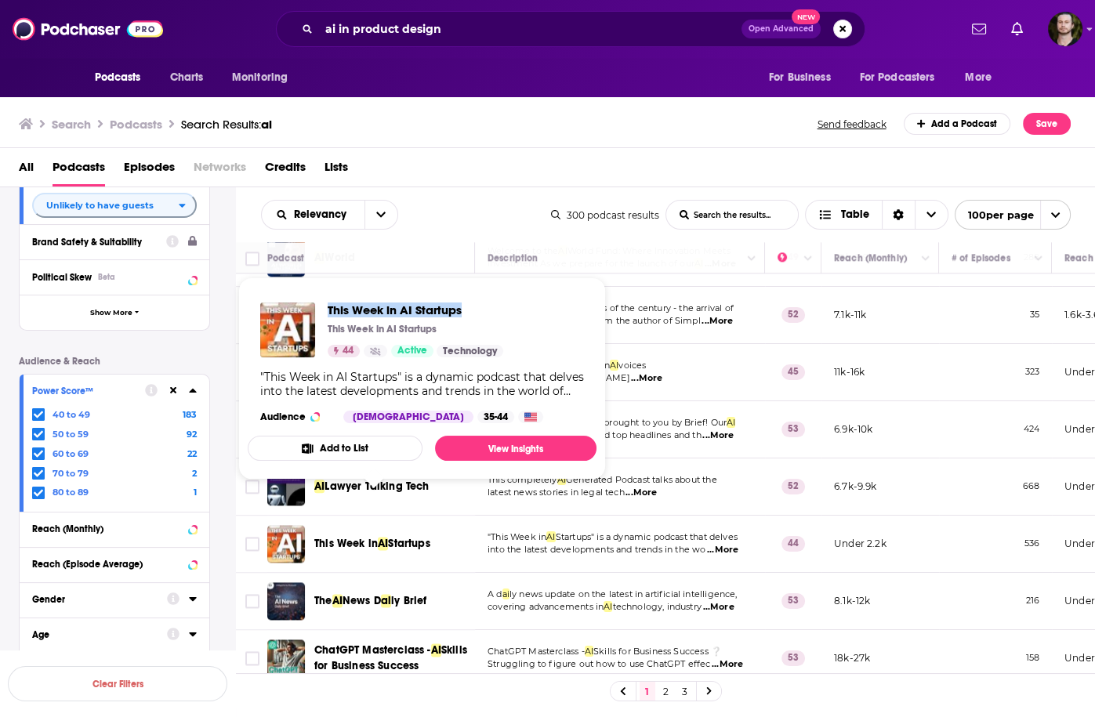
drag, startPoint x: 322, startPoint y: 303, endPoint x: 492, endPoint y: 303, distance: 170.1
click at [492, 303] on div "This Week in AI Startups This Week in AI Startups 44 Active Technology" at bounding box center [381, 330] width 243 height 55
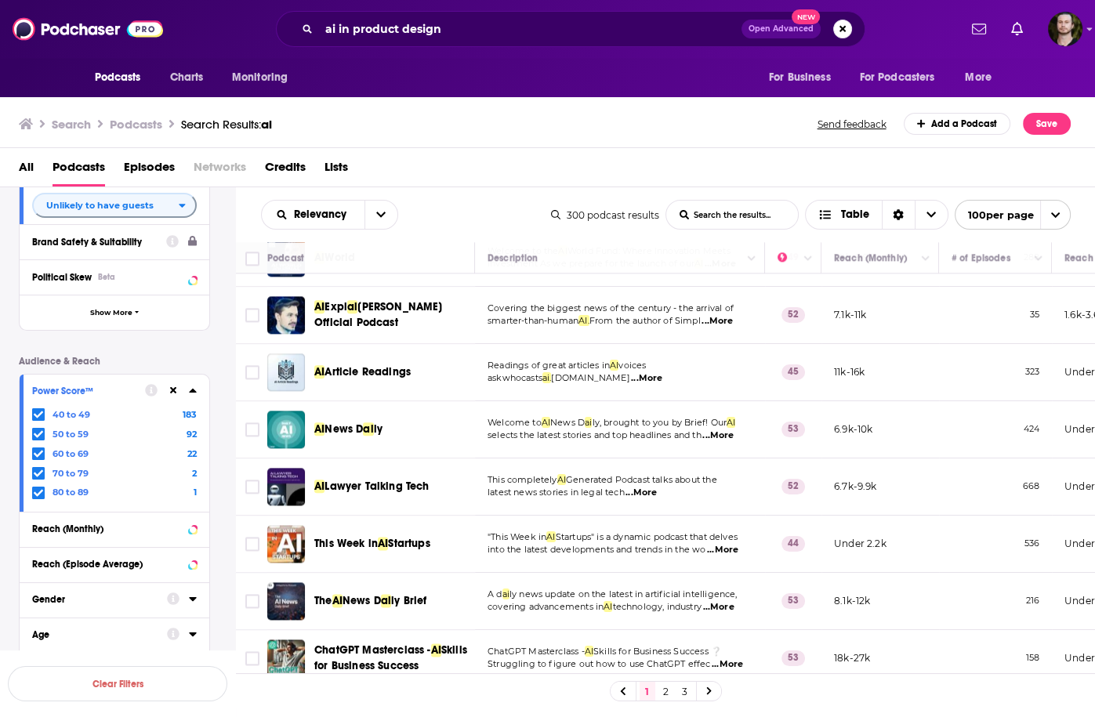
click at [490, 544] on span "into the latest developments and trends in the wo" at bounding box center [597, 549] width 218 height 11
click at [721, 544] on span "...More" at bounding box center [722, 550] width 31 height 13
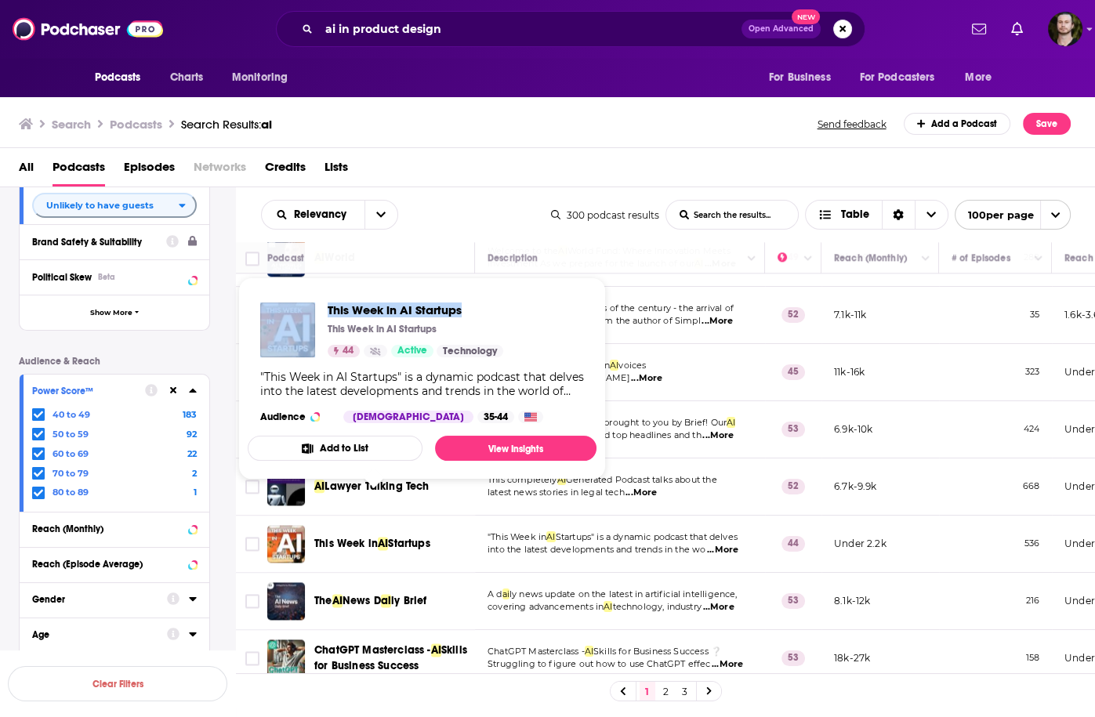
drag, startPoint x: 320, startPoint y: 306, endPoint x: 480, endPoint y: 313, distance: 160.0
click at [480, 313] on div "This Week in AI Startups This Week in AI Startups 44 Active Technology" at bounding box center [381, 330] width 243 height 55
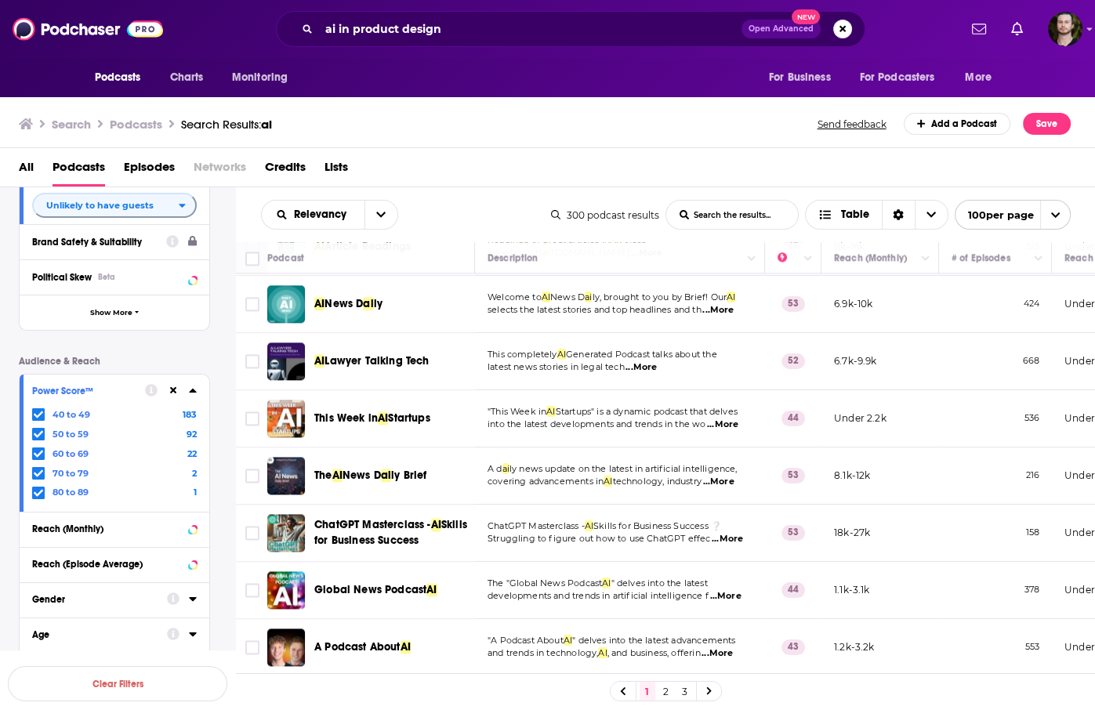
scroll to position [2759, 0]
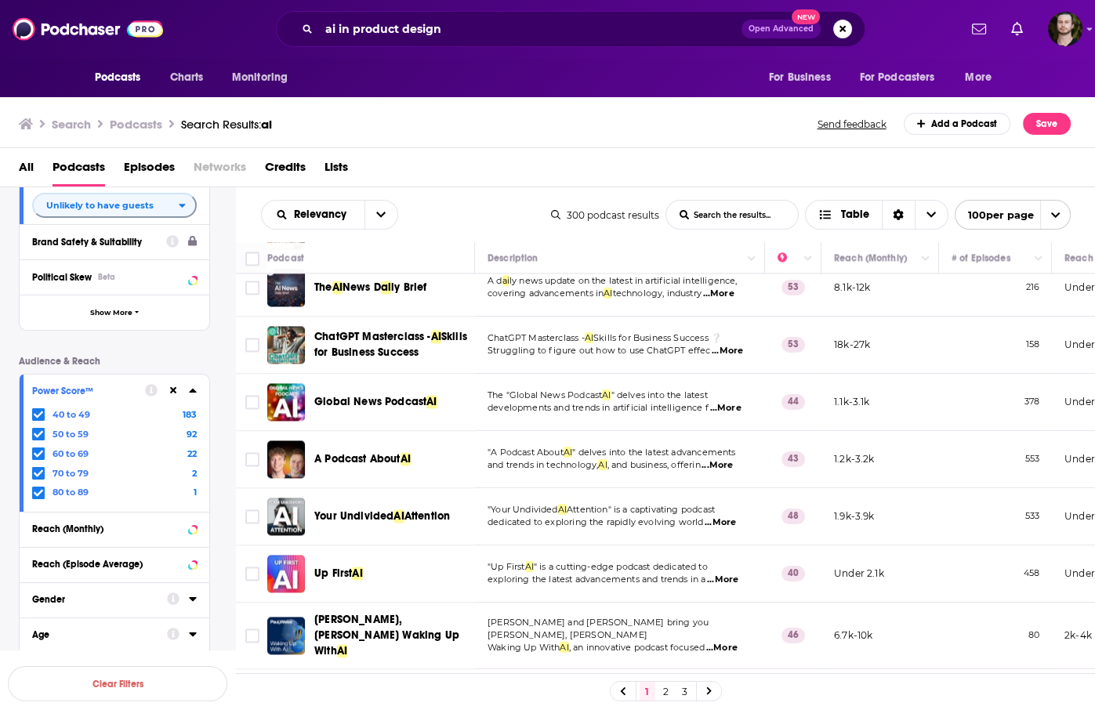
click at [733, 459] on span "...More" at bounding box center [716, 465] width 31 height 13
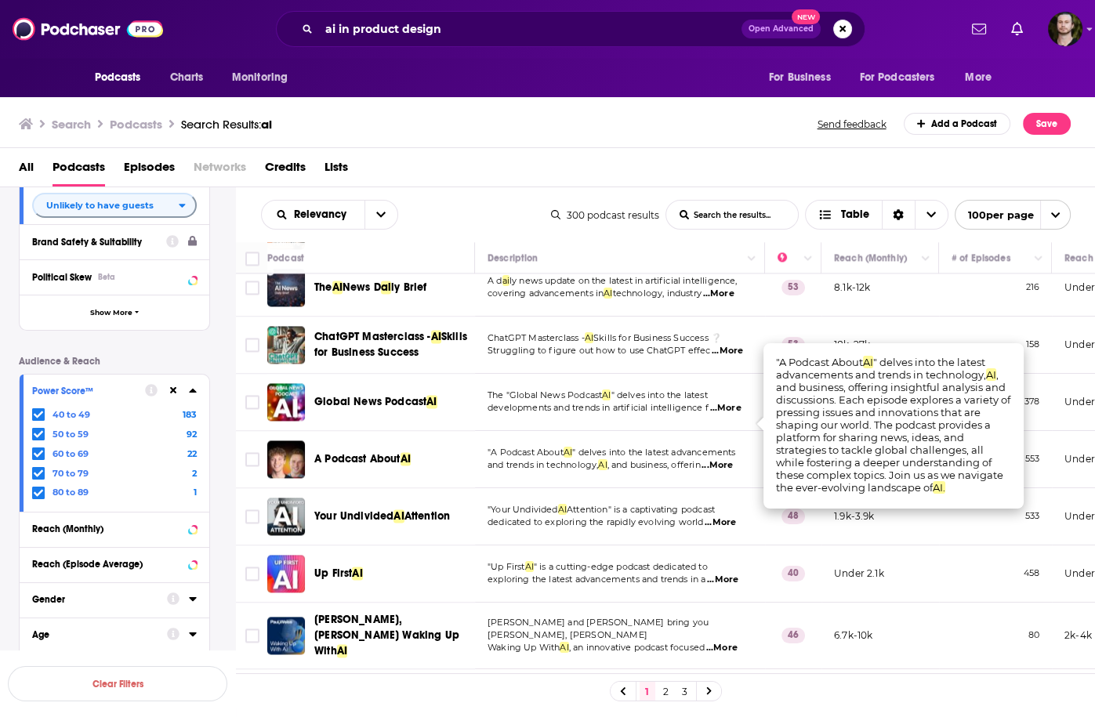
click at [342, 437] on td "A Podcast About AI" at bounding box center [371, 459] width 208 height 57
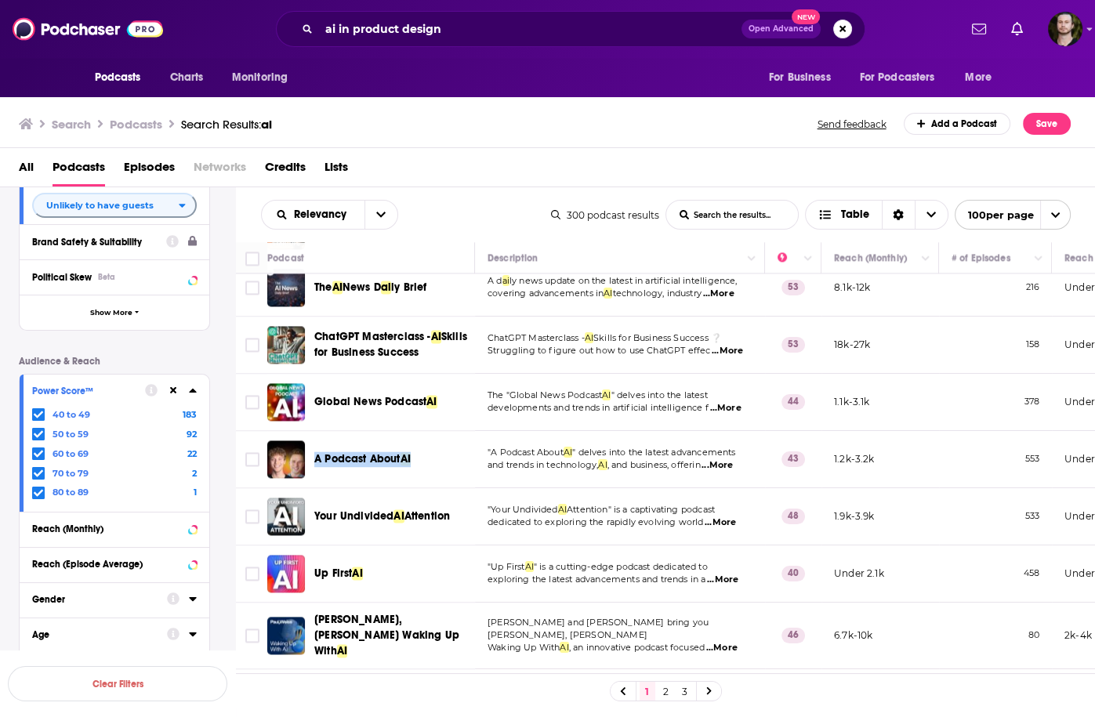
drag, startPoint x: 312, startPoint y: 415, endPoint x: 423, endPoint y: 411, distance: 111.4
click at [423, 440] on div "A Podcast About AI" at bounding box center [372, 459] width 210 height 38
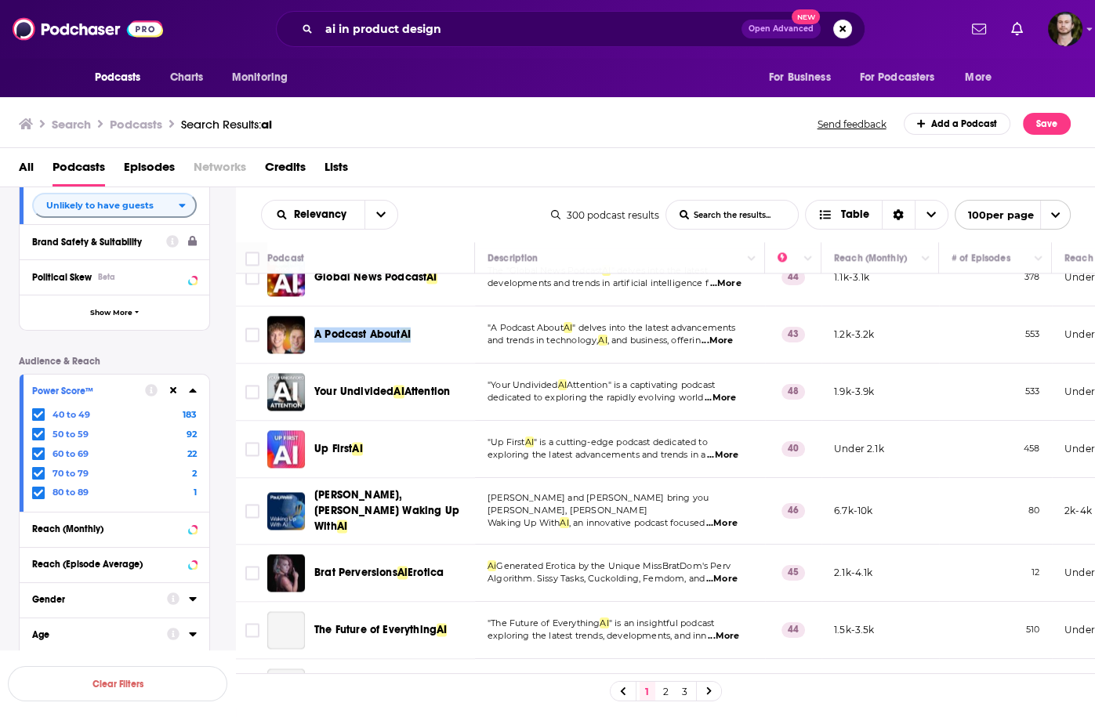
scroll to position [2884, 0]
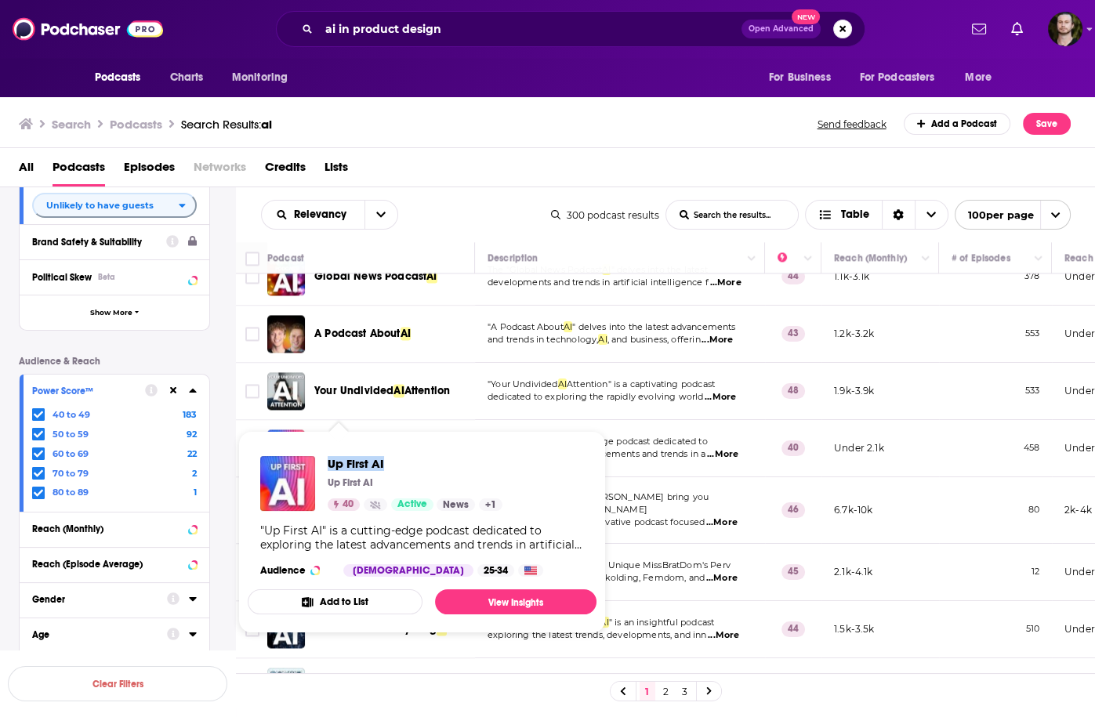
drag, startPoint x: 323, startPoint y: 462, endPoint x: 472, endPoint y: 463, distance: 148.9
click at [472, 463] on div "Up First AI Up First AI 40 Active News + 1" at bounding box center [381, 483] width 242 height 55
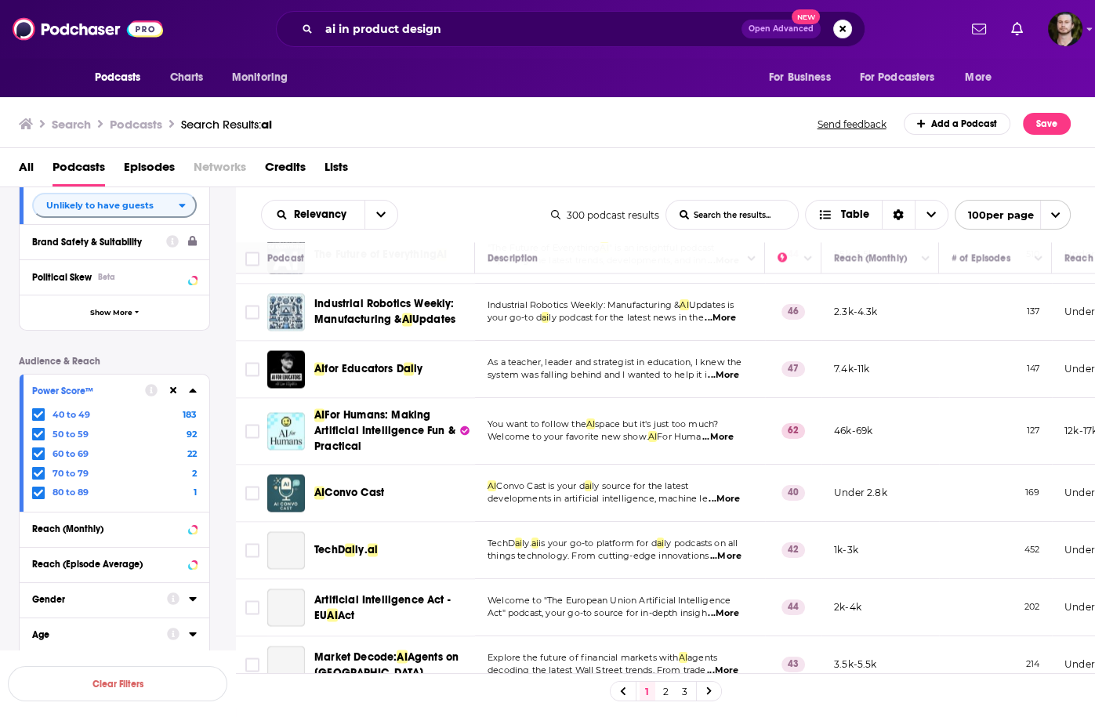
scroll to position [3261, 0]
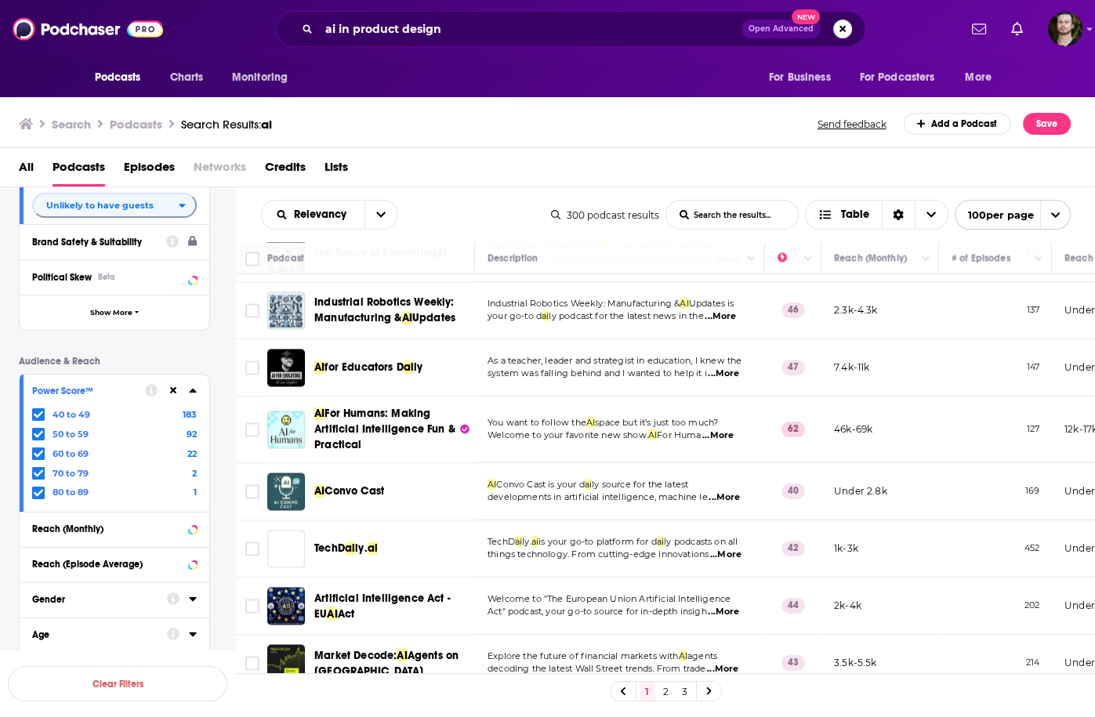
click at [734, 491] on span "...More" at bounding box center [724, 497] width 31 height 13
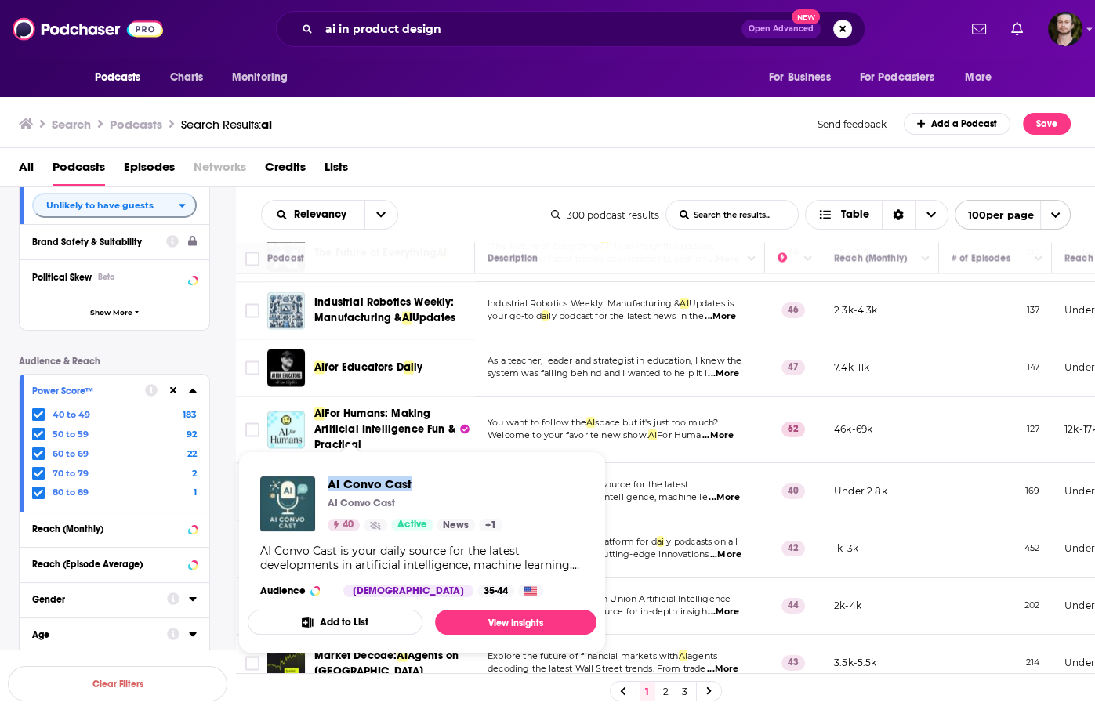
drag, startPoint x: 325, startPoint y: 486, endPoint x: 501, endPoint y: 490, distance: 175.6
click at [501, 490] on div "AI Convo Cast AI Convo Cast 40 Active News + 1" at bounding box center [381, 504] width 242 height 55
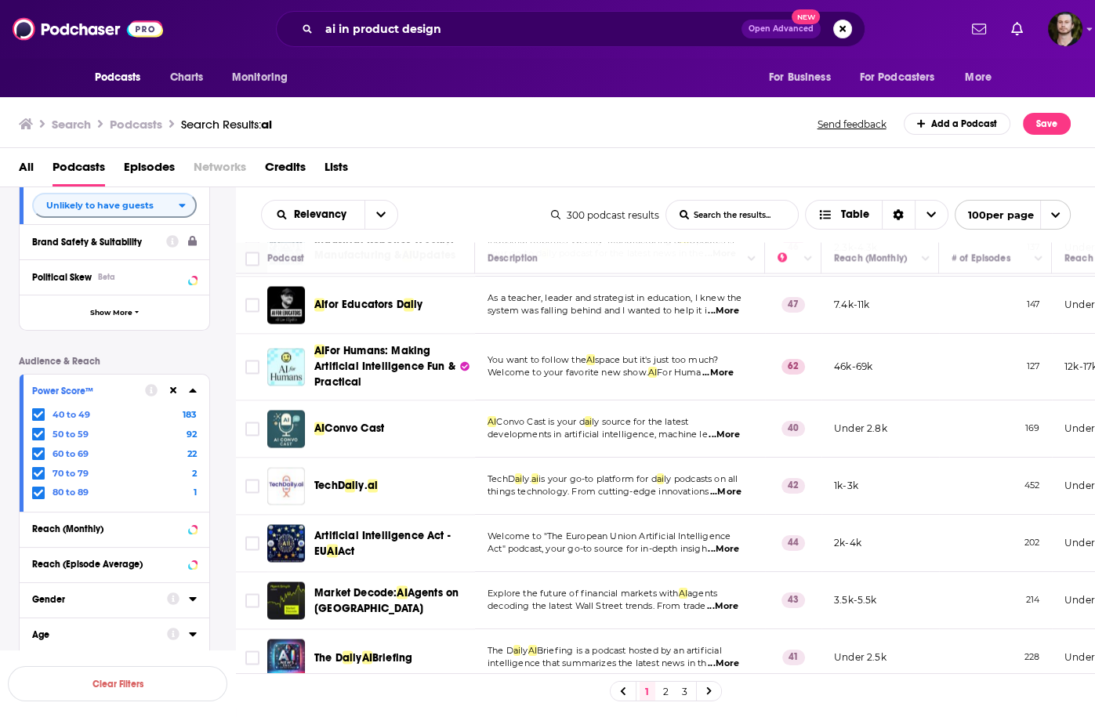
scroll to position [3637, 0]
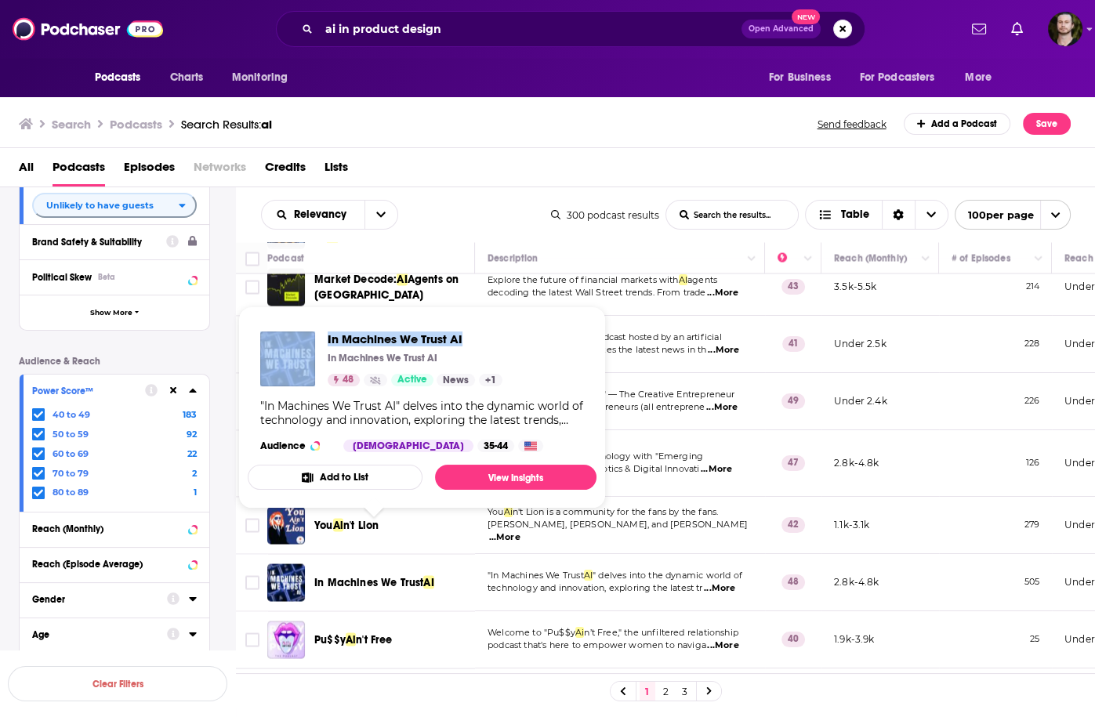
drag, startPoint x: 319, startPoint y: 343, endPoint x: 506, endPoint y: 341, distance: 186.6
click at [506, 341] on div "In Machines We Trust AI In Machines We Trust AI 48 Active News + 1 "In Machines…" at bounding box center [422, 392] width 349 height 146
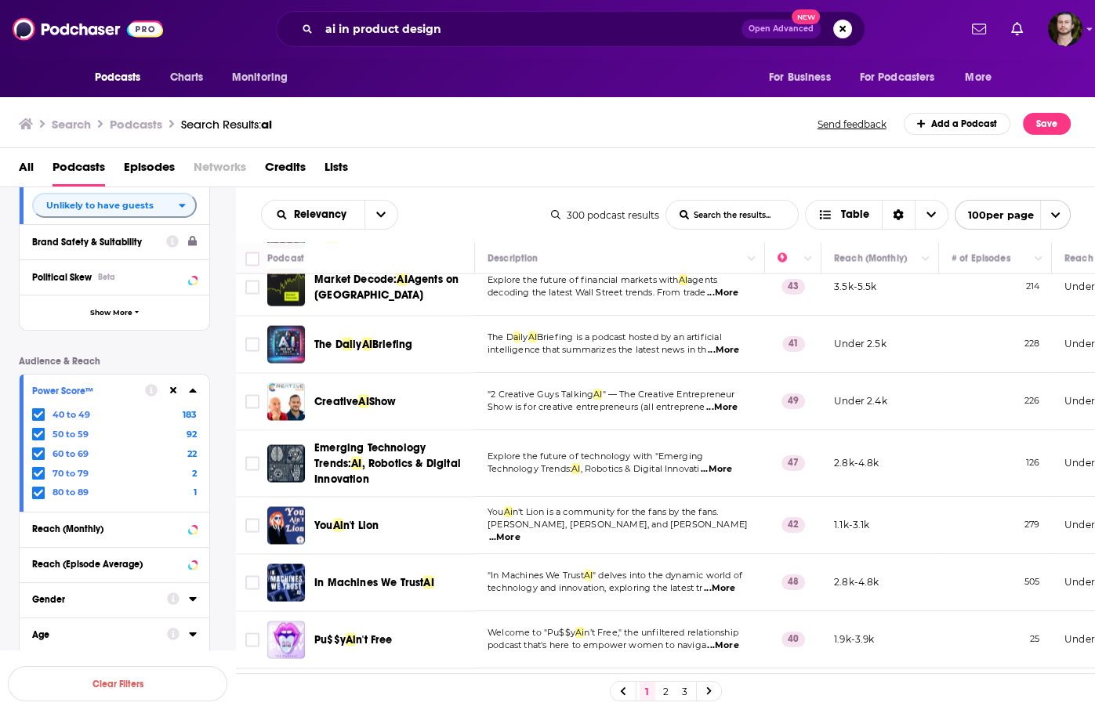
scroll to position [3825, 0]
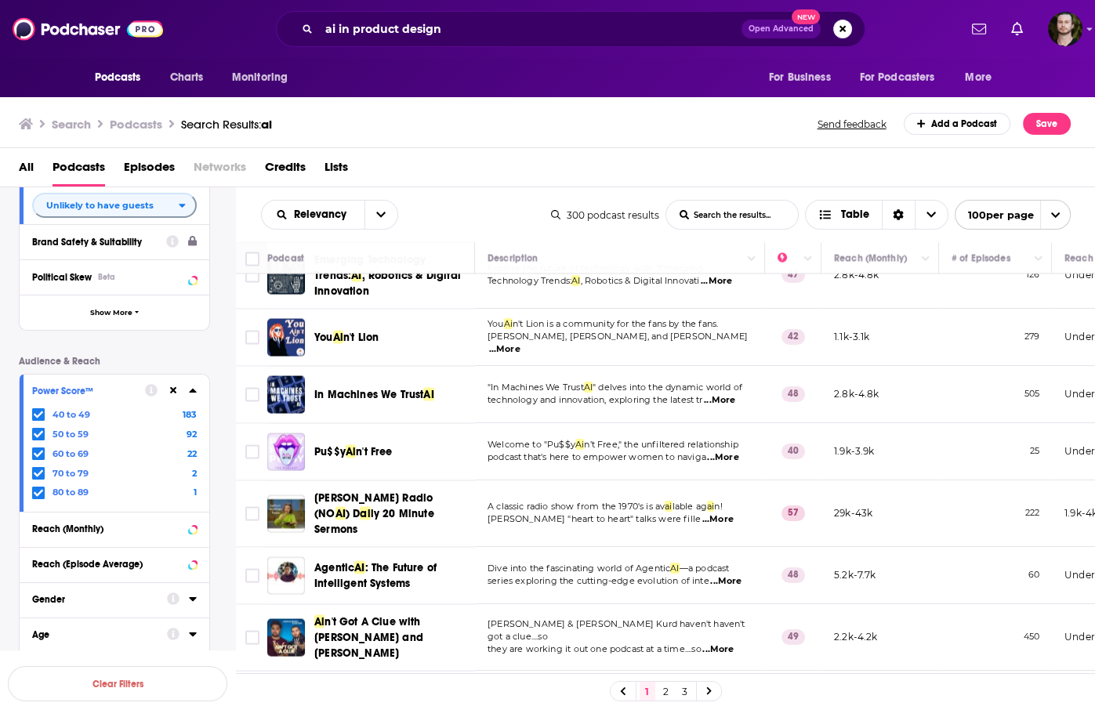
click at [730, 451] on span "...More" at bounding box center [722, 457] width 31 height 13
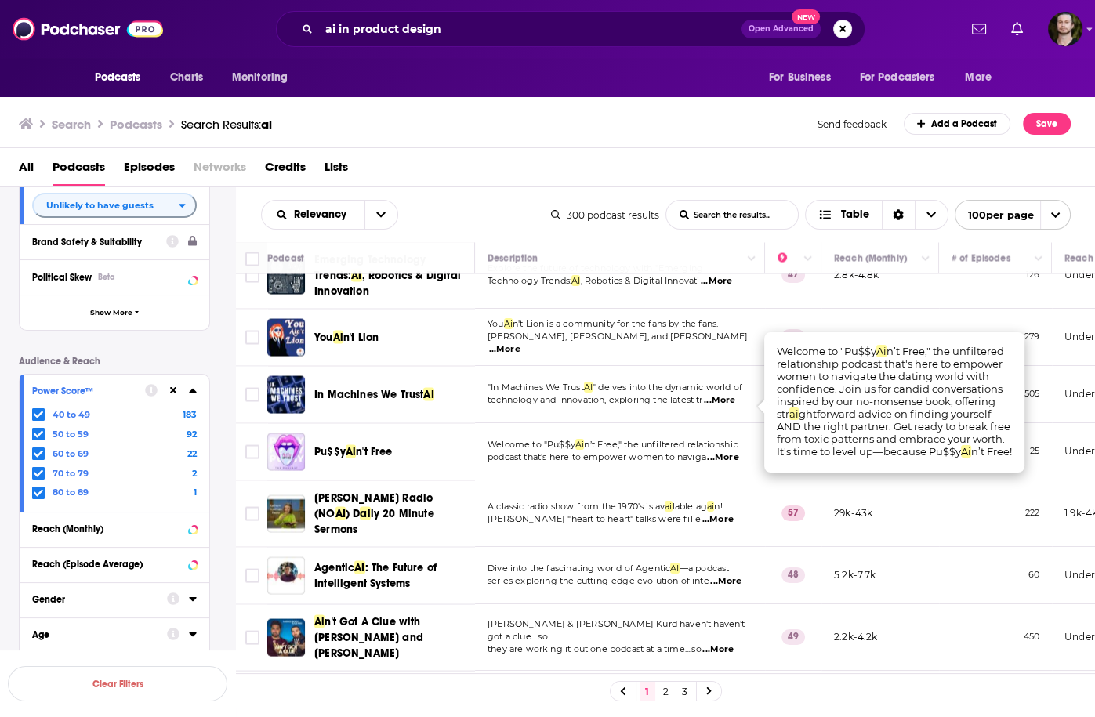
click at [730, 451] on span "...More" at bounding box center [722, 457] width 31 height 13
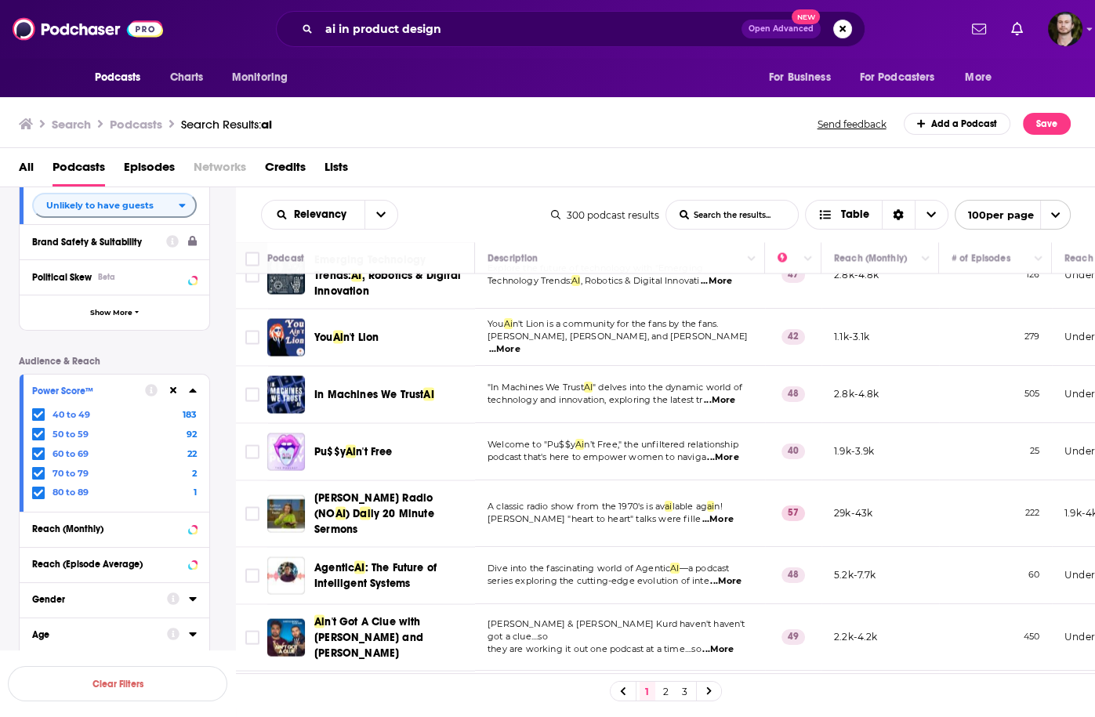
scroll to position [4013, 0]
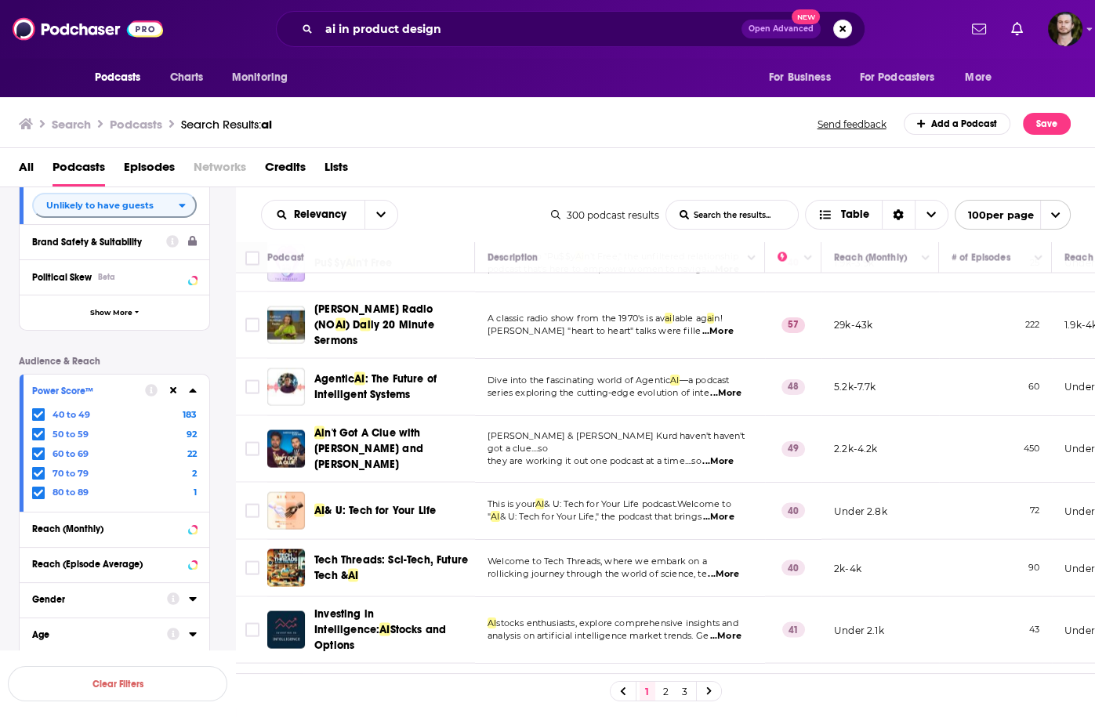
click at [596, 416] on td "Marcus Bronzy & Kae Kurd haven't haven't got a clue....so they are working it o…" at bounding box center [620, 449] width 290 height 67
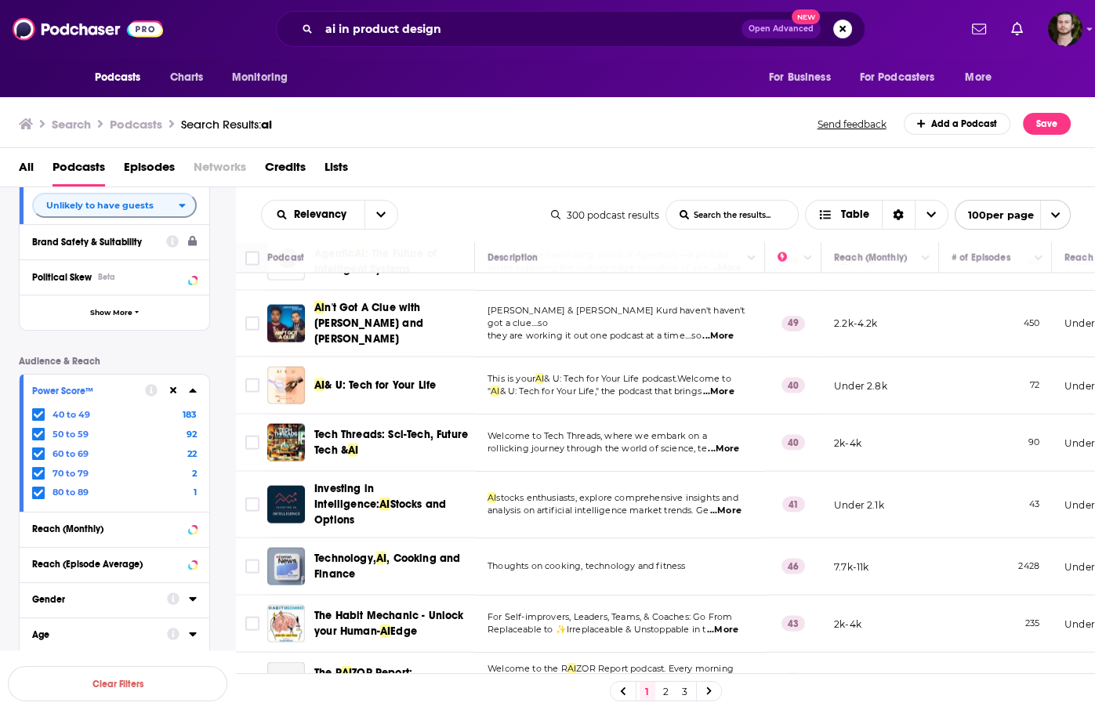
scroll to position [4264, 0]
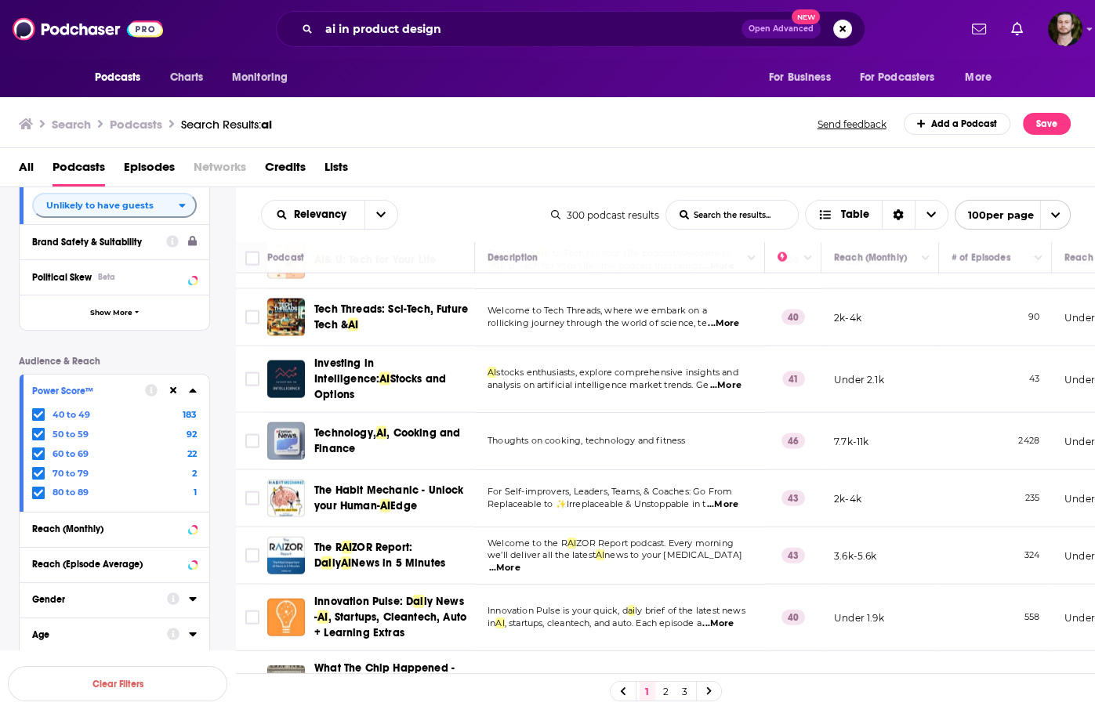
click at [717, 470] on td "For Self-improvers, Leaders, Teams, & Coaches: Go From Replaceable to ✨Irreplac…" at bounding box center [620, 498] width 290 height 57
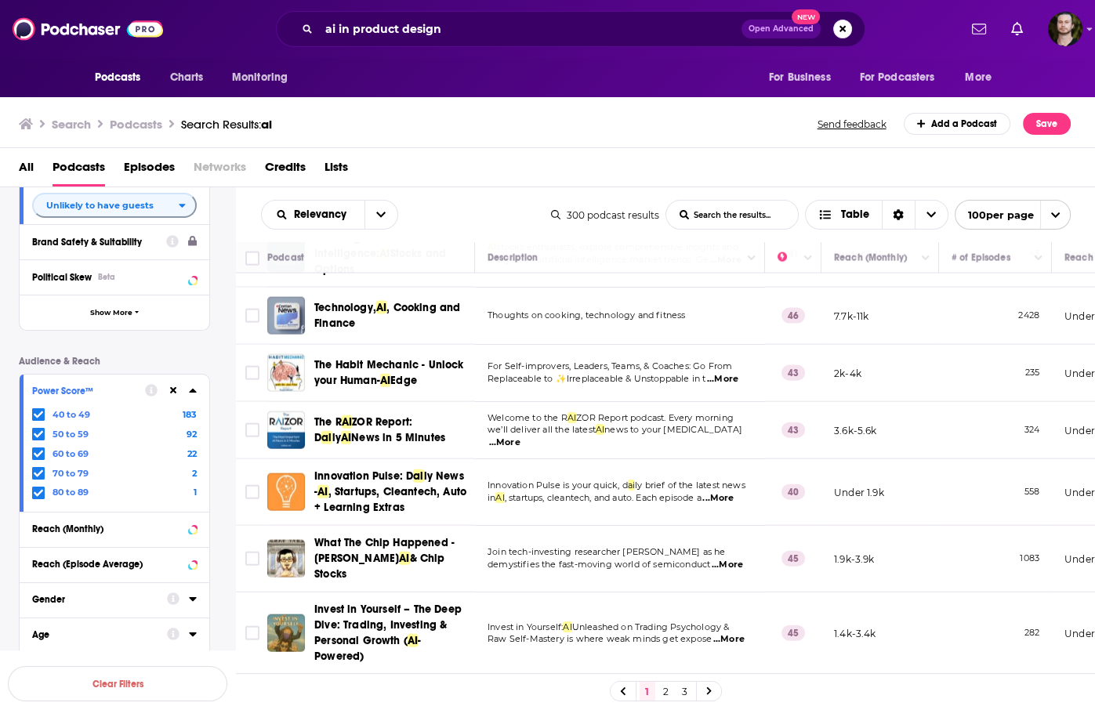
click at [714, 593] on td "Invest in Yourself: AI Unleashed on Trading Psychology & Raw Self-Mastery is wh…" at bounding box center [620, 634] width 290 height 82
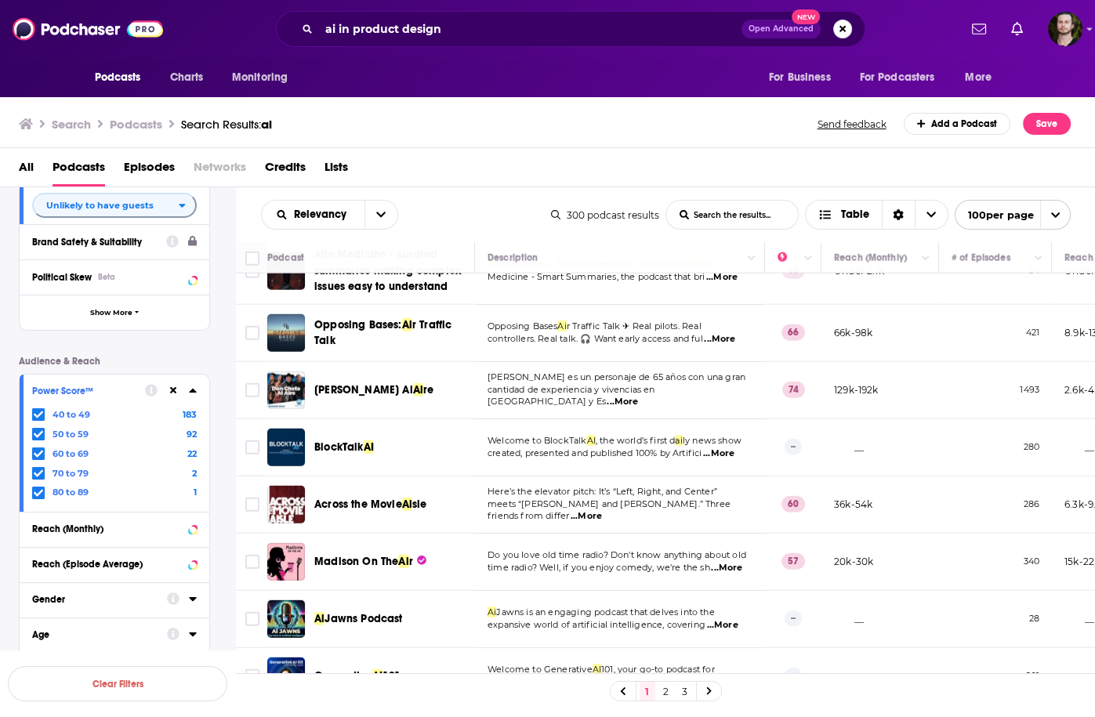
scroll to position [5142, 0]
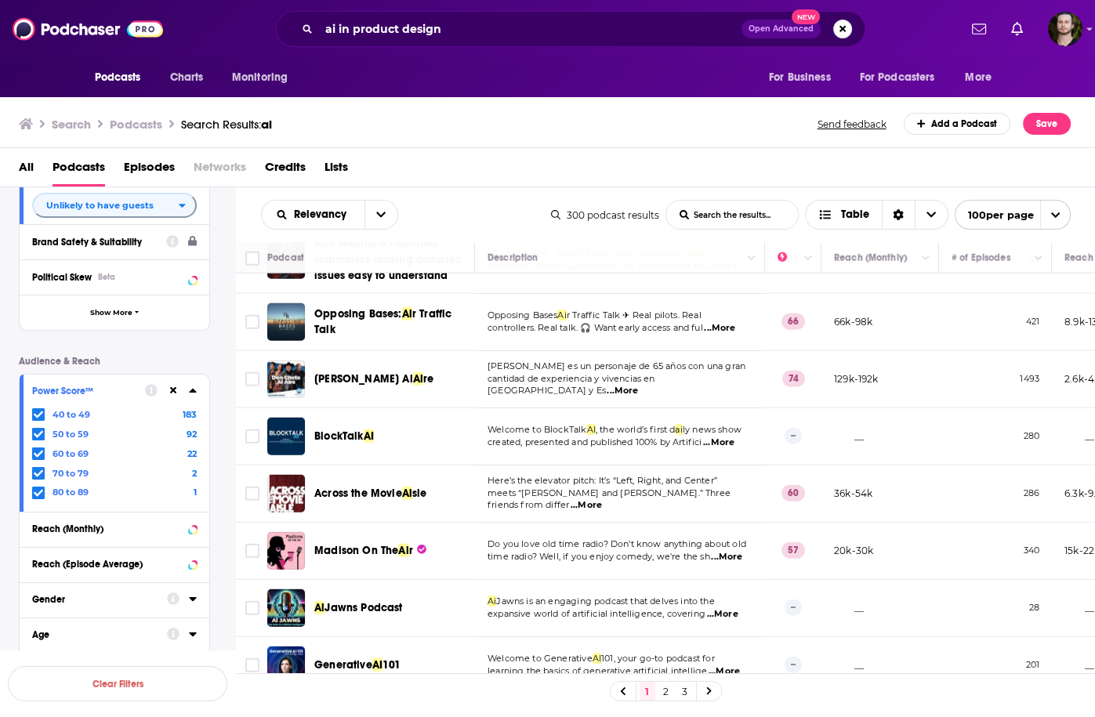
click at [728, 608] on span "...More" at bounding box center [721, 614] width 31 height 13
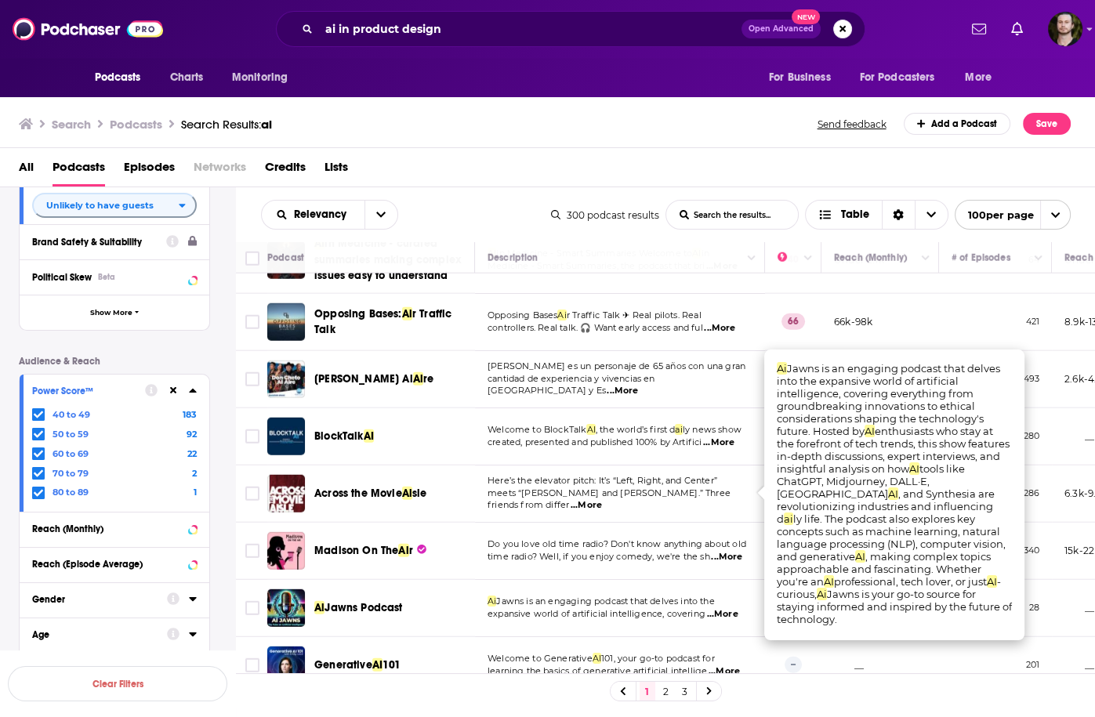
click at [726, 608] on span "...More" at bounding box center [721, 614] width 31 height 13
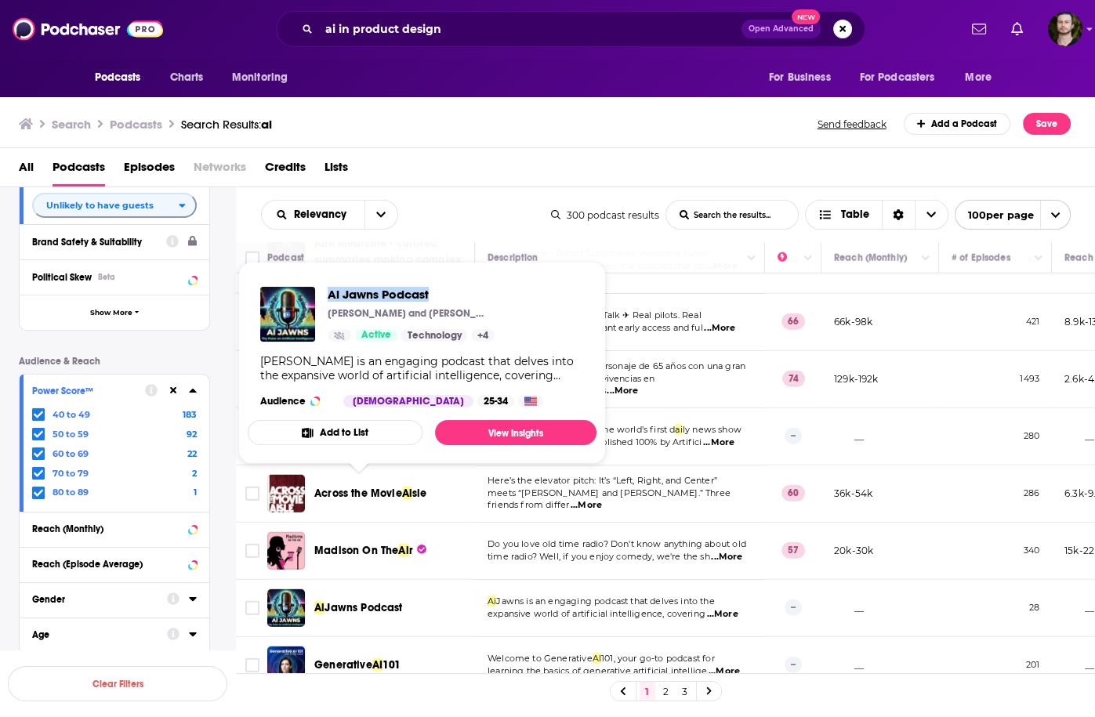
drag, startPoint x: 324, startPoint y: 292, endPoint x: 439, endPoint y: 292, distance: 115.2
click at [439, 292] on div "Ai Jawns Podcast Max Cipher and Nia Nova Active Technology + 4" at bounding box center [377, 314] width 234 height 55
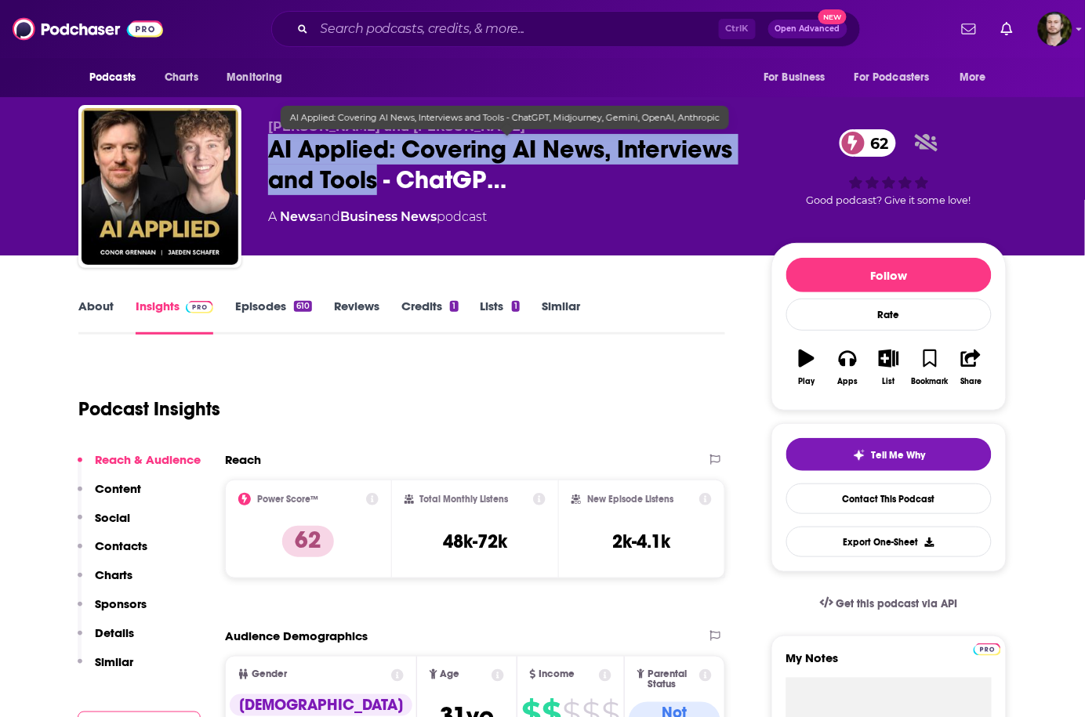
drag, startPoint x: 258, startPoint y: 147, endPoint x: 374, endPoint y: 175, distance: 119.2
click at [374, 175] on div "[PERSON_NAME] and [PERSON_NAME] AI Applied: Covering AI News, Interviews and To…" at bounding box center [542, 189] width 928 height 169
copy h2 "AI Applied: Covering AI News, Interviews and Tools"
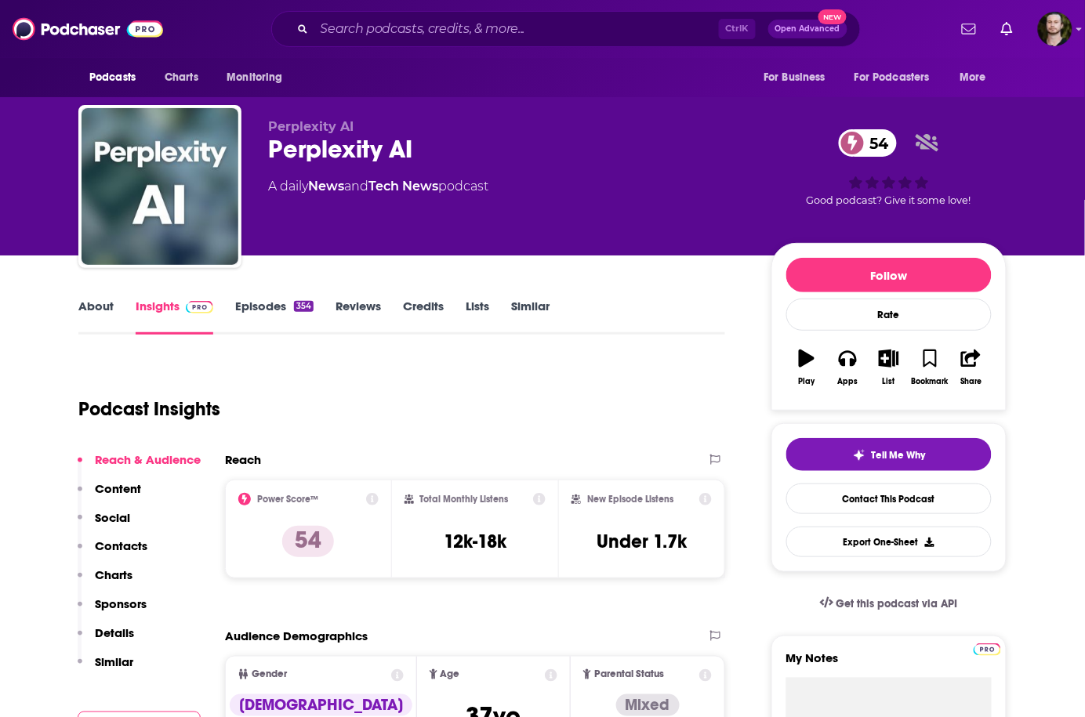
click at [256, 305] on link "Episodes 354" at bounding box center [274, 317] width 78 height 36
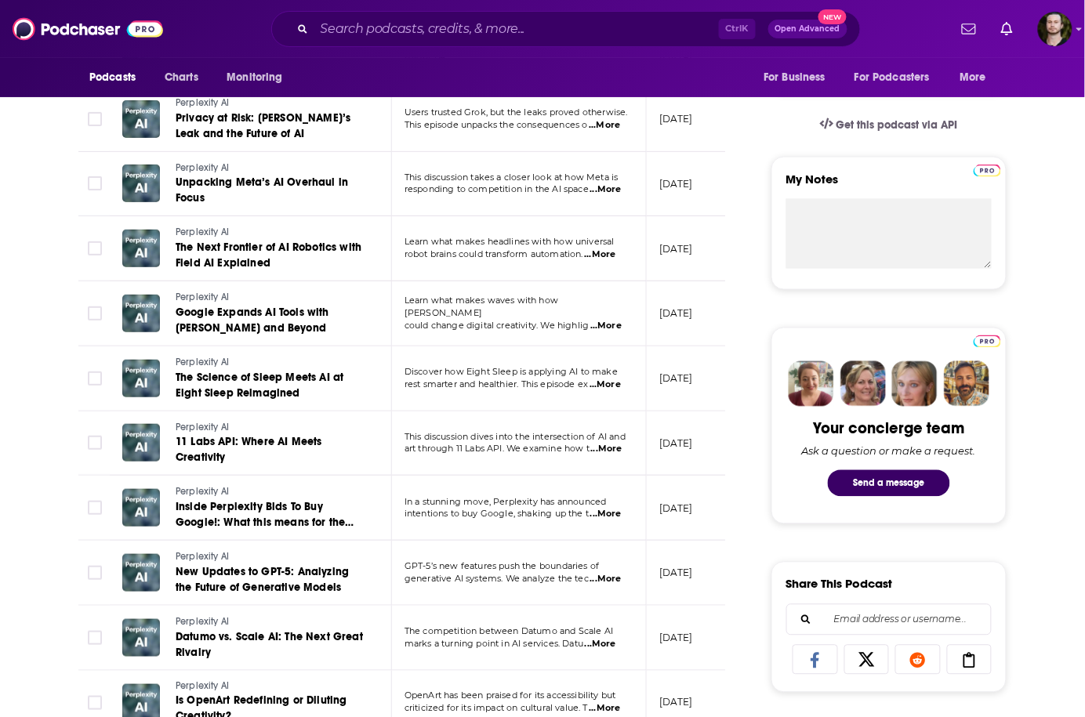
scroll to position [564, 0]
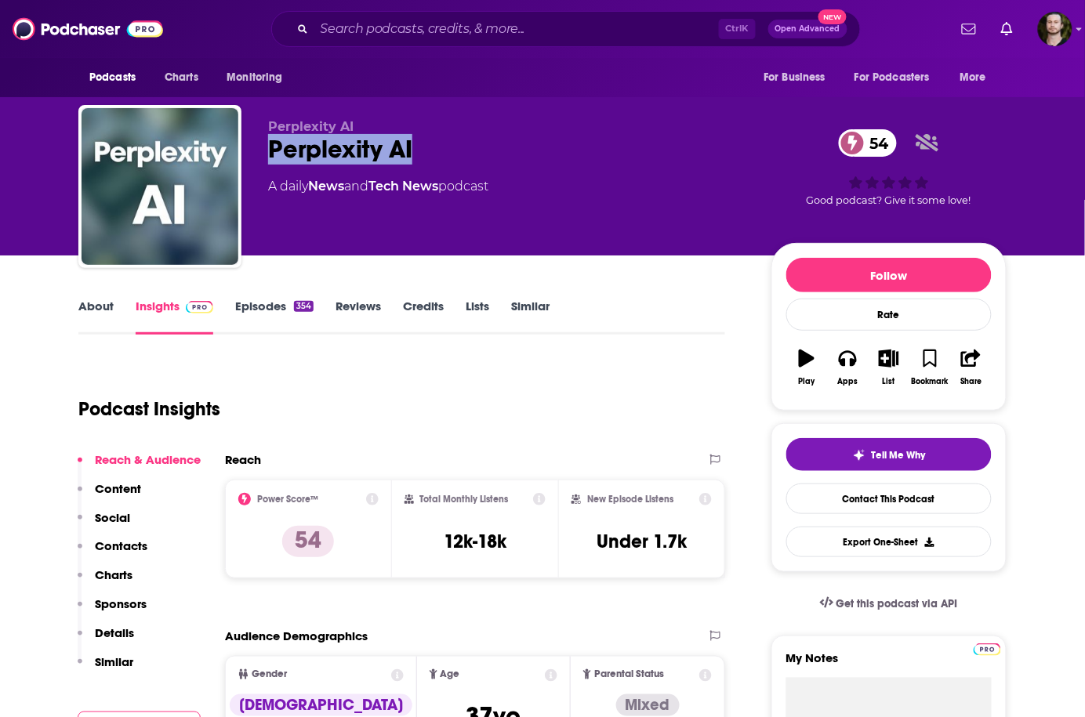
drag, startPoint x: 264, startPoint y: 154, endPoint x: 450, endPoint y: 152, distance: 185.8
click at [449, 151] on div "Perplexity AI Perplexity AI 54 A daily News and Tech News podcast 54 Good podca…" at bounding box center [542, 189] width 928 height 169
copy h2 "Perplexity AI"
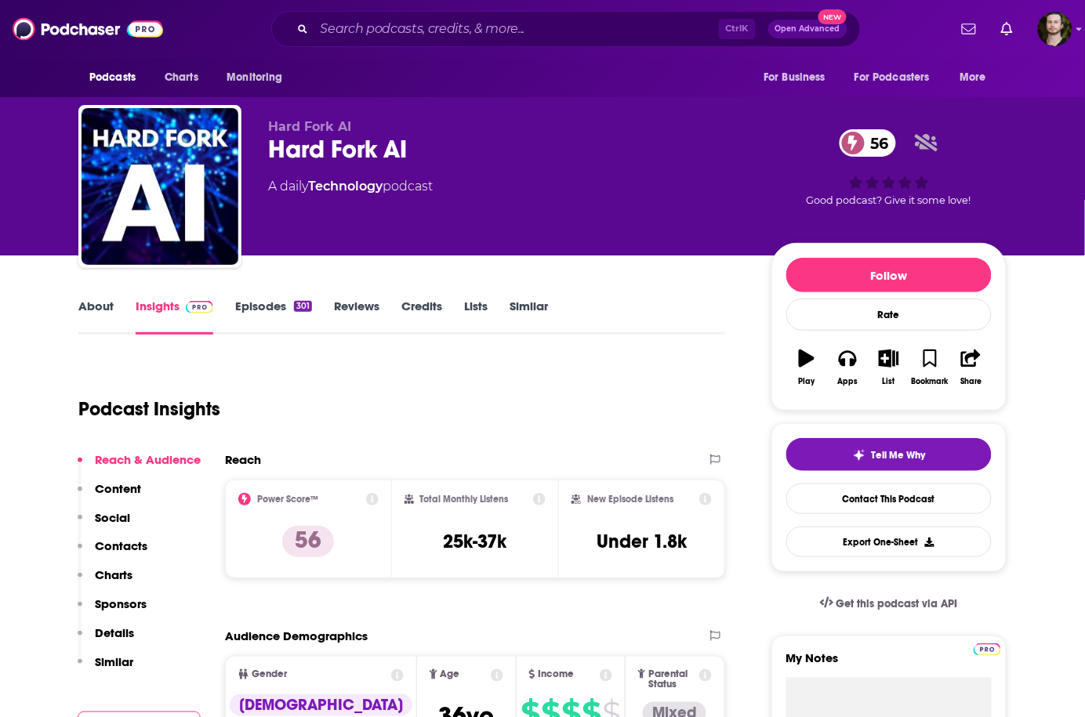
click at [248, 303] on link "Episodes 301" at bounding box center [273, 317] width 77 height 36
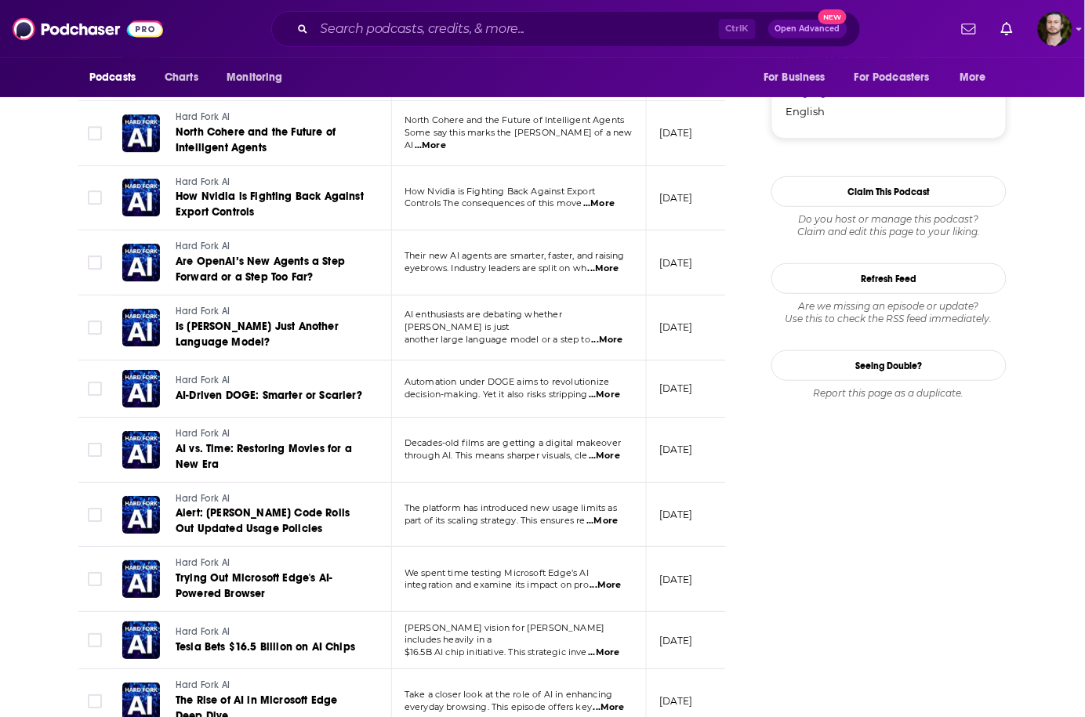
scroll to position [2007, 0]
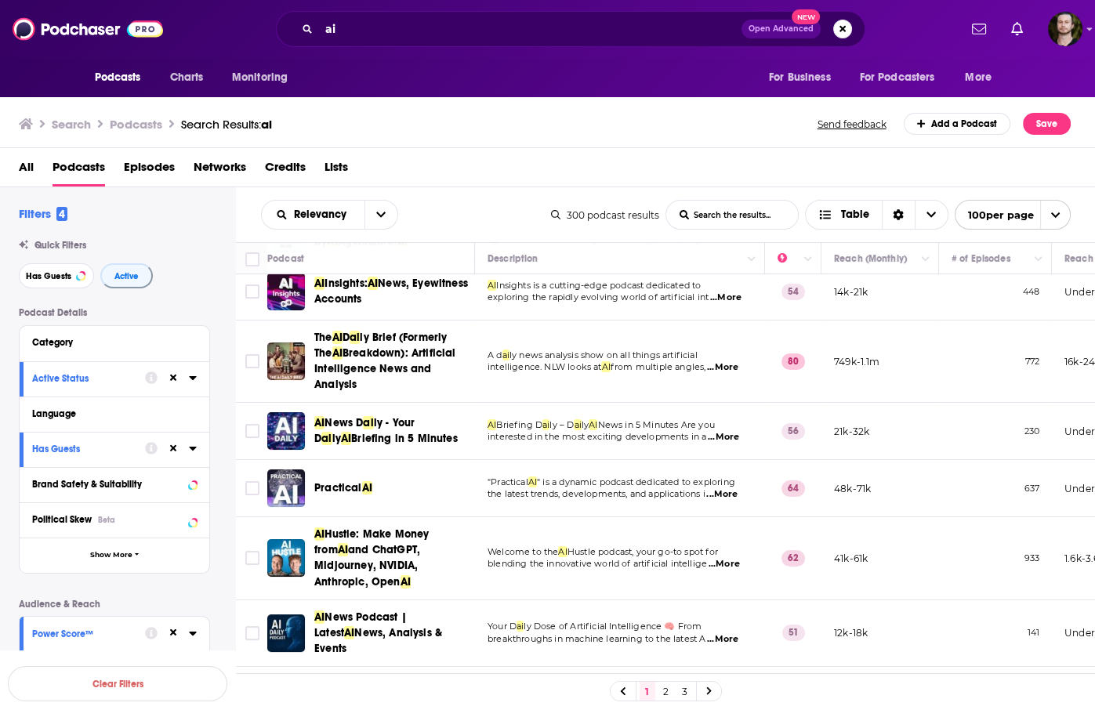
scroll to position [251, 0]
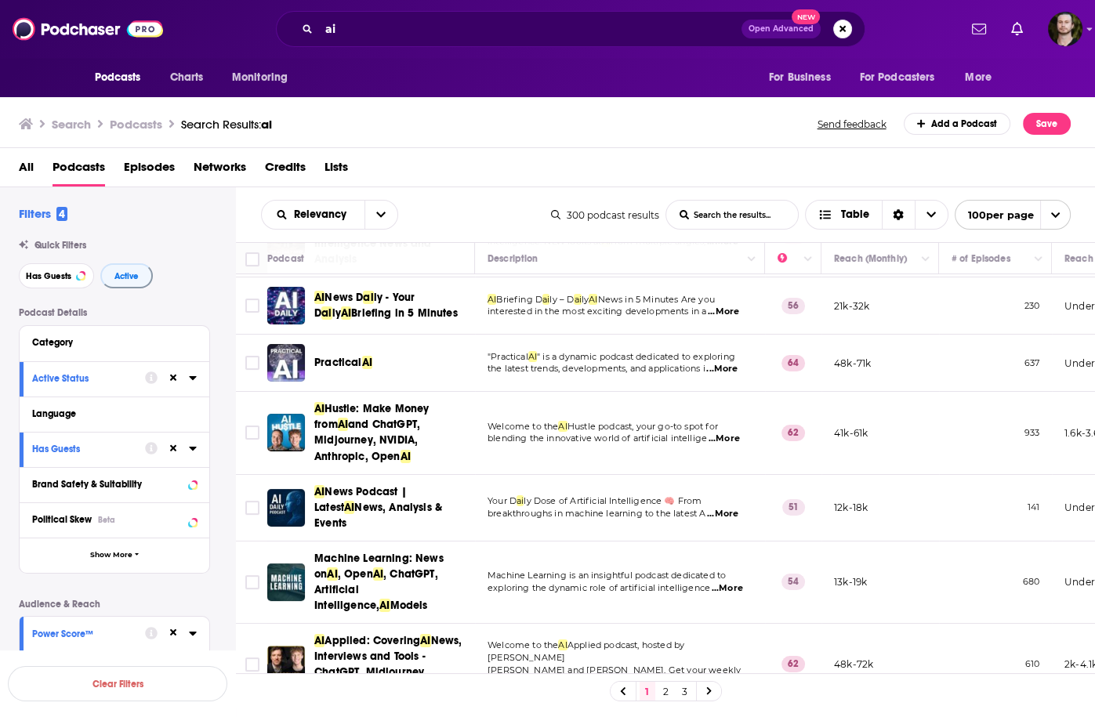
click at [728, 508] on span "...More" at bounding box center [722, 514] width 31 height 13
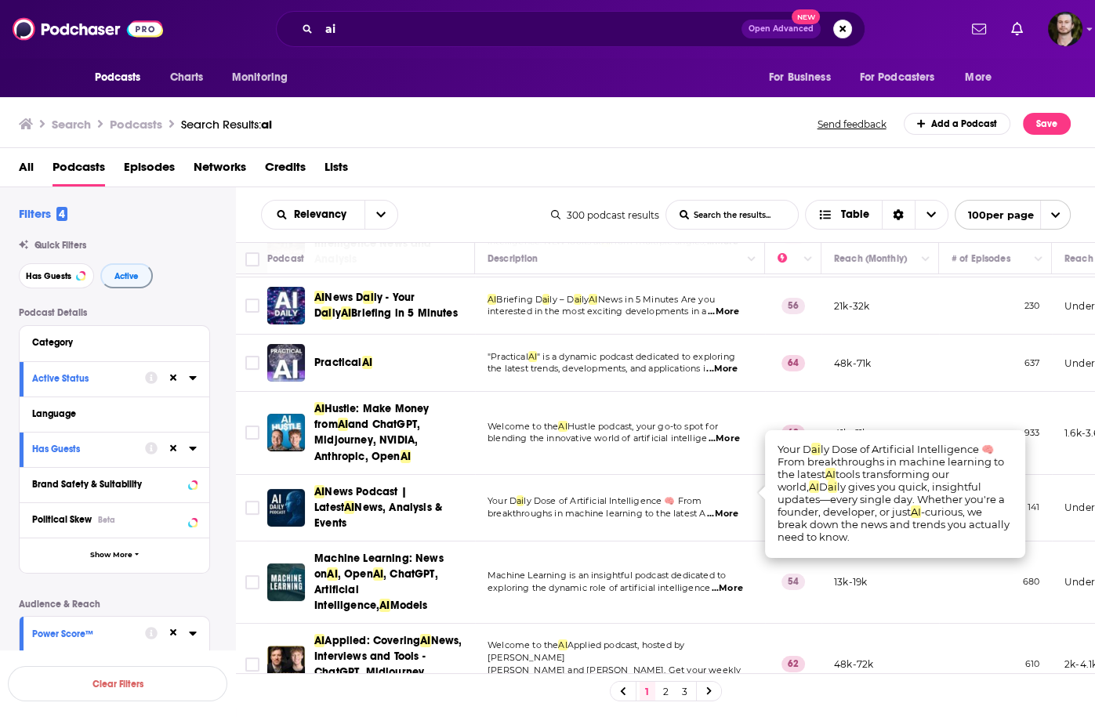
click at [728, 508] on span "...More" at bounding box center [722, 514] width 31 height 13
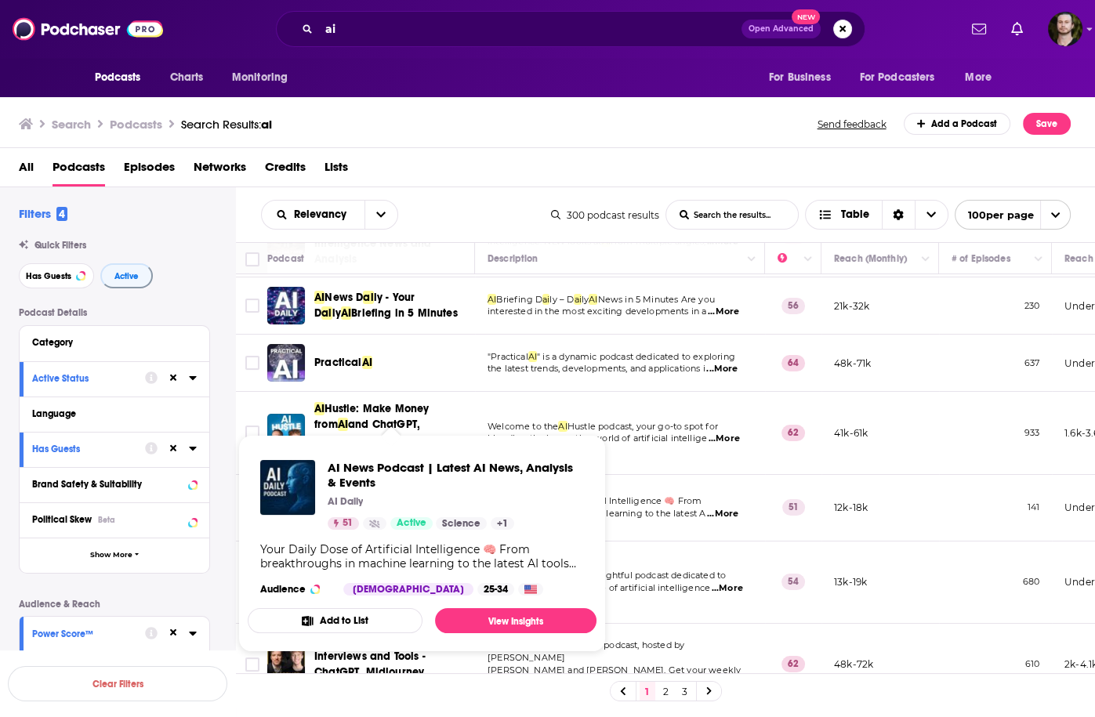
click at [651, 542] on td "Machine Learning is an insightful podcast dedicated to exploring the dynamic ro…" at bounding box center [620, 583] width 290 height 82
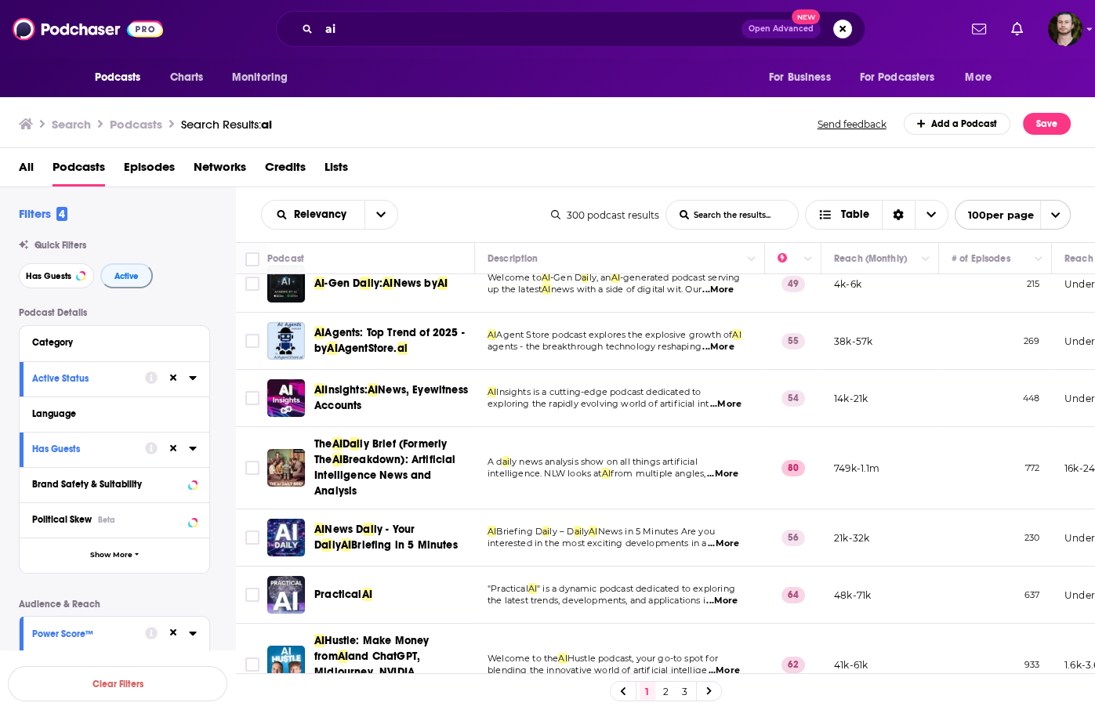
scroll to position [0, 0]
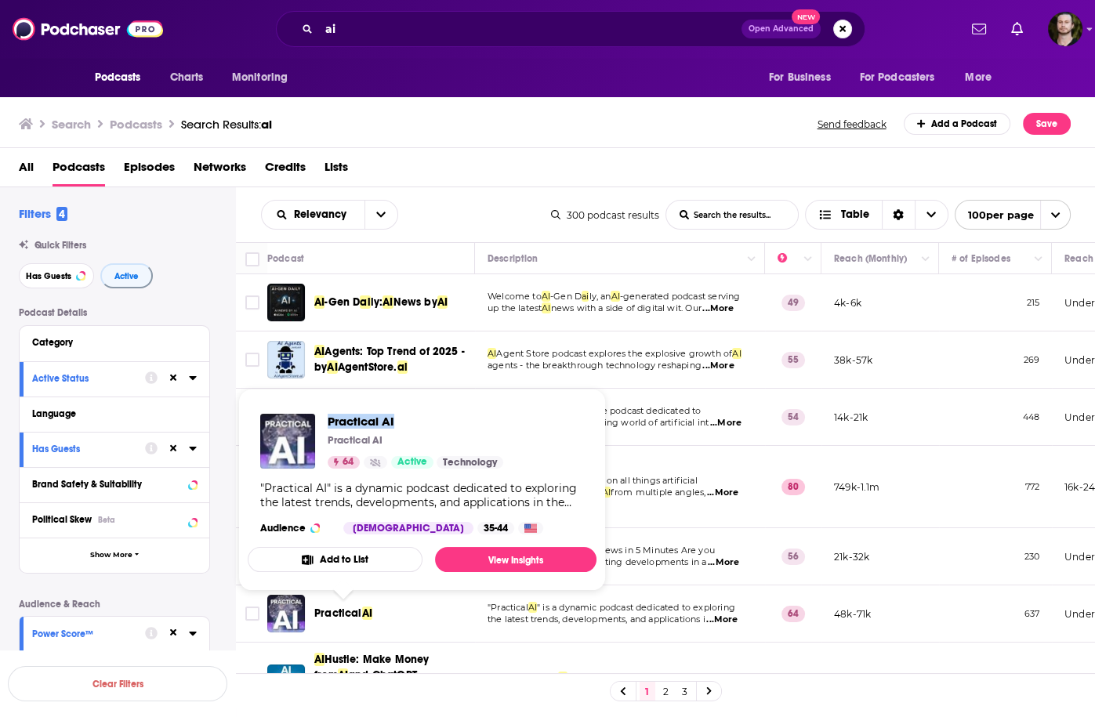
drag, startPoint x: 325, startPoint y: 426, endPoint x: 432, endPoint y: 411, distance: 107.7
click at [432, 411] on div "Practical AI Practical AI 64 Active Technology "Practical AI" is a dynamic podc…" at bounding box center [422, 474] width 349 height 146
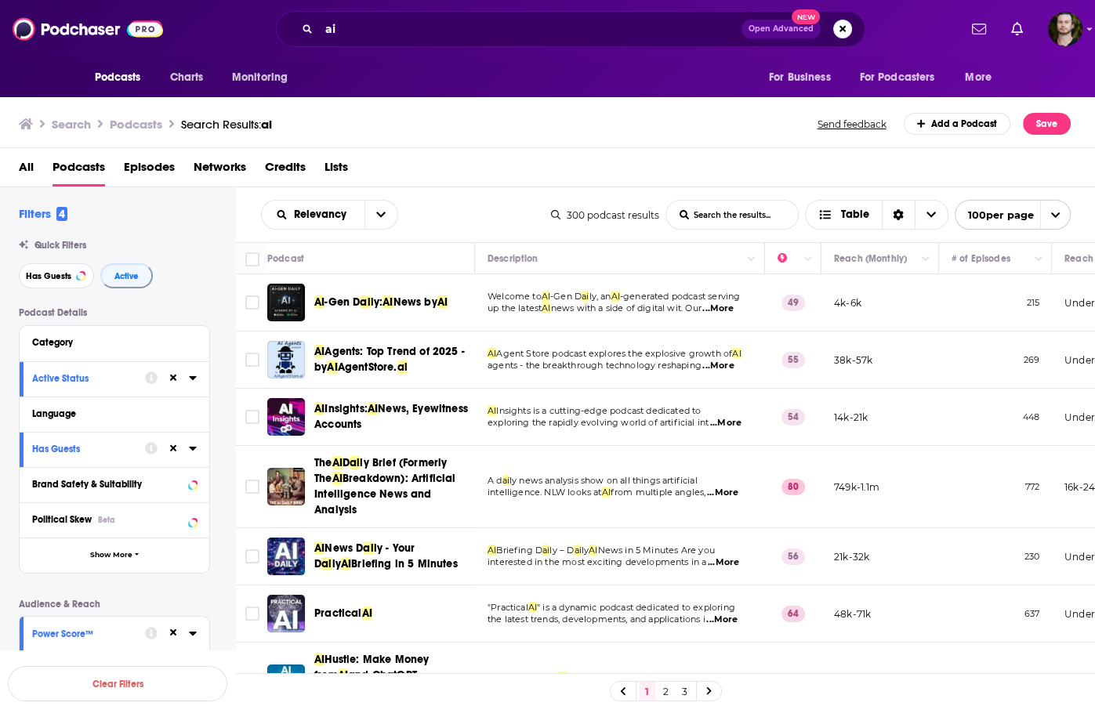
copy span "Practical AI"
click at [573, 398] on td "AI Insights is a cutting-edge podcast dedicated to exploring the rapidly evolvi…" at bounding box center [620, 417] width 290 height 57
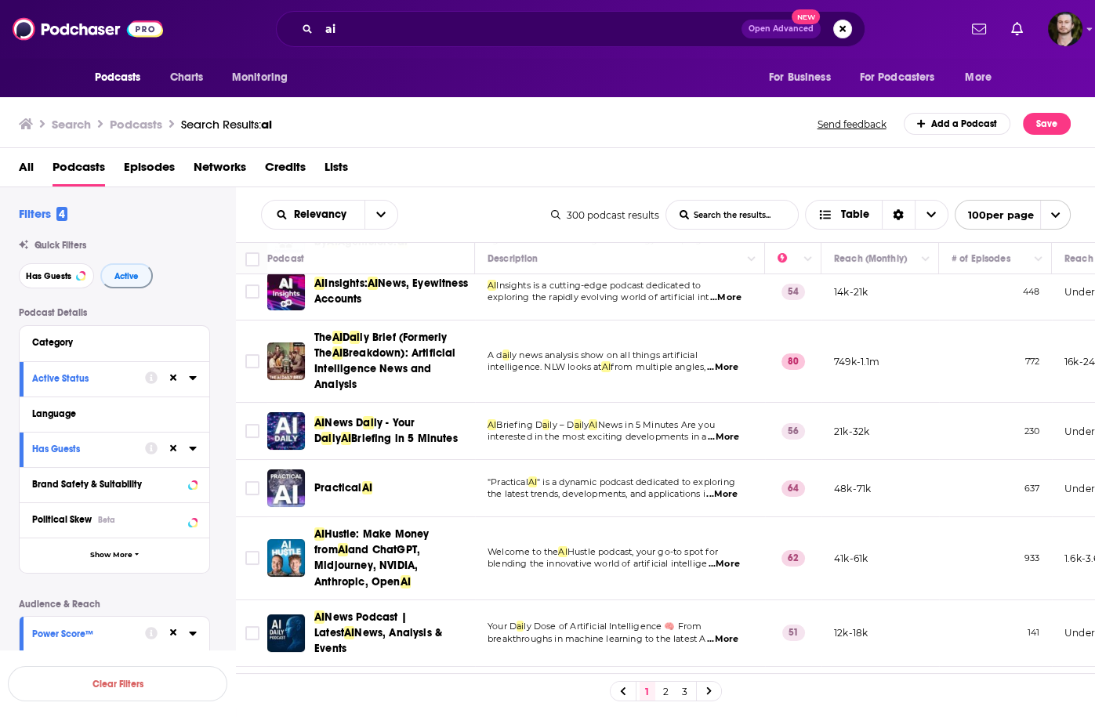
click at [723, 559] on span "...More" at bounding box center [724, 564] width 31 height 13
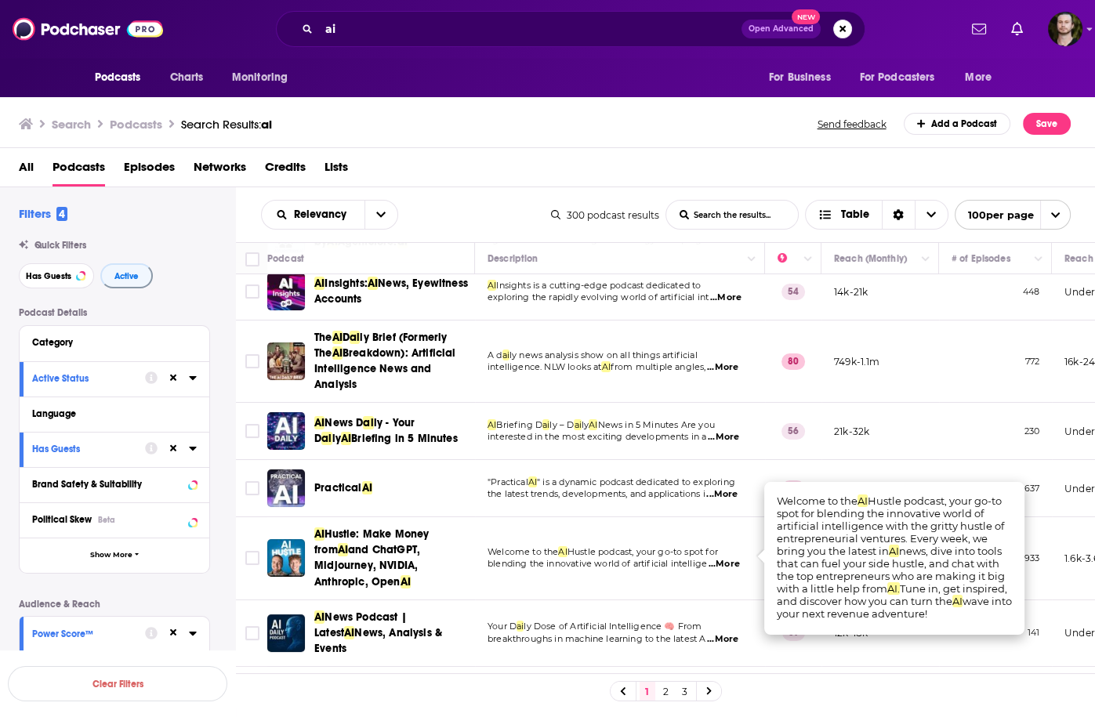
click at [723, 559] on span "...More" at bounding box center [724, 564] width 31 height 13
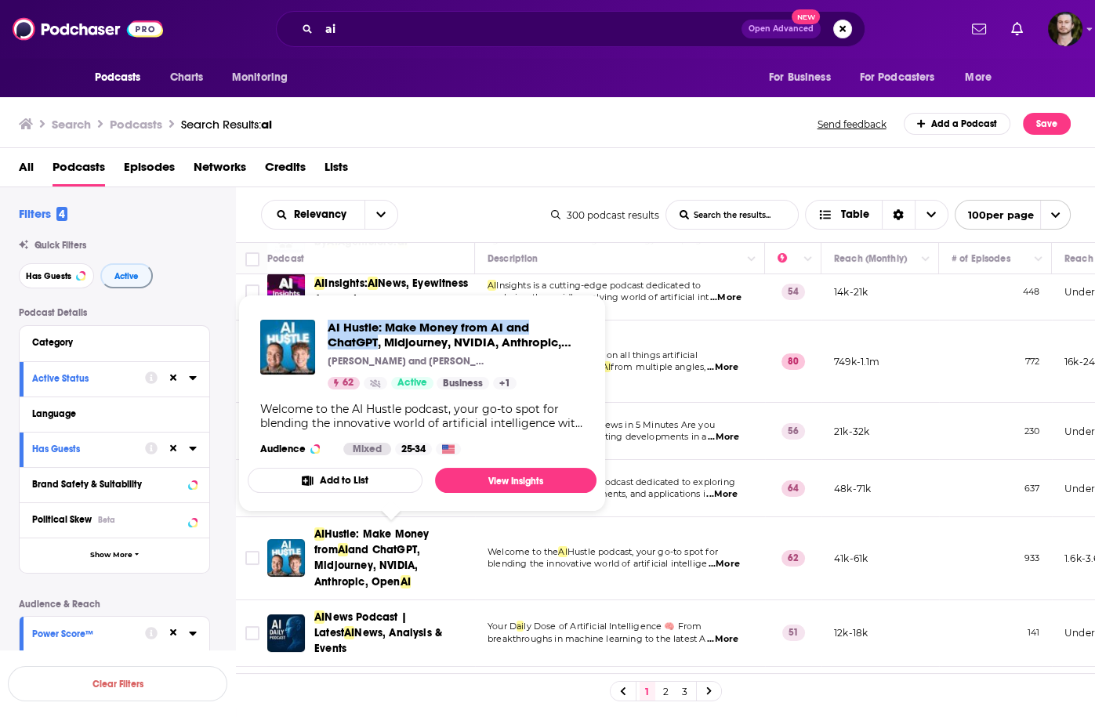
drag, startPoint x: 327, startPoint y: 317, endPoint x: 378, endPoint y: 346, distance: 58.6
click at [378, 346] on div "AI Hustle: Make Money from AI and ChatGPT, Midjourney, NVIDIA, Anthropic, OpenA…" at bounding box center [422, 387] width 349 height 161
copy span "AI Hustle: Make Money from AI and ChatGPT"
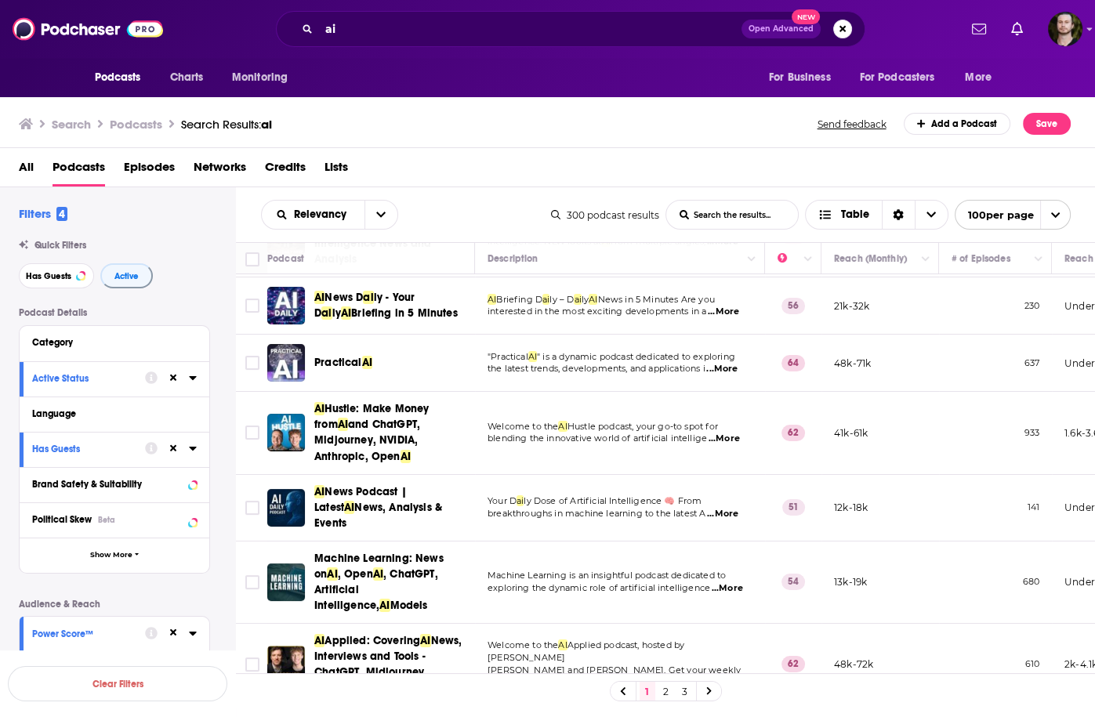
scroll to position [314, 0]
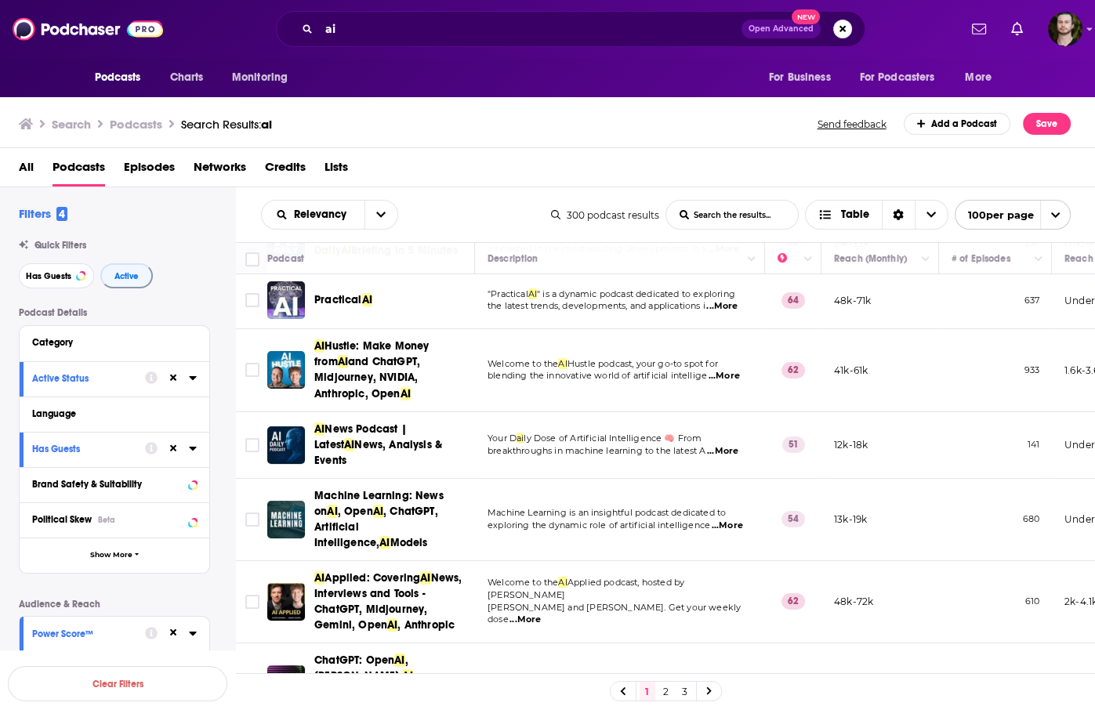
click at [736, 520] on span "...More" at bounding box center [727, 526] width 31 height 13
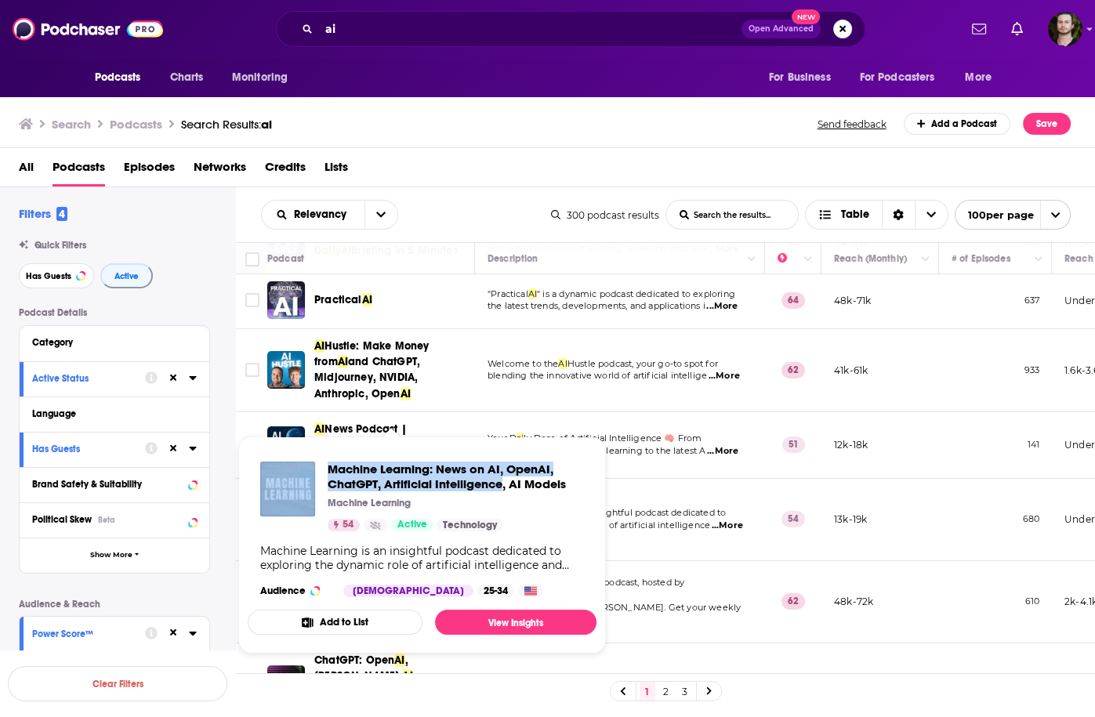
drag, startPoint x: 324, startPoint y: 466, endPoint x: 504, endPoint y: 486, distance: 181.3
click at [504, 486] on div "Machine Learning: News on AI, OpenAI, ChatGPT, Artificial Intelligence, AI Mode…" at bounding box center [422, 497] width 324 height 70
copy div "Machine Learning: News on AI, OpenAI, ChatGPT, Artificial Intelligence"
